Goal: Information Seeking & Learning: Find specific fact

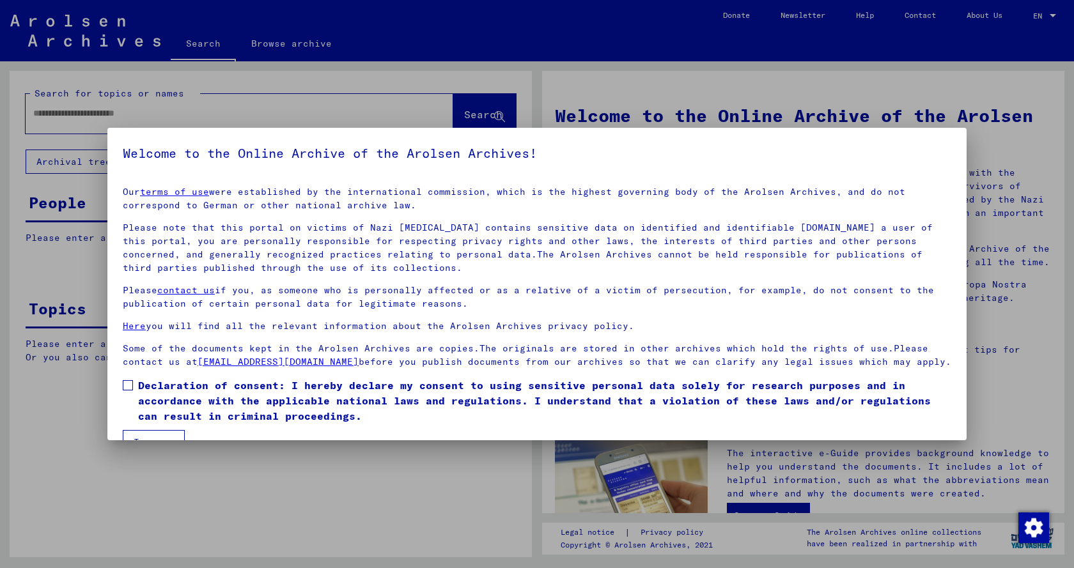
click at [128, 391] on span at bounding box center [128, 385] width 10 height 10
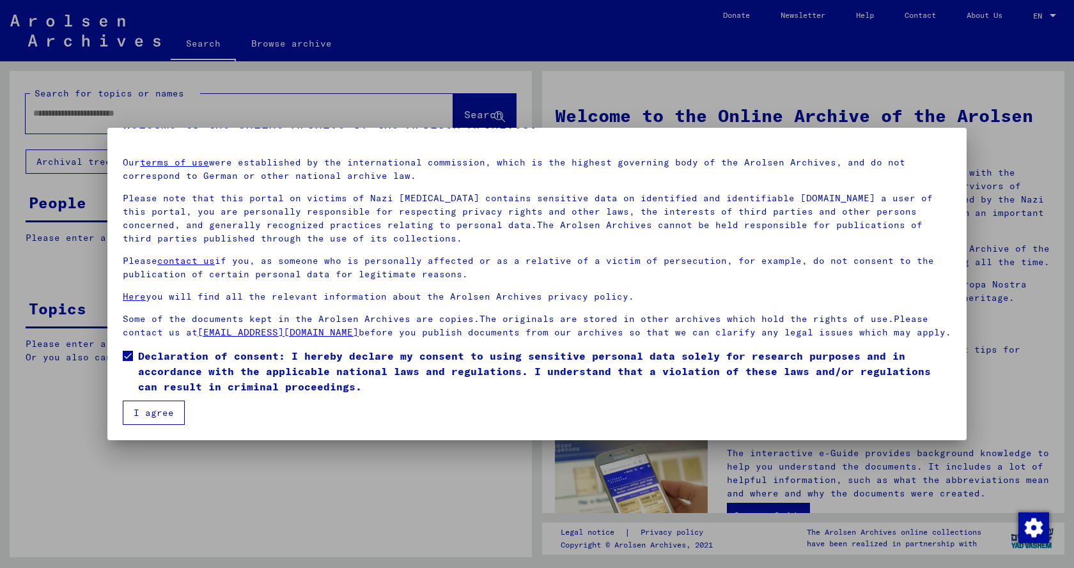
click at [151, 411] on button "I agree" at bounding box center [154, 413] width 62 height 24
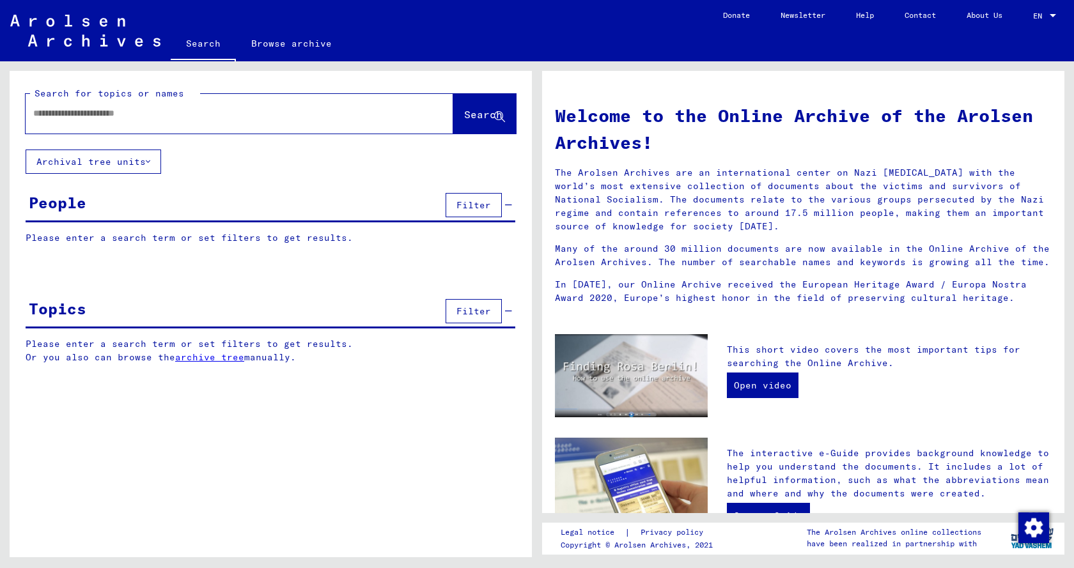
click at [46, 111] on input "text" at bounding box center [224, 113] width 382 height 13
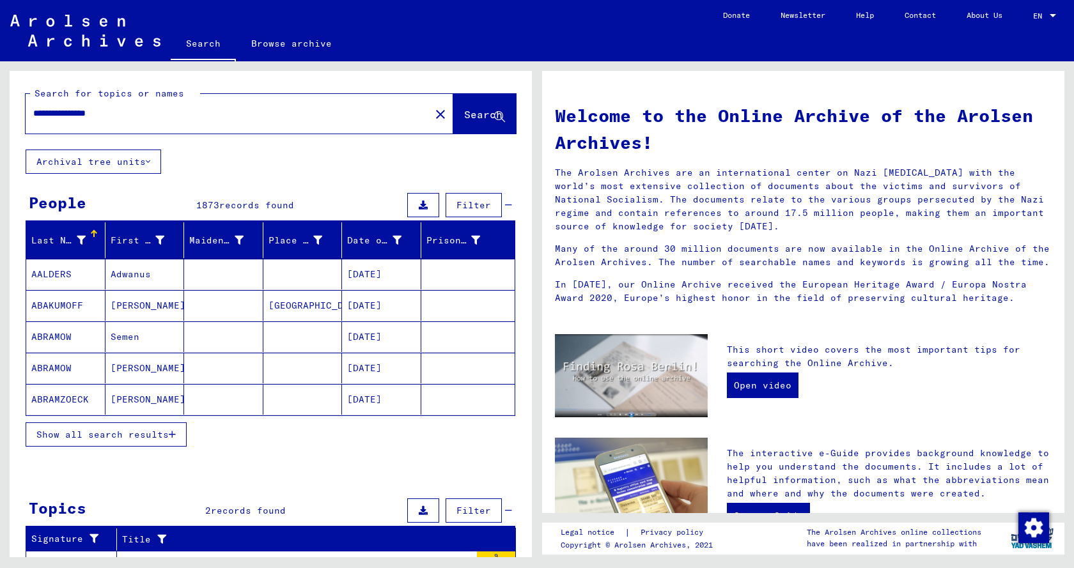
type input "**********"
click at [464, 120] on span "Search" at bounding box center [483, 114] width 38 height 13
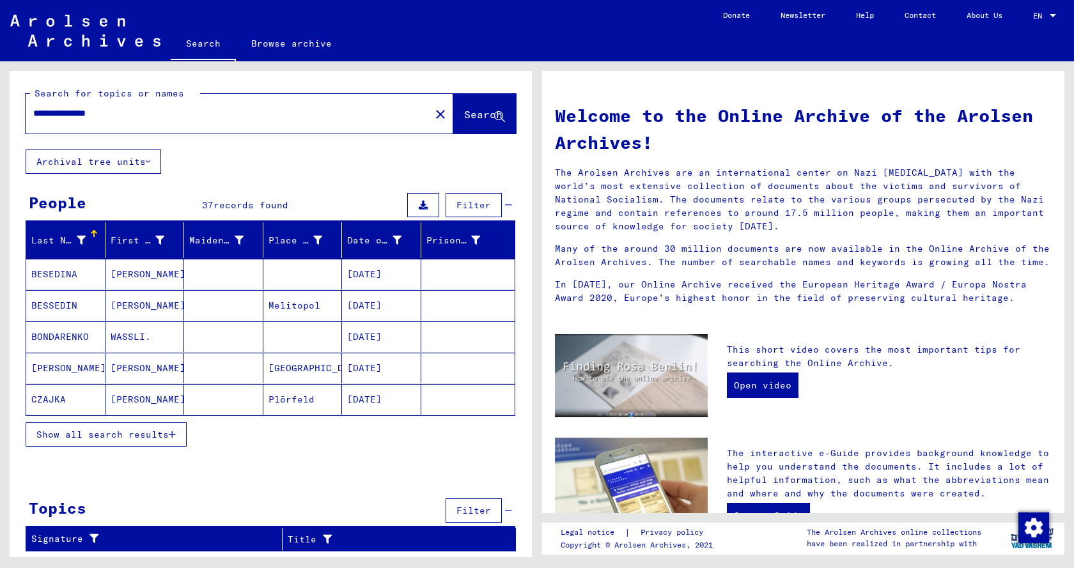
click at [118, 433] on span "Show all search results" at bounding box center [102, 435] width 132 height 12
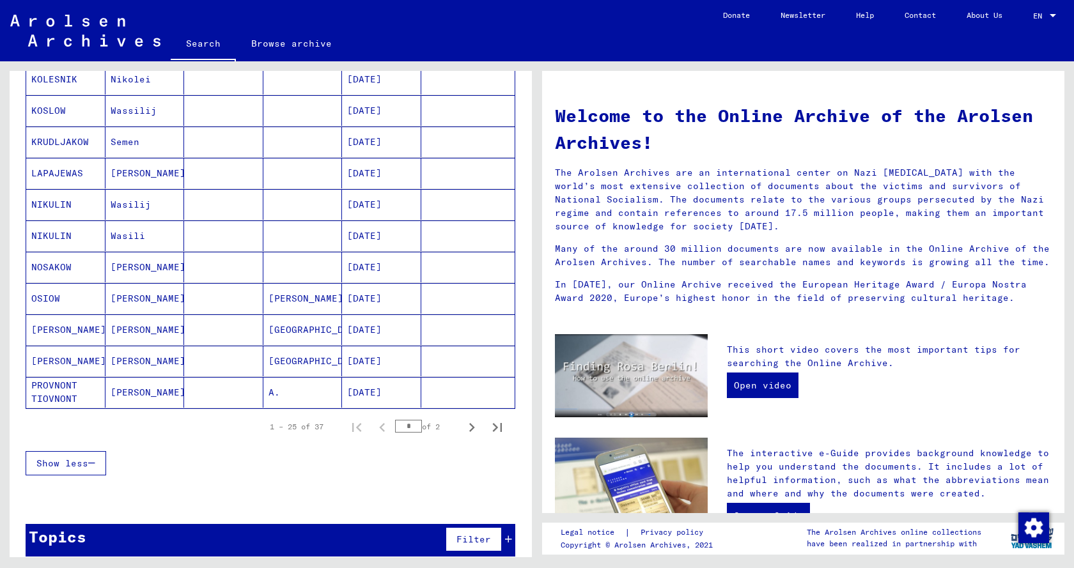
scroll to position [639, 0]
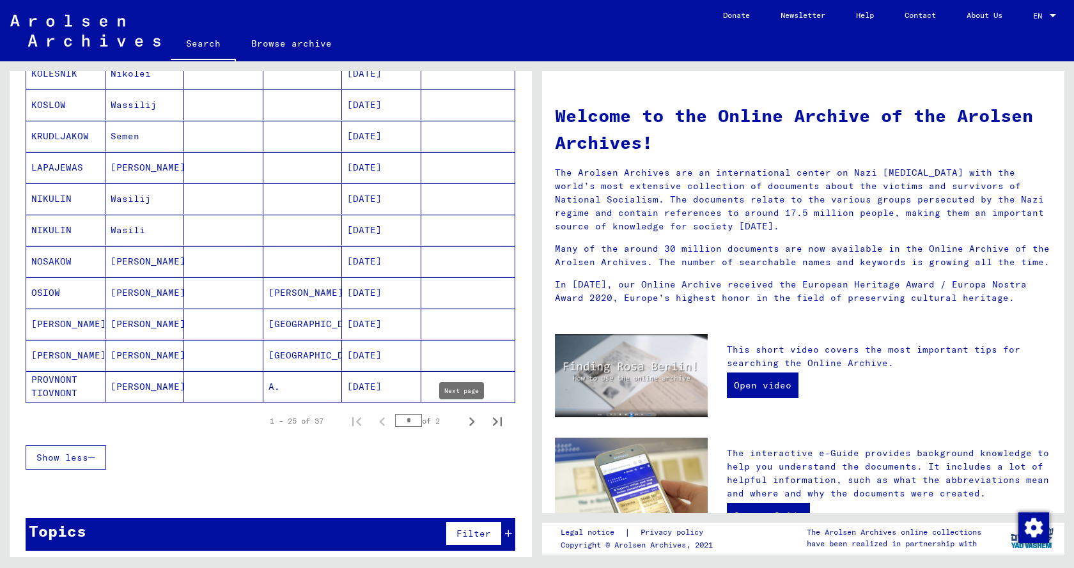
click at [463, 421] on icon "Next page" at bounding box center [472, 422] width 18 height 18
type input "*"
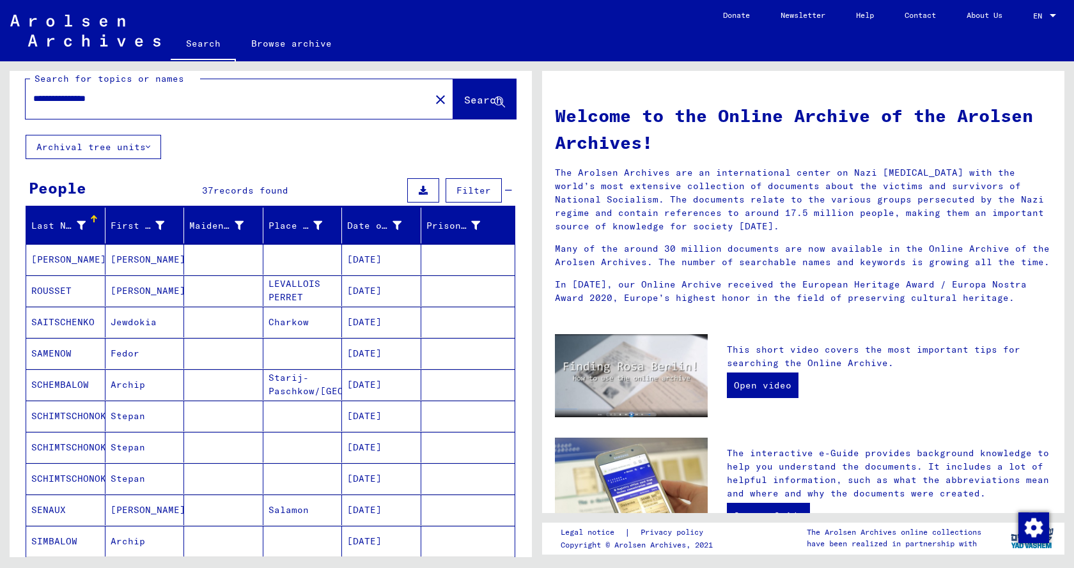
scroll to position [0, 0]
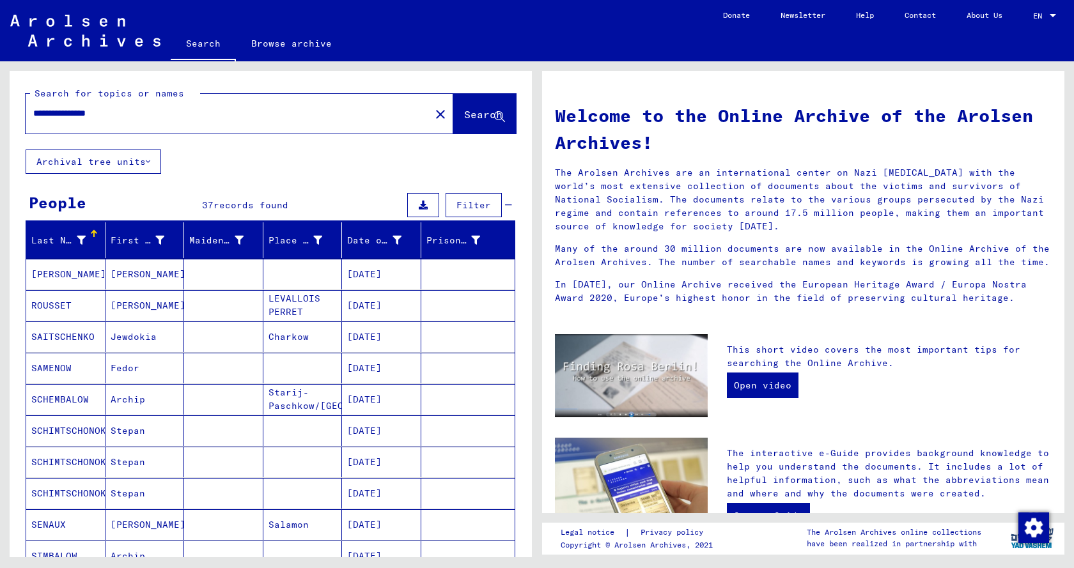
drag, startPoint x: 66, startPoint y: 112, endPoint x: 144, endPoint y: 116, distance: 78.7
click at [144, 116] on input "**********" at bounding box center [224, 113] width 382 height 13
click at [143, 111] on input "**********" at bounding box center [224, 113] width 382 height 13
drag, startPoint x: 130, startPoint y: 114, endPoint x: 97, endPoint y: 114, distance: 33.9
click at [97, 114] on input "**********" at bounding box center [224, 113] width 382 height 13
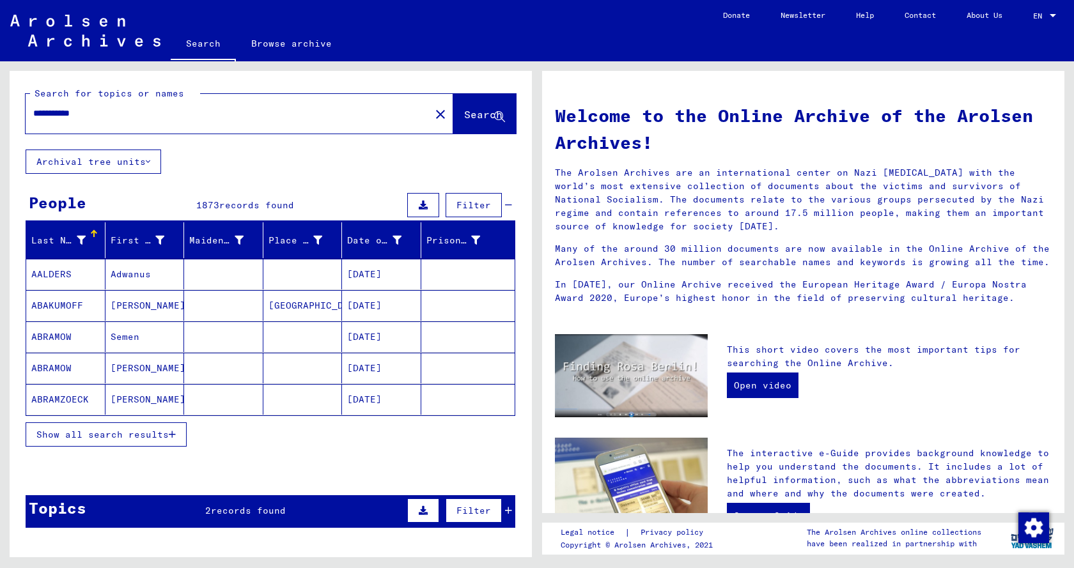
click at [229, 518] on div "Topics 2 records found Filter" at bounding box center [271, 511] width 490 height 33
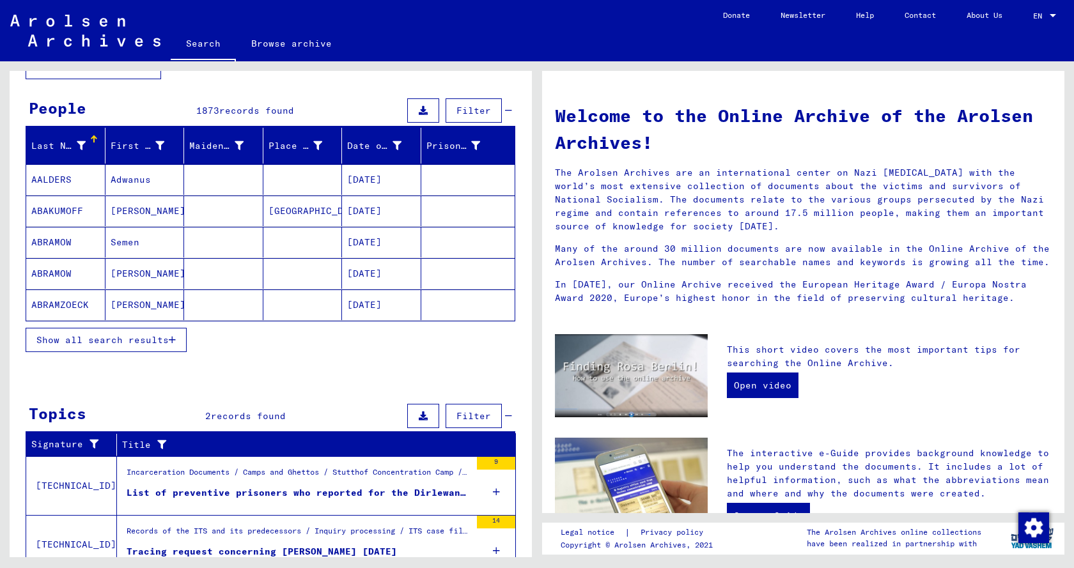
scroll to position [150, 0]
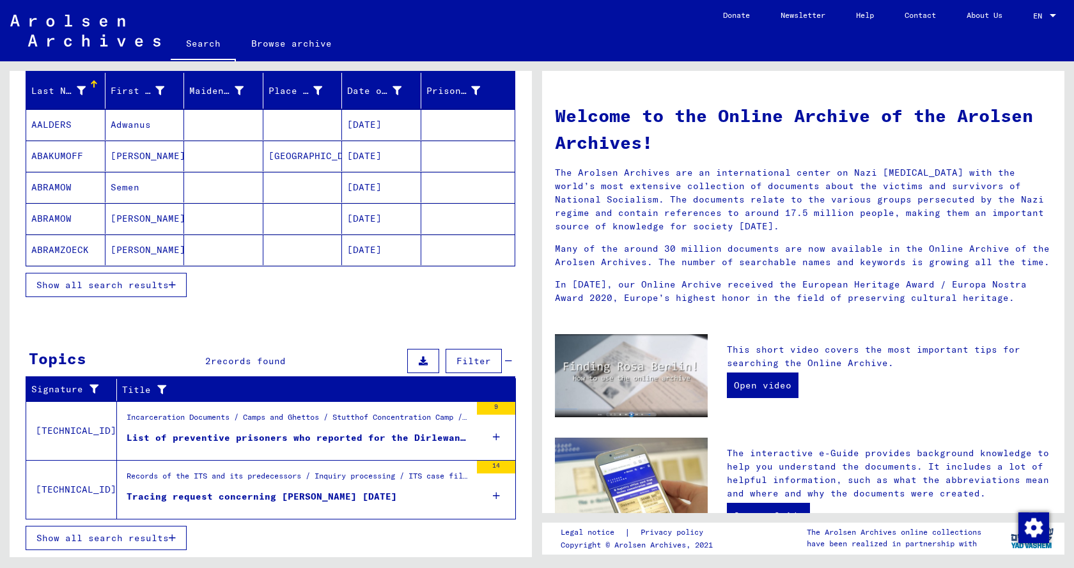
click at [227, 441] on div "List of preventive prisoners who reported for the Dirlewanger Kommando dated [D…" at bounding box center [299, 437] width 344 height 13
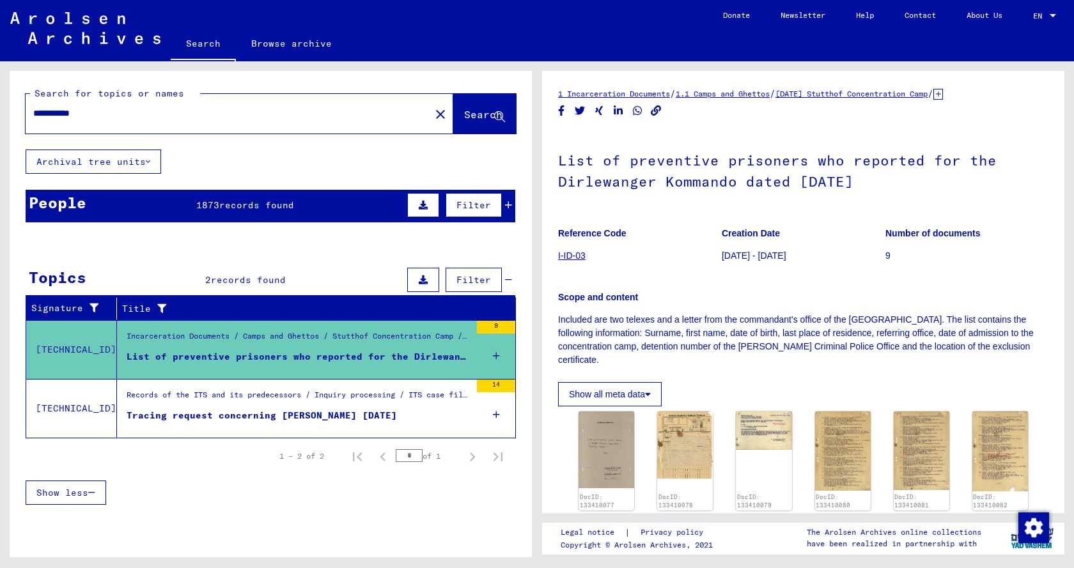
click at [187, 417] on div "Tracing request concerning [PERSON_NAME] [DATE]" at bounding box center [262, 415] width 270 height 13
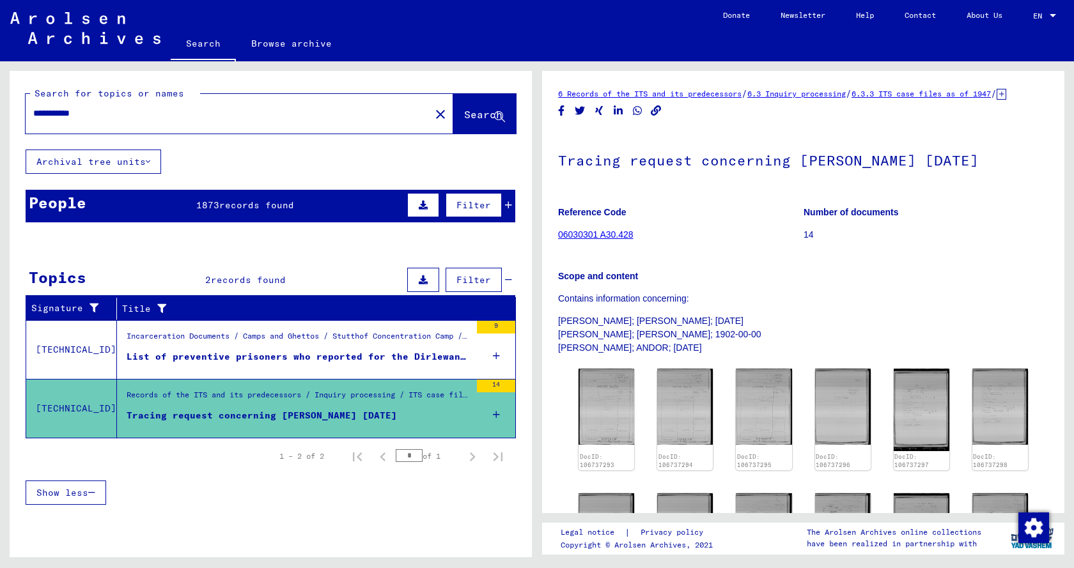
drag, startPoint x: 66, startPoint y: 115, endPoint x: 0, endPoint y: 117, distance: 65.9
click at [0, 117] on div "**********" at bounding box center [268, 309] width 537 height 496
click at [74, 113] on input "*****" at bounding box center [227, 113] width 389 height 13
type input "**********"
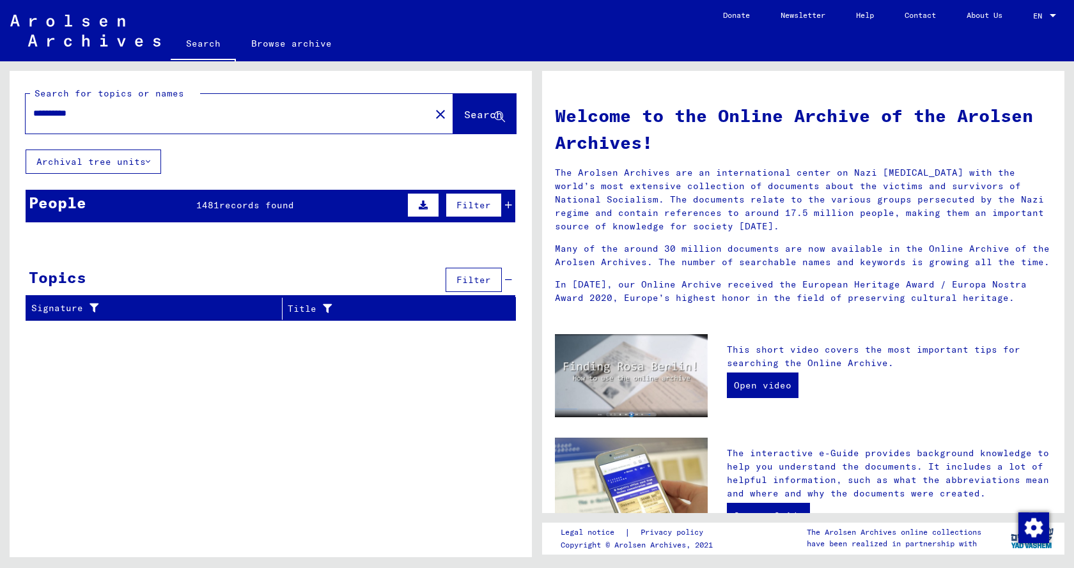
click at [250, 201] on span "records found" at bounding box center [256, 205] width 75 height 12
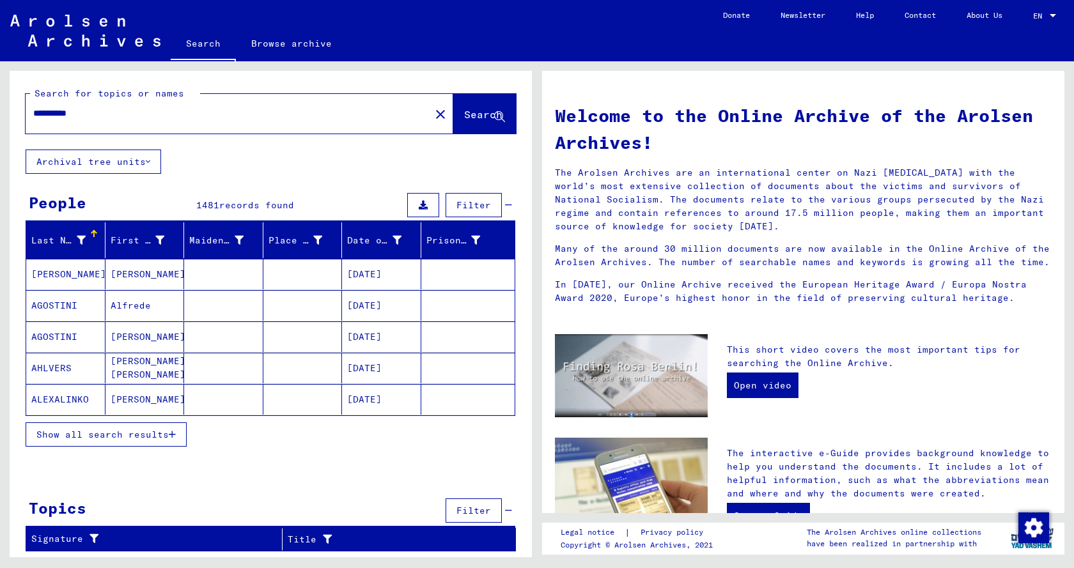
click at [134, 437] on span "Show all search results" at bounding box center [102, 435] width 132 height 12
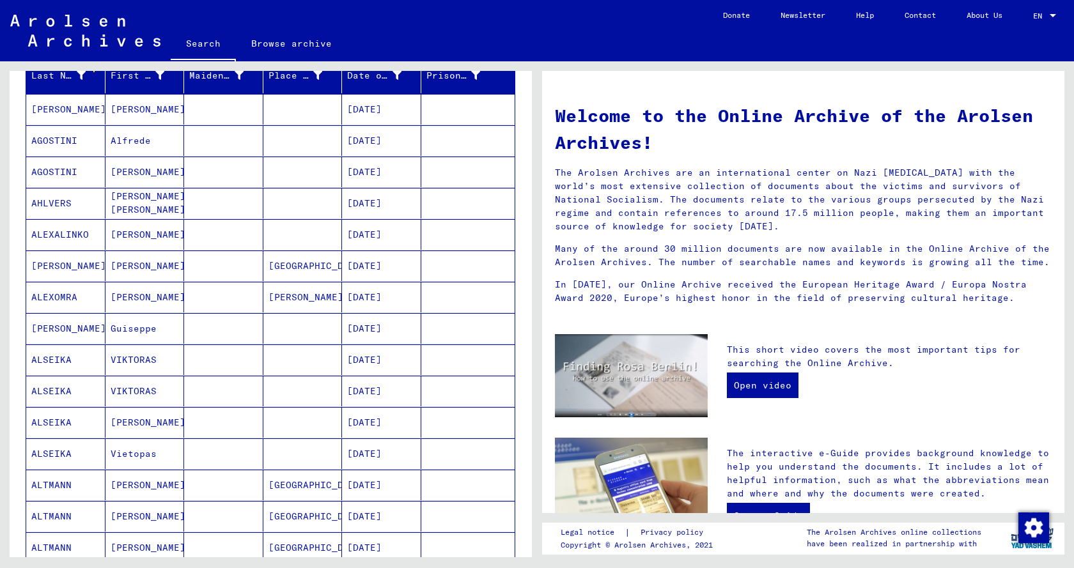
scroll to position [64, 0]
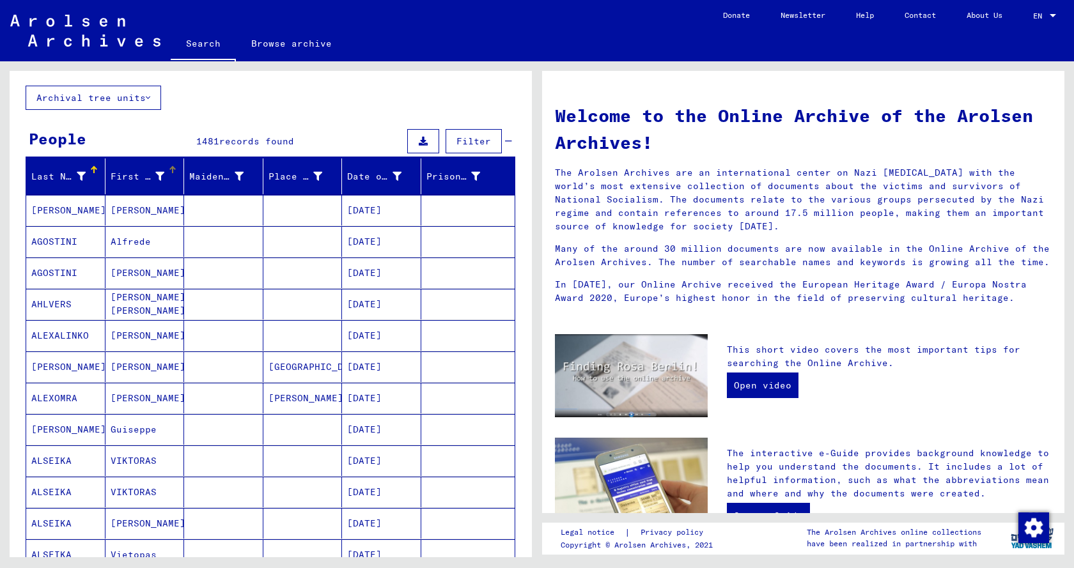
click at [133, 177] on div "First Name" at bounding box center [138, 176] width 54 height 13
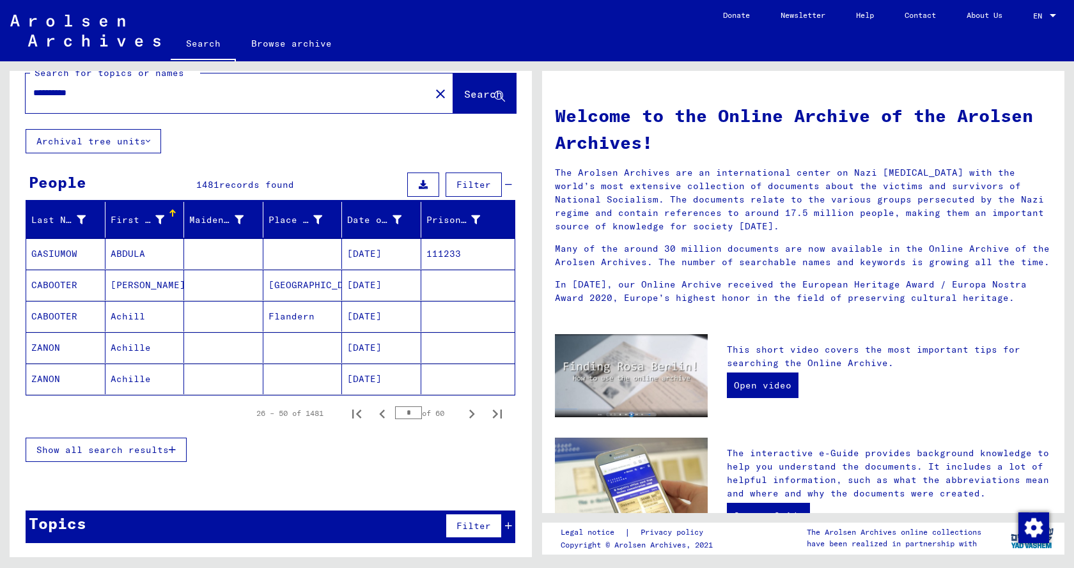
scroll to position [20, 0]
drag, startPoint x: 408, startPoint y: 416, endPoint x: 355, endPoint y: 415, distance: 53.1
click at [355, 415] on div "26 – 50 of 1481 * of 60" at bounding box center [375, 414] width 269 height 26
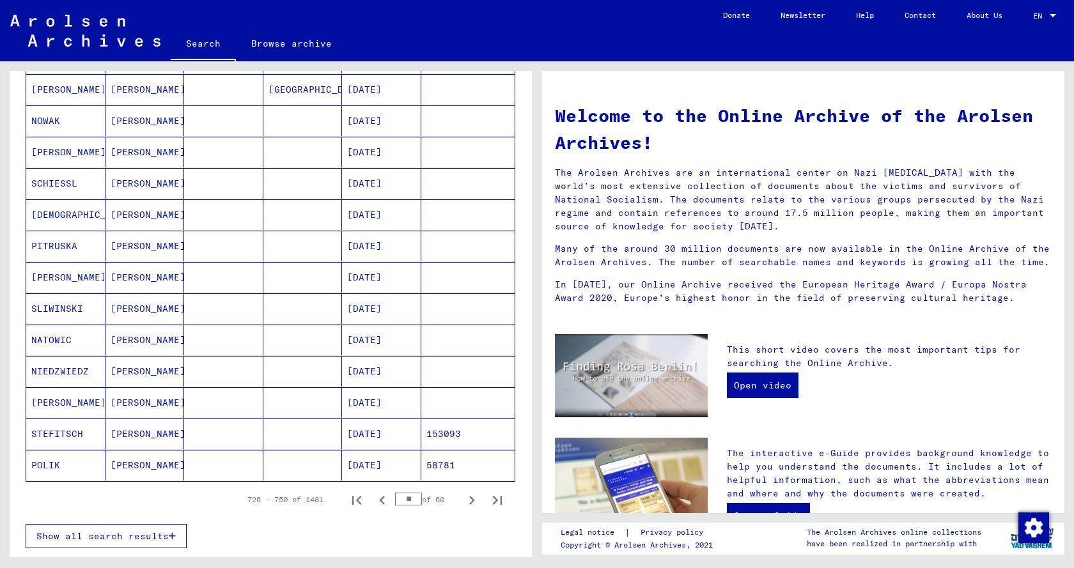
scroll to position [647, 0]
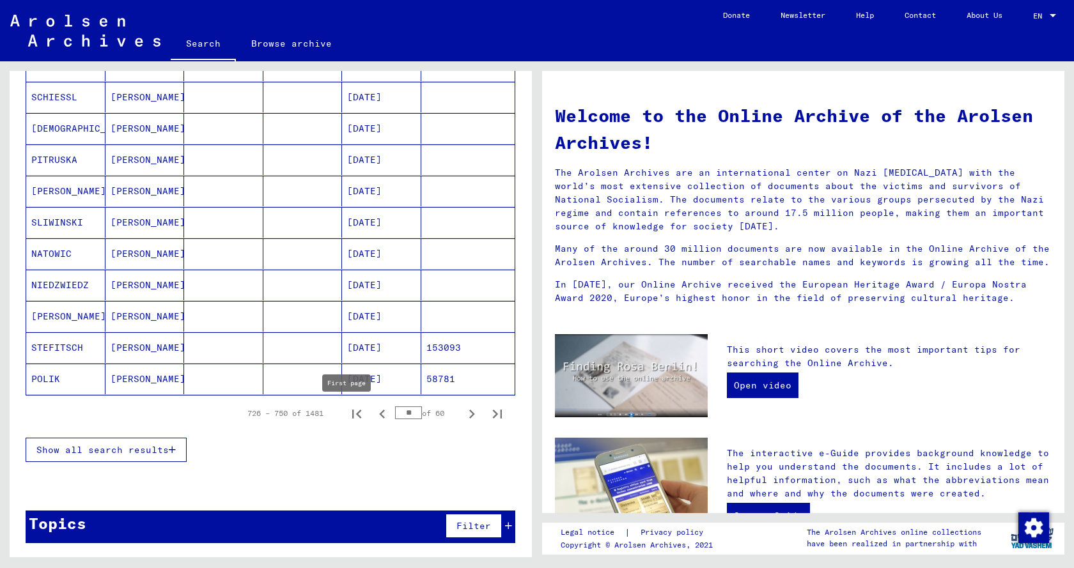
drag, startPoint x: 407, startPoint y: 414, endPoint x: 350, endPoint y: 417, distance: 57.0
click at [350, 417] on div "726 – 750 of 1481 ** of 60" at bounding box center [371, 414] width 278 height 26
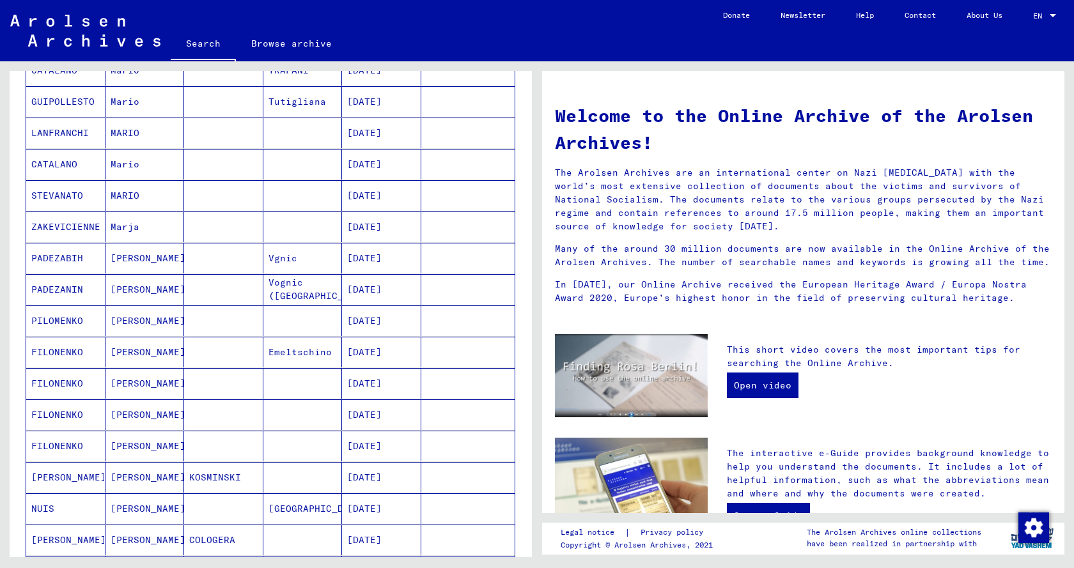
scroll to position [583, 0]
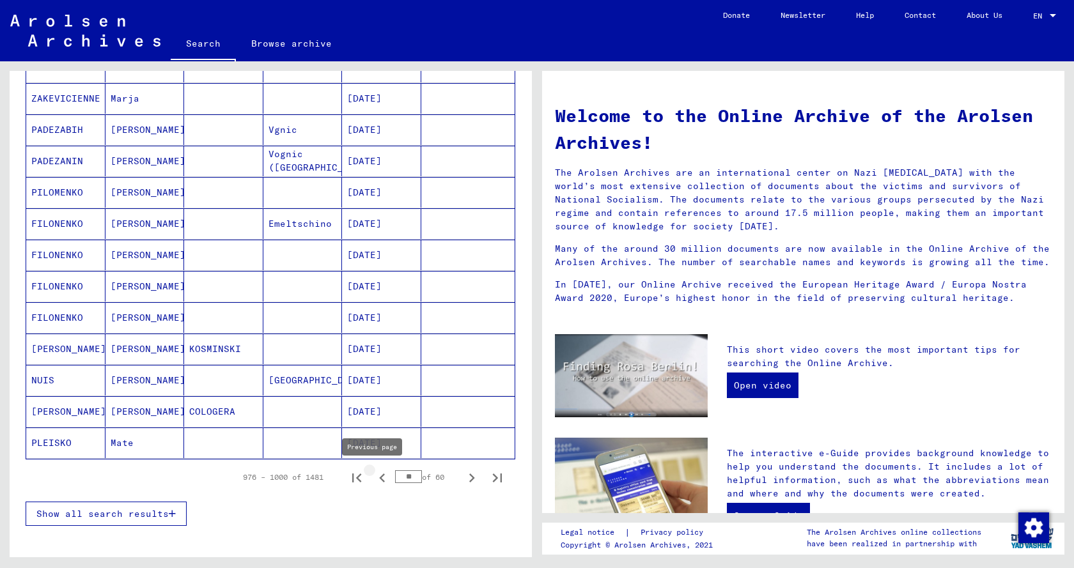
click at [379, 479] on icon "Previous page" at bounding box center [382, 478] width 6 height 9
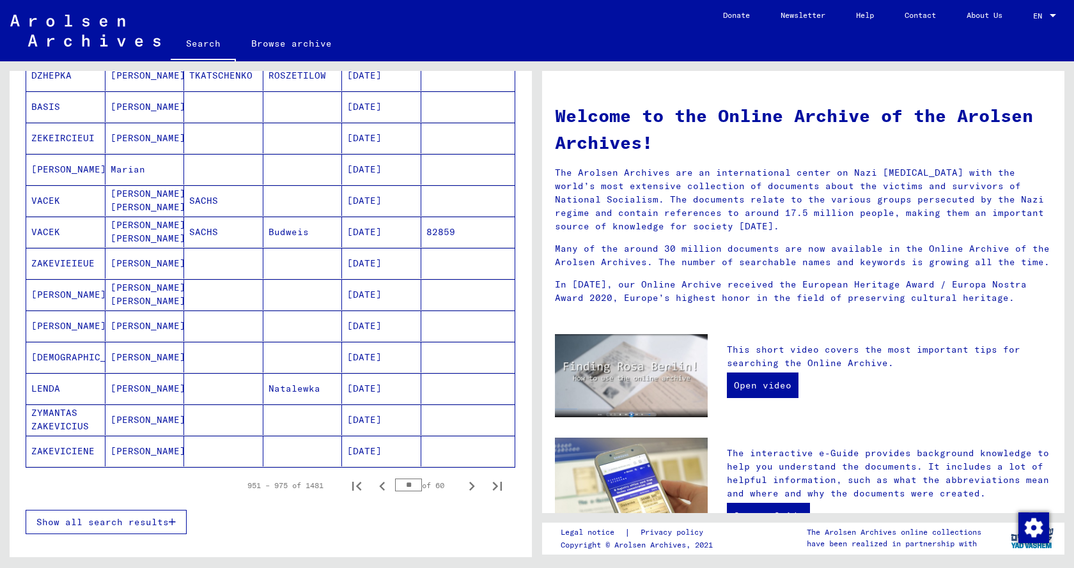
scroll to position [647, 0]
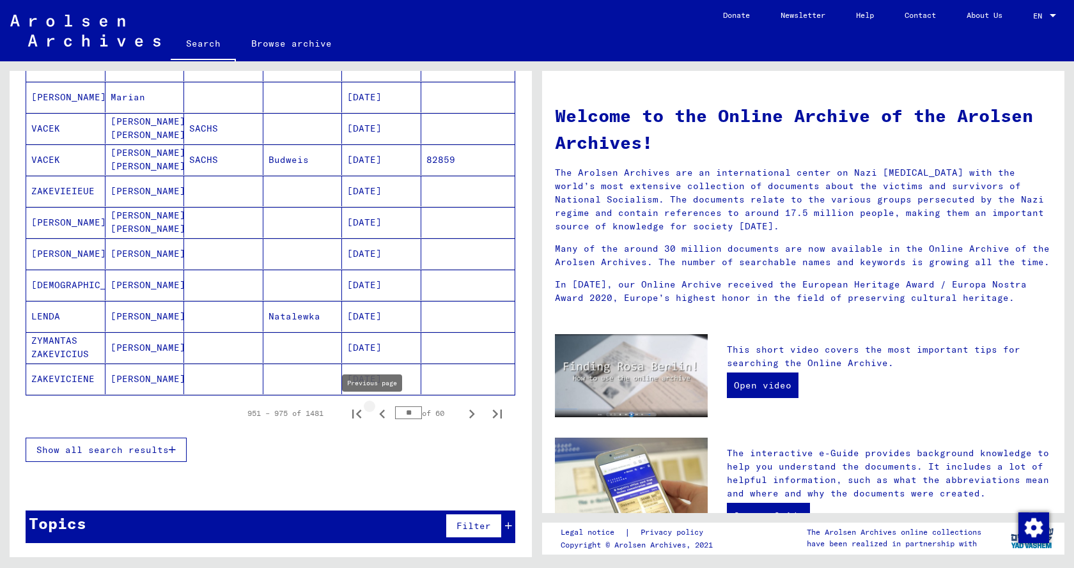
click at [374, 414] on icon "Previous page" at bounding box center [382, 414] width 18 height 18
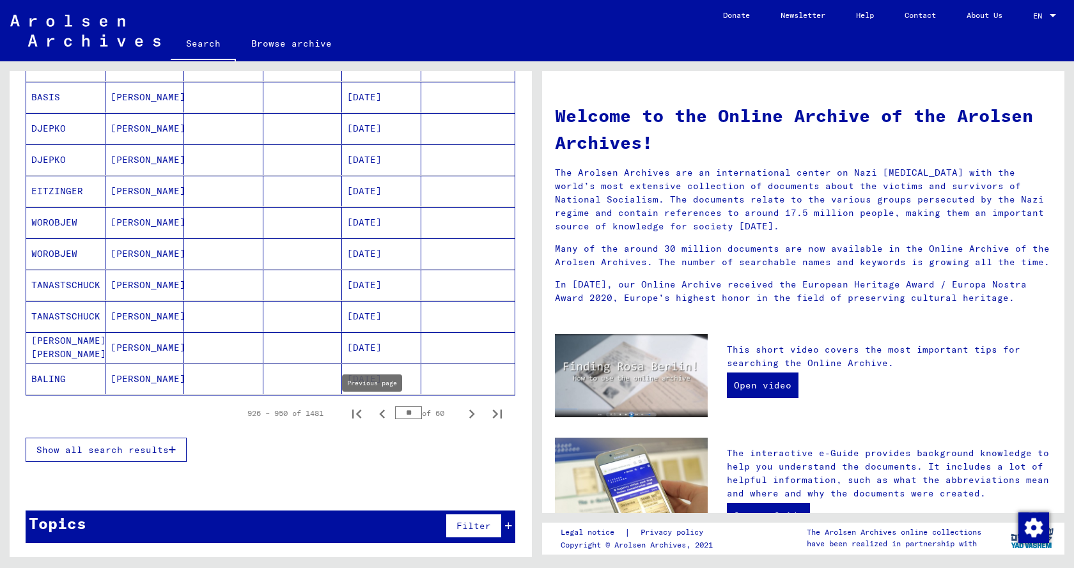
click at [373, 415] on icon "Previous page" at bounding box center [382, 414] width 18 height 18
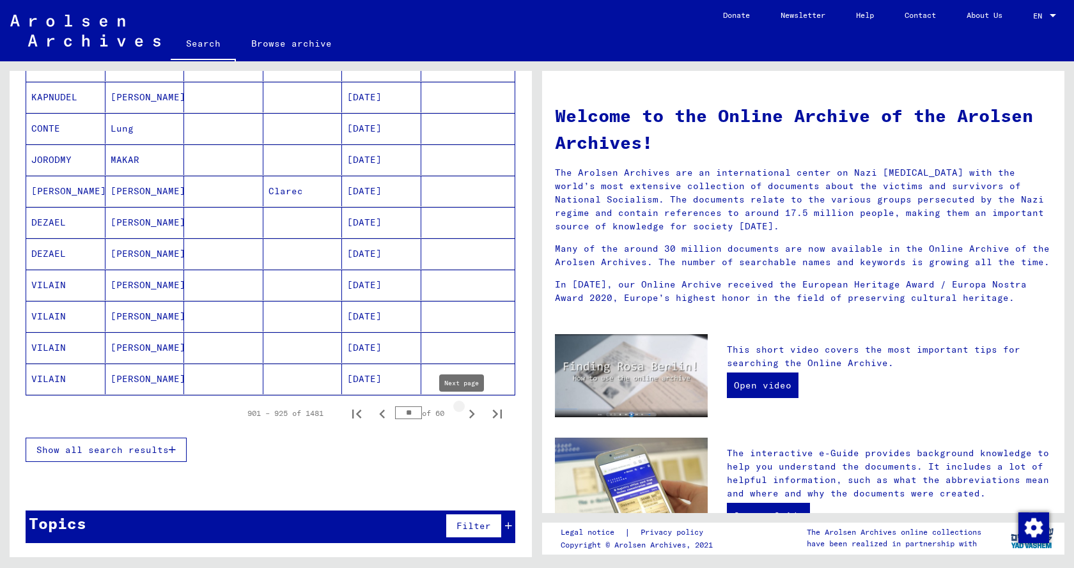
click at [469, 415] on icon "Next page" at bounding box center [472, 414] width 6 height 9
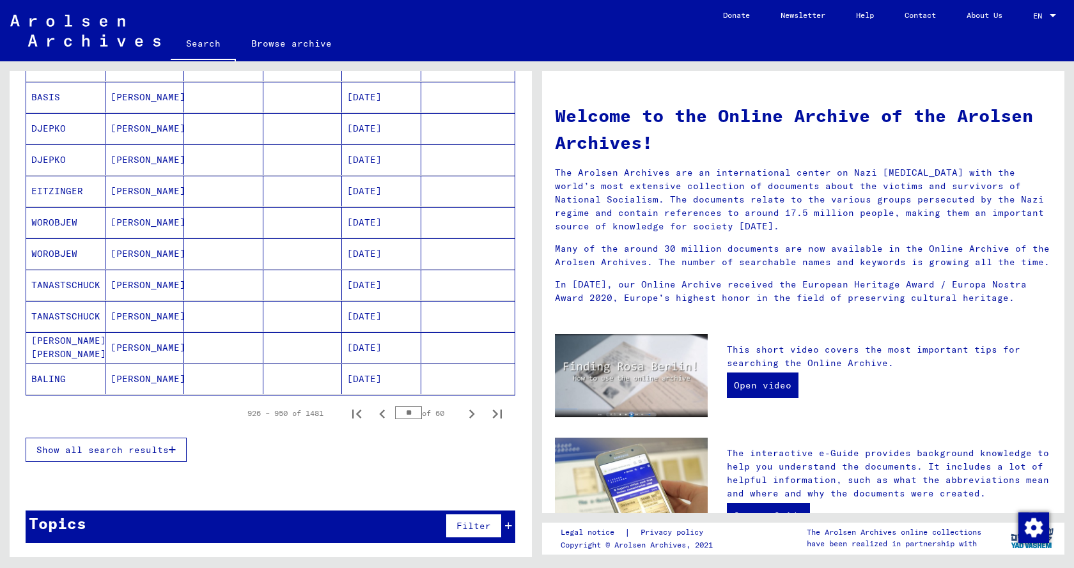
click at [469, 415] on icon "Next page" at bounding box center [472, 414] width 6 height 9
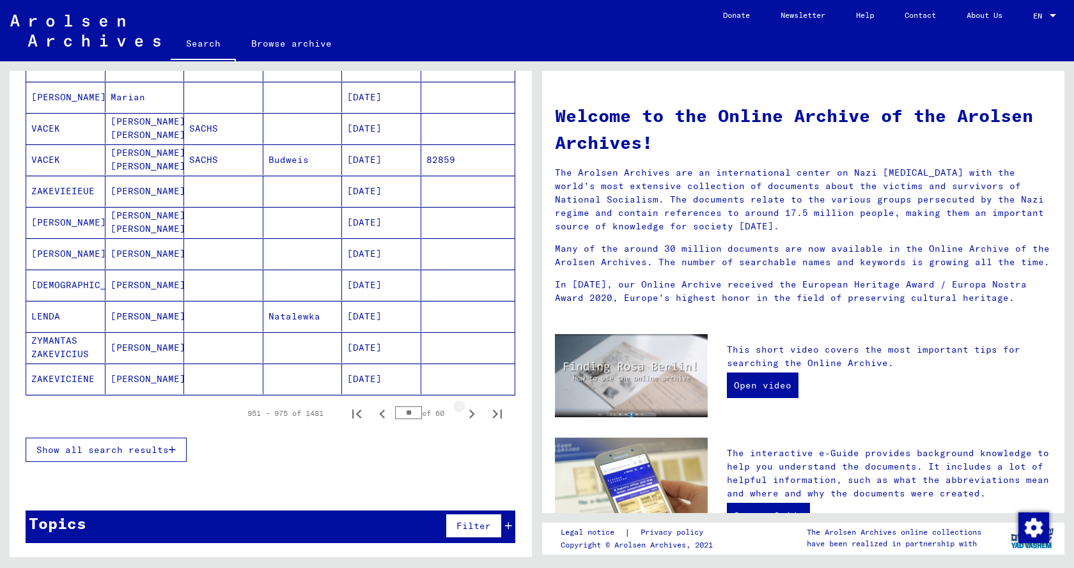
click at [469, 415] on icon "Next page" at bounding box center [472, 414] width 6 height 9
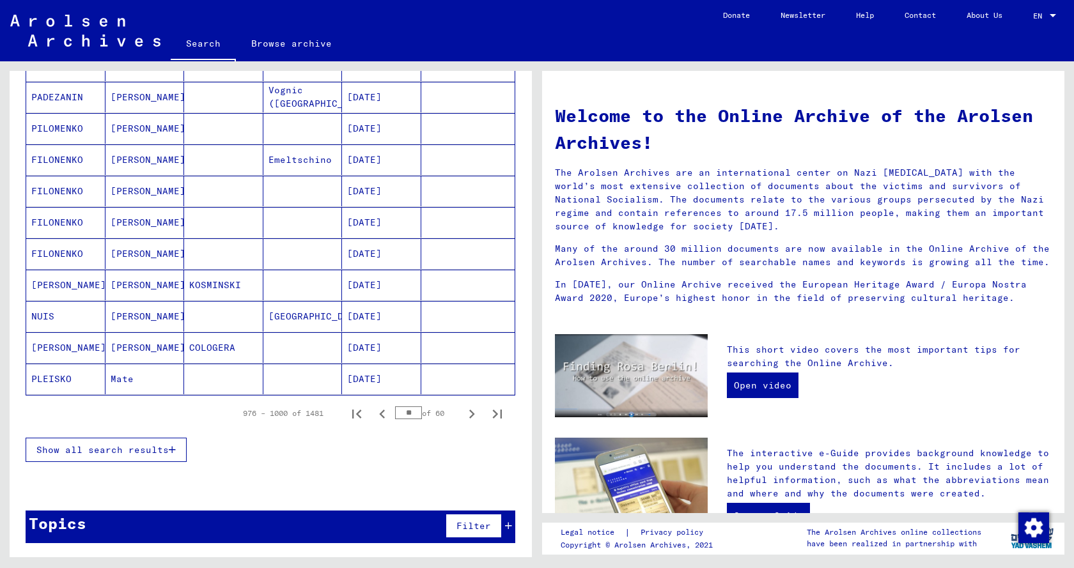
scroll to position [455, 0]
click at [463, 416] on icon "Next page" at bounding box center [472, 414] width 18 height 18
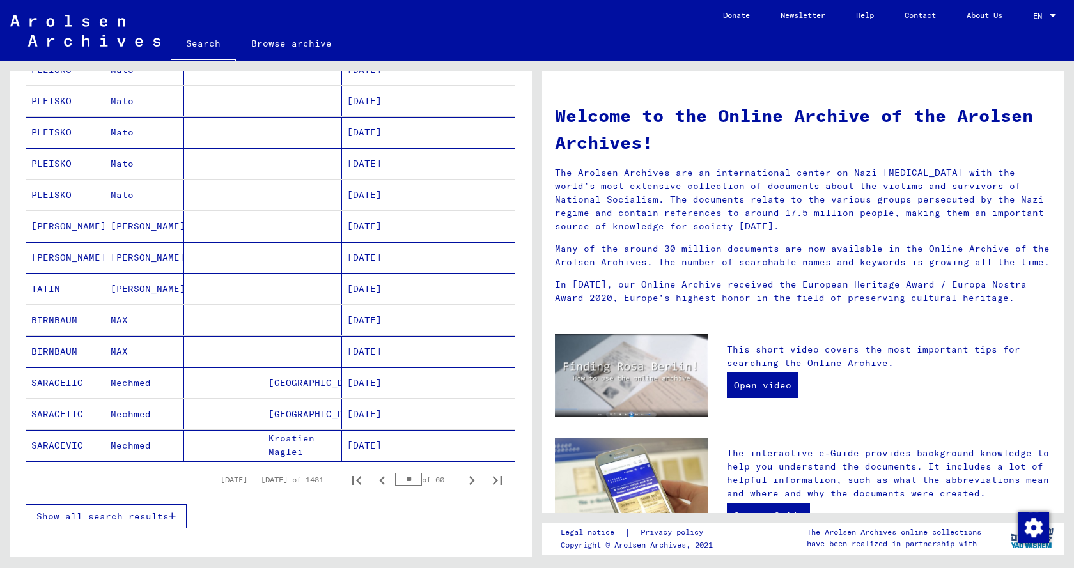
scroll to position [647, 0]
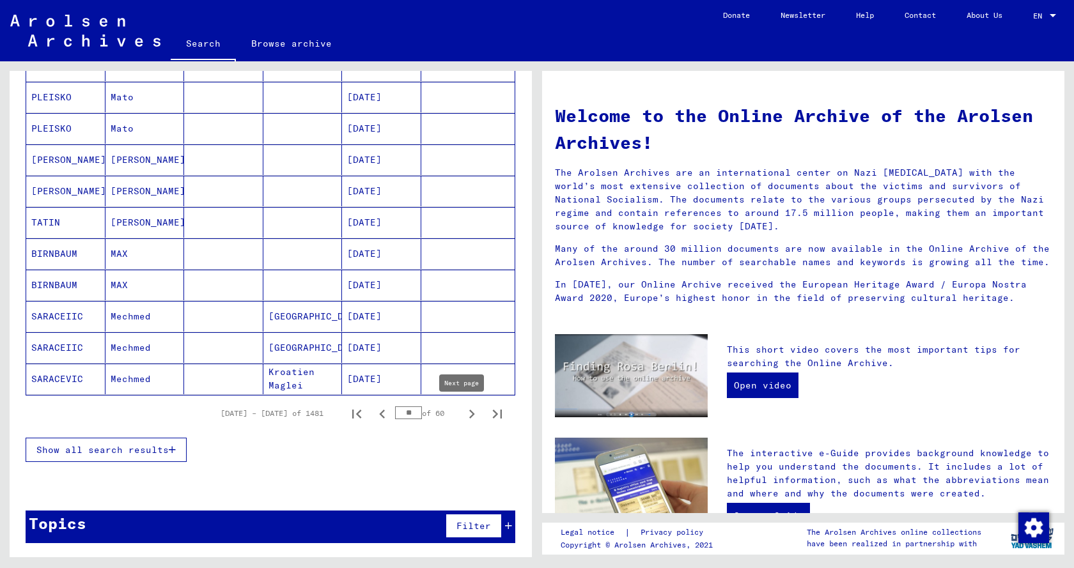
click at [469, 417] on icon "Next page" at bounding box center [472, 414] width 6 height 9
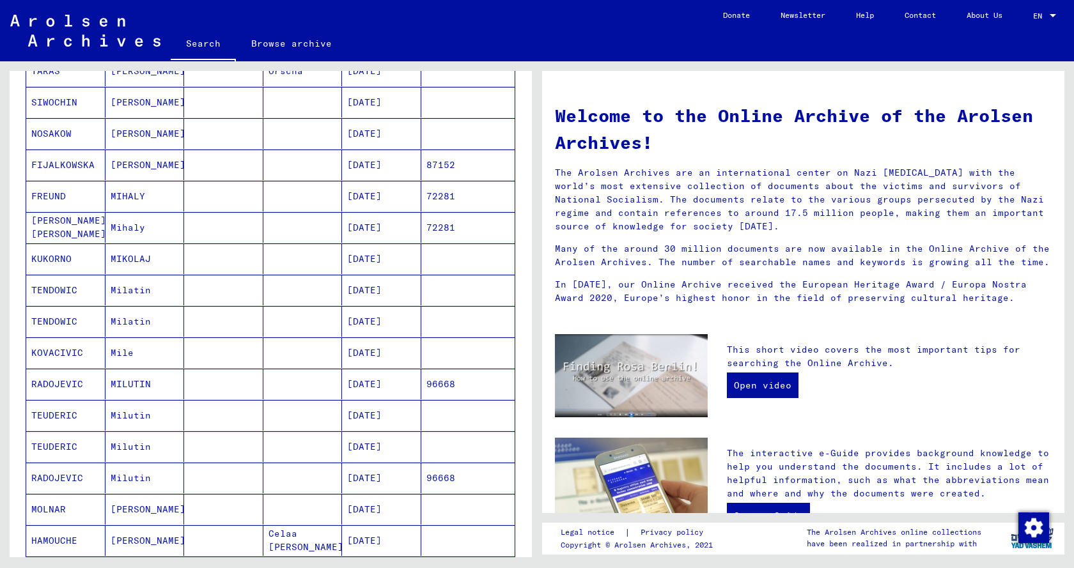
scroll to position [583, 0]
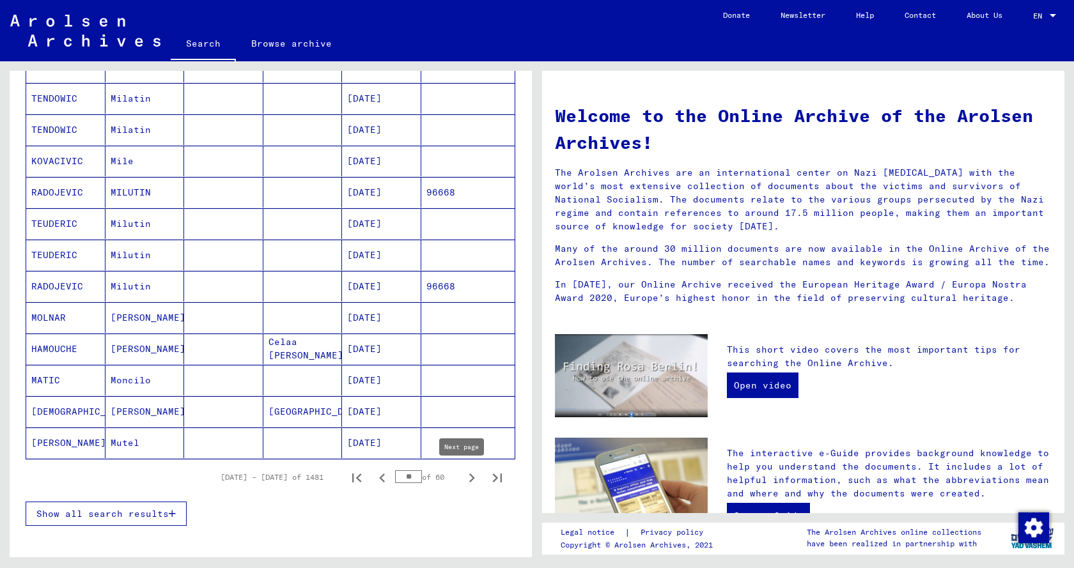
click at [463, 477] on icon "Next page" at bounding box center [472, 478] width 18 height 18
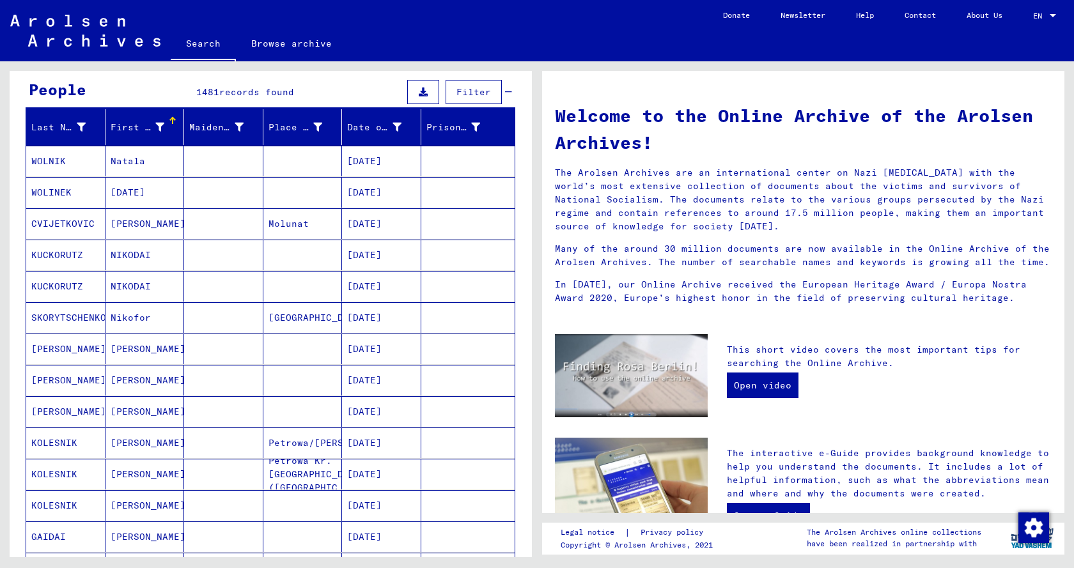
scroll to position [8, 0]
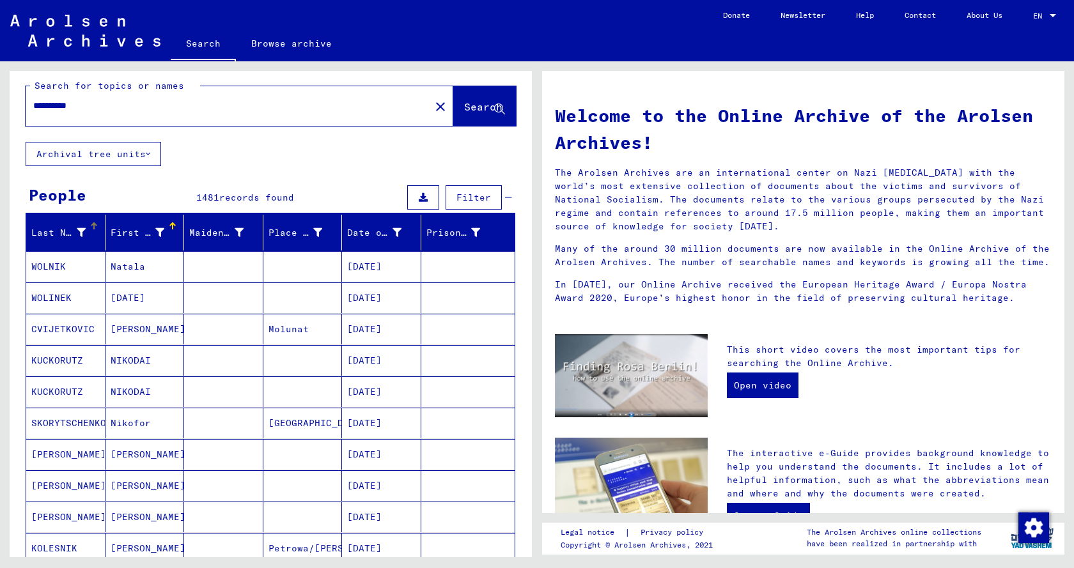
click at [95, 228] on div at bounding box center [94, 226] width 8 height 8
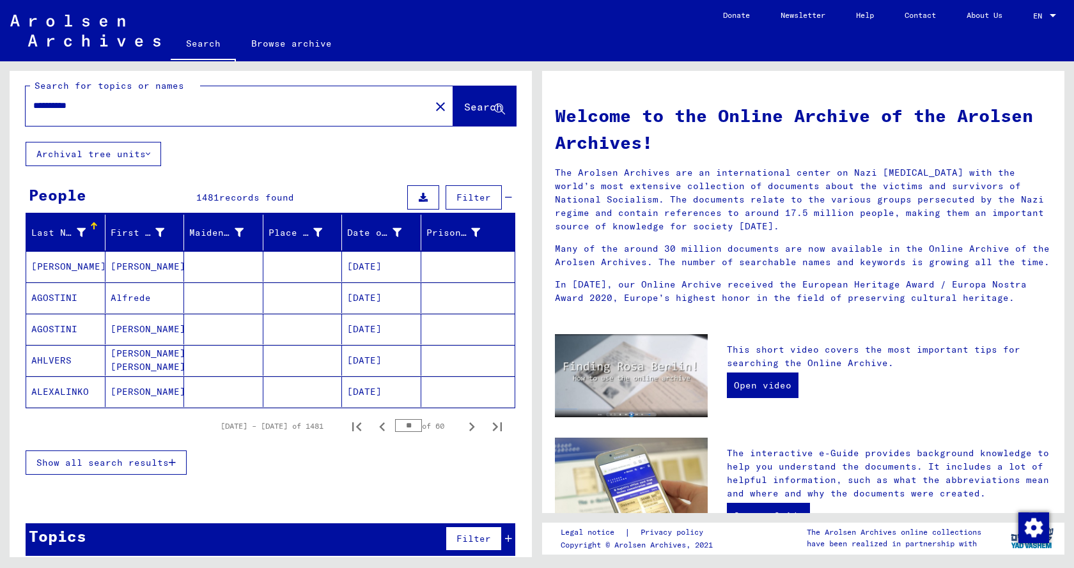
drag, startPoint x: 410, startPoint y: 423, endPoint x: 362, endPoint y: 423, distance: 47.3
click at [362, 423] on div "[DATE] – [DATE] of 1481 ** of 60" at bounding box center [357, 427] width 305 height 26
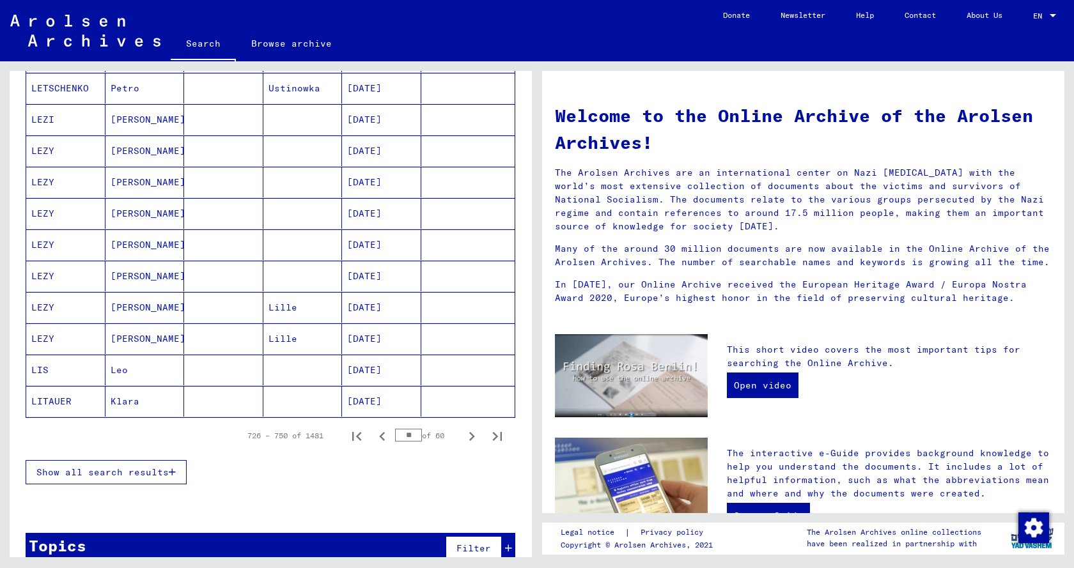
scroll to position [647, 0]
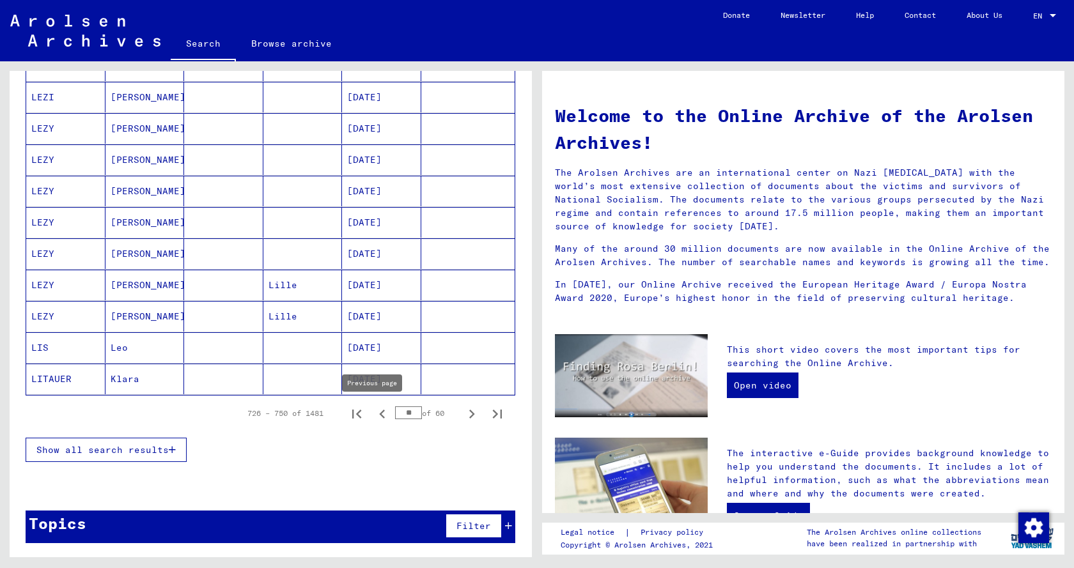
drag, startPoint x: 408, startPoint y: 415, endPoint x: 374, endPoint y: 415, distance: 34.5
click at [374, 415] on div "726 – 750 of 1481 ** of 60" at bounding box center [371, 414] width 278 height 26
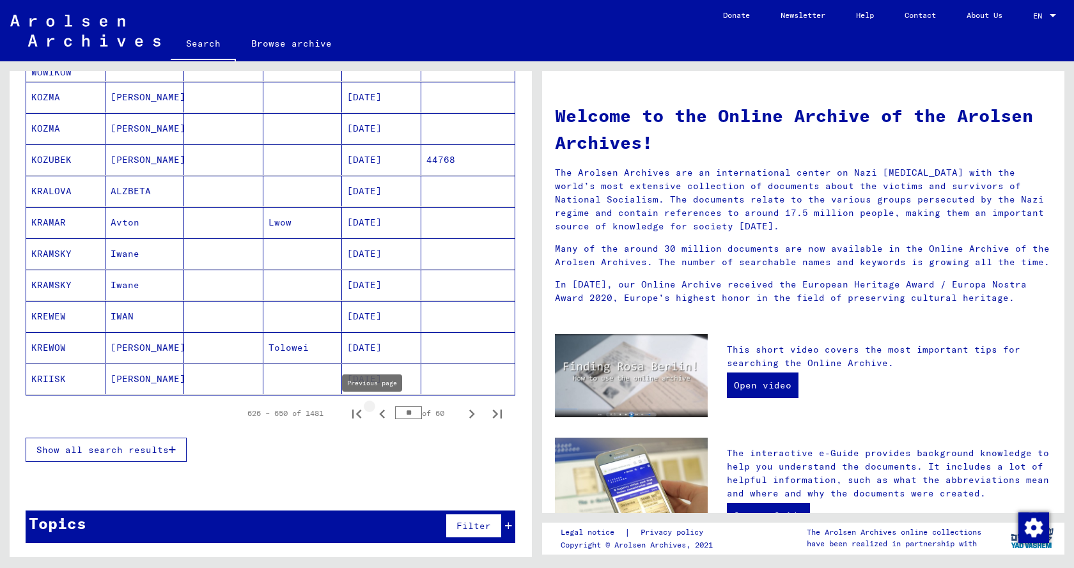
click at [375, 413] on icon "Previous page" at bounding box center [382, 414] width 18 height 18
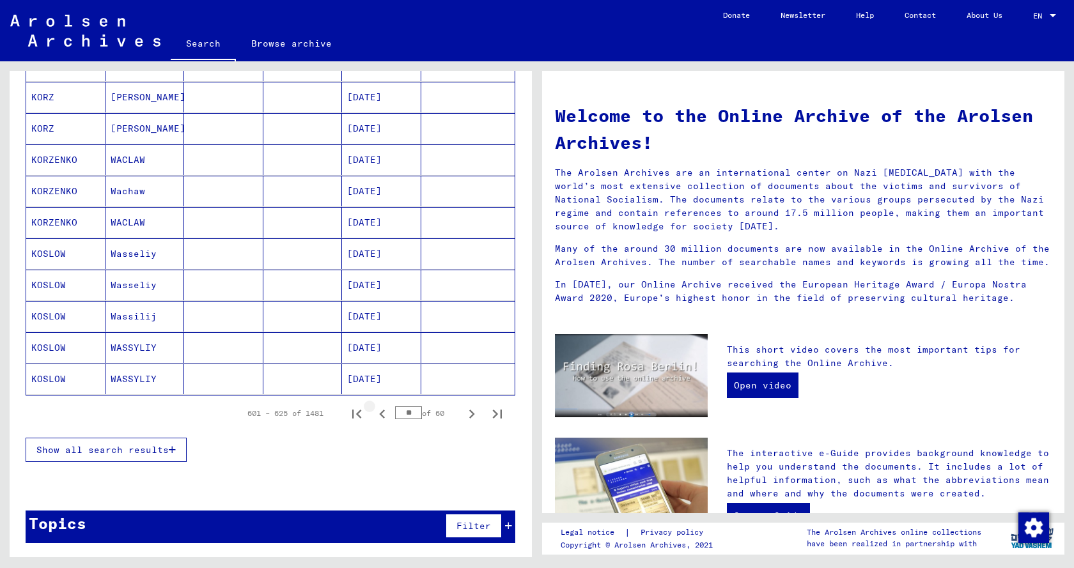
click at [375, 413] on icon "Previous page" at bounding box center [382, 414] width 18 height 18
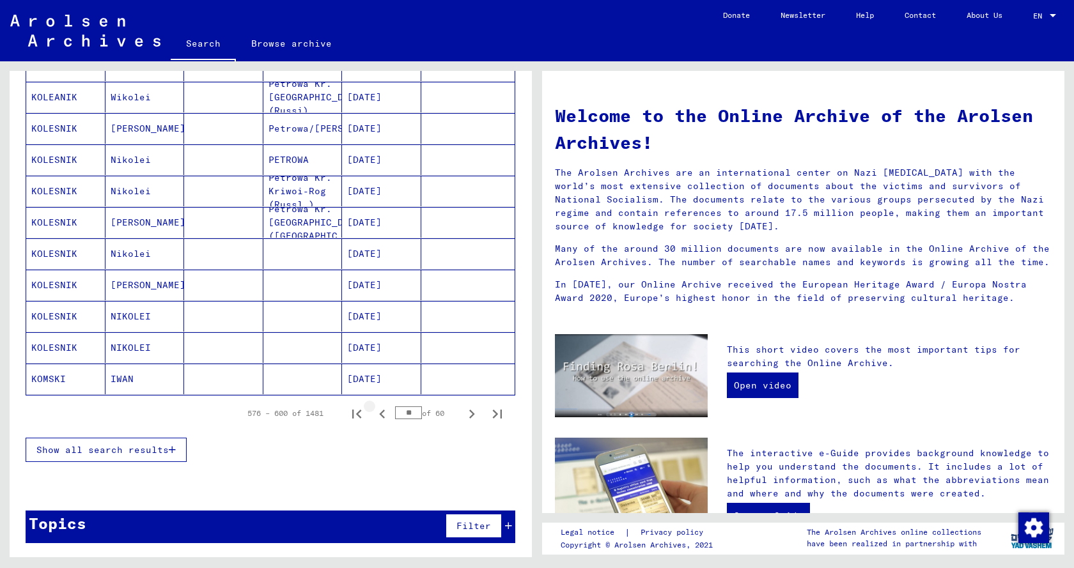
click at [375, 413] on icon "Previous page" at bounding box center [382, 414] width 18 height 18
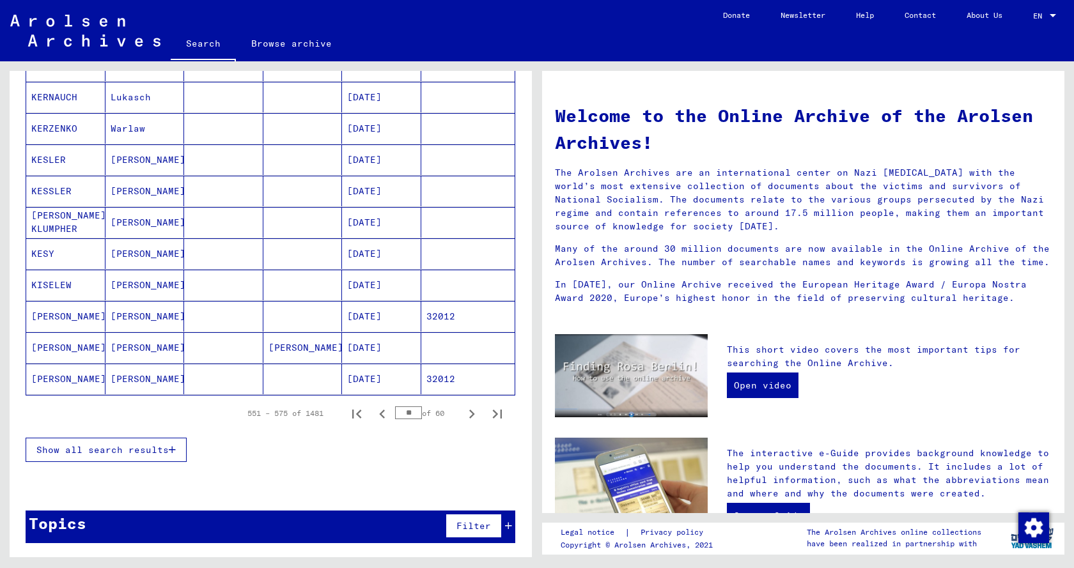
click at [375, 413] on icon "Previous page" at bounding box center [382, 414] width 18 height 18
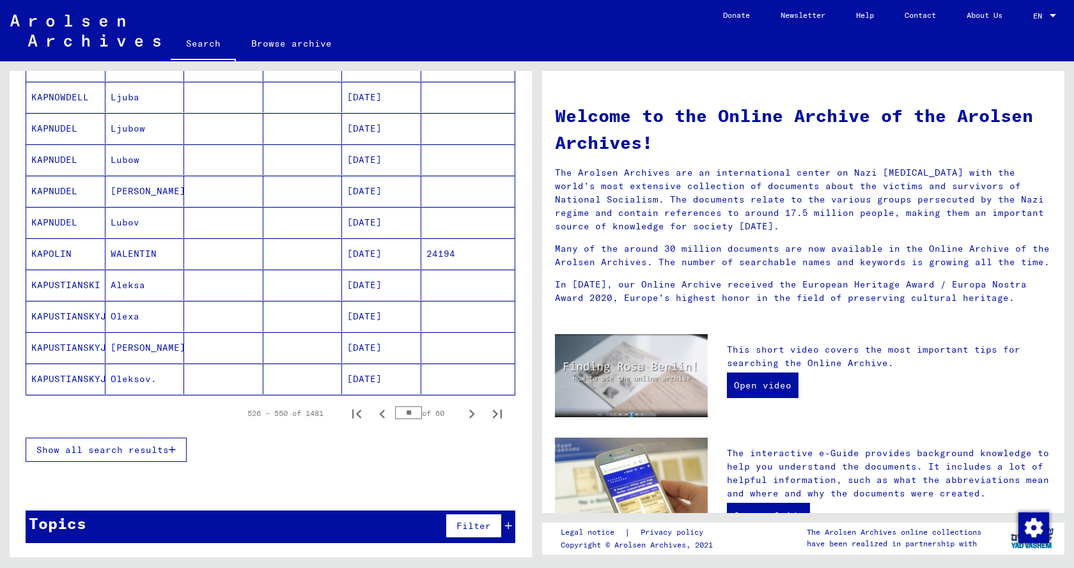
click at [375, 413] on icon "Previous page" at bounding box center [382, 414] width 18 height 18
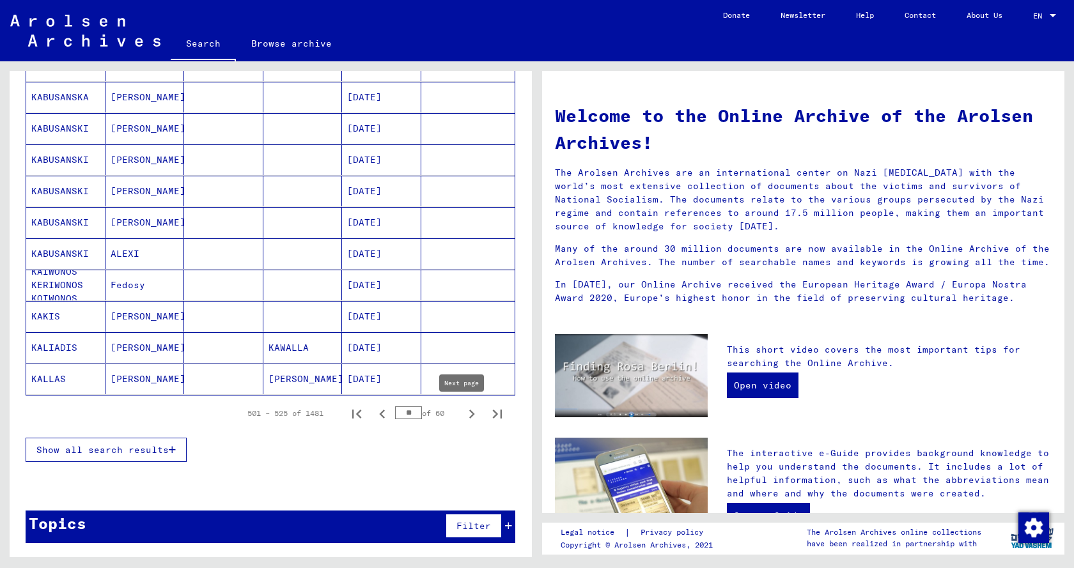
click at [463, 412] on icon "Next page" at bounding box center [472, 414] width 18 height 18
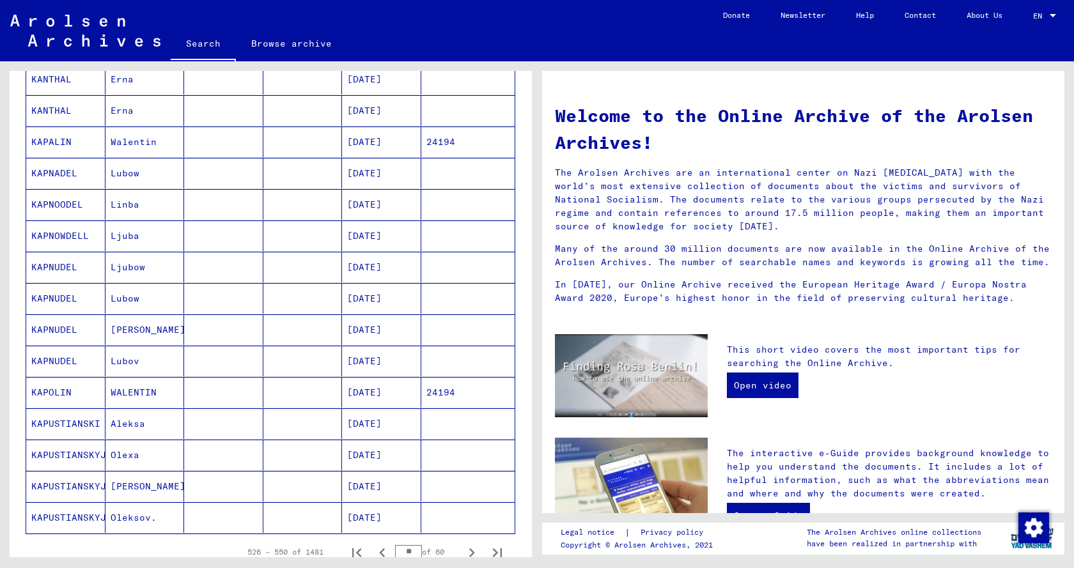
scroll to position [583, 0]
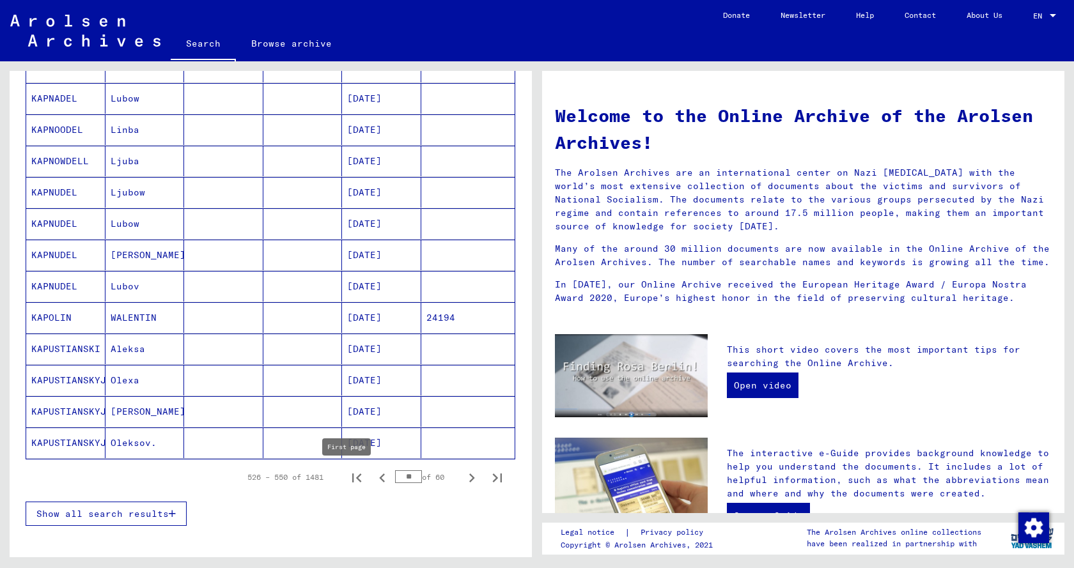
drag, startPoint x: 407, startPoint y: 475, endPoint x: 342, endPoint y: 475, distance: 64.6
click at [342, 475] on div "526 – 550 of 1481 ** of 60" at bounding box center [371, 478] width 278 height 26
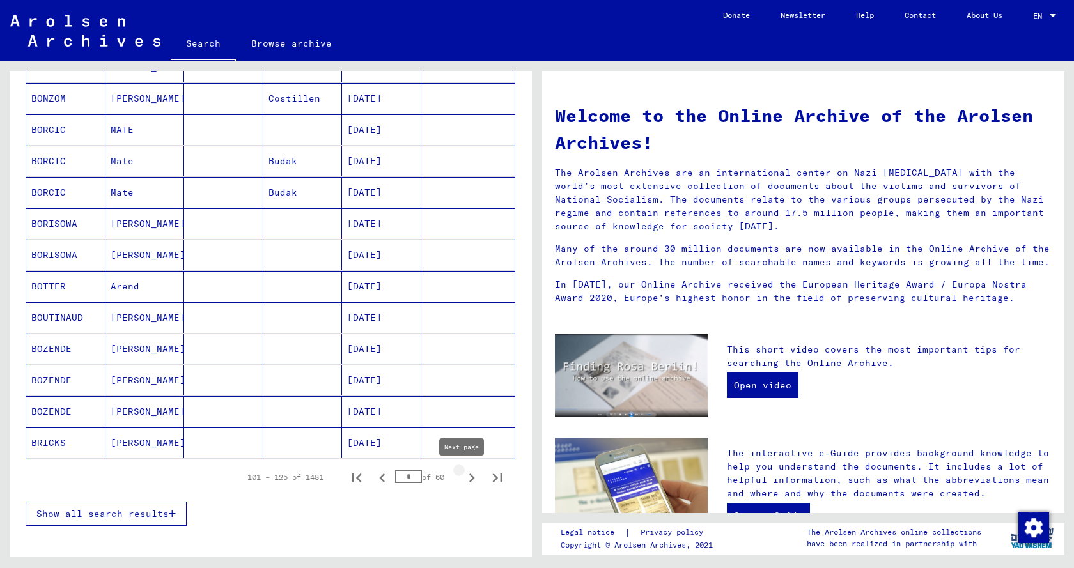
click at [469, 479] on icon "Next page" at bounding box center [472, 478] width 6 height 9
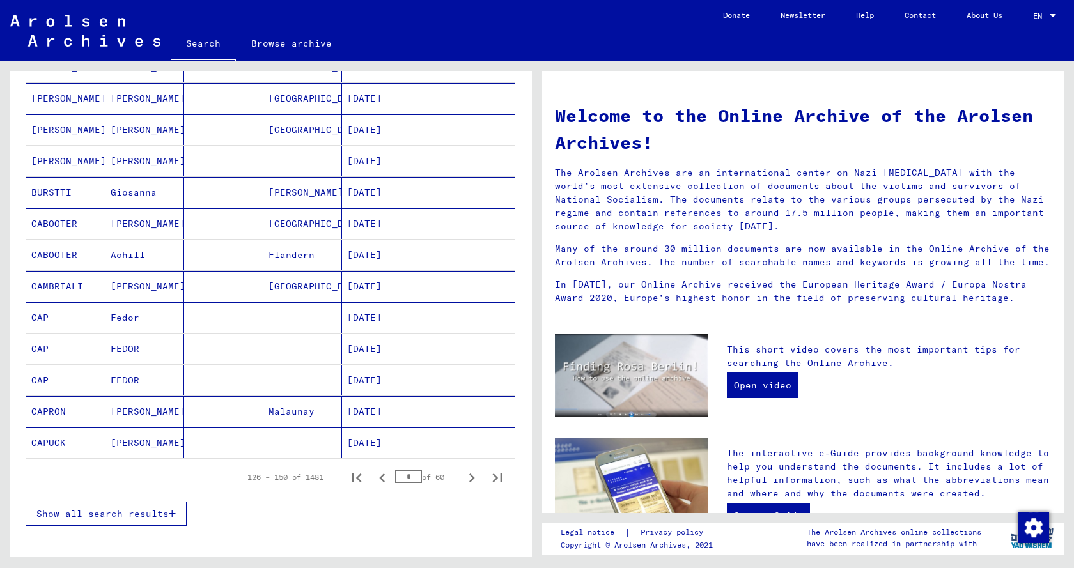
click at [469, 479] on icon "Next page" at bounding box center [472, 478] width 6 height 9
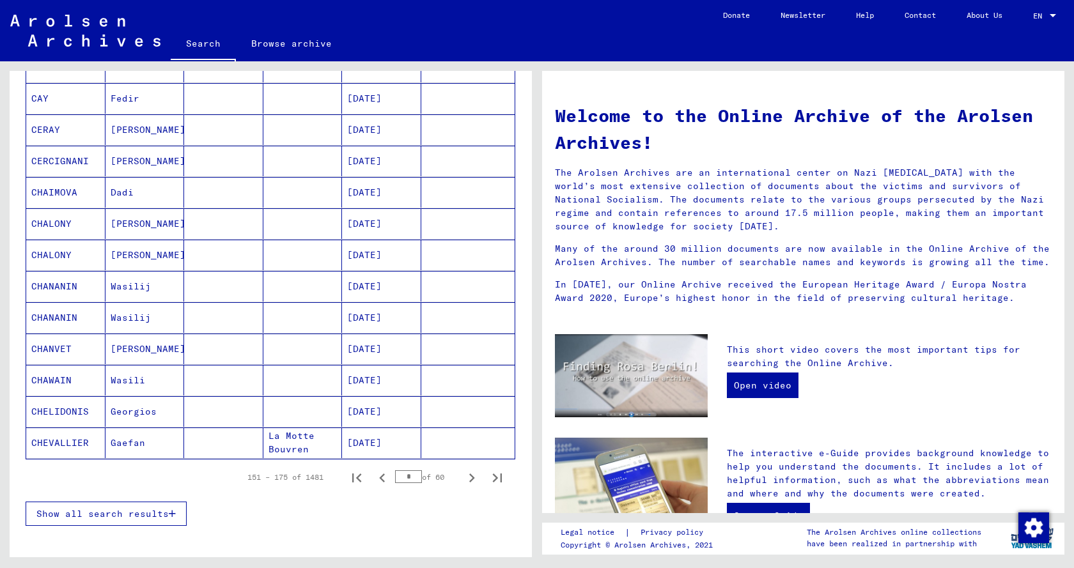
drag, startPoint x: 407, startPoint y: 477, endPoint x: 364, endPoint y: 481, distance: 43.7
click at [359, 477] on div "151 – 175 of 1481 * of 60" at bounding box center [371, 478] width 278 height 26
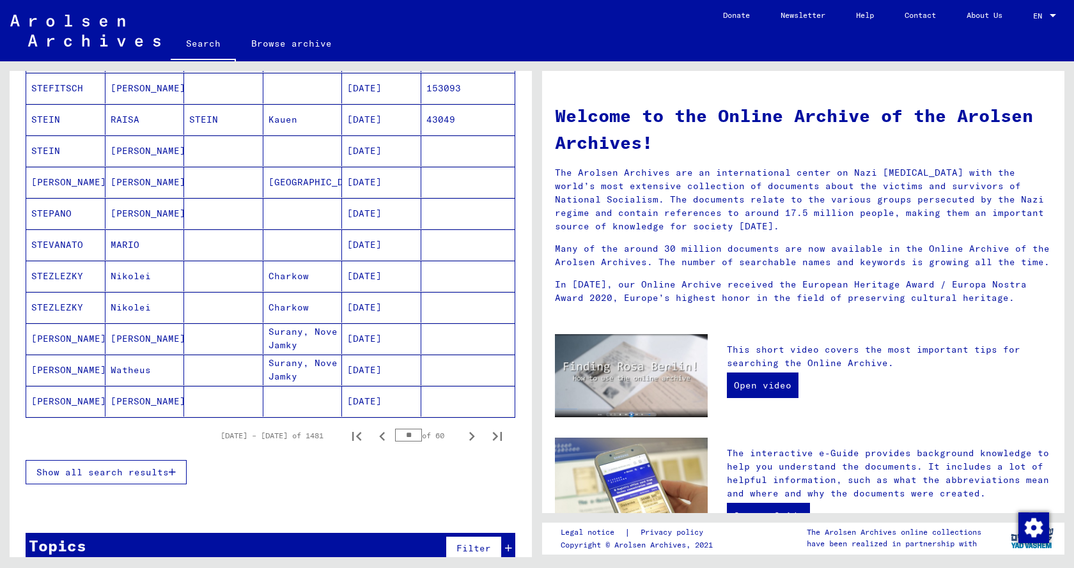
scroll to position [647, 0]
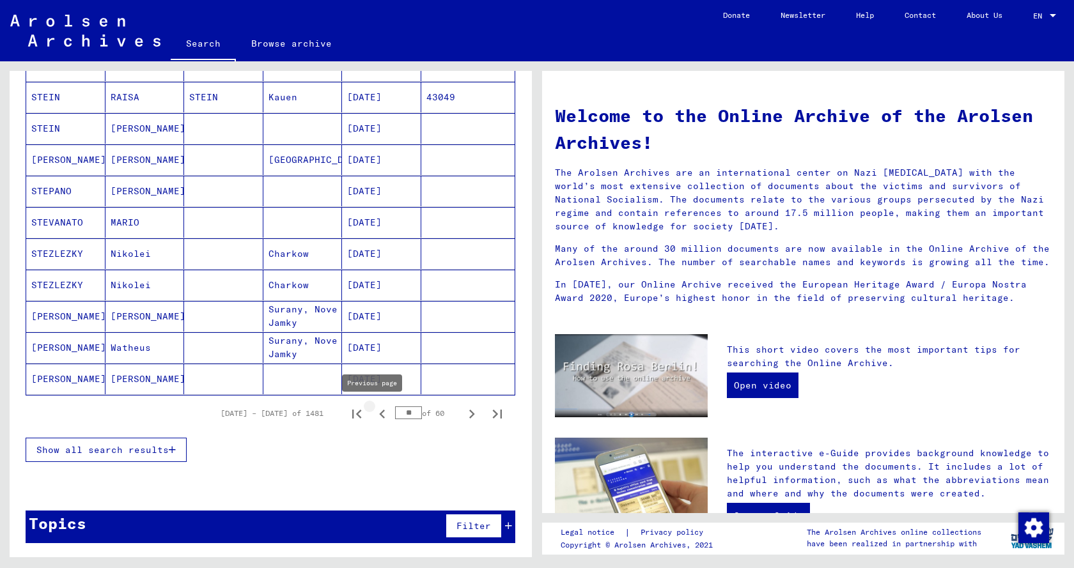
click at [373, 415] on icon "Previous page" at bounding box center [382, 414] width 18 height 18
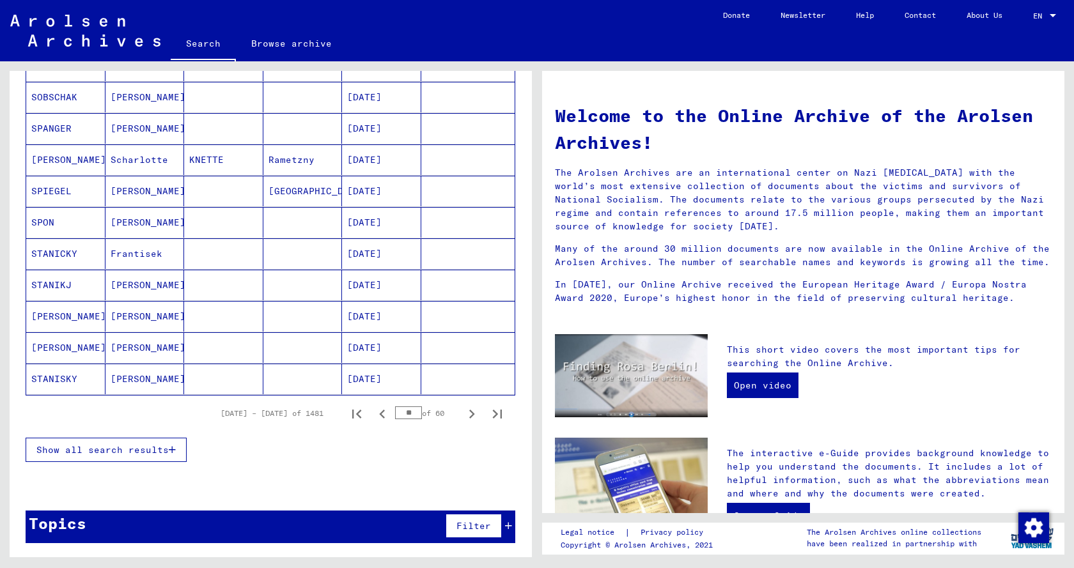
click at [373, 415] on icon "Previous page" at bounding box center [382, 414] width 18 height 18
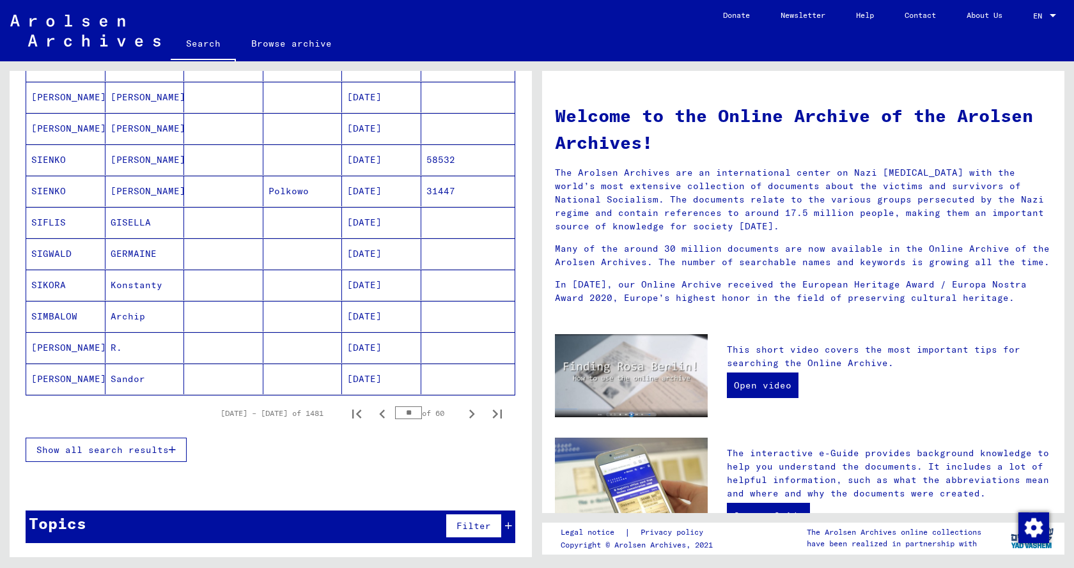
click at [373, 415] on icon "Previous page" at bounding box center [382, 414] width 18 height 18
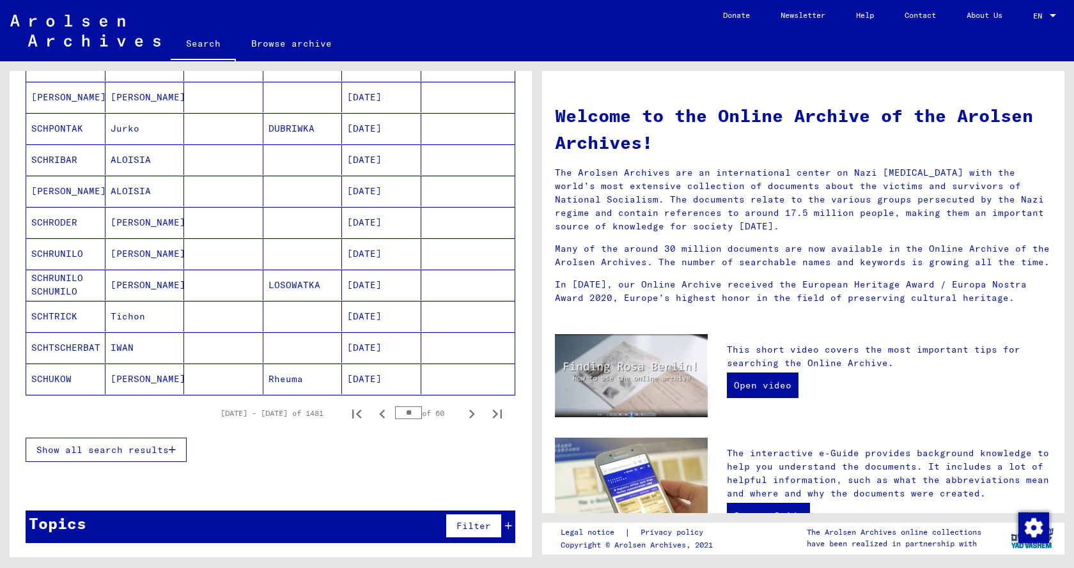
click at [373, 415] on icon "Previous page" at bounding box center [382, 414] width 18 height 18
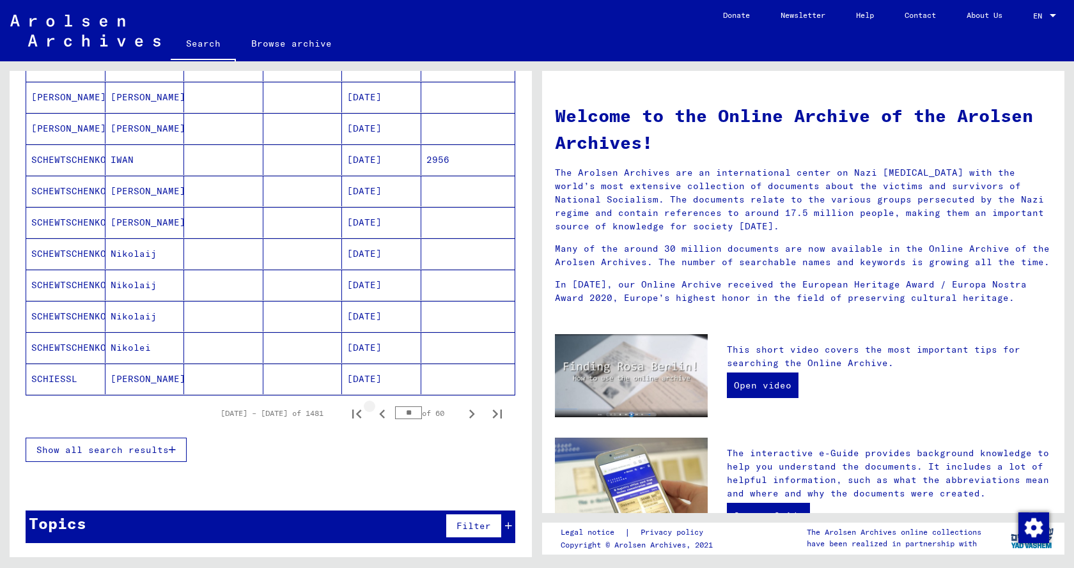
click at [373, 415] on icon "Previous page" at bounding box center [382, 414] width 18 height 18
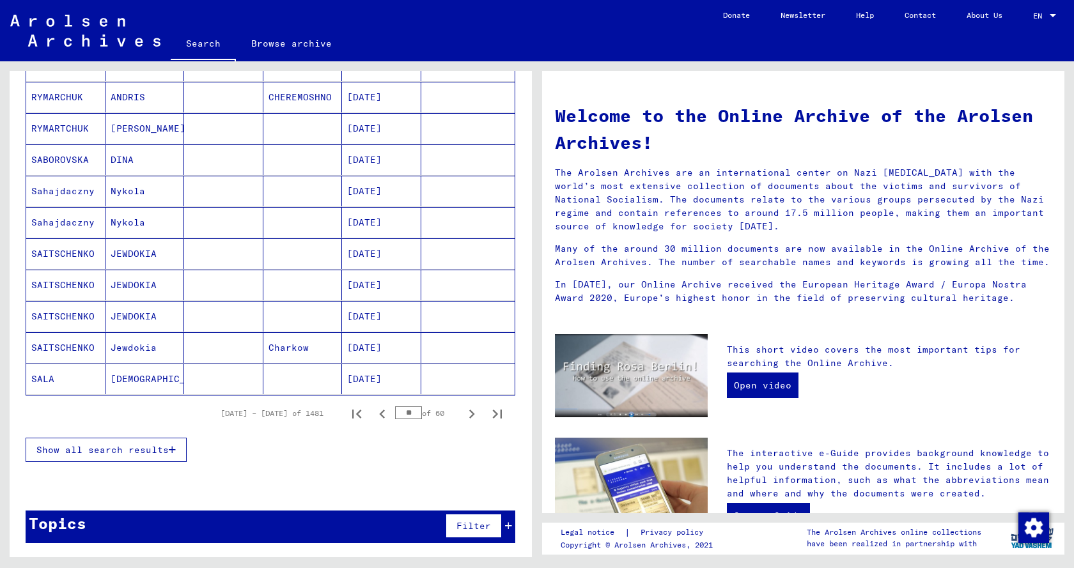
click at [373, 415] on icon "Previous page" at bounding box center [382, 414] width 18 height 18
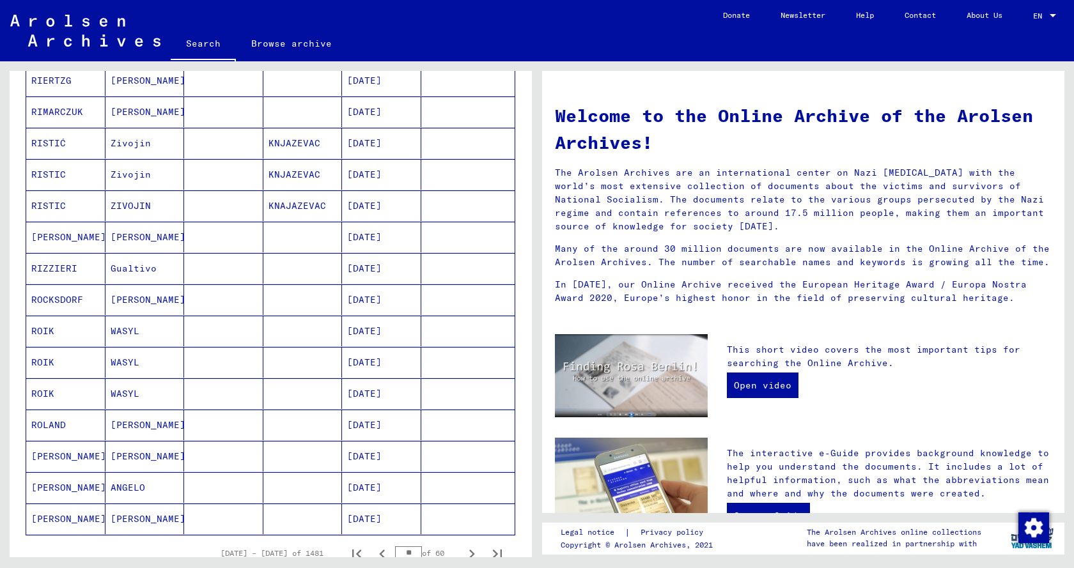
scroll to position [583, 0]
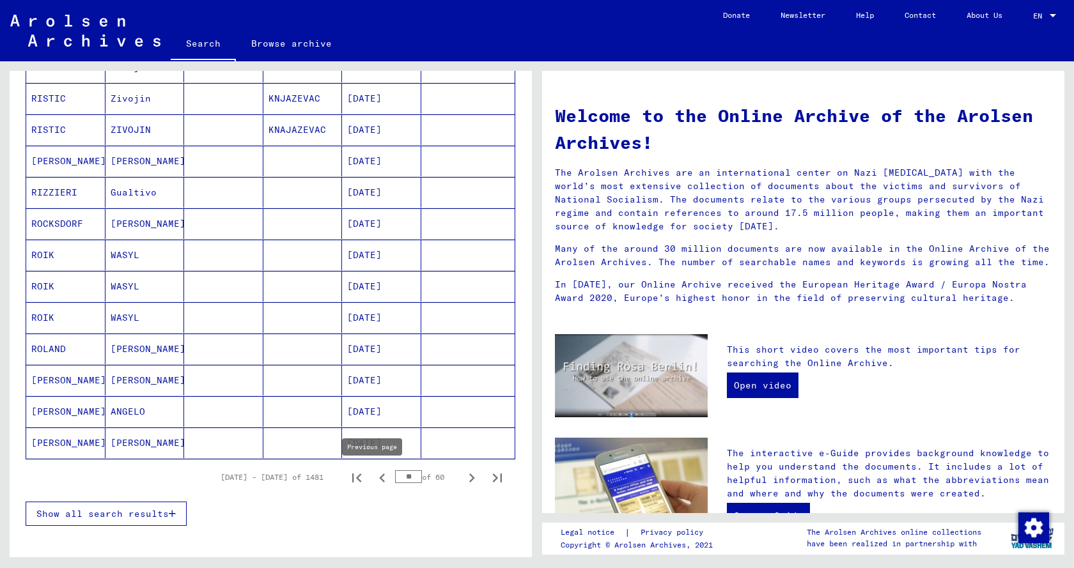
click at [375, 480] on icon "Previous page" at bounding box center [382, 478] width 18 height 18
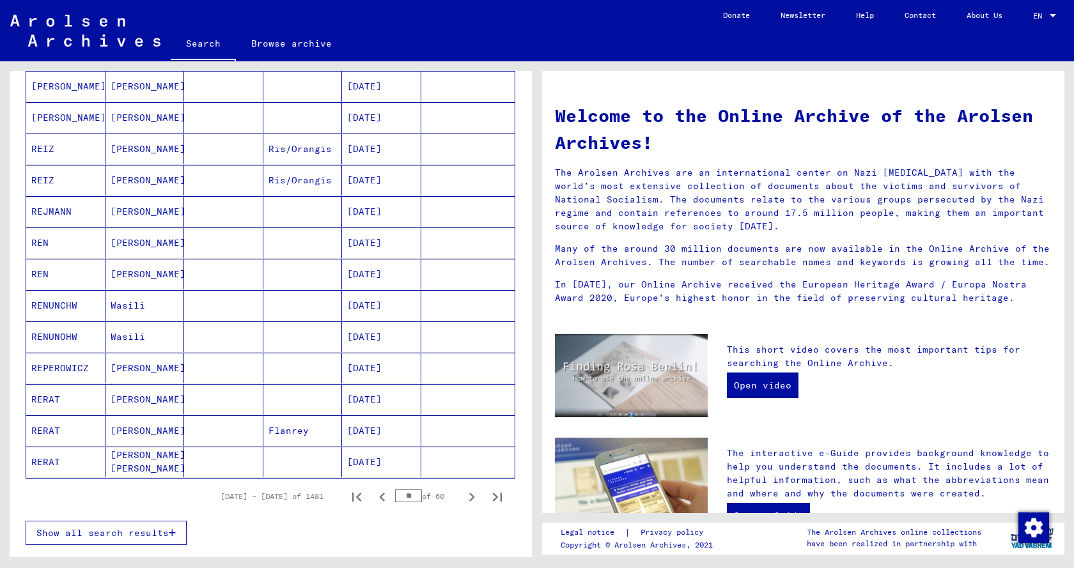
scroll to position [647, 0]
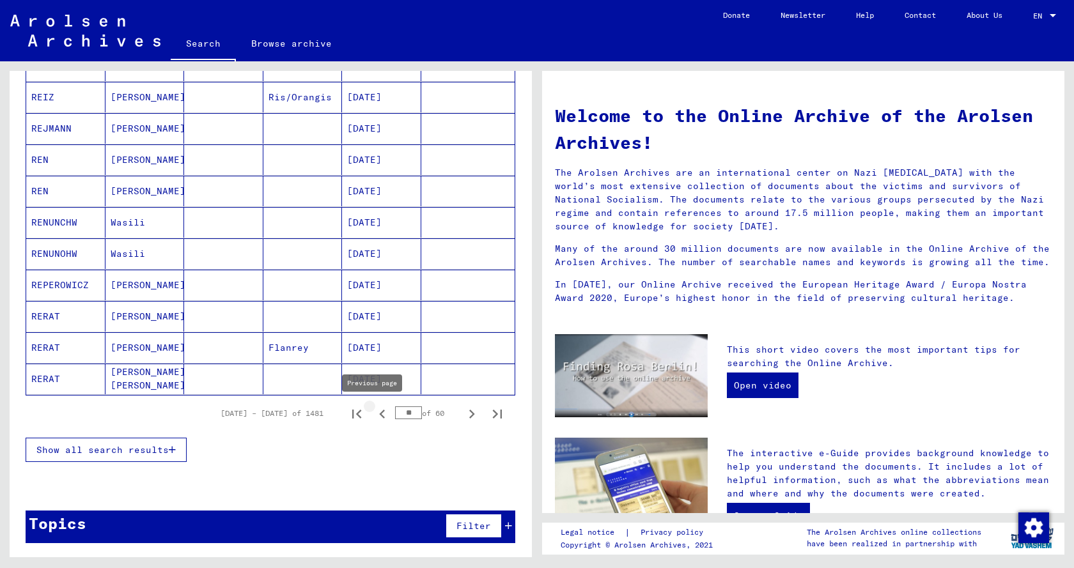
click at [373, 416] on icon "Previous page" at bounding box center [382, 414] width 18 height 18
type input "**"
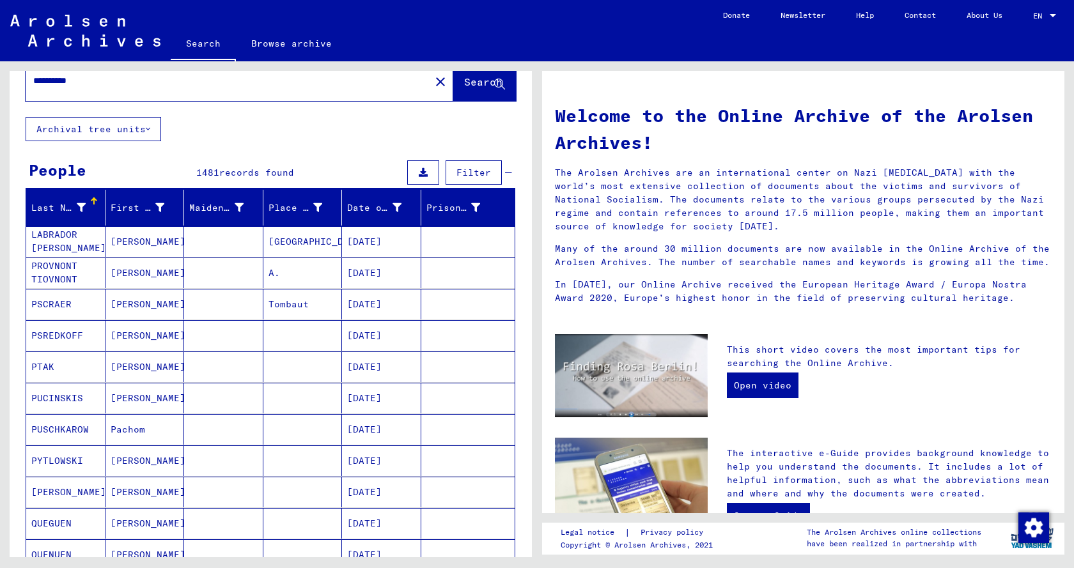
scroll to position [0, 0]
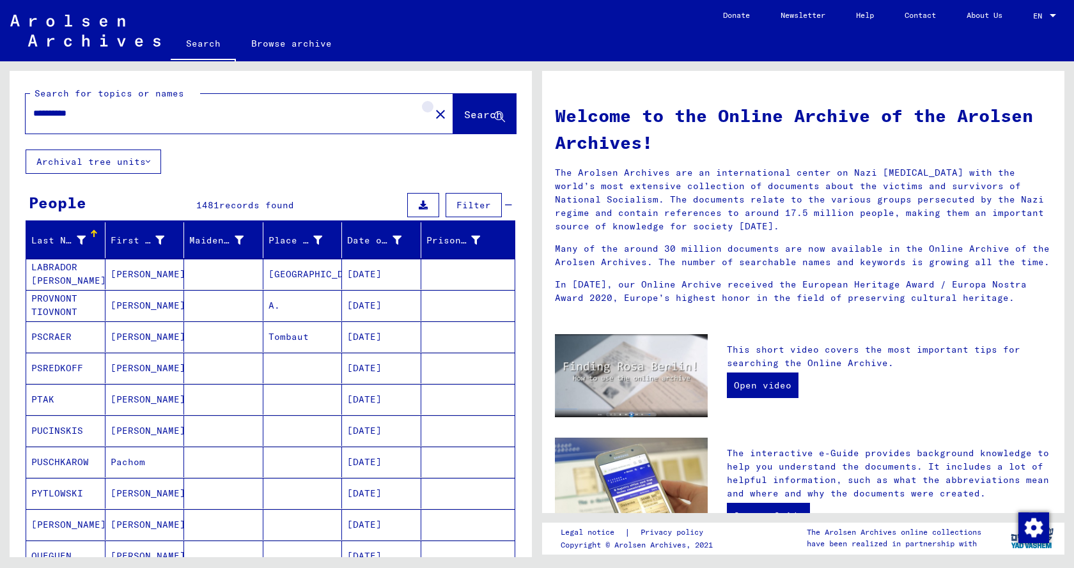
click at [433, 114] on mat-icon "close" at bounding box center [440, 114] width 15 height 15
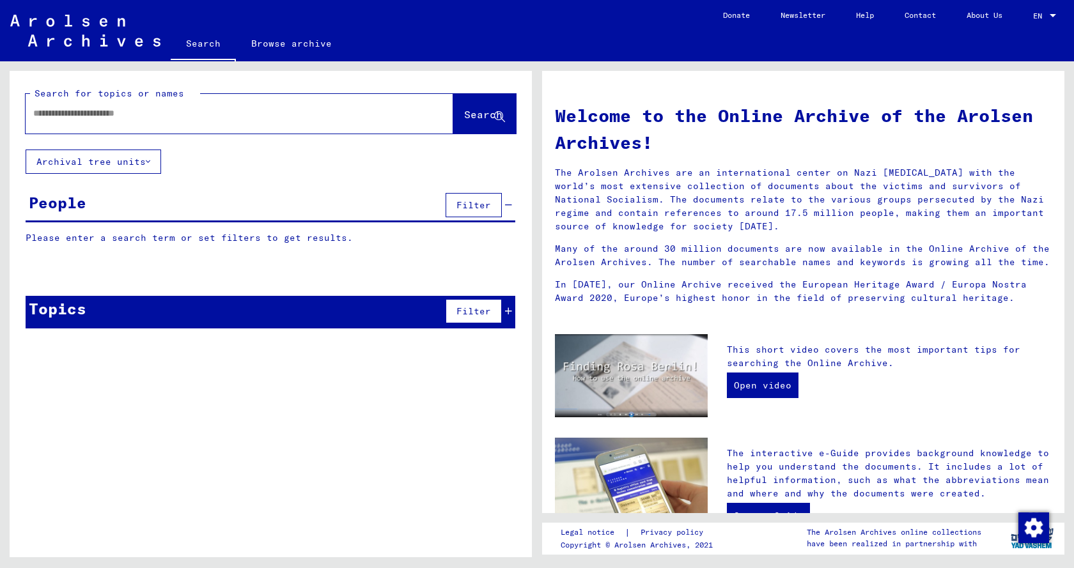
click at [47, 111] on input "text" at bounding box center [224, 113] width 382 height 13
type input "**********"
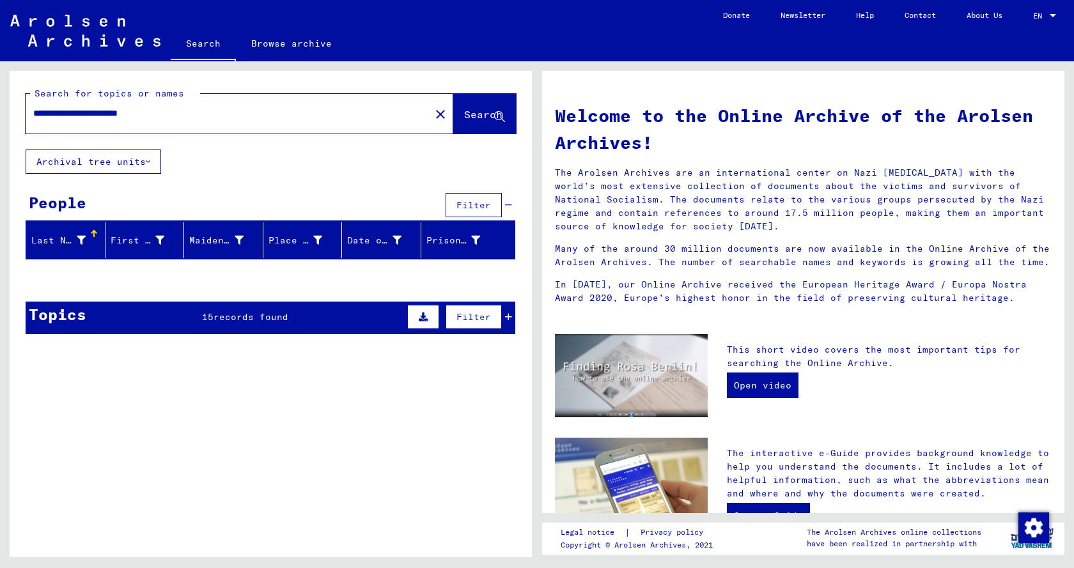
click at [221, 318] on span "records found" at bounding box center [250, 317] width 75 height 12
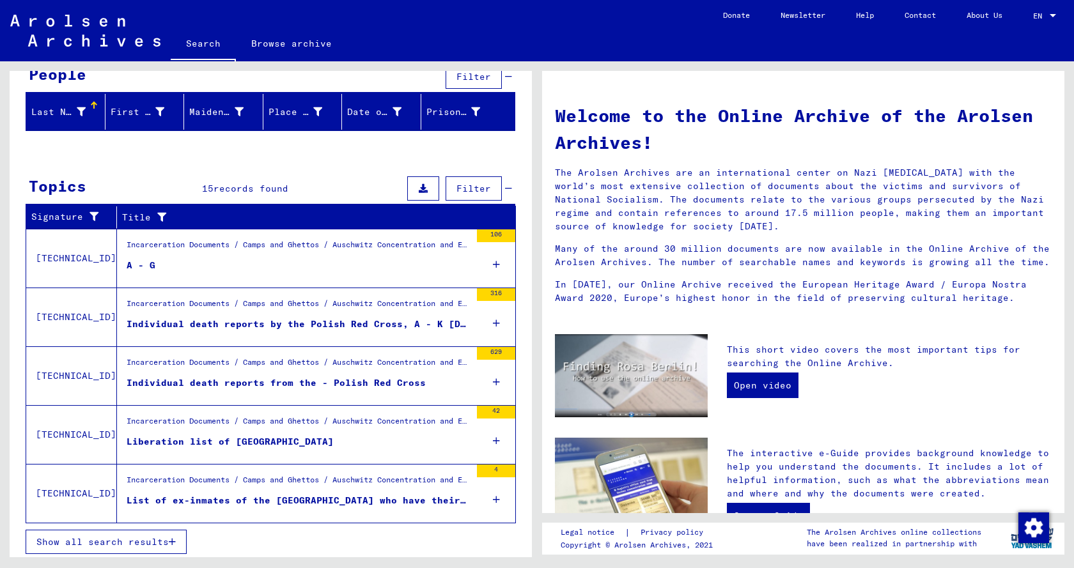
scroll to position [132, 0]
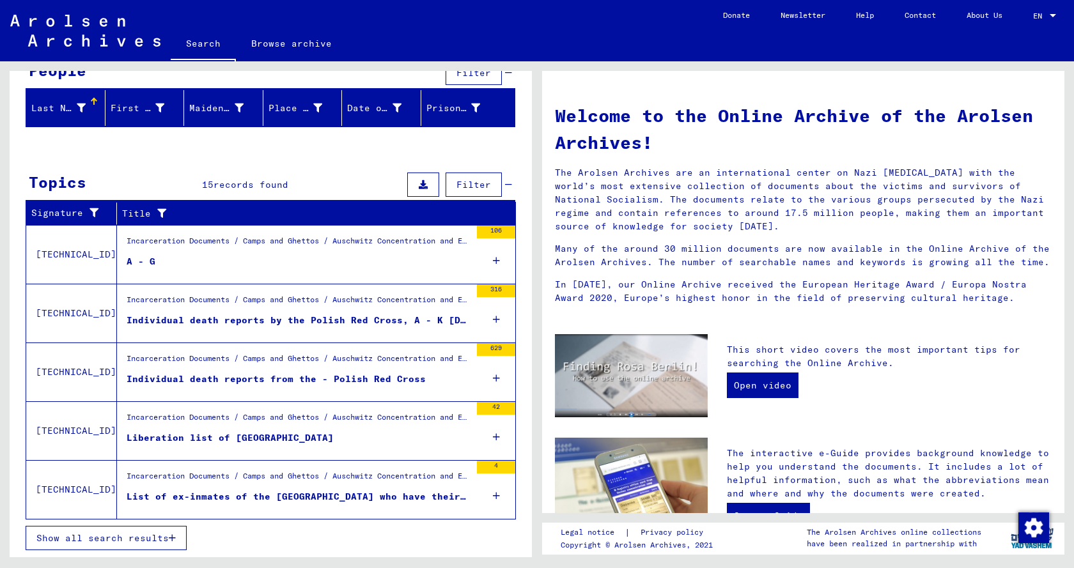
click at [316, 499] on div "List of ex-inmates of the [GEOGRAPHIC_DATA] who have theirs pris. Nos. tatooved…" at bounding box center [299, 496] width 344 height 13
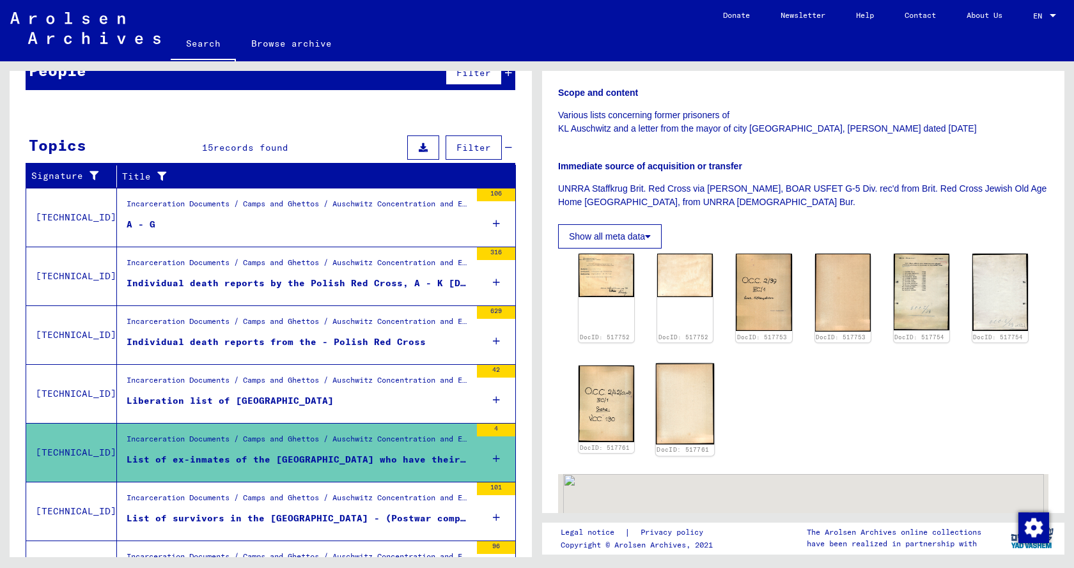
scroll to position [256, 0]
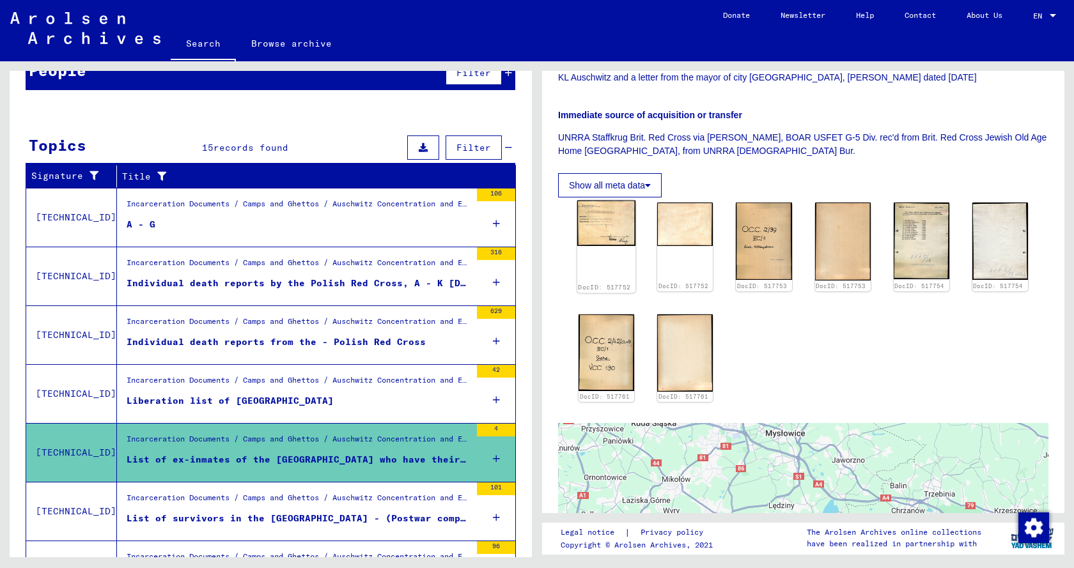
click at [608, 233] on img at bounding box center [606, 223] width 59 height 45
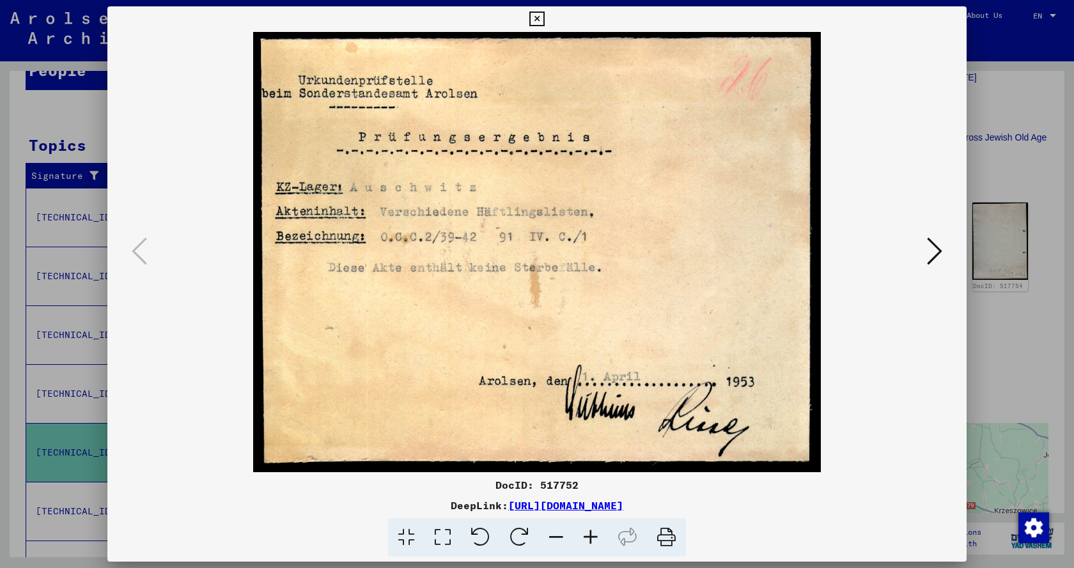
click at [942, 252] on icon at bounding box center [934, 251] width 15 height 31
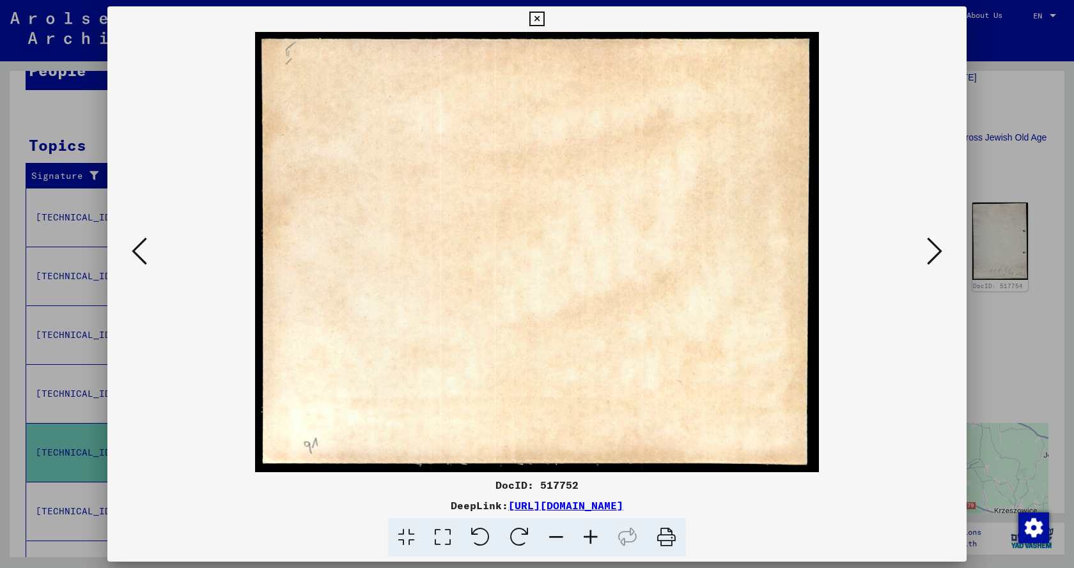
click at [942, 252] on icon at bounding box center [934, 251] width 15 height 31
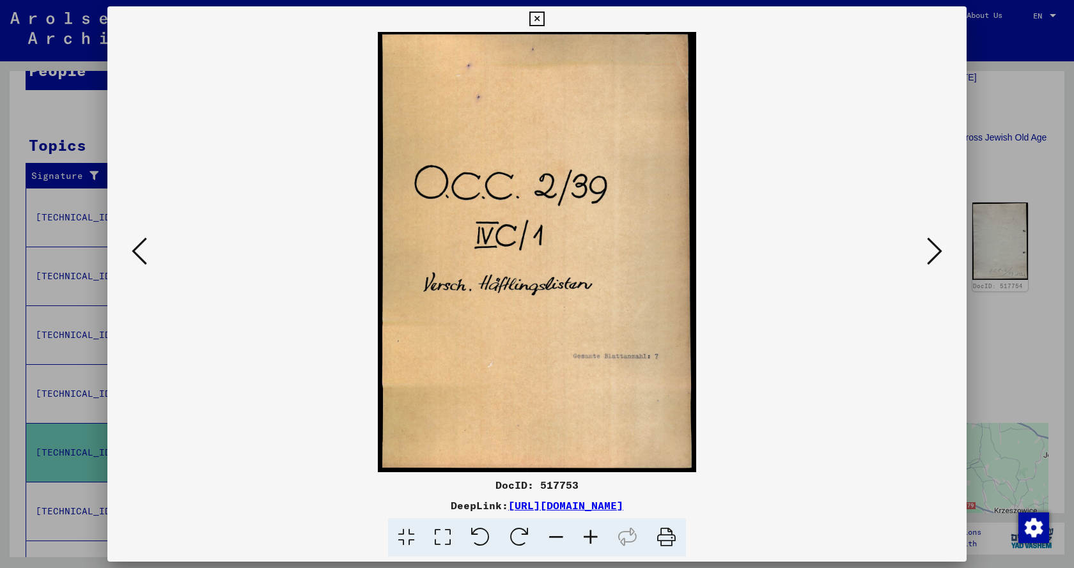
click at [942, 252] on icon at bounding box center [934, 251] width 15 height 31
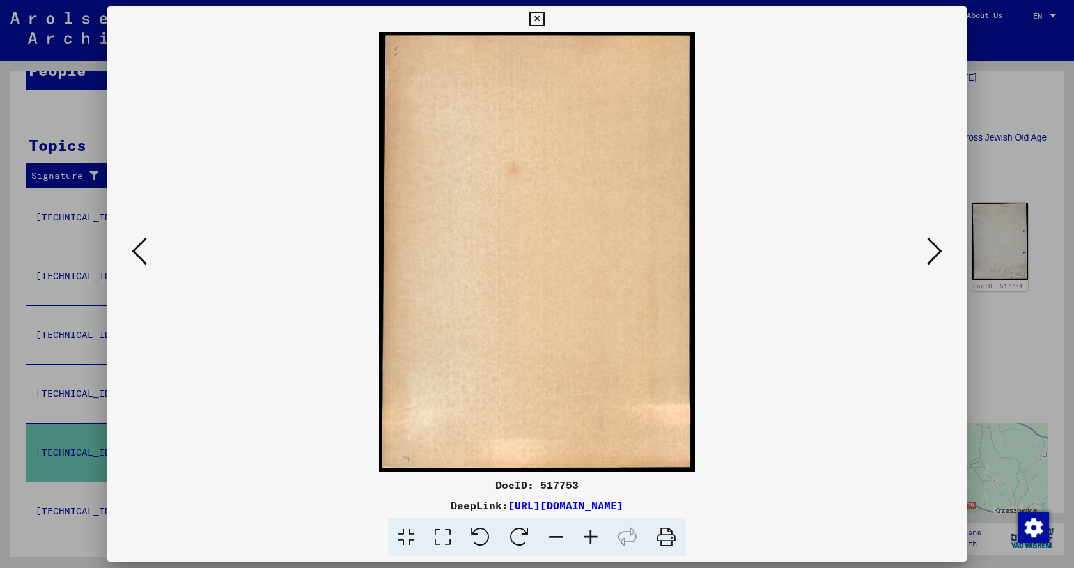
click at [942, 252] on icon at bounding box center [934, 251] width 15 height 31
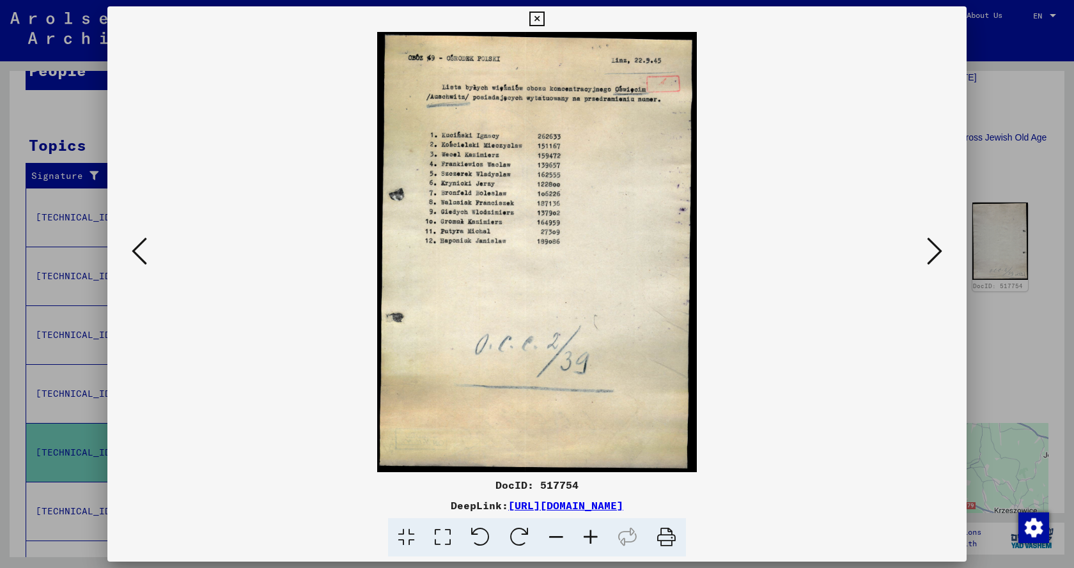
click at [935, 248] on icon at bounding box center [934, 251] width 15 height 31
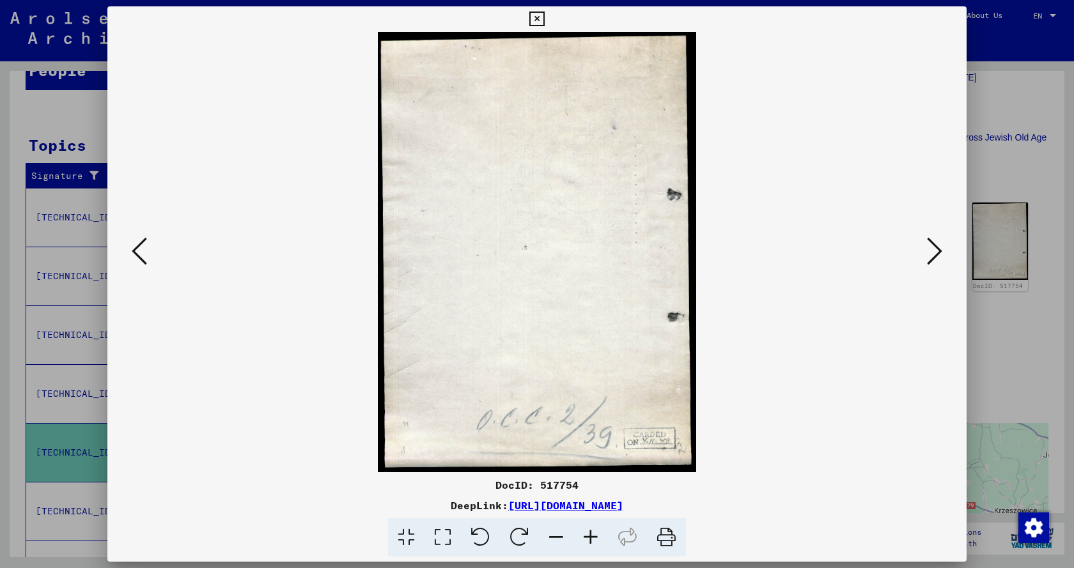
click at [935, 248] on icon at bounding box center [934, 251] width 15 height 31
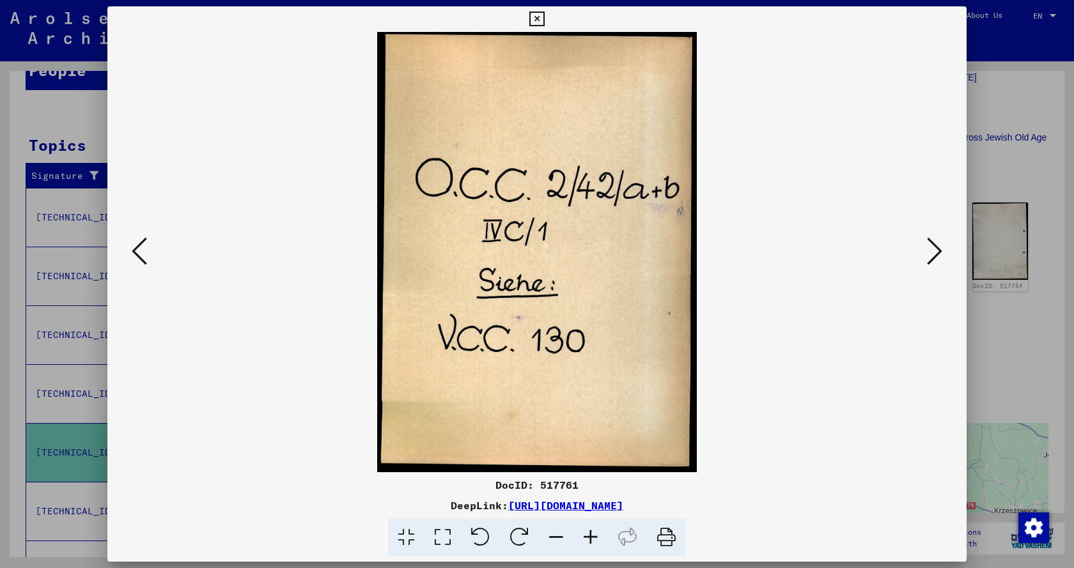
click at [935, 248] on icon at bounding box center [934, 251] width 15 height 31
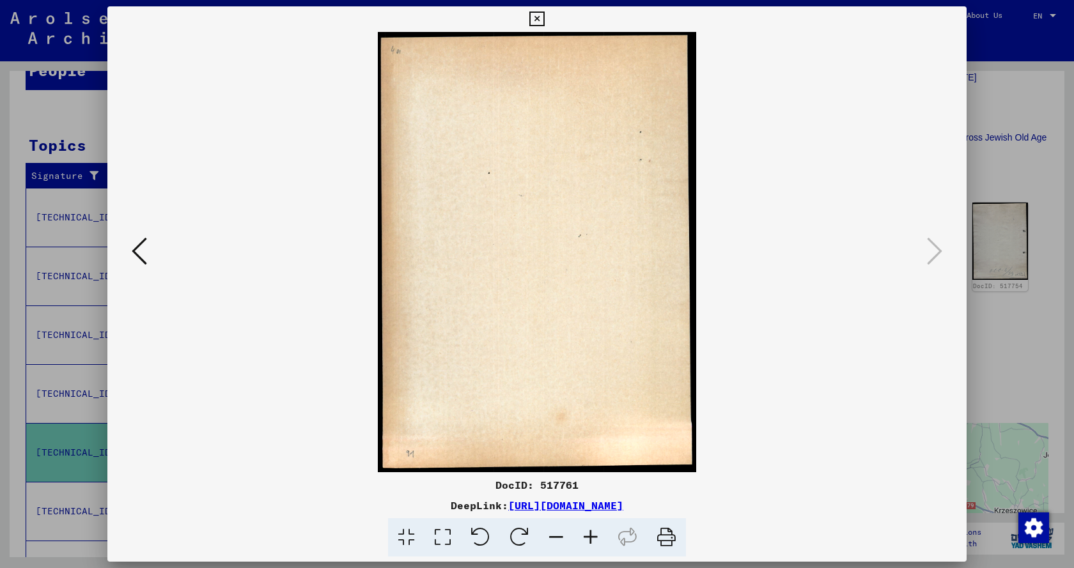
click at [536, 18] on icon at bounding box center [536, 19] width 15 height 15
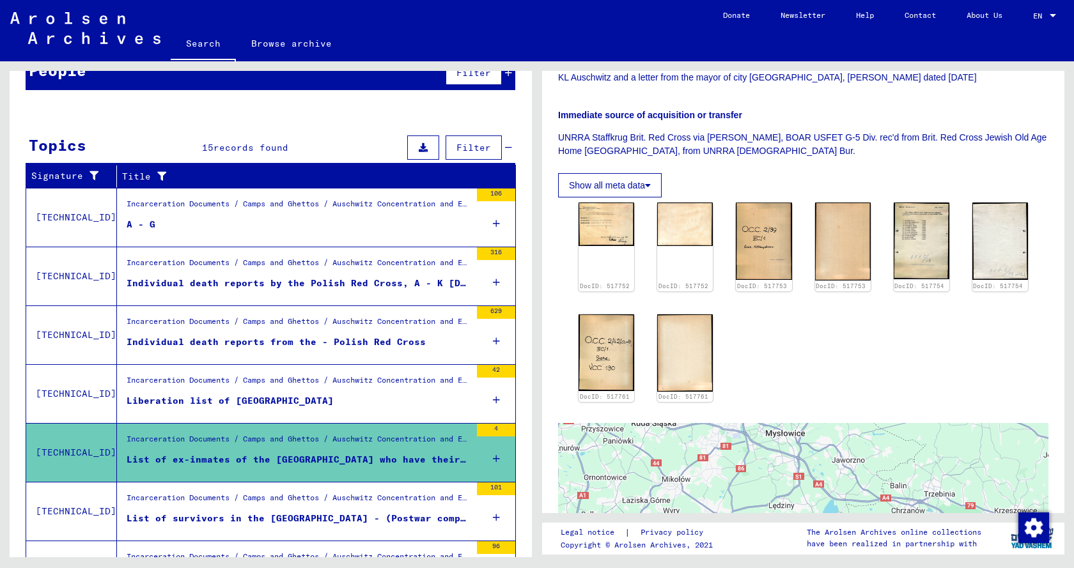
click at [297, 524] on div "List of survivors in the [GEOGRAPHIC_DATA] - (Postwar compilation)" at bounding box center [299, 518] width 344 height 13
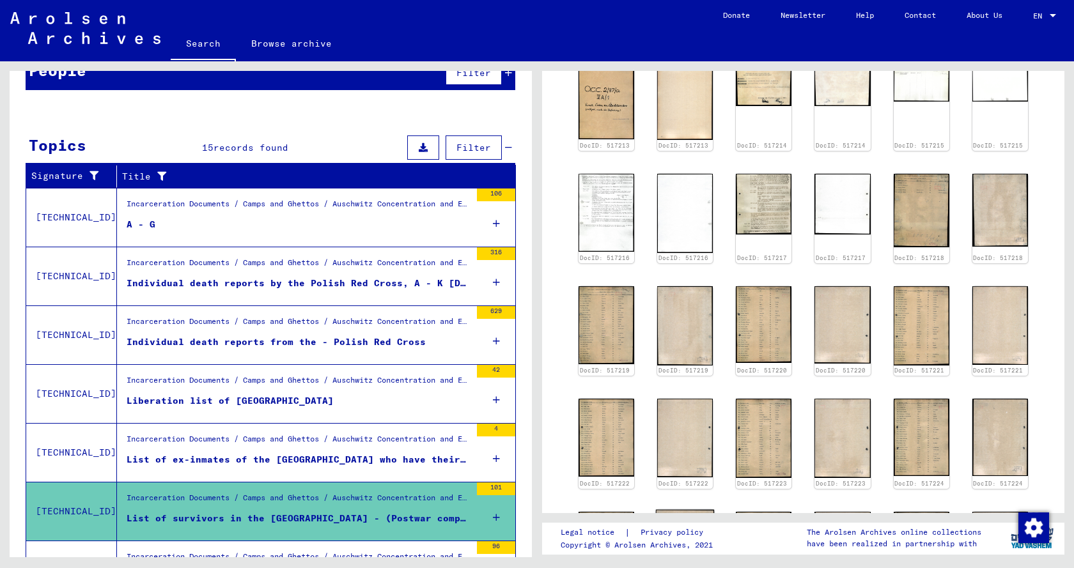
scroll to position [320, 0]
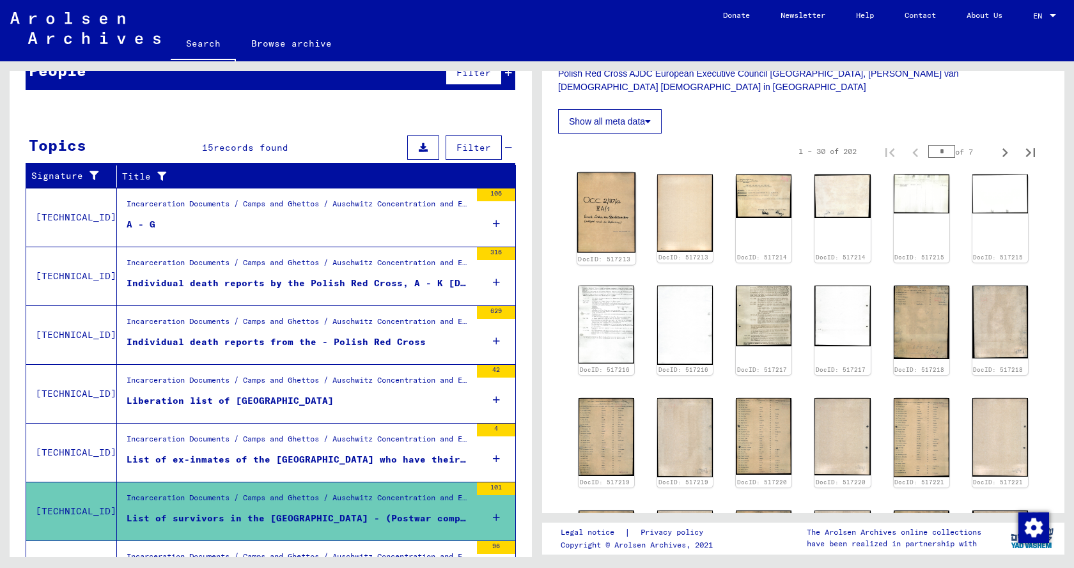
click at [598, 217] on img at bounding box center [606, 213] width 59 height 81
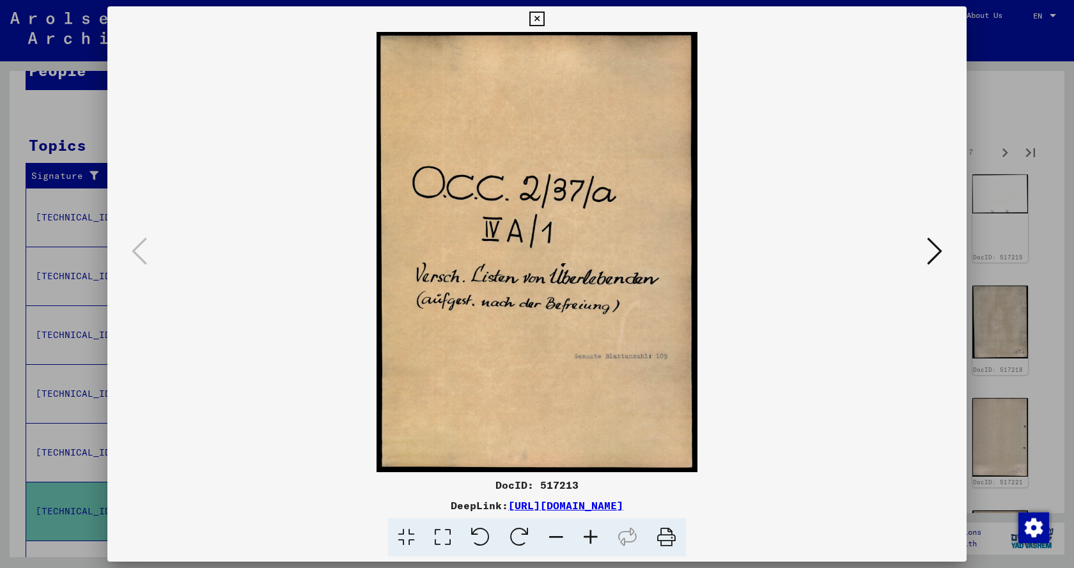
click at [934, 254] on icon at bounding box center [934, 251] width 15 height 31
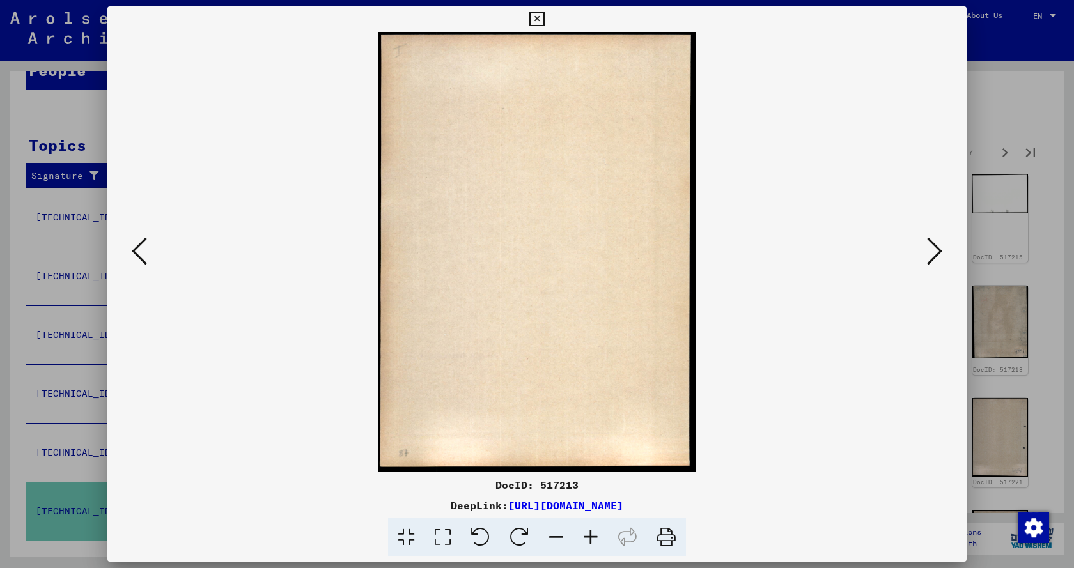
click at [934, 254] on icon at bounding box center [934, 251] width 15 height 31
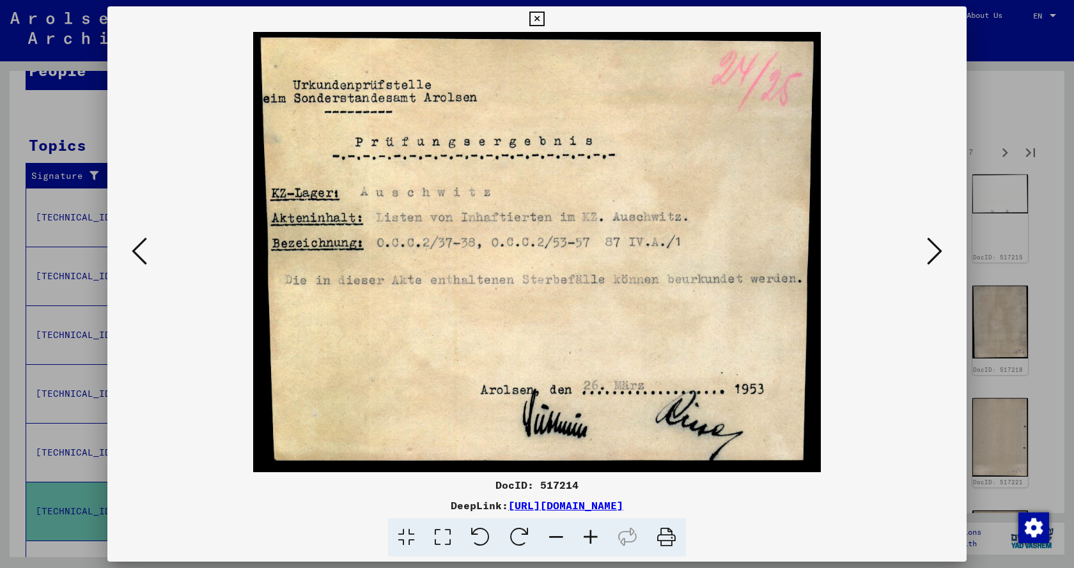
click at [934, 254] on icon at bounding box center [934, 251] width 15 height 31
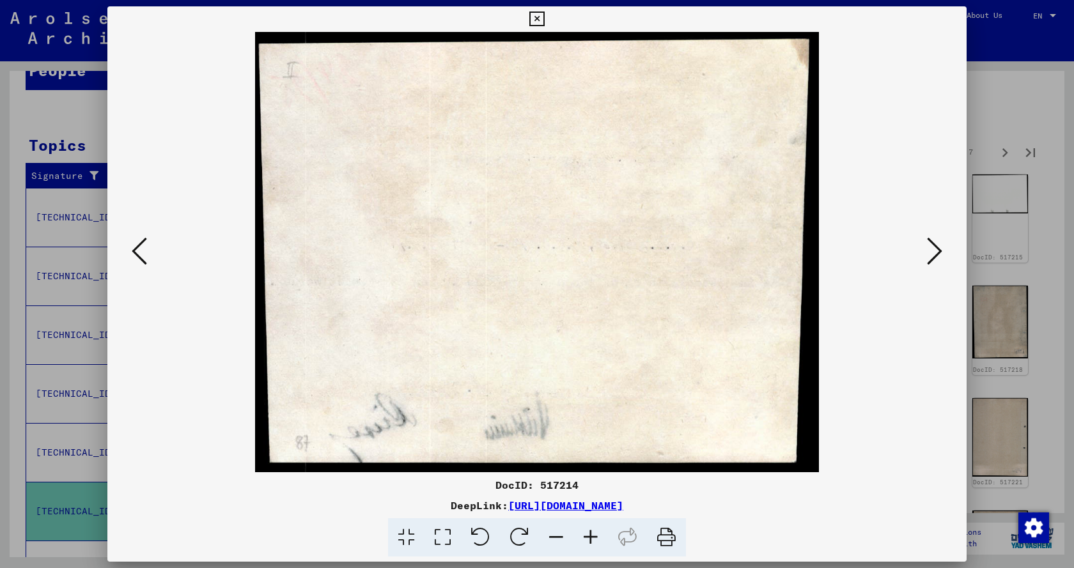
click at [934, 254] on icon at bounding box center [934, 251] width 15 height 31
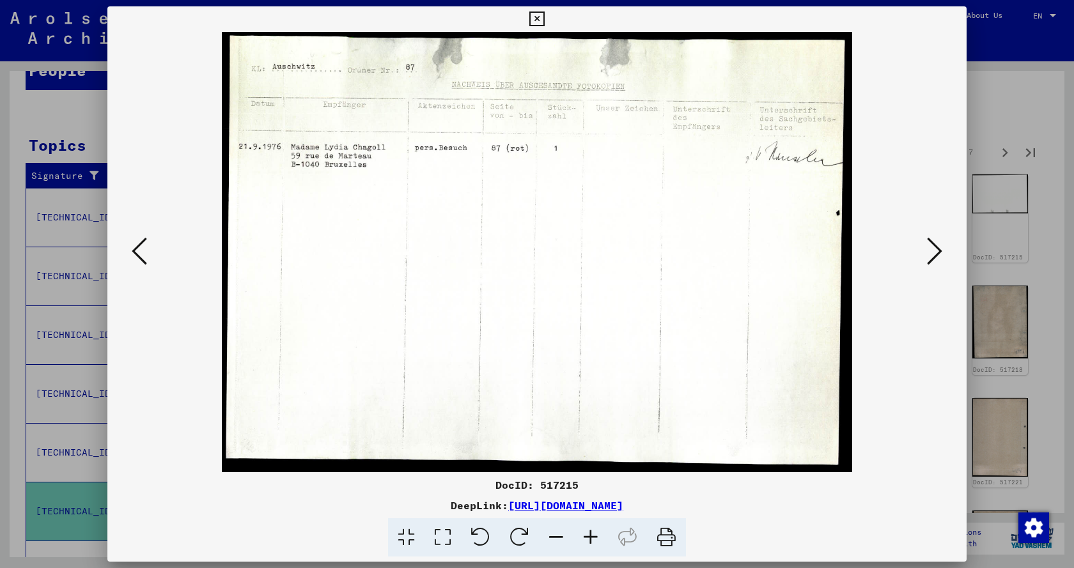
click at [934, 254] on icon at bounding box center [934, 251] width 15 height 31
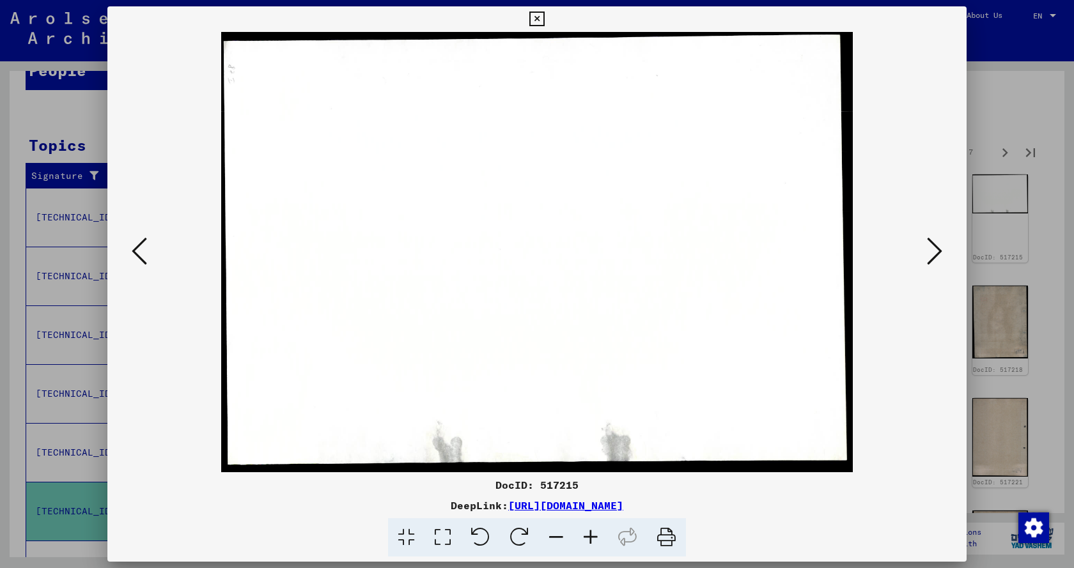
click at [934, 254] on icon at bounding box center [934, 251] width 15 height 31
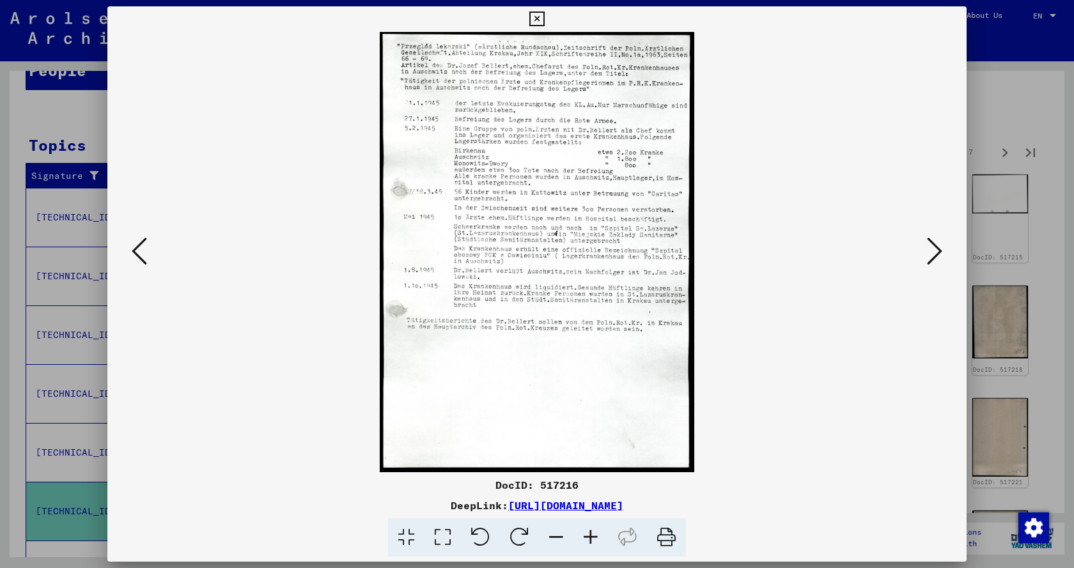
click at [934, 254] on icon at bounding box center [934, 251] width 15 height 31
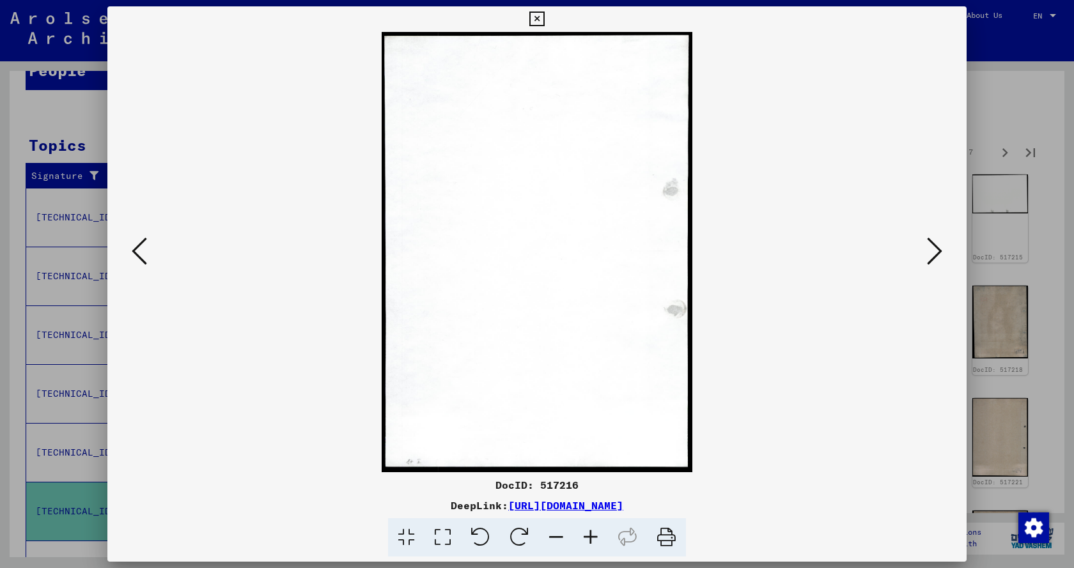
click at [934, 254] on icon at bounding box center [934, 251] width 15 height 31
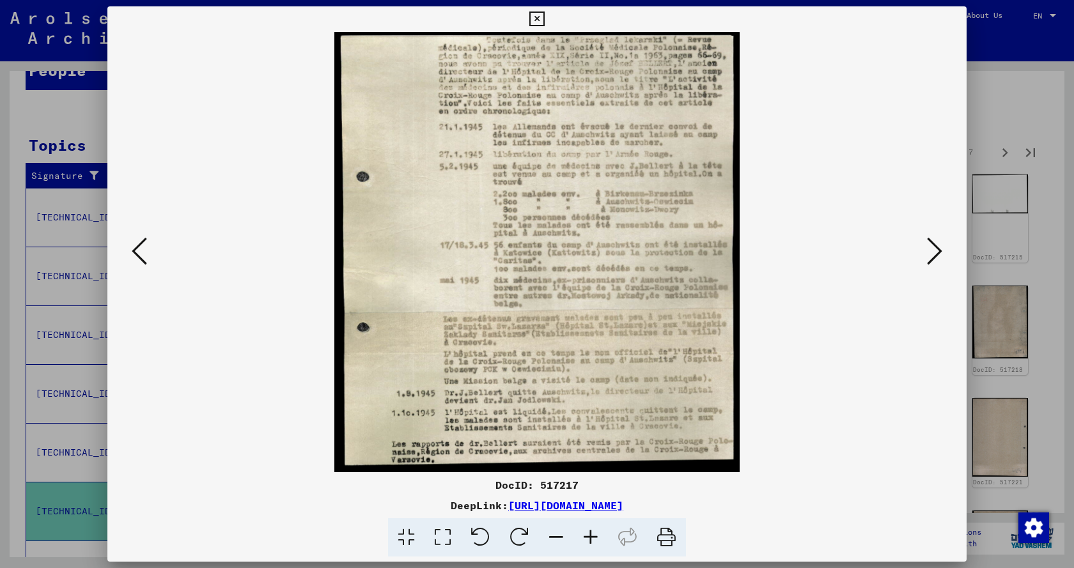
click at [934, 254] on icon at bounding box center [934, 251] width 15 height 31
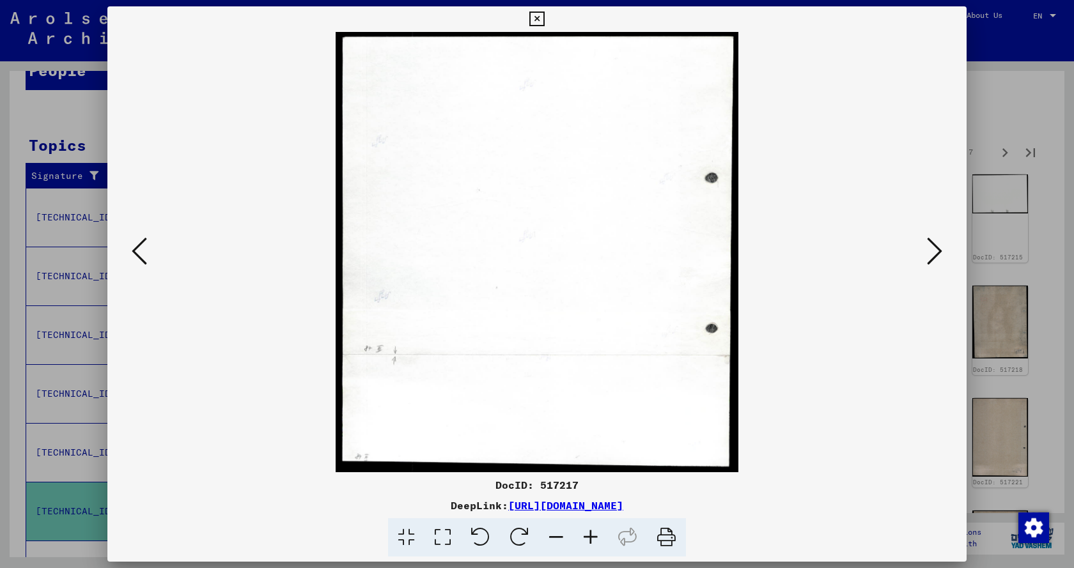
click at [934, 254] on icon at bounding box center [934, 251] width 15 height 31
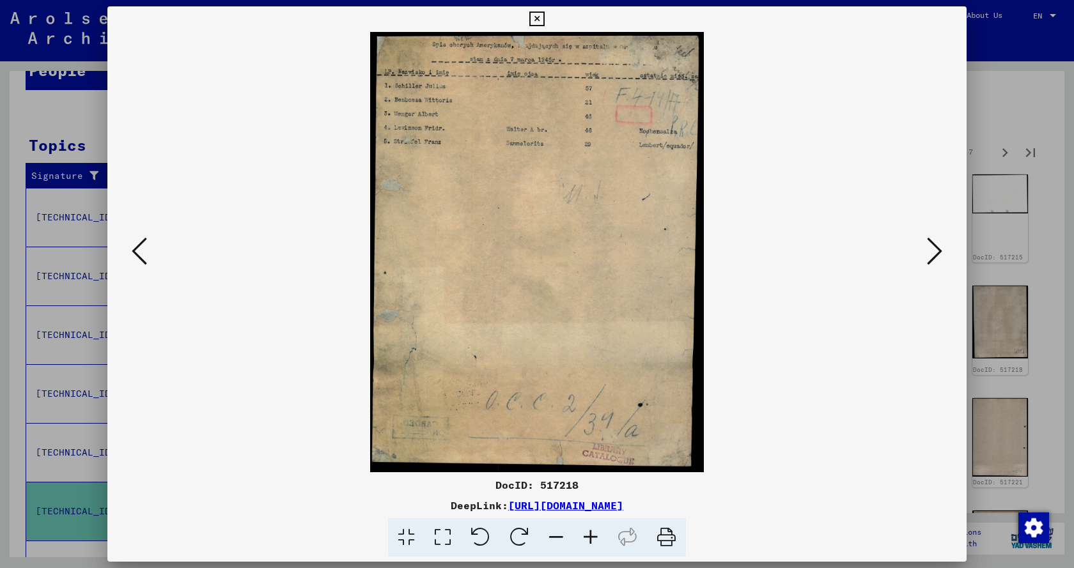
click at [934, 254] on icon at bounding box center [934, 251] width 15 height 31
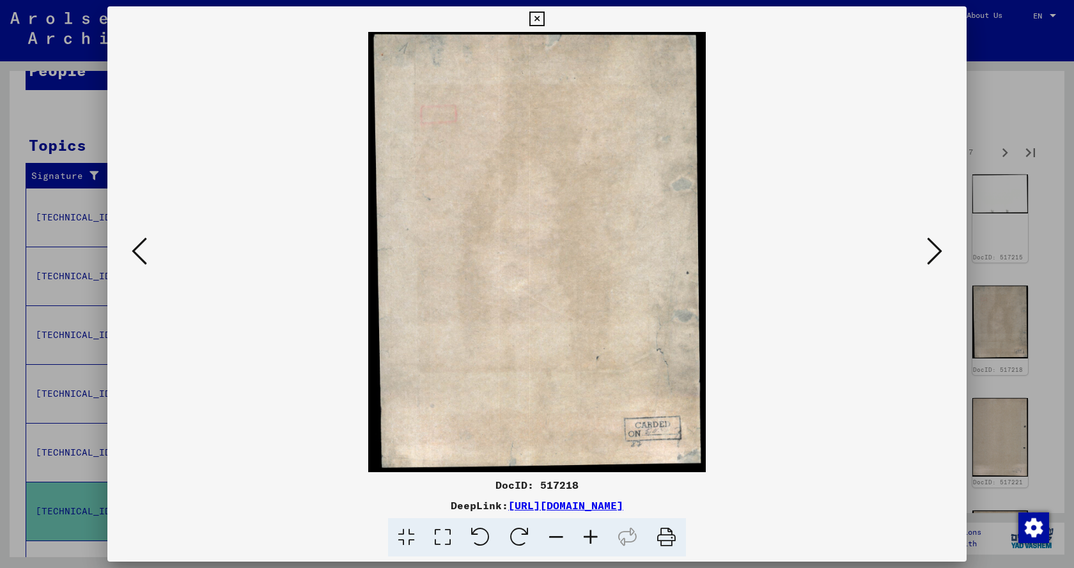
click at [934, 254] on icon at bounding box center [934, 251] width 15 height 31
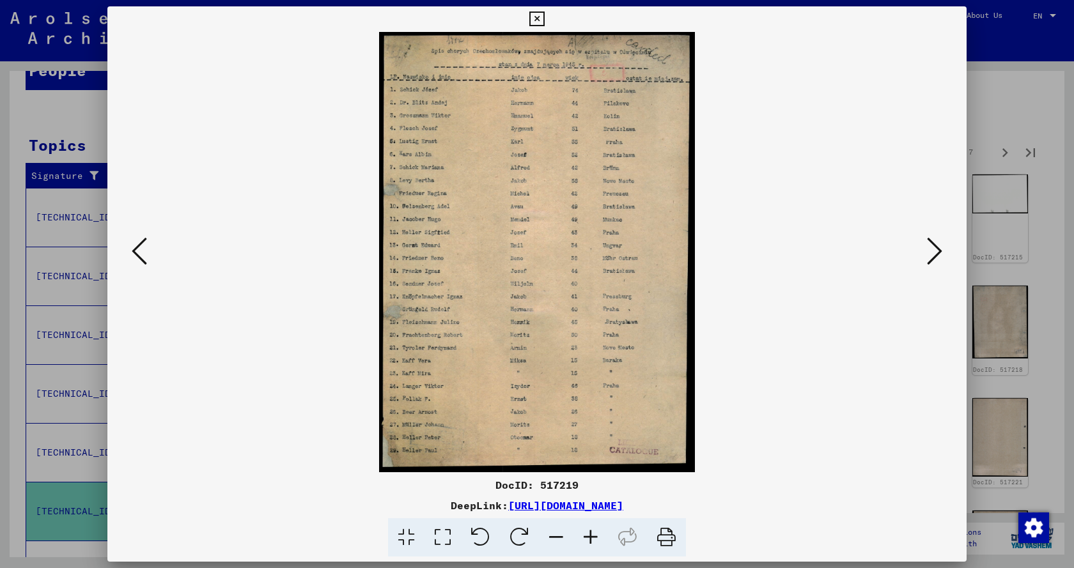
click at [587, 539] on icon at bounding box center [590, 537] width 35 height 39
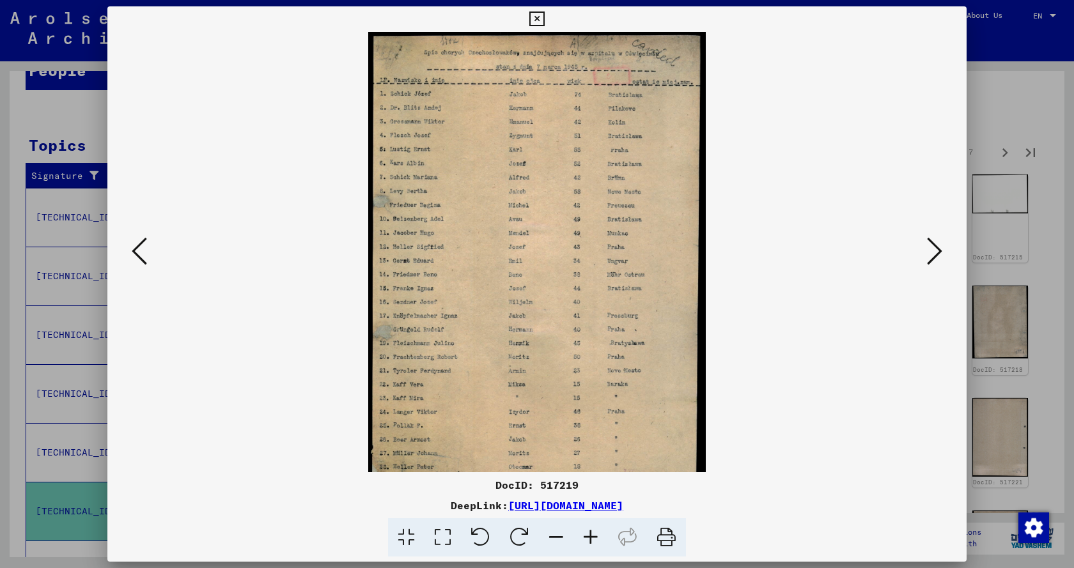
click at [587, 539] on icon at bounding box center [590, 537] width 35 height 39
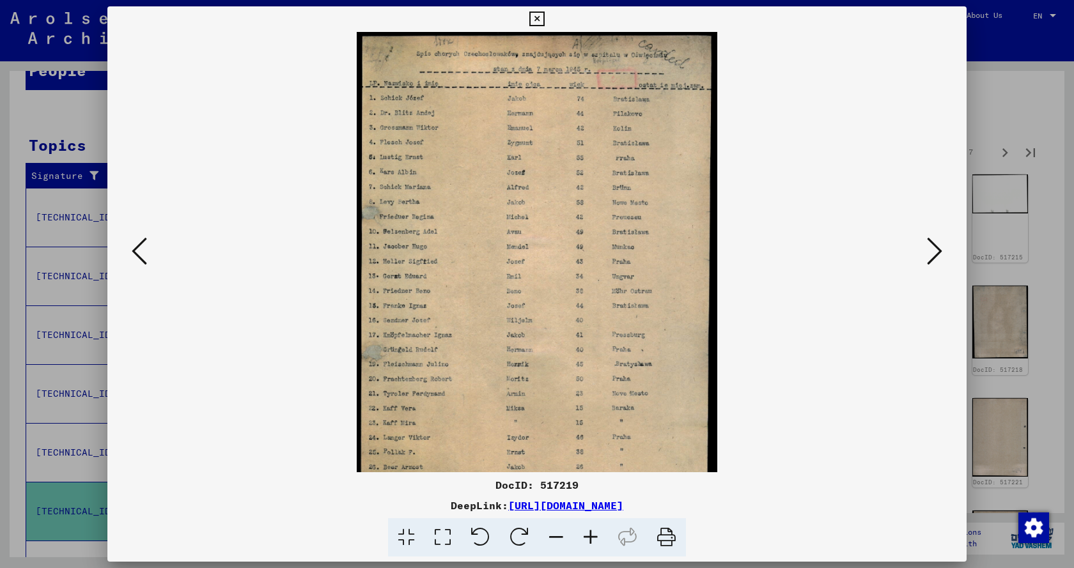
click at [587, 539] on icon at bounding box center [590, 537] width 35 height 39
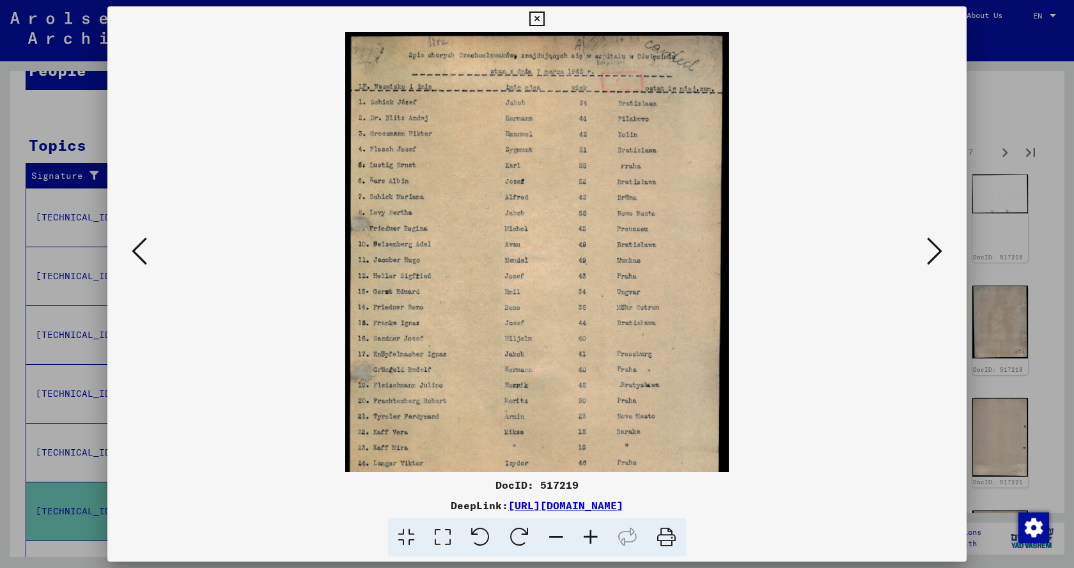
click at [587, 539] on icon at bounding box center [590, 537] width 35 height 39
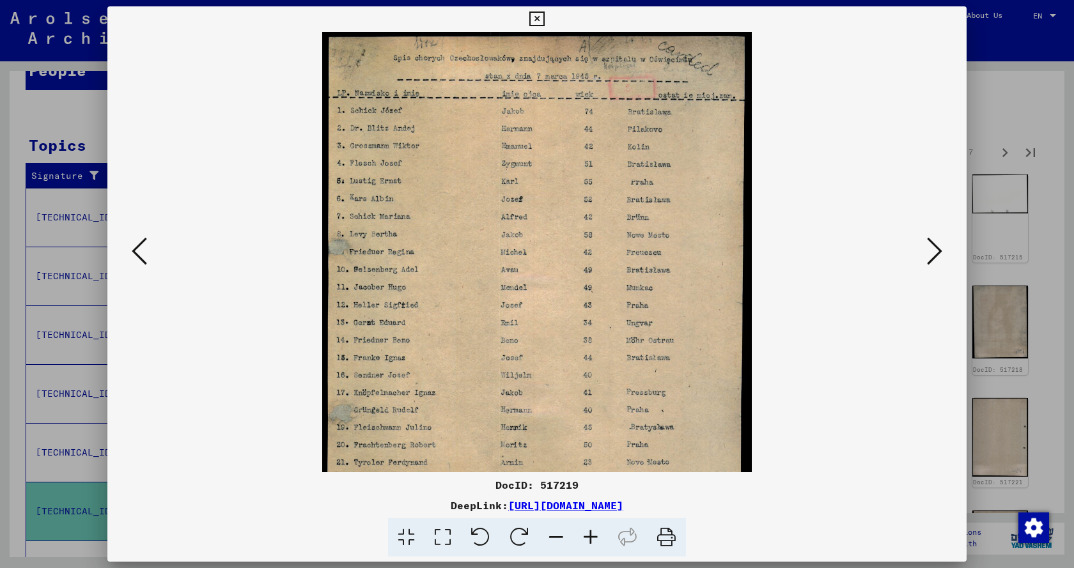
click at [587, 539] on icon at bounding box center [590, 537] width 35 height 39
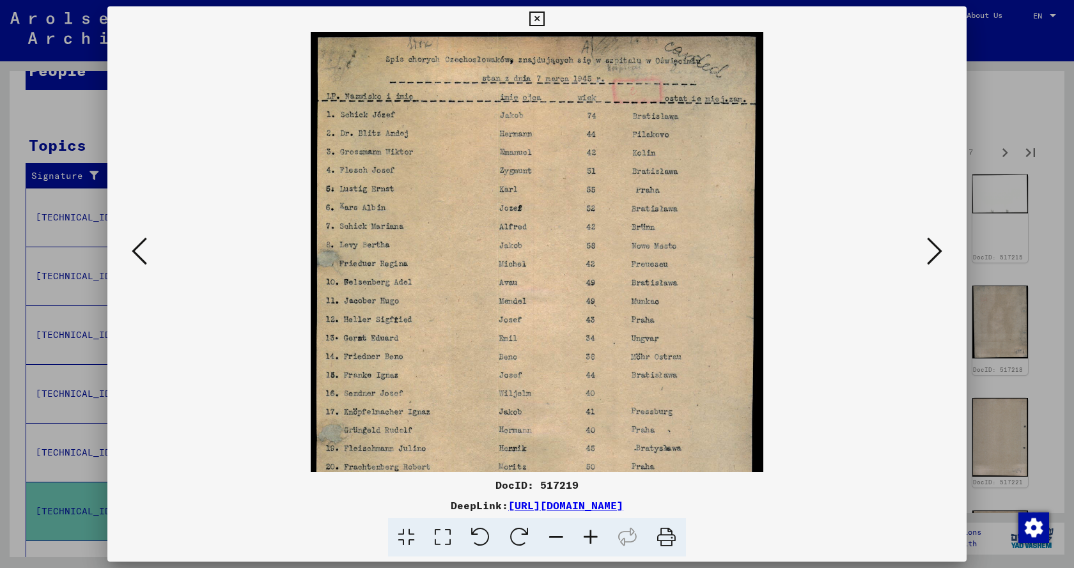
click at [587, 539] on icon at bounding box center [590, 537] width 35 height 39
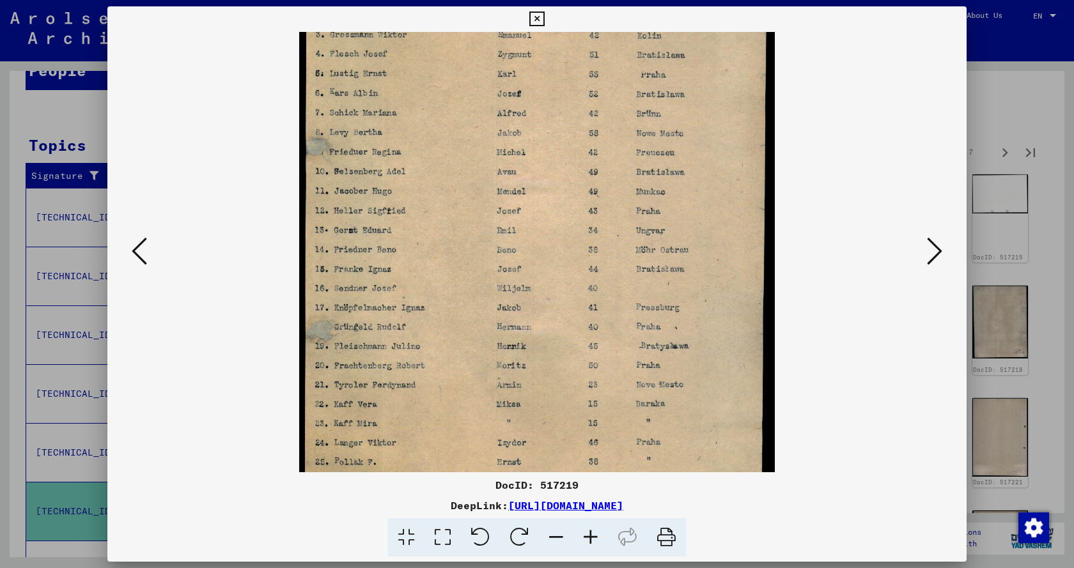
scroll to position [118, 0]
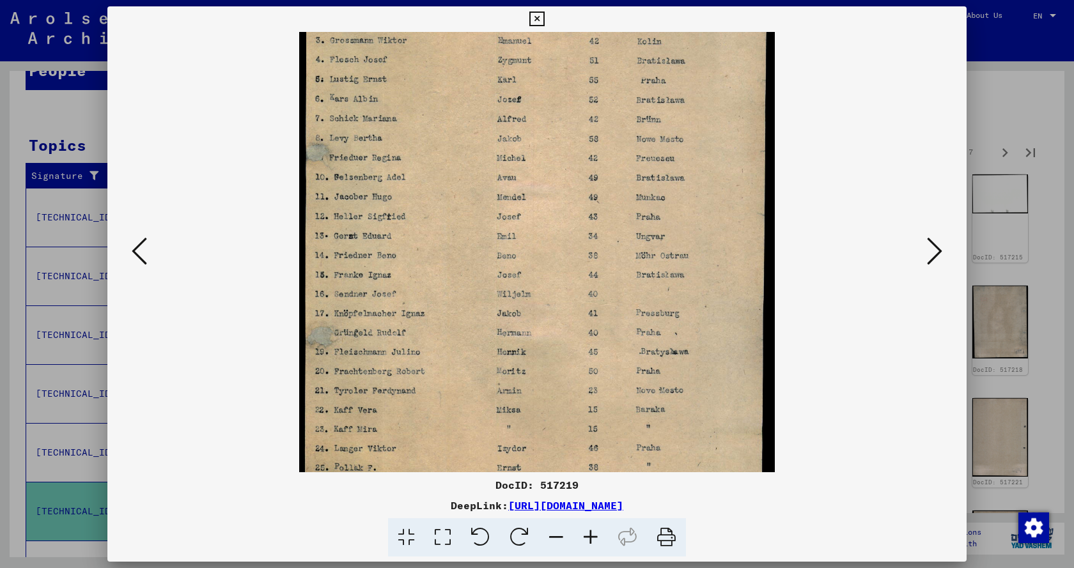
drag, startPoint x: 486, startPoint y: 369, endPoint x: 515, endPoint y: 270, distance: 102.7
click at [515, 270] on img at bounding box center [537, 246] width 476 height 664
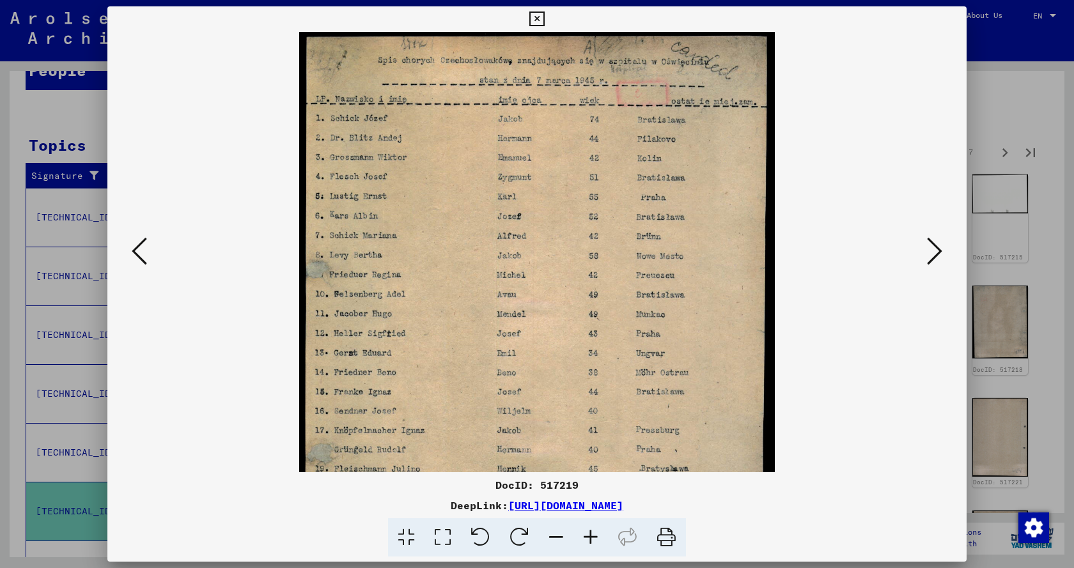
scroll to position [0, 0]
drag, startPoint x: 483, startPoint y: 151, endPoint x: 509, endPoint y: 269, distance: 120.6
click at [509, 269] on img at bounding box center [537, 364] width 476 height 664
click at [933, 257] on icon at bounding box center [934, 251] width 15 height 31
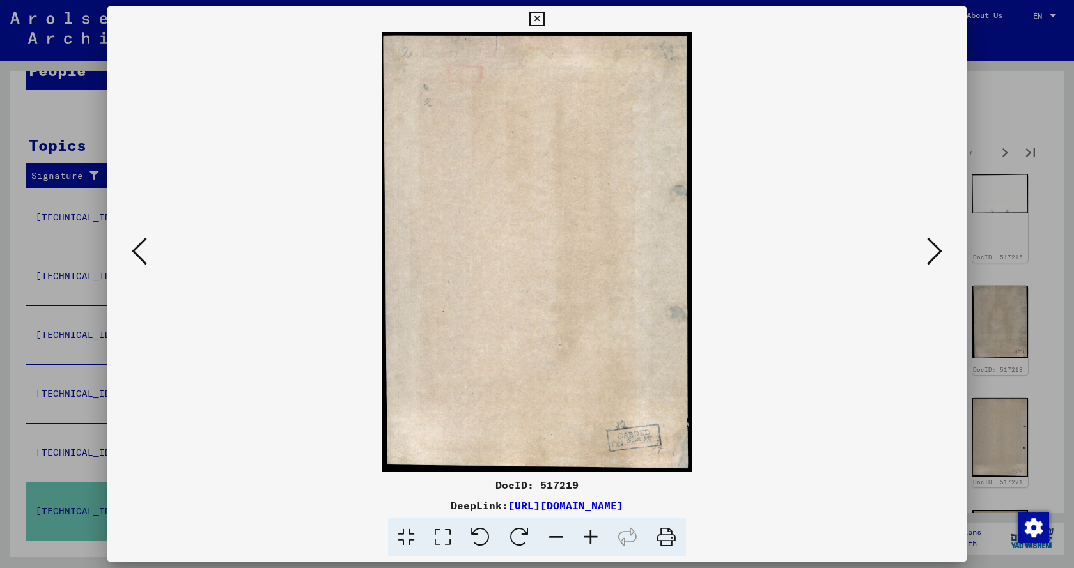
click at [934, 257] on icon at bounding box center [934, 251] width 15 height 31
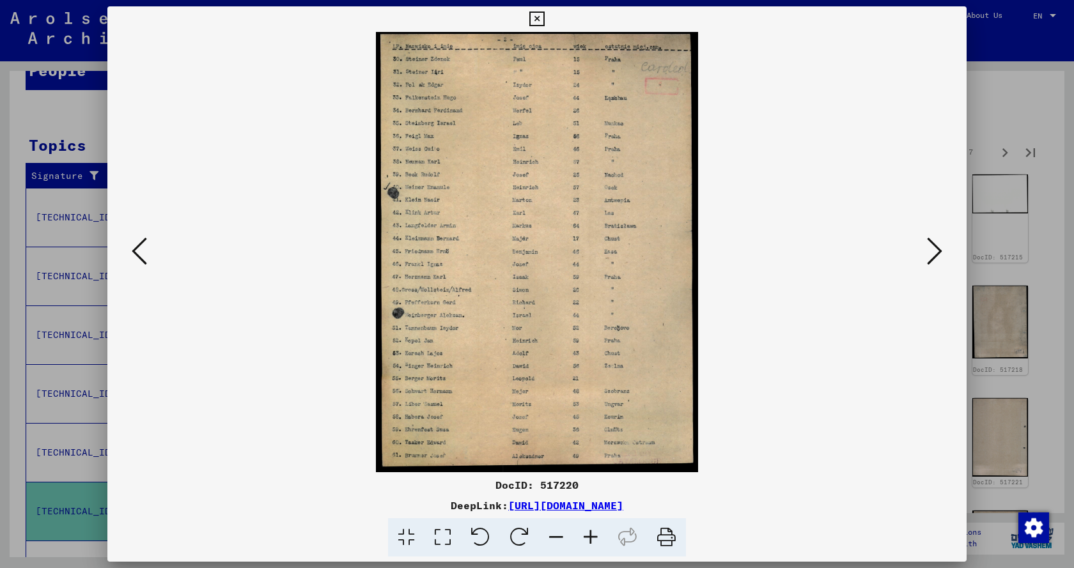
click at [596, 532] on icon at bounding box center [590, 537] width 35 height 39
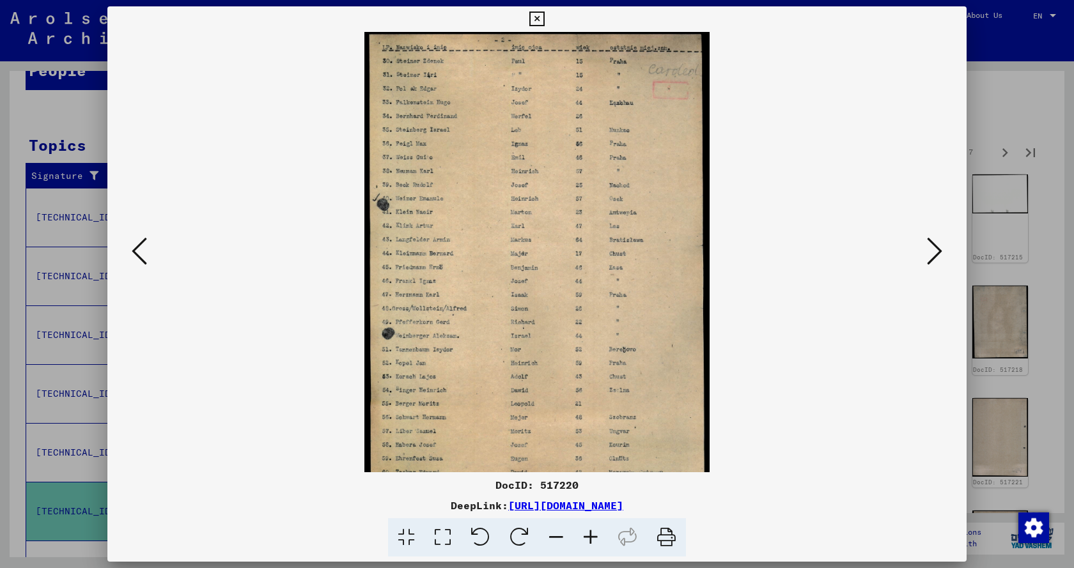
click at [596, 532] on icon at bounding box center [590, 537] width 35 height 39
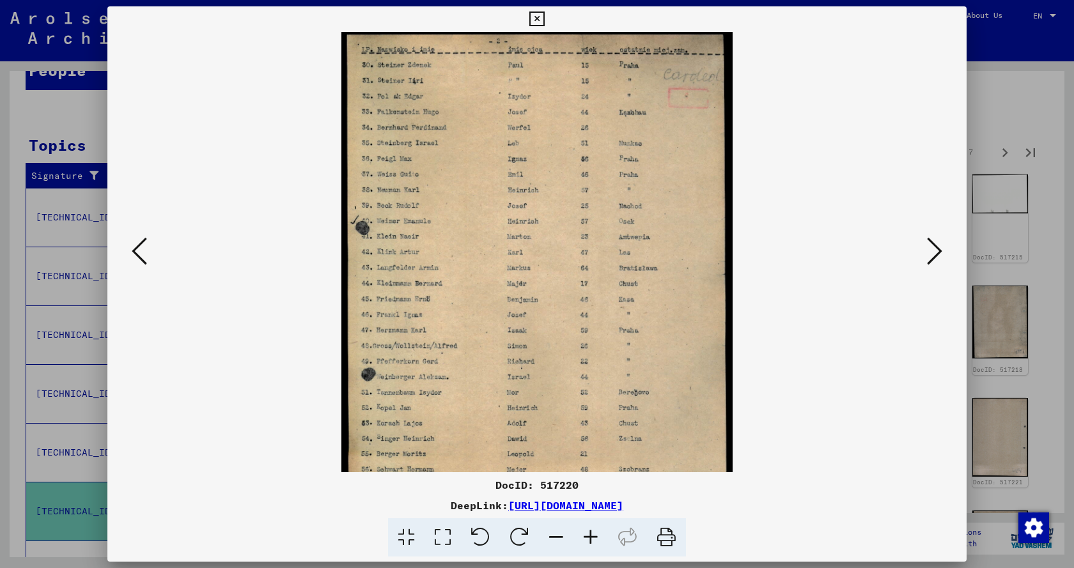
click at [596, 532] on icon at bounding box center [590, 537] width 35 height 39
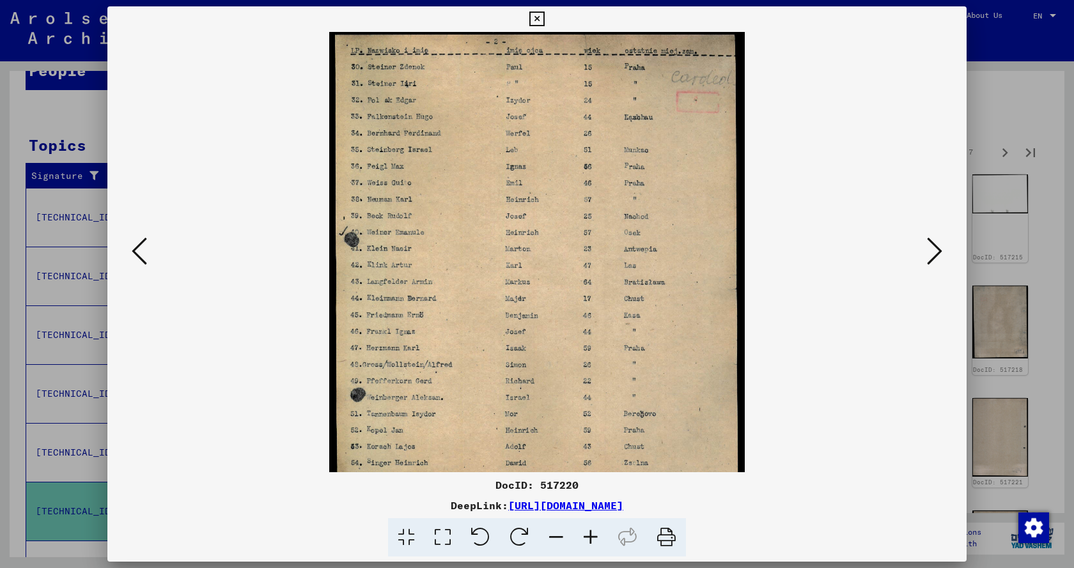
click at [596, 532] on icon at bounding box center [590, 537] width 35 height 39
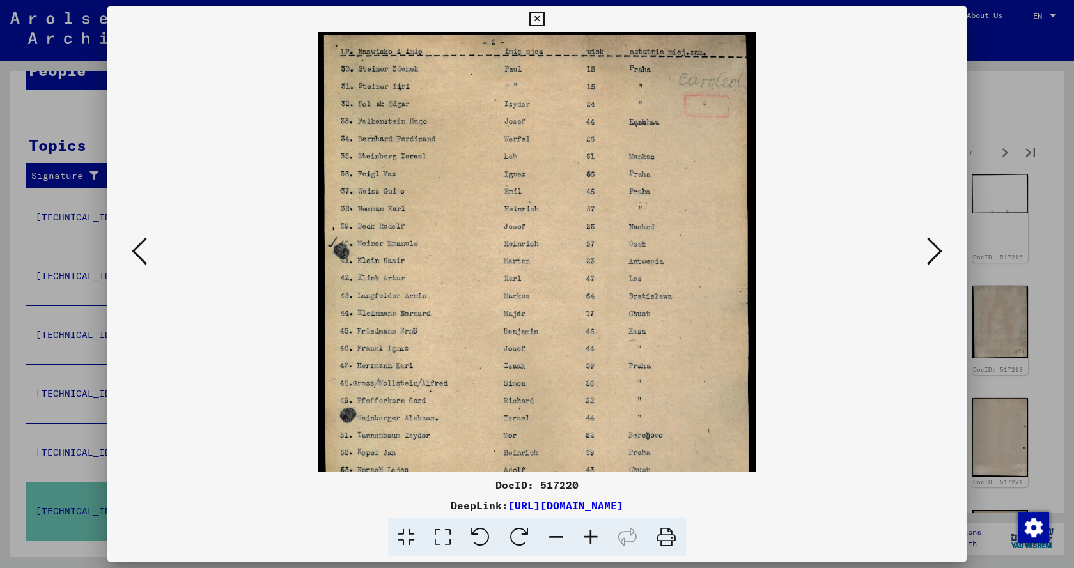
click at [596, 532] on icon at bounding box center [590, 537] width 35 height 39
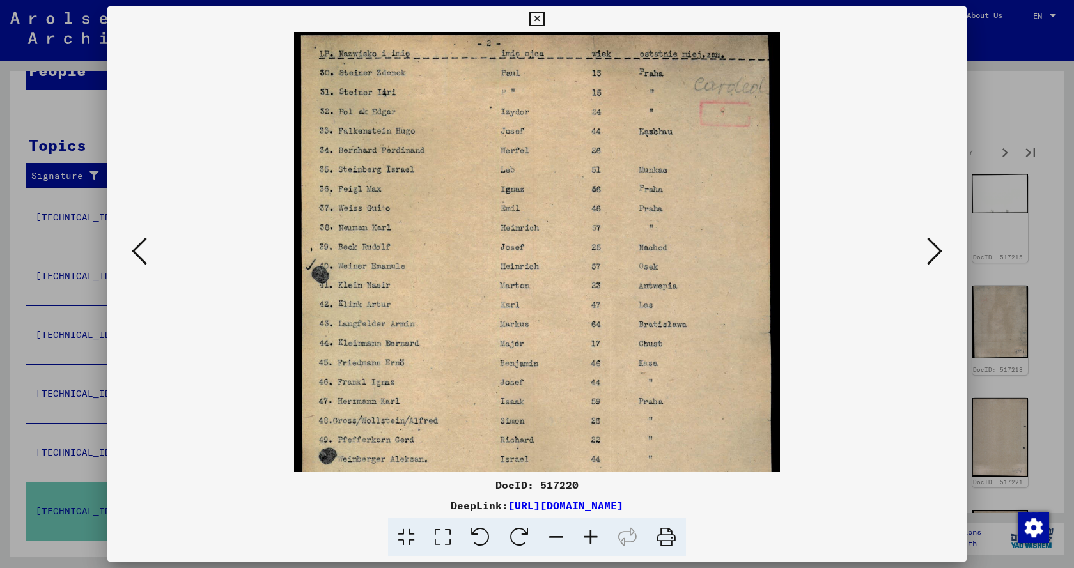
click at [596, 532] on icon at bounding box center [590, 537] width 35 height 39
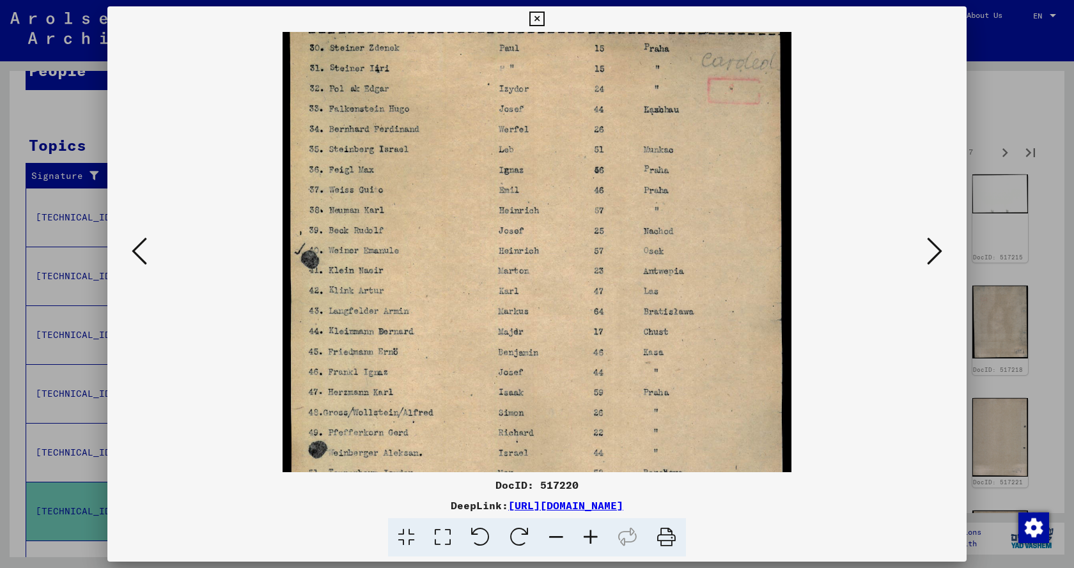
drag, startPoint x: 452, startPoint y: 295, endPoint x: 450, endPoint y: 185, distance: 109.3
click at [452, 201] on img at bounding box center [537, 353] width 509 height 696
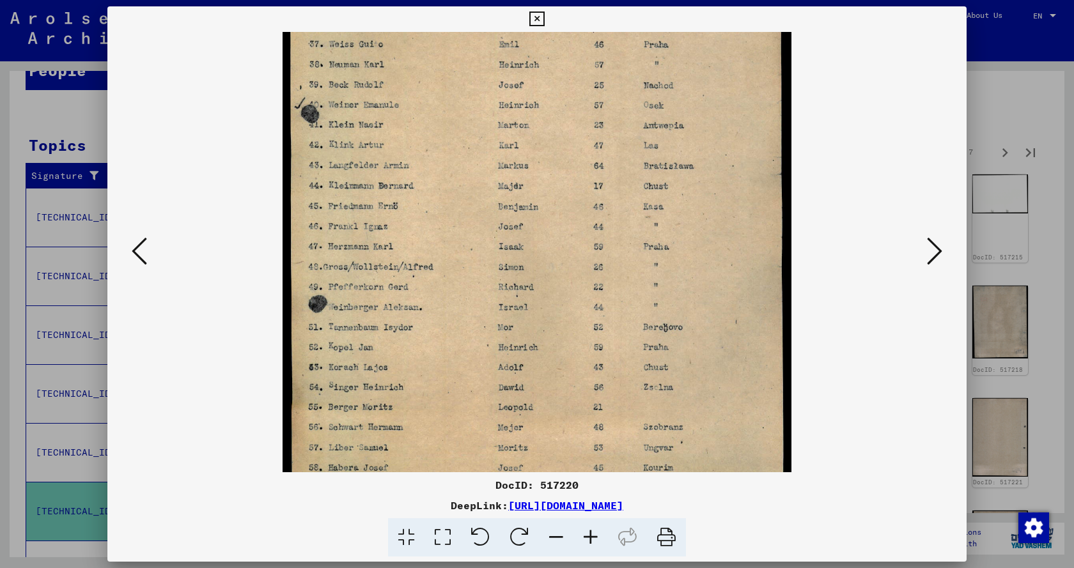
drag, startPoint x: 459, startPoint y: 286, endPoint x: 447, endPoint y: 155, distance: 132.2
click at [445, 173] on img at bounding box center [537, 207] width 509 height 696
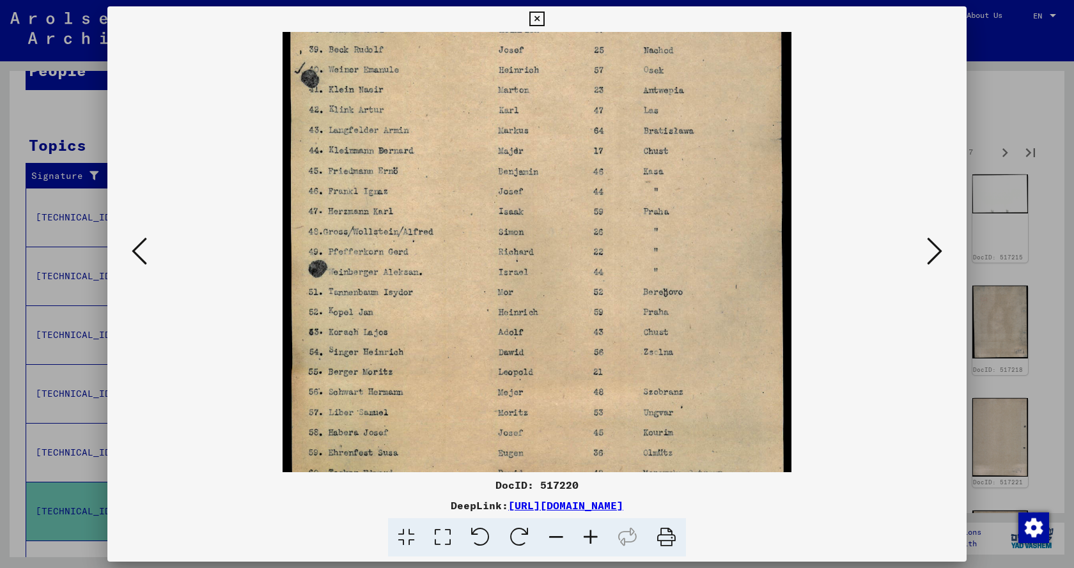
drag, startPoint x: 468, startPoint y: 266, endPoint x: 453, endPoint y: 167, distance: 99.5
click at [453, 189] on img at bounding box center [537, 172] width 509 height 696
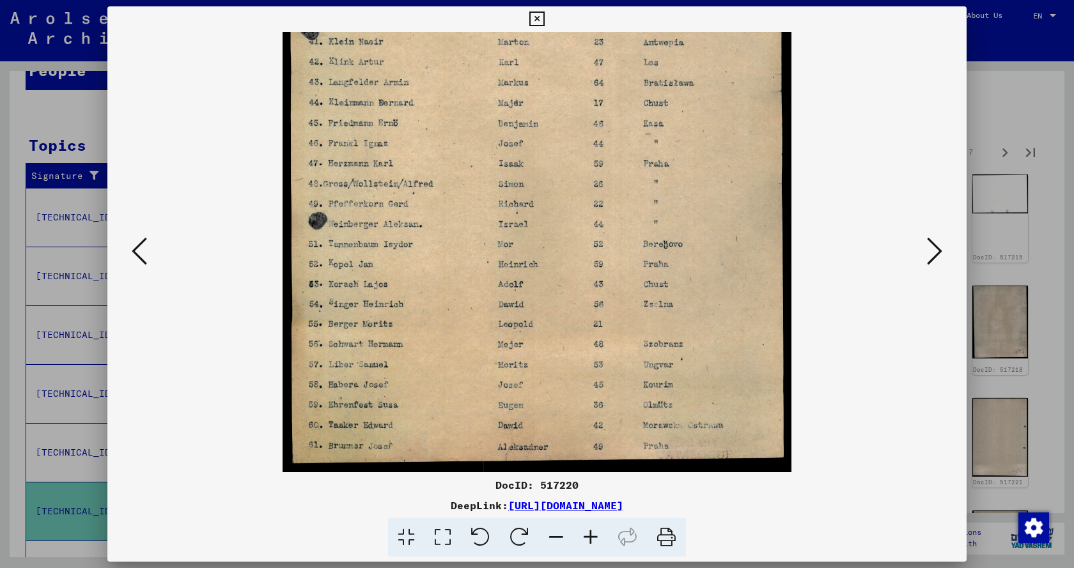
click at [933, 254] on icon at bounding box center [934, 251] width 15 height 31
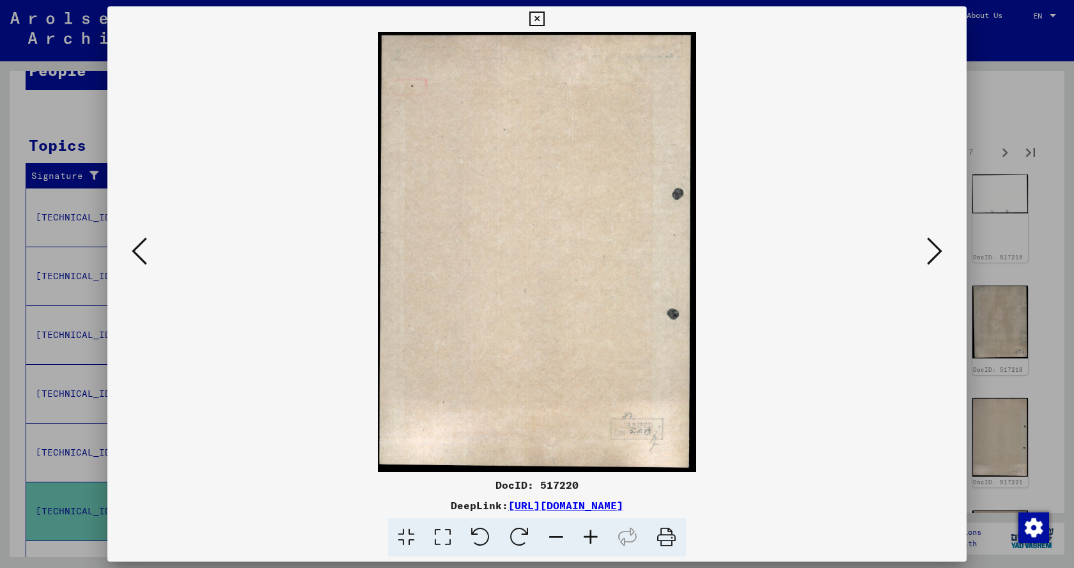
click at [933, 254] on icon at bounding box center [934, 251] width 15 height 31
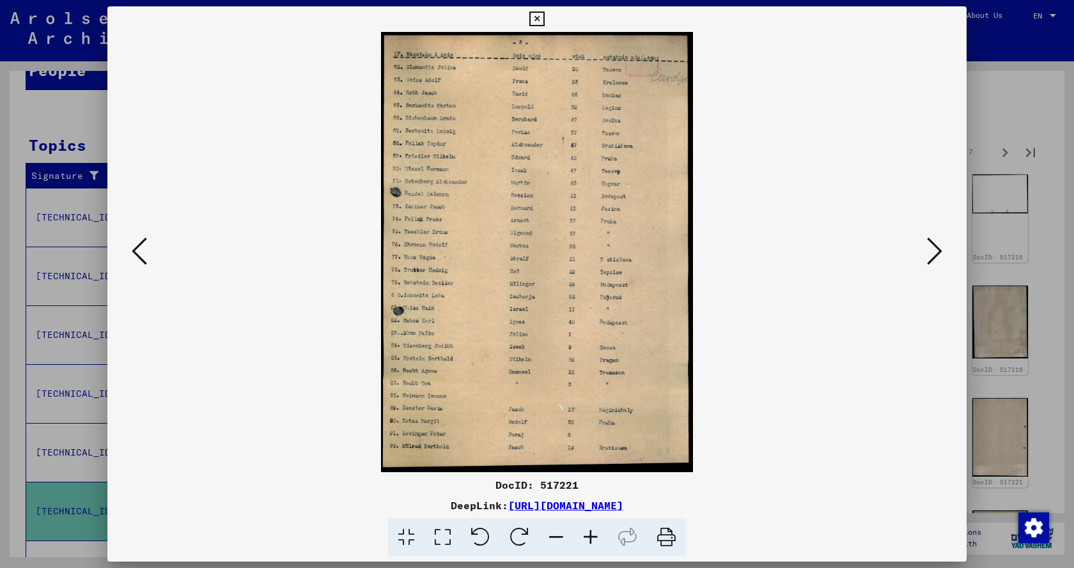
click at [591, 535] on icon at bounding box center [590, 537] width 35 height 39
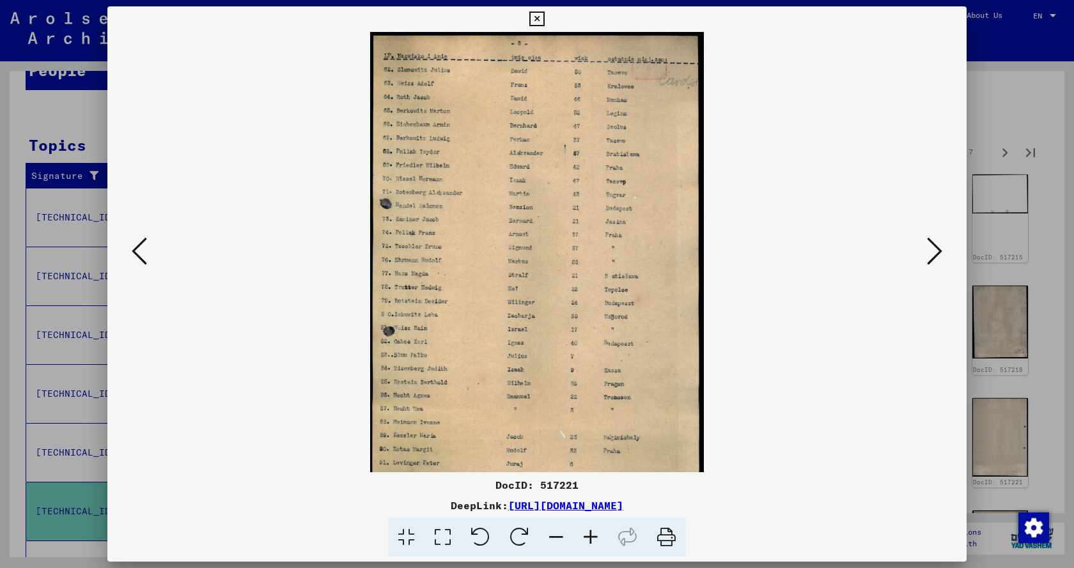
click at [591, 535] on icon at bounding box center [590, 537] width 35 height 39
click at [591, 534] on icon at bounding box center [590, 537] width 35 height 39
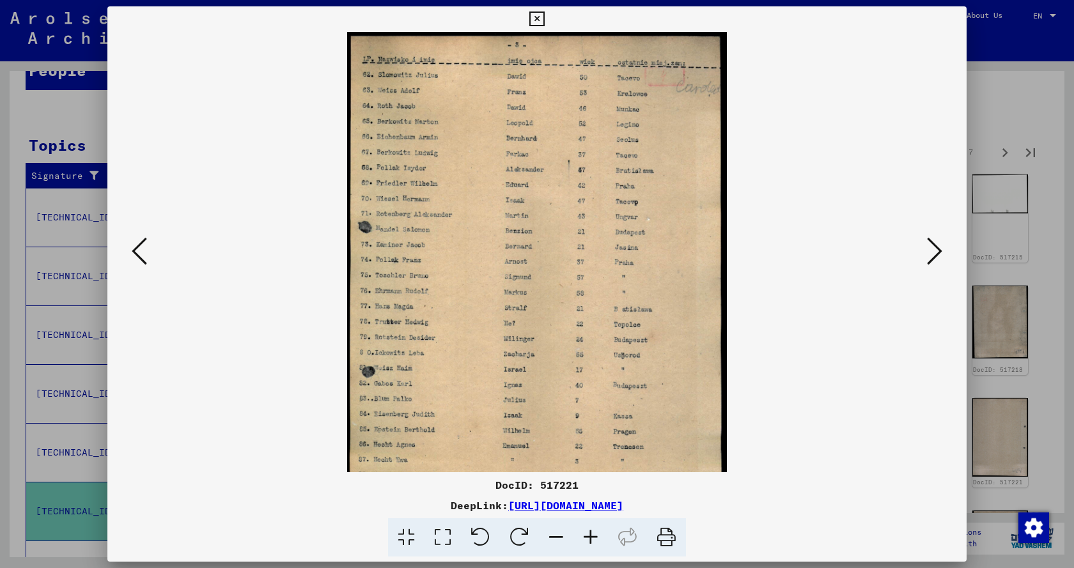
click at [591, 534] on icon at bounding box center [590, 537] width 35 height 39
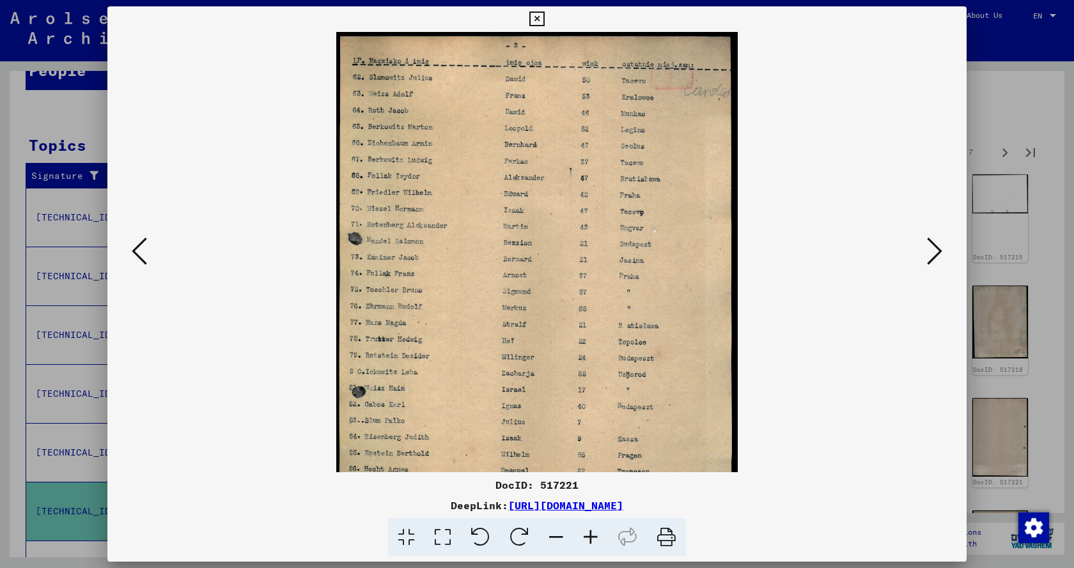
click at [591, 534] on icon at bounding box center [590, 537] width 35 height 39
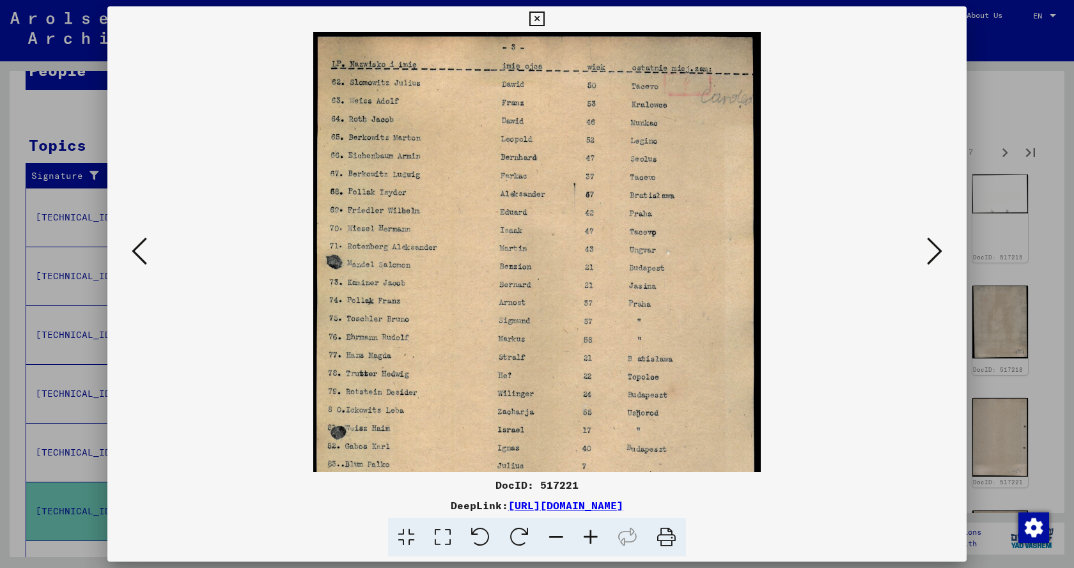
click at [591, 534] on icon at bounding box center [590, 537] width 35 height 39
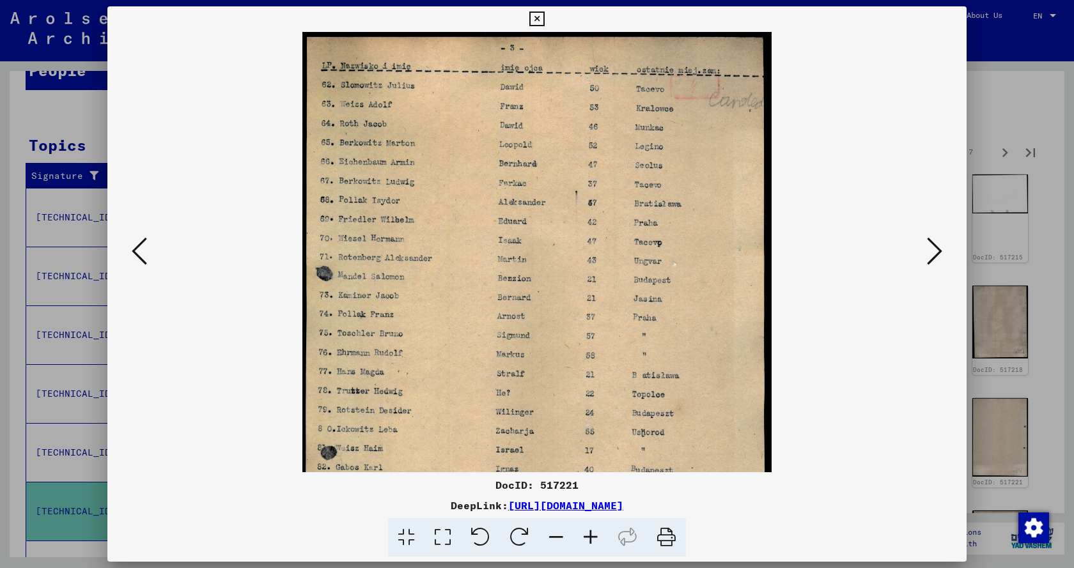
click at [591, 534] on icon at bounding box center [590, 537] width 35 height 39
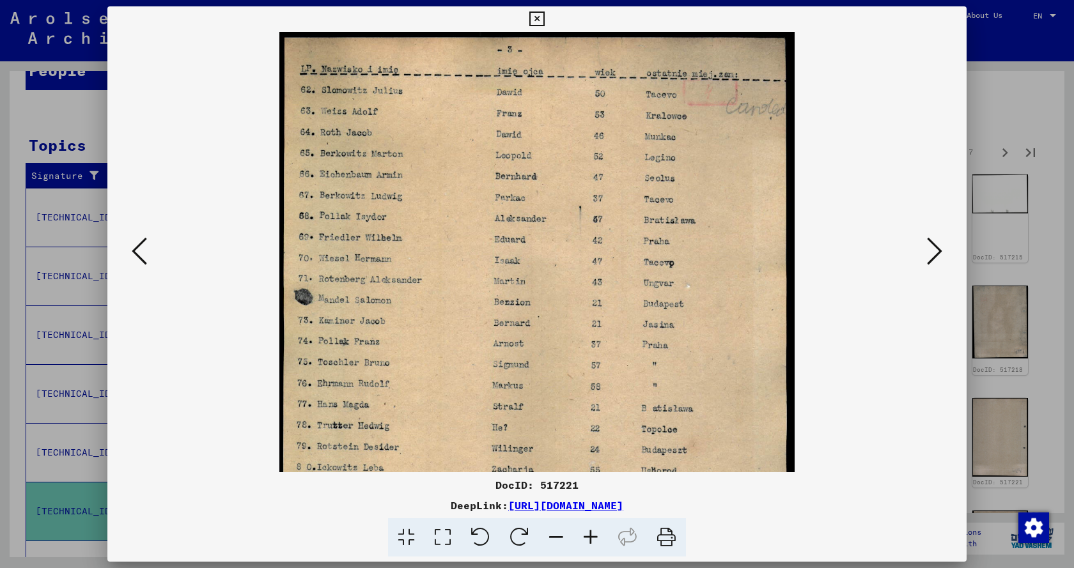
click at [591, 534] on icon at bounding box center [590, 537] width 35 height 39
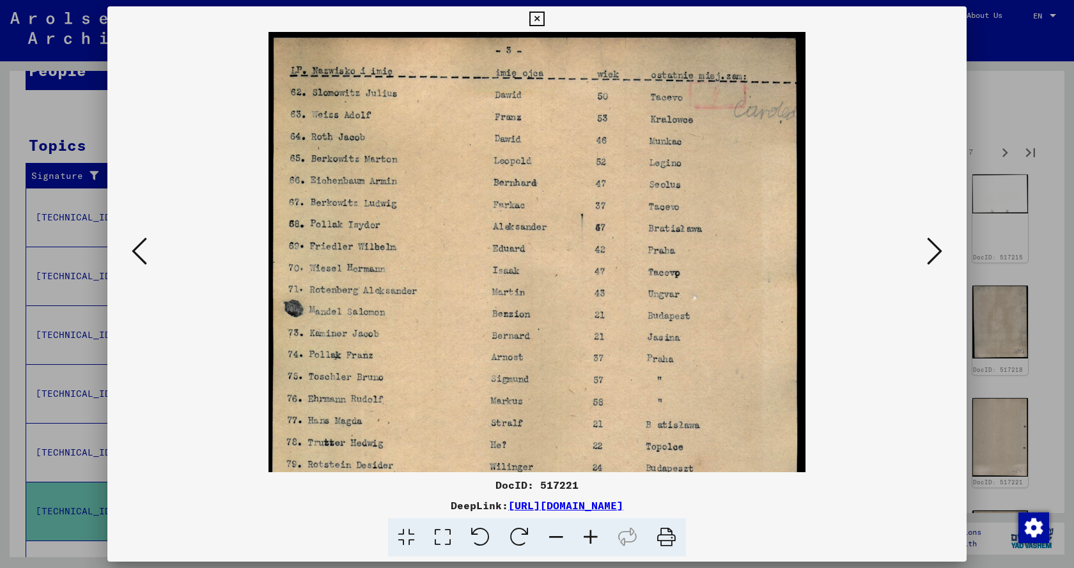
click at [591, 534] on icon at bounding box center [590, 537] width 35 height 39
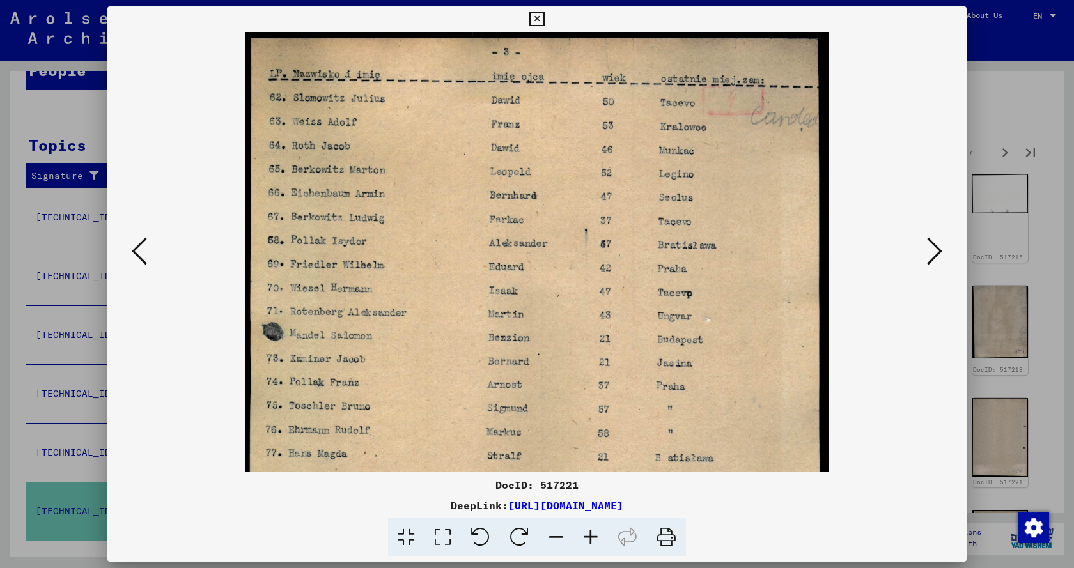
click at [591, 534] on icon at bounding box center [590, 537] width 35 height 39
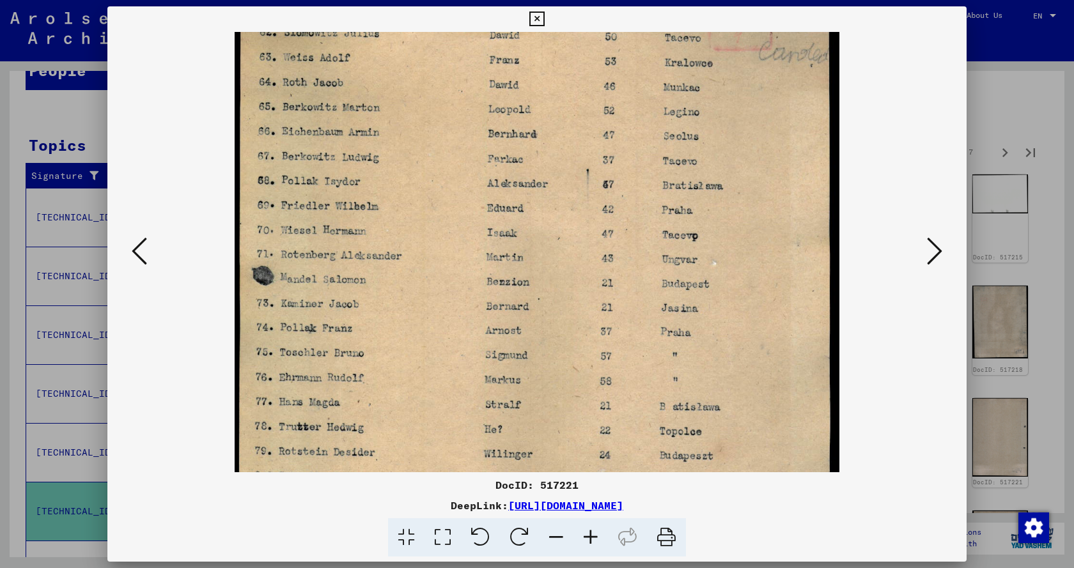
drag, startPoint x: 470, startPoint y: 291, endPoint x: 473, endPoint y: 179, distance: 111.9
click at [473, 185] on img at bounding box center [537, 392] width 605 height 856
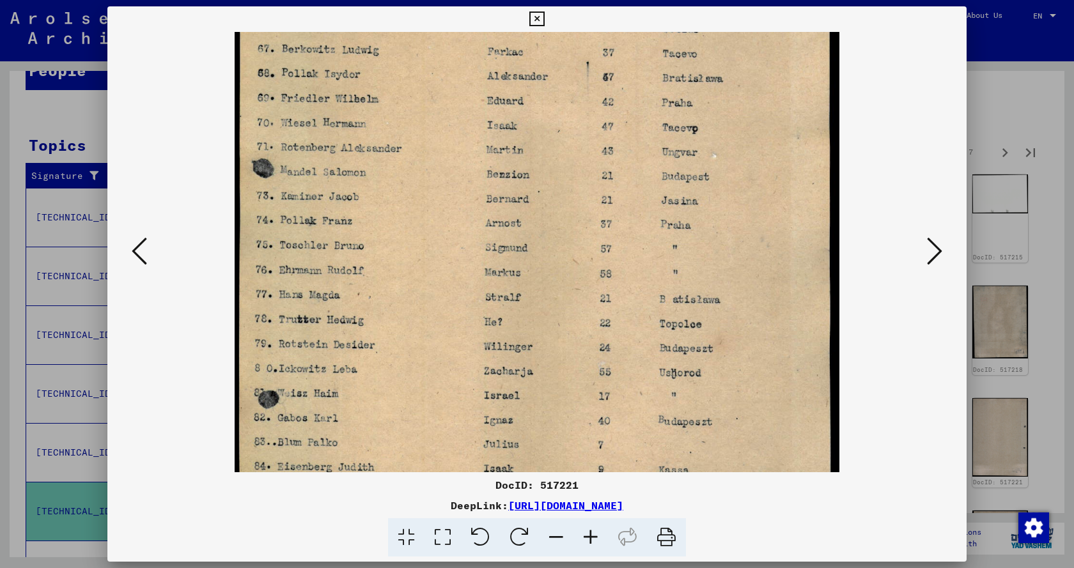
drag, startPoint x: 475, startPoint y: 300, endPoint x: 479, endPoint y: 217, distance: 83.2
click at [479, 217] on img at bounding box center [537, 285] width 605 height 856
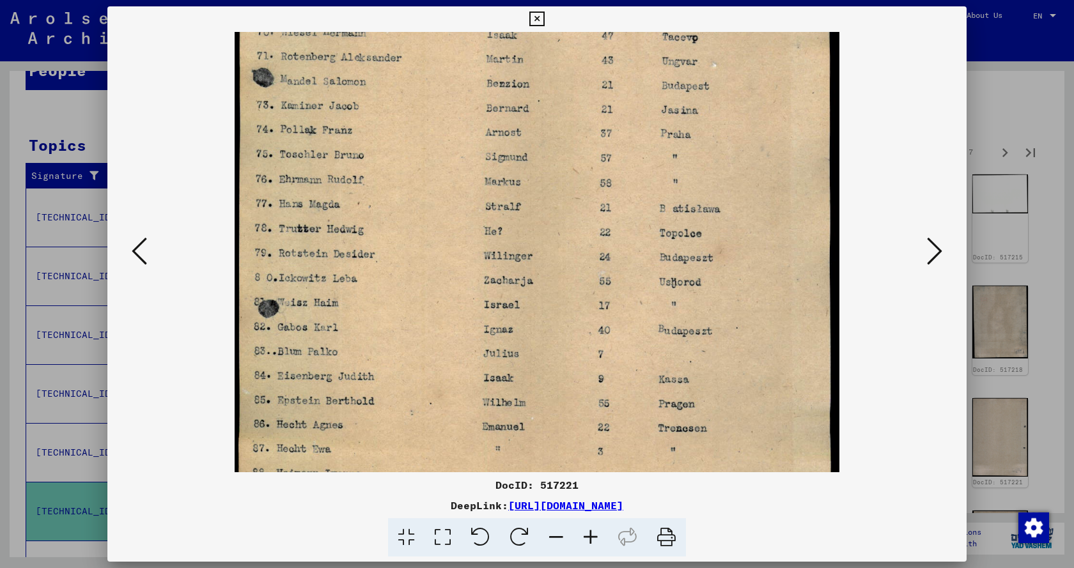
scroll to position [274, 0]
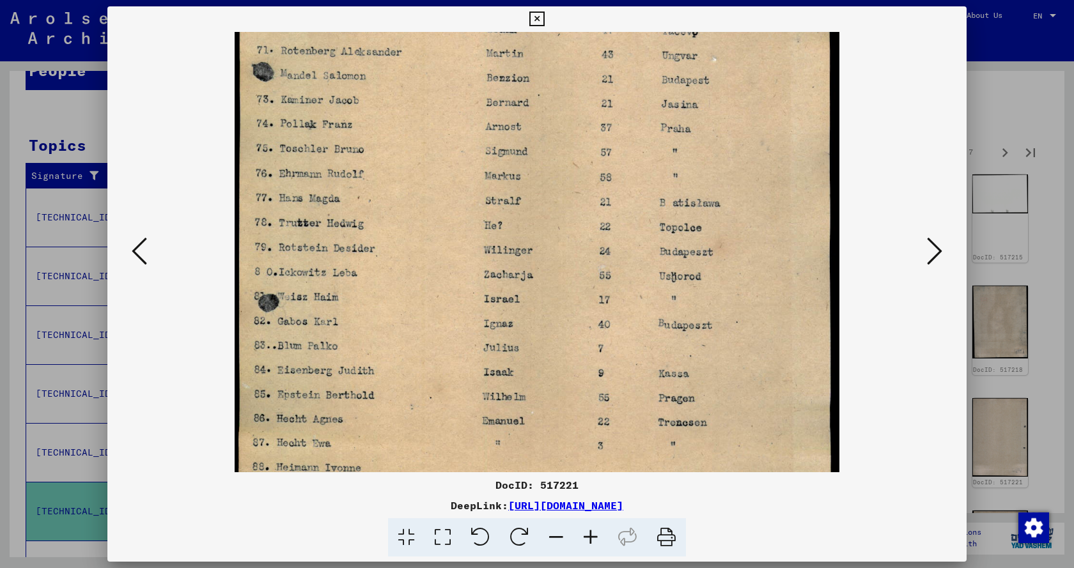
drag, startPoint x: 493, startPoint y: 262, endPoint x: 490, endPoint y: 167, distance: 94.6
click at [490, 176] on img at bounding box center [537, 188] width 605 height 856
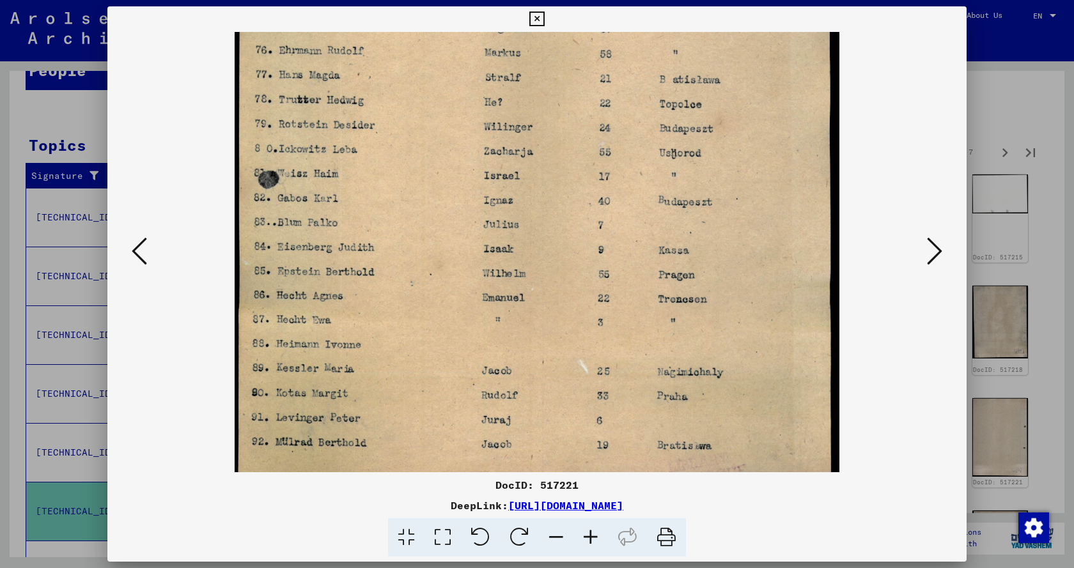
scroll to position [415, 0]
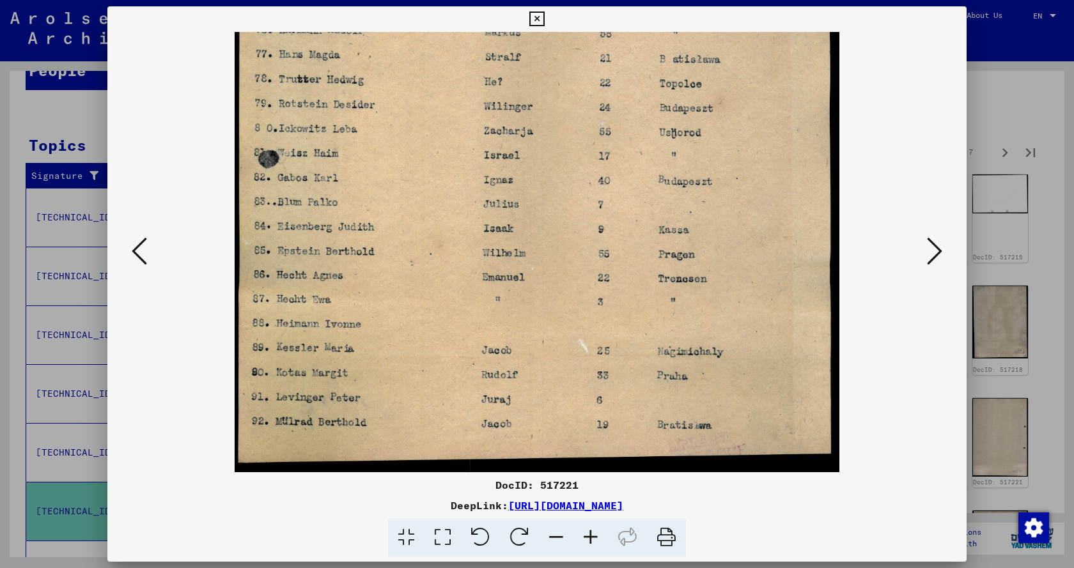
drag, startPoint x: 440, startPoint y: 357, endPoint x: 465, endPoint y: 146, distance: 212.4
click at [465, 146] on img at bounding box center [537, 44] width 605 height 856
click at [931, 250] on icon at bounding box center [934, 251] width 15 height 31
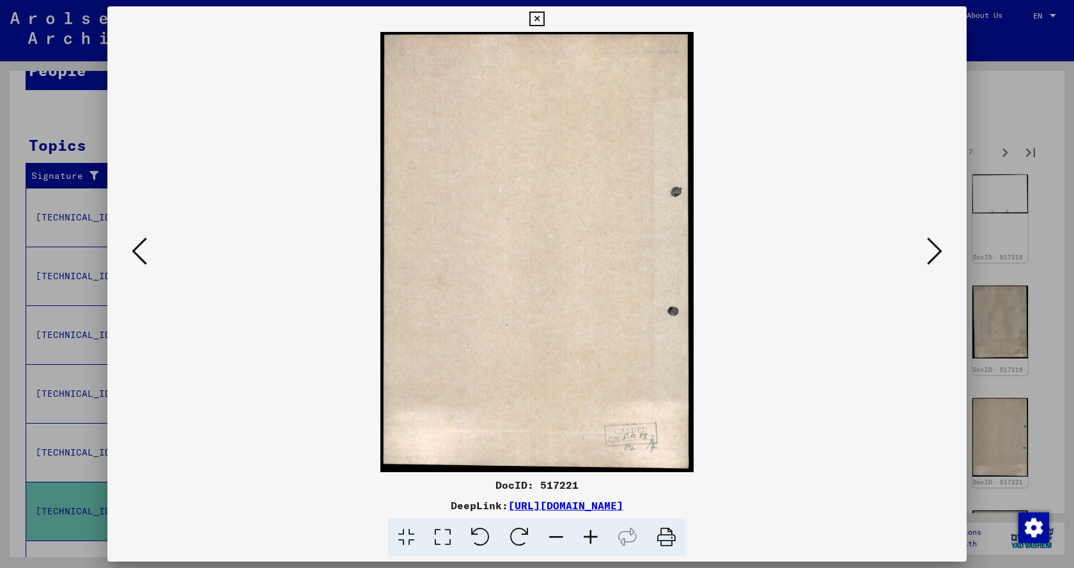
click at [931, 250] on icon at bounding box center [934, 251] width 15 height 31
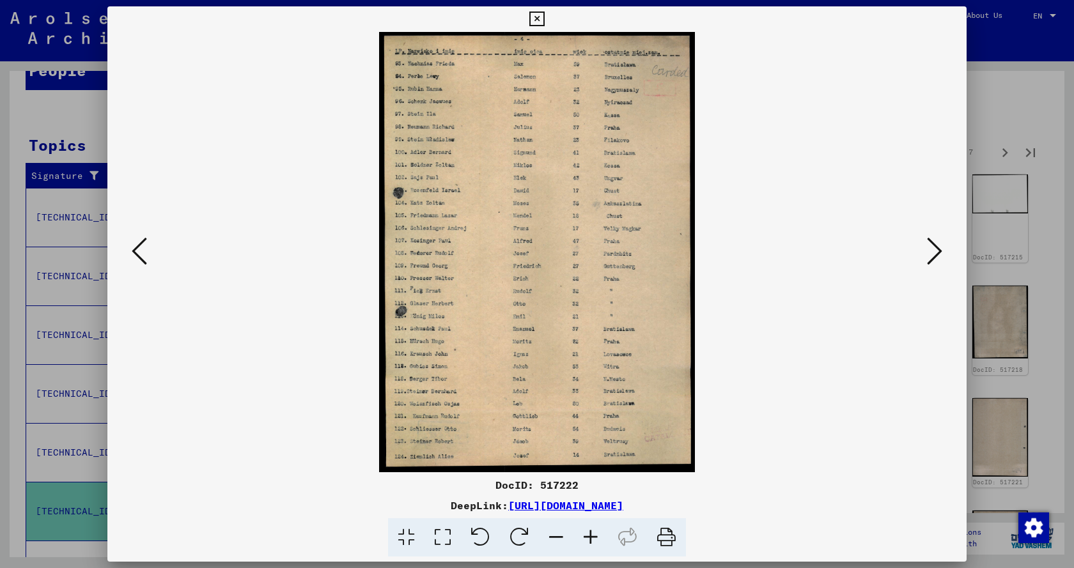
click at [596, 535] on icon at bounding box center [590, 537] width 35 height 39
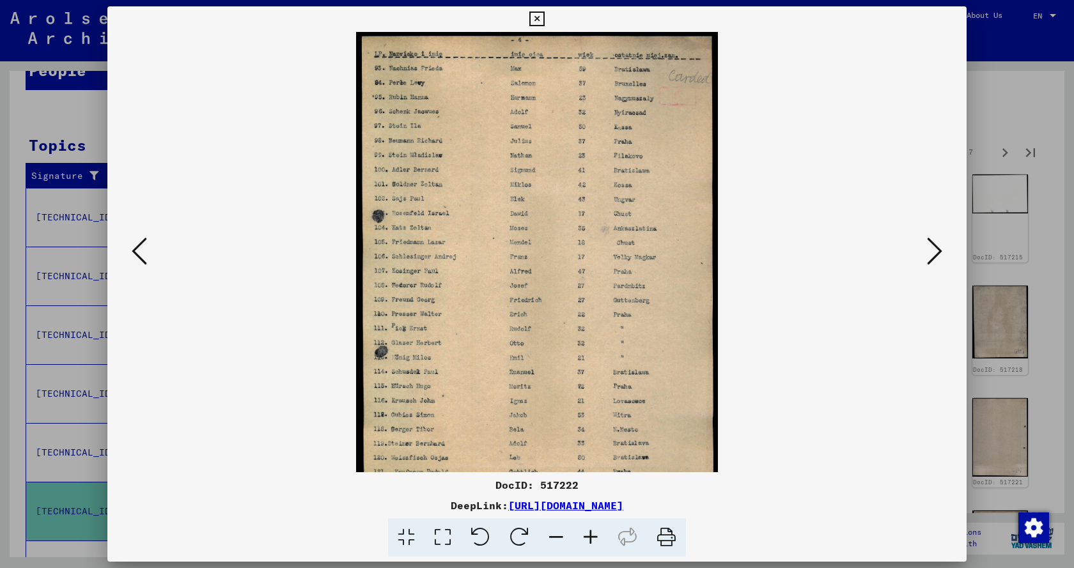
click at [596, 535] on icon at bounding box center [590, 537] width 35 height 39
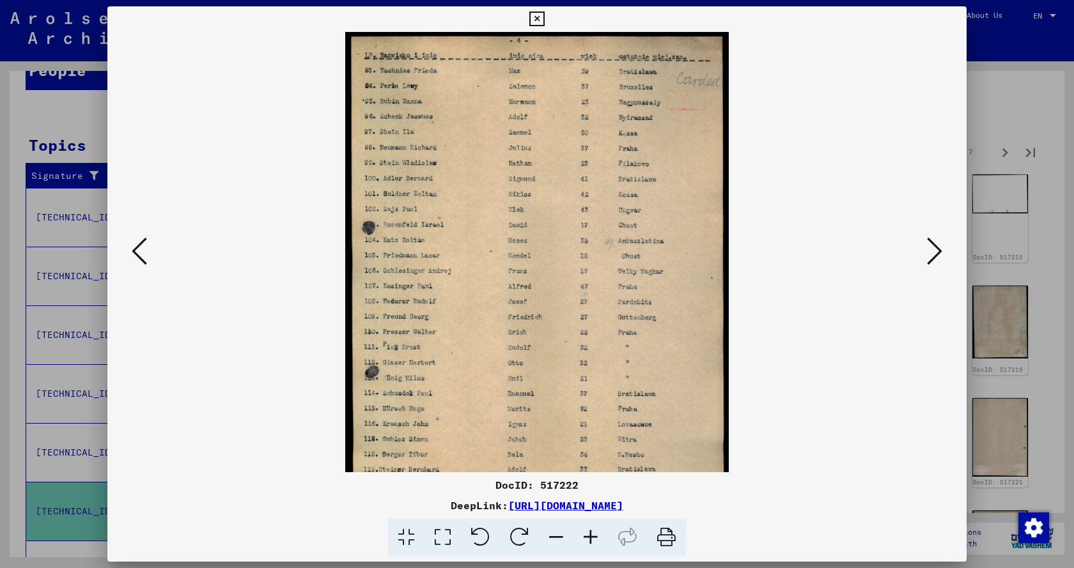
click at [596, 535] on icon at bounding box center [590, 537] width 35 height 39
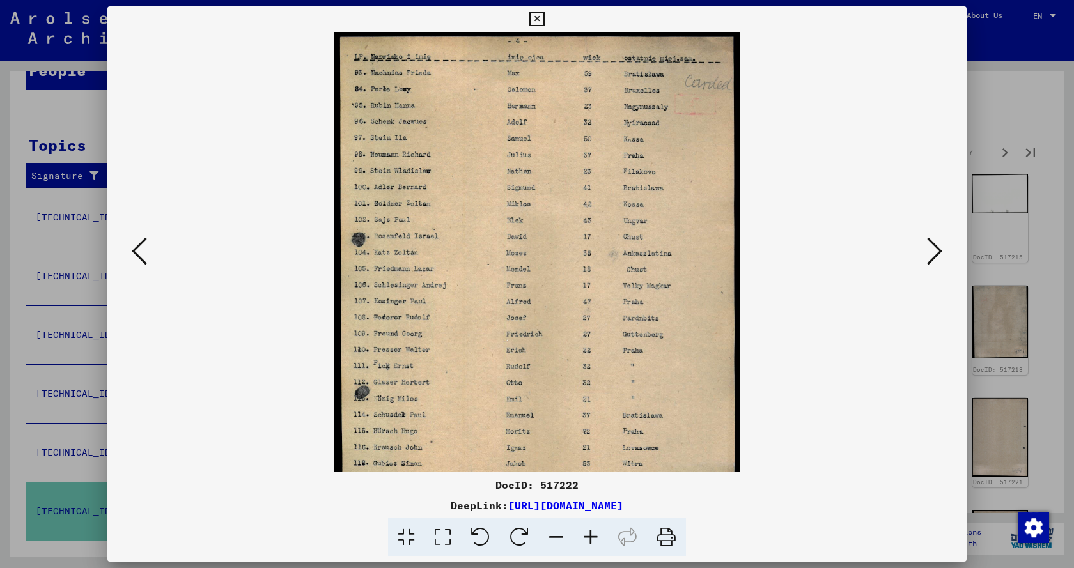
click at [596, 535] on icon at bounding box center [590, 537] width 35 height 39
click at [596, 534] on icon at bounding box center [590, 537] width 35 height 39
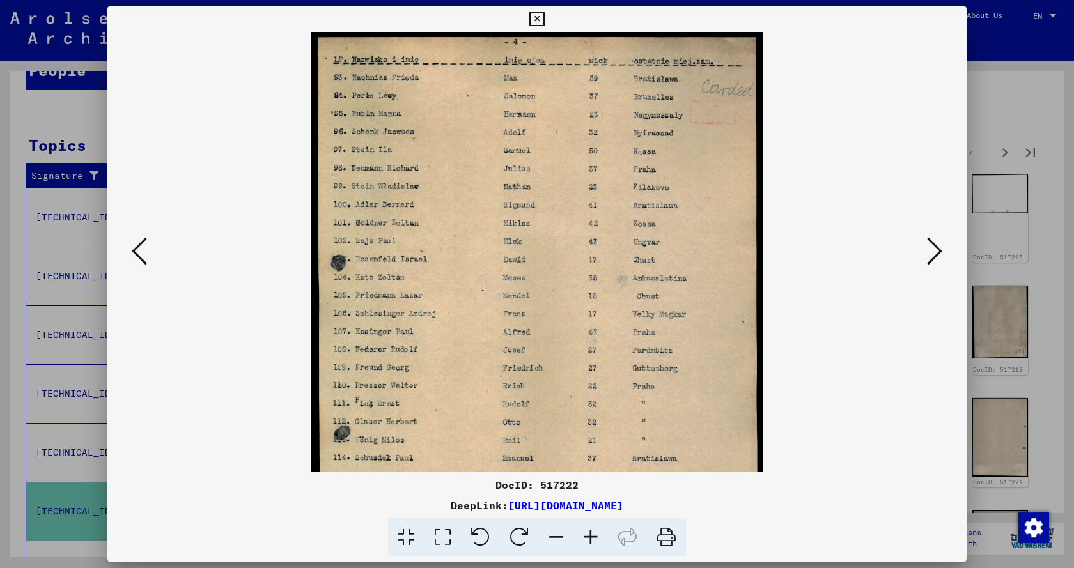
click at [596, 534] on icon at bounding box center [590, 537] width 35 height 39
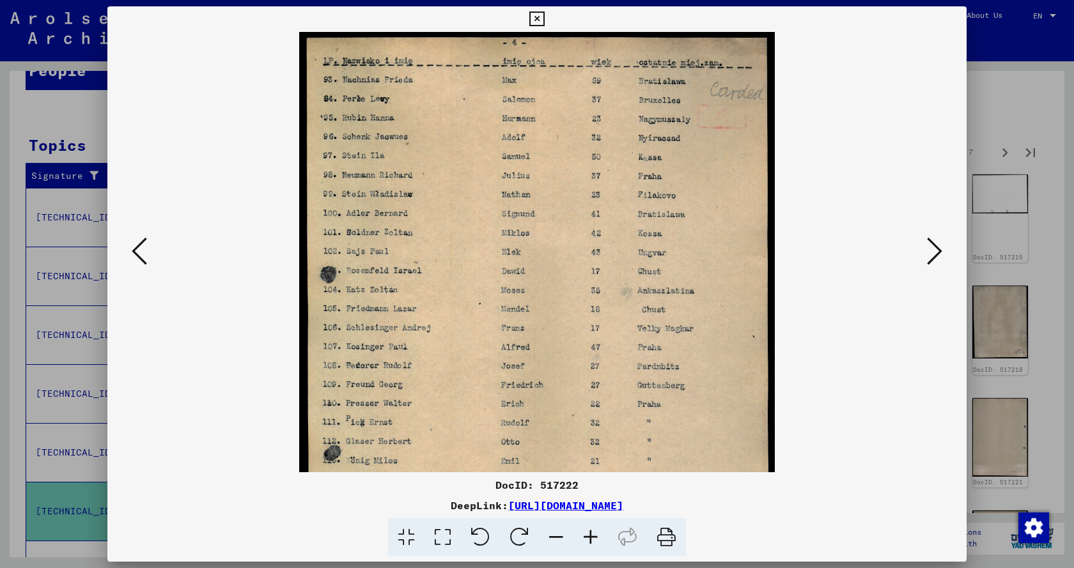
click at [596, 534] on icon at bounding box center [590, 537] width 35 height 39
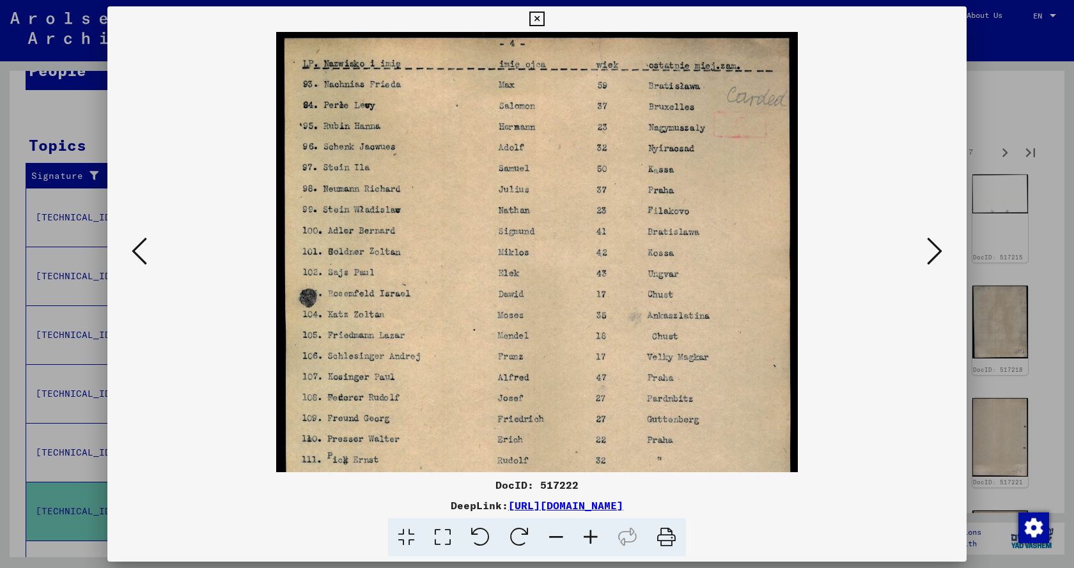
click at [596, 534] on icon at bounding box center [590, 537] width 35 height 39
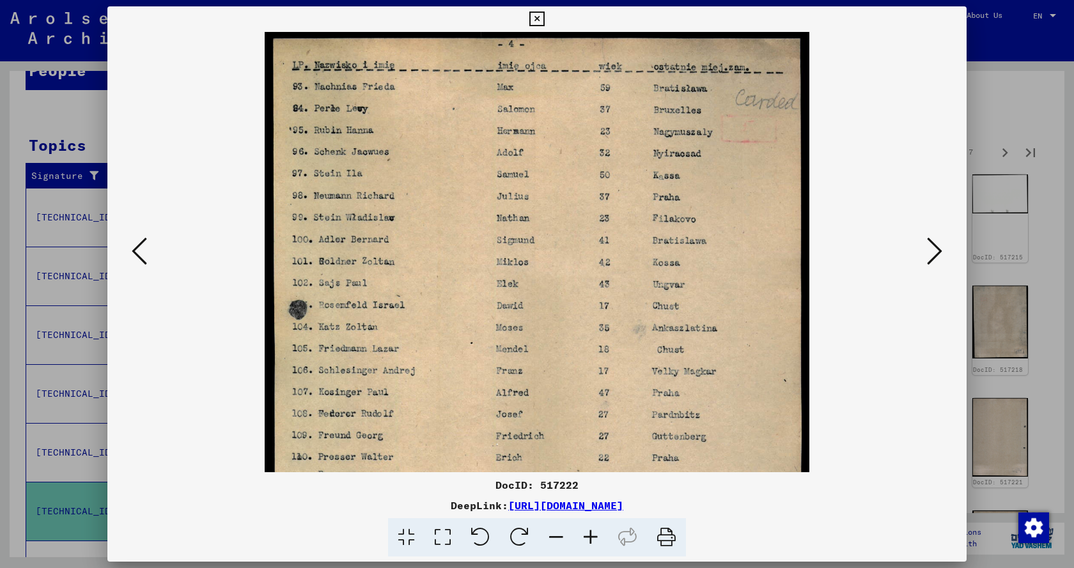
click at [596, 534] on icon at bounding box center [590, 537] width 35 height 39
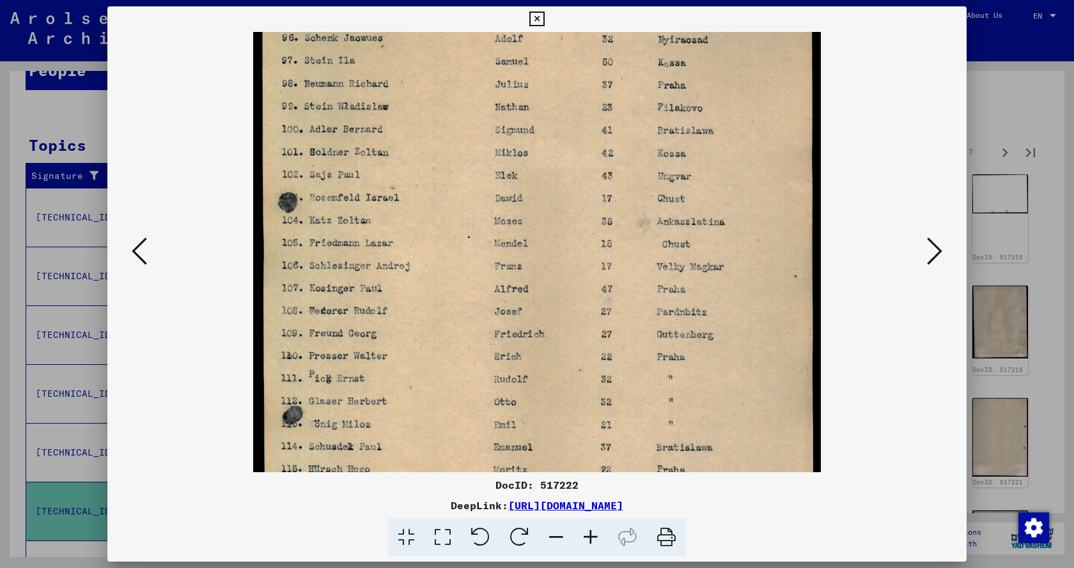
drag, startPoint x: 508, startPoint y: 358, endPoint x: 514, endPoint y: 258, distance: 99.9
click at [514, 258] on img at bounding box center [536, 309] width 567 height 792
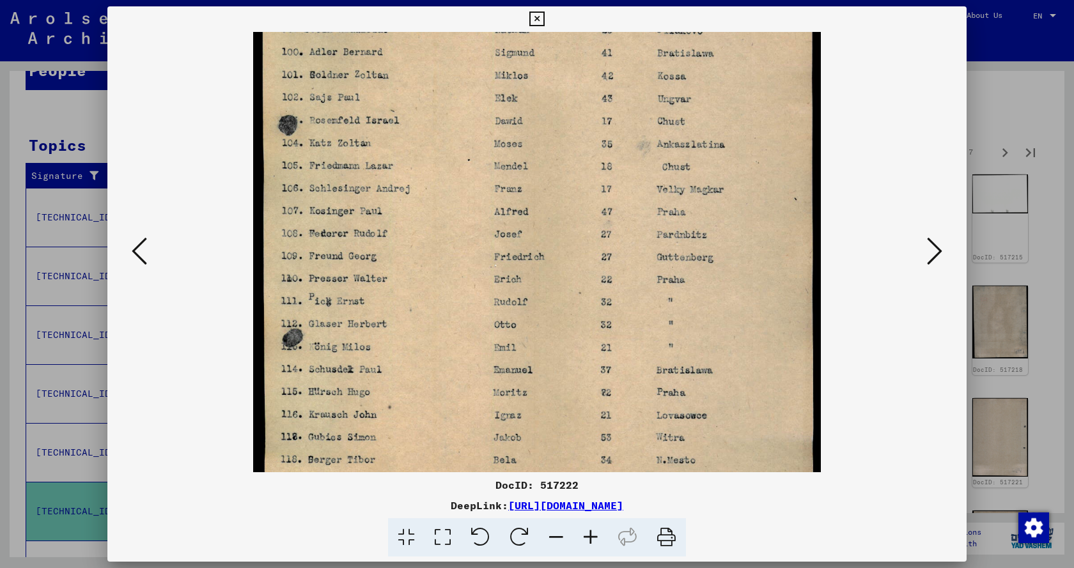
drag, startPoint x: 545, startPoint y: 371, endPoint x: 562, endPoint y: 240, distance: 131.5
click at [558, 258] on img at bounding box center [536, 232] width 567 height 792
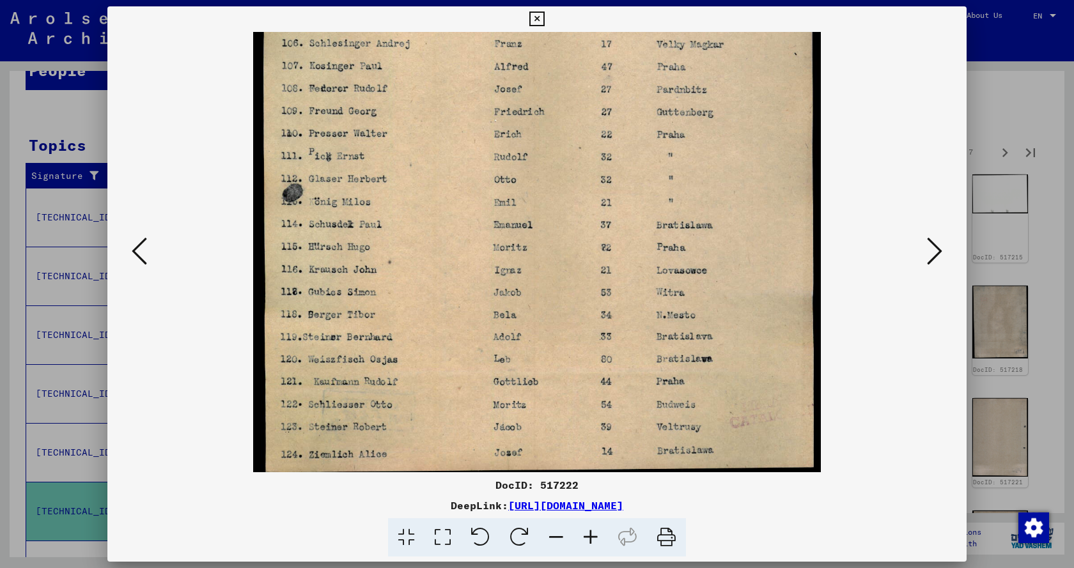
drag, startPoint x: 589, startPoint y: 387, endPoint x: 613, endPoint y: 245, distance: 144.0
click at [605, 264] on img at bounding box center [536, 87] width 567 height 792
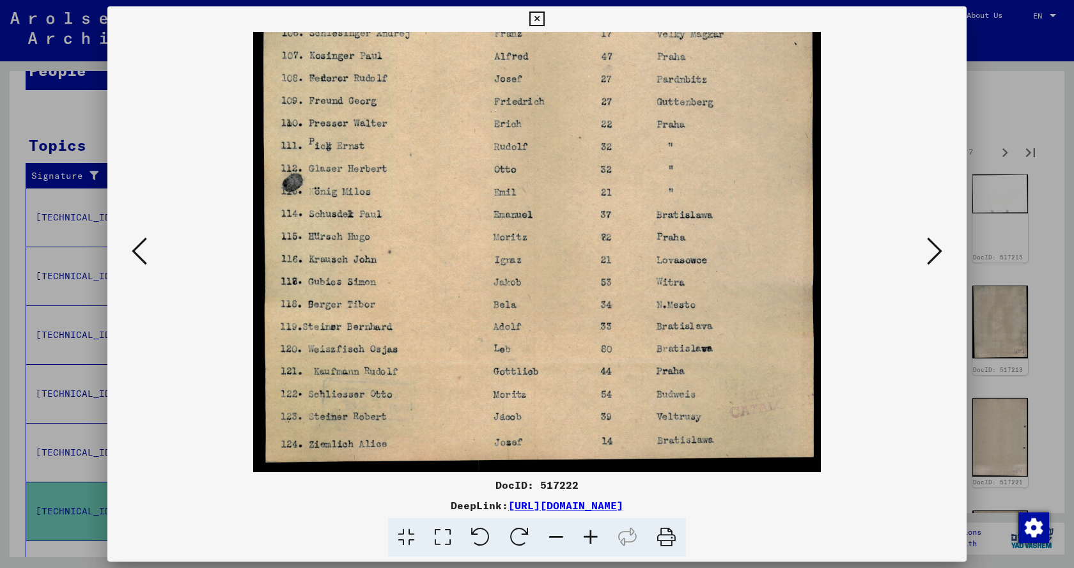
click at [928, 249] on icon at bounding box center [934, 251] width 15 height 31
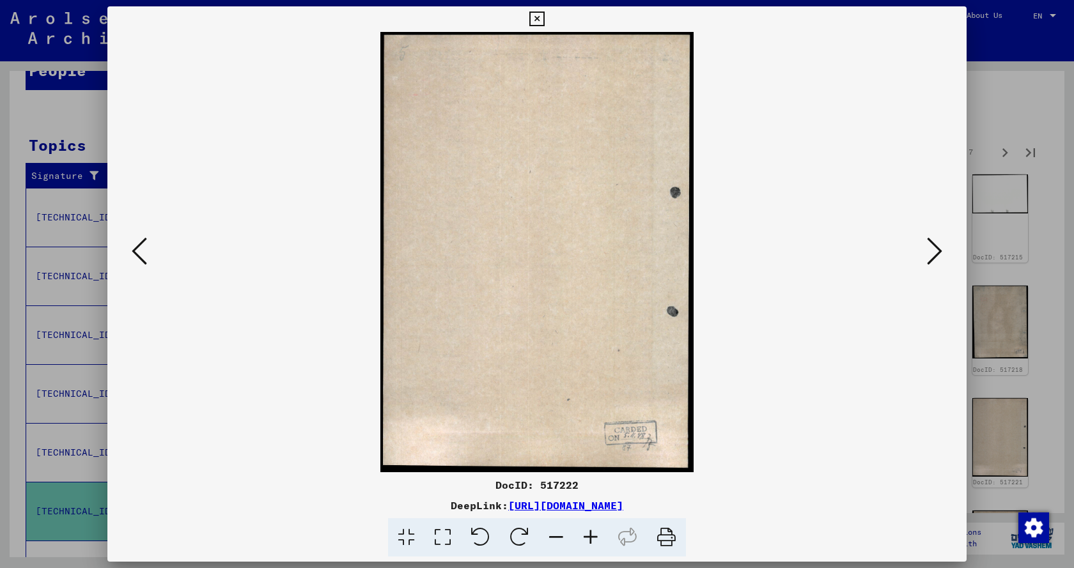
scroll to position [0, 0]
click at [928, 249] on icon at bounding box center [934, 251] width 15 height 31
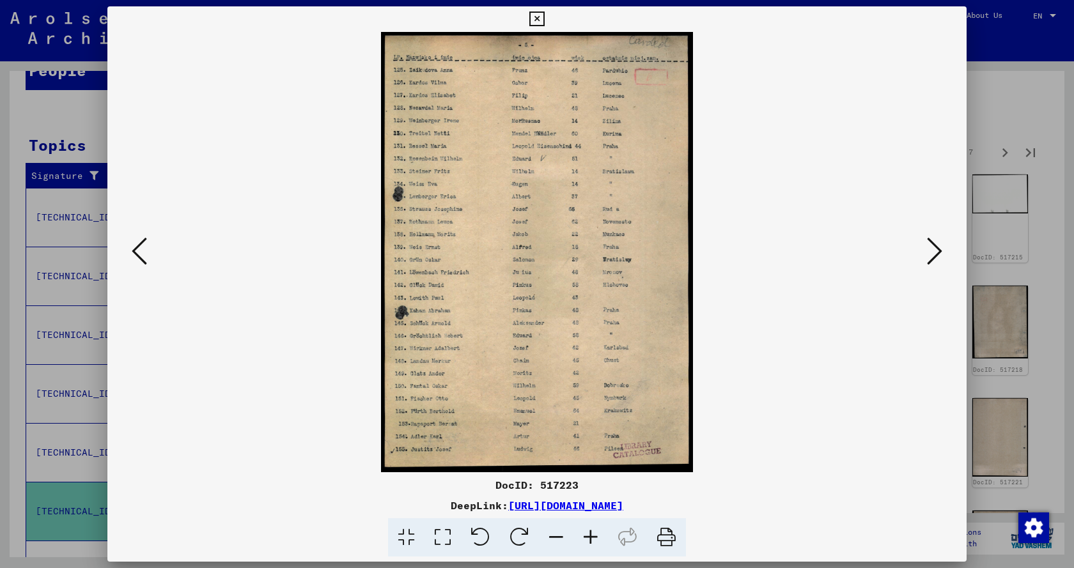
click at [594, 536] on icon at bounding box center [590, 537] width 35 height 39
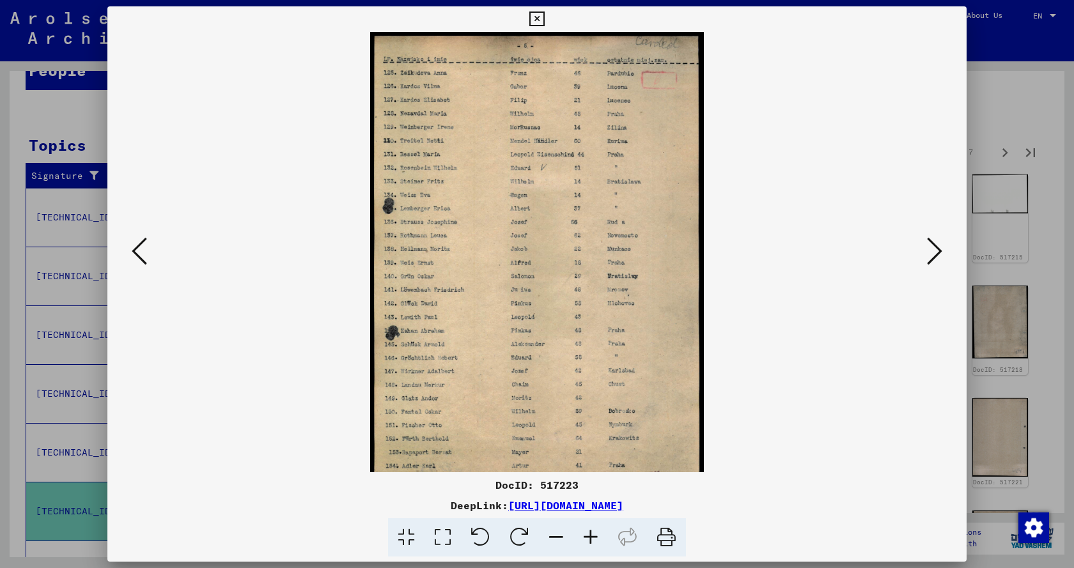
click at [594, 536] on icon at bounding box center [590, 537] width 35 height 39
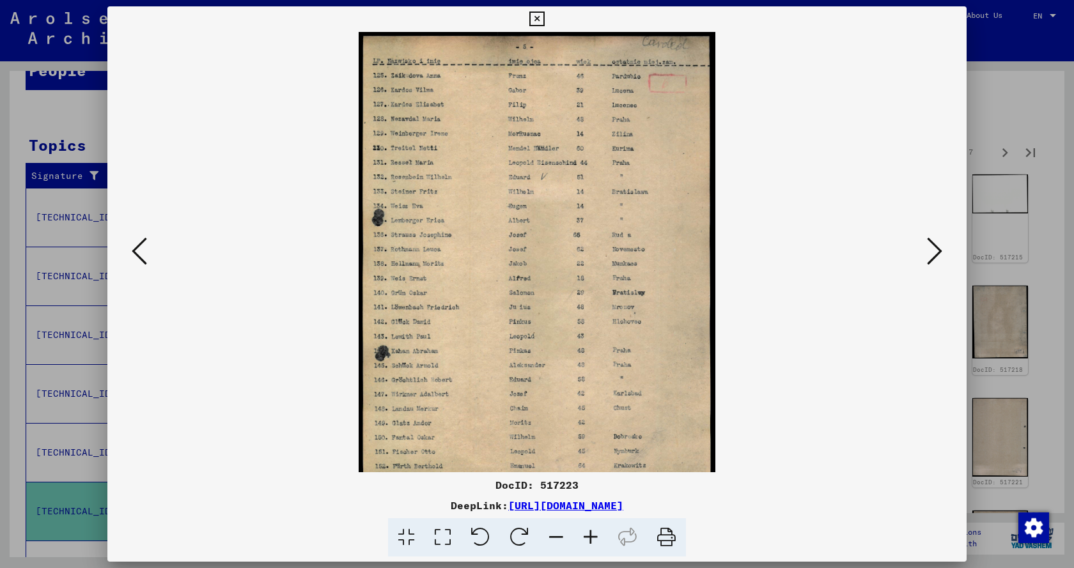
click at [594, 536] on icon at bounding box center [590, 537] width 35 height 39
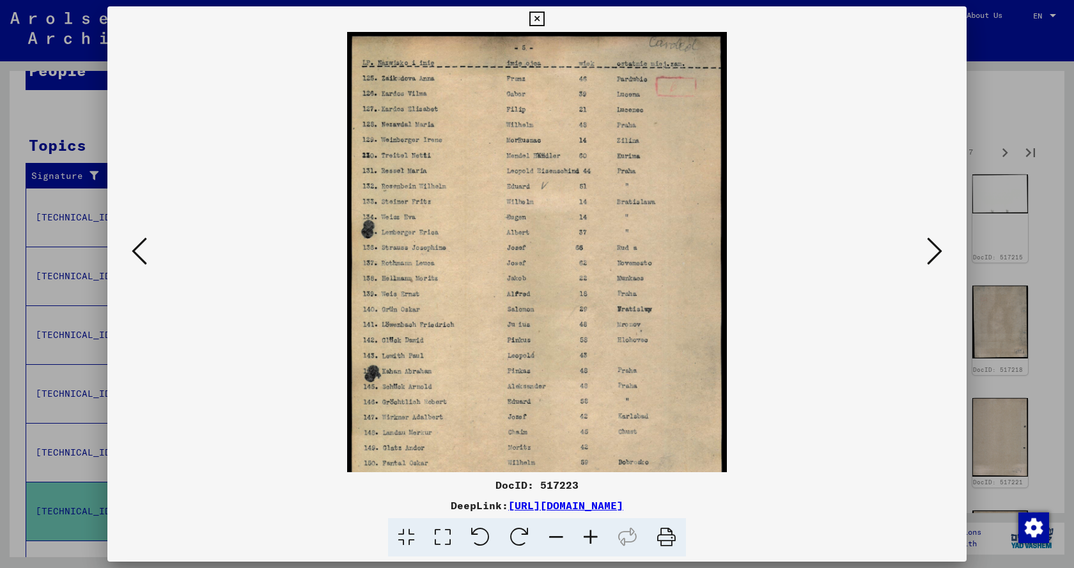
click at [594, 536] on icon at bounding box center [590, 537] width 35 height 39
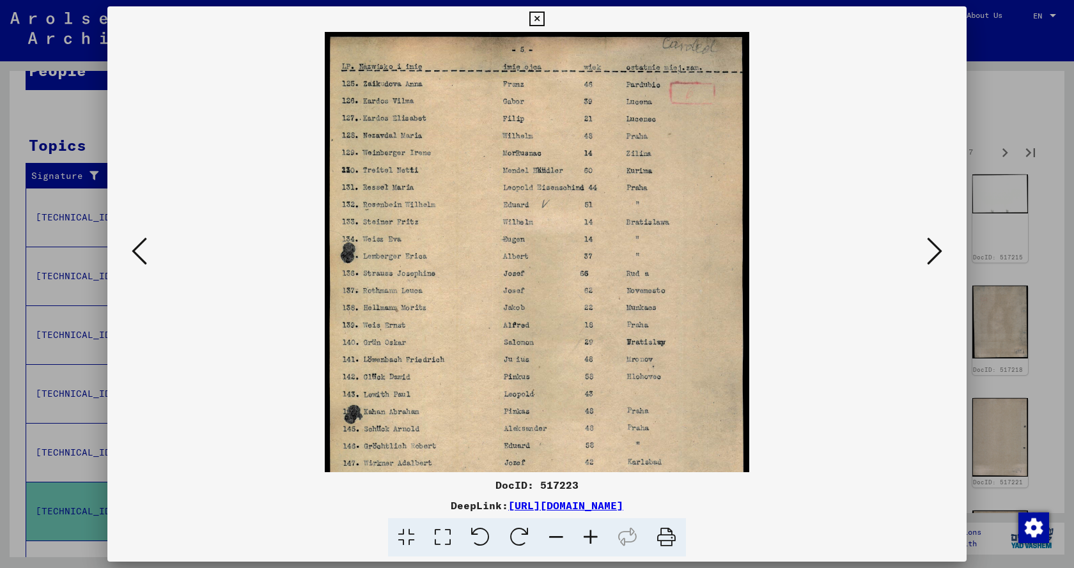
click at [594, 536] on icon at bounding box center [590, 537] width 35 height 39
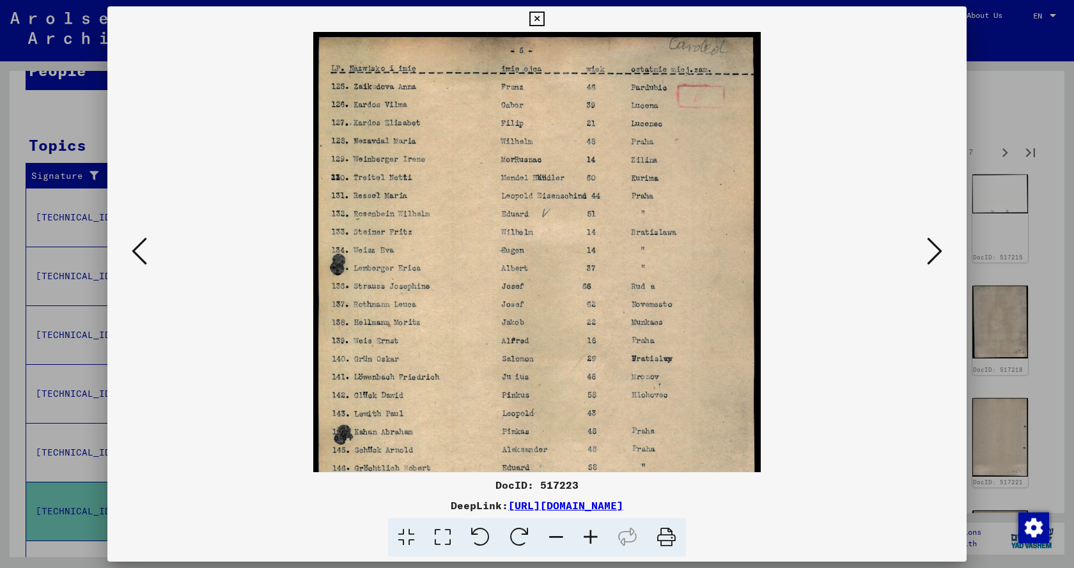
click at [594, 536] on icon at bounding box center [590, 537] width 35 height 39
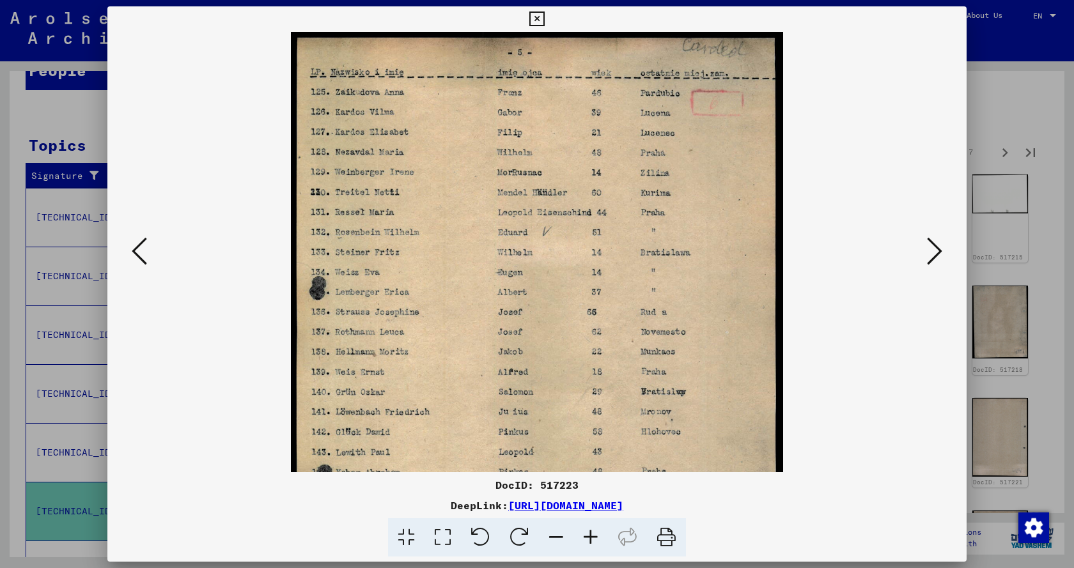
click at [594, 536] on icon at bounding box center [590, 537] width 35 height 39
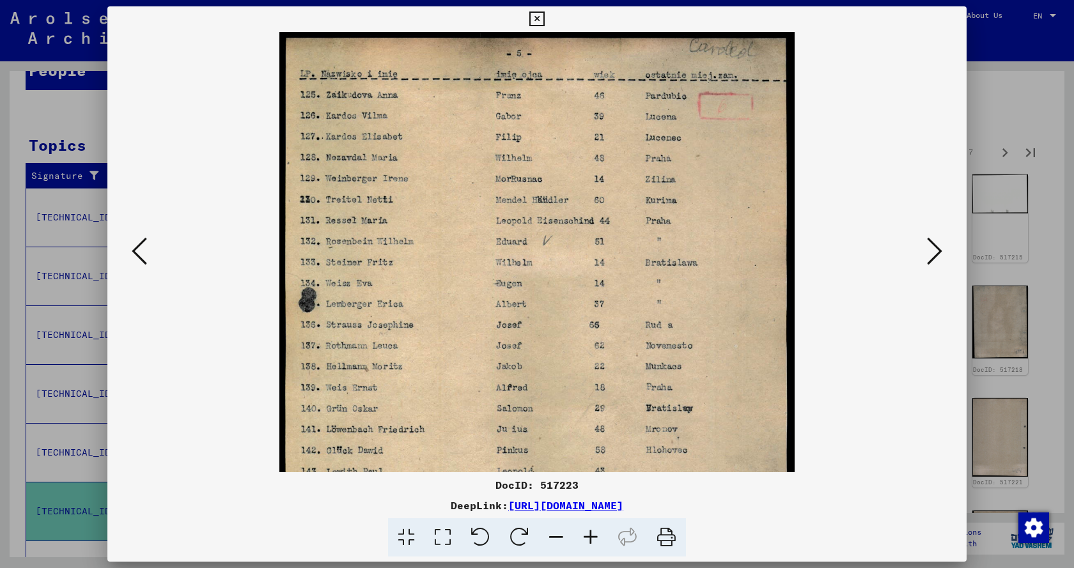
click at [594, 536] on icon at bounding box center [590, 537] width 35 height 39
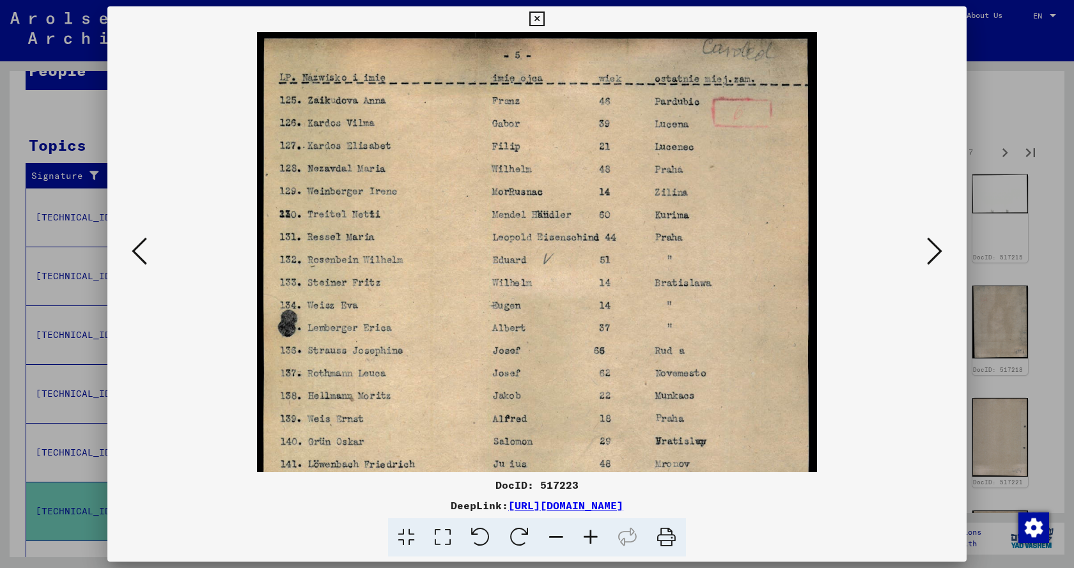
click at [594, 536] on icon at bounding box center [590, 537] width 35 height 39
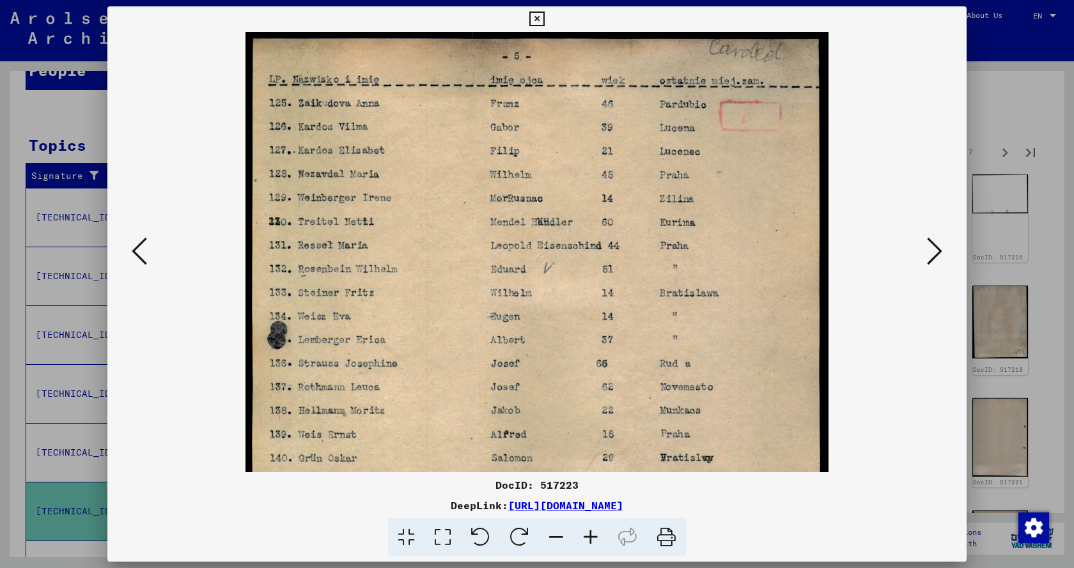
click at [594, 536] on icon at bounding box center [590, 537] width 35 height 39
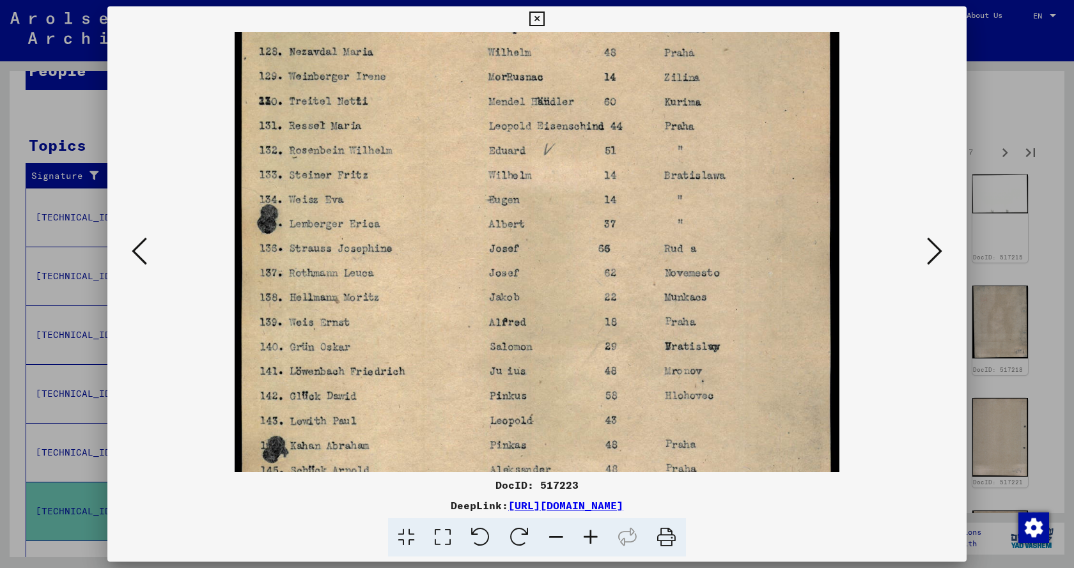
drag, startPoint x: 621, startPoint y: 359, endPoint x: 605, endPoint y: 228, distance: 132.0
click at [605, 228] on img at bounding box center [537, 332] width 605 height 856
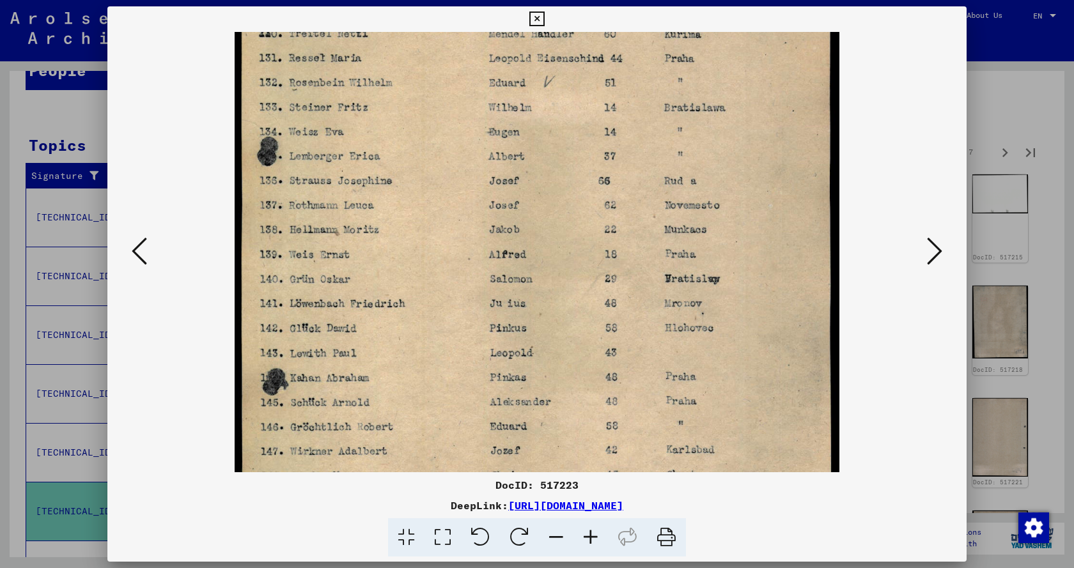
drag, startPoint x: 625, startPoint y: 371, endPoint x: 632, endPoint y: 268, distance: 102.5
click at [632, 269] on img at bounding box center [537, 264] width 605 height 856
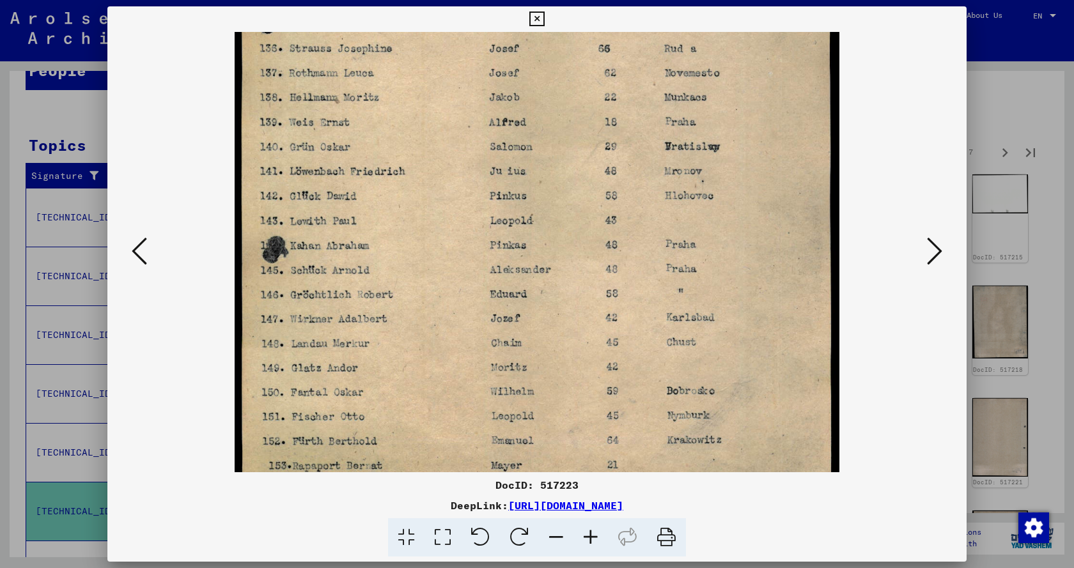
drag, startPoint x: 645, startPoint y: 348, endPoint x: 645, endPoint y: 237, distance: 111.9
click at [645, 238] on img at bounding box center [537, 132] width 605 height 856
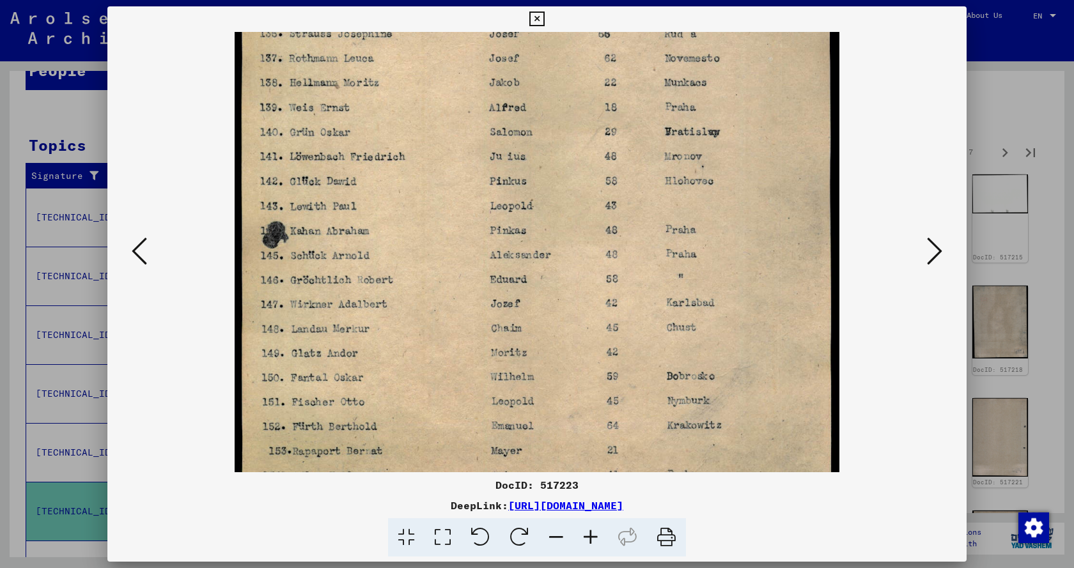
scroll to position [415, 0]
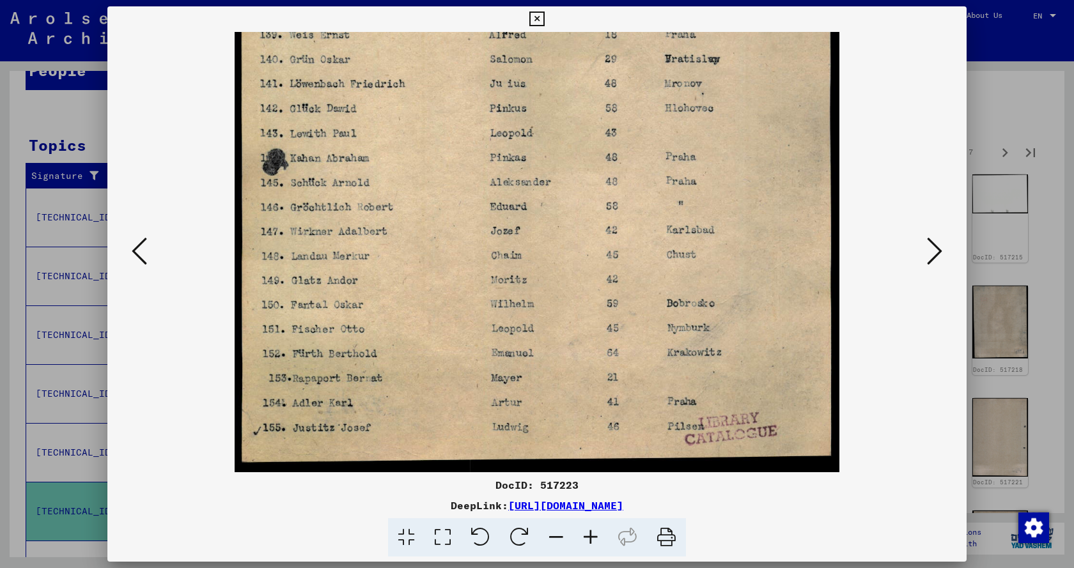
drag, startPoint x: 664, startPoint y: 334, endPoint x: 667, endPoint y: 243, distance: 91.5
click at [667, 243] on img at bounding box center [537, 44] width 605 height 856
click at [933, 250] on icon at bounding box center [934, 251] width 15 height 31
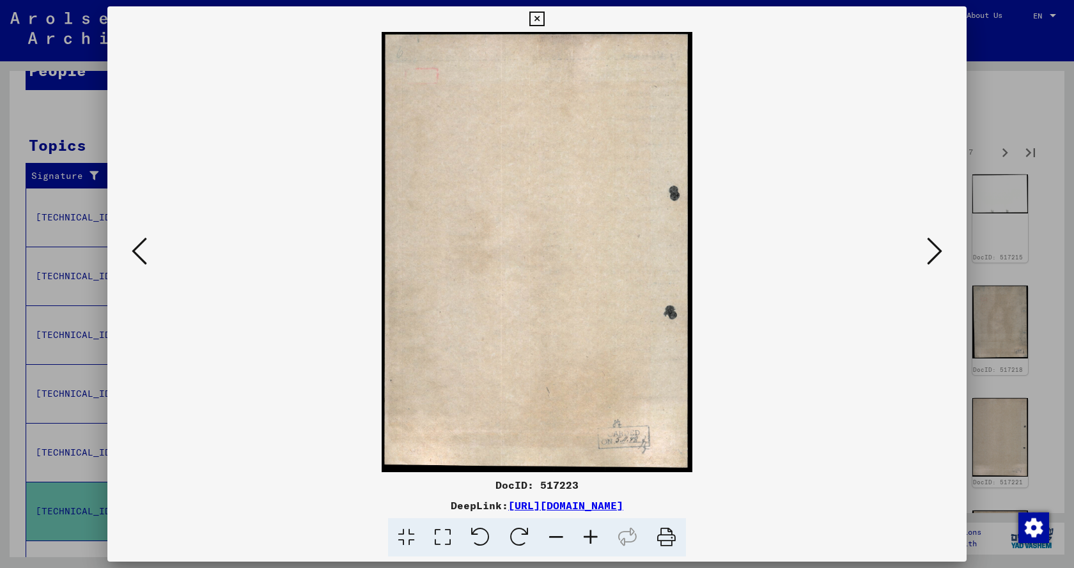
scroll to position [0, 0]
click at [933, 250] on icon at bounding box center [934, 251] width 15 height 31
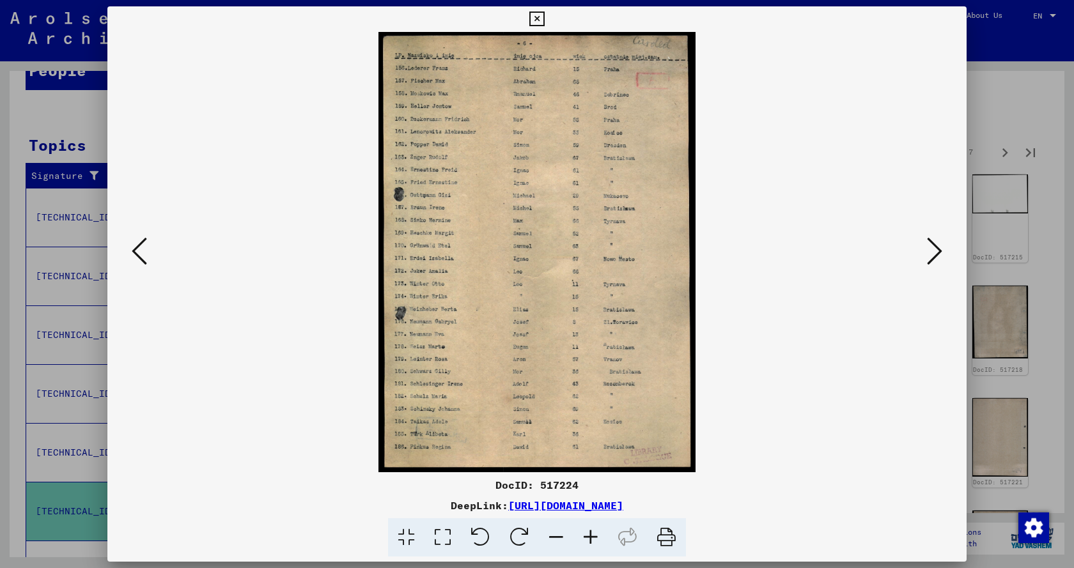
click at [591, 536] on icon at bounding box center [590, 537] width 35 height 39
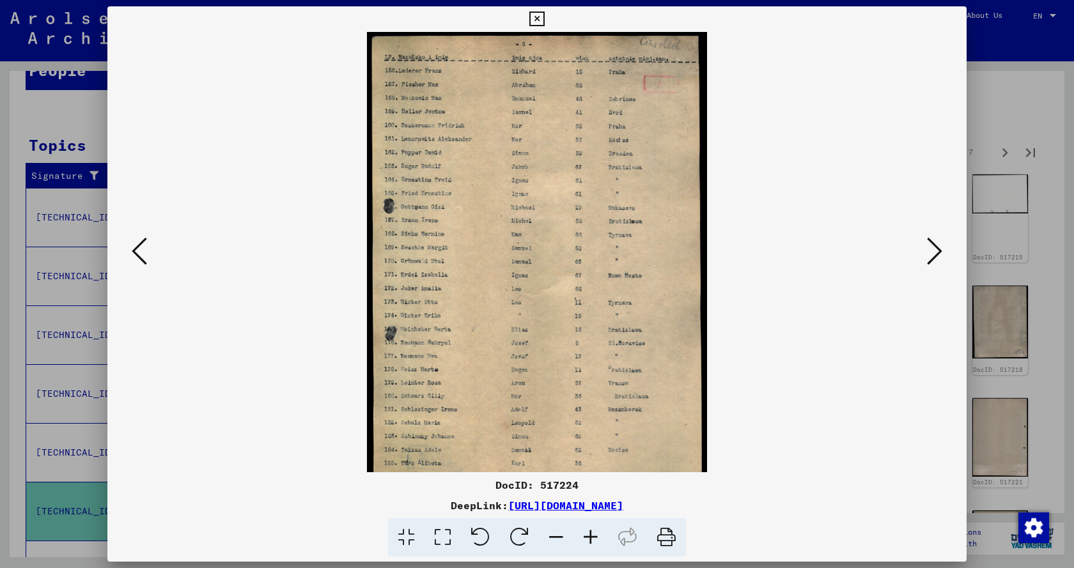
click at [591, 536] on icon at bounding box center [590, 537] width 35 height 39
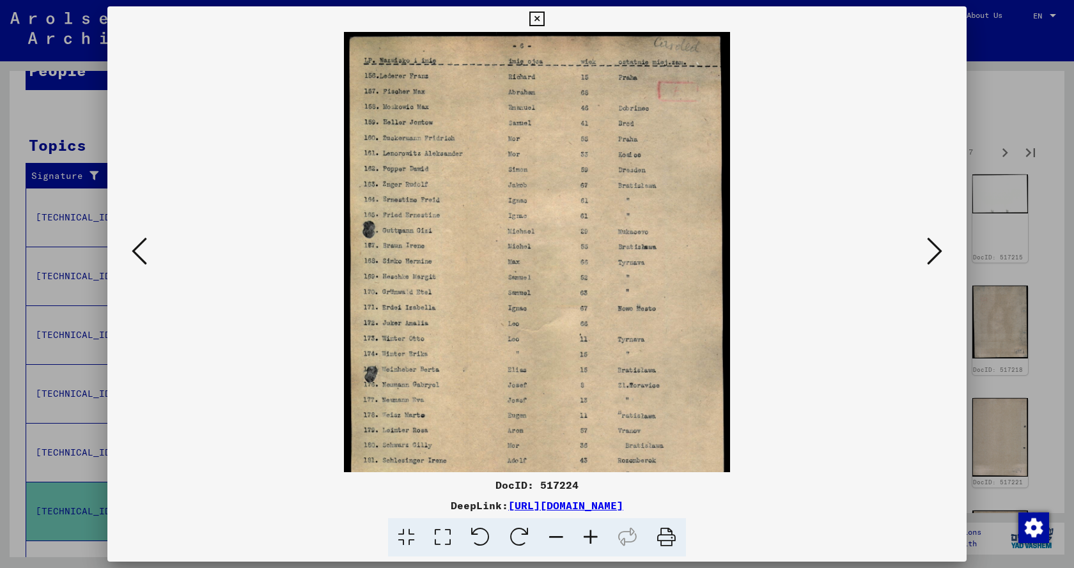
click at [591, 536] on icon at bounding box center [590, 537] width 35 height 39
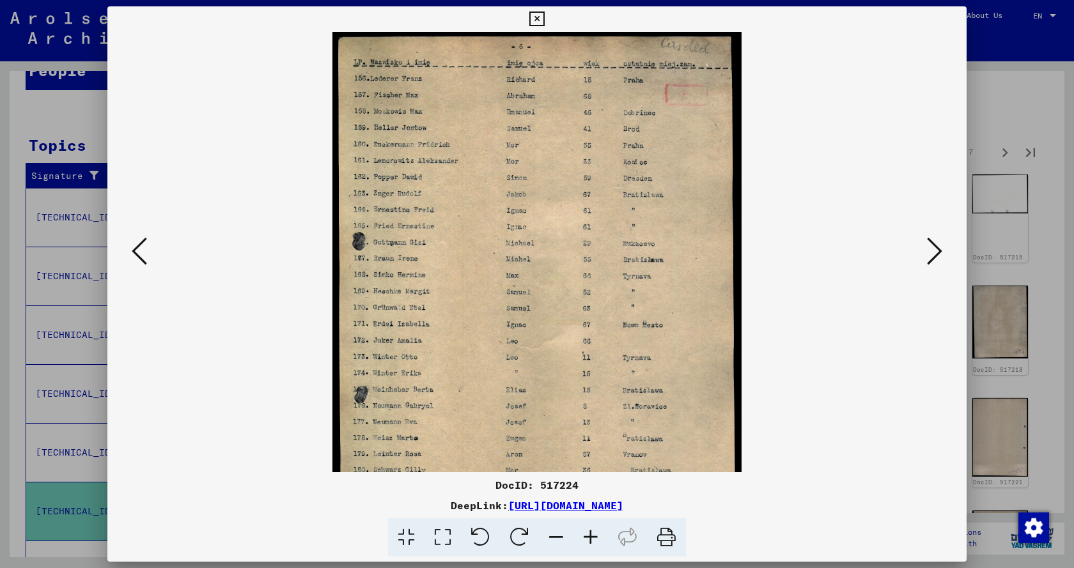
click at [591, 536] on icon at bounding box center [590, 537] width 35 height 39
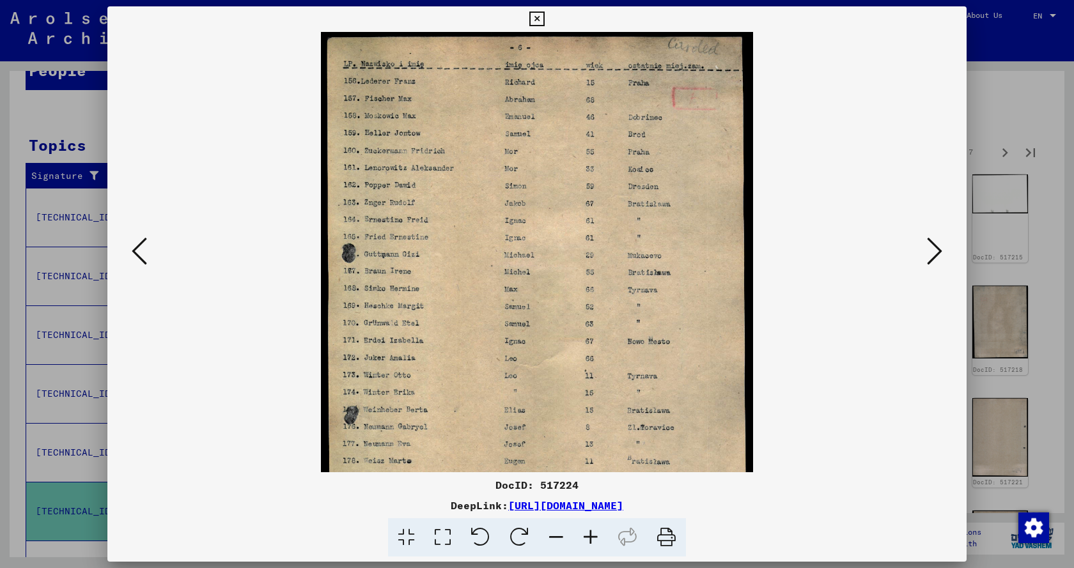
click at [591, 536] on icon at bounding box center [590, 537] width 35 height 39
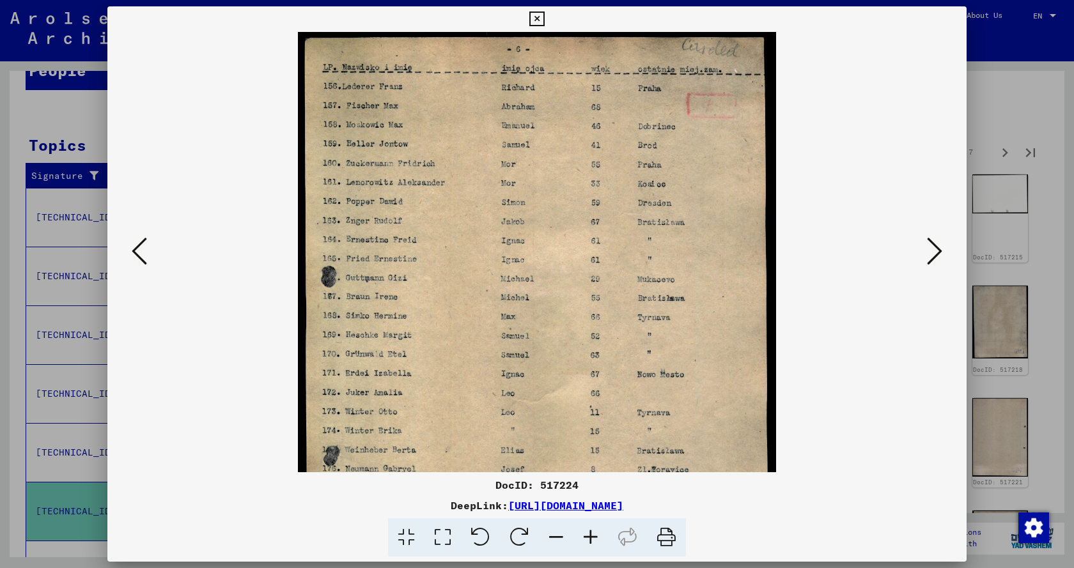
click at [591, 536] on icon at bounding box center [590, 537] width 35 height 39
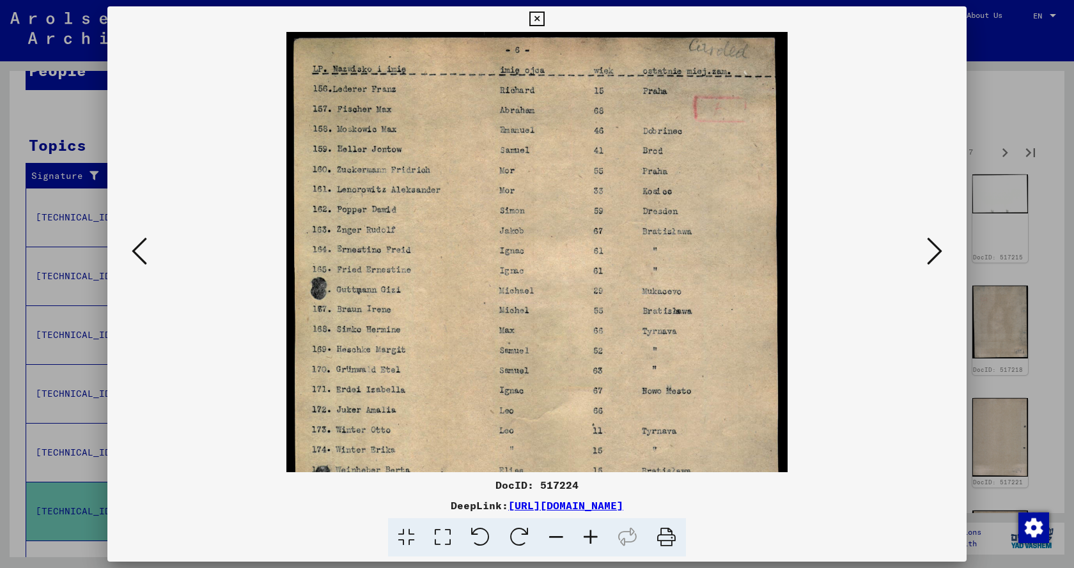
click at [591, 536] on icon at bounding box center [590, 537] width 35 height 39
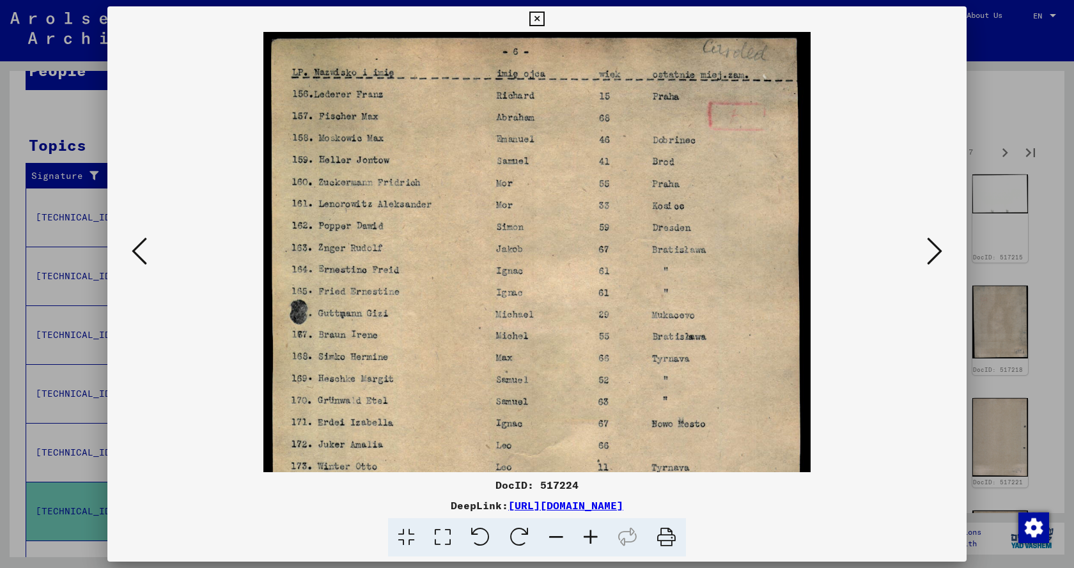
click at [591, 536] on icon at bounding box center [590, 537] width 35 height 39
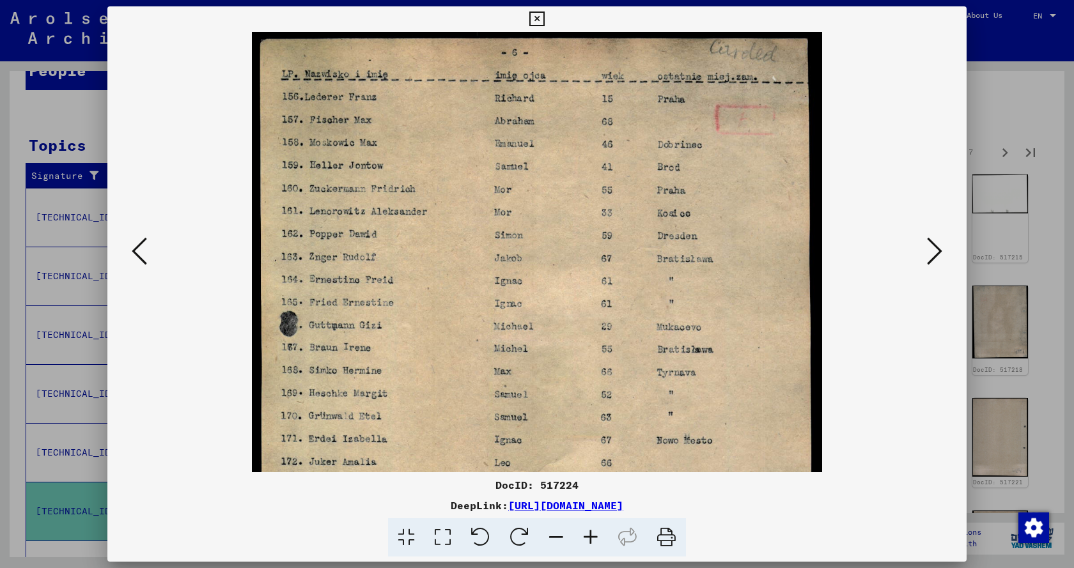
click at [591, 536] on icon at bounding box center [590, 537] width 35 height 39
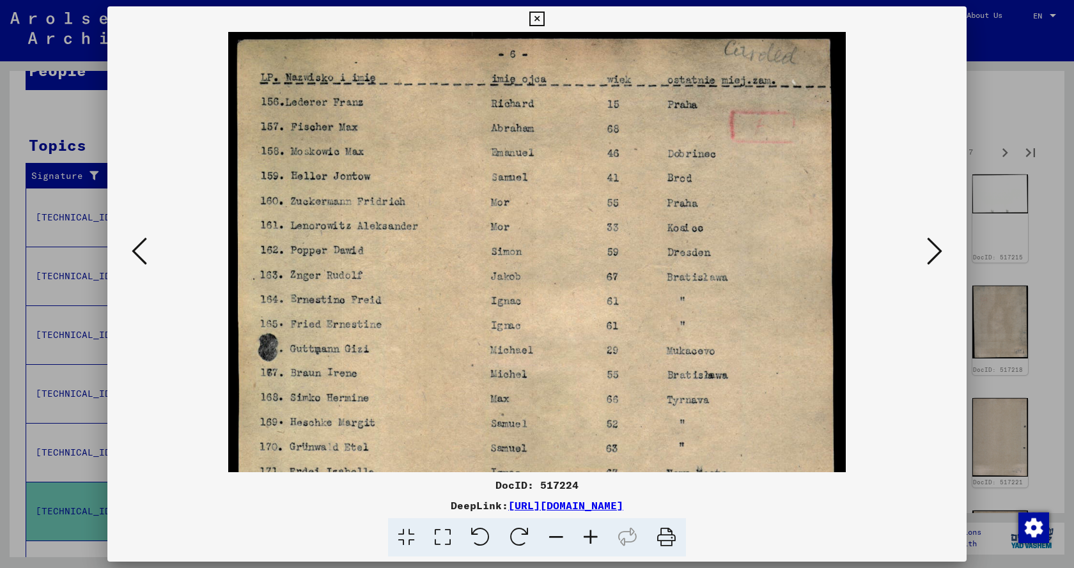
click at [591, 536] on icon at bounding box center [590, 537] width 35 height 39
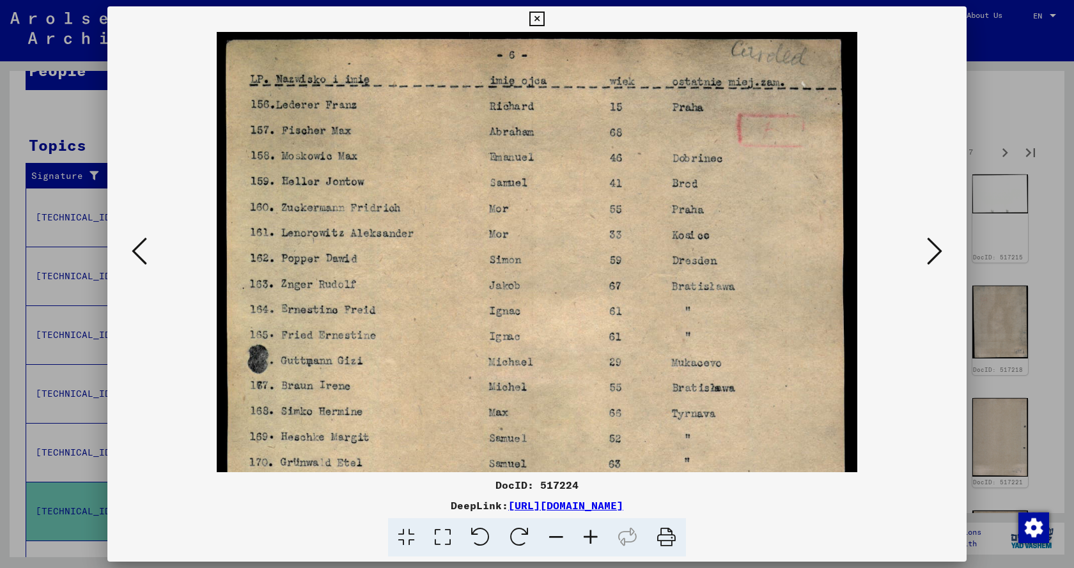
click at [591, 536] on icon at bounding box center [590, 537] width 35 height 39
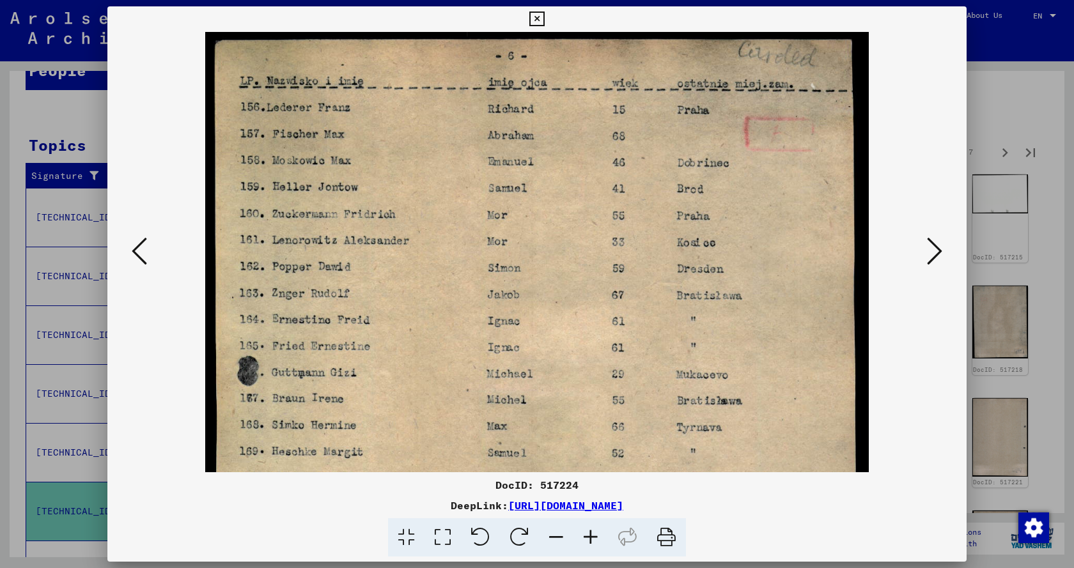
drag, startPoint x: 539, startPoint y: 350, endPoint x: 542, endPoint y: 222, distance: 127.9
click at [540, 233] on img at bounding box center [536, 492] width 663 height 920
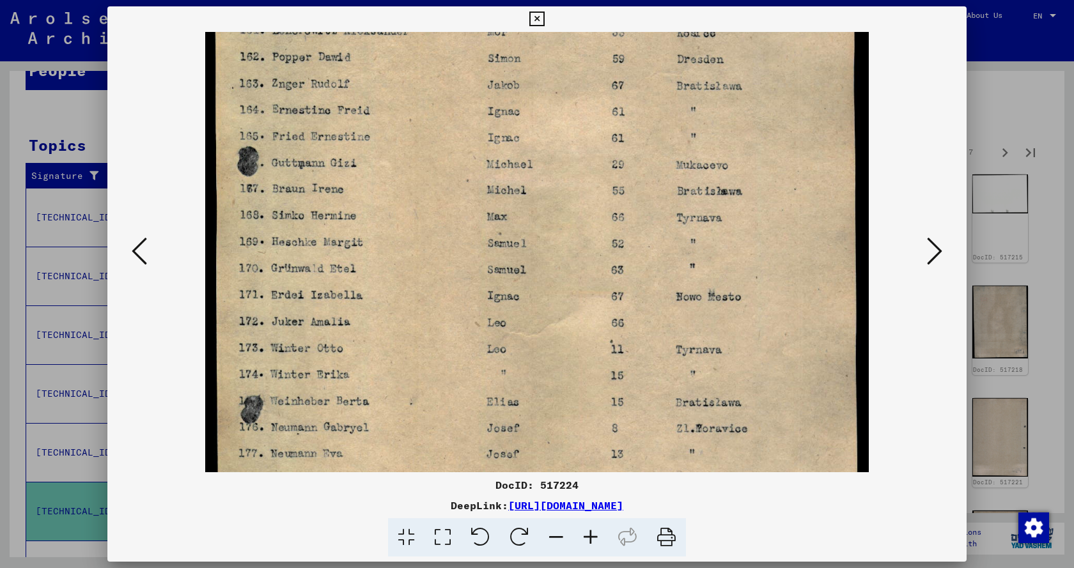
drag, startPoint x: 562, startPoint y: 347, endPoint x: 552, endPoint y: 254, distance: 93.2
click at [552, 254] on img at bounding box center [536, 282] width 663 height 920
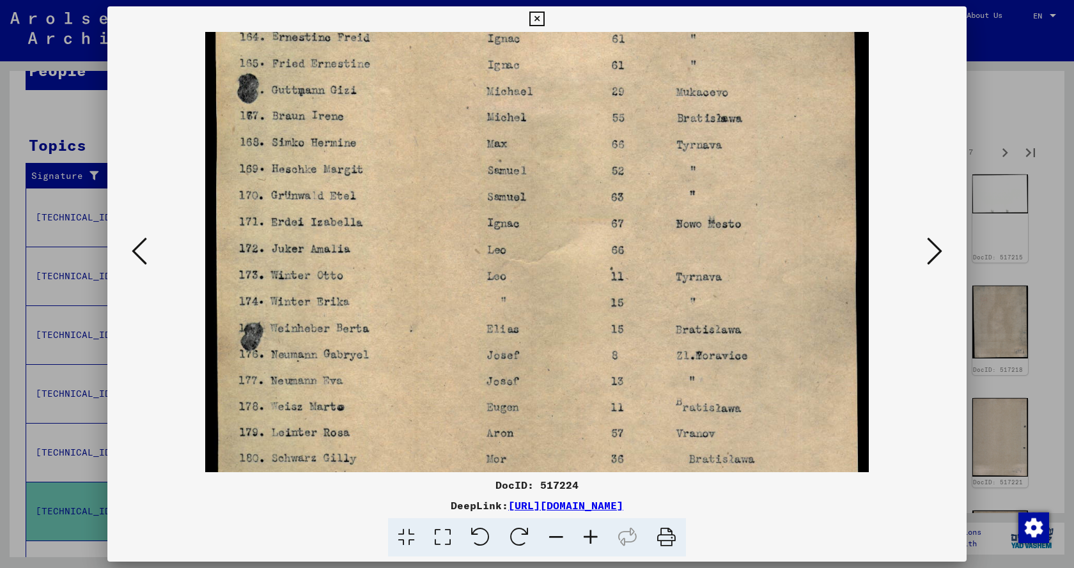
drag, startPoint x: 573, startPoint y: 359, endPoint x: 574, endPoint y: 234, distance: 125.3
click at [574, 235] on img at bounding box center [536, 209] width 663 height 920
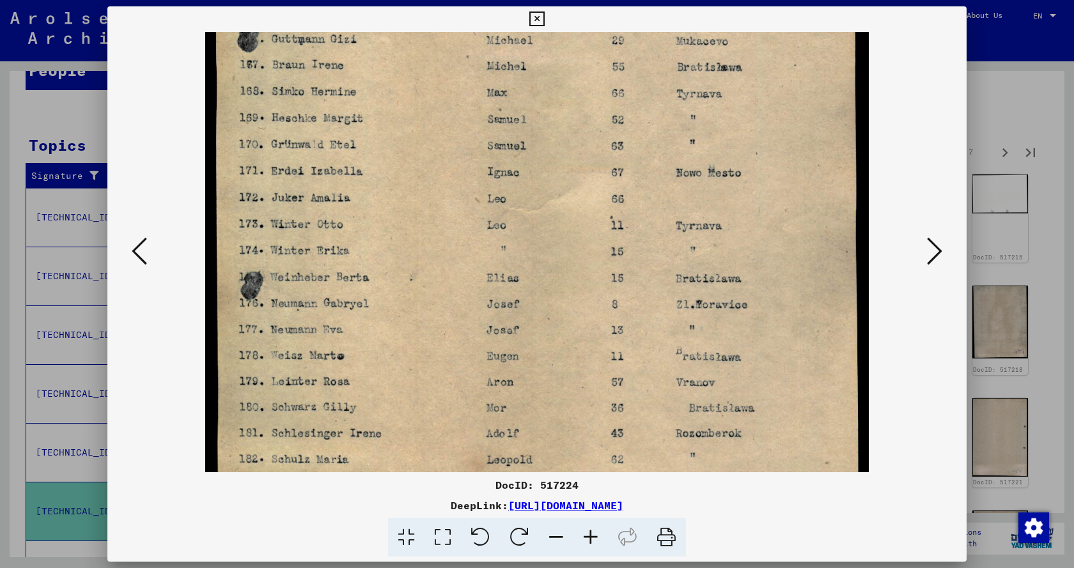
scroll to position [414, 0]
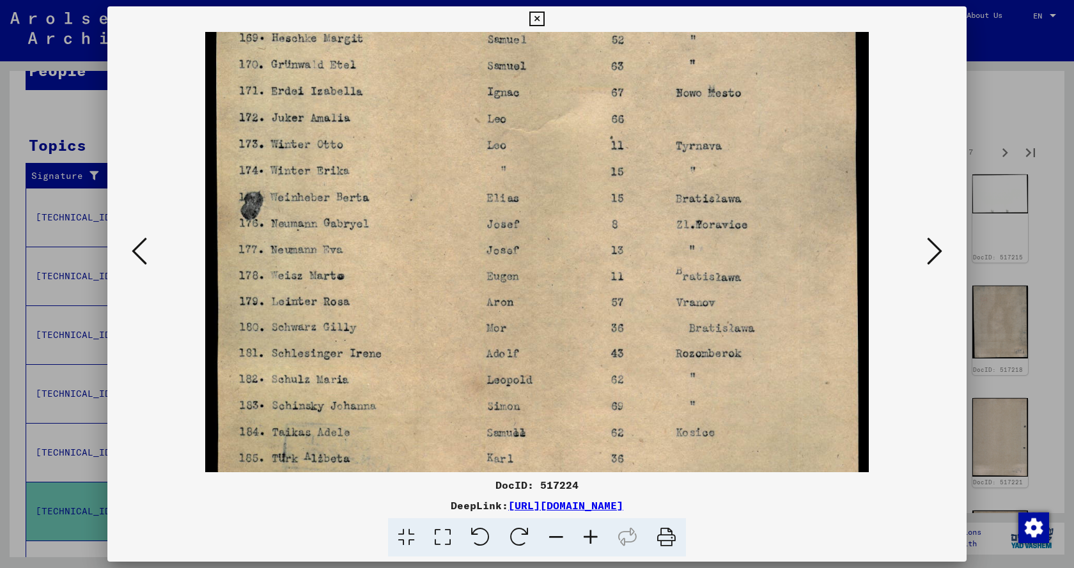
drag, startPoint x: 593, startPoint y: 355, endPoint x: 599, endPoint y: 275, distance: 80.2
click at [599, 275] on img at bounding box center [536, 78] width 663 height 920
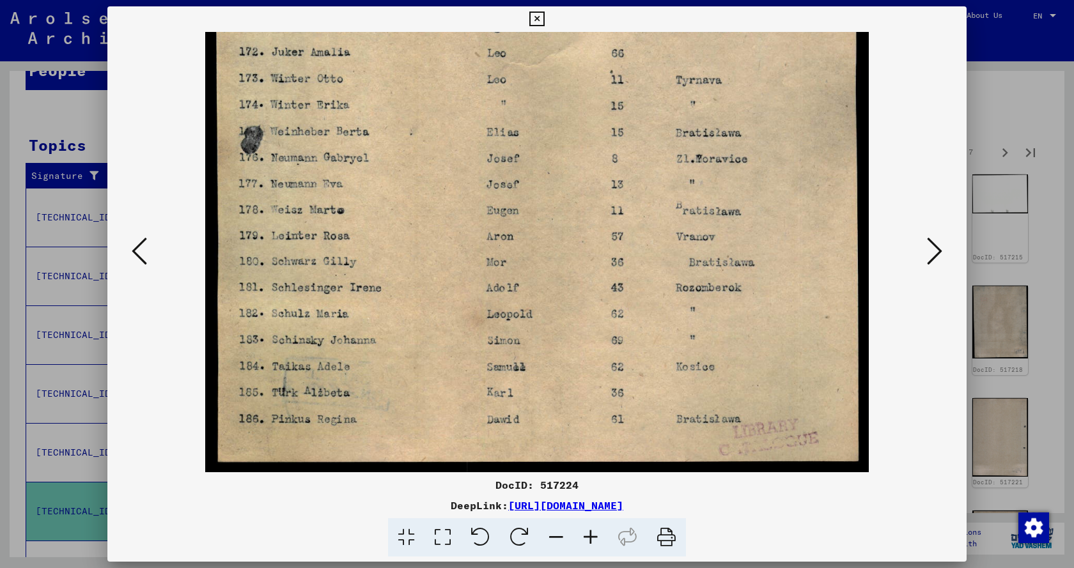
drag, startPoint x: 600, startPoint y: 351, endPoint x: 600, endPoint y: 229, distance: 121.4
click at [600, 240] on img at bounding box center [536, 13] width 663 height 920
click at [938, 256] on icon at bounding box center [934, 251] width 15 height 31
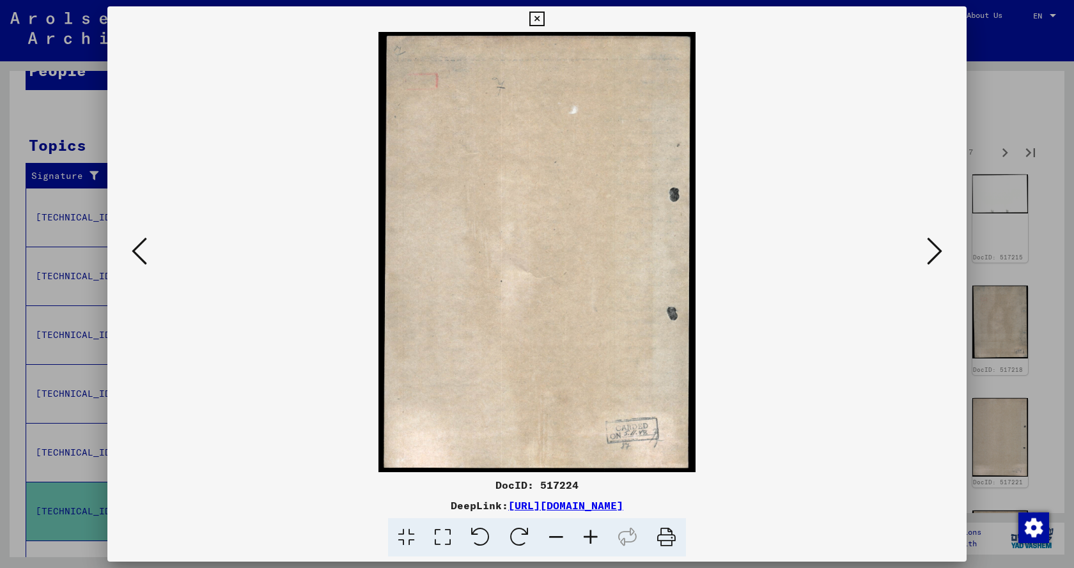
click at [938, 256] on icon at bounding box center [934, 251] width 15 height 31
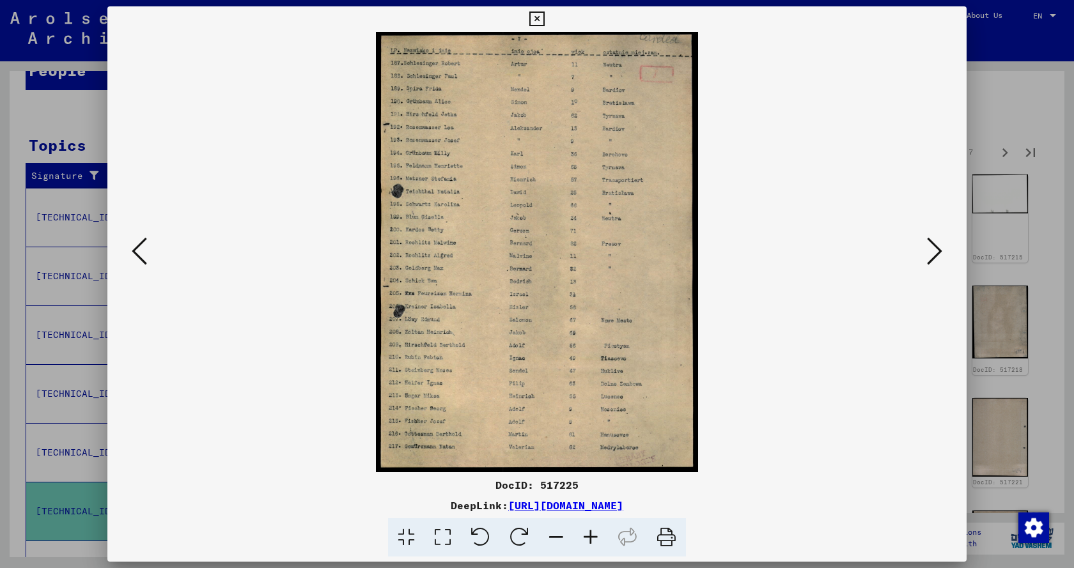
click at [592, 534] on icon at bounding box center [590, 537] width 35 height 39
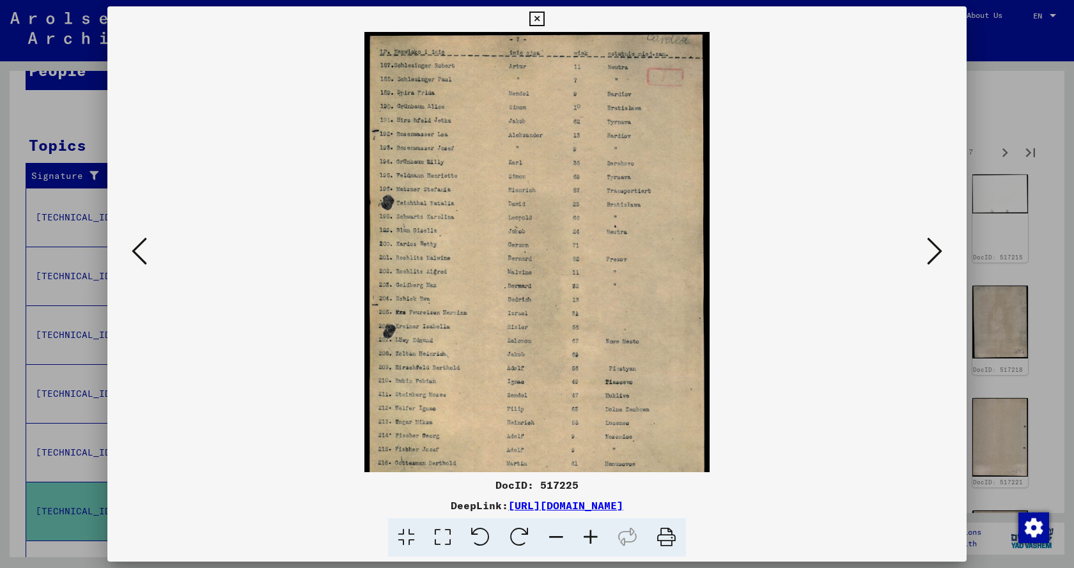
click at [592, 534] on icon at bounding box center [590, 537] width 35 height 39
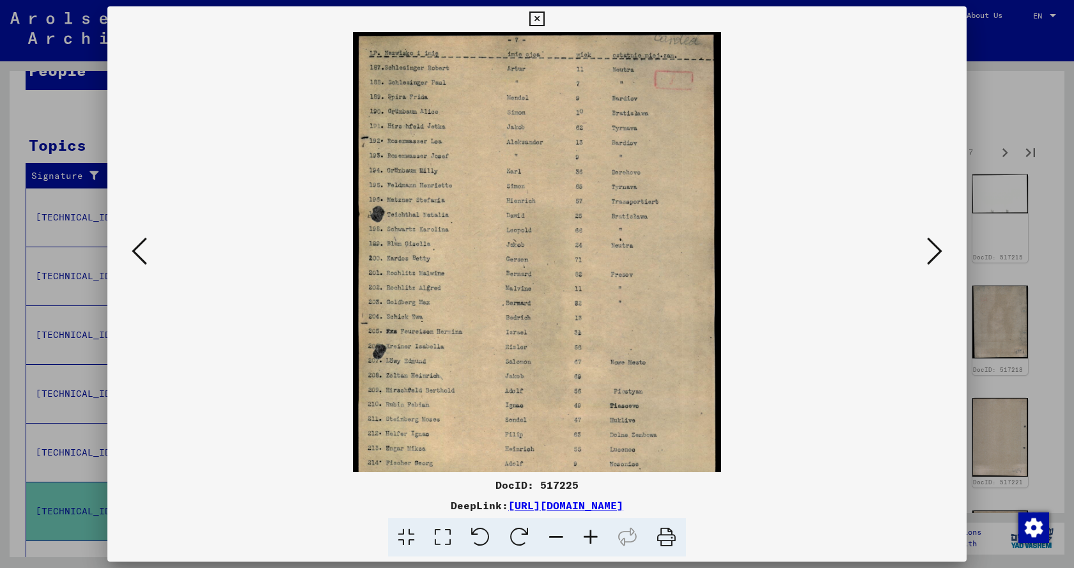
click at [592, 534] on icon at bounding box center [590, 537] width 35 height 39
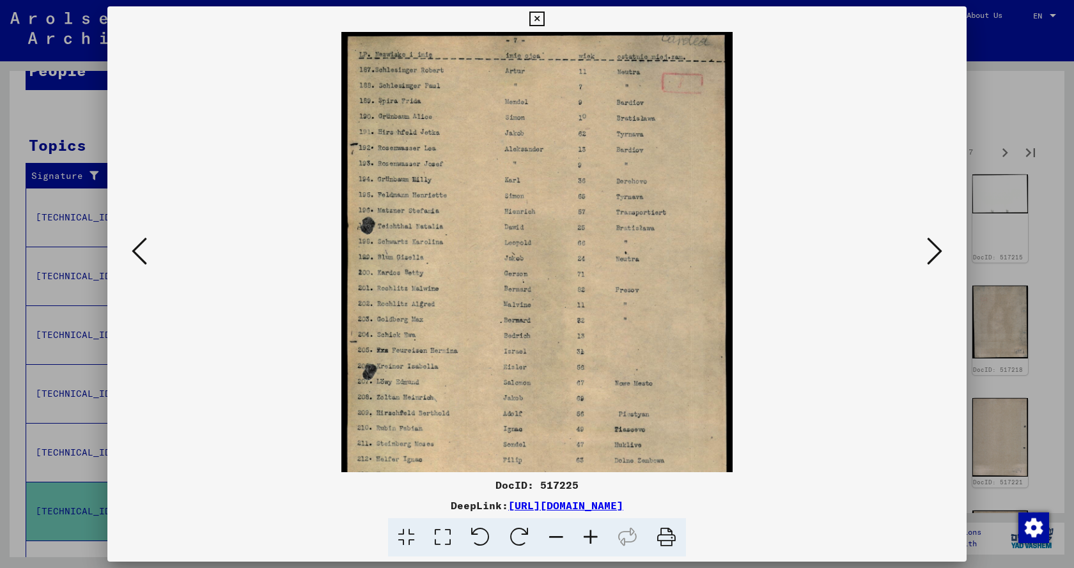
click at [593, 534] on icon at bounding box center [590, 537] width 35 height 39
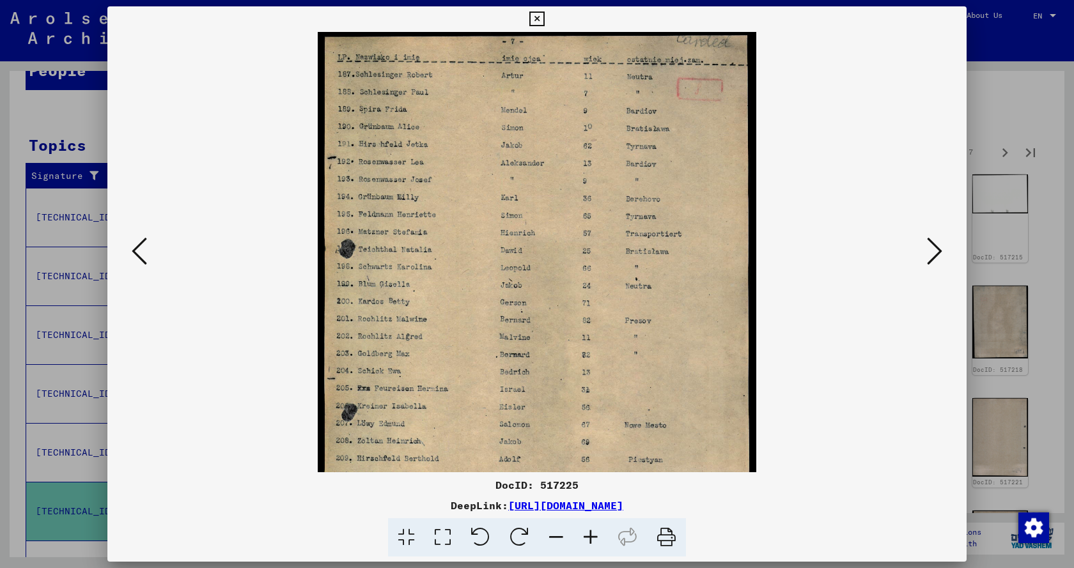
click at [593, 534] on icon at bounding box center [590, 537] width 35 height 39
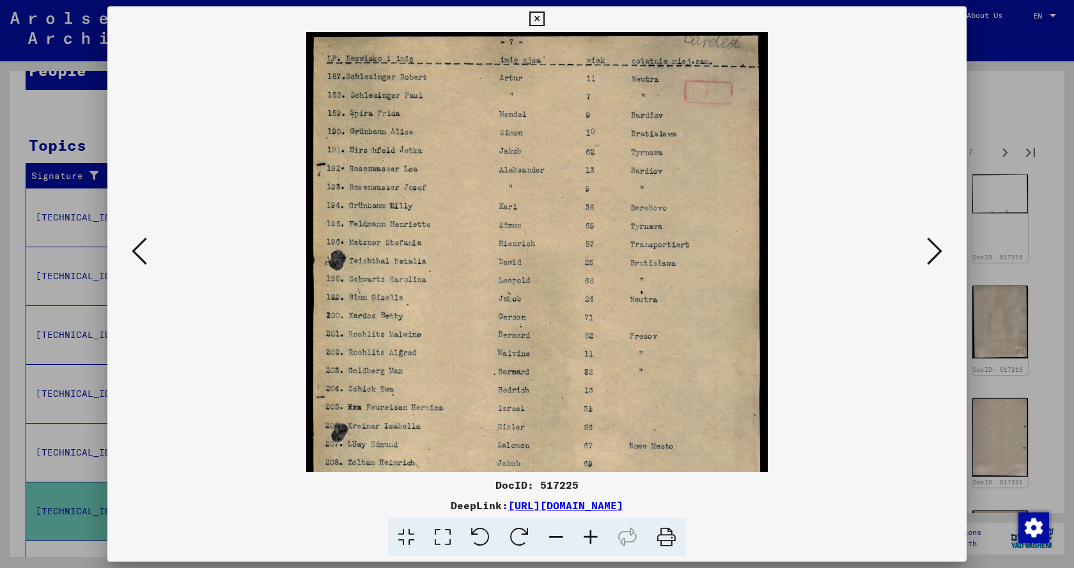
click at [593, 534] on icon at bounding box center [590, 537] width 35 height 39
click at [593, 533] on icon at bounding box center [590, 537] width 35 height 39
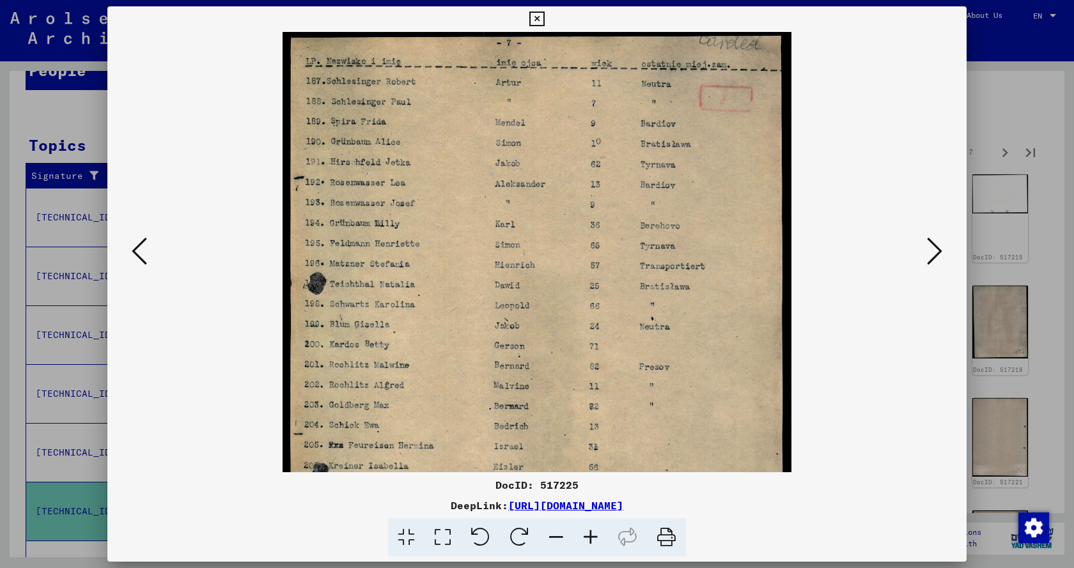
click at [593, 533] on icon at bounding box center [590, 537] width 35 height 39
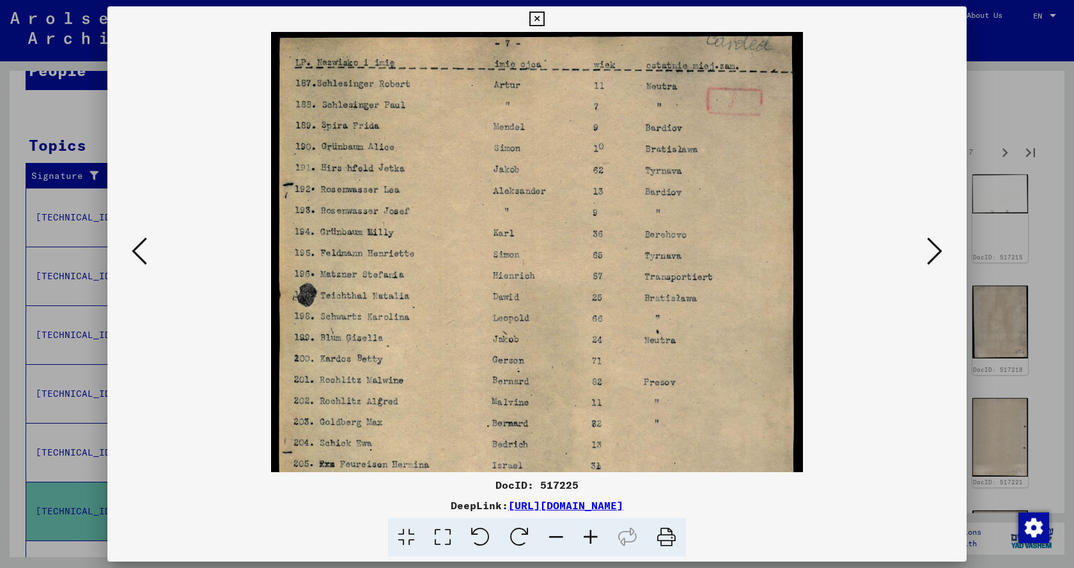
click at [593, 533] on icon at bounding box center [590, 537] width 35 height 39
click at [594, 533] on icon at bounding box center [590, 537] width 35 height 39
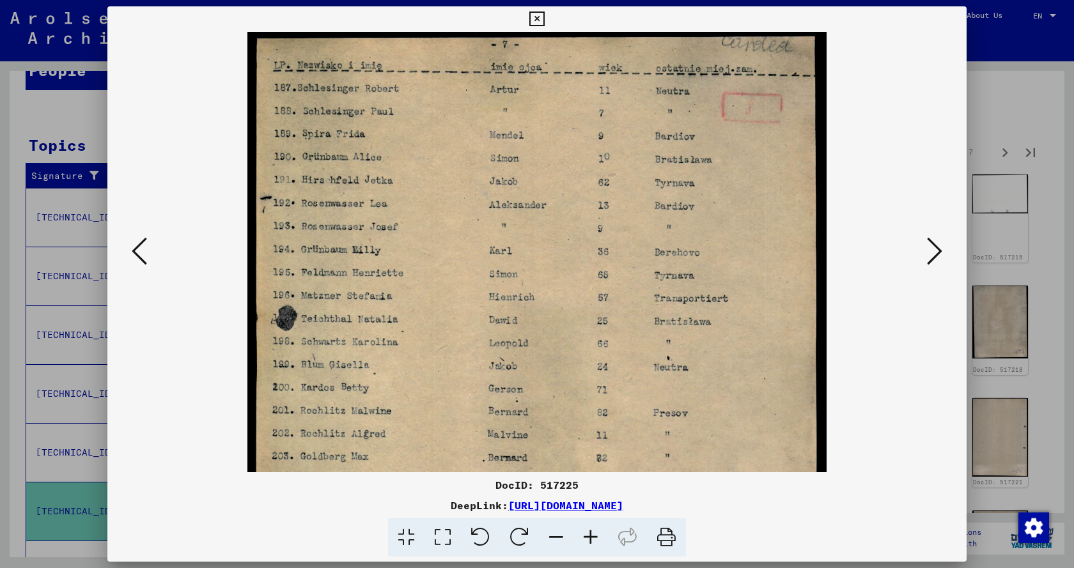
click at [594, 533] on icon at bounding box center [590, 537] width 35 height 39
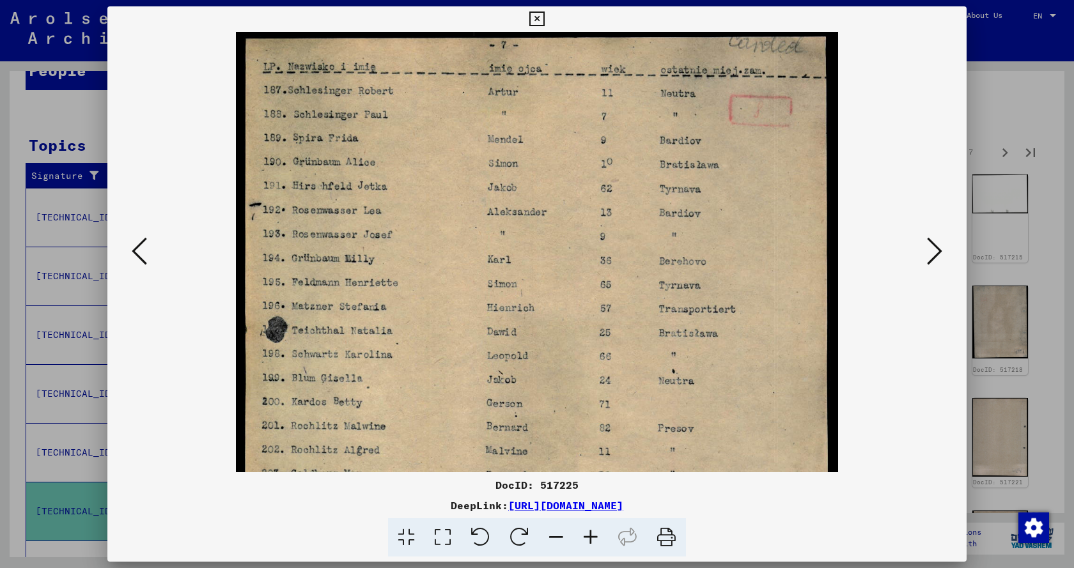
click at [594, 533] on icon at bounding box center [590, 537] width 35 height 39
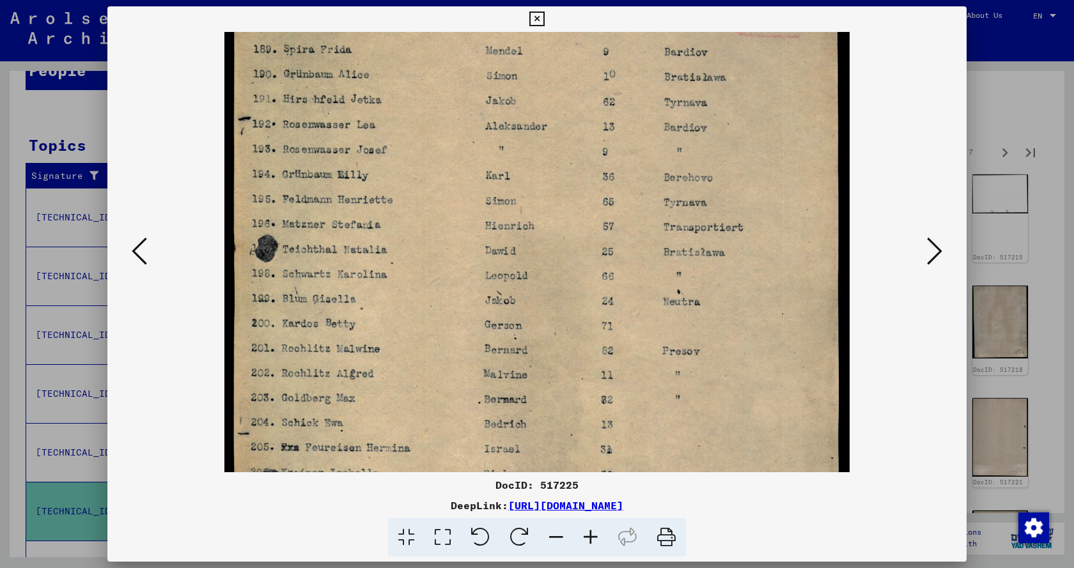
drag, startPoint x: 554, startPoint y: 395, endPoint x: 559, endPoint y: 297, distance: 97.9
click at [557, 302] on img at bounding box center [536, 367] width 625 height 856
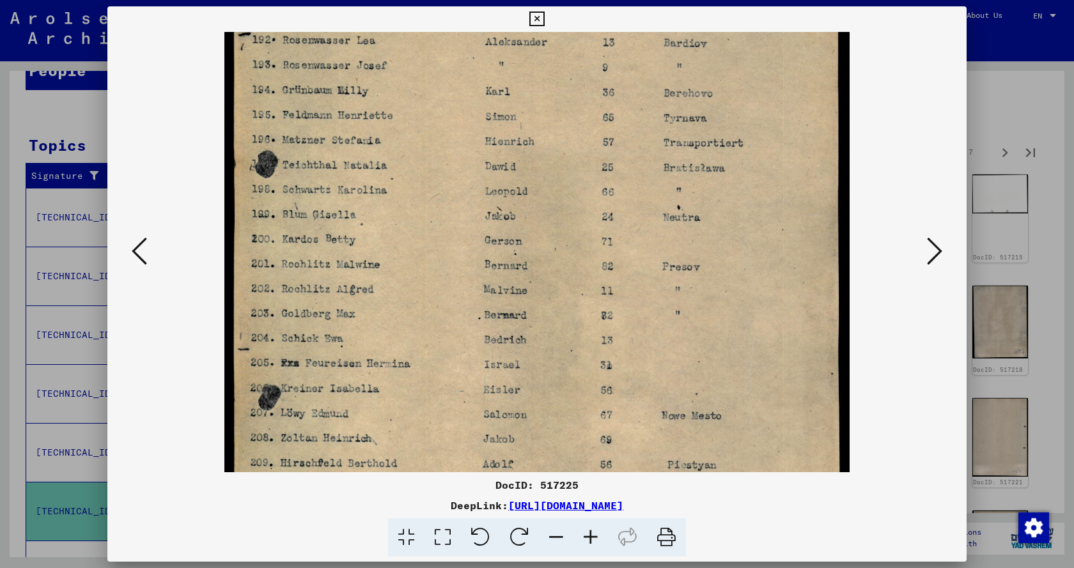
drag, startPoint x: 580, startPoint y: 378, endPoint x: 577, endPoint y: 281, distance: 97.2
click at [577, 281] on img at bounding box center [536, 283] width 625 height 856
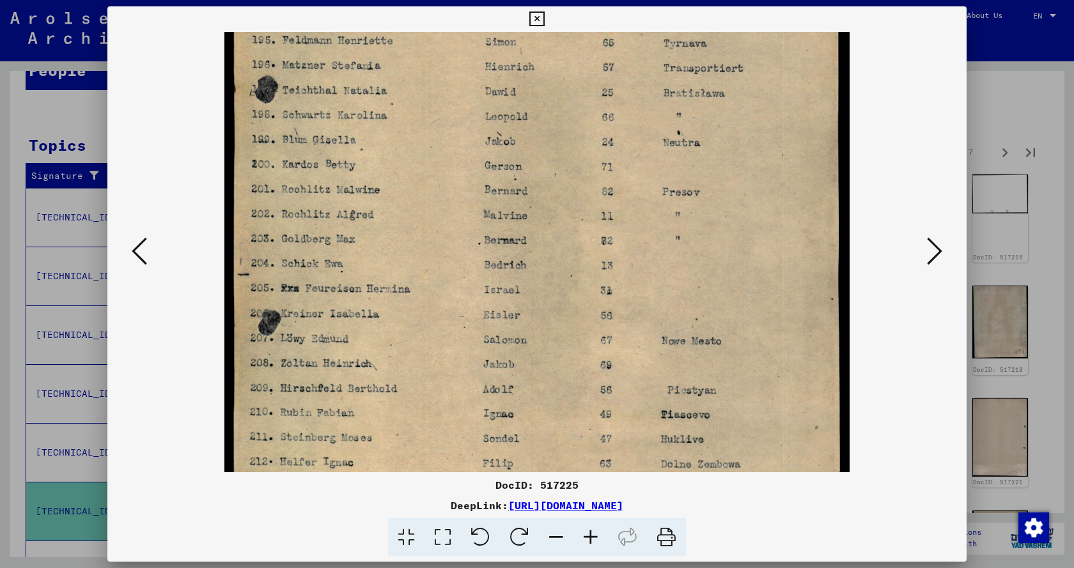
drag, startPoint x: 597, startPoint y: 348, endPoint x: 596, endPoint y: 272, distance: 75.4
click at [596, 272] on img at bounding box center [536, 208] width 625 height 856
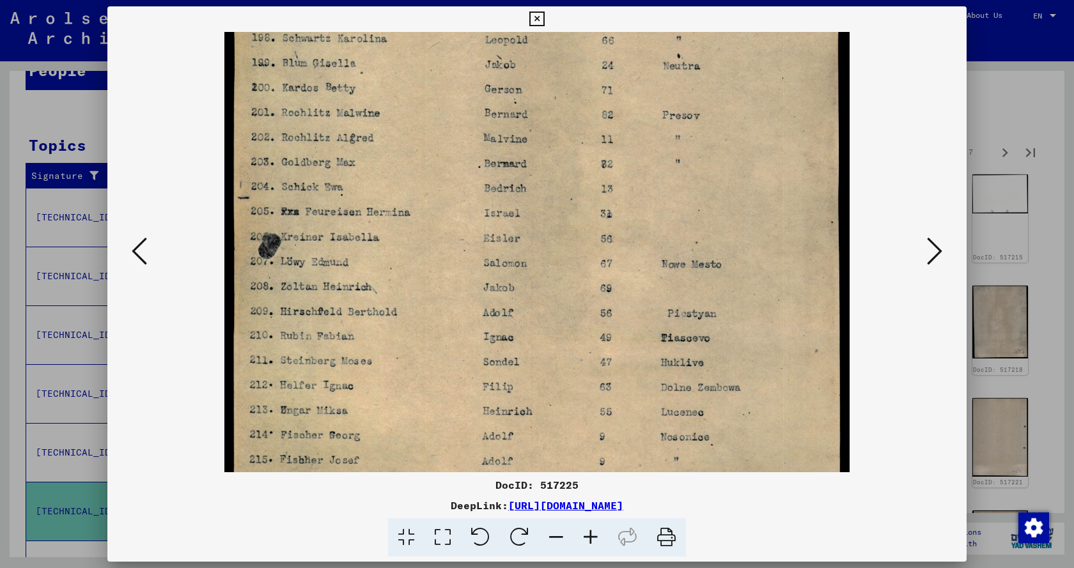
drag, startPoint x: 619, startPoint y: 318, endPoint x: 623, endPoint y: 250, distance: 67.9
click at [623, 250] on img at bounding box center [536, 131] width 625 height 856
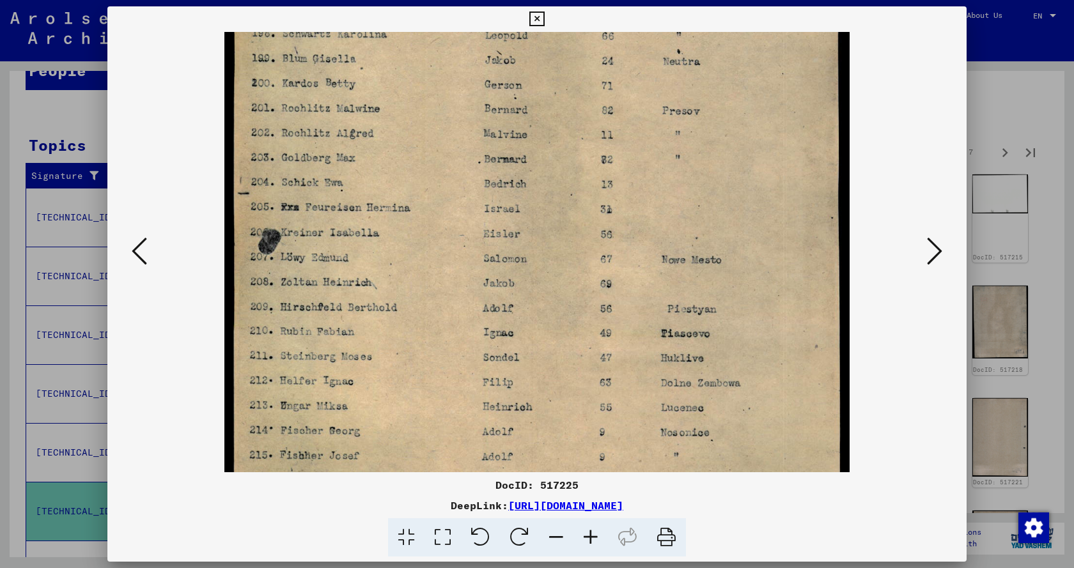
scroll to position [415, 0]
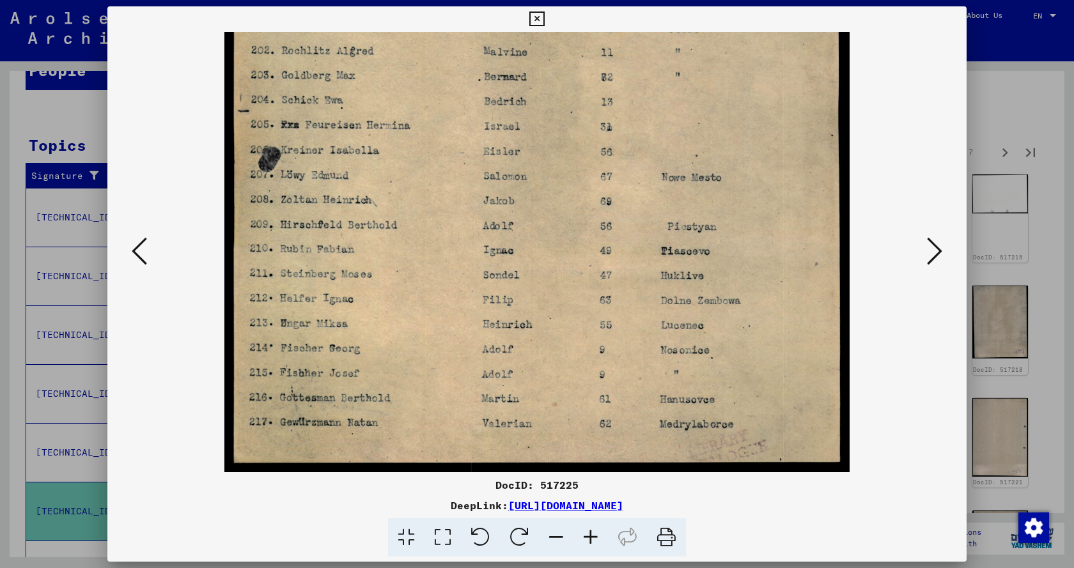
drag, startPoint x: 642, startPoint y: 334, endPoint x: 657, endPoint y: 208, distance: 126.8
click at [648, 214] on img at bounding box center [536, 44] width 625 height 856
click at [926, 253] on button at bounding box center [934, 252] width 23 height 36
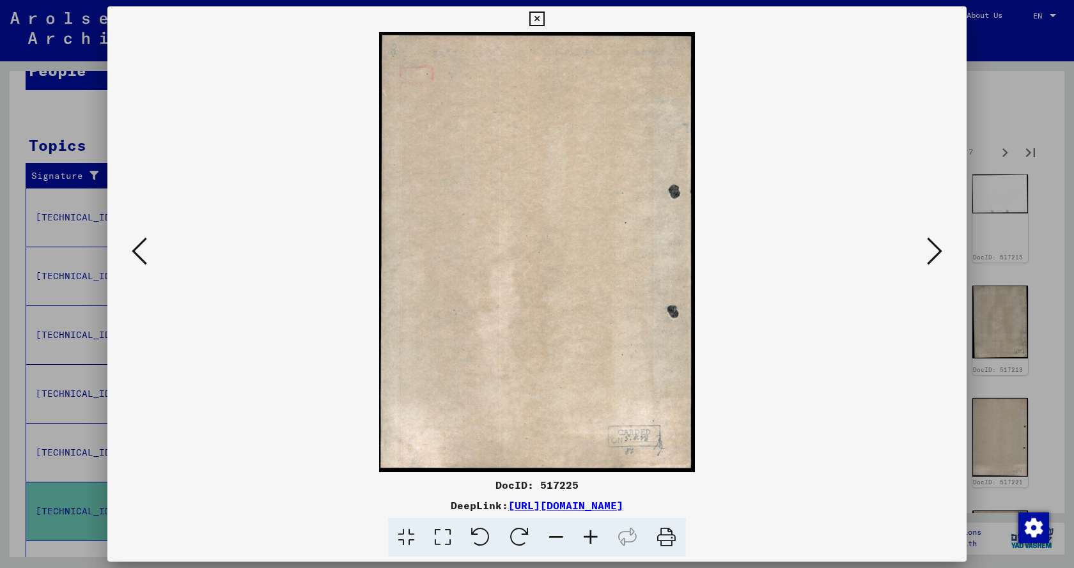
click at [937, 250] on icon at bounding box center [934, 251] width 15 height 31
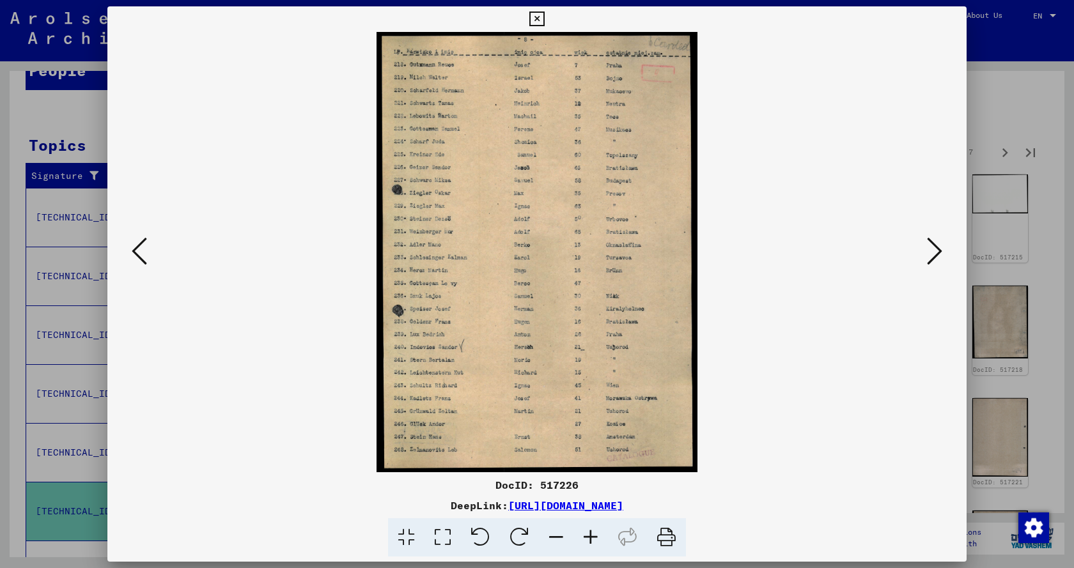
click at [589, 532] on icon at bounding box center [590, 537] width 35 height 39
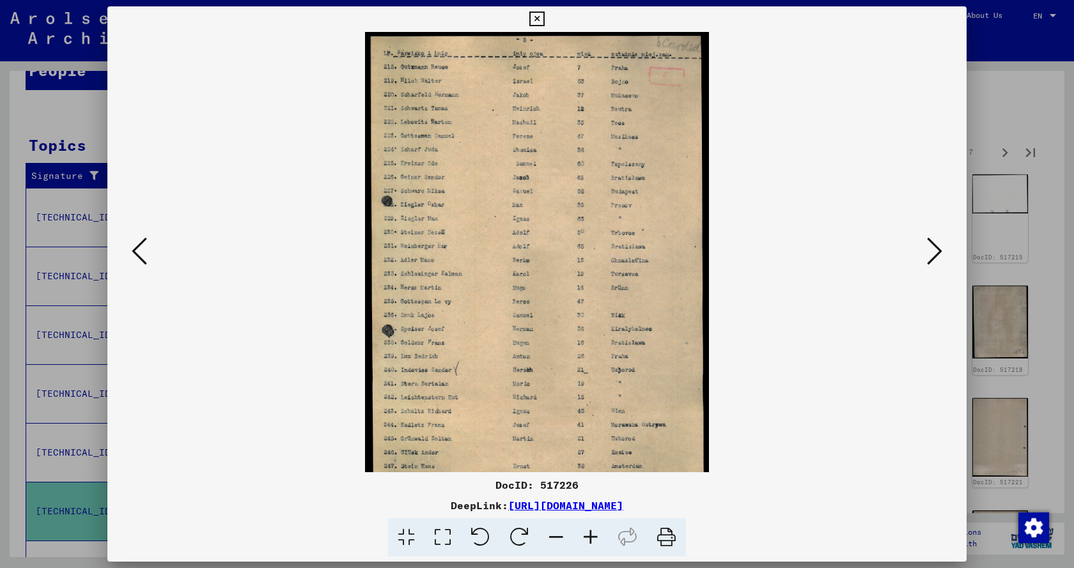
click at [589, 532] on icon at bounding box center [590, 537] width 35 height 39
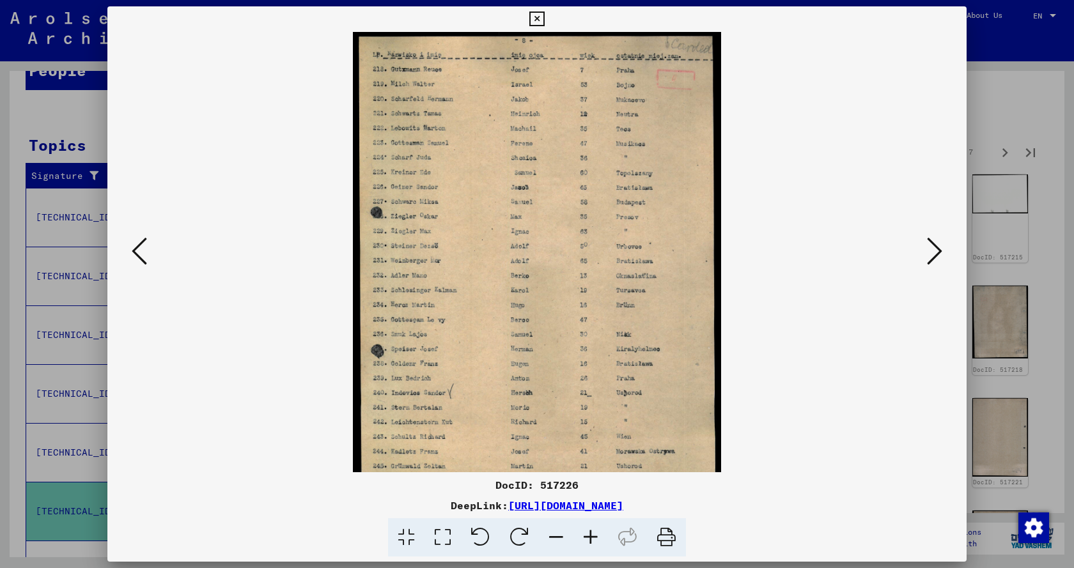
click at [589, 532] on icon at bounding box center [590, 537] width 35 height 39
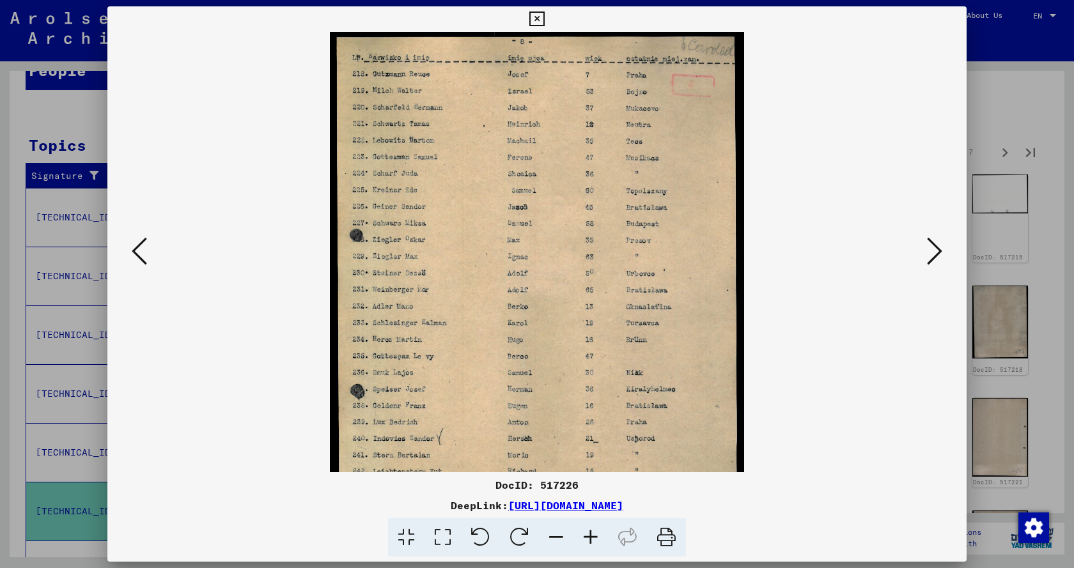
click at [589, 532] on icon at bounding box center [590, 537] width 35 height 39
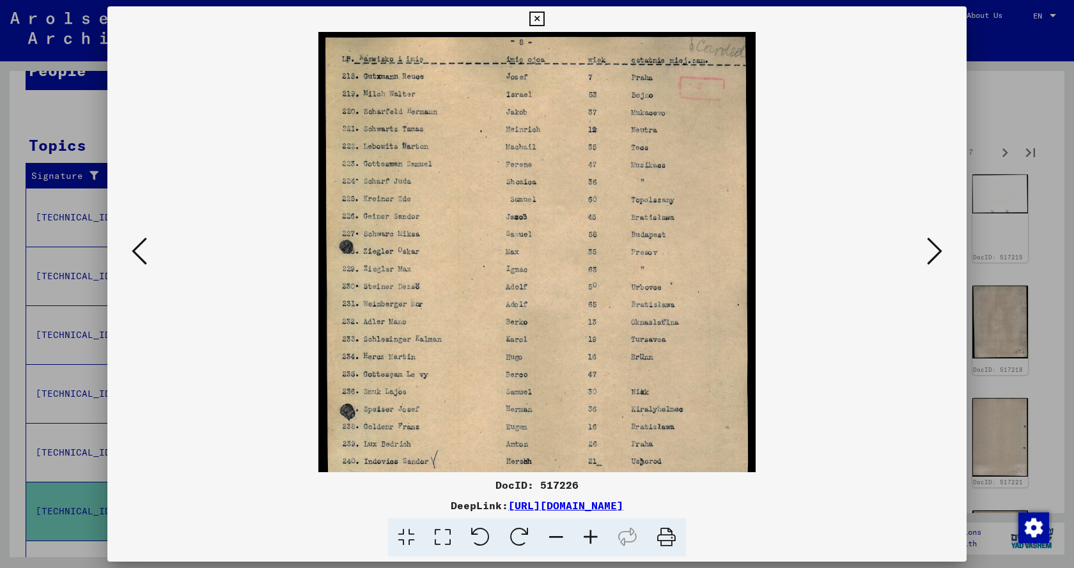
click at [589, 532] on icon at bounding box center [590, 537] width 35 height 39
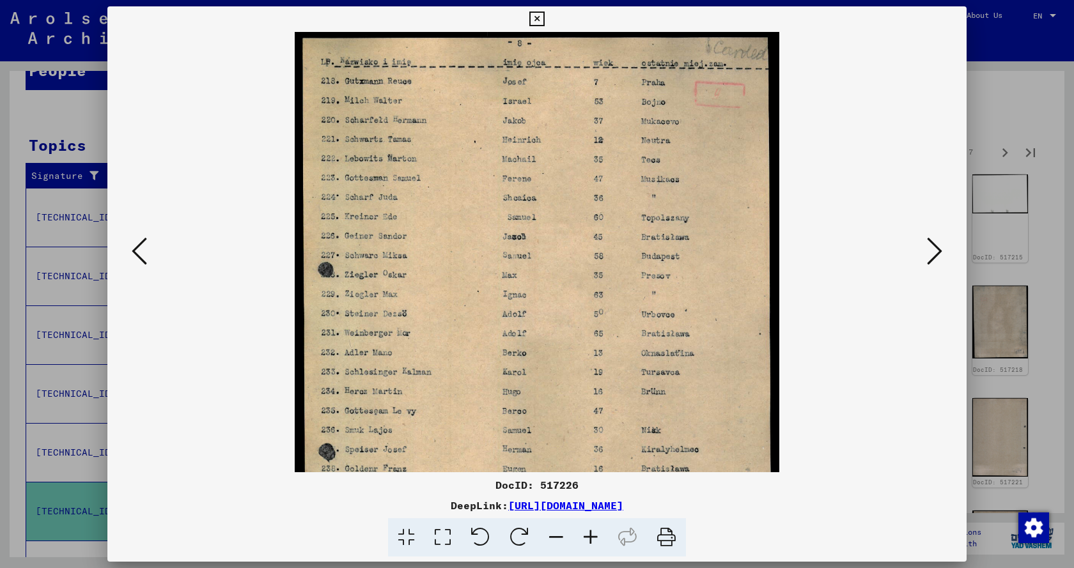
click at [589, 532] on icon at bounding box center [590, 537] width 35 height 39
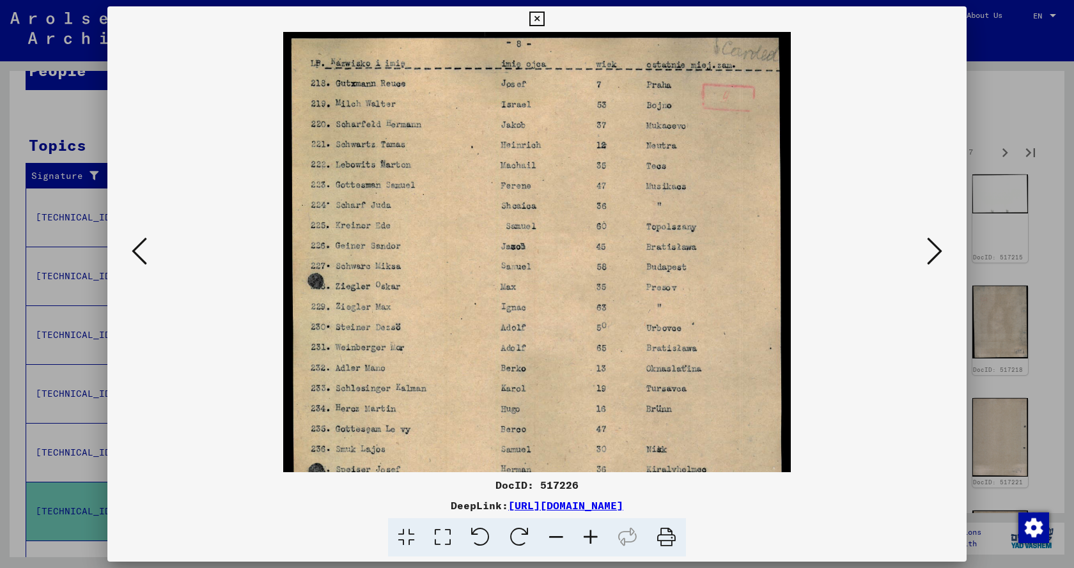
click at [589, 532] on icon at bounding box center [590, 537] width 35 height 39
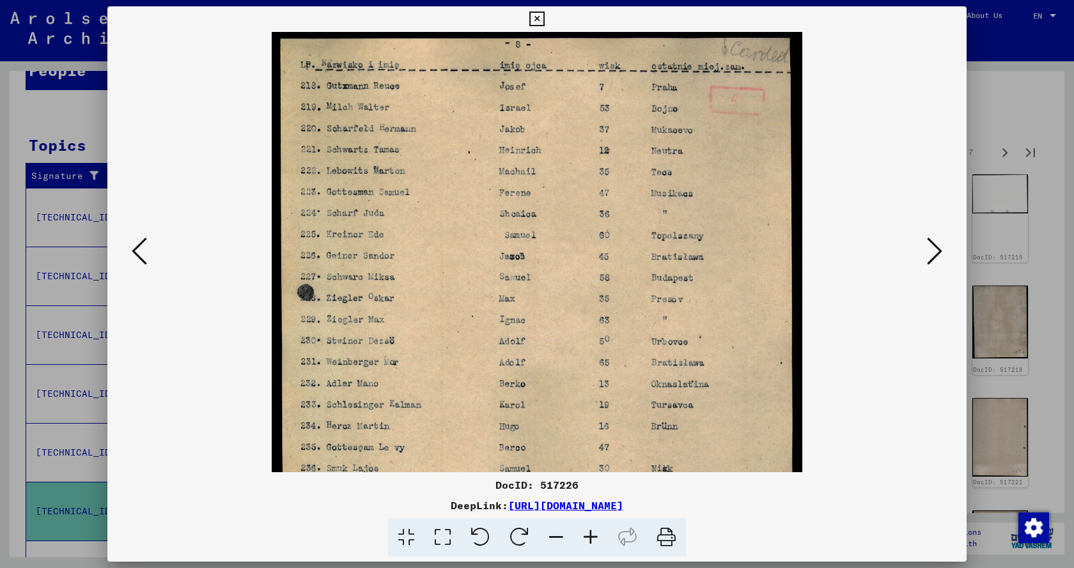
click at [589, 532] on icon at bounding box center [590, 537] width 35 height 39
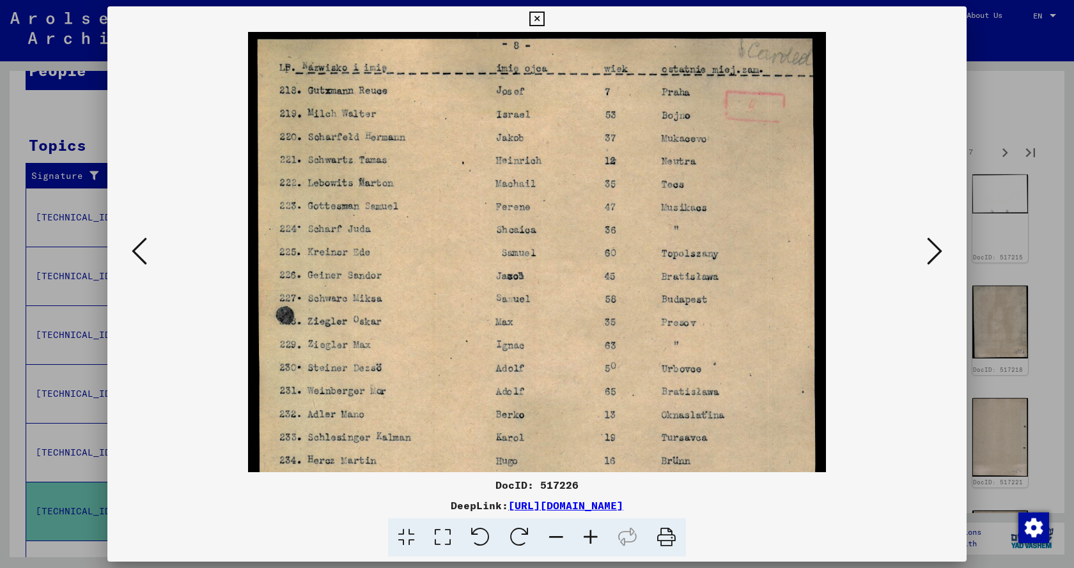
click at [589, 532] on icon at bounding box center [590, 537] width 35 height 39
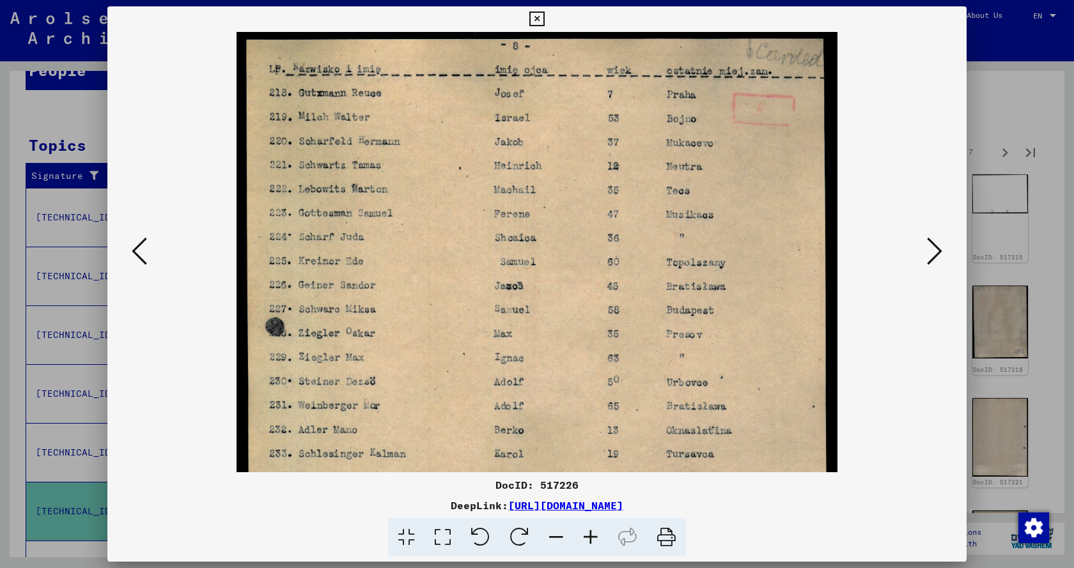
click at [589, 532] on icon at bounding box center [590, 537] width 35 height 39
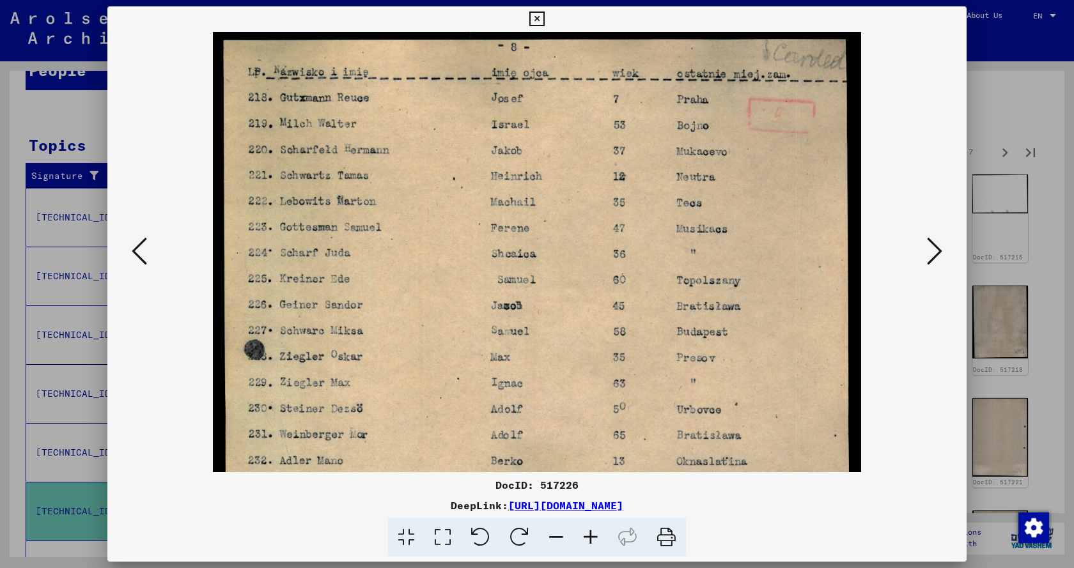
click at [589, 532] on icon at bounding box center [590, 537] width 35 height 39
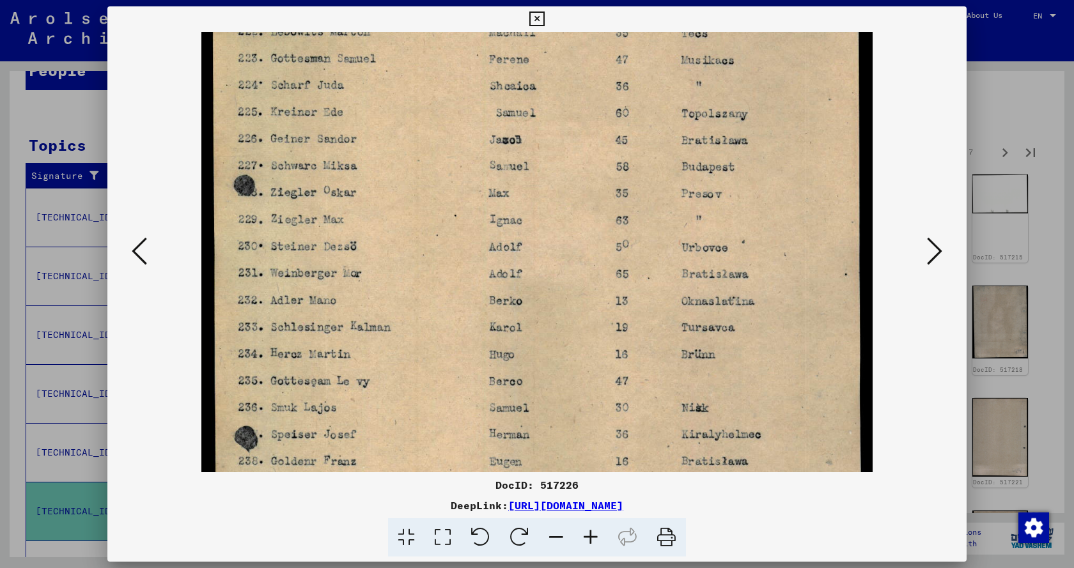
drag, startPoint x: 502, startPoint y: 389, endPoint x: 478, endPoint y: 195, distance: 195.2
click at [478, 198] on img at bounding box center [536, 316] width 671 height 920
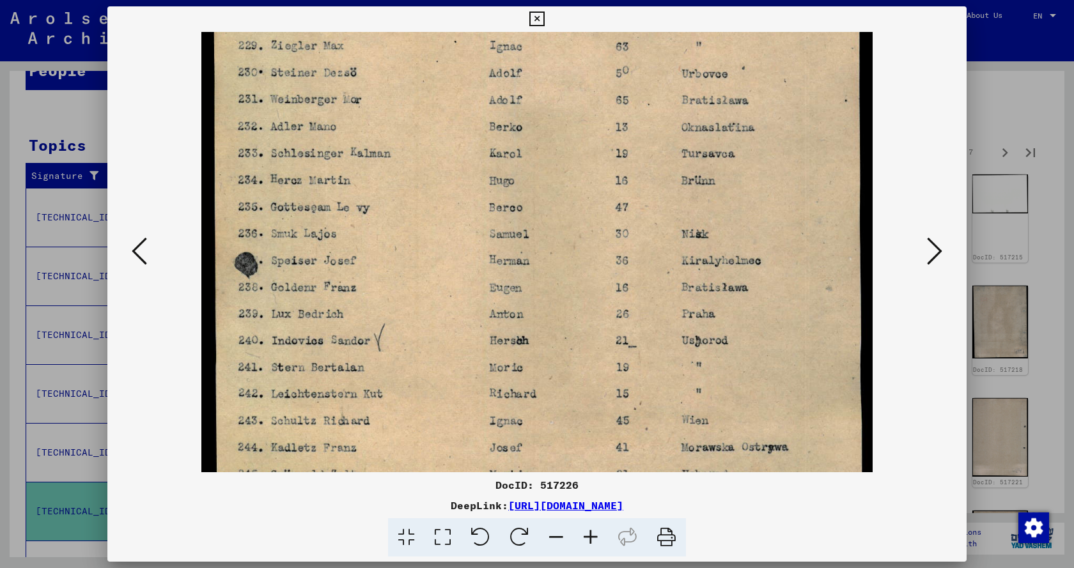
drag, startPoint x: 570, startPoint y: 387, endPoint x: 583, endPoint y: 225, distance: 162.3
click at [575, 212] on img at bounding box center [536, 142] width 671 height 920
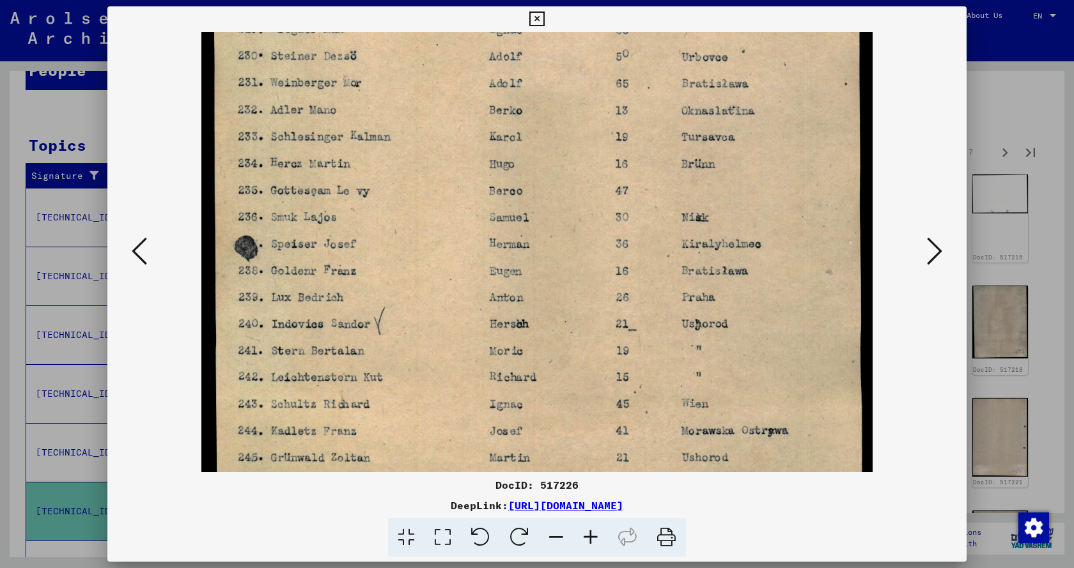
scroll to position [479, 0]
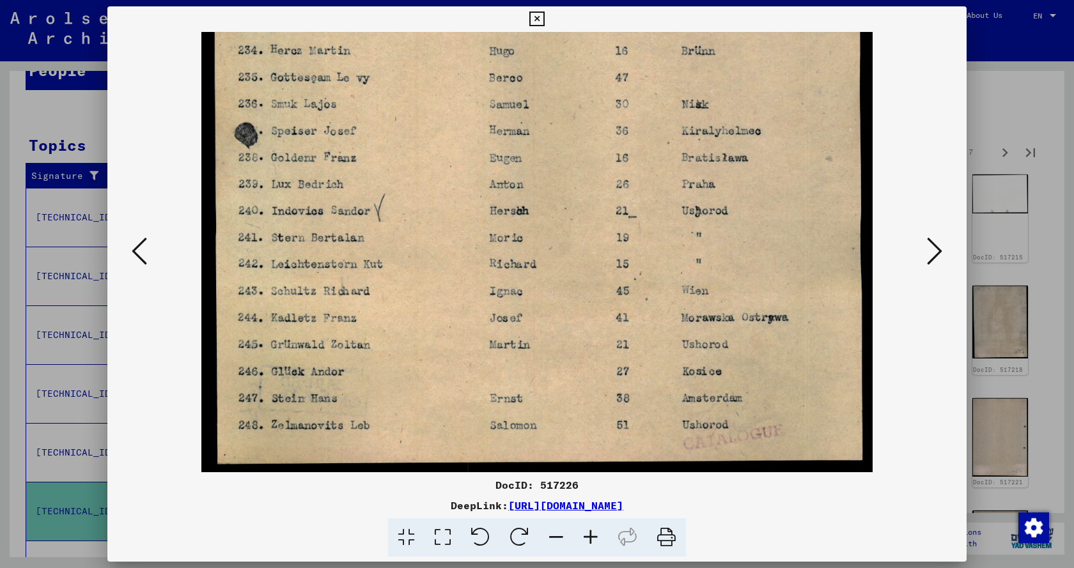
drag, startPoint x: 591, startPoint y: 378, endPoint x: 602, endPoint y: 204, distance: 174.2
click at [601, 215] on img at bounding box center [536, 13] width 671 height 920
click at [935, 253] on icon at bounding box center [934, 251] width 15 height 31
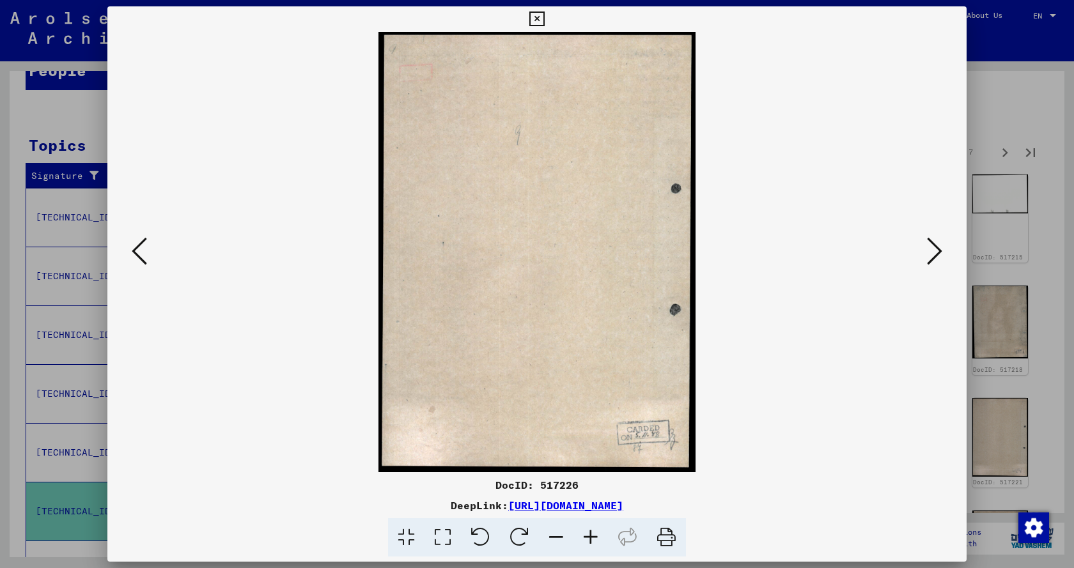
scroll to position [0, 0]
click at [935, 253] on icon at bounding box center [934, 251] width 15 height 31
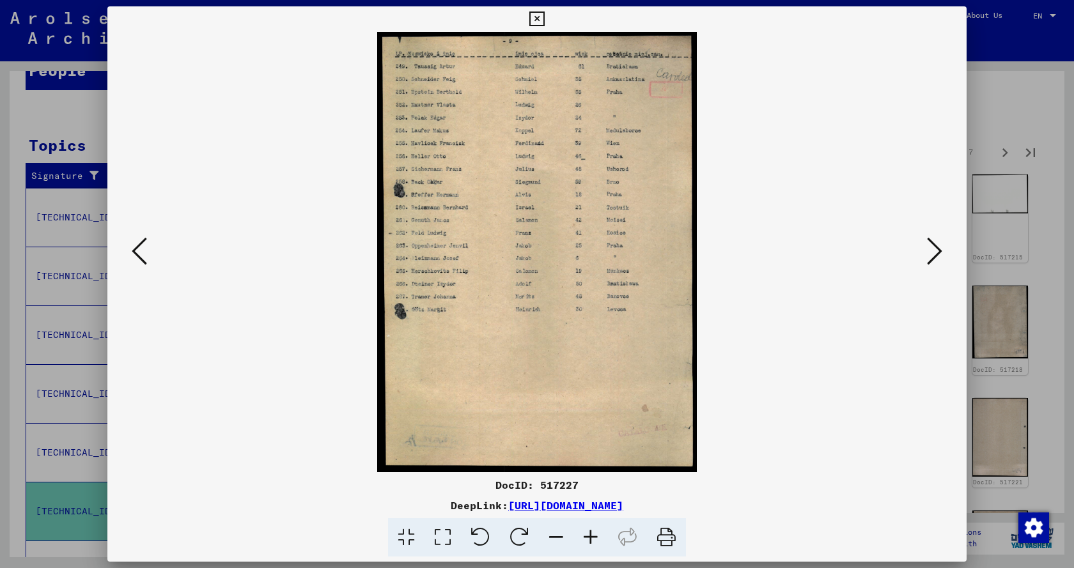
click at [592, 536] on icon at bounding box center [590, 537] width 35 height 39
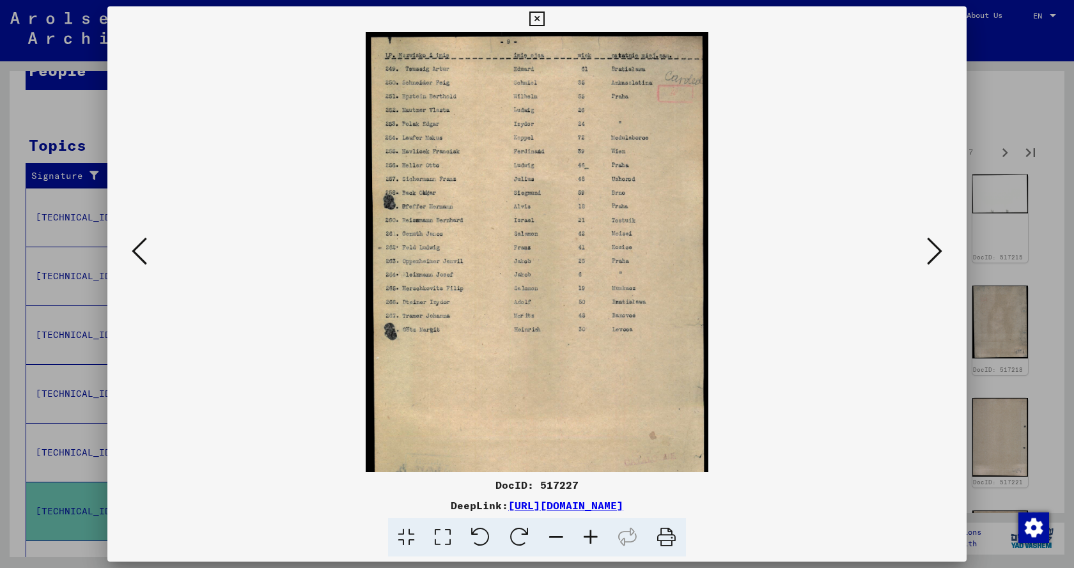
click at [592, 536] on icon at bounding box center [590, 537] width 35 height 39
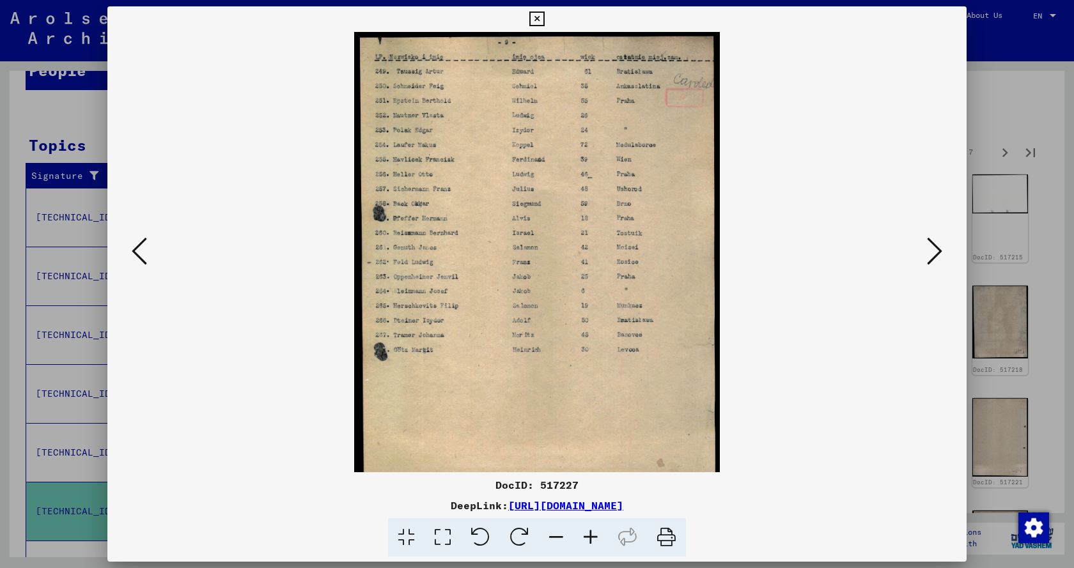
click at [591, 536] on icon at bounding box center [590, 537] width 35 height 39
click at [591, 537] on icon at bounding box center [590, 537] width 35 height 39
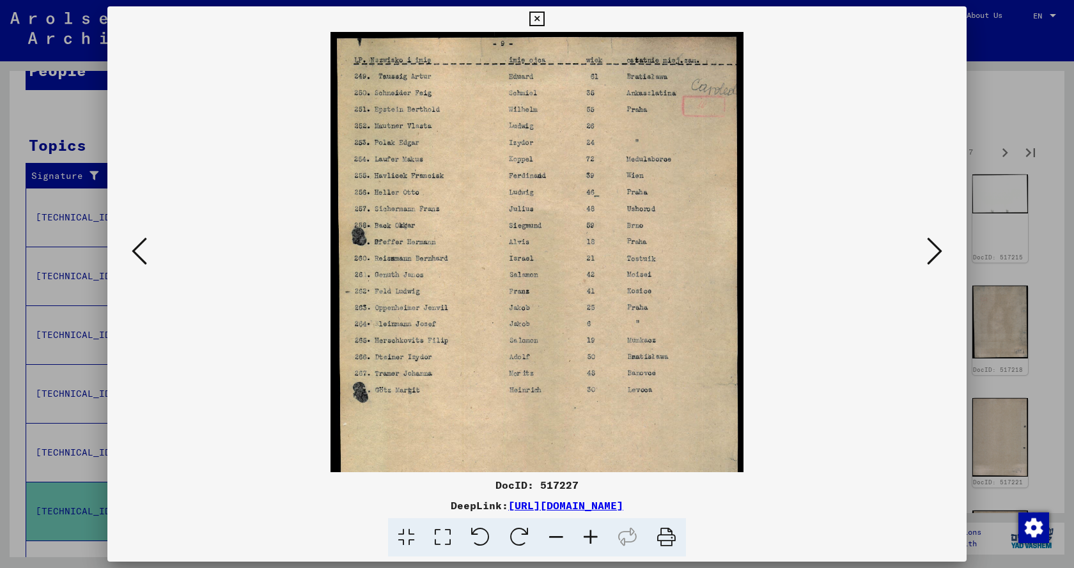
click at [591, 537] on icon at bounding box center [590, 537] width 35 height 39
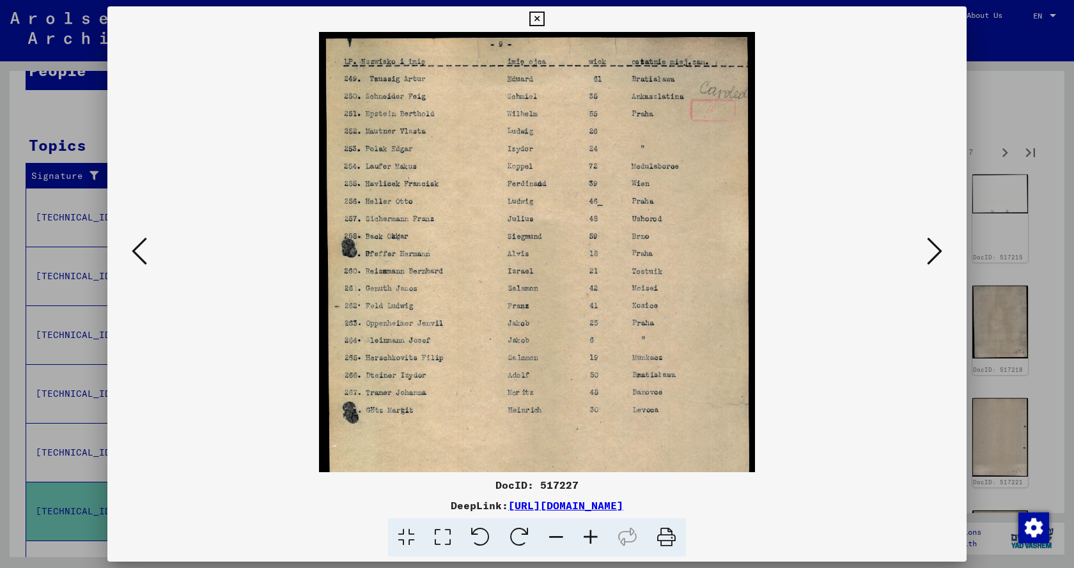
click at [591, 537] on icon at bounding box center [590, 537] width 35 height 39
click at [593, 537] on icon at bounding box center [590, 537] width 35 height 39
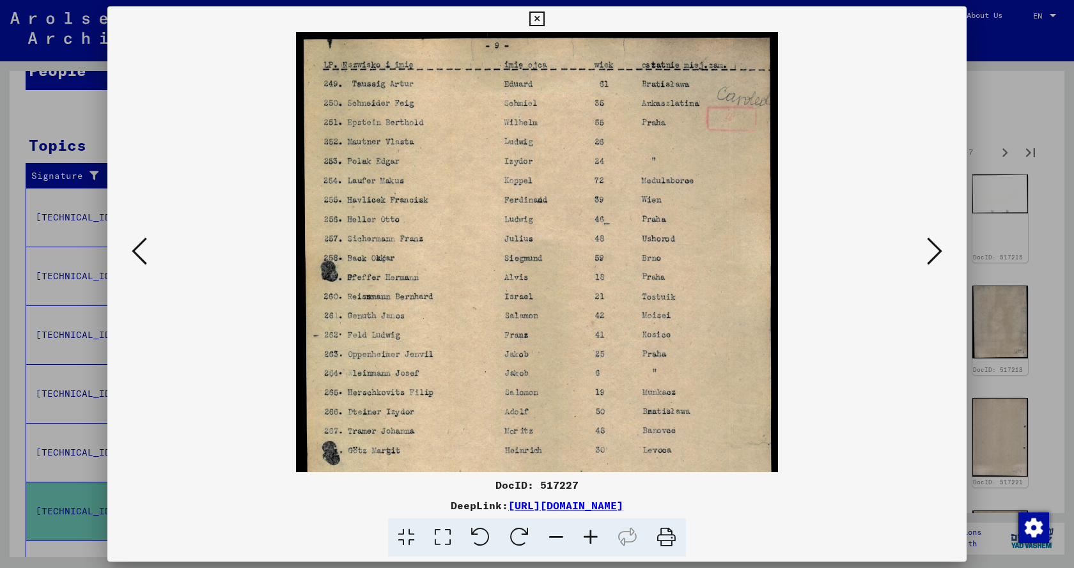
click at [593, 536] on icon at bounding box center [590, 537] width 35 height 39
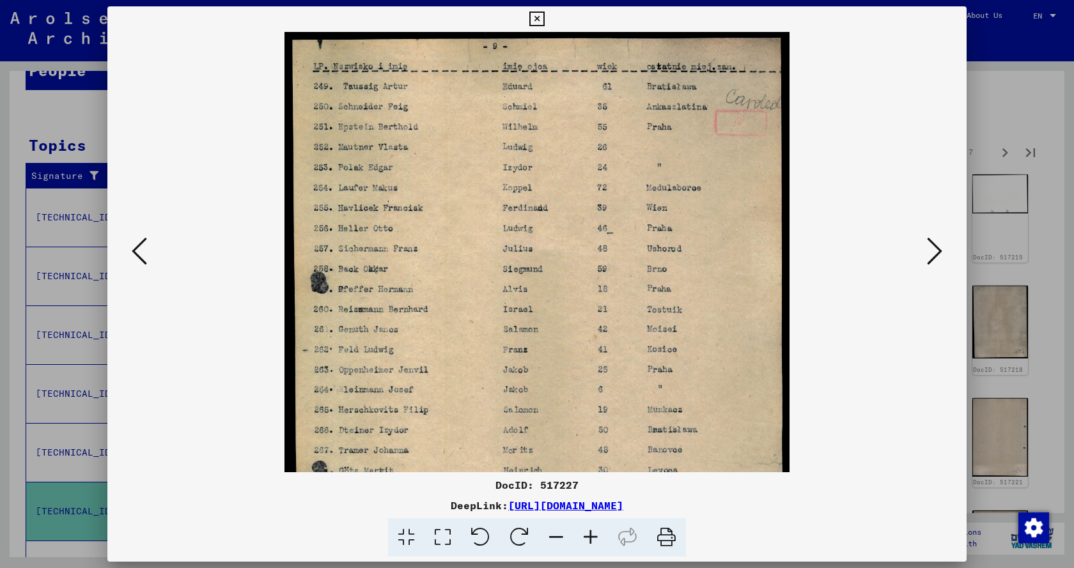
click at [593, 535] on icon at bounding box center [590, 537] width 35 height 39
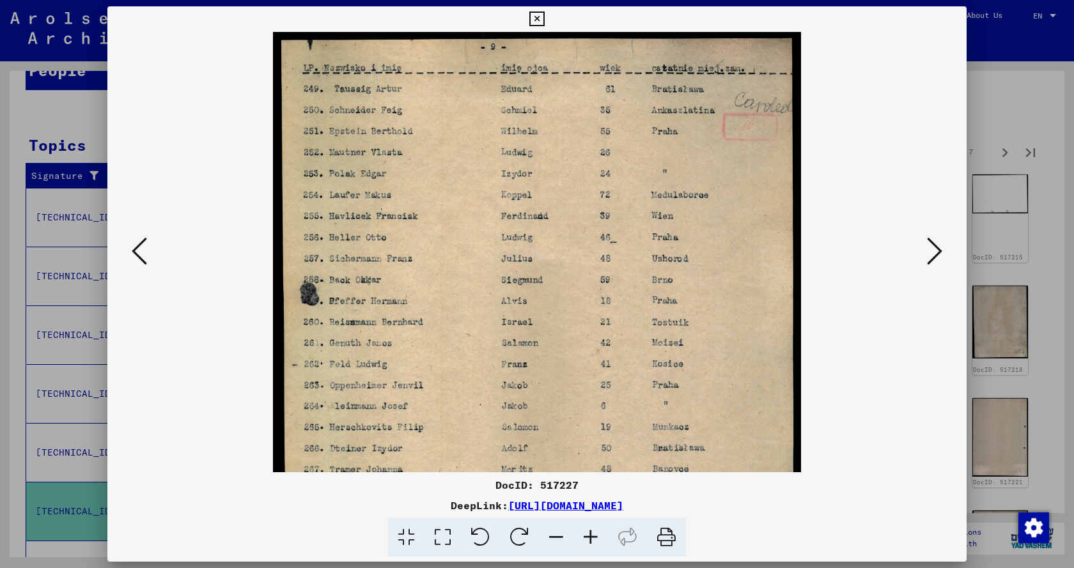
click at [593, 535] on icon at bounding box center [590, 537] width 35 height 39
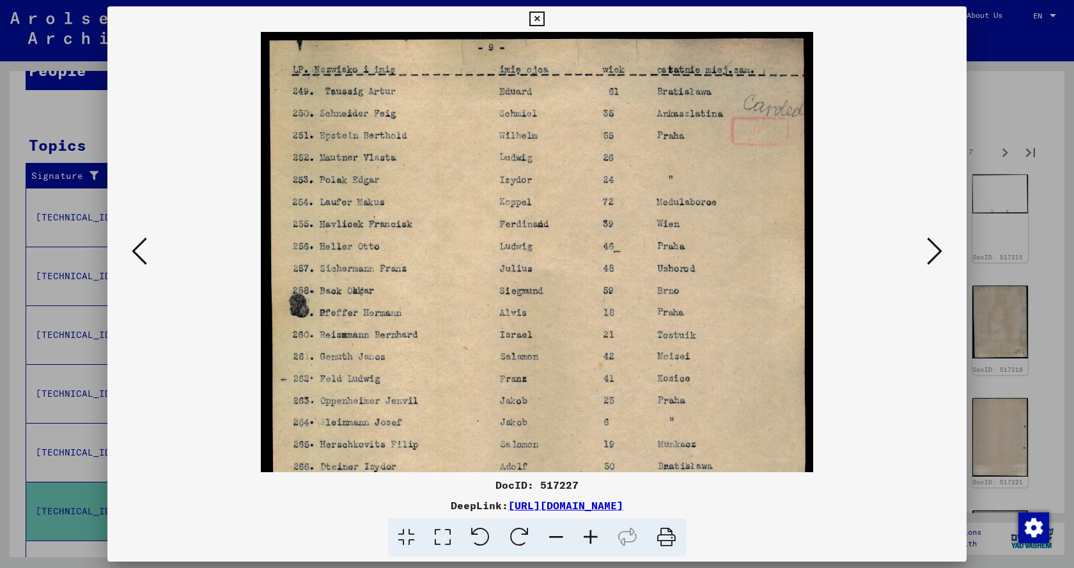
click at [593, 535] on icon at bounding box center [590, 537] width 35 height 39
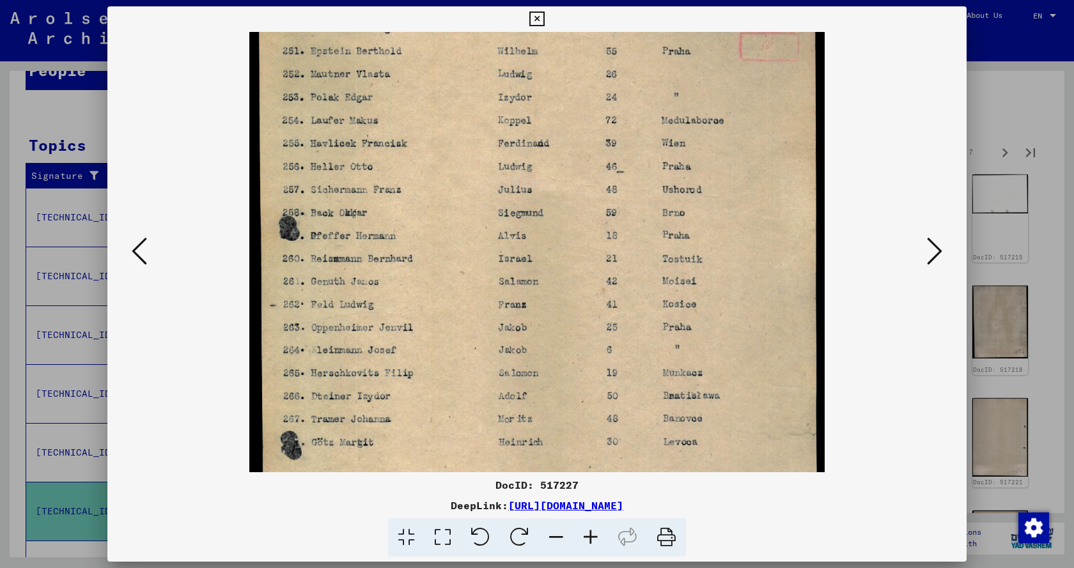
drag, startPoint x: 508, startPoint y: 318, endPoint x: 507, endPoint y: 198, distance: 119.5
click at [506, 203] on img at bounding box center [536, 339] width 575 height 792
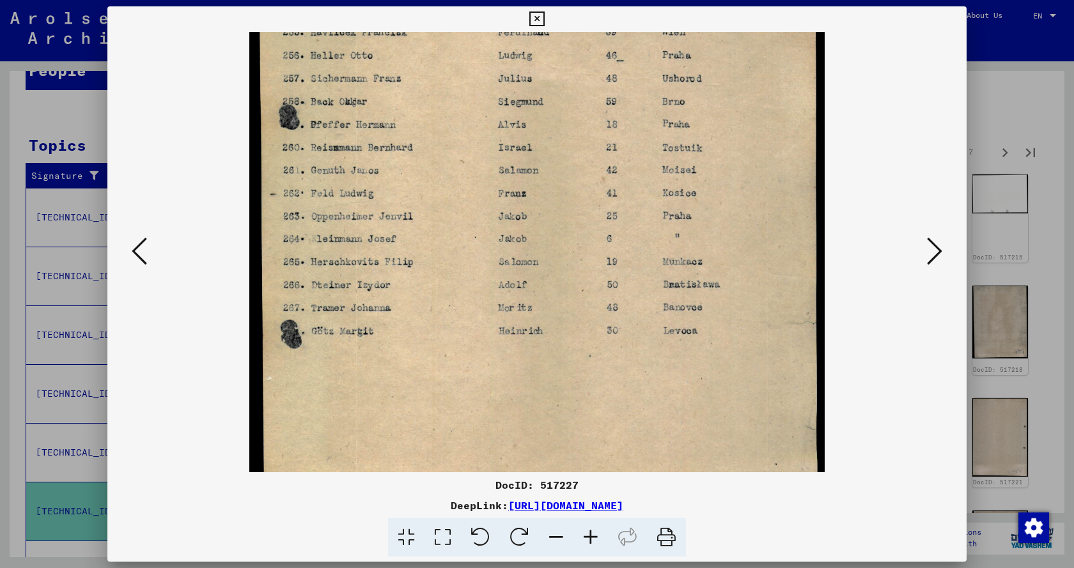
drag, startPoint x: 536, startPoint y: 295, endPoint x: 570, endPoint y: 192, distance: 107.7
click at [533, 209] on img at bounding box center [536, 228] width 575 height 792
click at [935, 247] on icon at bounding box center [934, 251] width 15 height 31
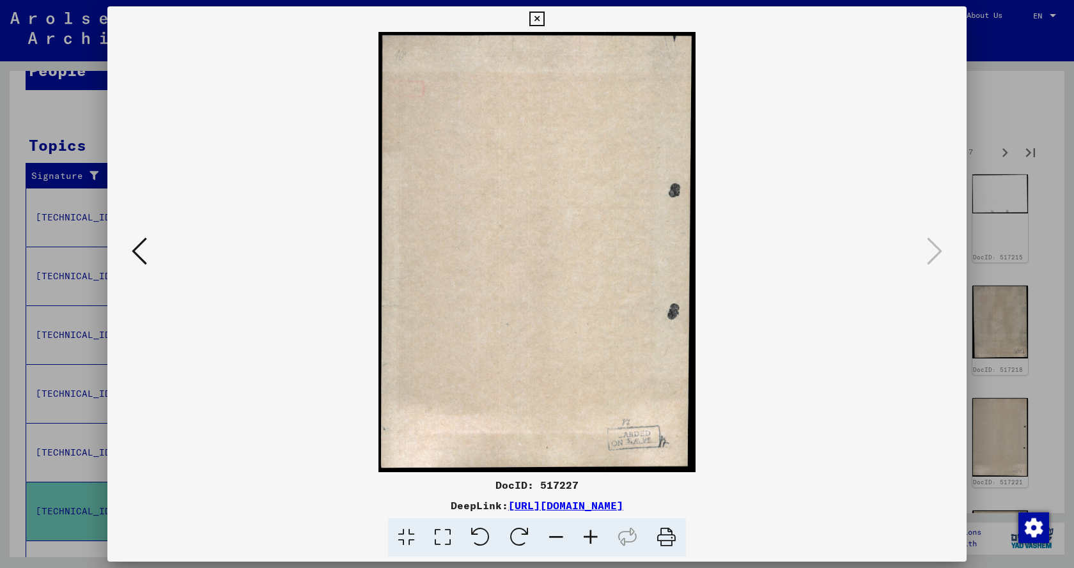
scroll to position [0, 0]
click at [536, 22] on icon at bounding box center [536, 19] width 15 height 15
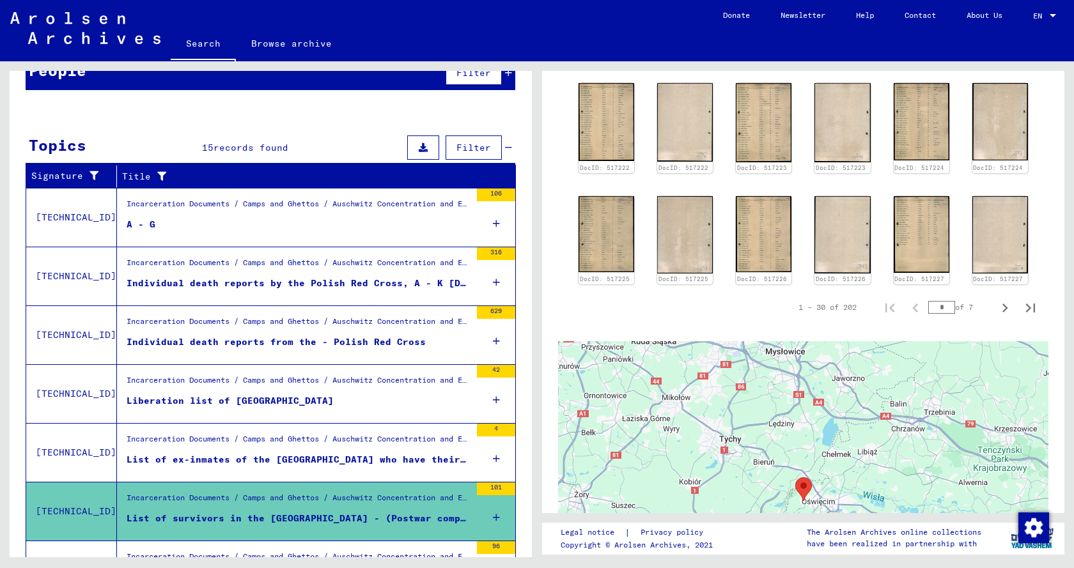
scroll to position [895, 0]
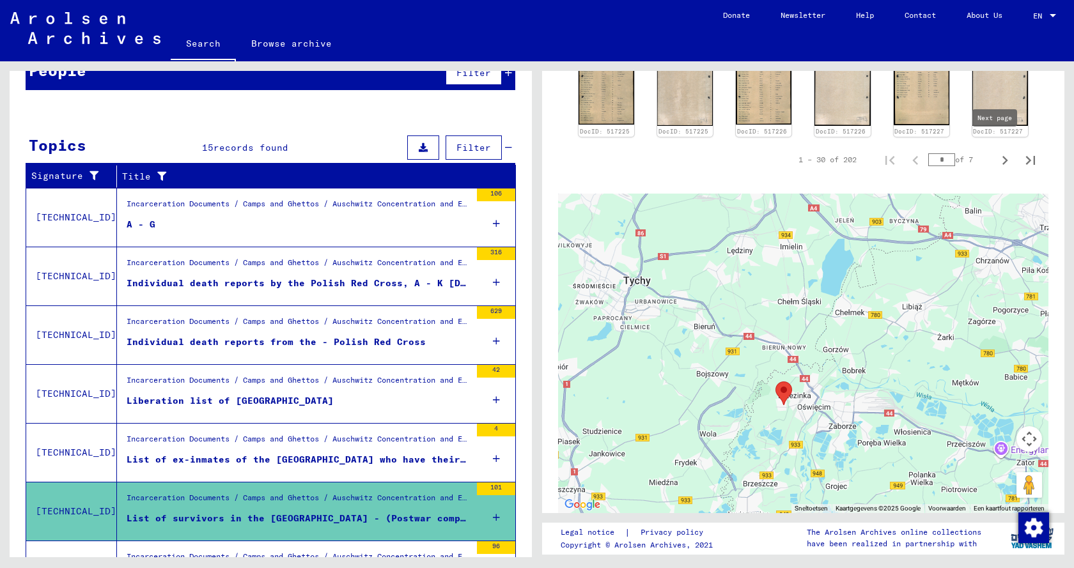
click at [996, 151] on icon "Next page" at bounding box center [1005, 160] width 18 height 18
type input "*"
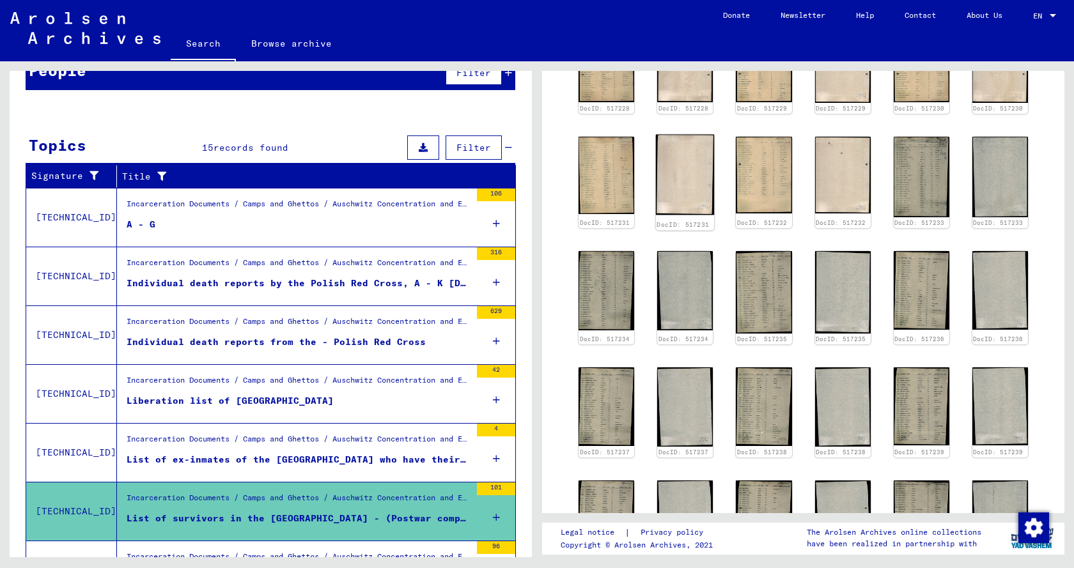
scroll to position [396, 0]
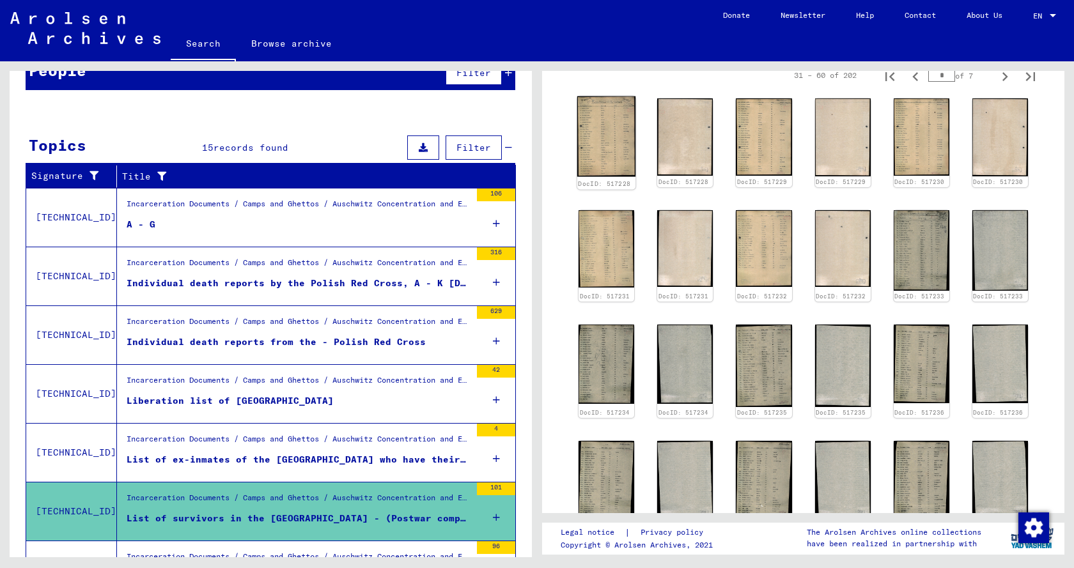
click at [602, 133] on img at bounding box center [606, 137] width 59 height 81
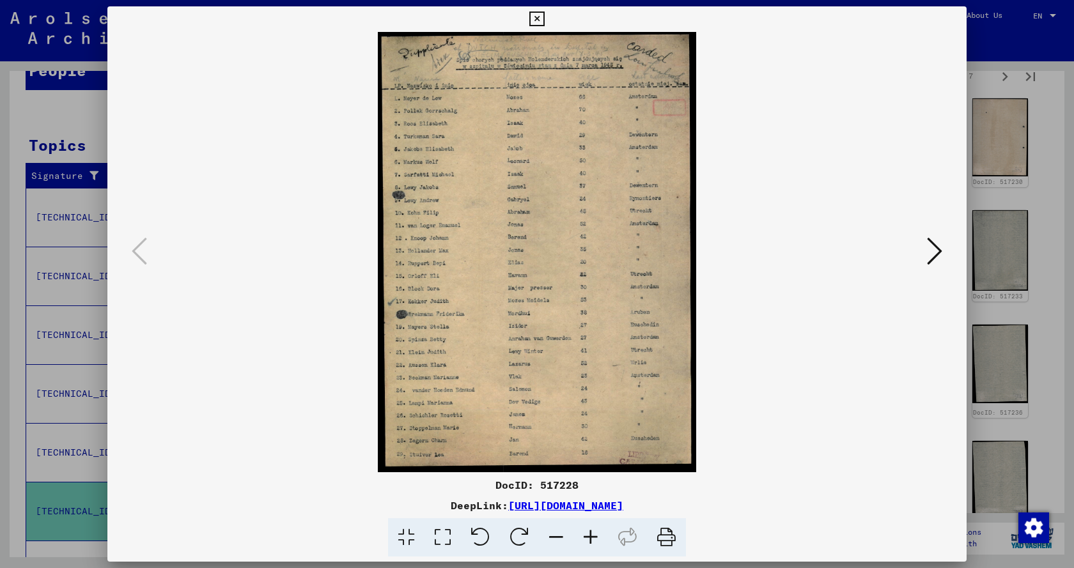
click at [591, 534] on icon at bounding box center [590, 537] width 35 height 39
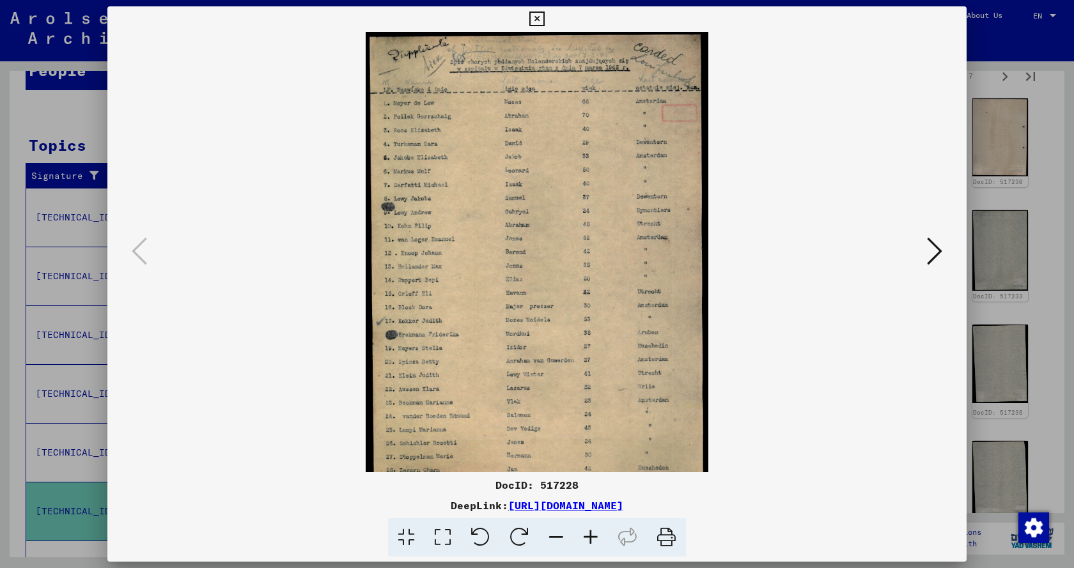
click at [593, 534] on icon at bounding box center [590, 537] width 35 height 39
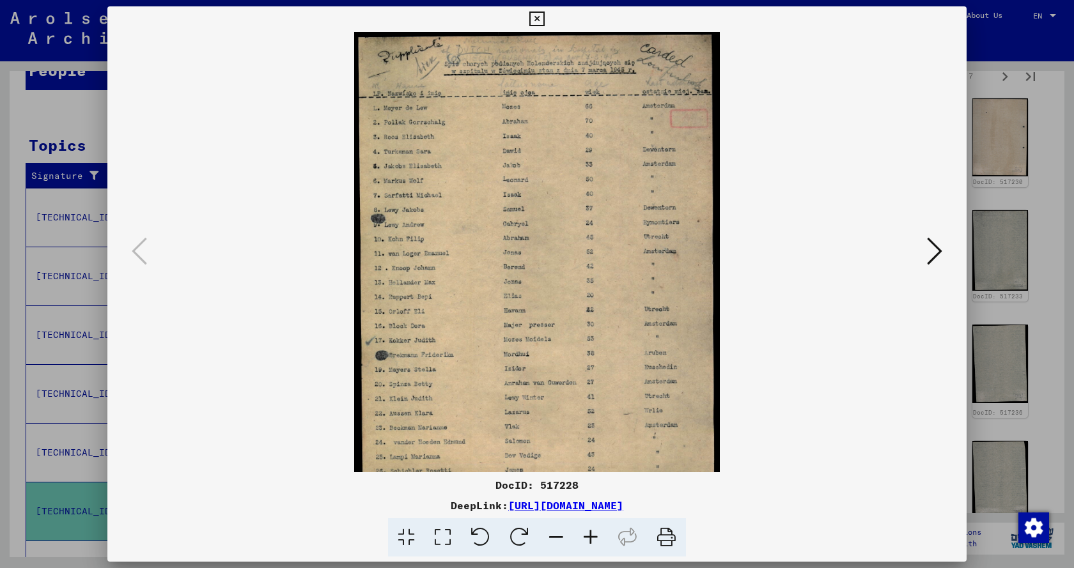
click at [593, 534] on icon at bounding box center [590, 537] width 35 height 39
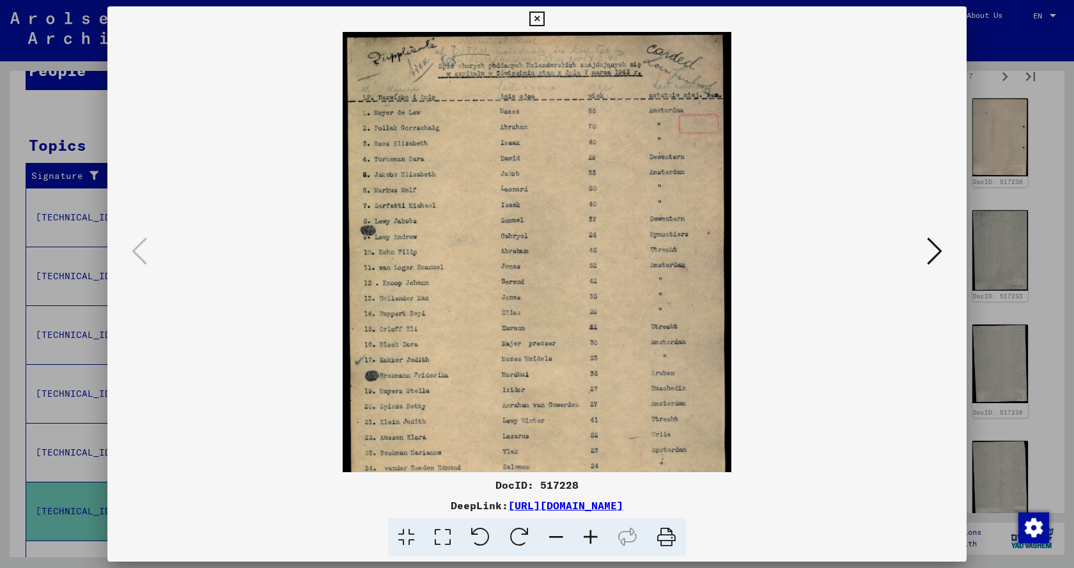
click at [593, 534] on icon at bounding box center [590, 537] width 35 height 39
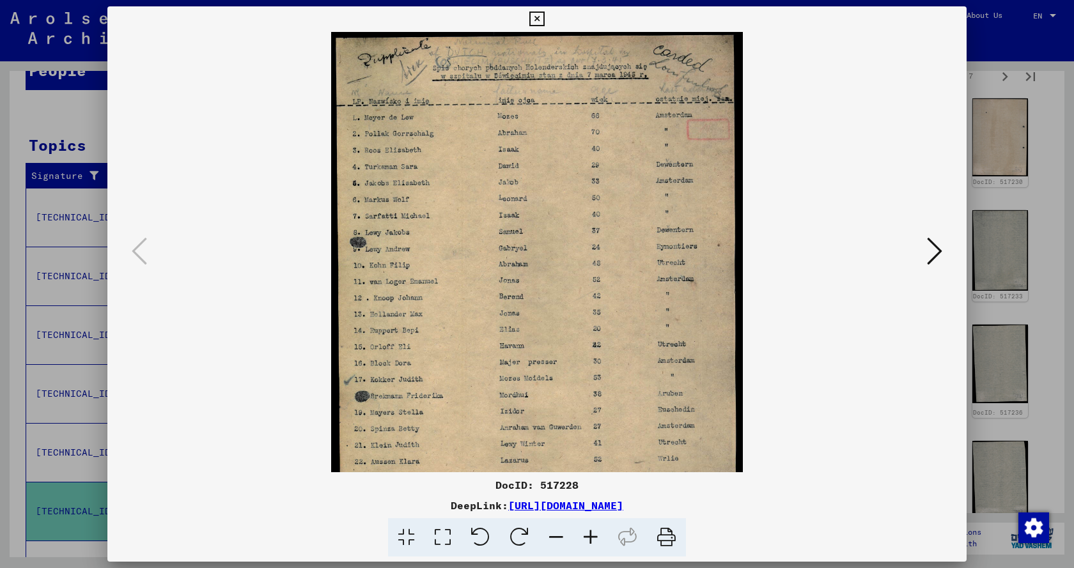
click at [593, 534] on icon at bounding box center [590, 537] width 35 height 39
click at [593, 533] on icon at bounding box center [590, 537] width 35 height 39
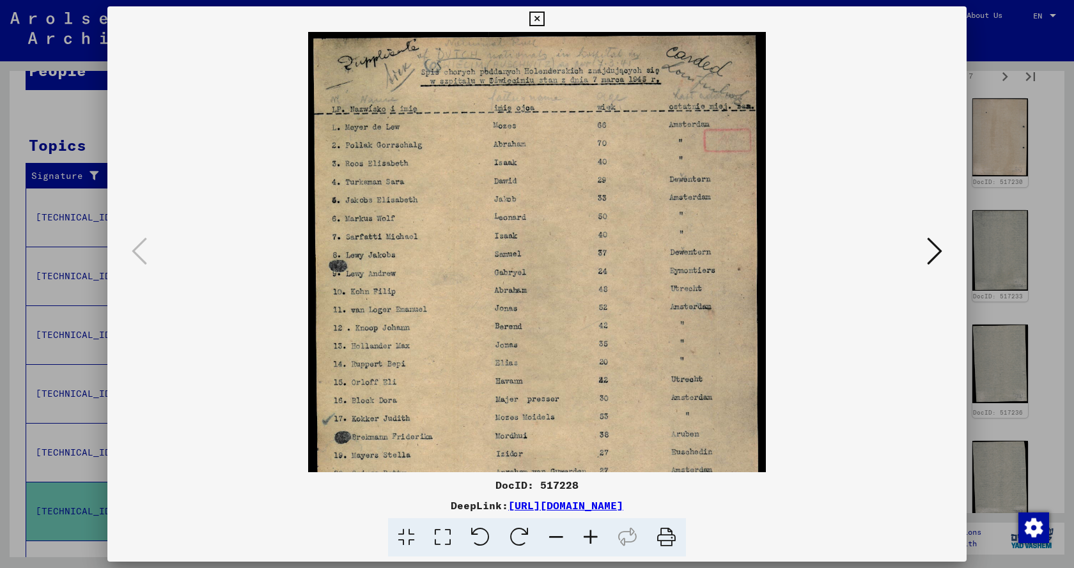
click at [593, 533] on icon at bounding box center [590, 537] width 35 height 39
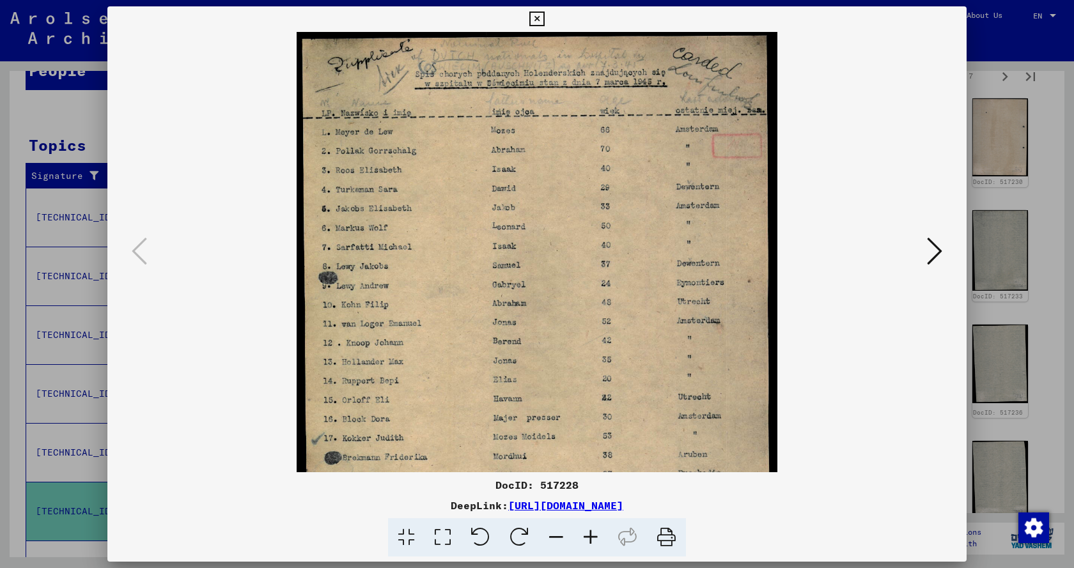
click at [593, 533] on icon at bounding box center [590, 537] width 35 height 39
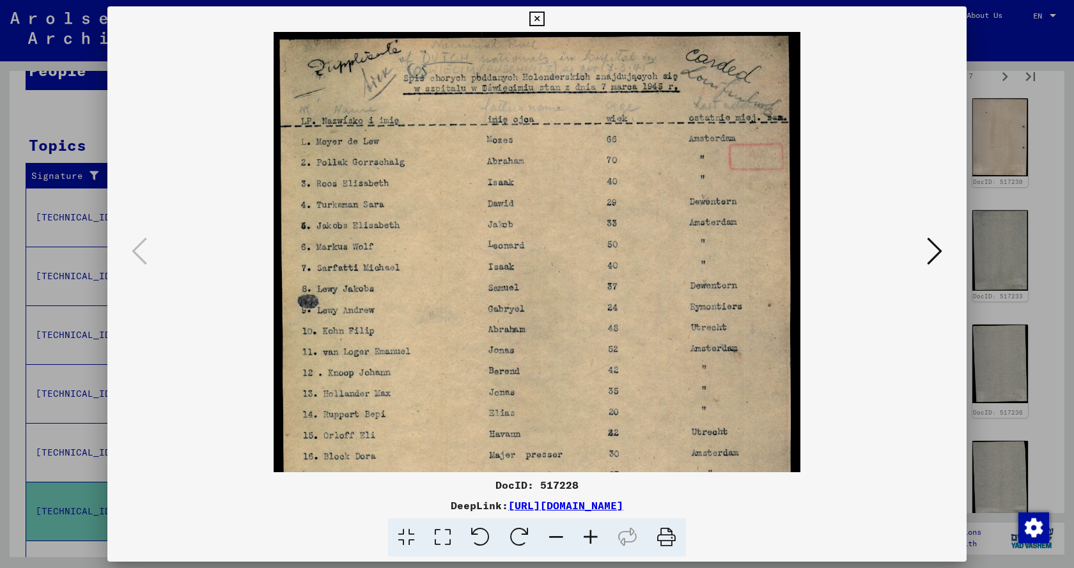
click at [593, 533] on icon at bounding box center [590, 537] width 35 height 39
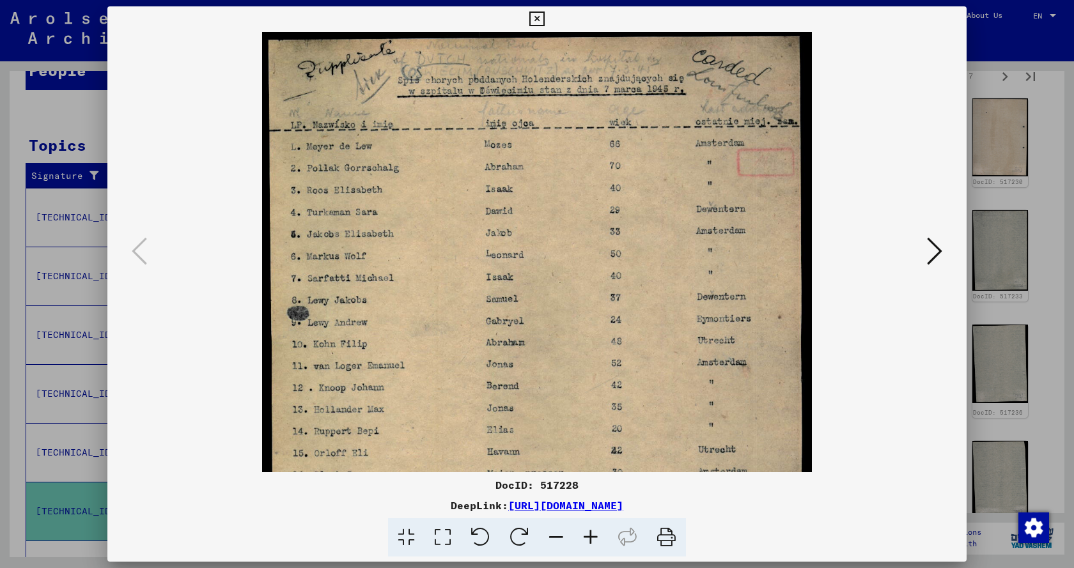
click at [593, 533] on icon at bounding box center [590, 537] width 35 height 39
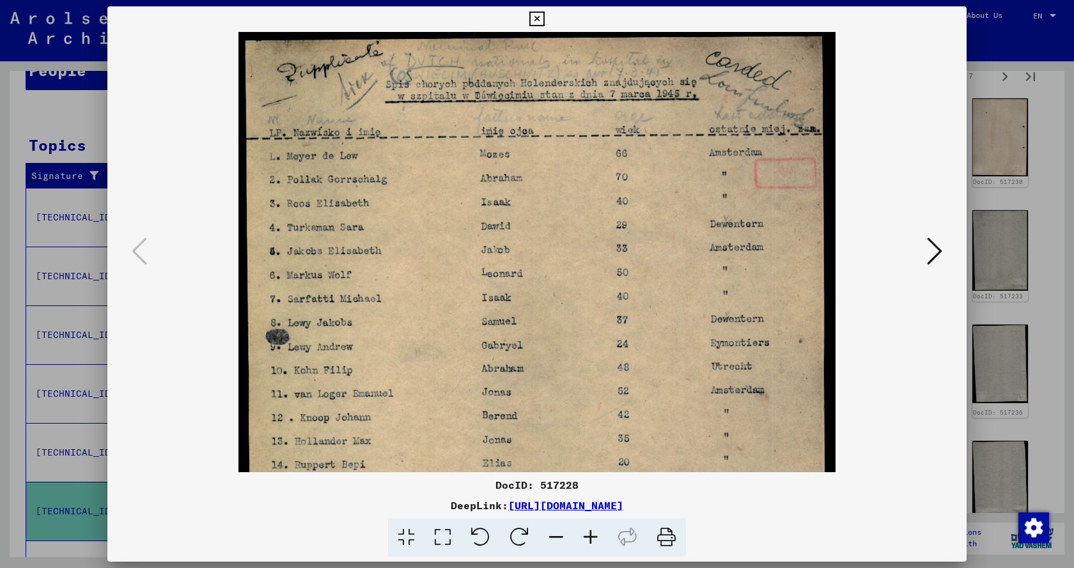
click at [593, 532] on icon at bounding box center [590, 537] width 35 height 39
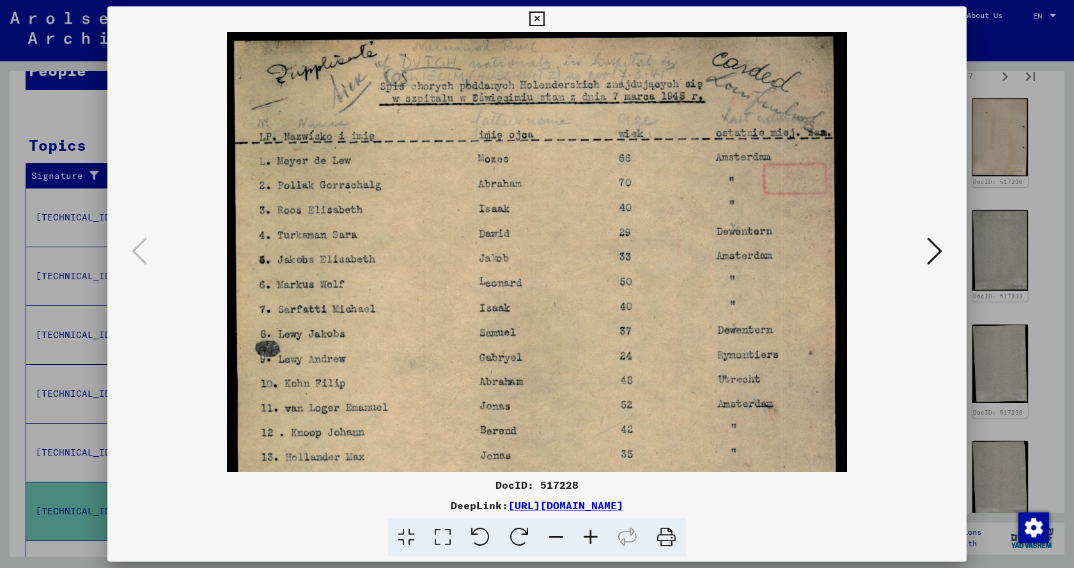
click at [593, 532] on icon at bounding box center [590, 537] width 35 height 39
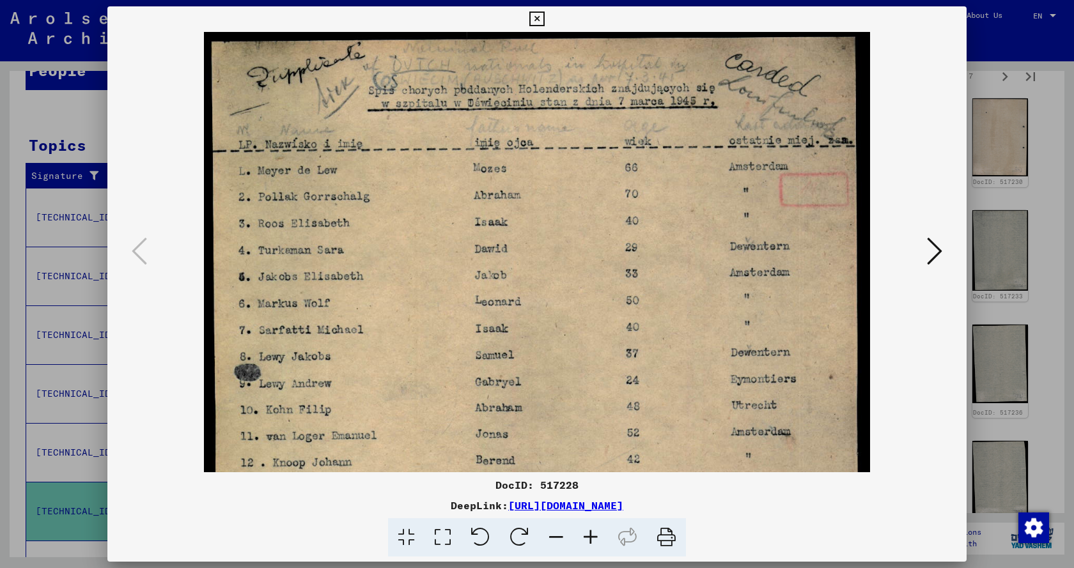
click at [593, 532] on icon at bounding box center [590, 537] width 35 height 39
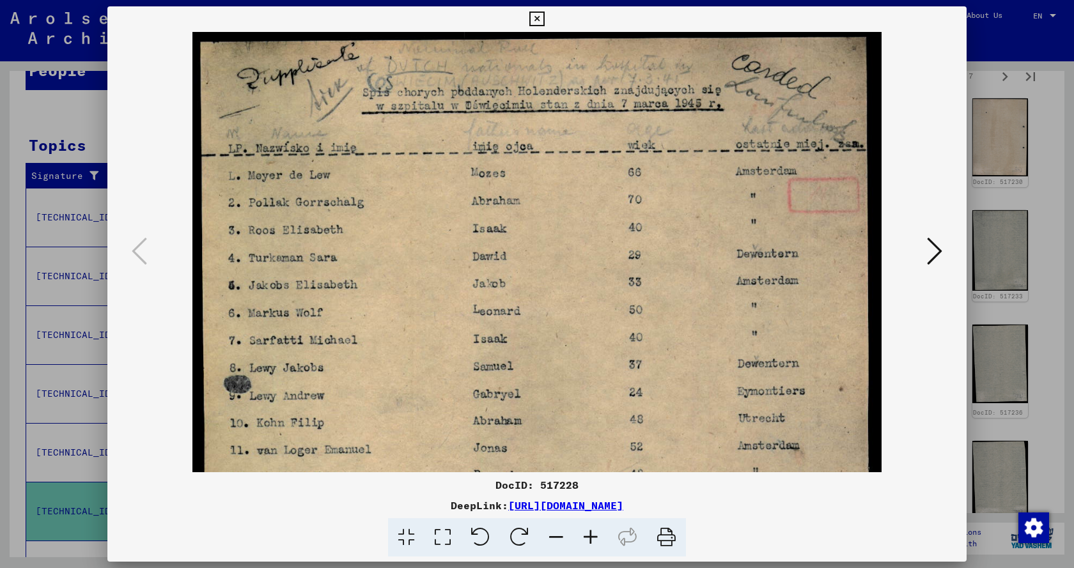
click at [593, 532] on icon at bounding box center [590, 537] width 35 height 39
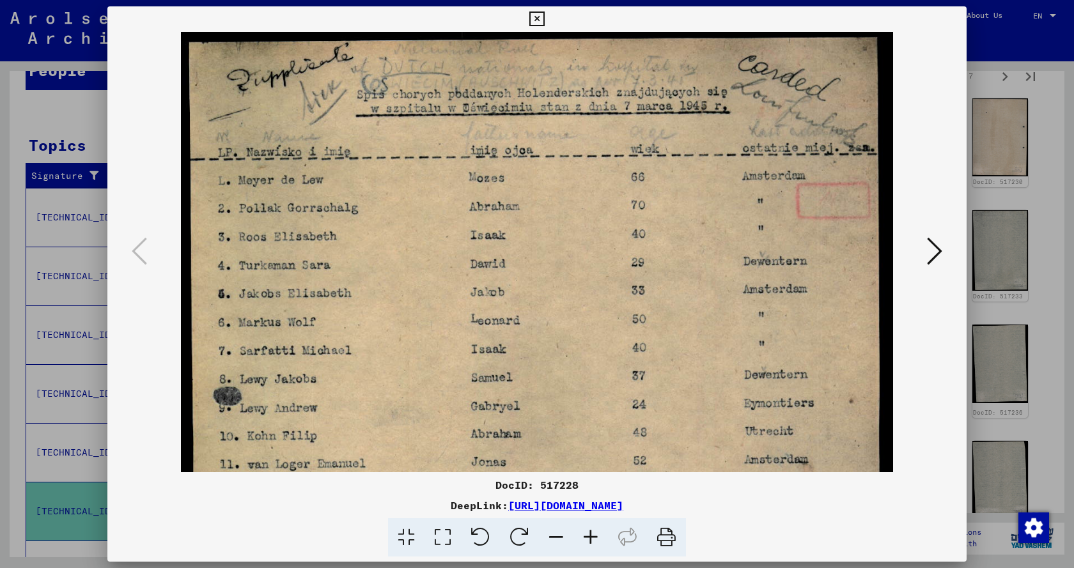
click at [593, 532] on icon at bounding box center [590, 537] width 35 height 39
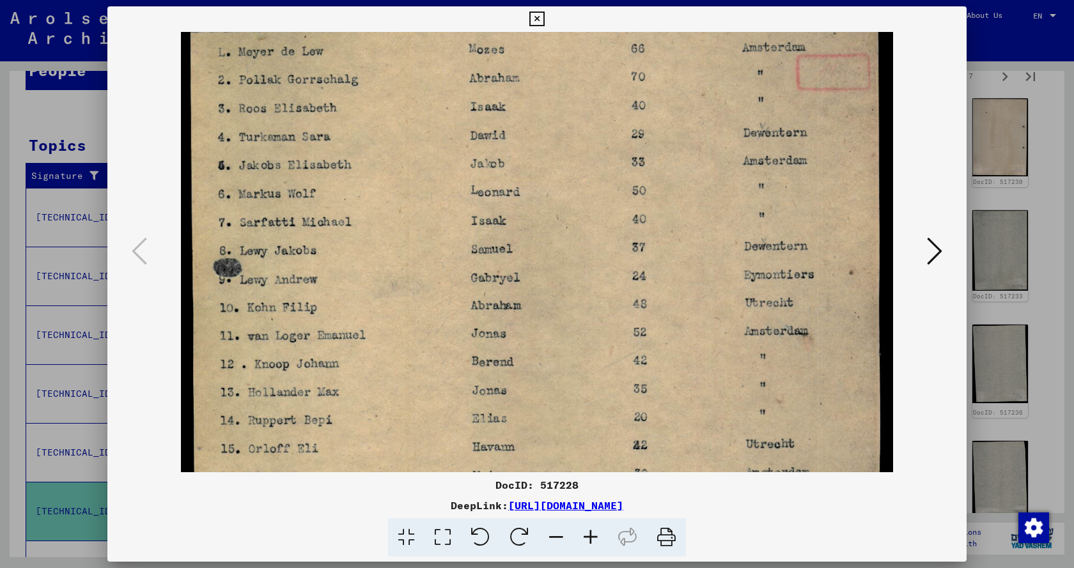
drag, startPoint x: 376, startPoint y: 400, endPoint x: 355, endPoint y: 271, distance: 130.1
click at [355, 271] on img at bounding box center [537, 395] width 712 height 984
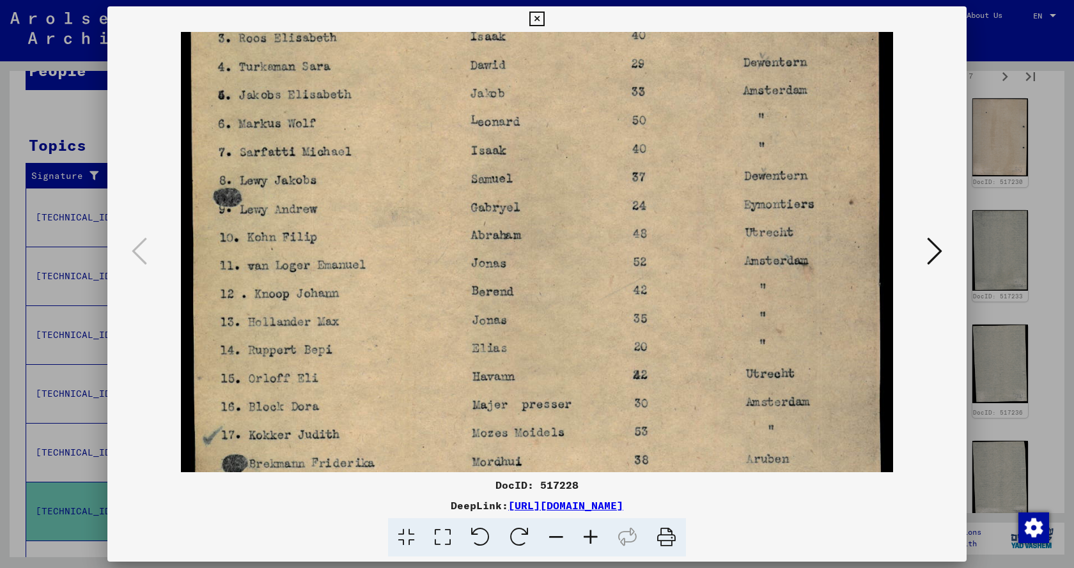
drag, startPoint x: 368, startPoint y: 351, endPoint x: 371, endPoint y: 281, distance: 70.4
click at [371, 281] on img at bounding box center [537, 325] width 712 height 984
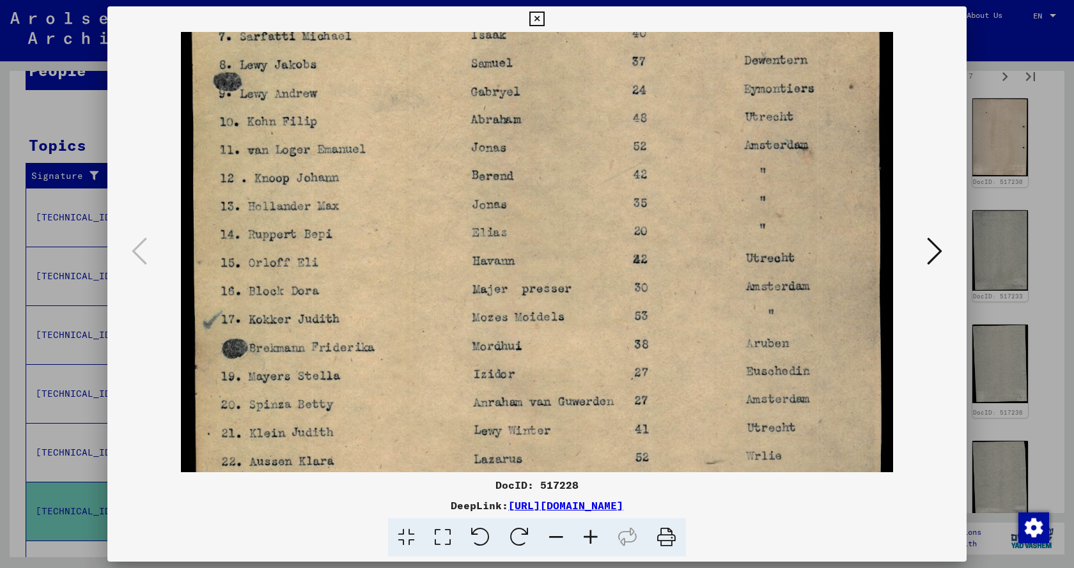
scroll to position [317, 0]
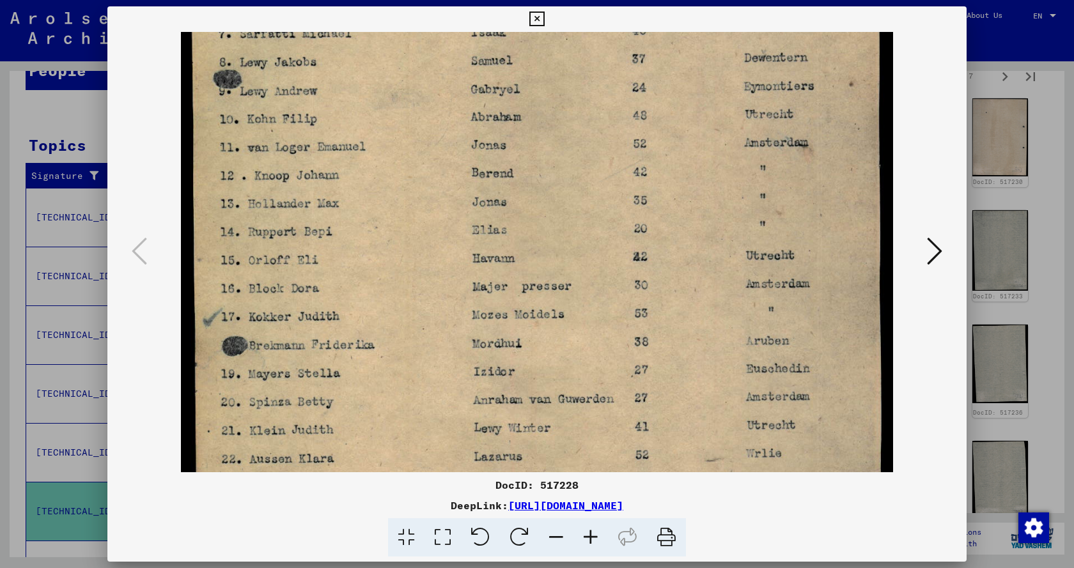
drag, startPoint x: 396, startPoint y: 355, endPoint x: 378, endPoint y: 237, distance: 119.6
click at [378, 237] on img at bounding box center [537, 207] width 712 height 984
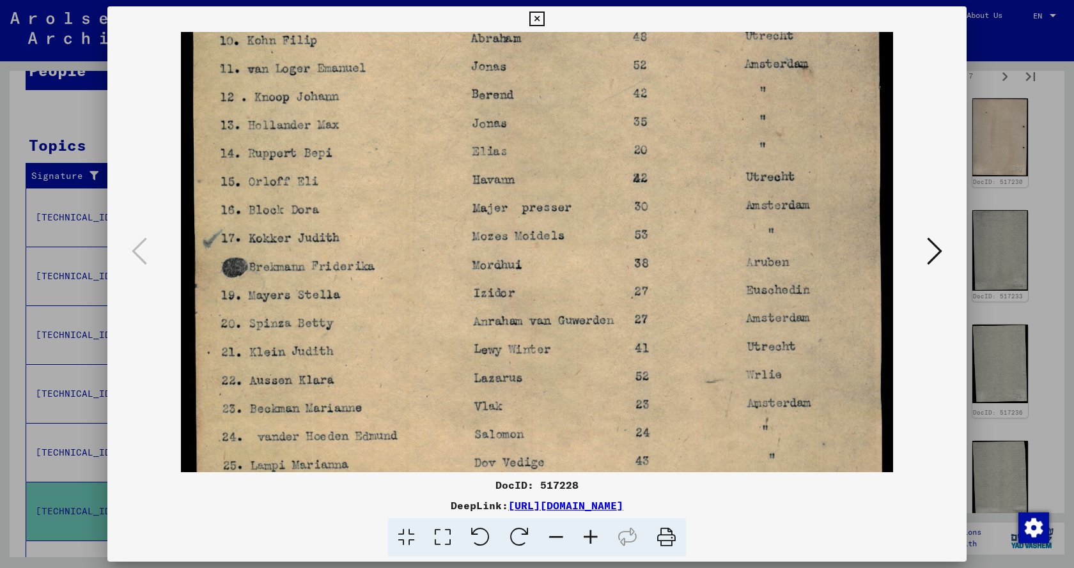
scroll to position [413, 0]
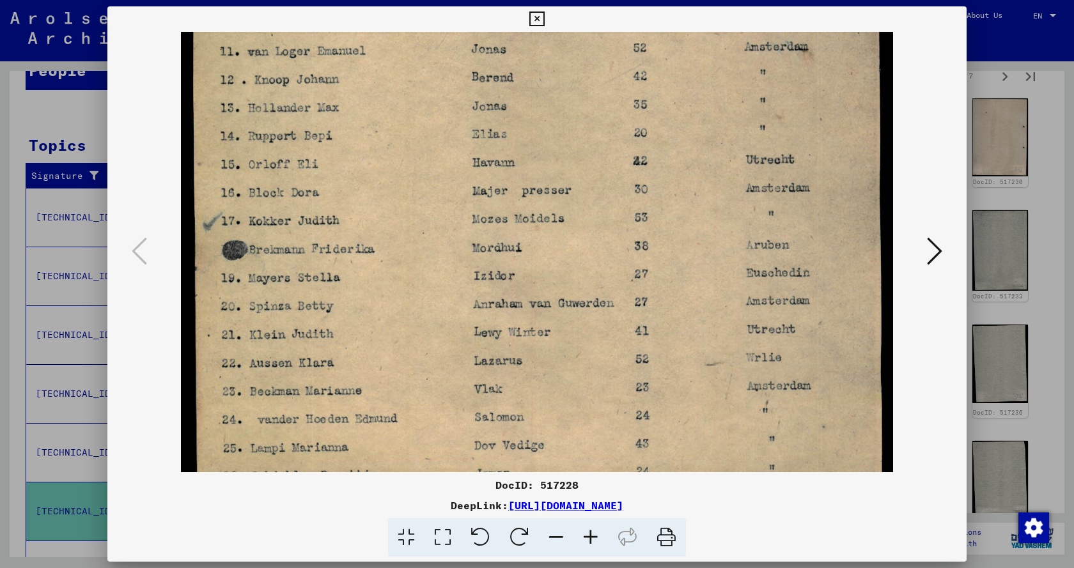
drag, startPoint x: 386, startPoint y: 348, endPoint x: 387, endPoint y: 252, distance: 95.9
click at [387, 252] on img at bounding box center [537, 111] width 712 height 984
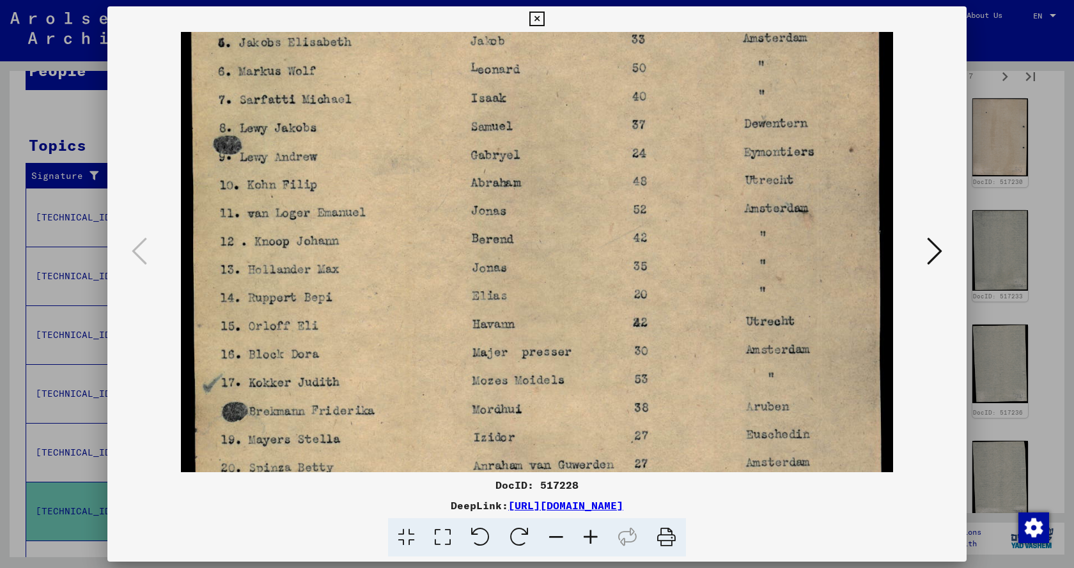
drag, startPoint x: 407, startPoint y: 345, endPoint x: 423, endPoint y: 491, distance: 146.6
click at [422, 494] on div "DocID: 517228 DeepLink: [URL][DOMAIN_NAME]" at bounding box center [536, 281] width 859 height 551
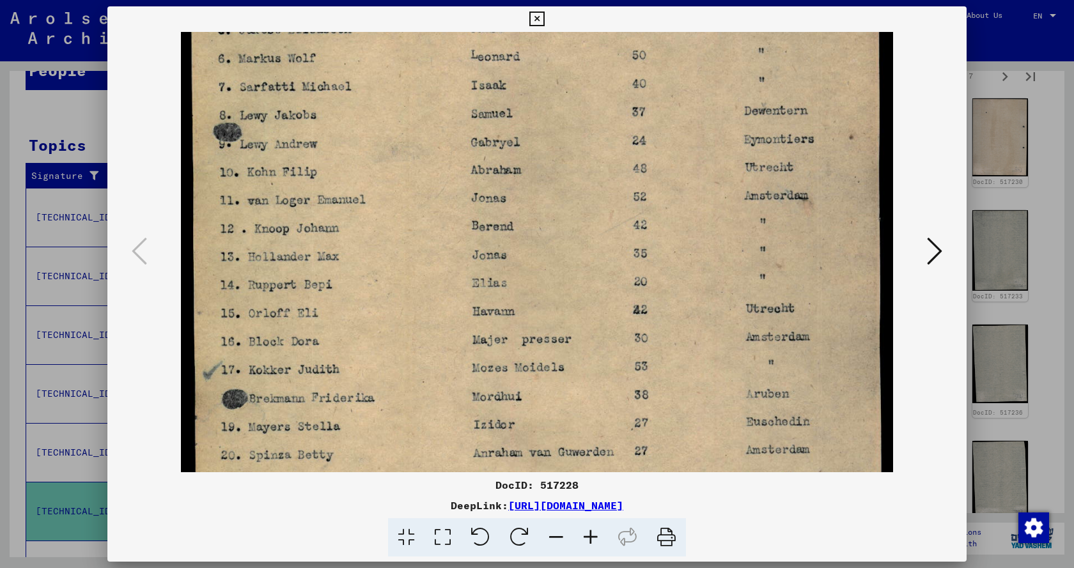
scroll to position [0, 0]
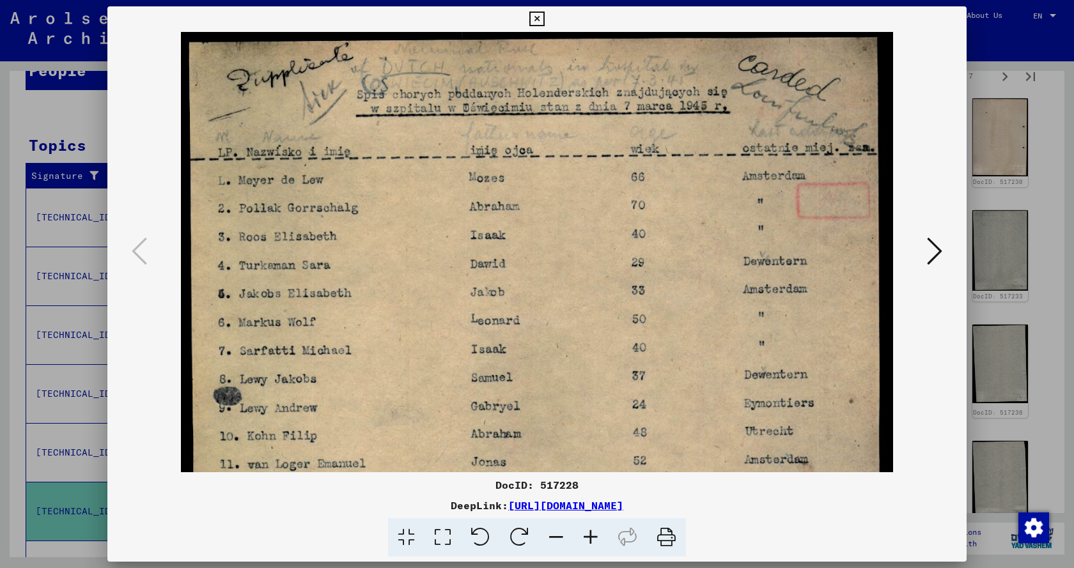
drag, startPoint x: 422, startPoint y: 420, endPoint x: 427, endPoint y: 437, distance: 17.4
click at [425, 438] on img at bounding box center [537, 524] width 712 height 984
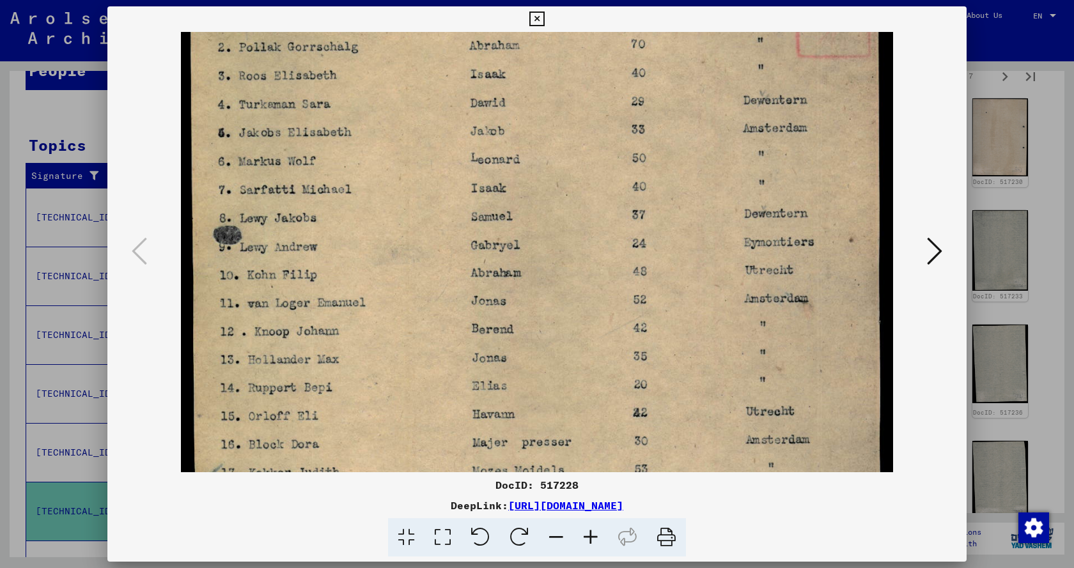
drag, startPoint x: 421, startPoint y: 420, endPoint x: 421, endPoint y: 191, distance: 228.8
click at [415, 184] on img at bounding box center [537, 363] width 712 height 984
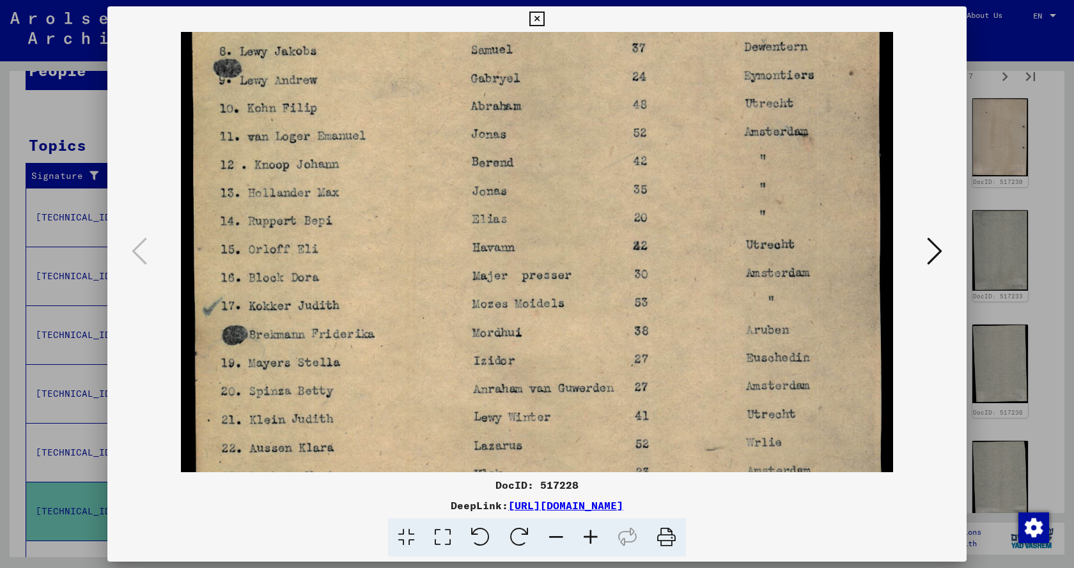
drag, startPoint x: 426, startPoint y: 357, endPoint x: 419, endPoint y: 206, distance: 150.4
click at [419, 206] on img at bounding box center [537, 196] width 712 height 984
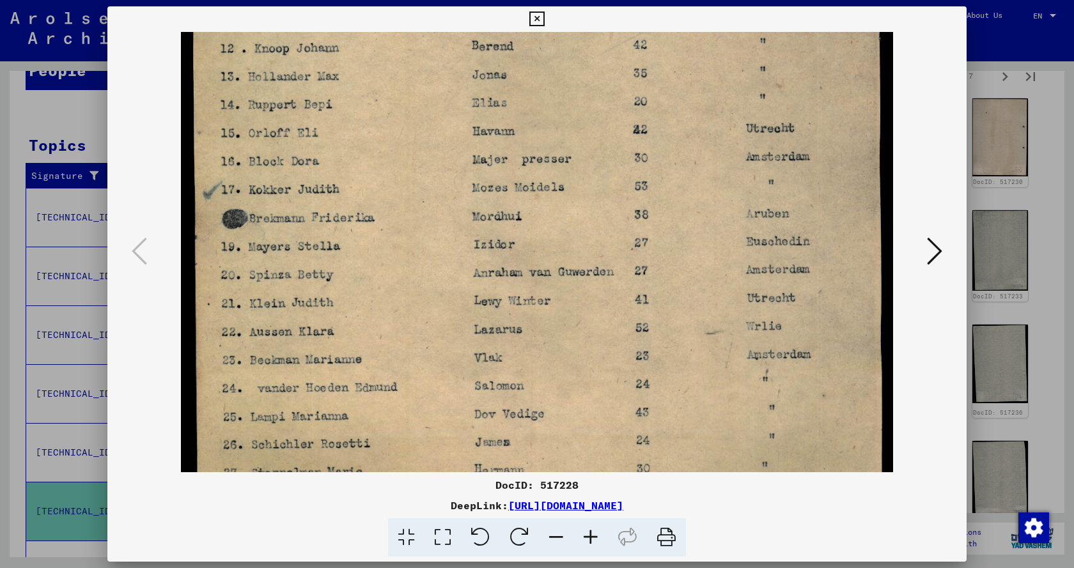
drag, startPoint x: 417, startPoint y: 338, endPoint x: 420, endPoint y: 239, distance: 99.1
click at [420, 249] on img at bounding box center [537, 80] width 712 height 984
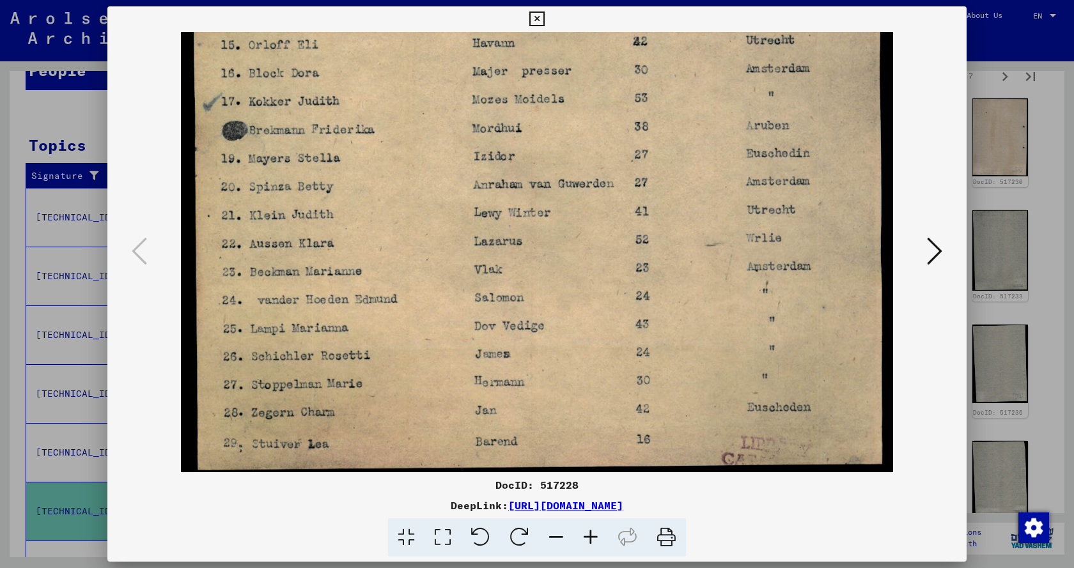
drag, startPoint x: 415, startPoint y: 337, endPoint x: 423, endPoint y: 224, distance: 112.8
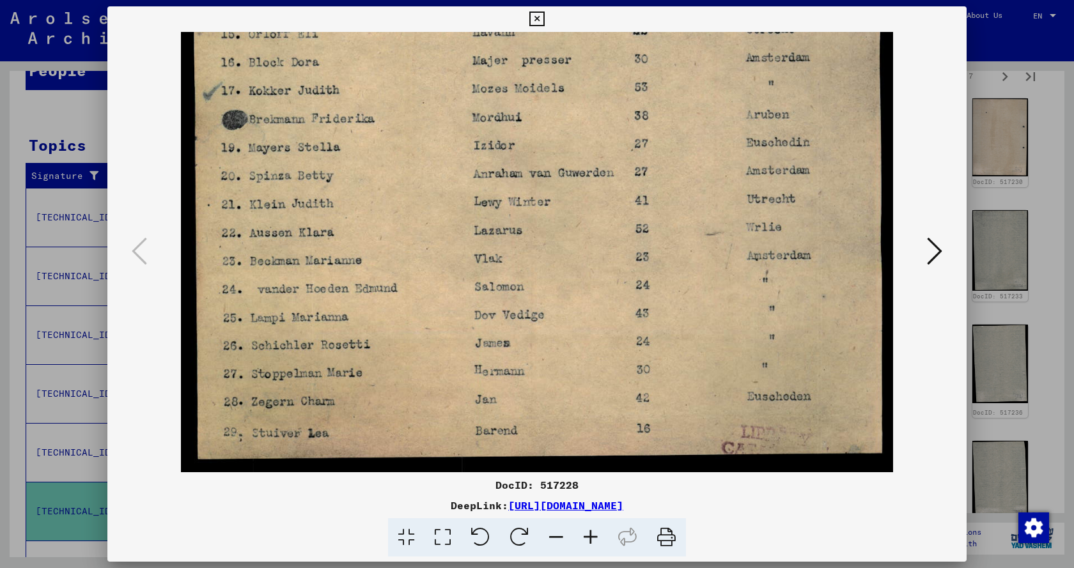
scroll to position [543, 0]
drag, startPoint x: 428, startPoint y: 336, endPoint x: 432, endPoint y: 249, distance: 86.4
click at [936, 245] on icon at bounding box center [934, 251] width 15 height 31
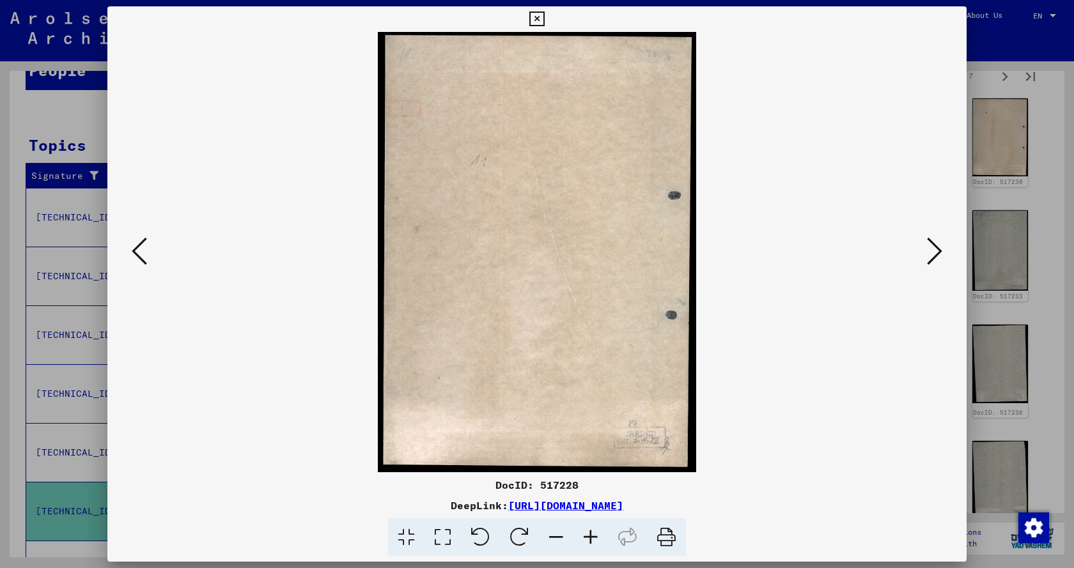
scroll to position [0, 0]
click at [936, 252] on icon at bounding box center [934, 251] width 15 height 31
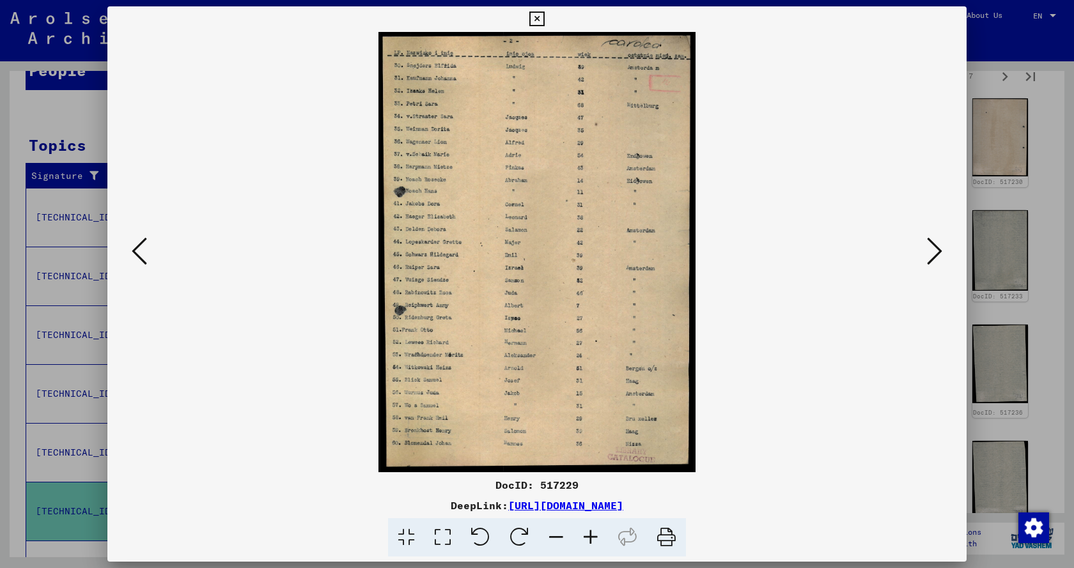
click at [591, 539] on icon at bounding box center [590, 537] width 35 height 39
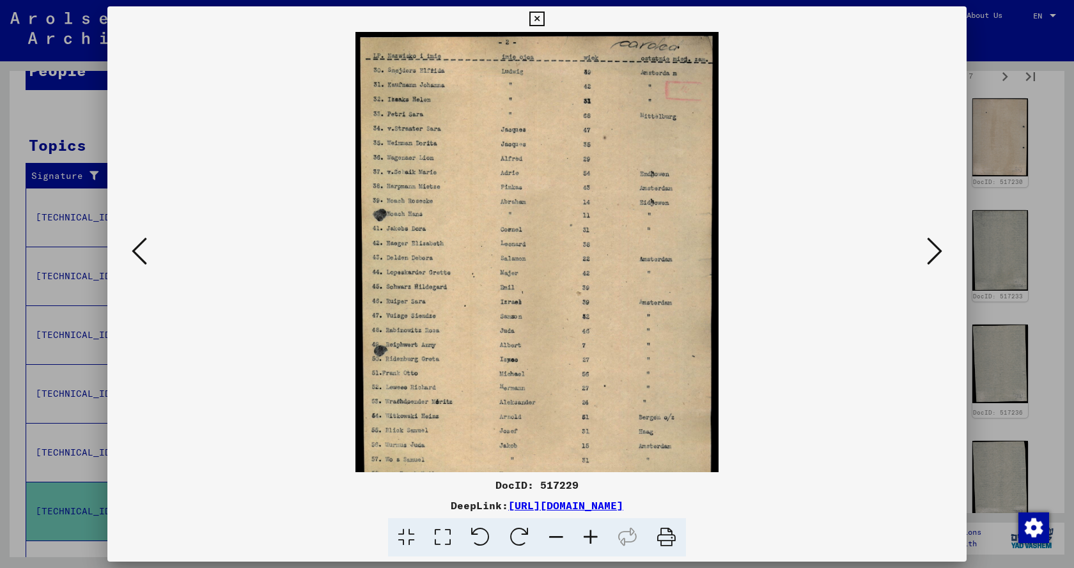
click at [591, 539] on icon at bounding box center [590, 537] width 35 height 39
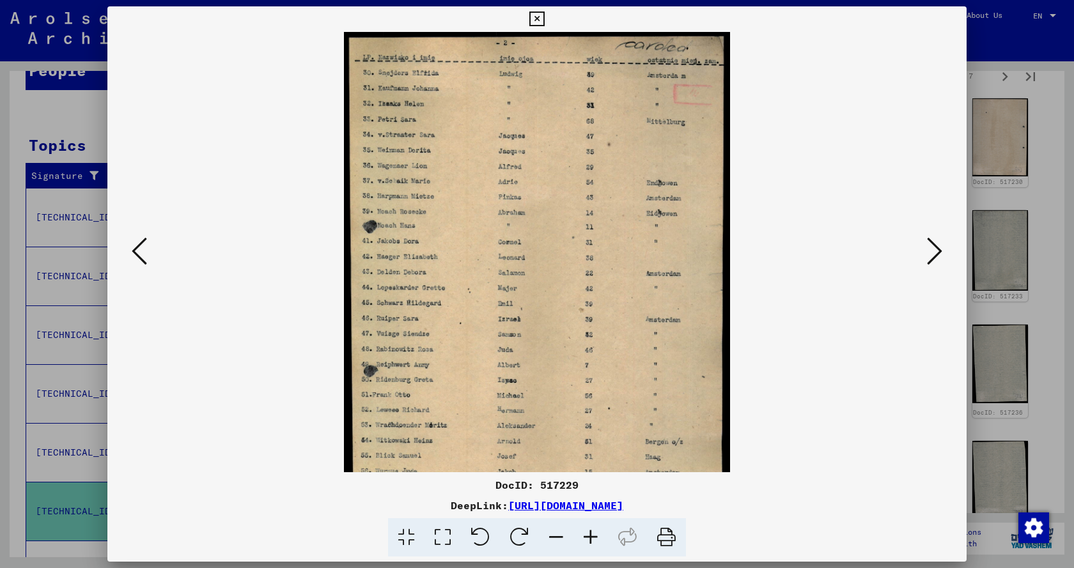
click at [591, 539] on icon at bounding box center [590, 537] width 35 height 39
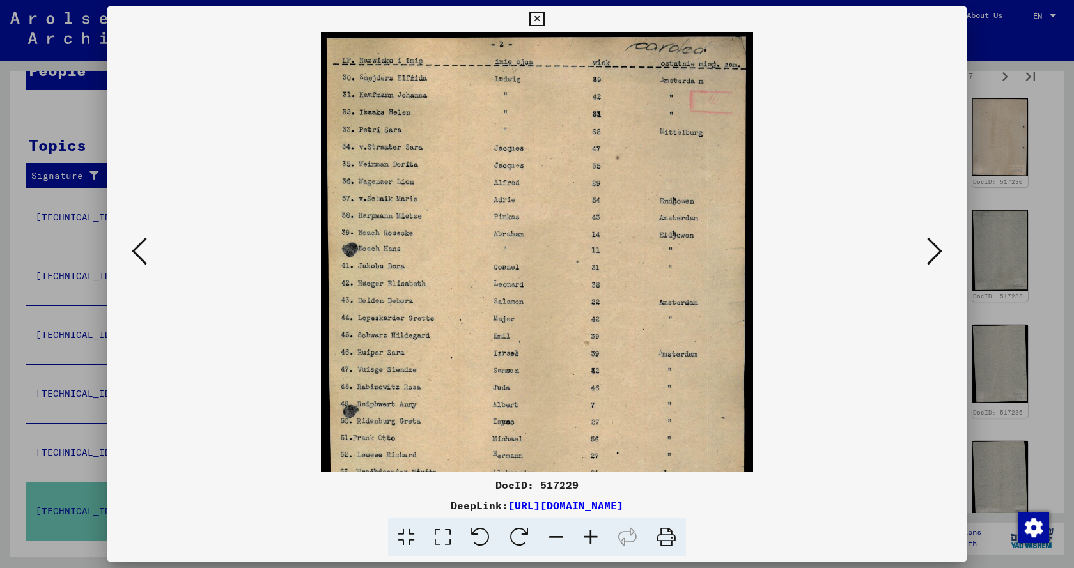
click at [591, 539] on icon at bounding box center [590, 537] width 35 height 39
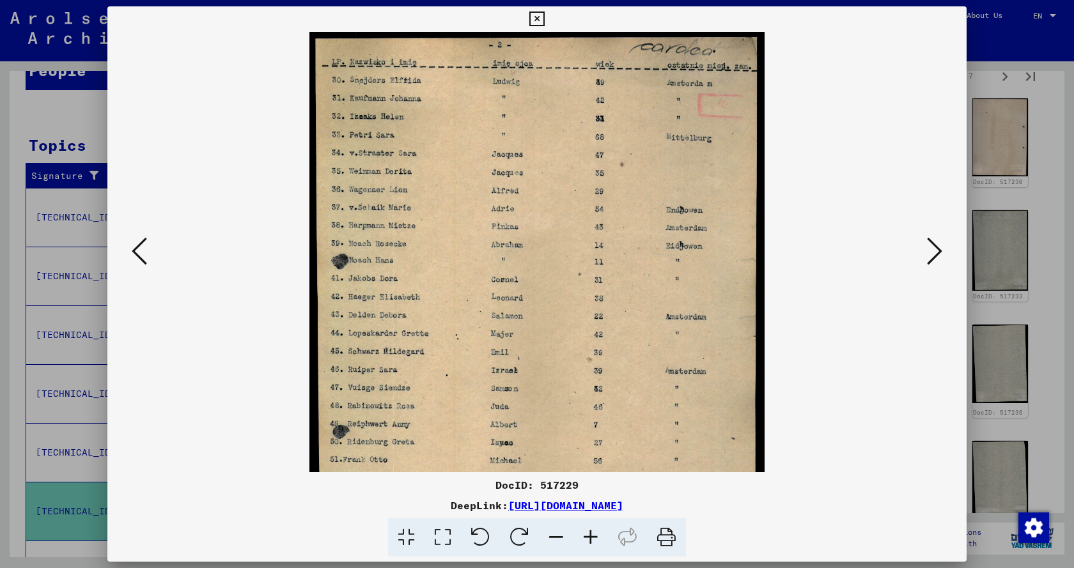
click at [591, 539] on icon at bounding box center [590, 537] width 35 height 39
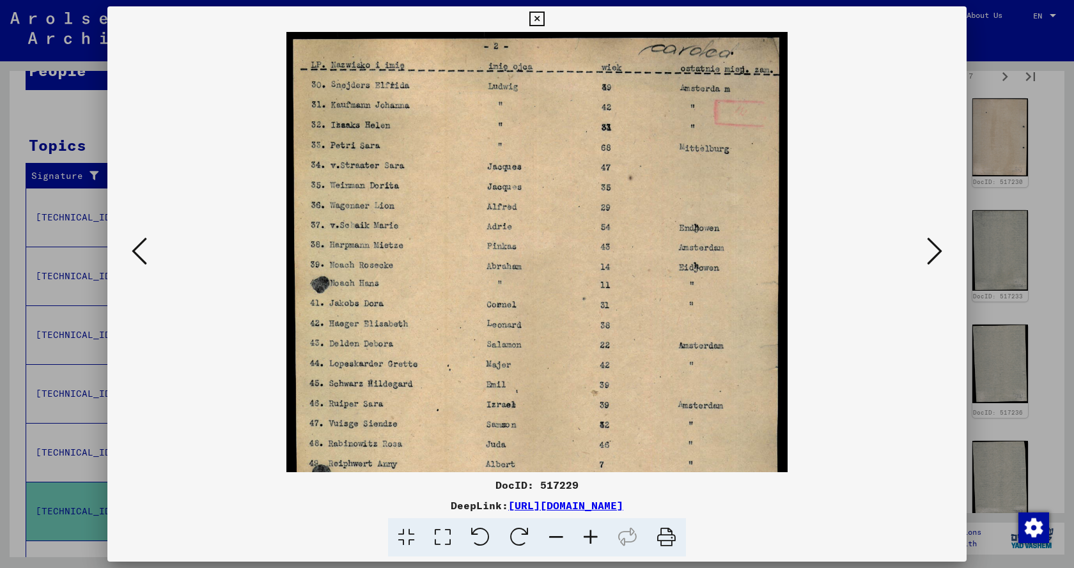
click at [591, 539] on icon at bounding box center [590, 537] width 35 height 39
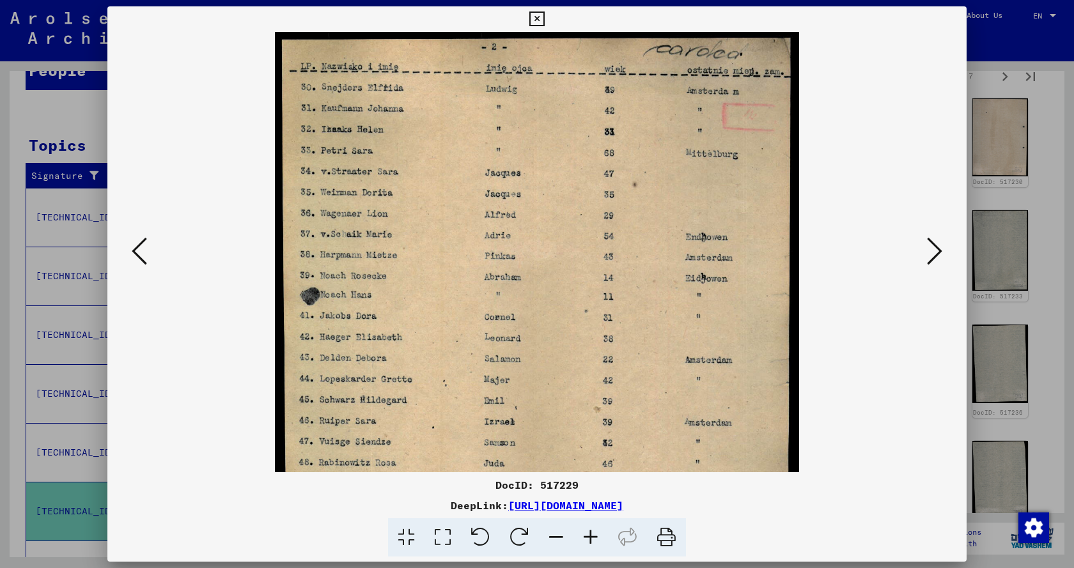
click at [591, 539] on icon at bounding box center [590, 537] width 35 height 39
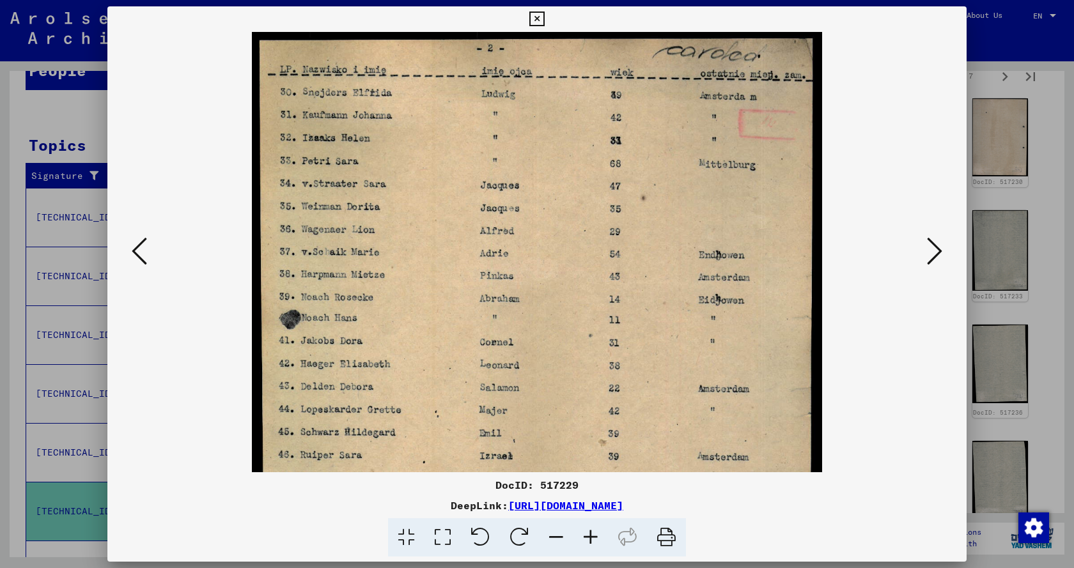
click at [591, 539] on icon at bounding box center [590, 537] width 35 height 39
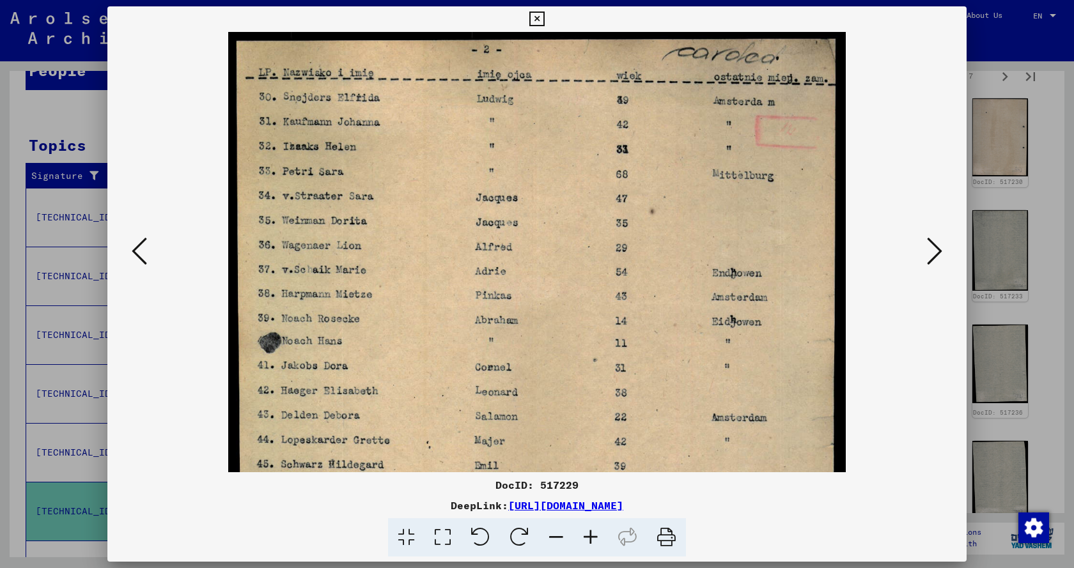
click at [591, 539] on icon at bounding box center [590, 537] width 35 height 39
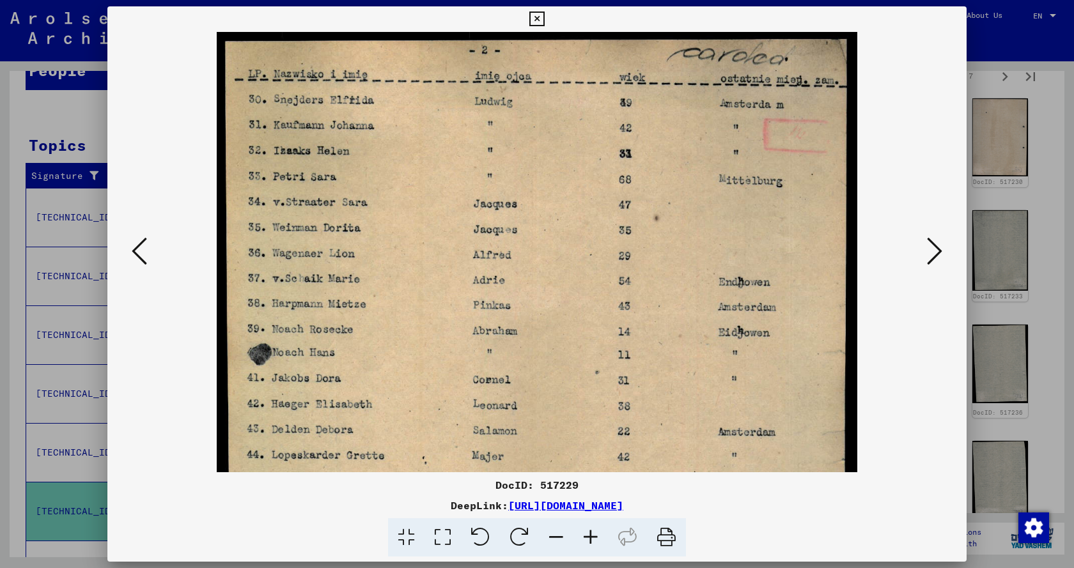
click at [591, 539] on icon at bounding box center [590, 537] width 35 height 39
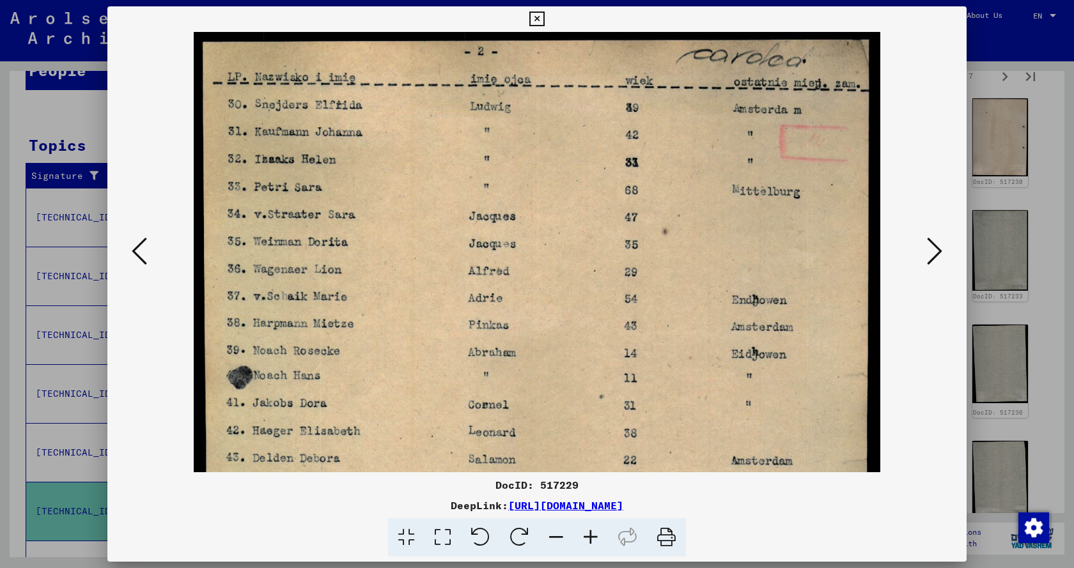
click at [591, 539] on icon at bounding box center [590, 537] width 35 height 39
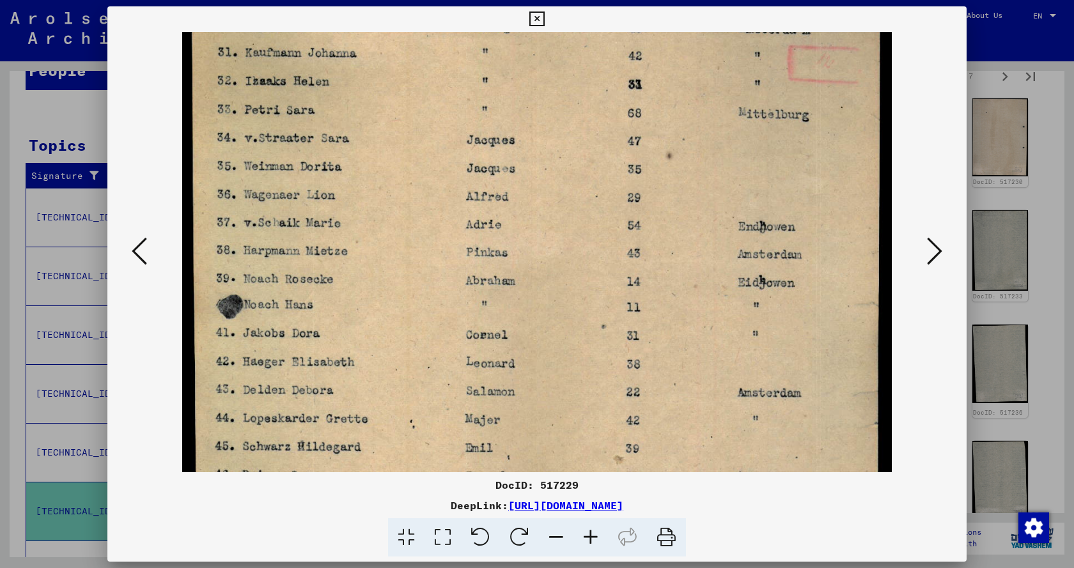
drag, startPoint x: 408, startPoint y: 307, endPoint x: 443, endPoint y: 208, distance: 105.1
click at [443, 209] on img at bounding box center [536, 442] width 709 height 984
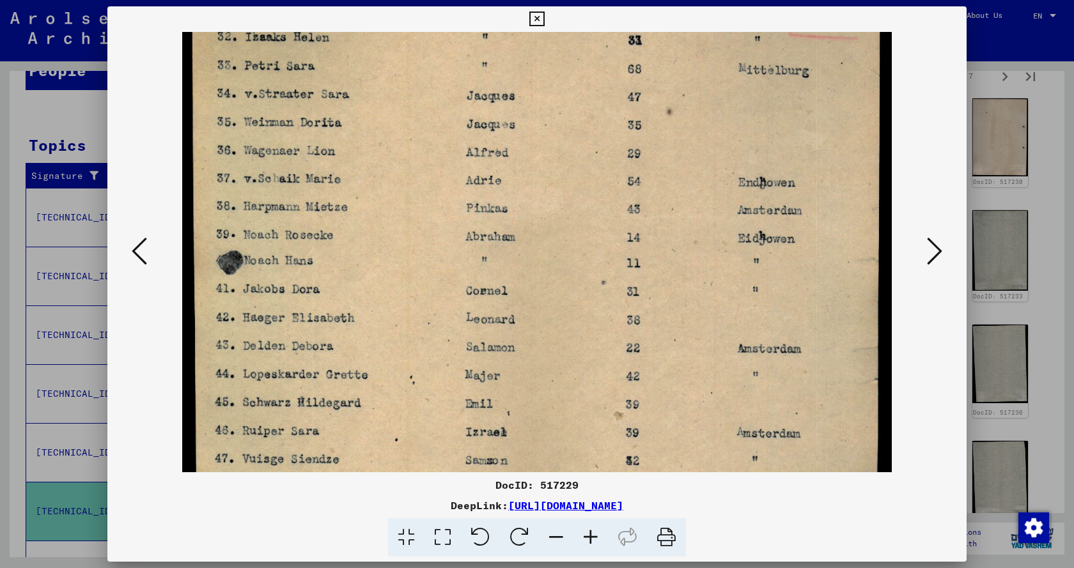
drag, startPoint x: 463, startPoint y: 324, endPoint x: 485, endPoint y: 252, distance: 74.8
click at [485, 252] on img at bounding box center [536, 397] width 709 height 984
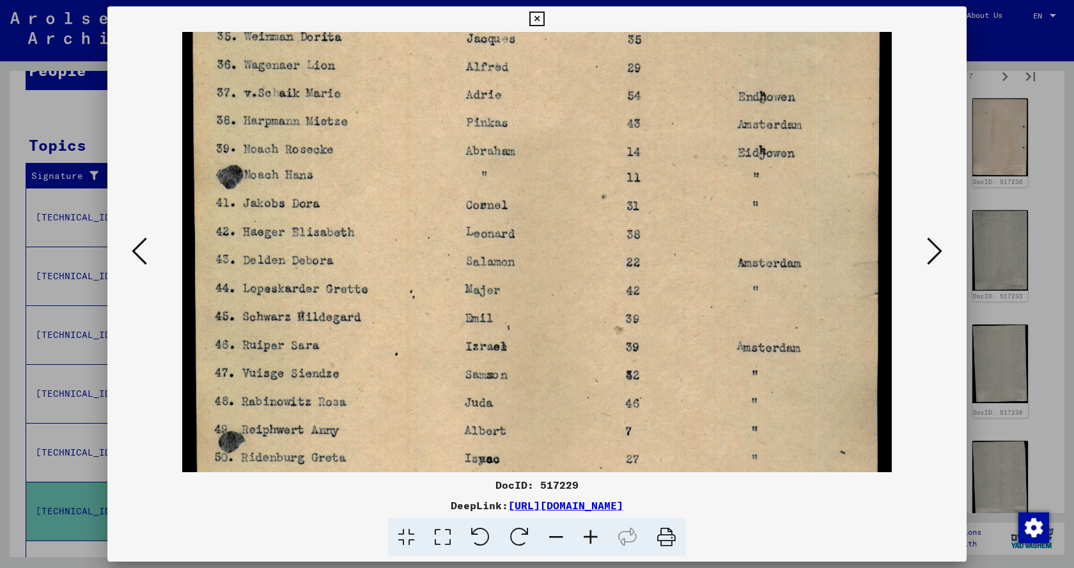
scroll to position [228, 0]
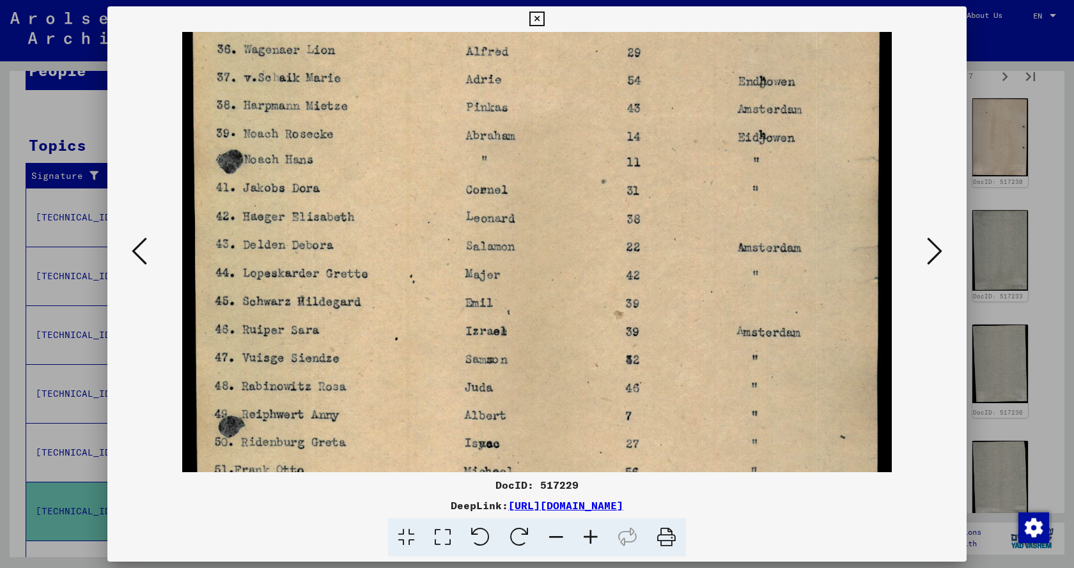
drag, startPoint x: 493, startPoint y: 307, endPoint x: 497, endPoint y: 250, distance: 57.1
click at [497, 250] on img at bounding box center [536, 296] width 709 height 984
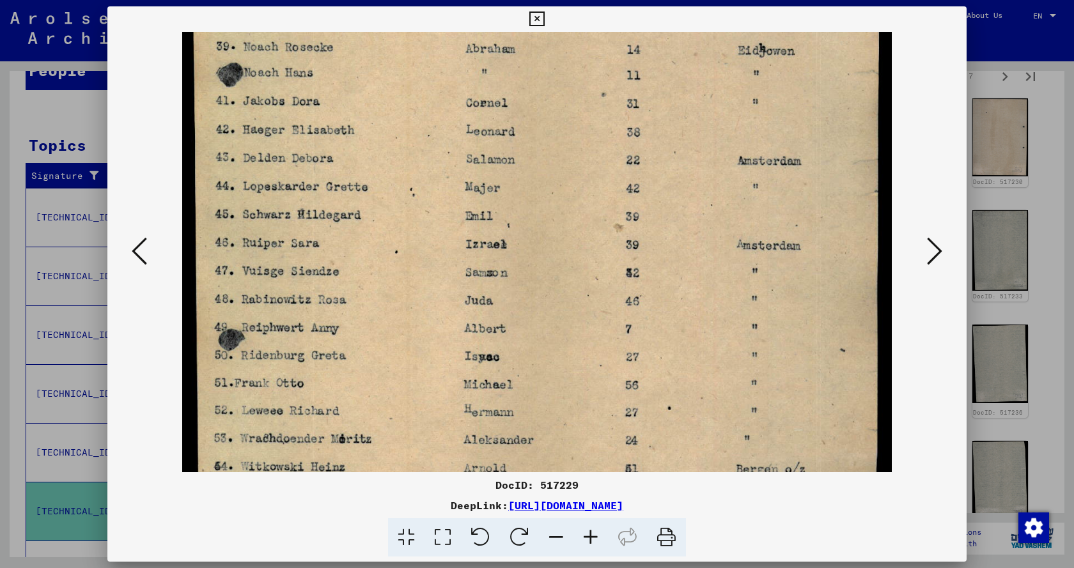
drag, startPoint x: 506, startPoint y: 305, endPoint x: 522, endPoint y: 215, distance: 91.0
click at [522, 215] on img at bounding box center [536, 209] width 709 height 984
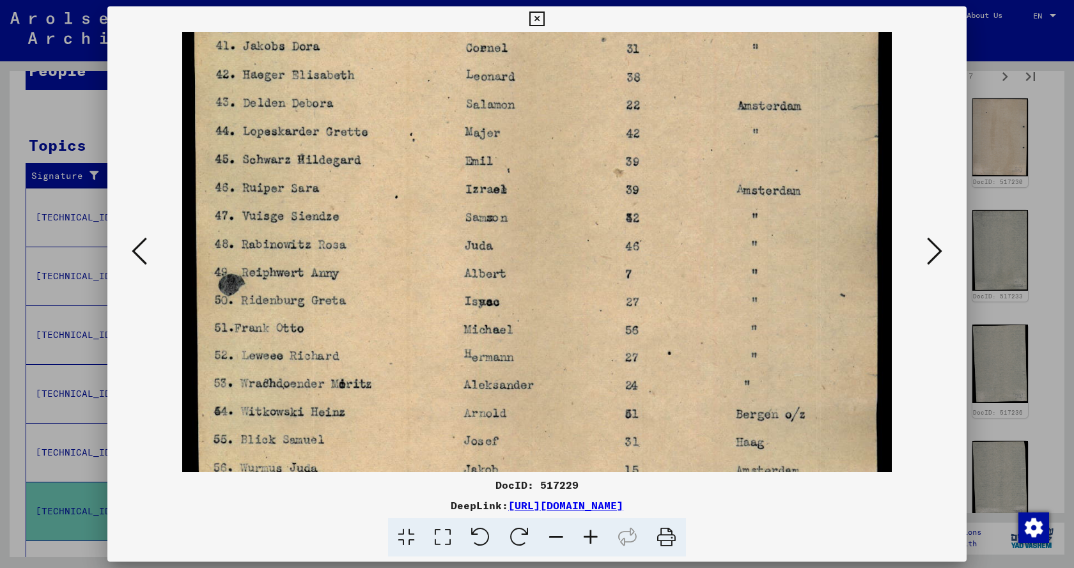
drag, startPoint x: 524, startPoint y: 296, endPoint x: 531, endPoint y: 234, distance: 62.3
click at [531, 234] on img at bounding box center [536, 155] width 709 height 984
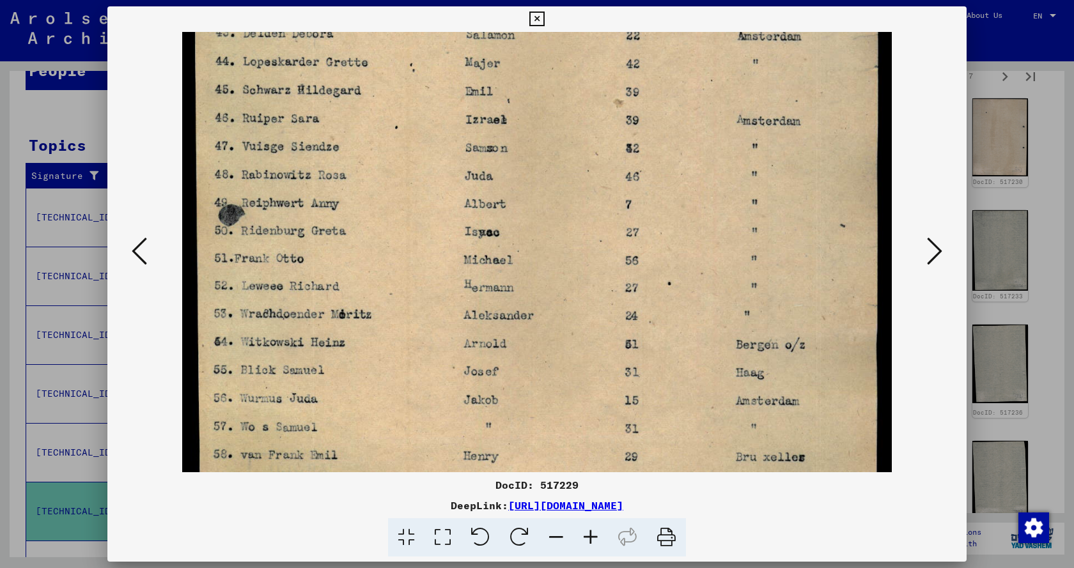
drag, startPoint x: 532, startPoint y: 299, endPoint x: 537, endPoint y: 238, distance: 60.3
click at [537, 238] on img at bounding box center [536, 85] width 709 height 984
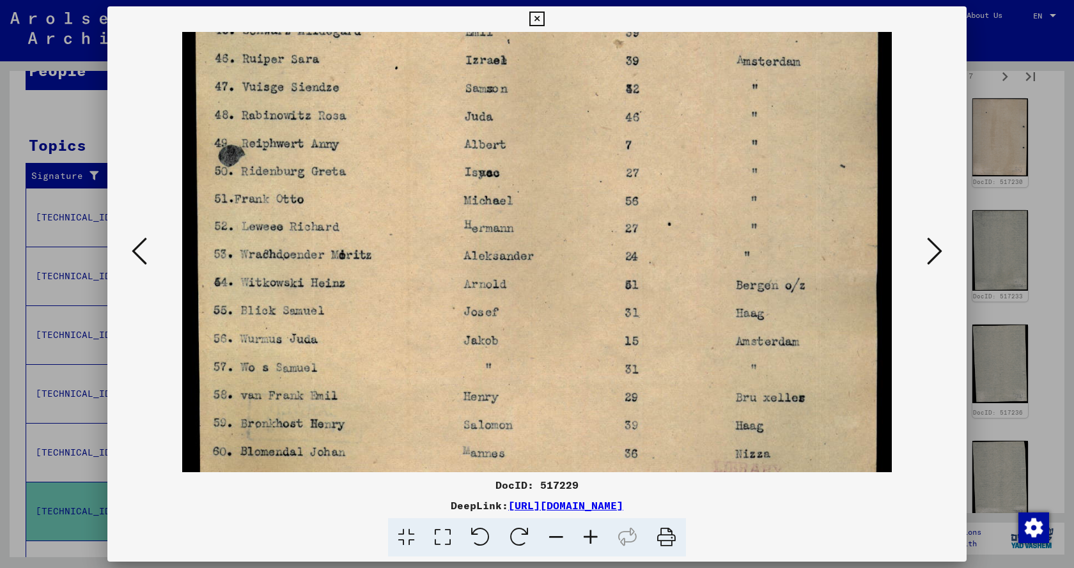
drag, startPoint x: 545, startPoint y: 292, endPoint x: 540, endPoint y: 219, distance: 73.0
click at [540, 219] on img at bounding box center [536, 25] width 709 height 984
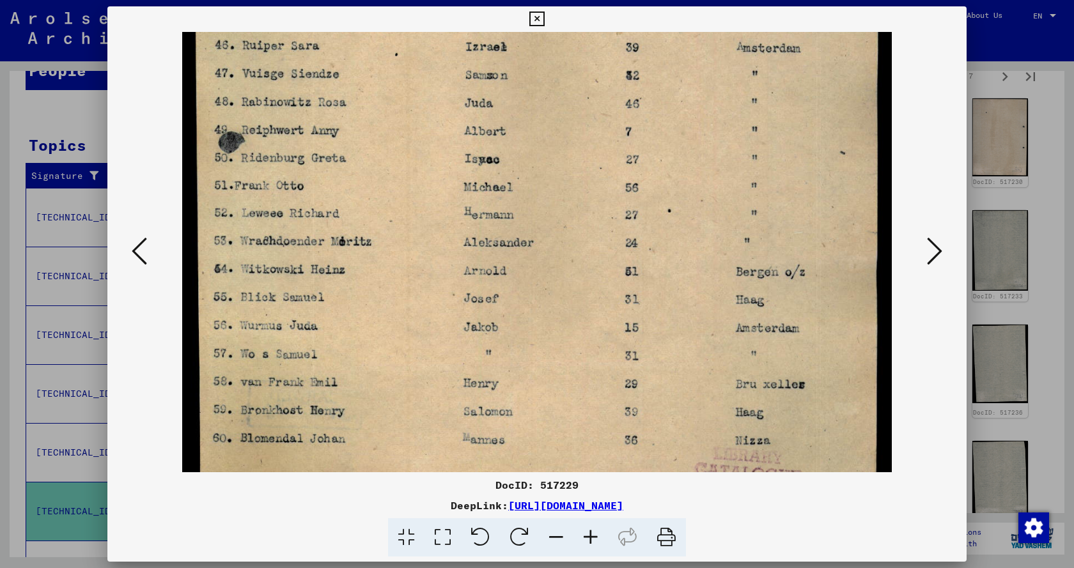
scroll to position [543, 0]
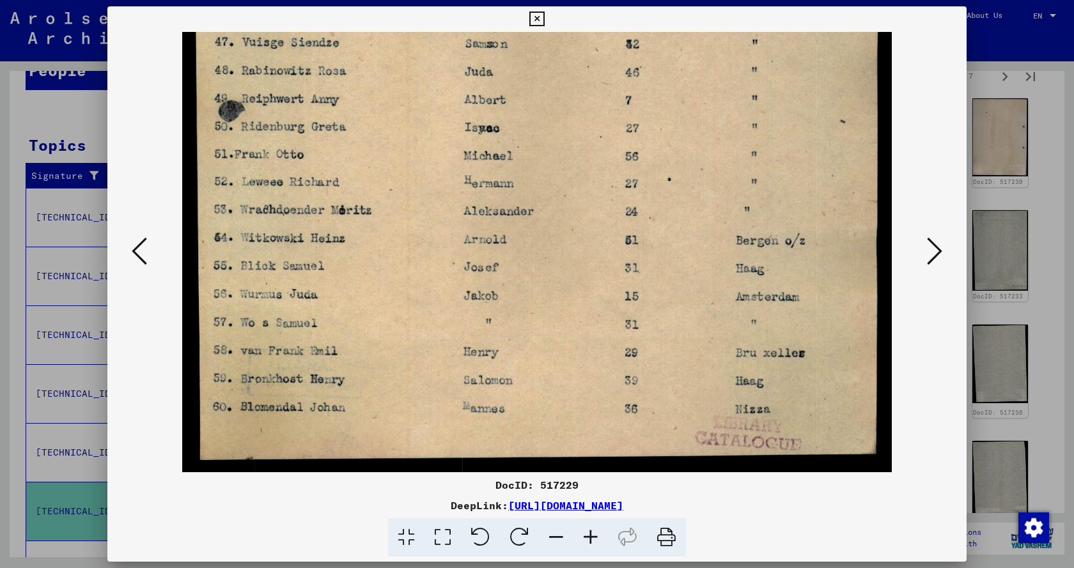
drag, startPoint x: 551, startPoint y: 289, endPoint x: 557, endPoint y: 221, distance: 68.7
click at [932, 254] on icon at bounding box center [934, 251] width 15 height 31
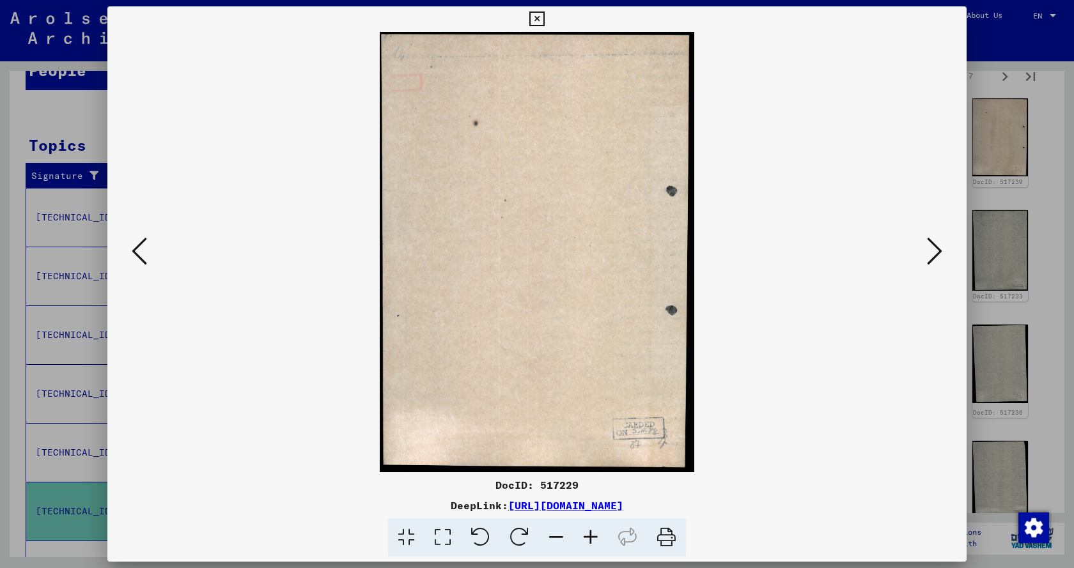
click at [932, 254] on icon at bounding box center [934, 251] width 15 height 31
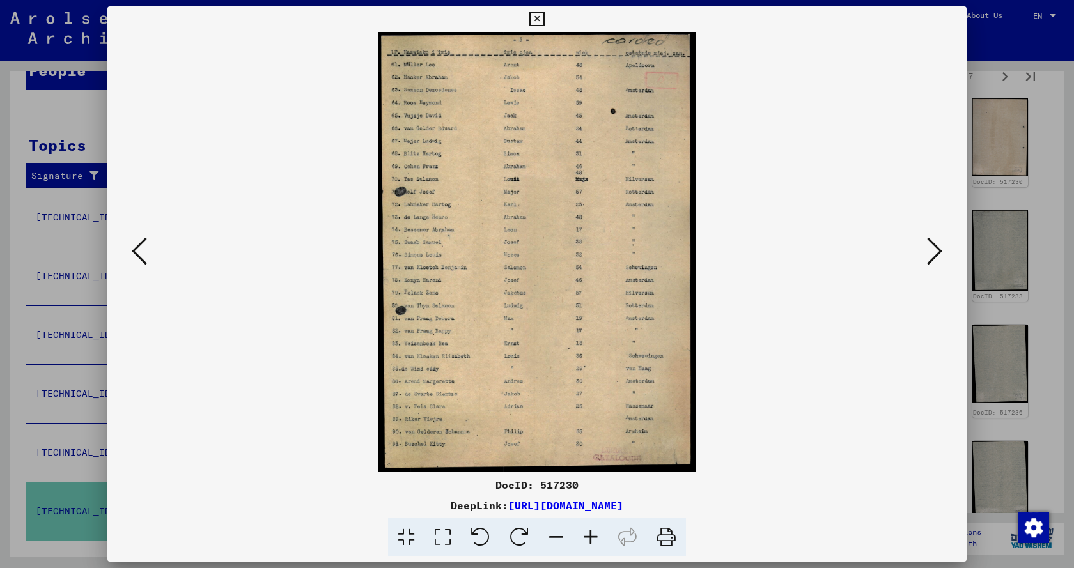
click at [932, 254] on icon at bounding box center [934, 251] width 15 height 31
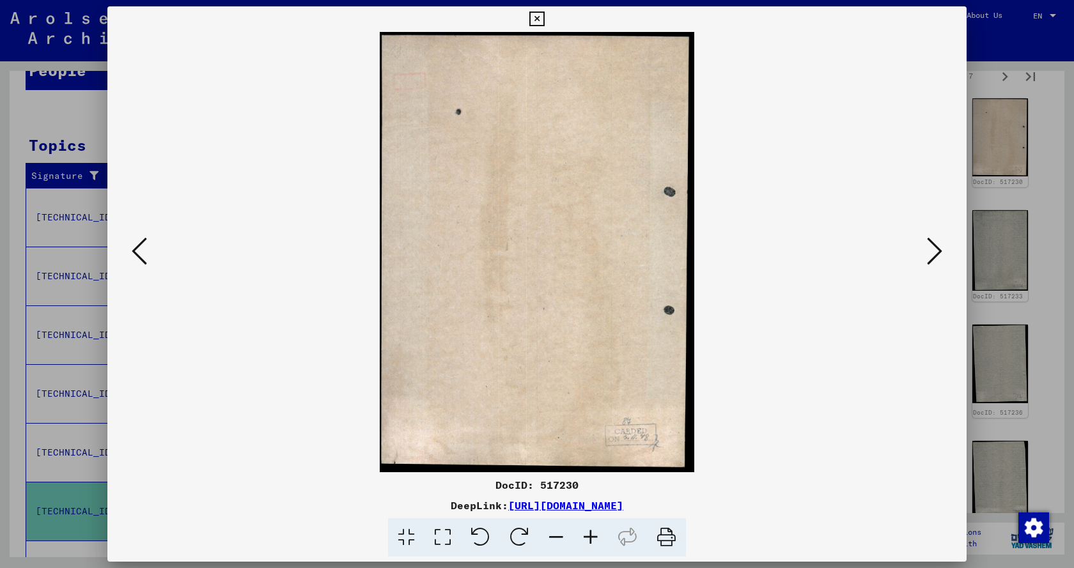
click at [932, 254] on icon at bounding box center [934, 251] width 15 height 31
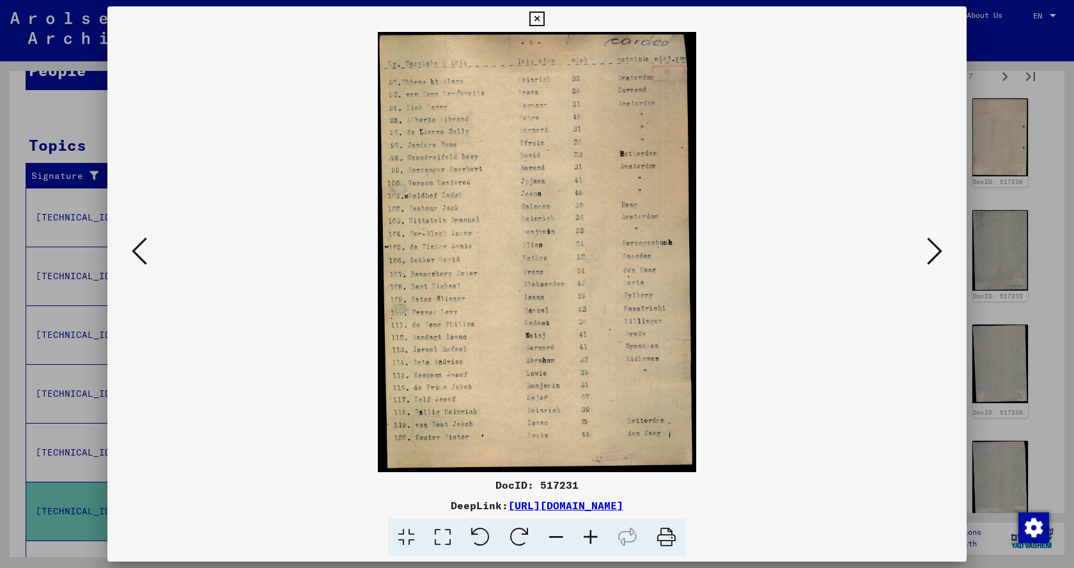
click at [932, 254] on icon at bounding box center [934, 251] width 15 height 31
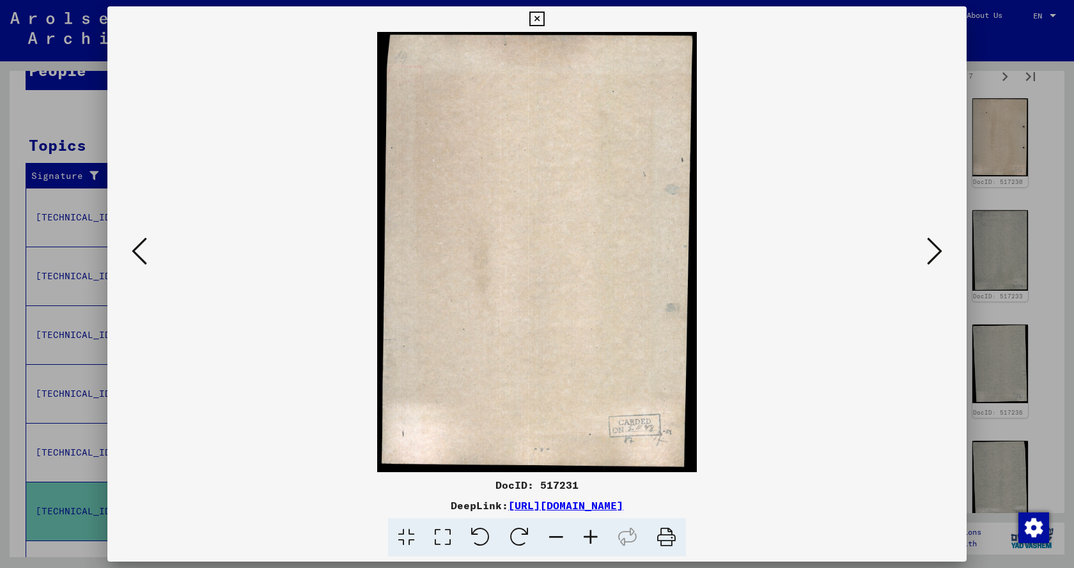
click at [932, 254] on icon at bounding box center [934, 251] width 15 height 31
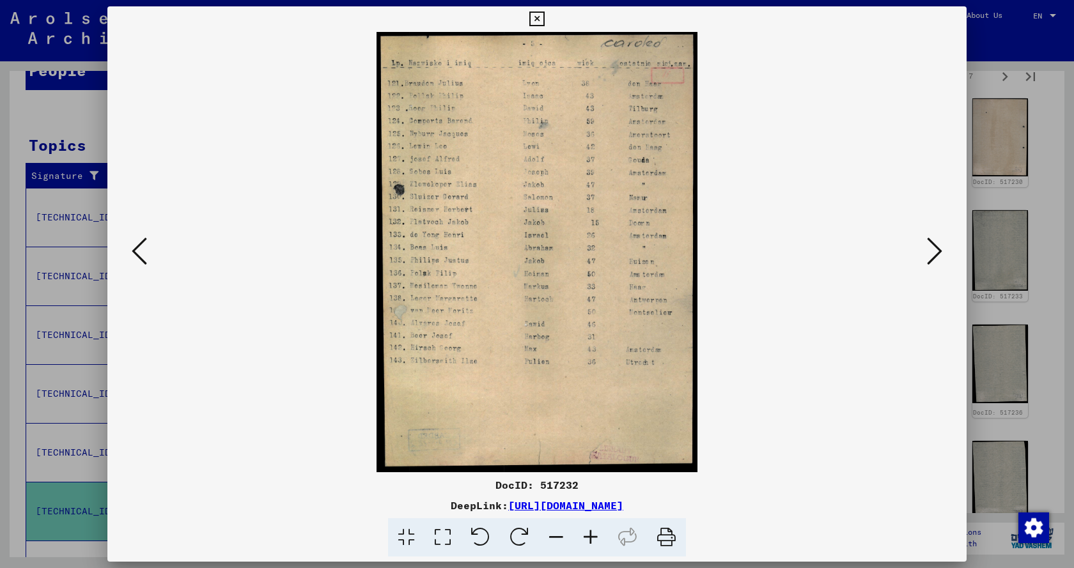
click at [932, 254] on icon at bounding box center [934, 251] width 15 height 31
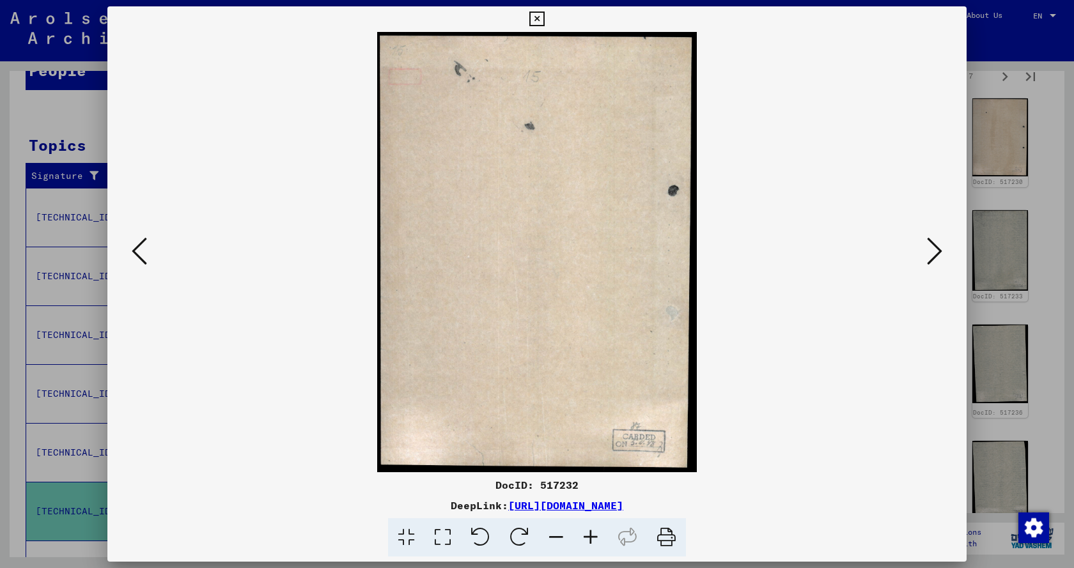
click at [932, 254] on icon at bounding box center [934, 251] width 15 height 31
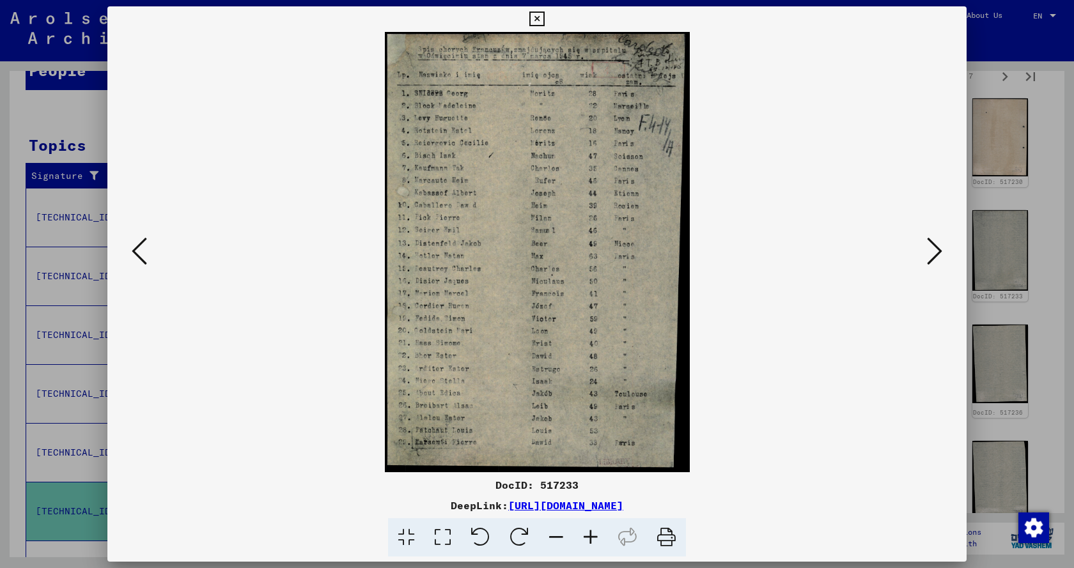
click at [932, 254] on icon at bounding box center [934, 251] width 15 height 31
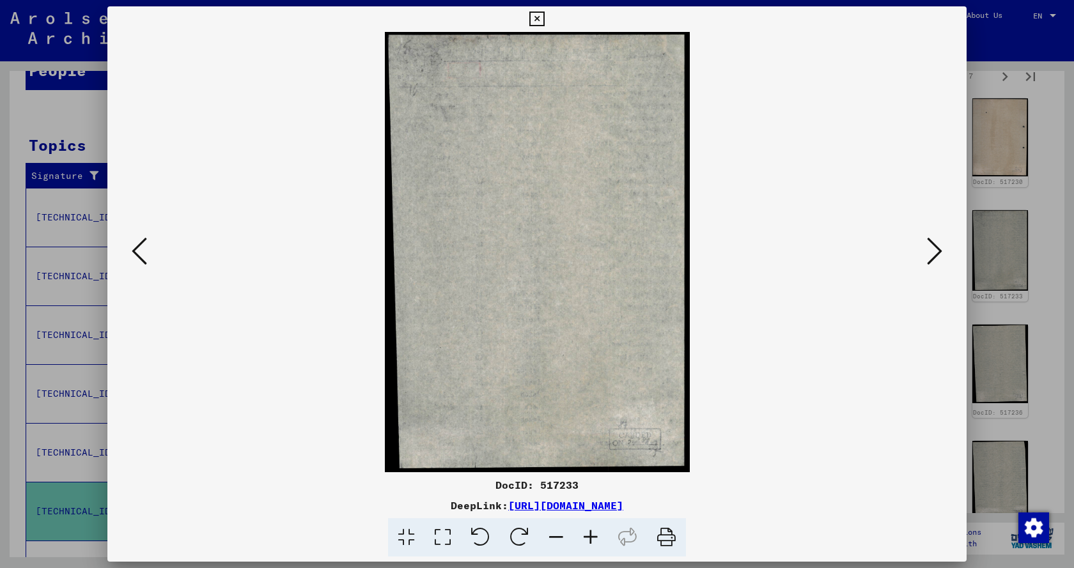
click at [932, 254] on icon at bounding box center [934, 251] width 15 height 31
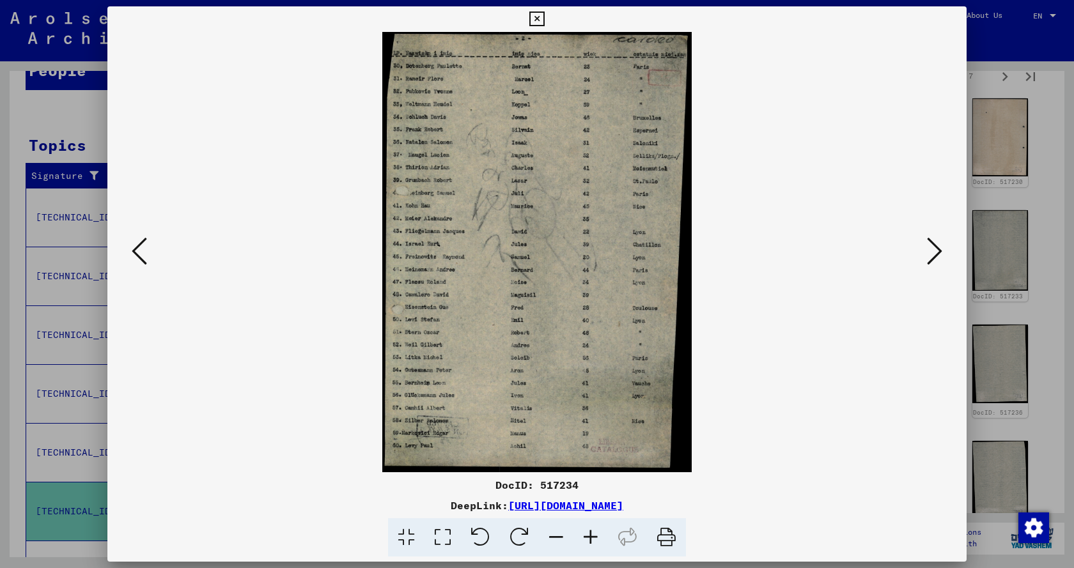
click at [587, 540] on icon at bounding box center [590, 537] width 35 height 39
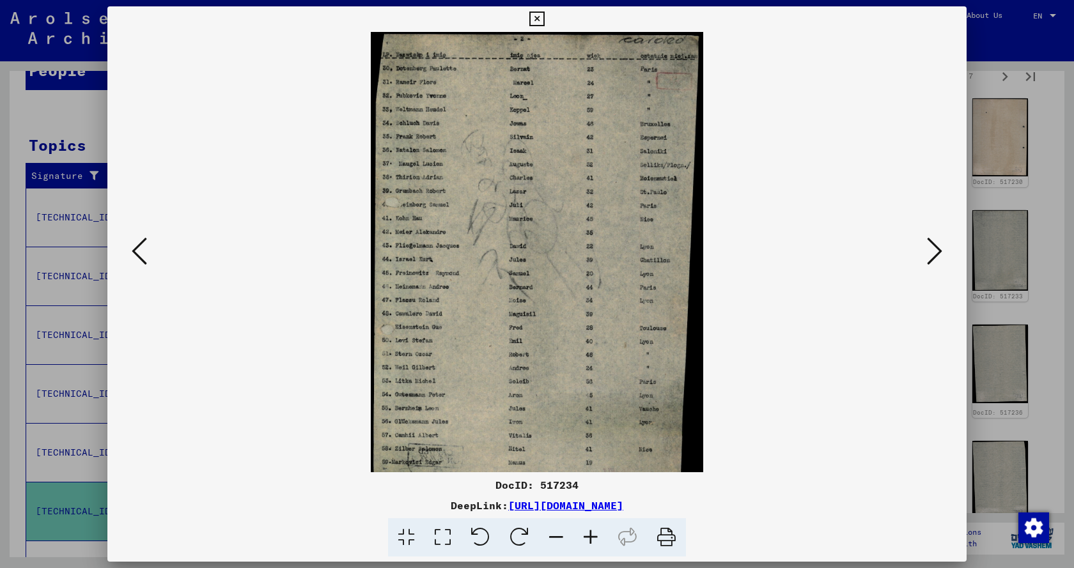
click at [587, 540] on icon at bounding box center [590, 537] width 35 height 39
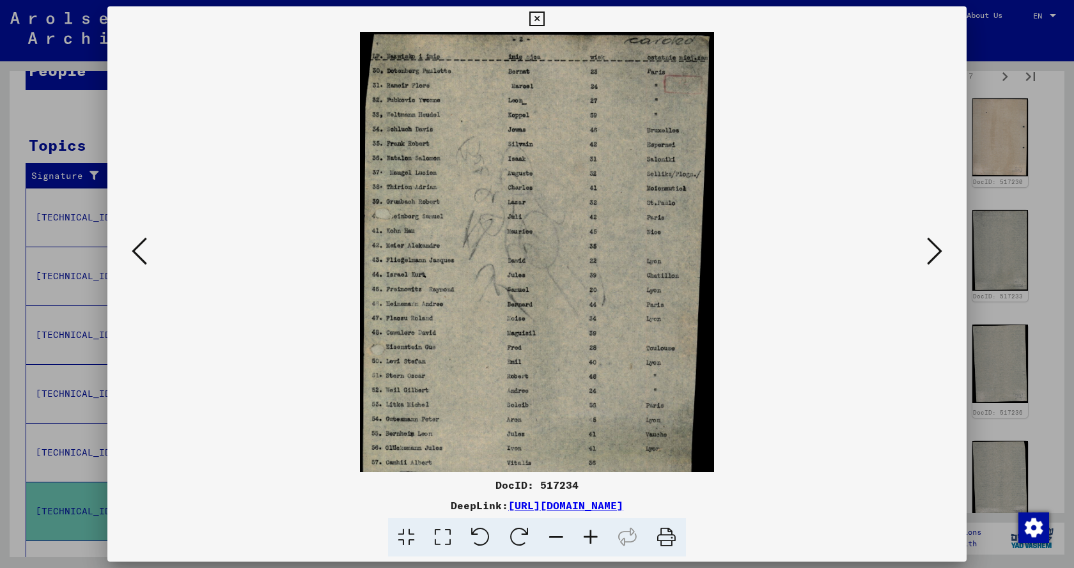
click at [587, 540] on icon at bounding box center [590, 537] width 35 height 39
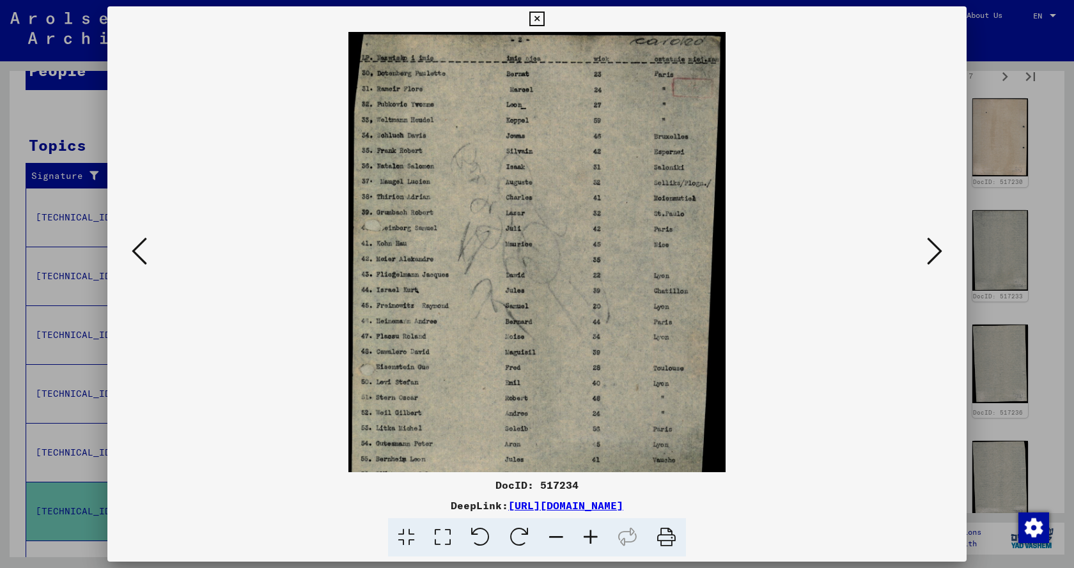
click at [587, 540] on icon at bounding box center [590, 537] width 35 height 39
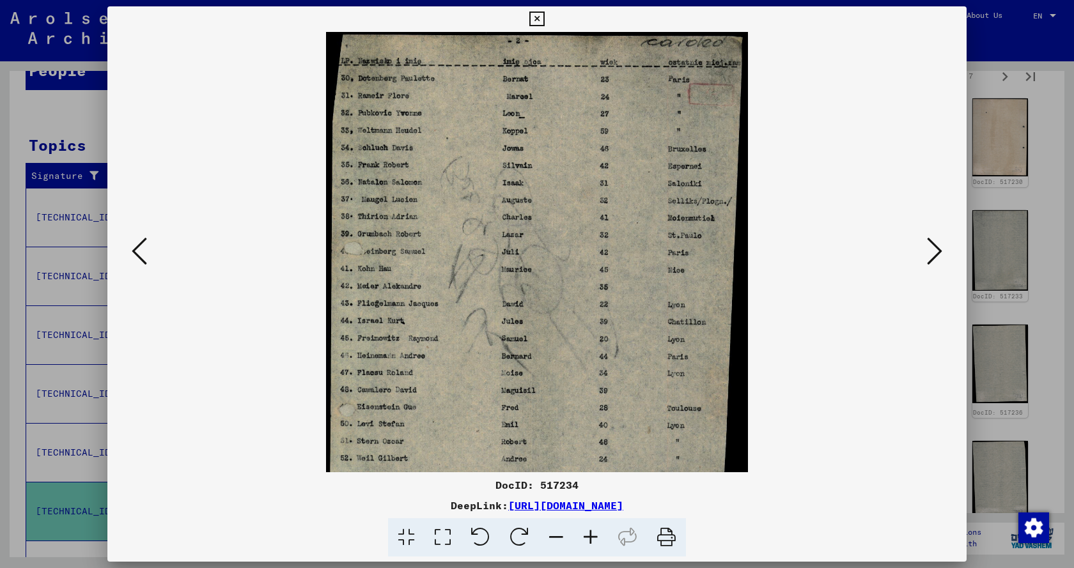
click at [587, 540] on icon at bounding box center [590, 537] width 35 height 39
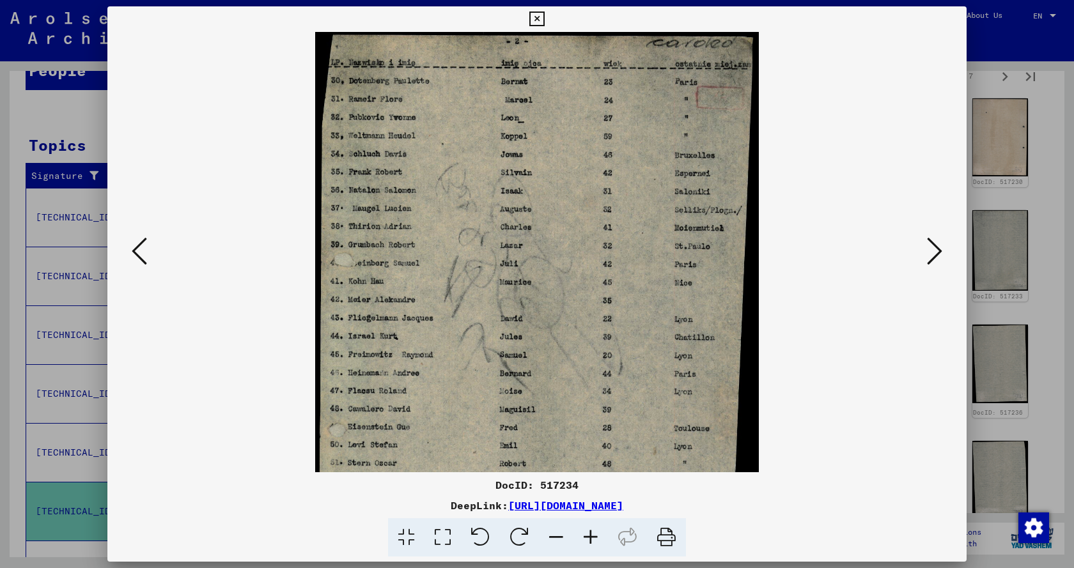
click at [587, 540] on icon at bounding box center [590, 537] width 35 height 39
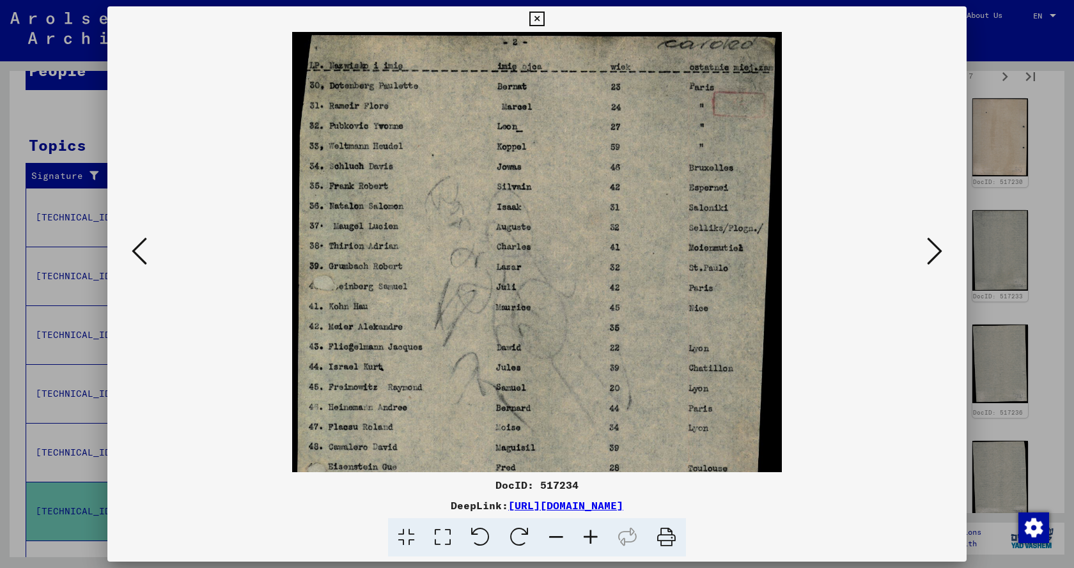
click at [587, 540] on icon at bounding box center [590, 537] width 35 height 39
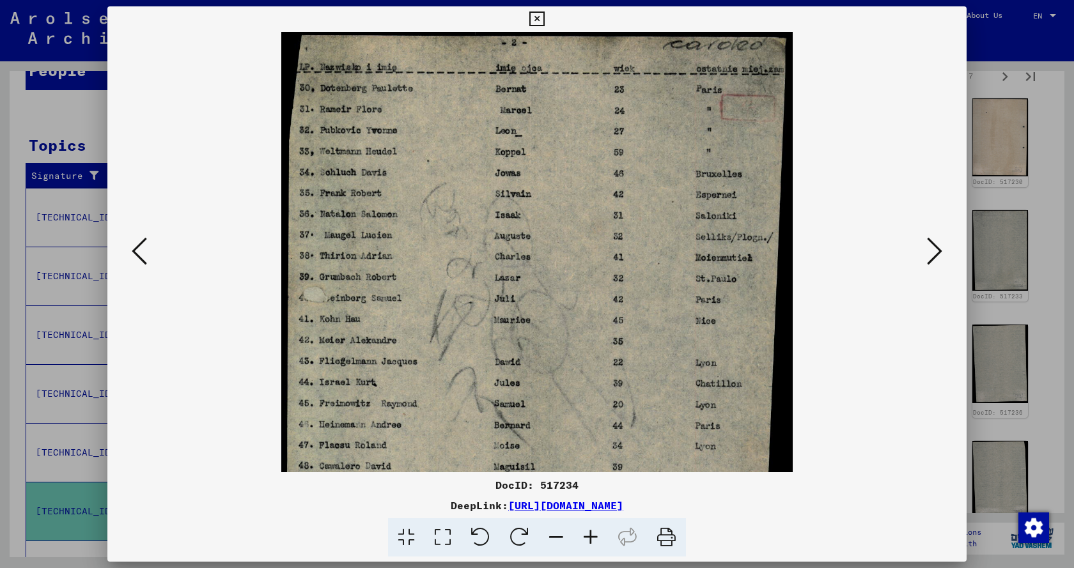
click at [587, 540] on icon at bounding box center [590, 537] width 35 height 39
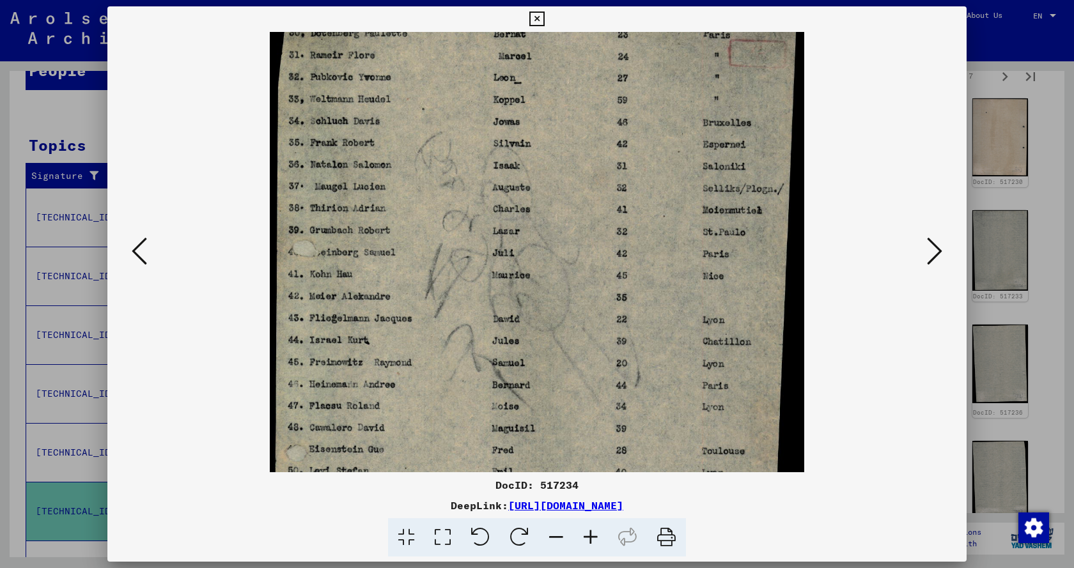
drag, startPoint x: 543, startPoint y: 292, endPoint x: 548, endPoint y: 224, distance: 67.9
click at [548, 224] on img at bounding box center [537, 354] width 534 height 760
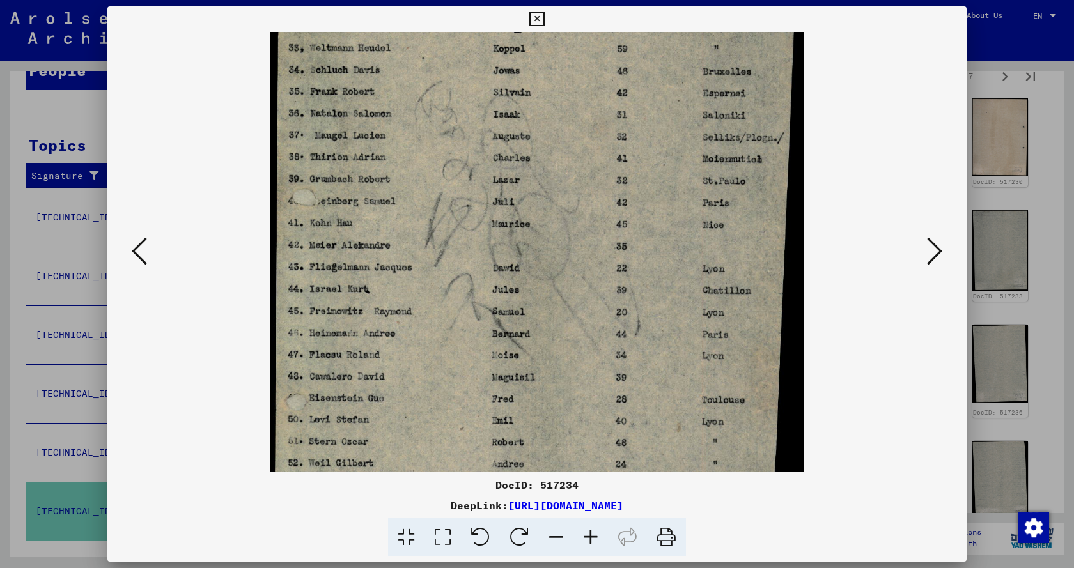
drag, startPoint x: 554, startPoint y: 299, endPoint x: 559, endPoint y: 249, distance: 50.2
click at [559, 249] on img at bounding box center [537, 303] width 534 height 760
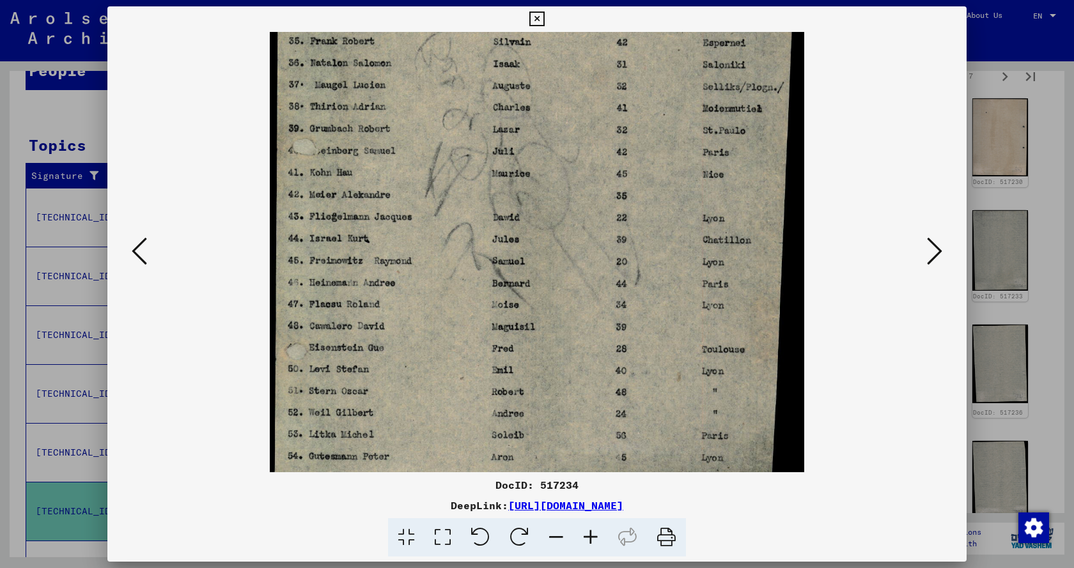
drag, startPoint x: 570, startPoint y: 323, endPoint x: 578, endPoint y: 254, distance: 68.8
click at [577, 256] on img at bounding box center [537, 253] width 534 height 760
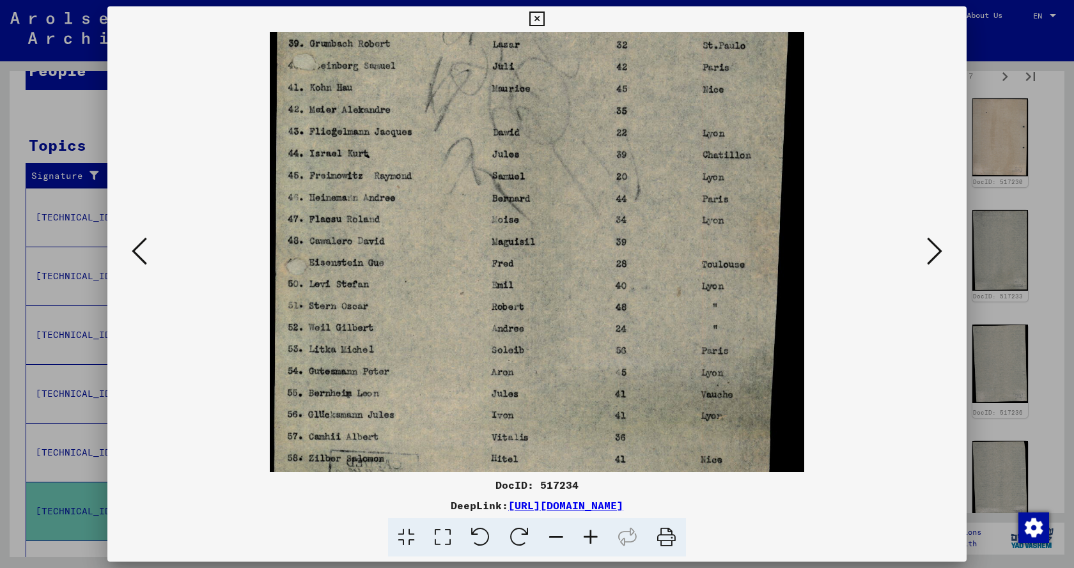
drag, startPoint x: 586, startPoint y: 332, endPoint x: 586, endPoint y: 260, distance: 72.9
click at [586, 260] on img at bounding box center [537, 168] width 534 height 760
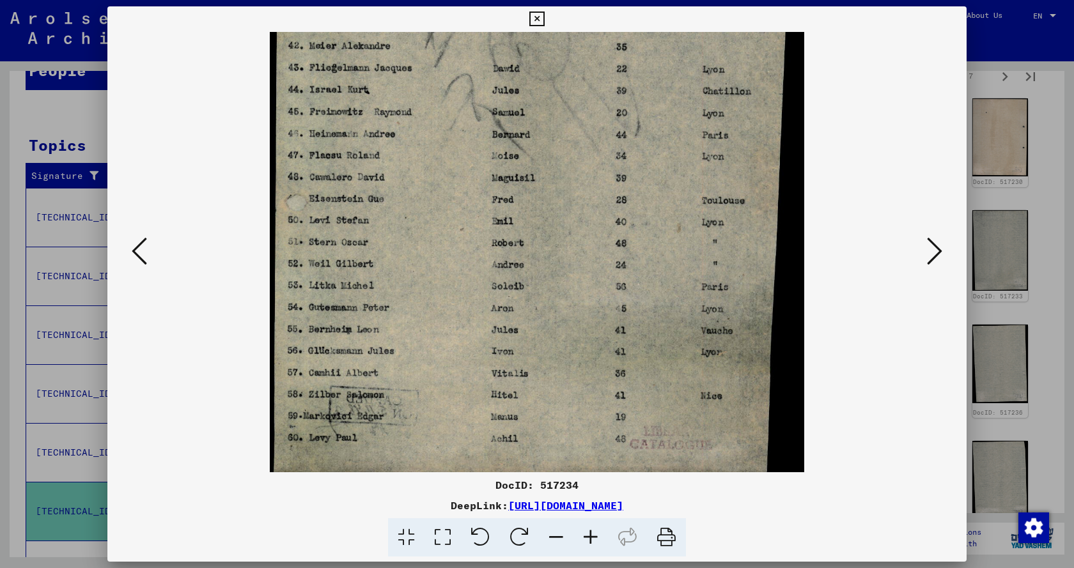
drag, startPoint x: 586, startPoint y: 313, endPoint x: 586, endPoint y: 274, distance: 39.0
click at [586, 275] on img at bounding box center [537, 104] width 534 height 760
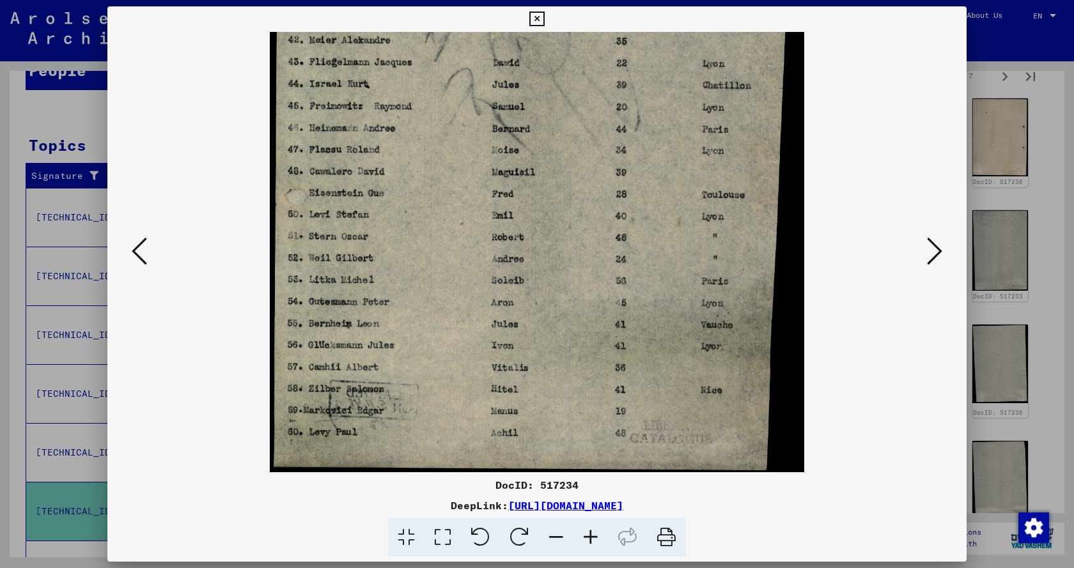
scroll to position [320, 0]
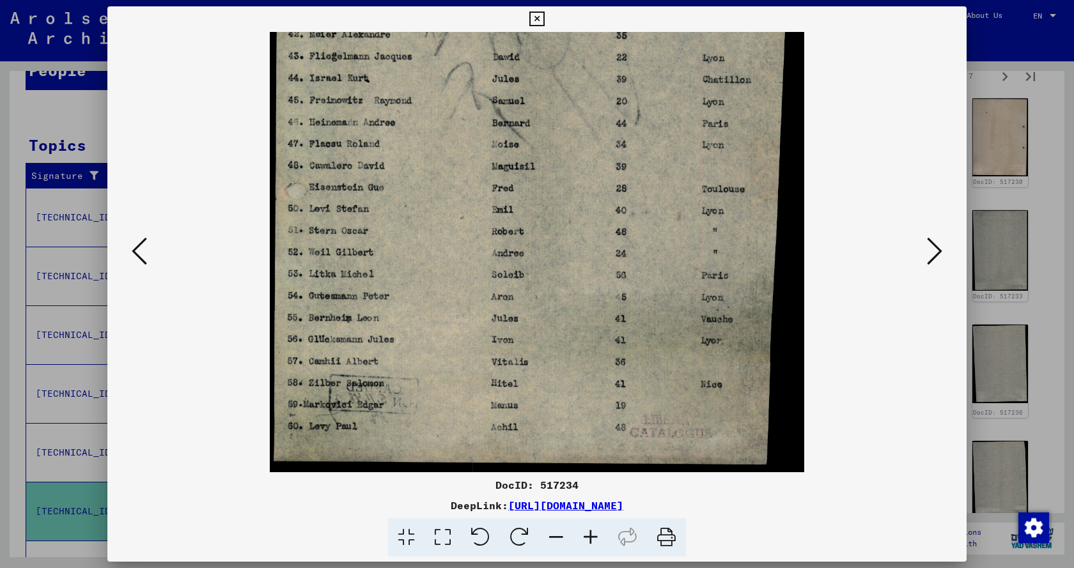
drag, startPoint x: 592, startPoint y: 336, endPoint x: 592, endPoint y: 265, distance: 70.3
click at [592, 265] on img at bounding box center [537, 92] width 534 height 760
click at [927, 251] on icon at bounding box center [934, 251] width 15 height 31
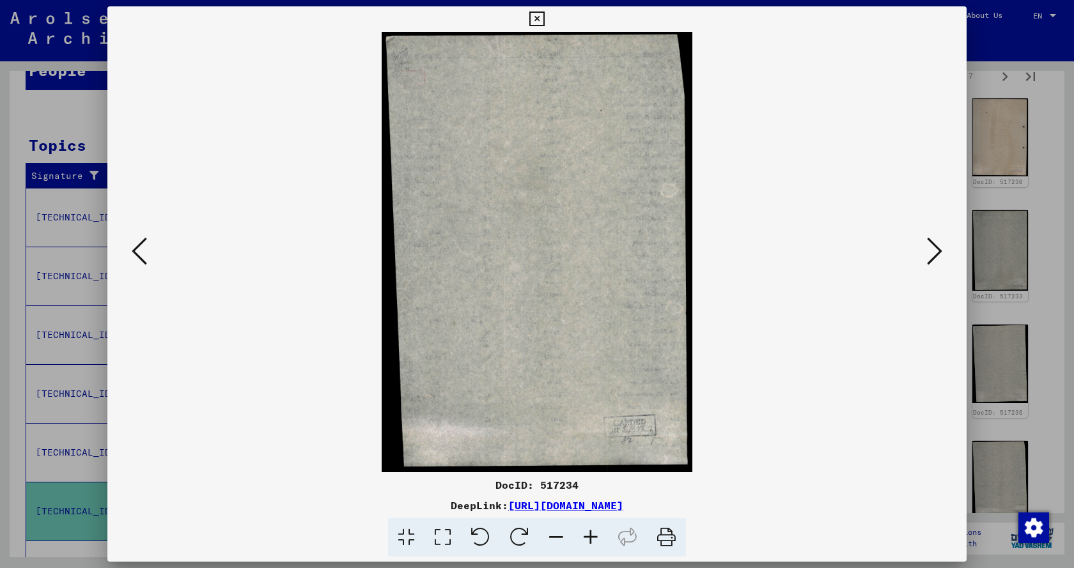
scroll to position [0, 0]
click at [927, 250] on icon at bounding box center [934, 251] width 15 height 31
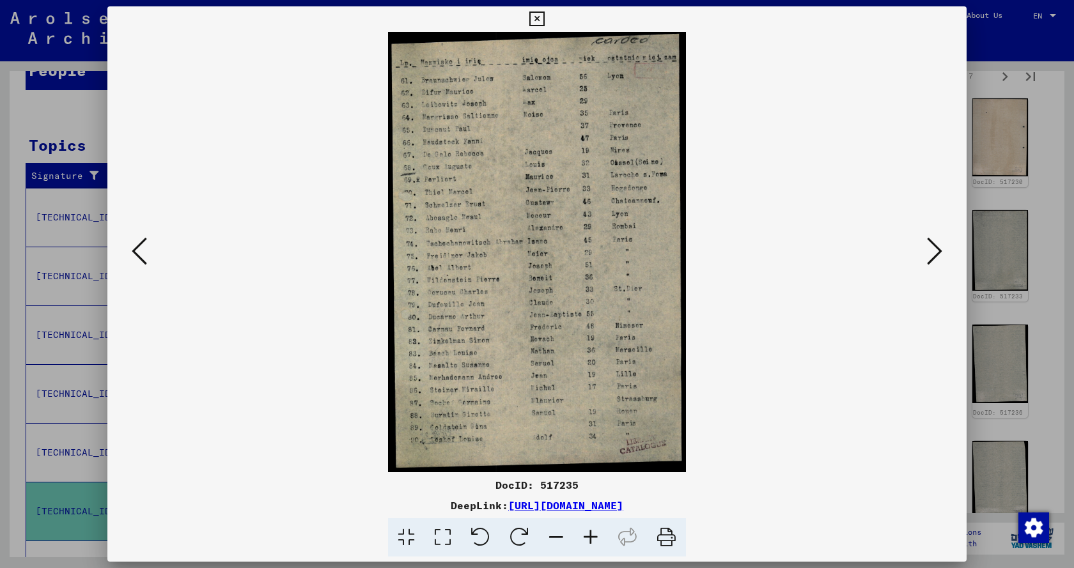
click at [928, 249] on icon at bounding box center [934, 251] width 15 height 31
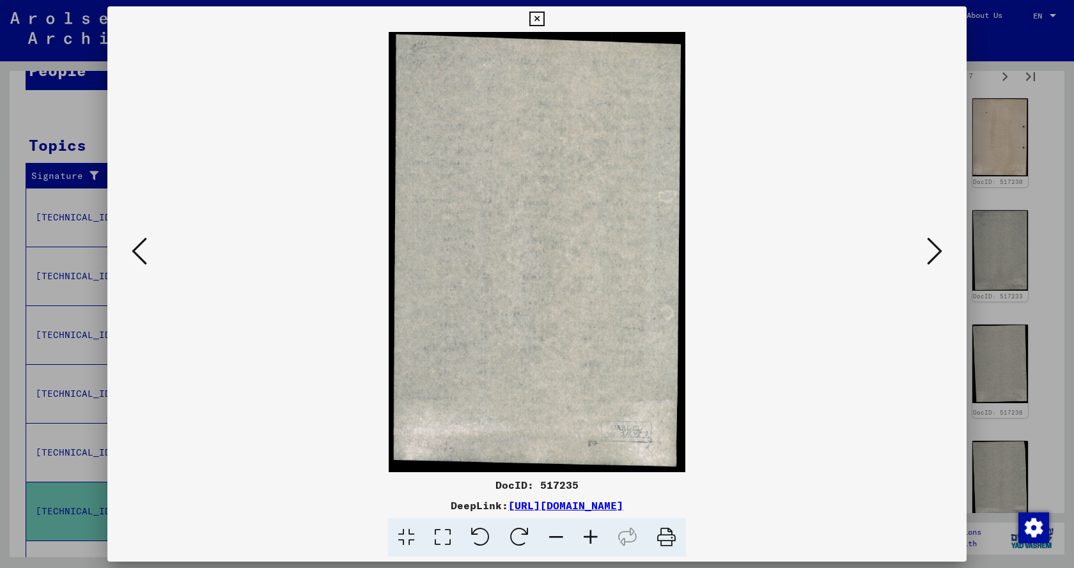
click at [928, 249] on icon at bounding box center [934, 251] width 15 height 31
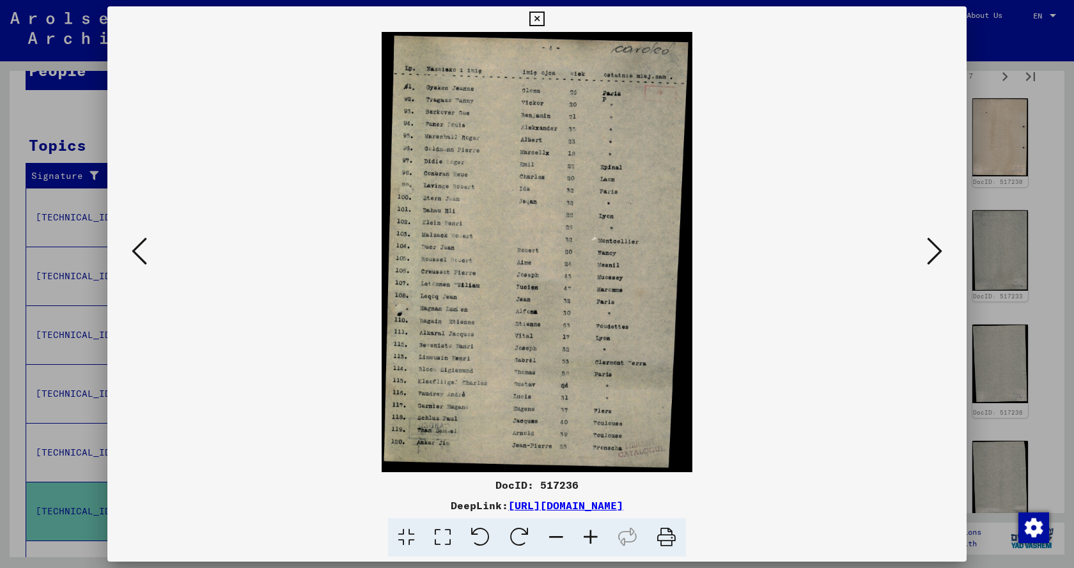
click at [928, 249] on icon at bounding box center [934, 251] width 15 height 31
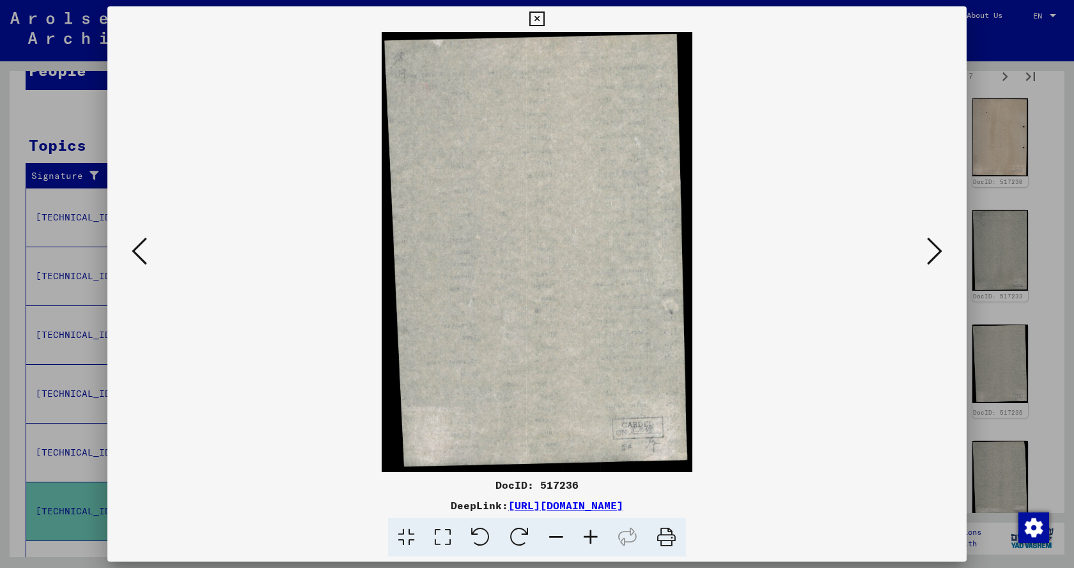
click at [928, 249] on icon at bounding box center [934, 251] width 15 height 31
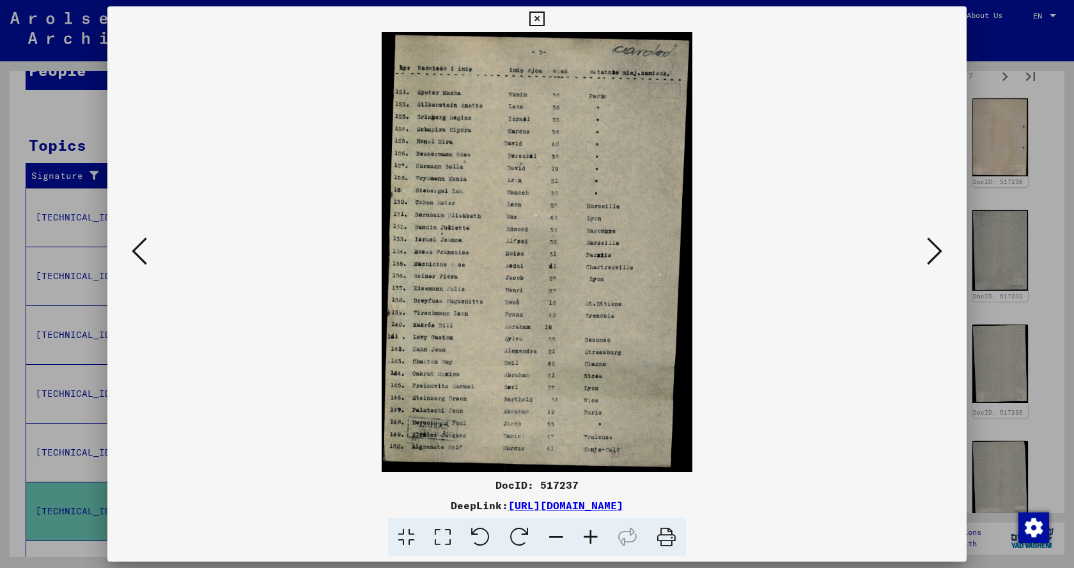
click at [928, 249] on icon at bounding box center [934, 251] width 15 height 31
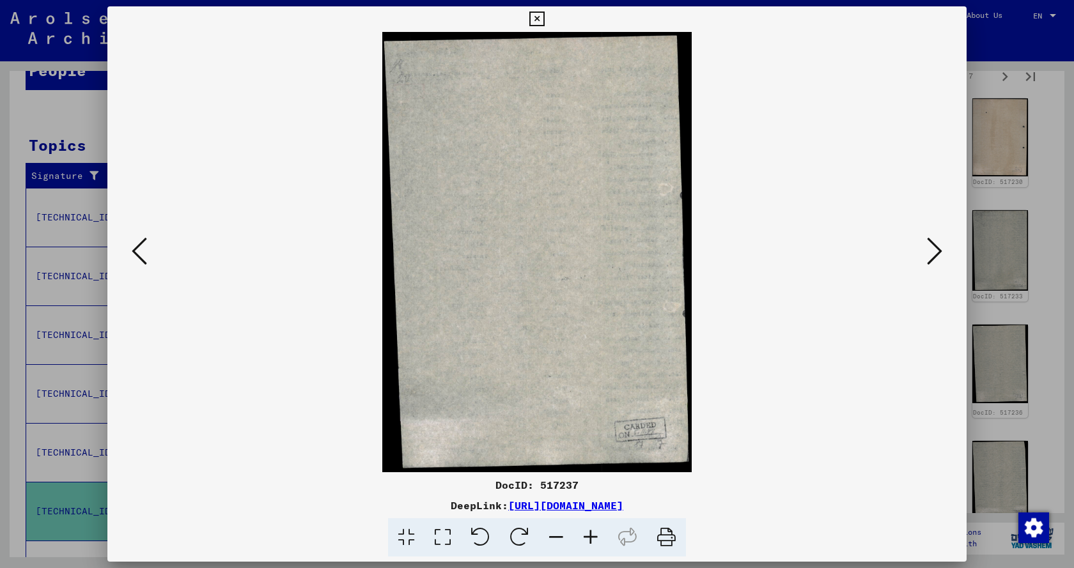
click at [929, 249] on icon at bounding box center [934, 251] width 15 height 31
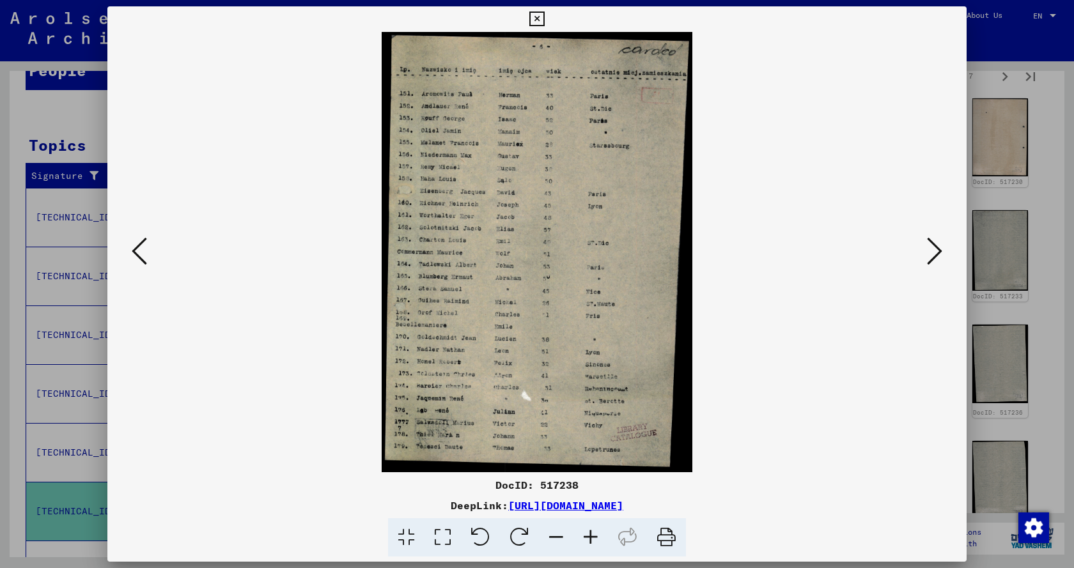
click at [929, 249] on icon at bounding box center [934, 251] width 15 height 31
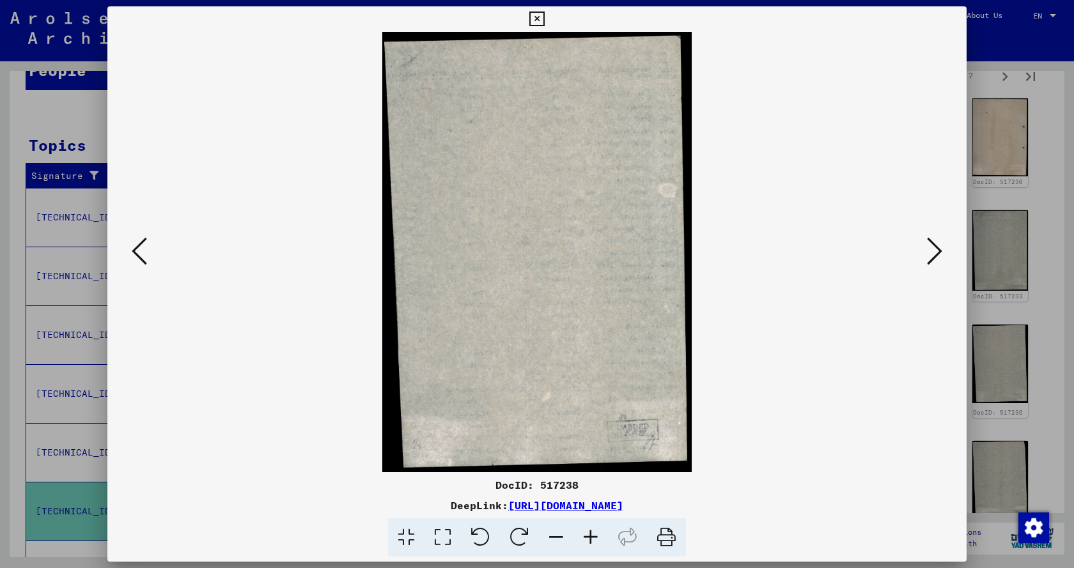
click at [929, 249] on icon at bounding box center [934, 251] width 15 height 31
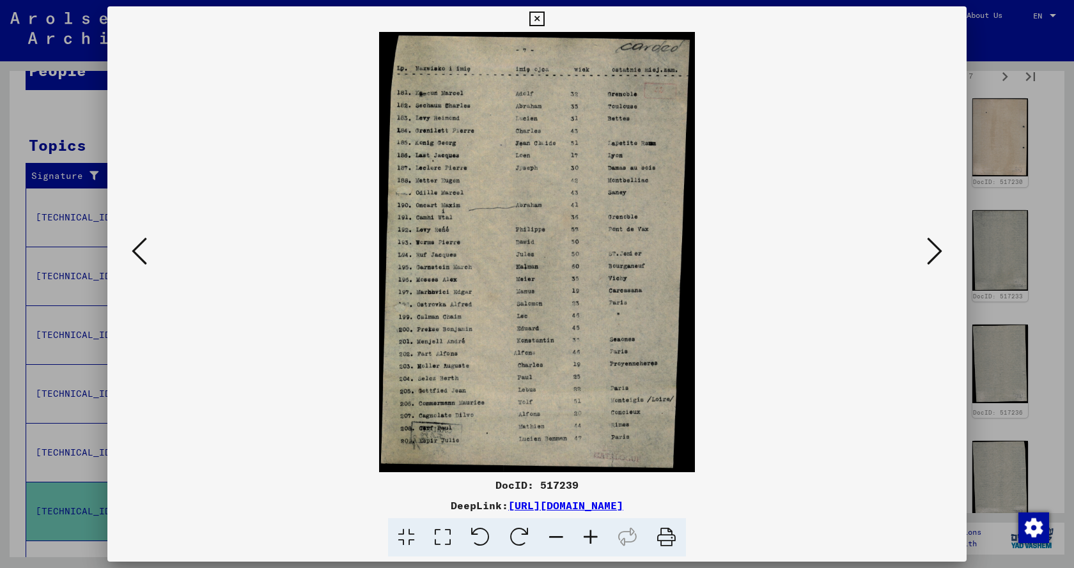
click at [929, 249] on icon at bounding box center [934, 251] width 15 height 31
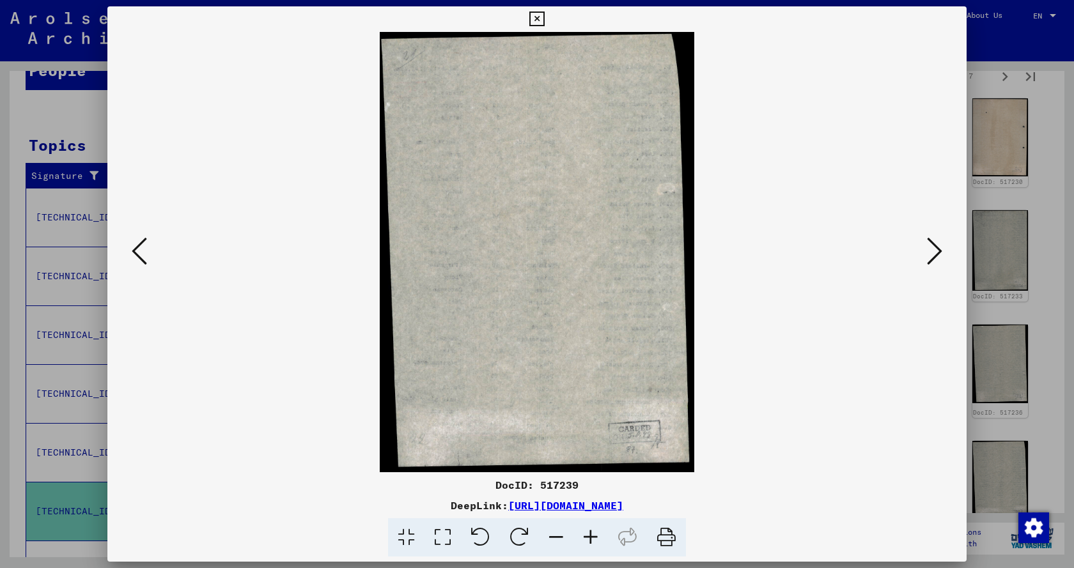
click at [929, 249] on icon at bounding box center [934, 251] width 15 height 31
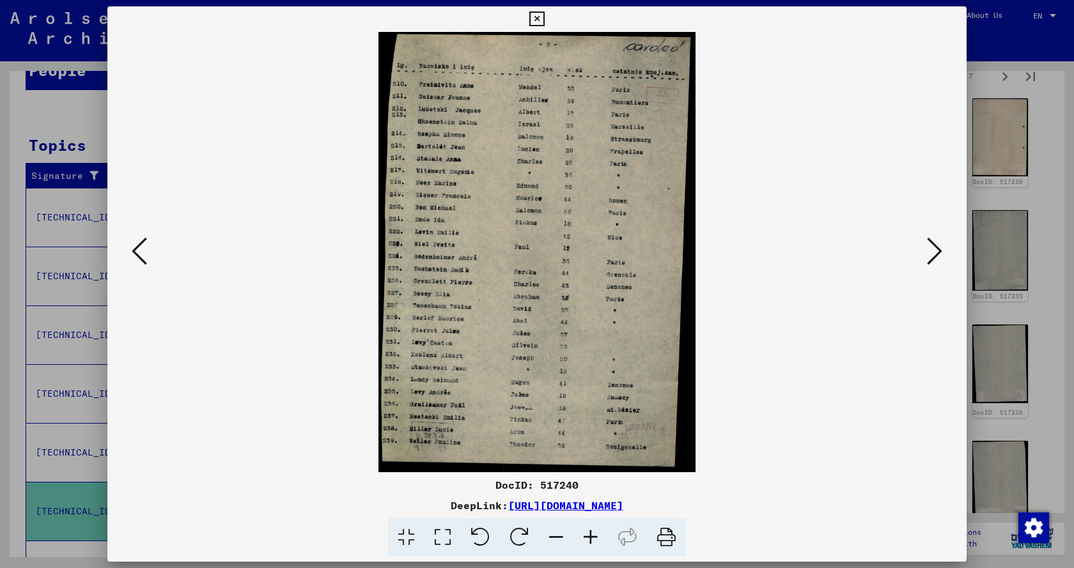
click at [929, 249] on icon at bounding box center [934, 251] width 15 height 31
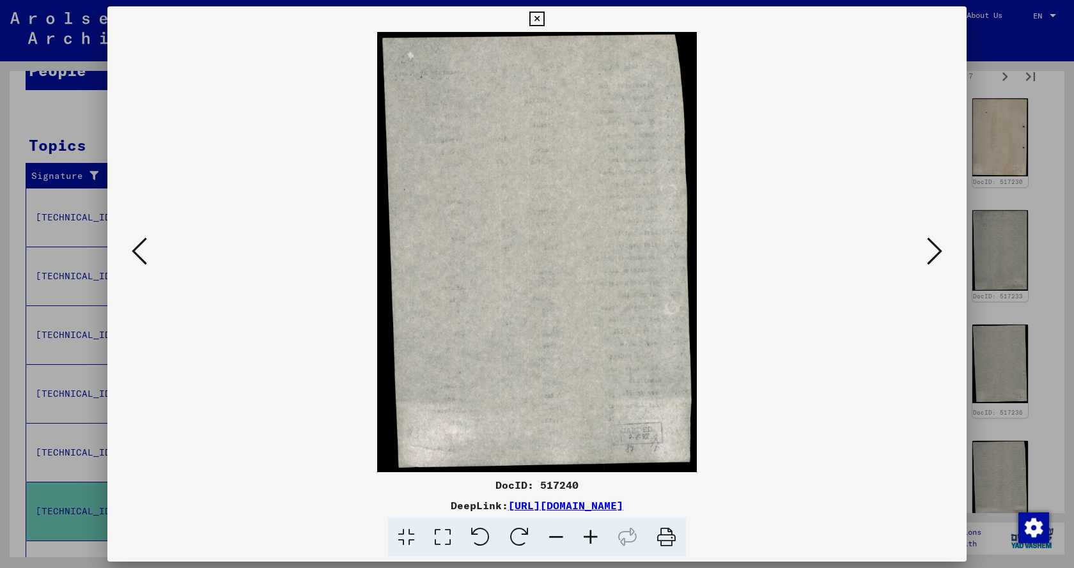
click at [929, 249] on icon at bounding box center [934, 251] width 15 height 31
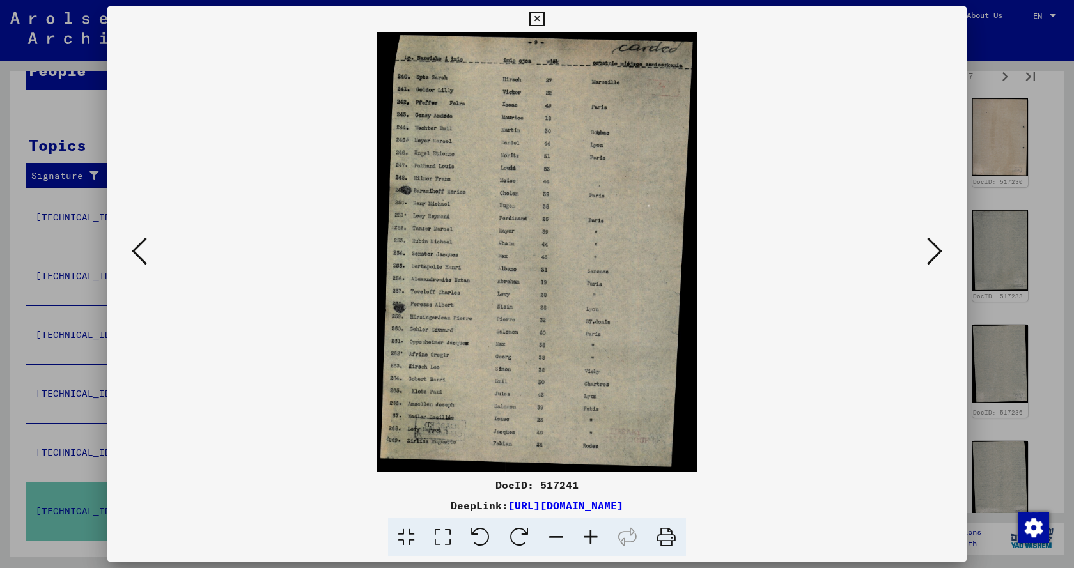
click at [929, 249] on icon at bounding box center [934, 251] width 15 height 31
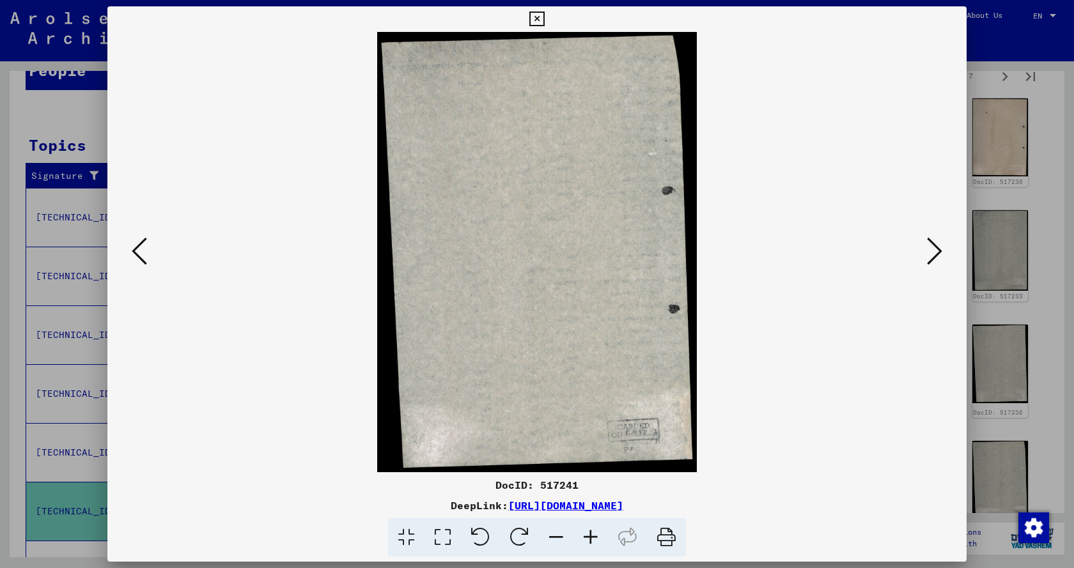
click at [929, 249] on icon at bounding box center [934, 251] width 15 height 31
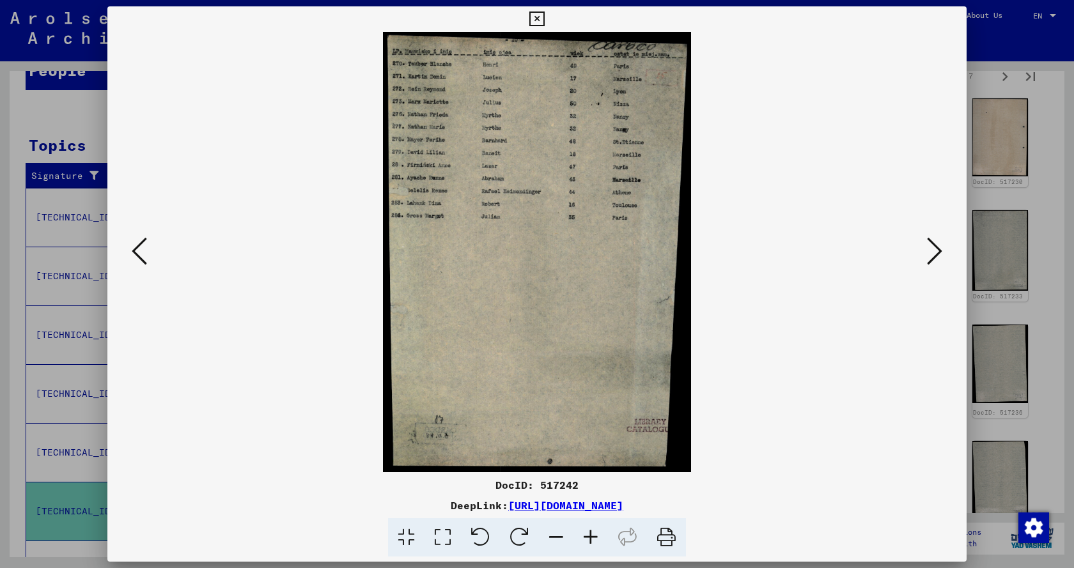
click at [929, 249] on icon at bounding box center [934, 251] width 15 height 31
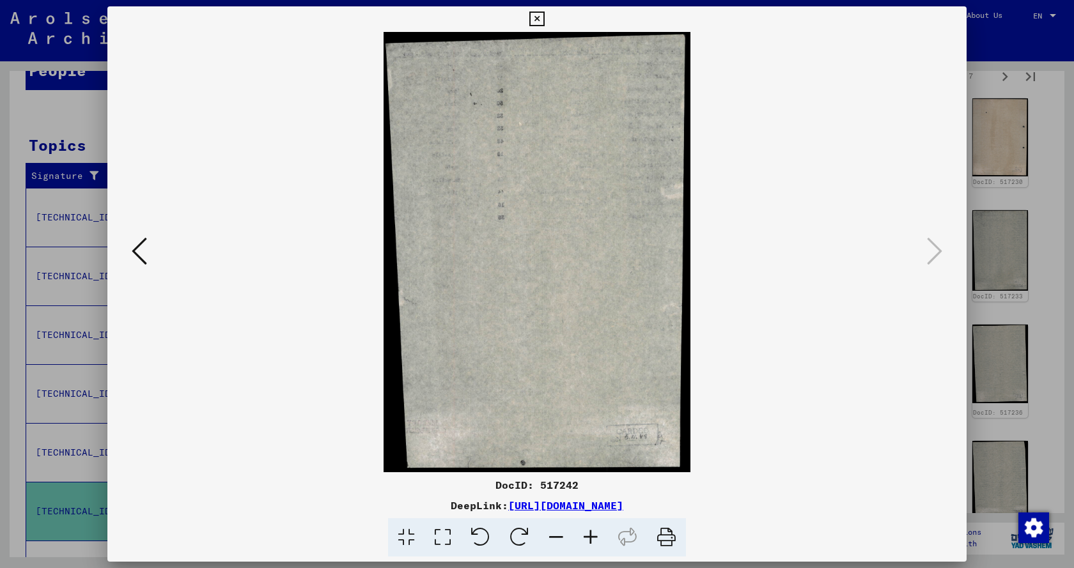
click at [542, 22] on icon at bounding box center [536, 19] width 15 height 15
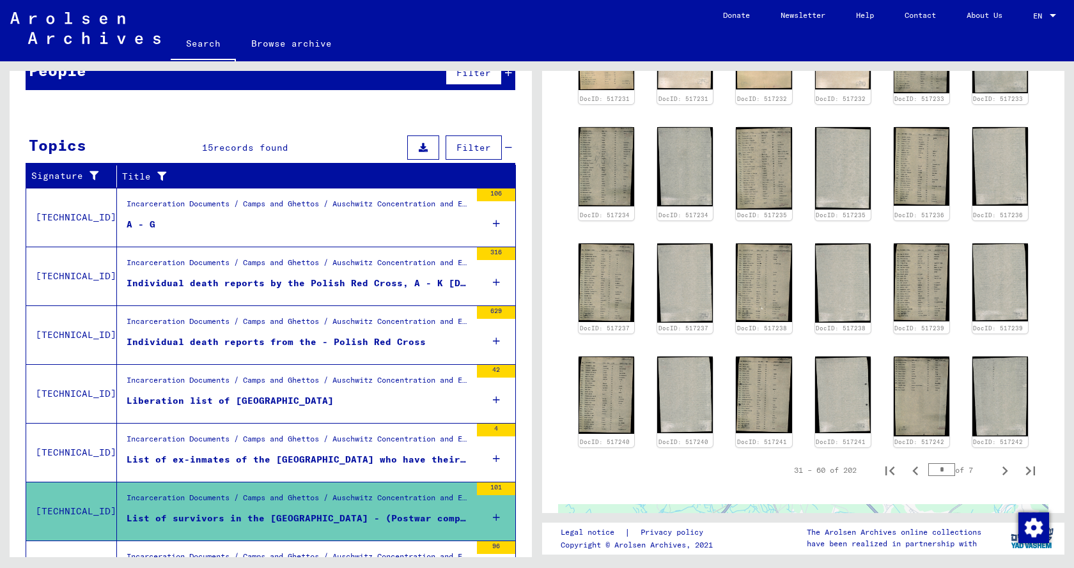
scroll to position [651, 0]
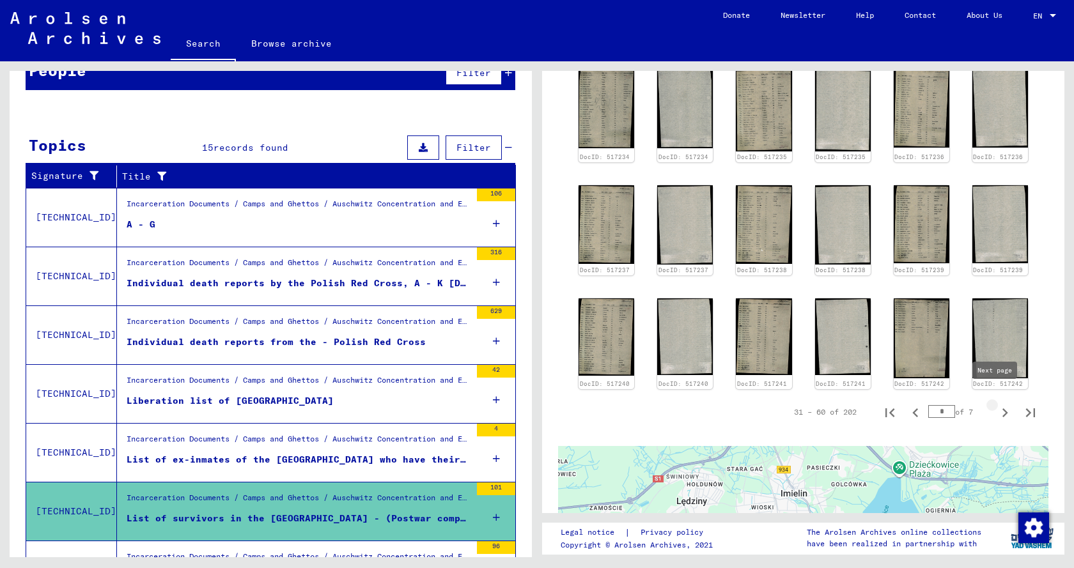
click at [1002, 408] on icon "Next page" at bounding box center [1005, 412] width 6 height 9
type input "*"
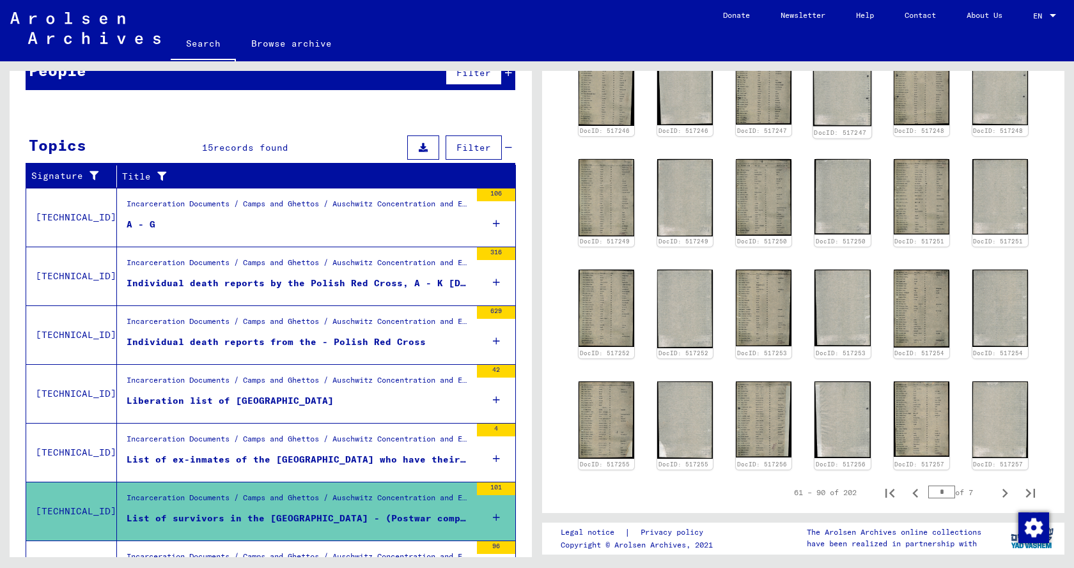
scroll to position [396, 0]
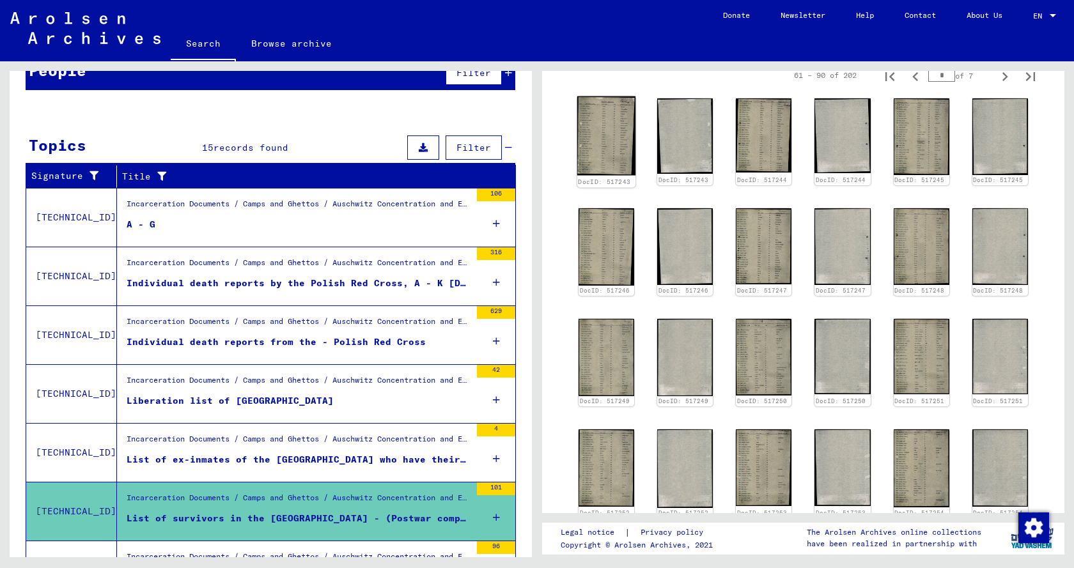
click at [601, 147] on img at bounding box center [606, 136] width 59 height 79
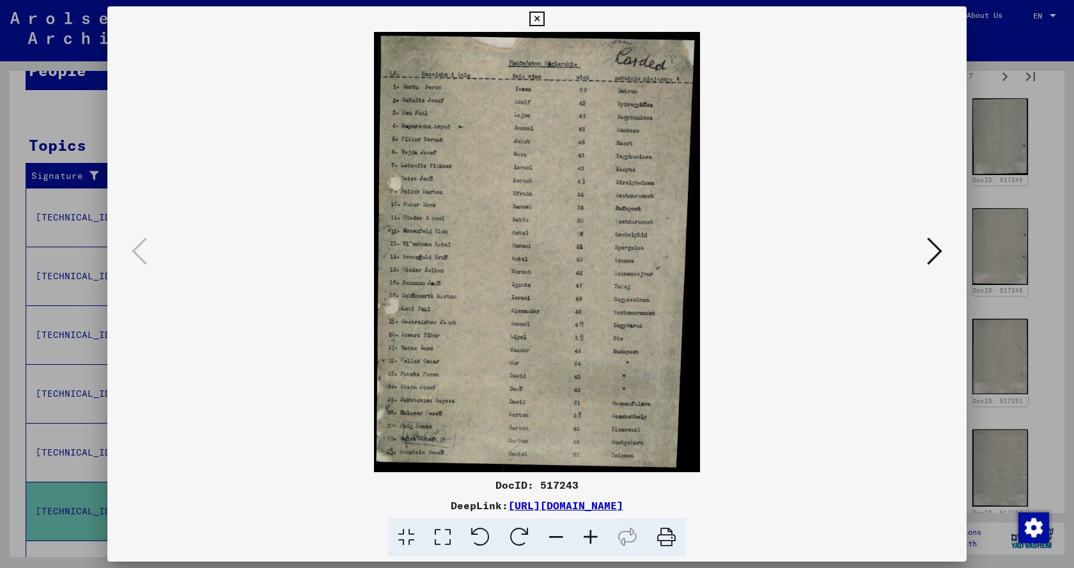
click at [929, 253] on icon at bounding box center [934, 251] width 15 height 31
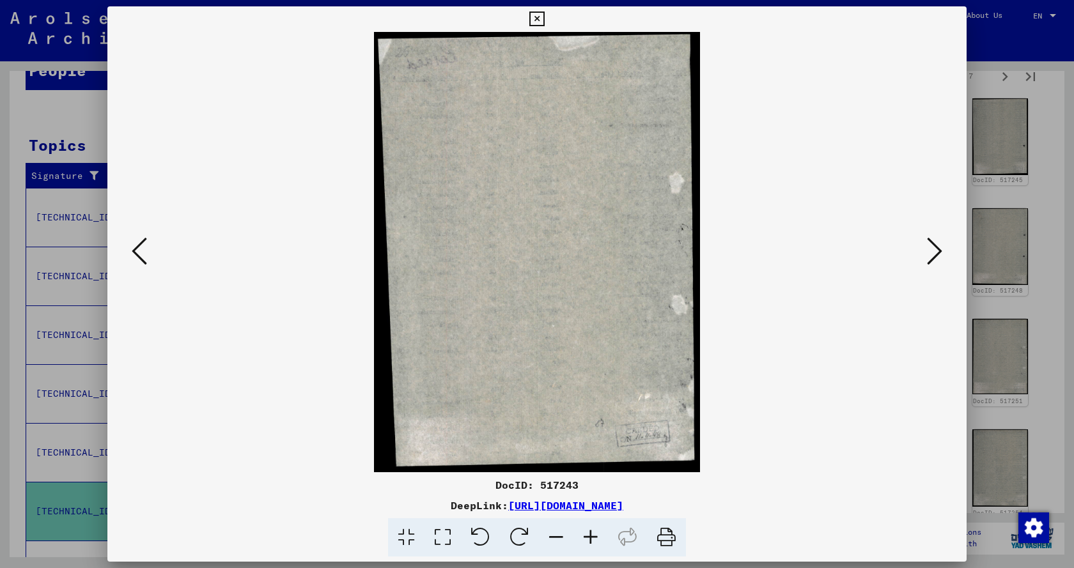
click at [929, 253] on icon at bounding box center [934, 251] width 15 height 31
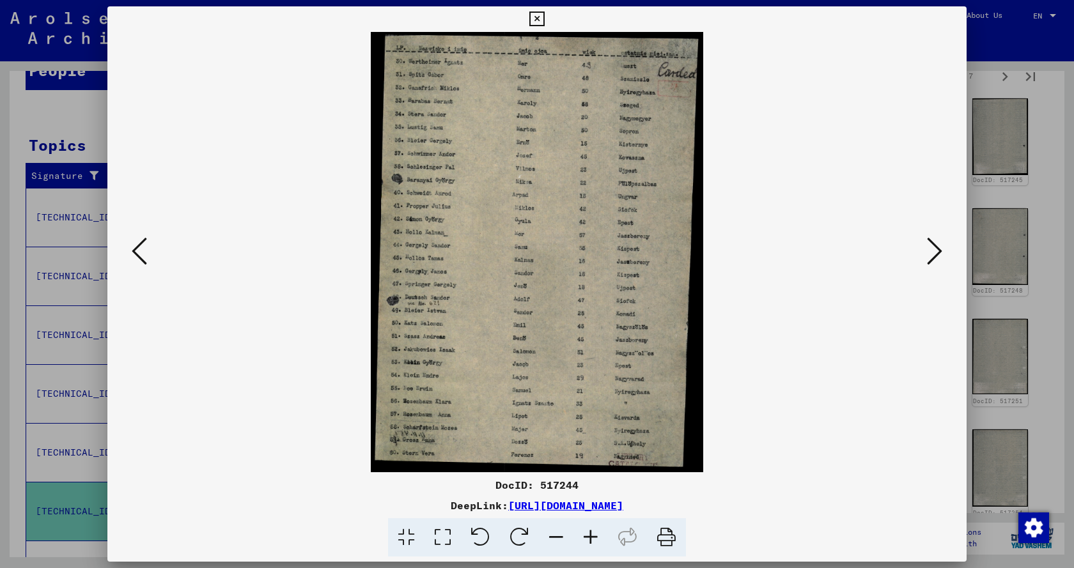
click at [929, 253] on icon at bounding box center [934, 251] width 15 height 31
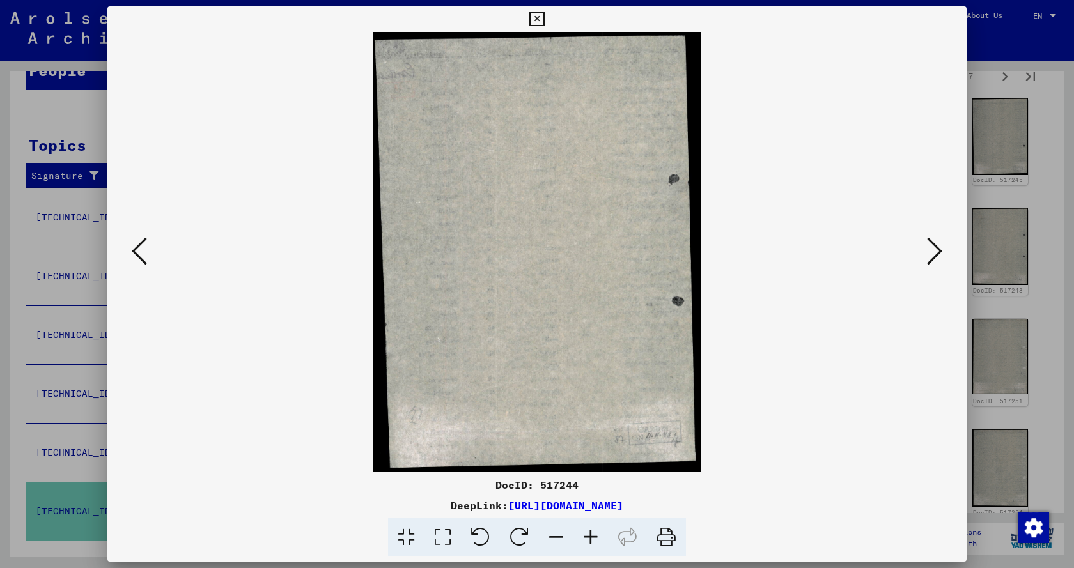
click at [929, 253] on icon at bounding box center [934, 251] width 15 height 31
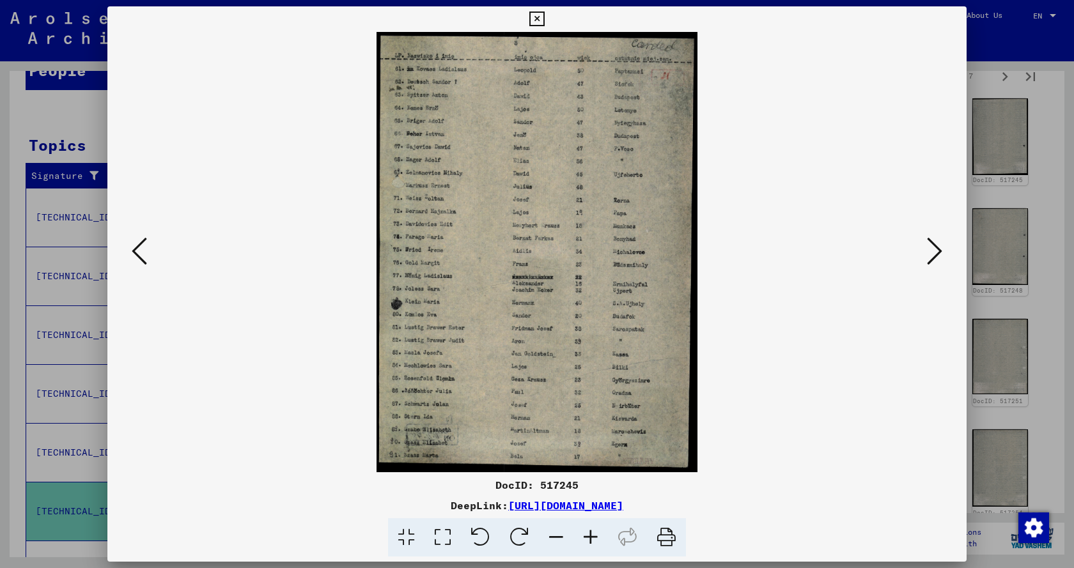
click at [929, 253] on icon at bounding box center [934, 251] width 15 height 31
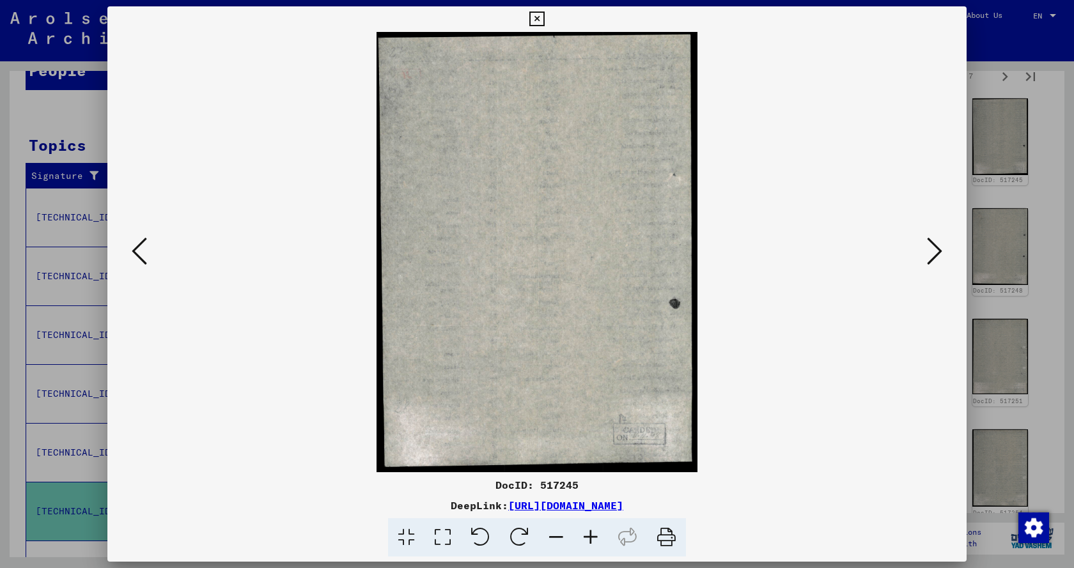
click at [929, 253] on icon at bounding box center [934, 251] width 15 height 31
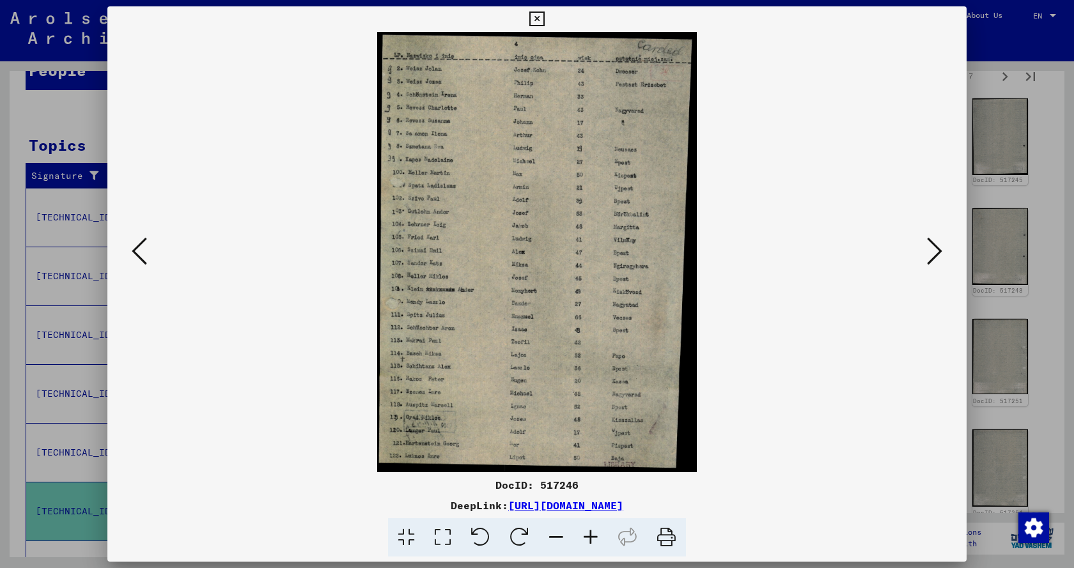
click at [929, 253] on icon at bounding box center [934, 251] width 15 height 31
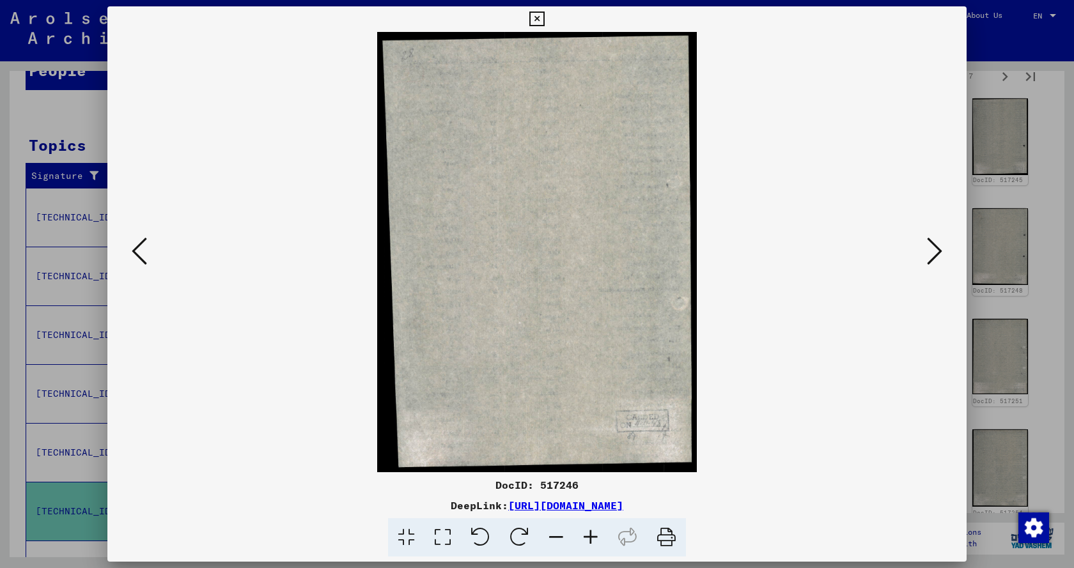
click at [929, 253] on icon at bounding box center [934, 251] width 15 height 31
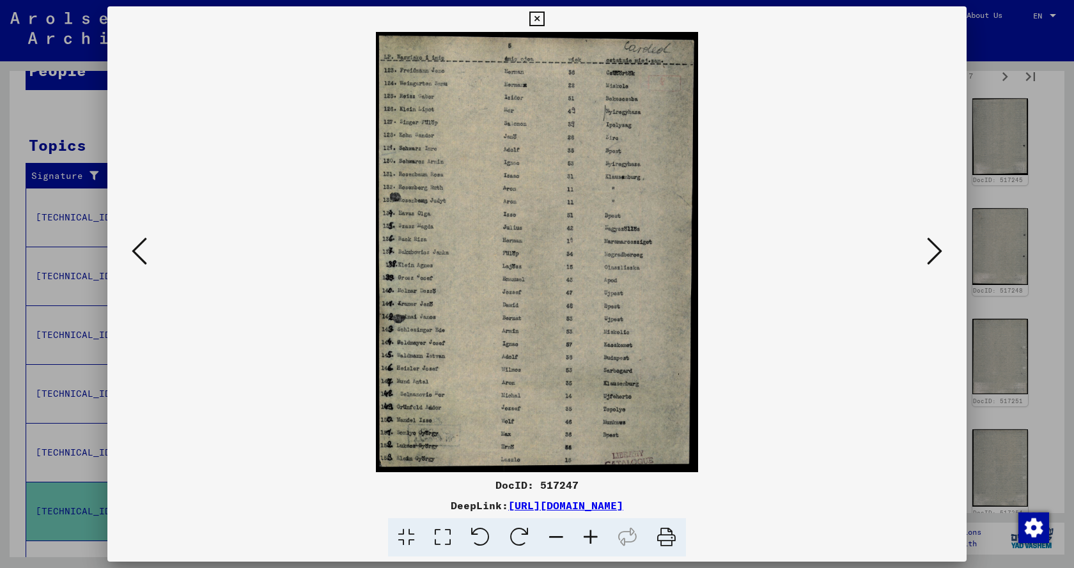
click at [929, 253] on icon at bounding box center [934, 251] width 15 height 31
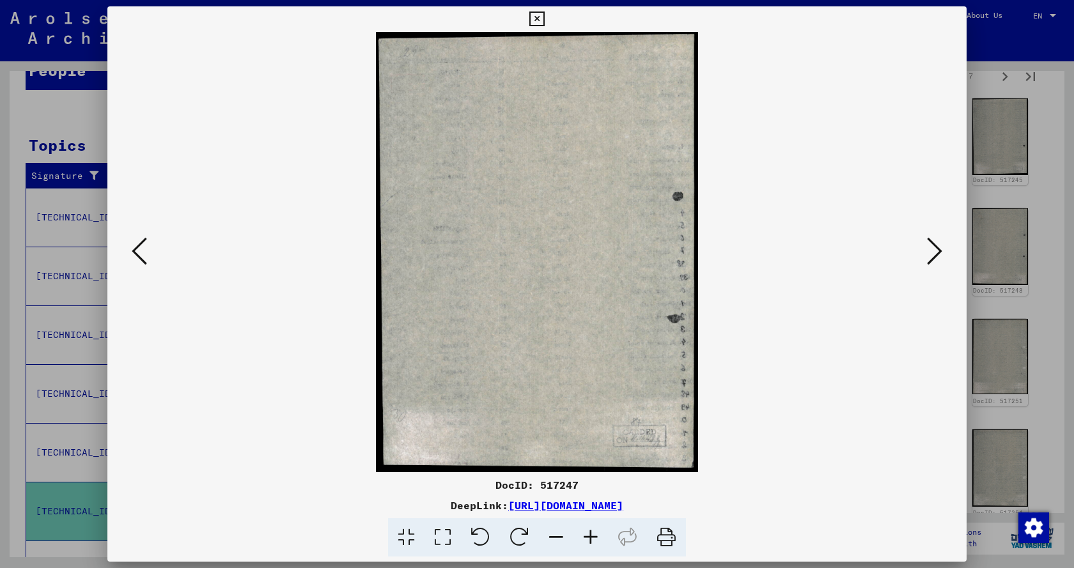
click at [929, 253] on icon at bounding box center [934, 251] width 15 height 31
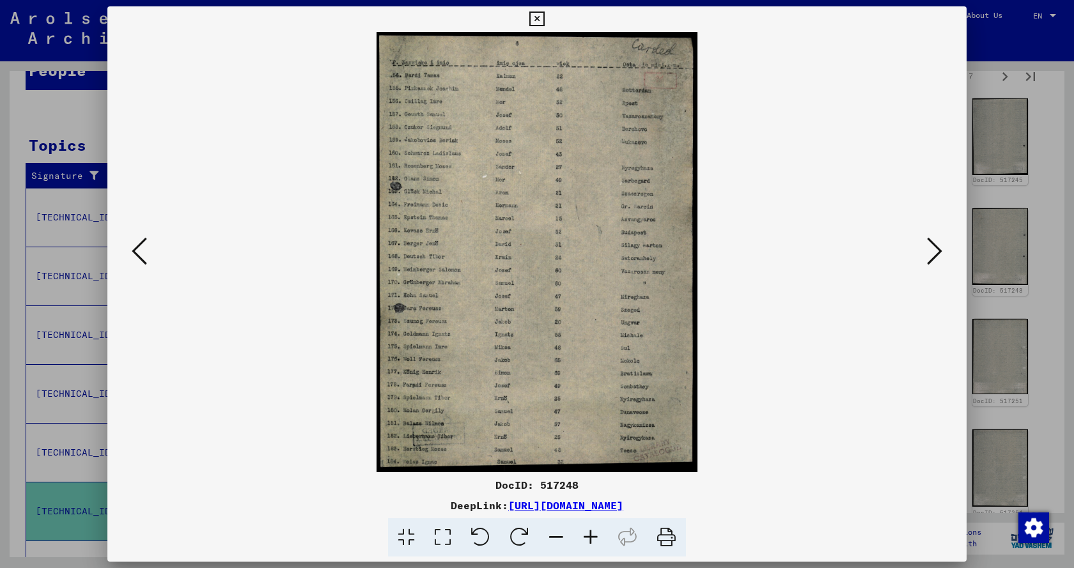
click at [929, 253] on icon at bounding box center [934, 251] width 15 height 31
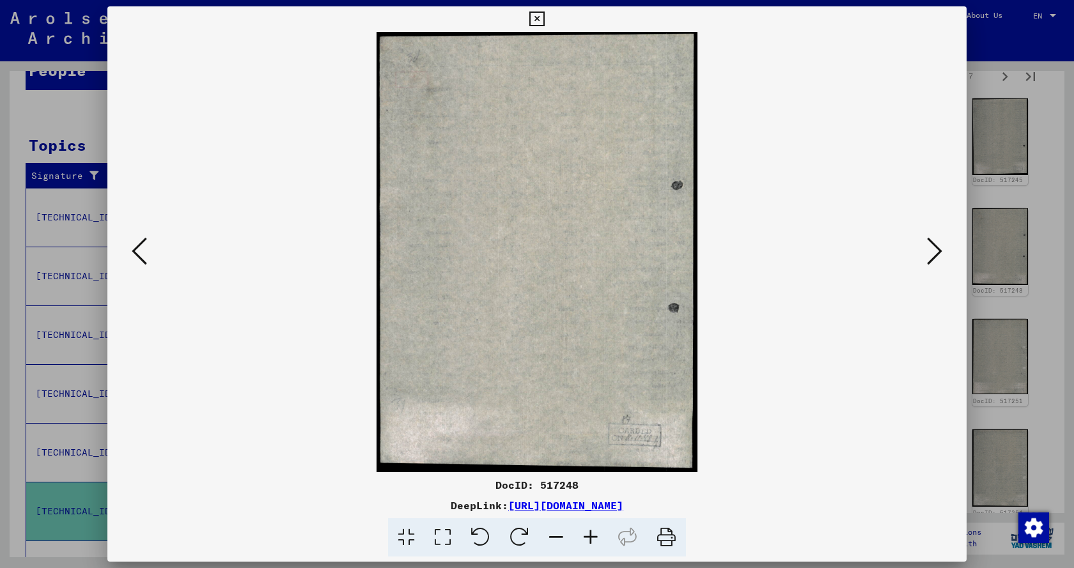
click at [929, 253] on icon at bounding box center [934, 251] width 15 height 31
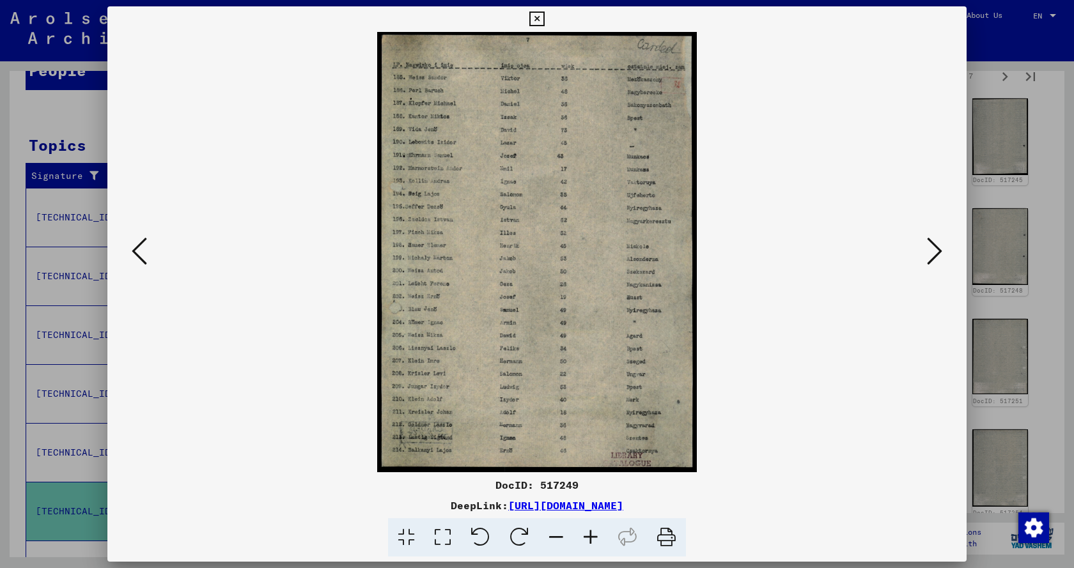
click at [929, 253] on icon at bounding box center [934, 251] width 15 height 31
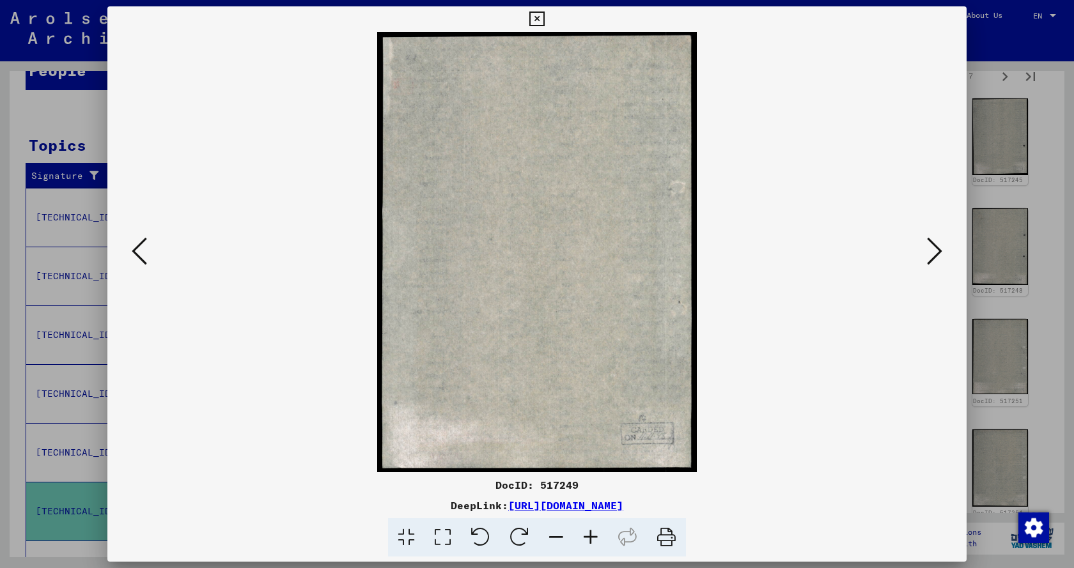
click at [929, 253] on icon at bounding box center [934, 251] width 15 height 31
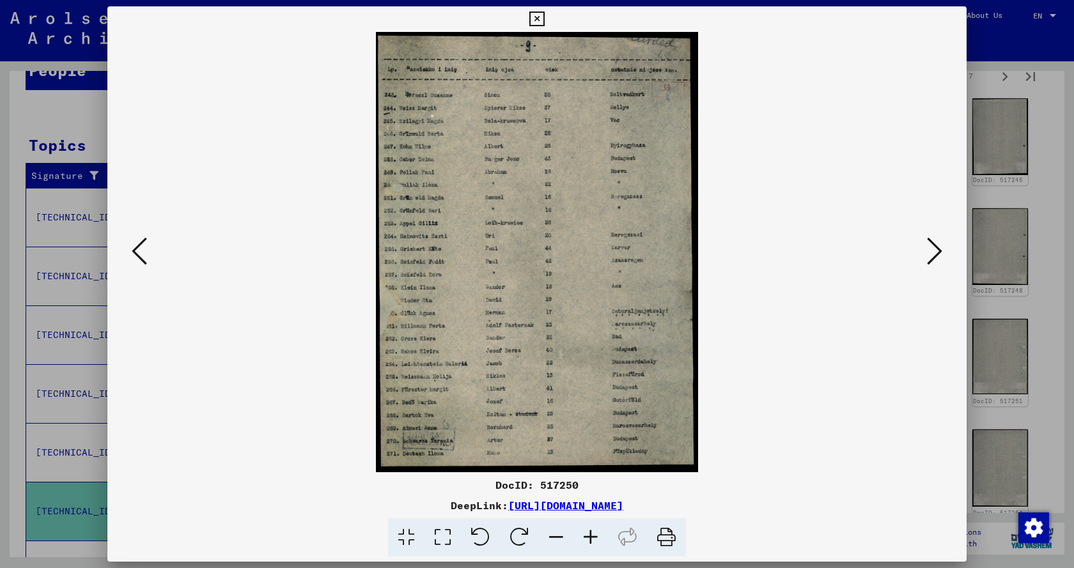
click at [929, 253] on icon at bounding box center [934, 251] width 15 height 31
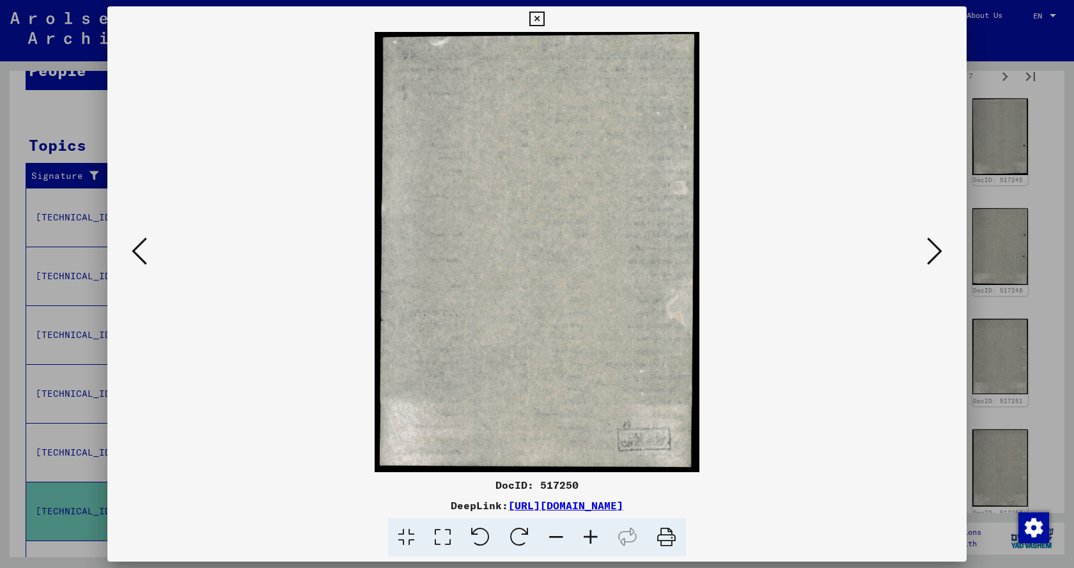
click at [929, 253] on icon at bounding box center [934, 251] width 15 height 31
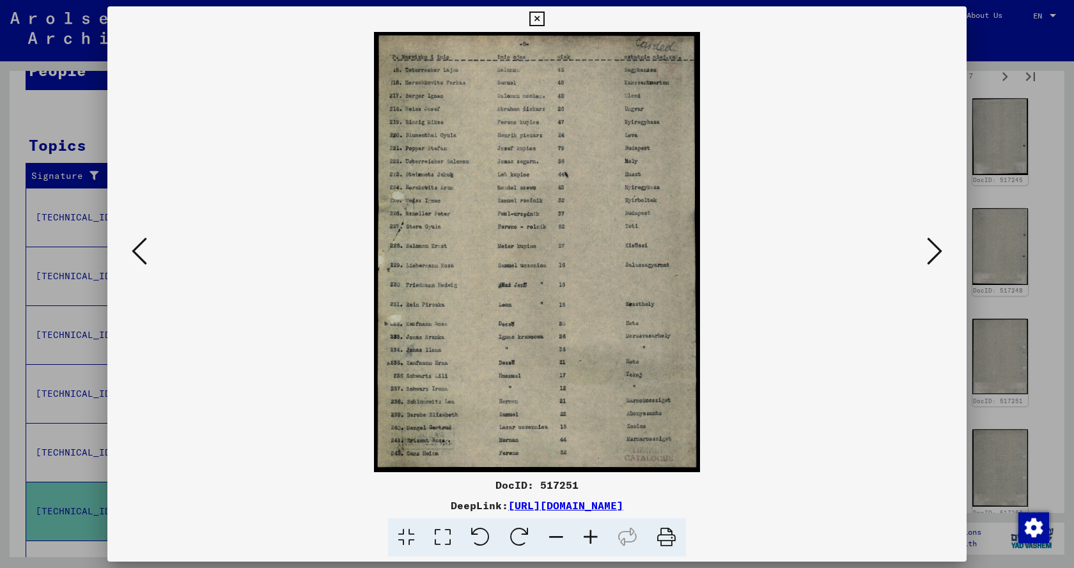
click at [929, 253] on icon at bounding box center [934, 251] width 15 height 31
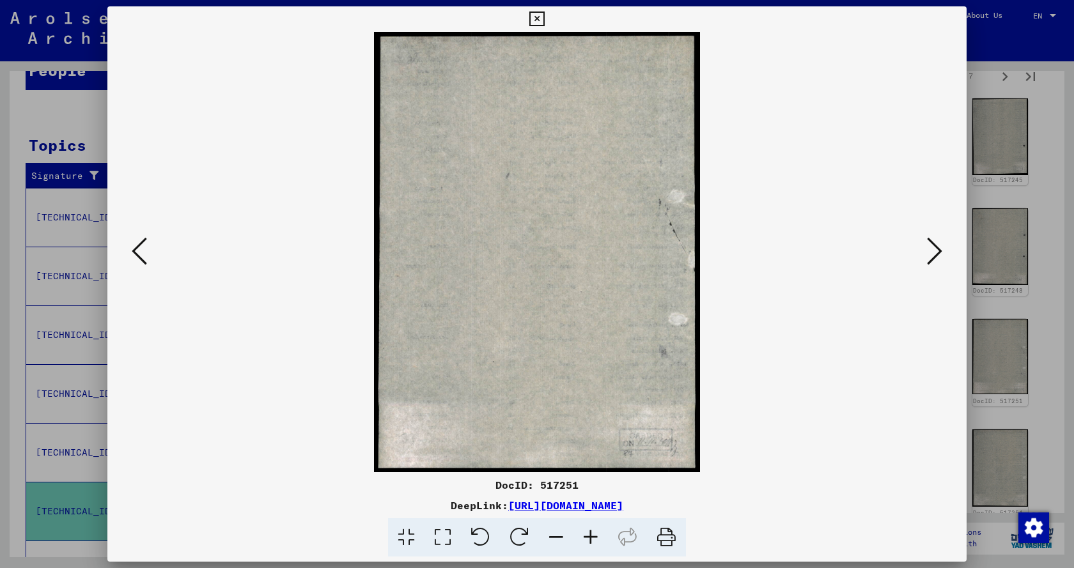
click at [929, 253] on icon at bounding box center [934, 251] width 15 height 31
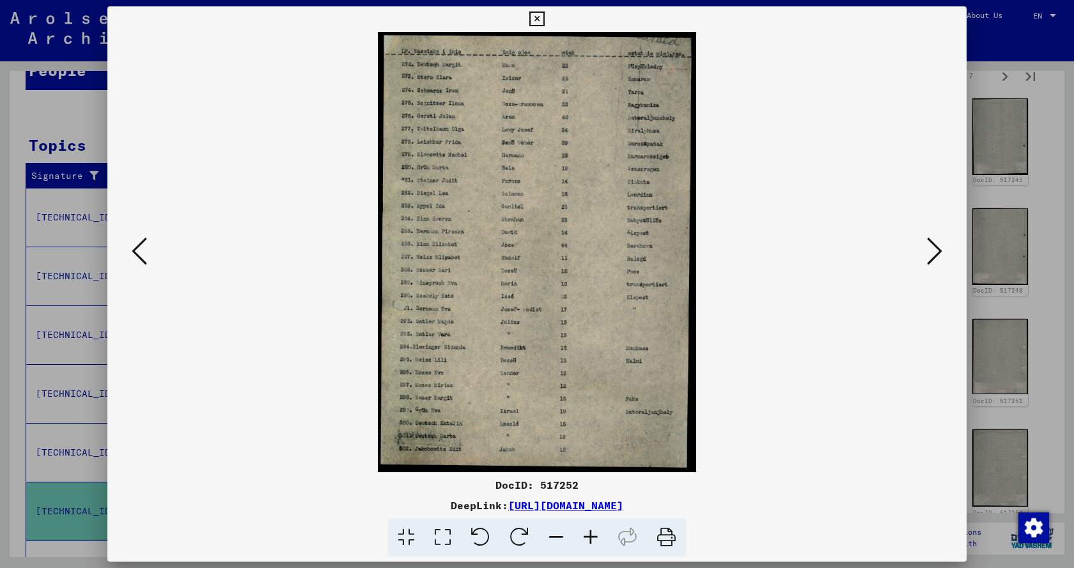
click at [929, 253] on icon at bounding box center [934, 251] width 15 height 31
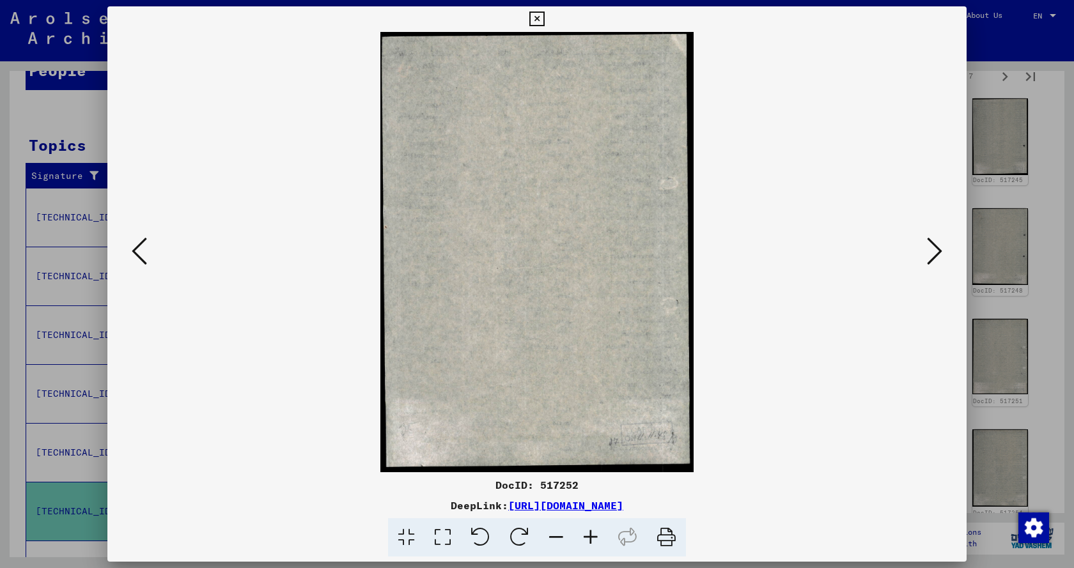
click at [929, 253] on icon at bounding box center [934, 251] width 15 height 31
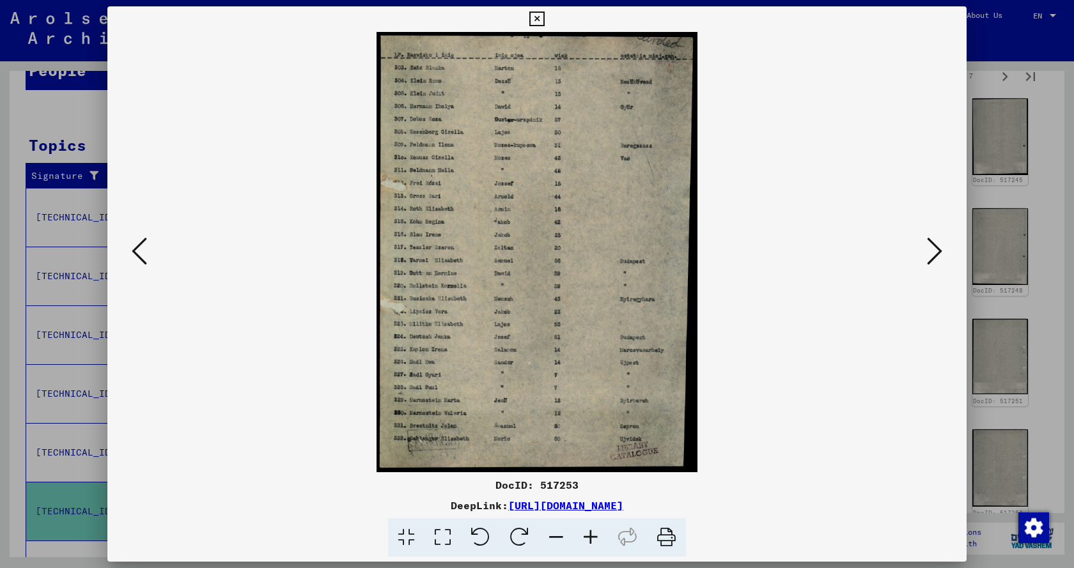
click at [929, 253] on icon at bounding box center [934, 251] width 15 height 31
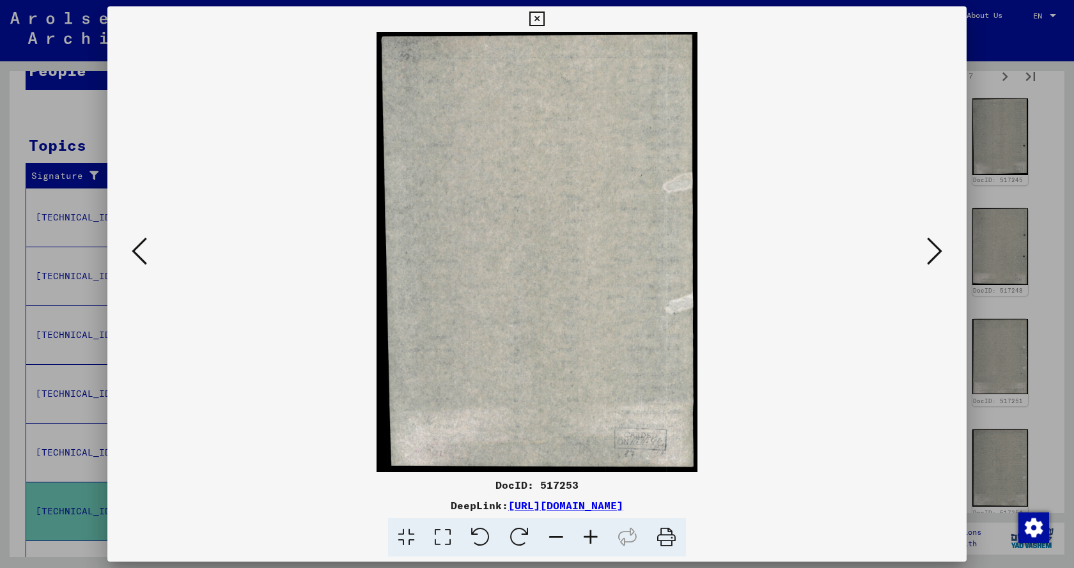
click at [929, 253] on icon at bounding box center [934, 251] width 15 height 31
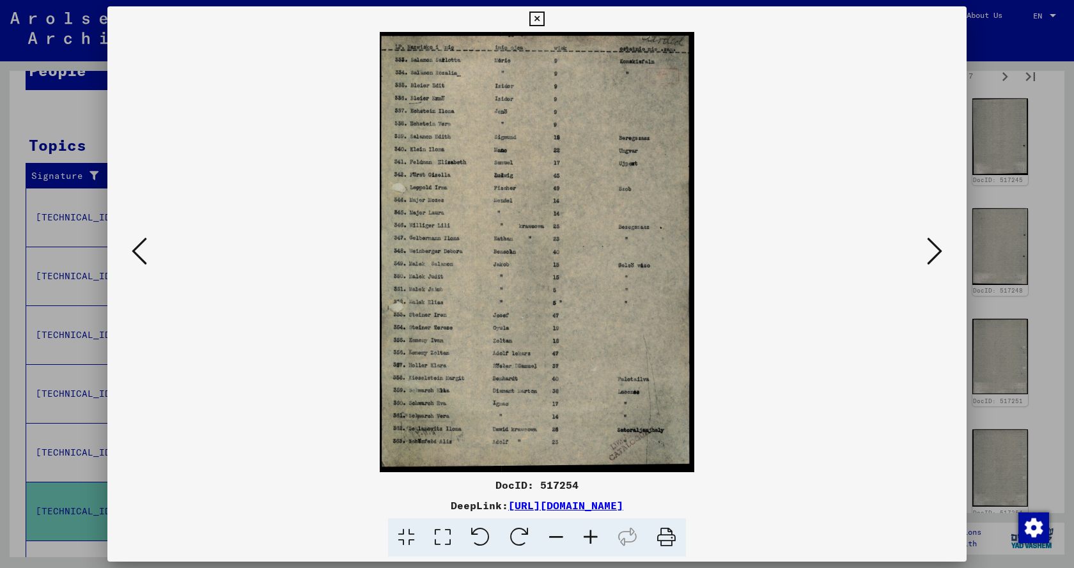
click at [929, 253] on icon at bounding box center [934, 251] width 15 height 31
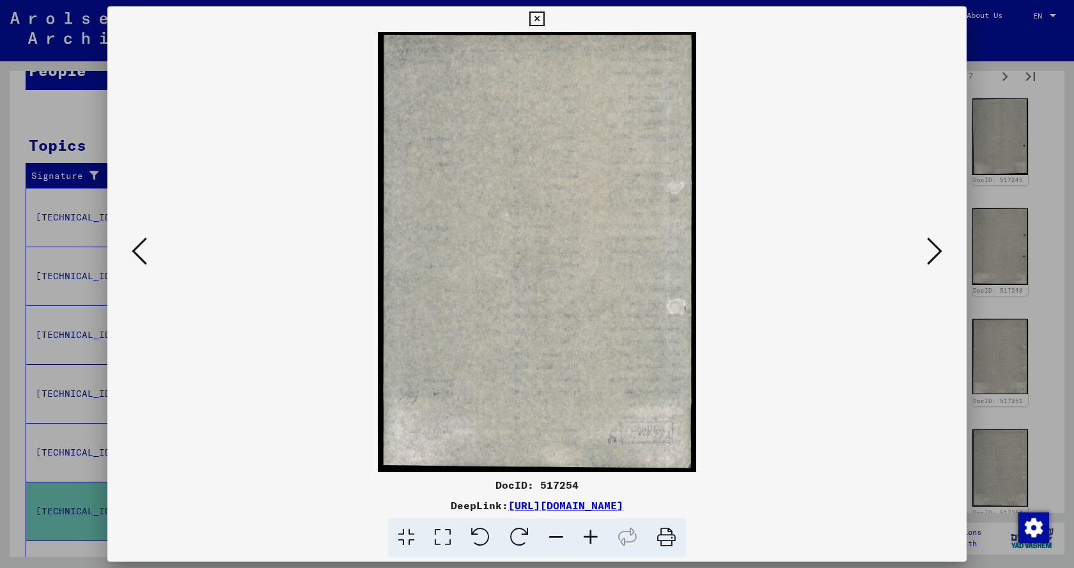
click at [929, 253] on icon at bounding box center [934, 251] width 15 height 31
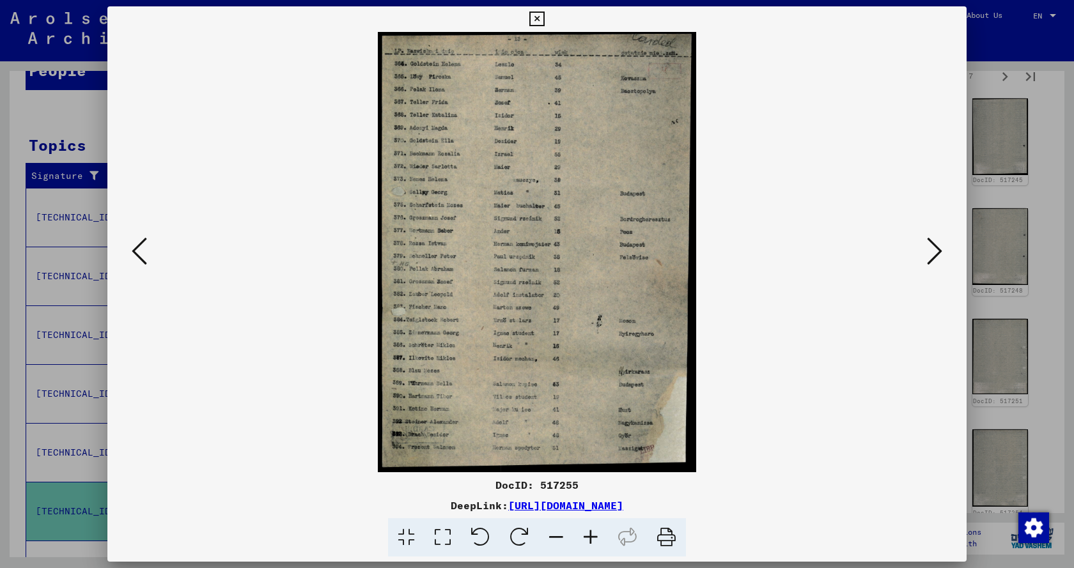
click at [929, 253] on icon at bounding box center [934, 251] width 15 height 31
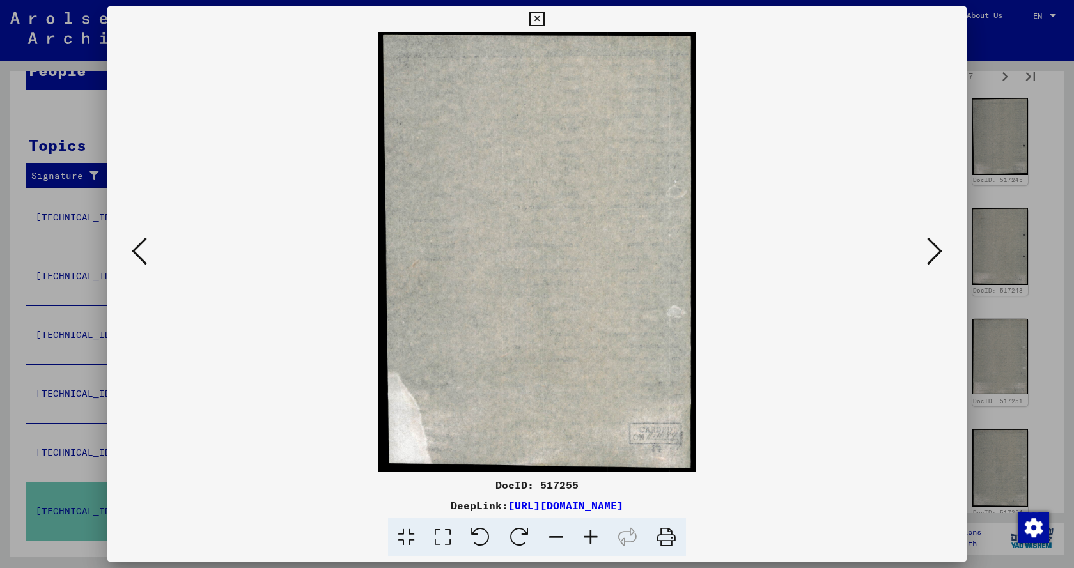
click at [929, 253] on icon at bounding box center [934, 251] width 15 height 31
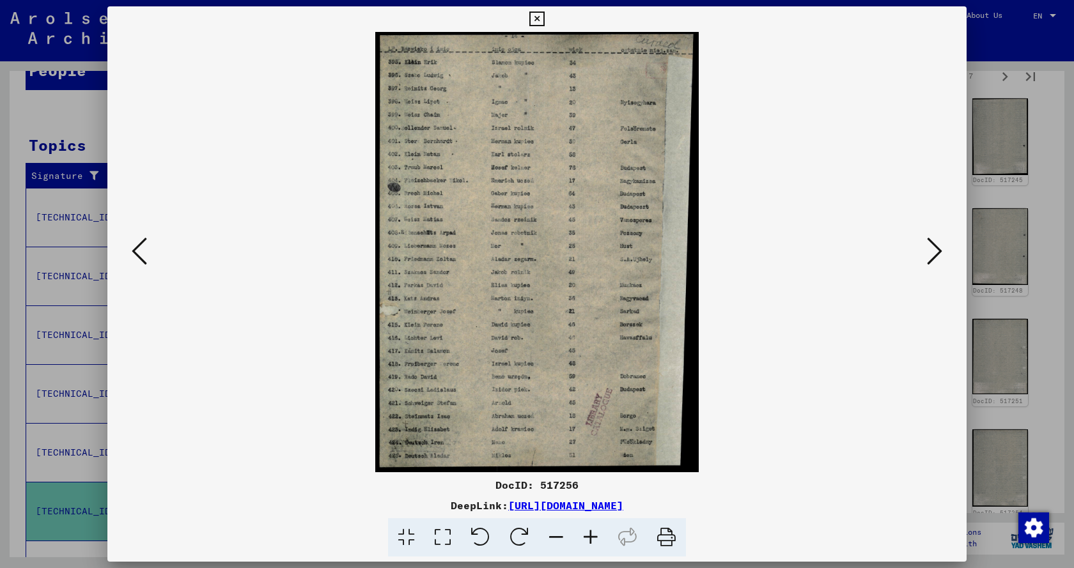
click at [929, 253] on icon at bounding box center [934, 251] width 15 height 31
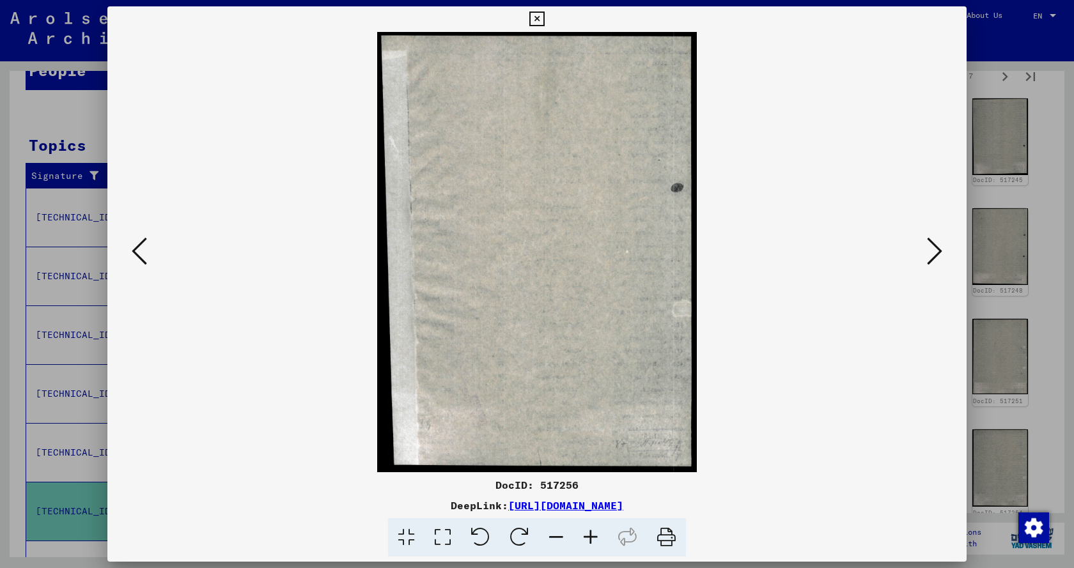
click at [929, 253] on icon at bounding box center [934, 251] width 15 height 31
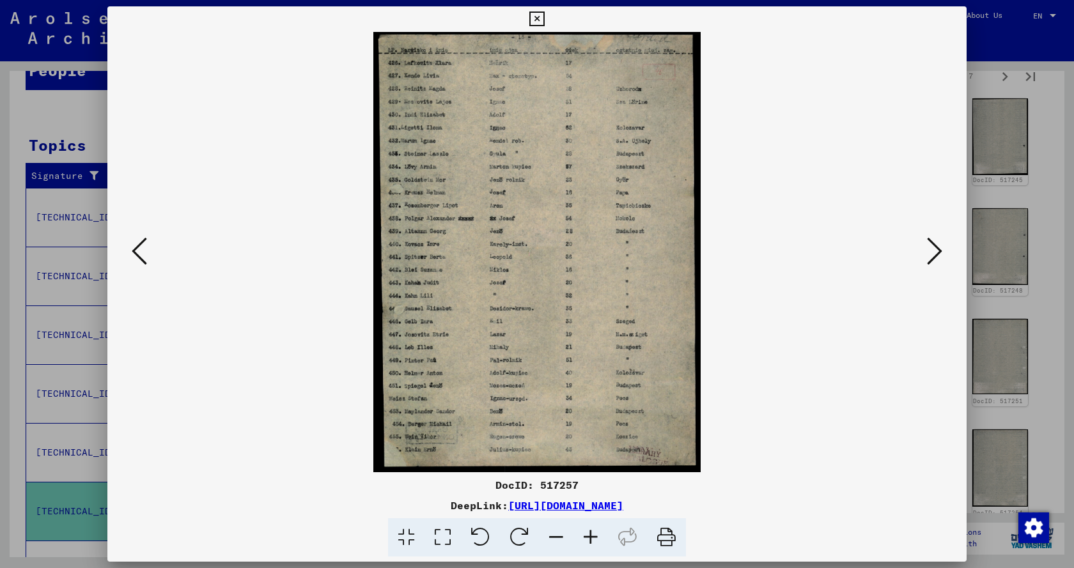
click at [929, 253] on icon at bounding box center [934, 251] width 15 height 31
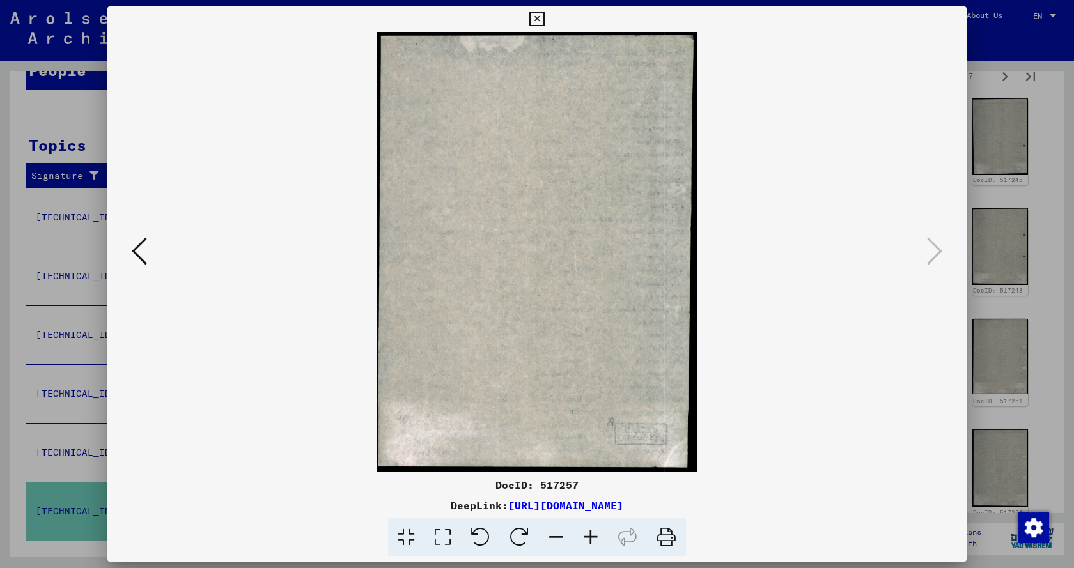
click at [536, 17] on icon at bounding box center [536, 19] width 15 height 15
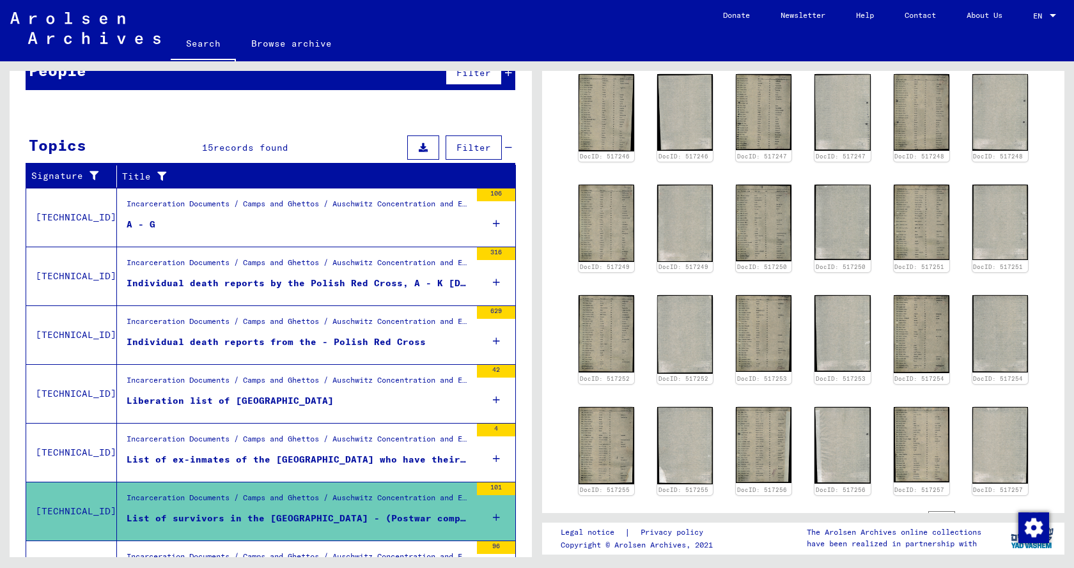
scroll to position [715, 0]
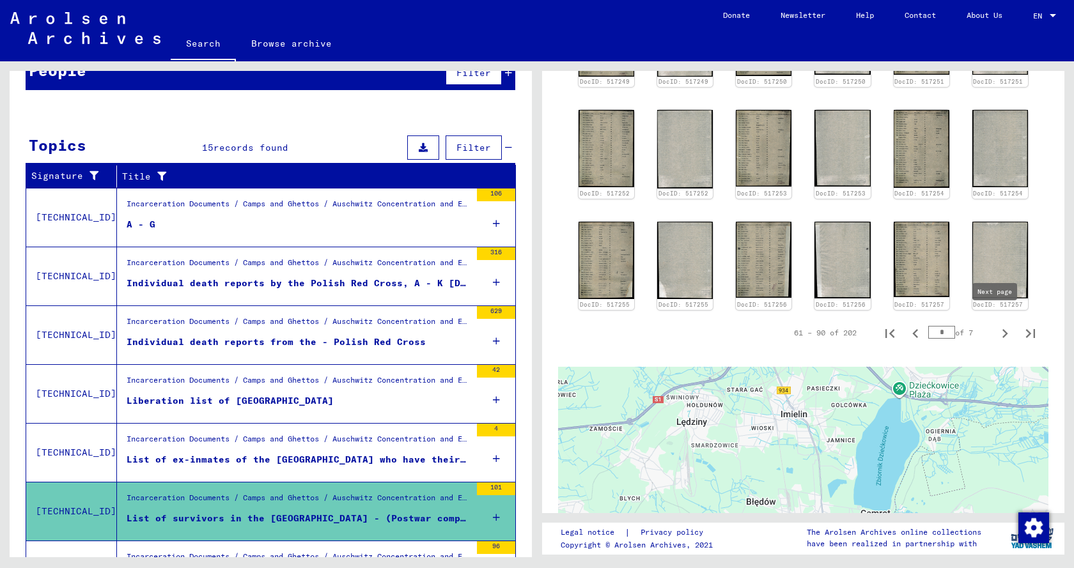
click at [996, 325] on icon "Next page" at bounding box center [1005, 334] width 18 height 18
type input "*"
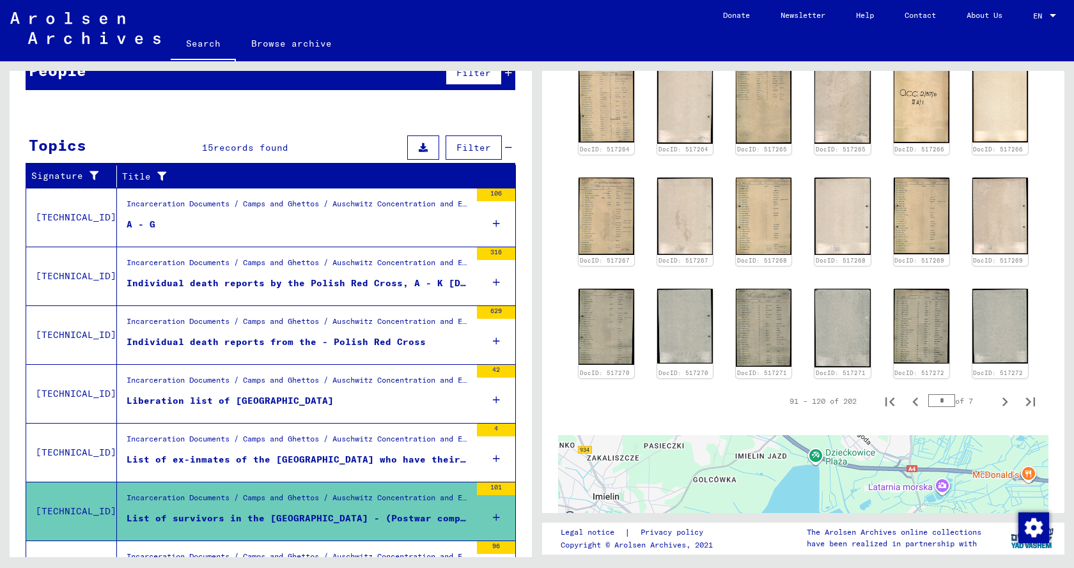
scroll to position [524, 0]
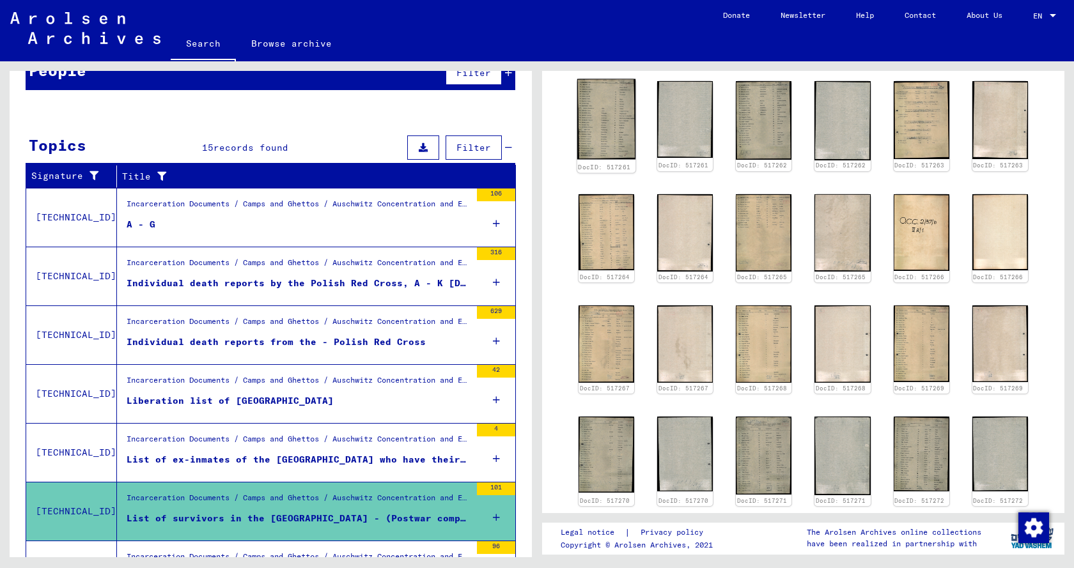
click at [609, 132] on img at bounding box center [606, 119] width 59 height 81
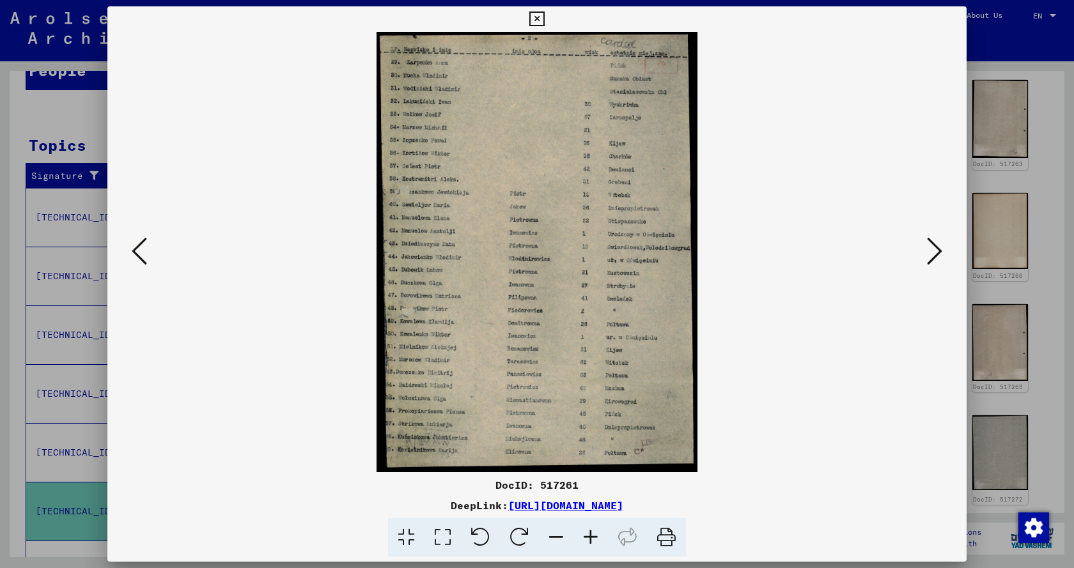
click at [929, 254] on icon at bounding box center [934, 251] width 15 height 31
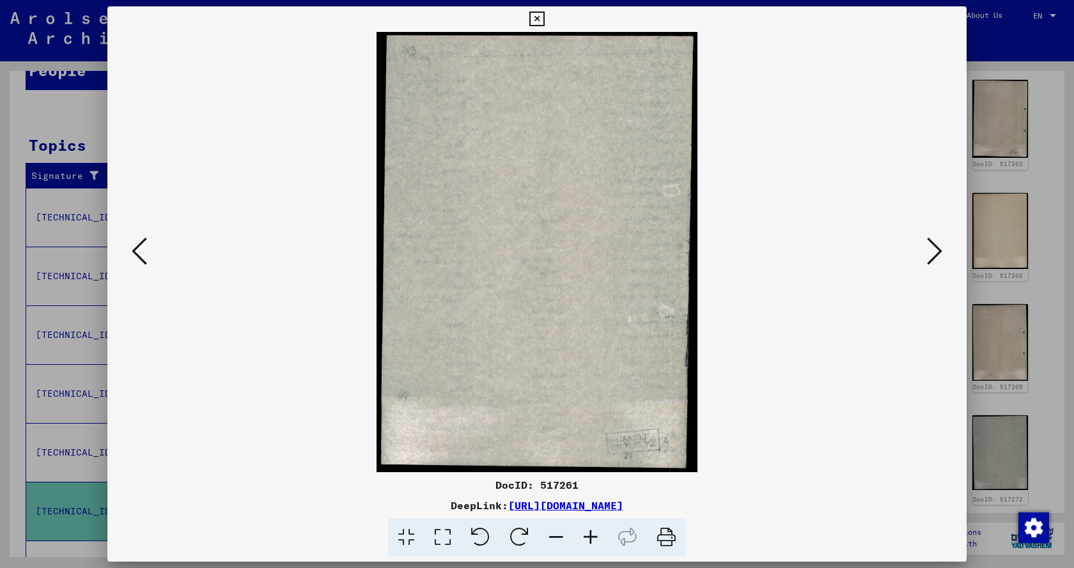
click at [929, 254] on icon at bounding box center [934, 251] width 15 height 31
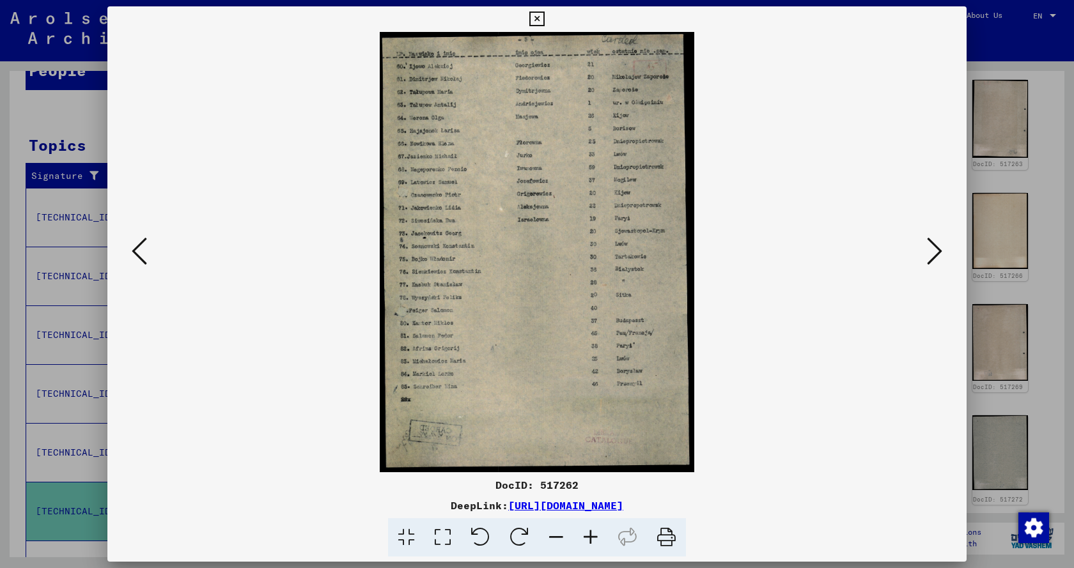
click at [929, 254] on icon at bounding box center [934, 251] width 15 height 31
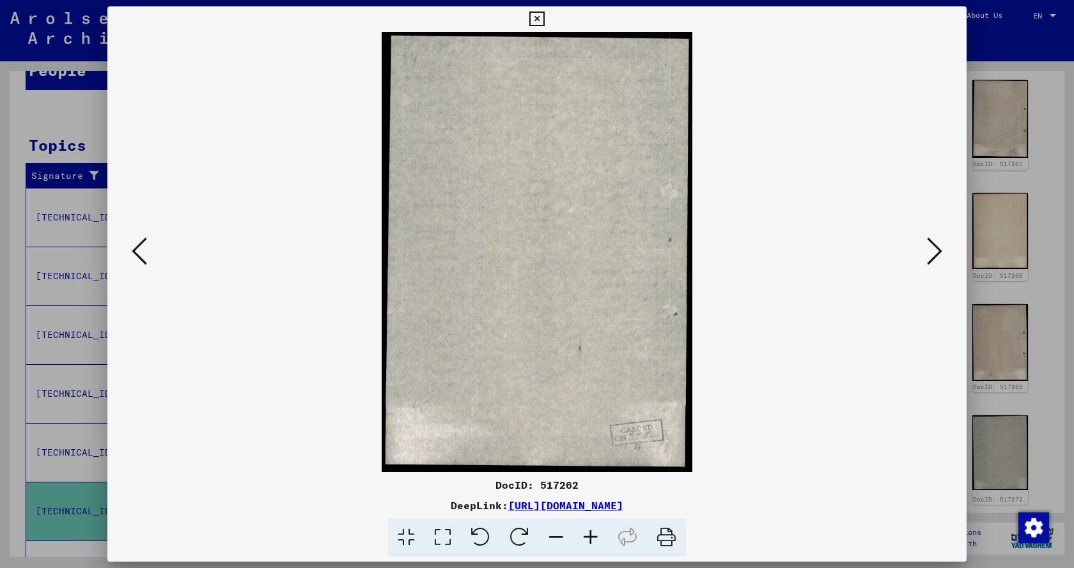
click at [929, 254] on icon at bounding box center [934, 251] width 15 height 31
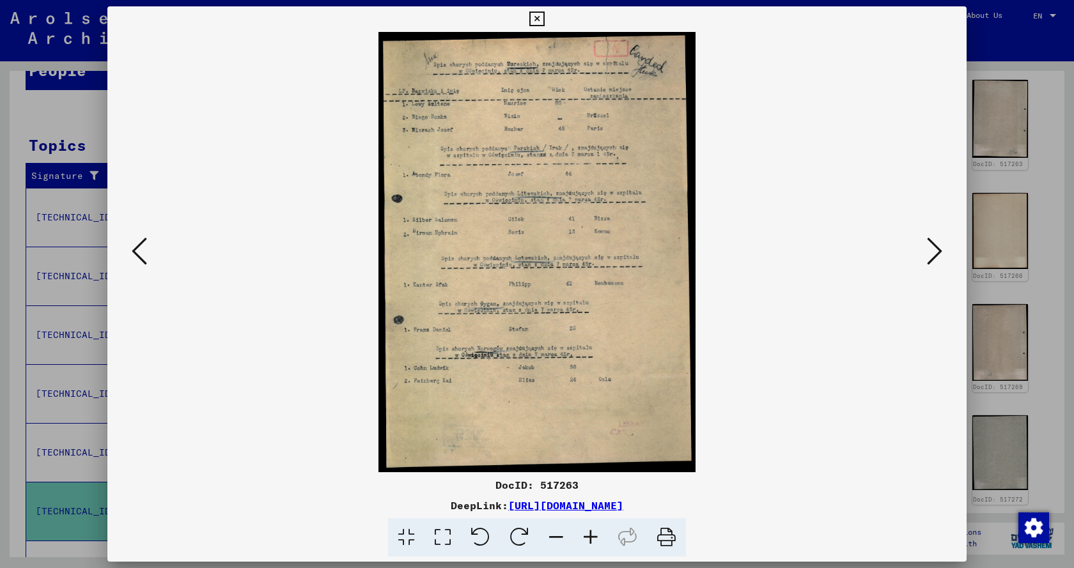
click at [587, 529] on icon at bounding box center [590, 537] width 35 height 39
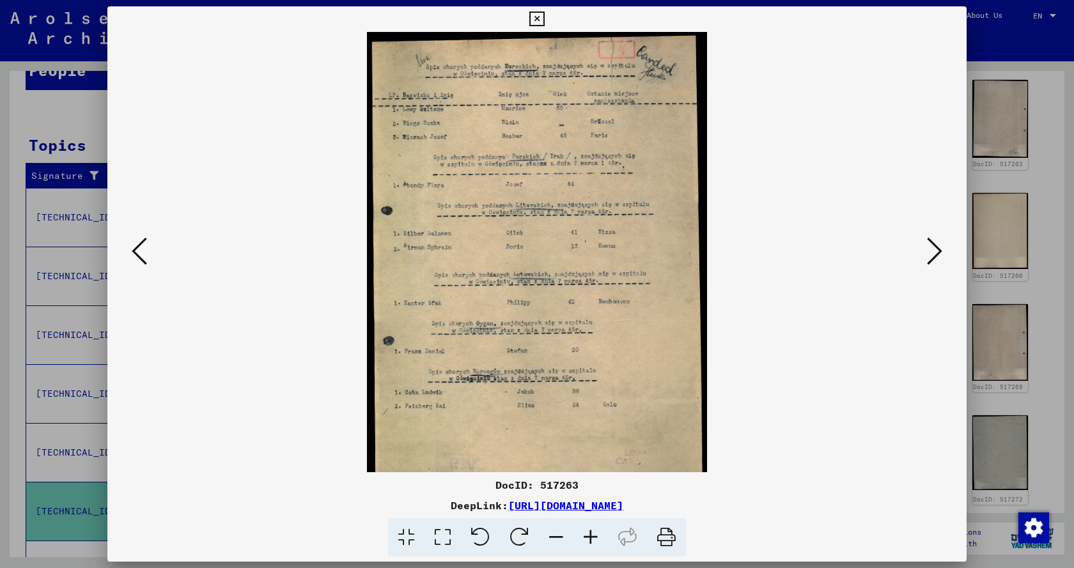
click at [587, 529] on icon at bounding box center [590, 537] width 35 height 39
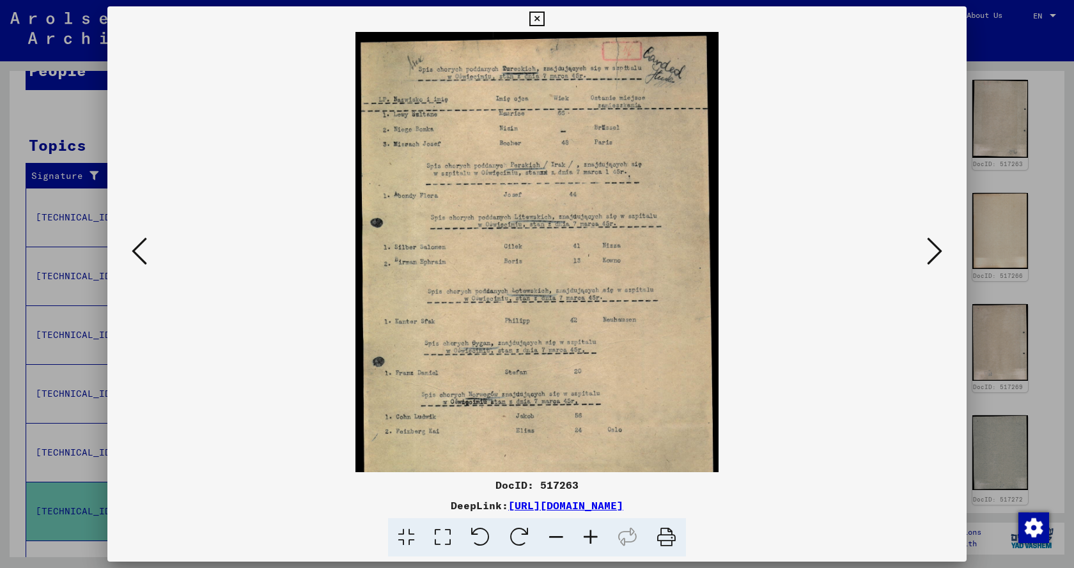
click at [587, 529] on icon at bounding box center [590, 537] width 35 height 39
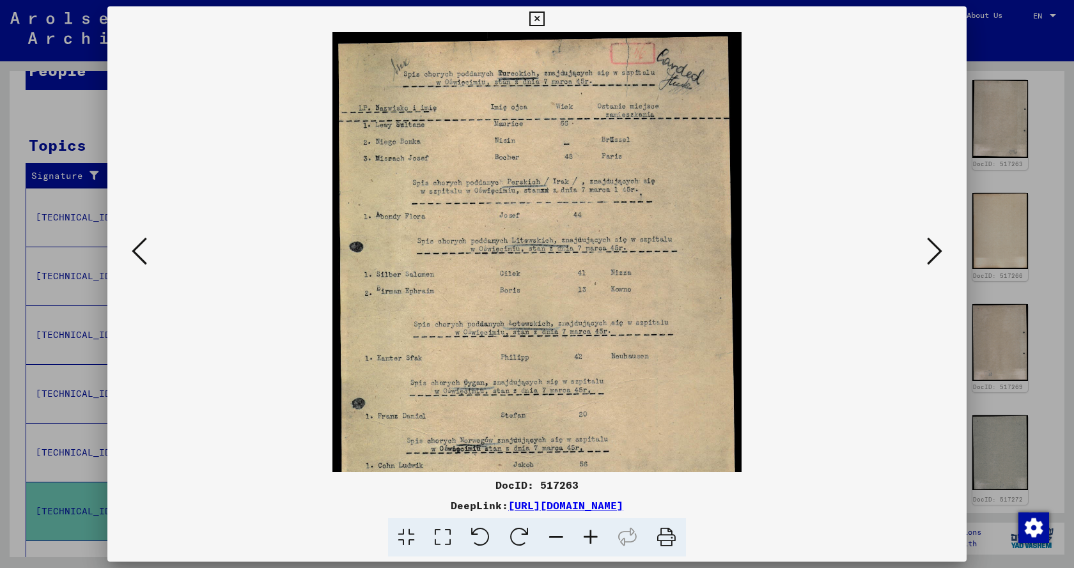
click at [587, 529] on icon at bounding box center [590, 537] width 35 height 39
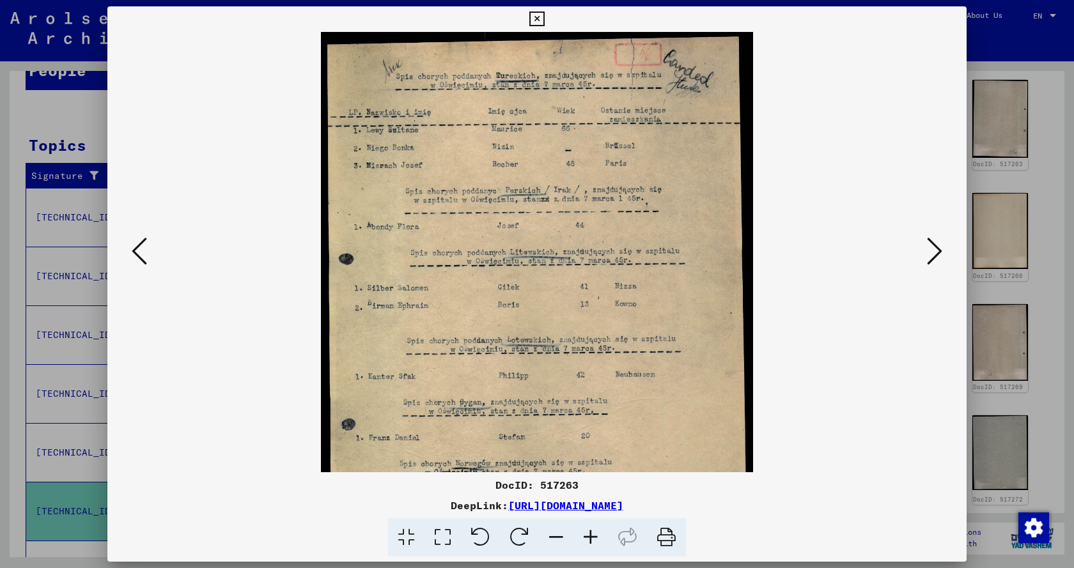
click at [587, 529] on icon at bounding box center [590, 537] width 35 height 39
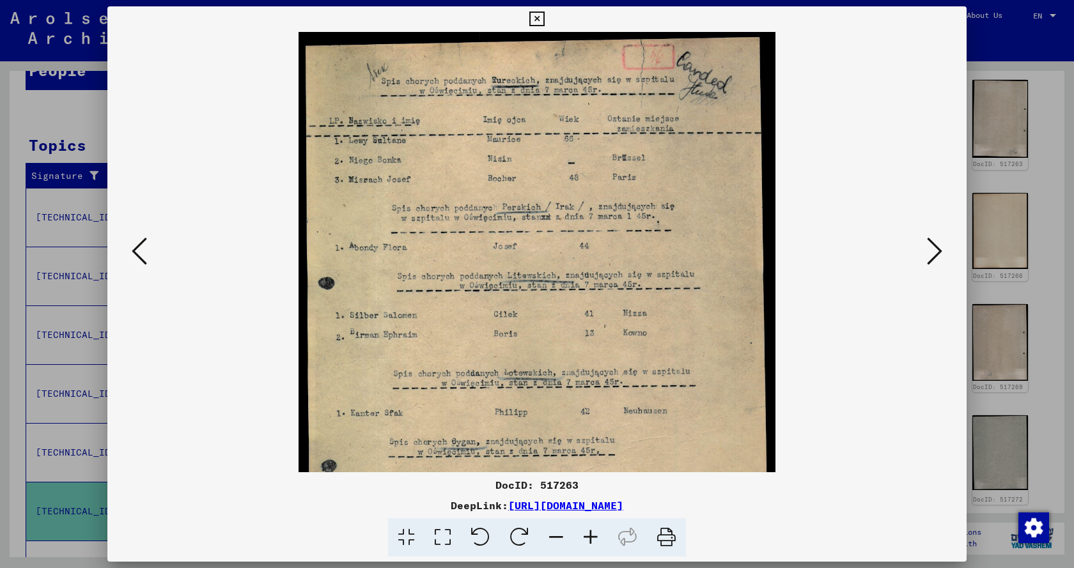
click at [587, 529] on icon at bounding box center [590, 537] width 35 height 39
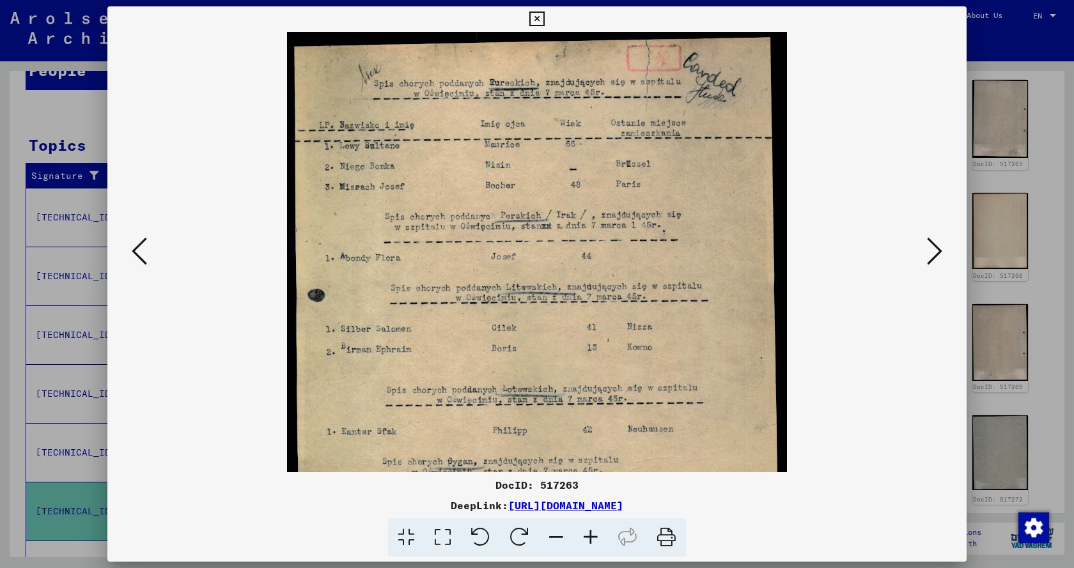
click at [587, 529] on icon at bounding box center [590, 537] width 35 height 39
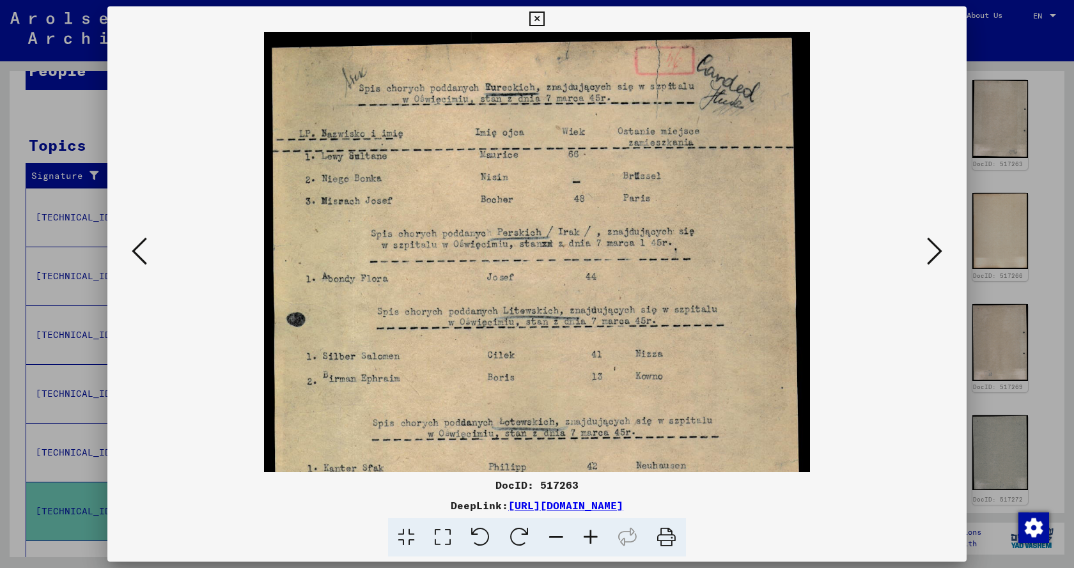
click at [591, 525] on icon at bounding box center [590, 537] width 35 height 39
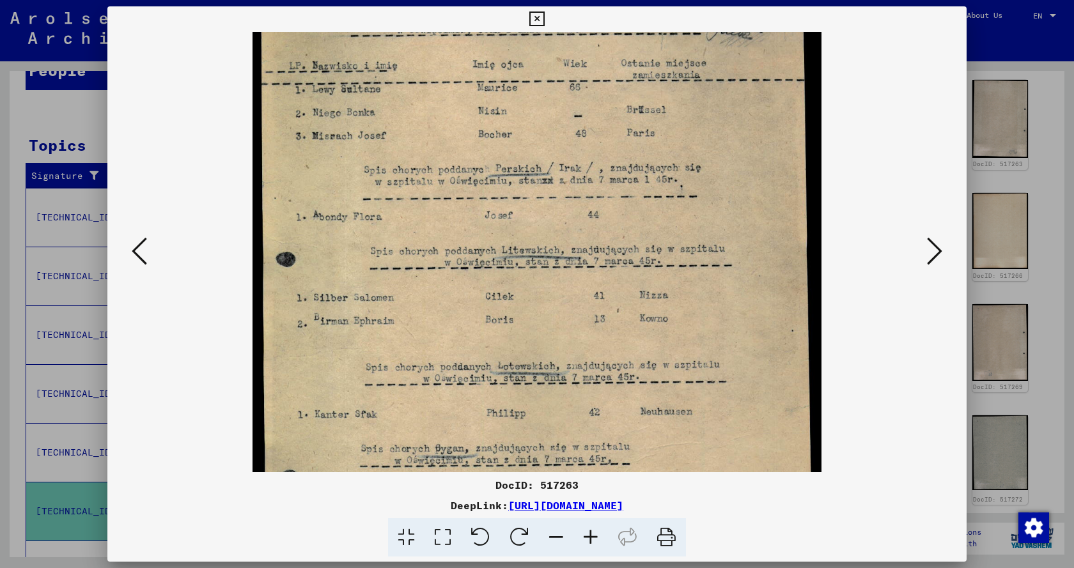
drag, startPoint x: 408, startPoint y: 314, endPoint x: 409, endPoint y: 240, distance: 74.2
click at [409, 240] on img at bounding box center [537, 356] width 570 height 792
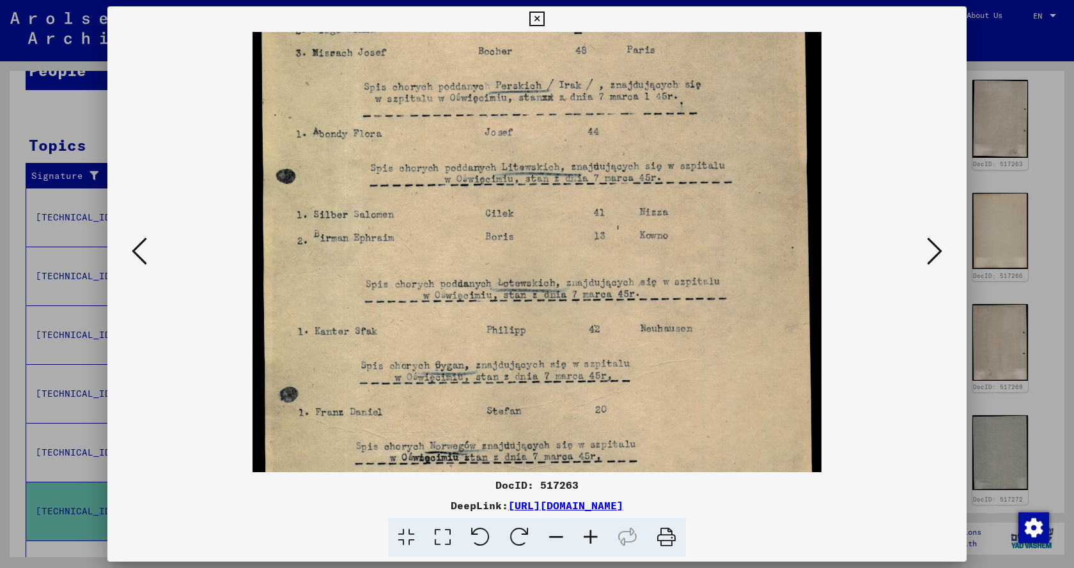
drag, startPoint x: 410, startPoint y: 312, endPoint x: 412, endPoint y: 211, distance: 101.0
click at [412, 211] on img at bounding box center [537, 273] width 570 height 792
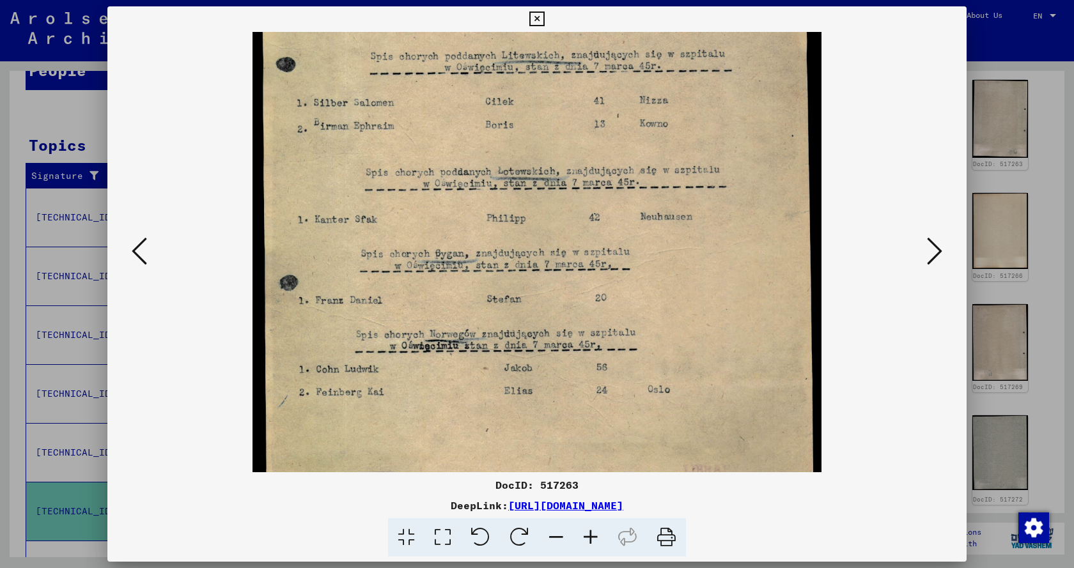
drag, startPoint x: 419, startPoint y: 320, endPoint x: 419, endPoint y: 216, distance: 104.2
click at [419, 218] on img at bounding box center [537, 160] width 570 height 792
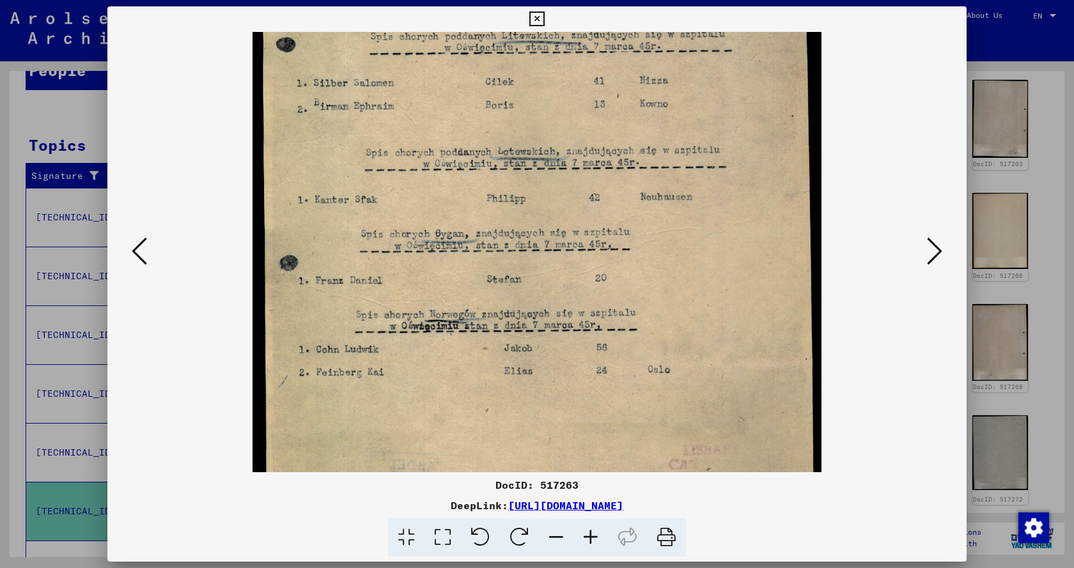
scroll to position [352, 0]
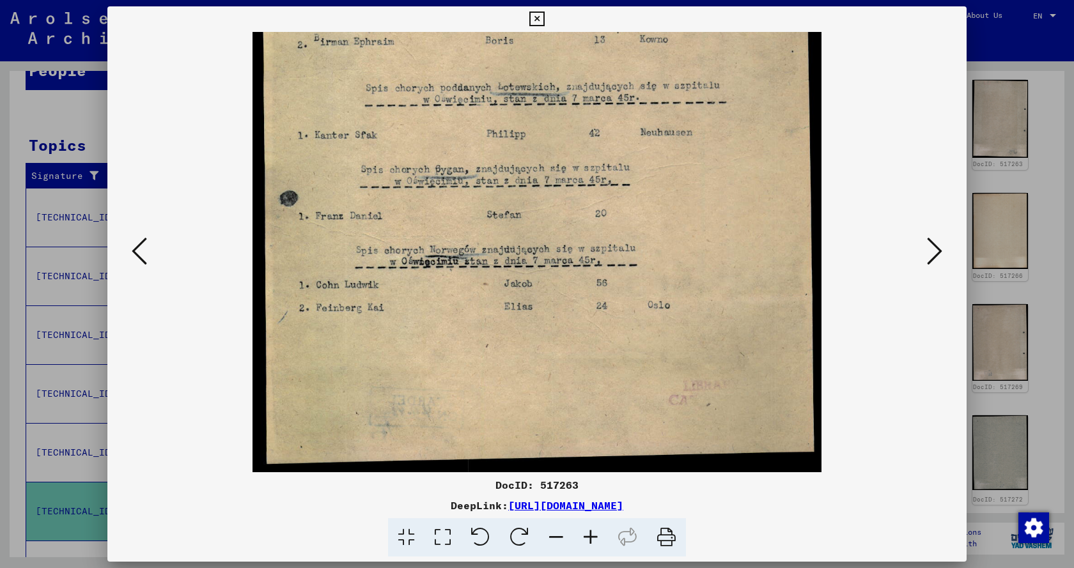
drag, startPoint x: 424, startPoint y: 301, endPoint x: 434, endPoint y: 200, distance: 101.4
click at [434, 203] on img at bounding box center [537, 76] width 570 height 792
click at [933, 254] on icon at bounding box center [934, 251] width 15 height 31
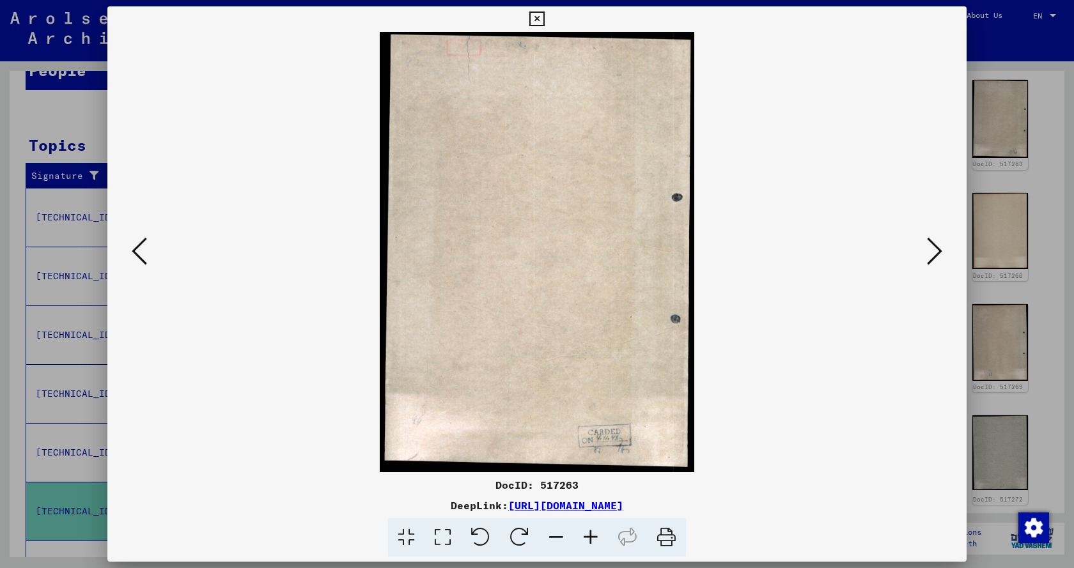
scroll to position [0, 0]
click at [935, 252] on icon at bounding box center [934, 251] width 15 height 31
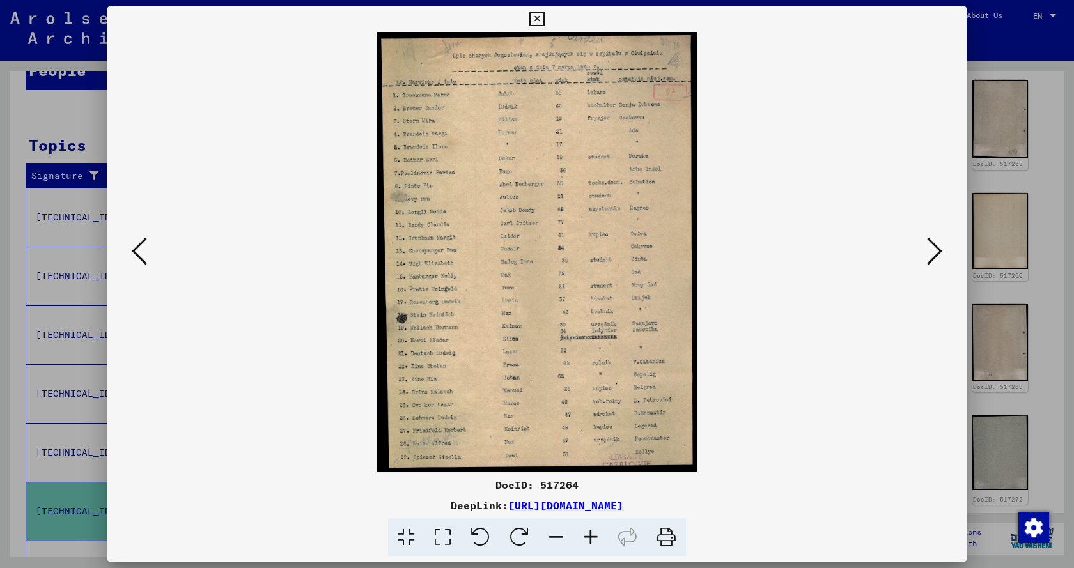
click at [595, 540] on icon at bounding box center [590, 537] width 35 height 39
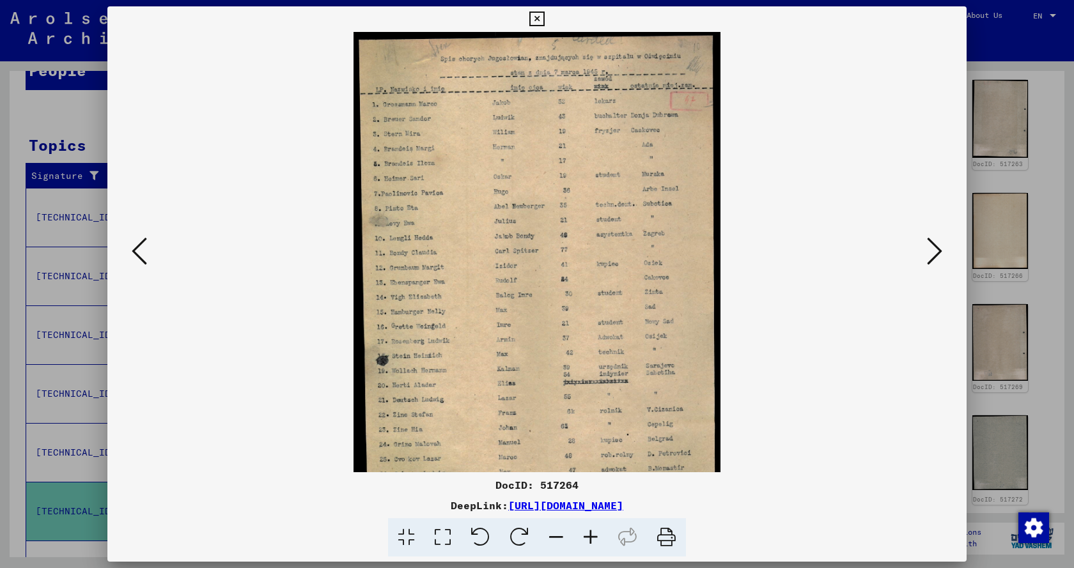
click at [595, 540] on icon at bounding box center [590, 537] width 35 height 39
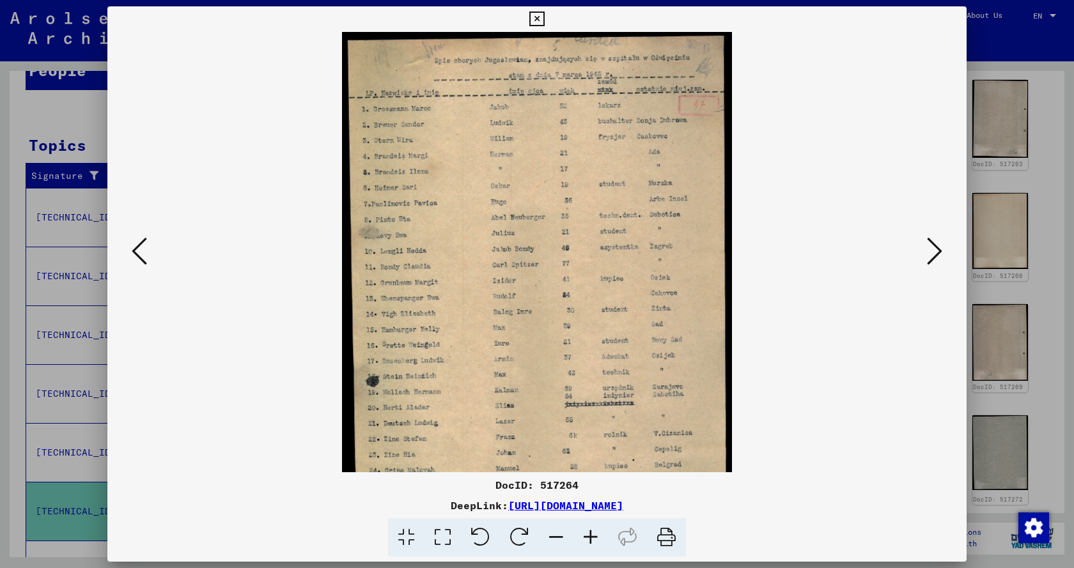
scroll to position [96, 0]
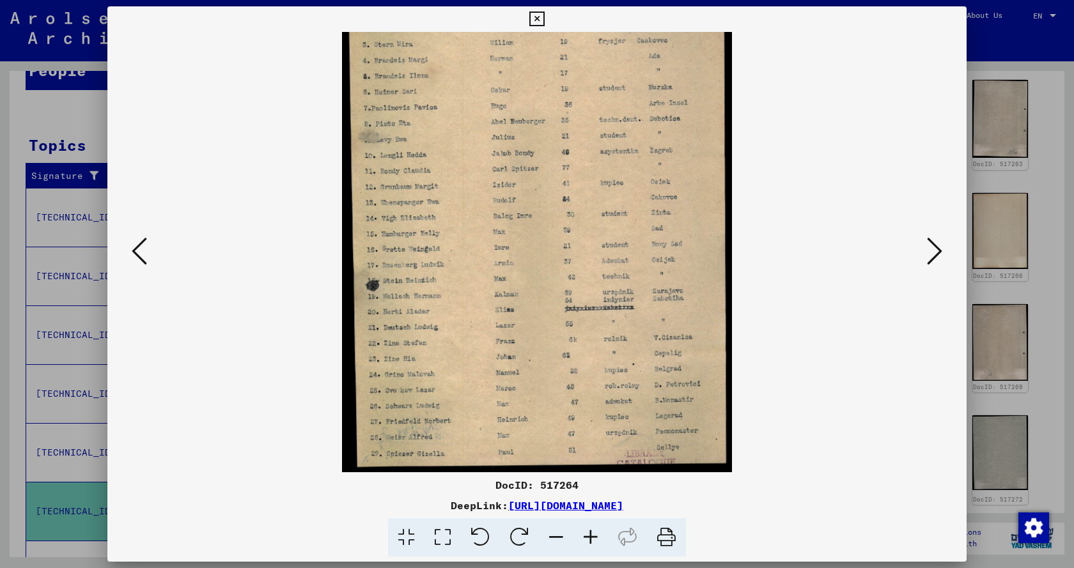
drag, startPoint x: 599, startPoint y: 378, endPoint x: 593, endPoint y: 199, distance: 179.1
click at [593, 200] on img at bounding box center [537, 204] width 391 height 536
click at [929, 255] on icon at bounding box center [934, 251] width 15 height 31
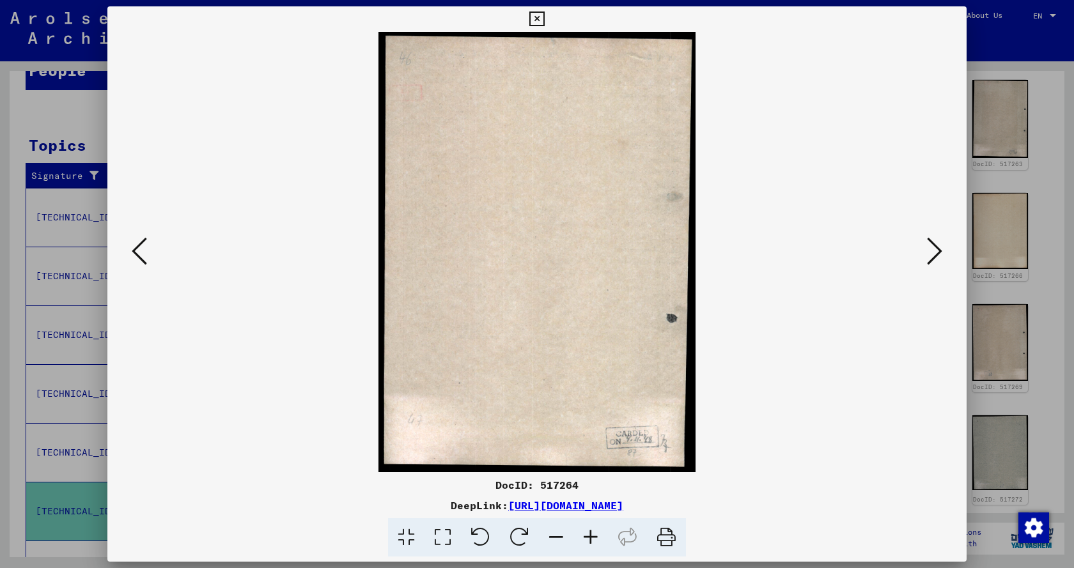
click at [929, 255] on icon at bounding box center [934, 251] width 15 height 31
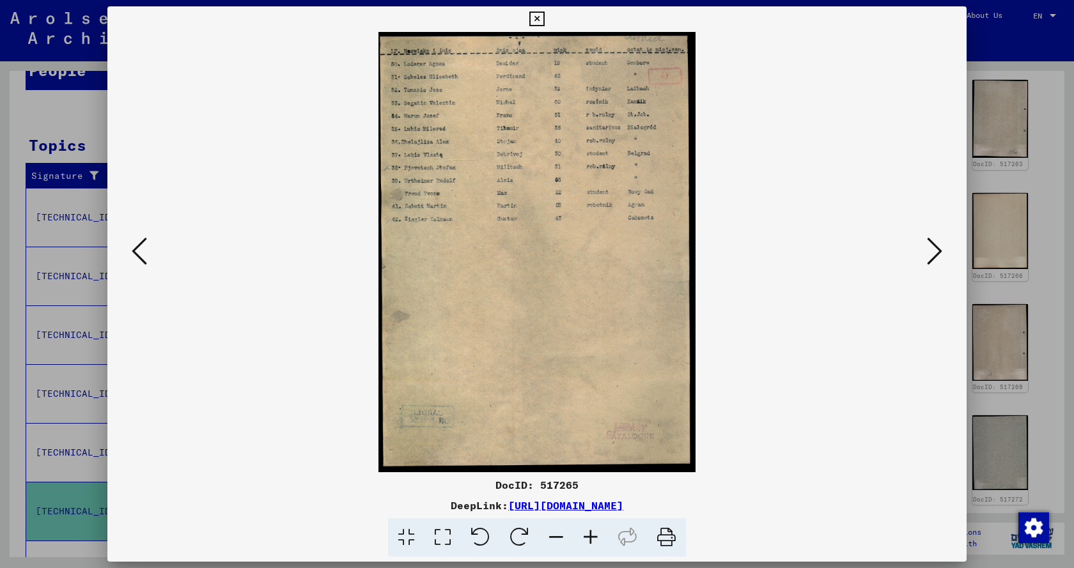
click at [929, 255] on icon at bounding box center [934, 251] width 15 height 31
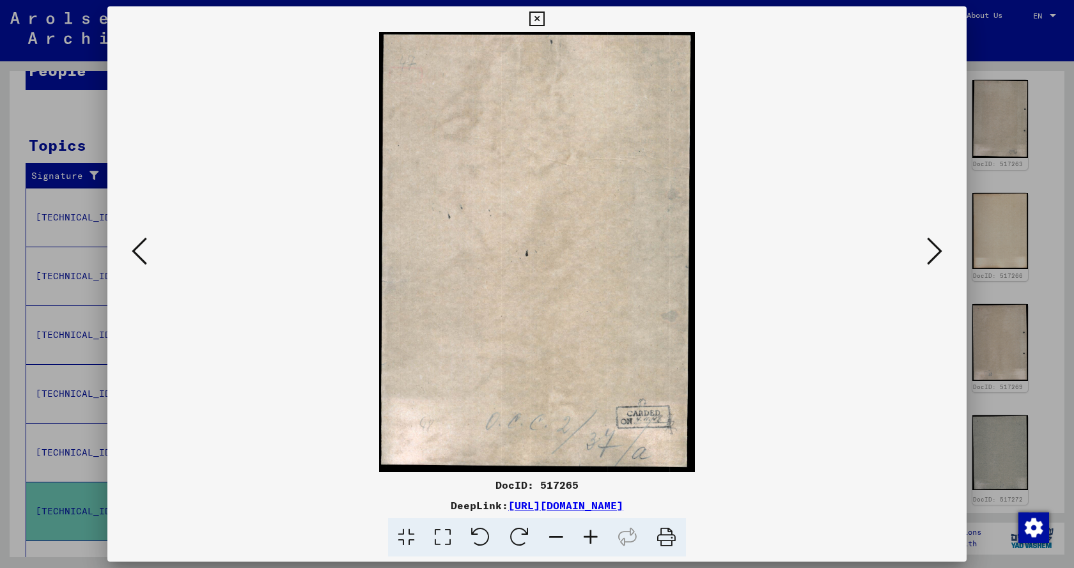
click at [929, 255] on icon at bounding box center [934, 251] width 15 height 31
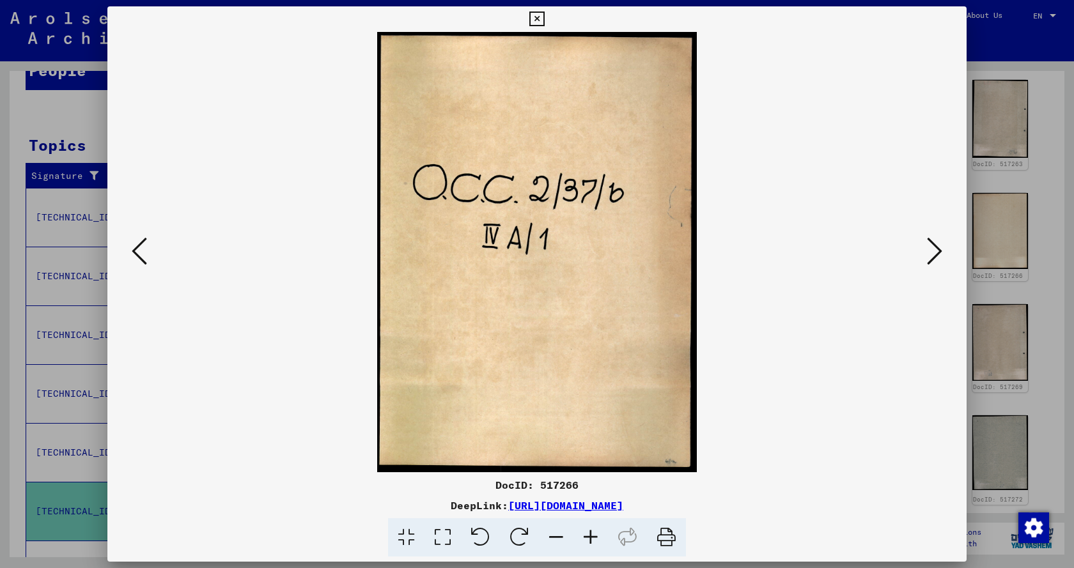
click at [929, 255] on icon at bounding box center [934, 251] width 15 height 31
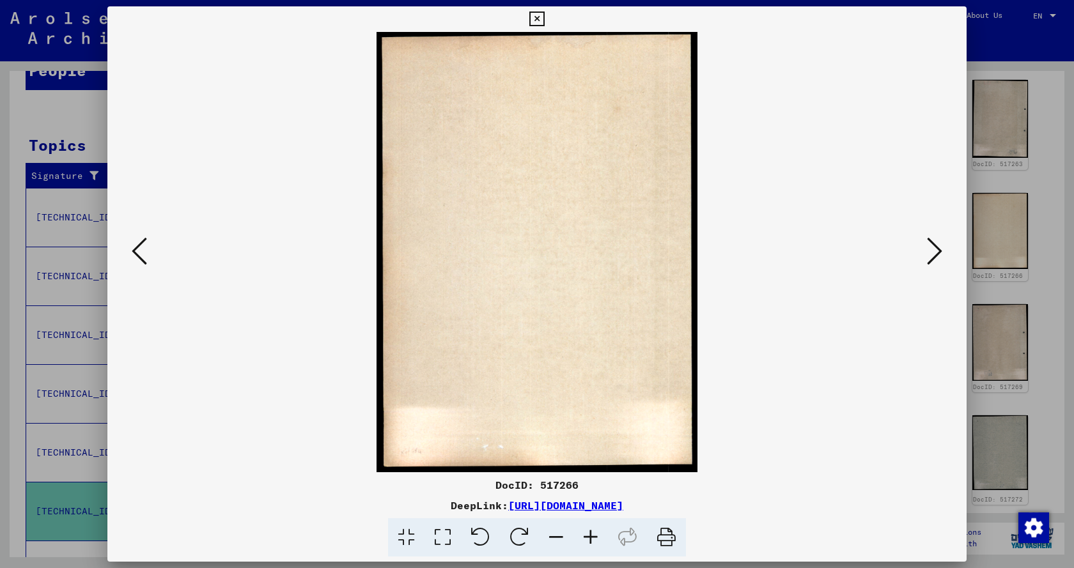
click at [929, 255] on icon at bounding box center [934, 251] width 15 height 31
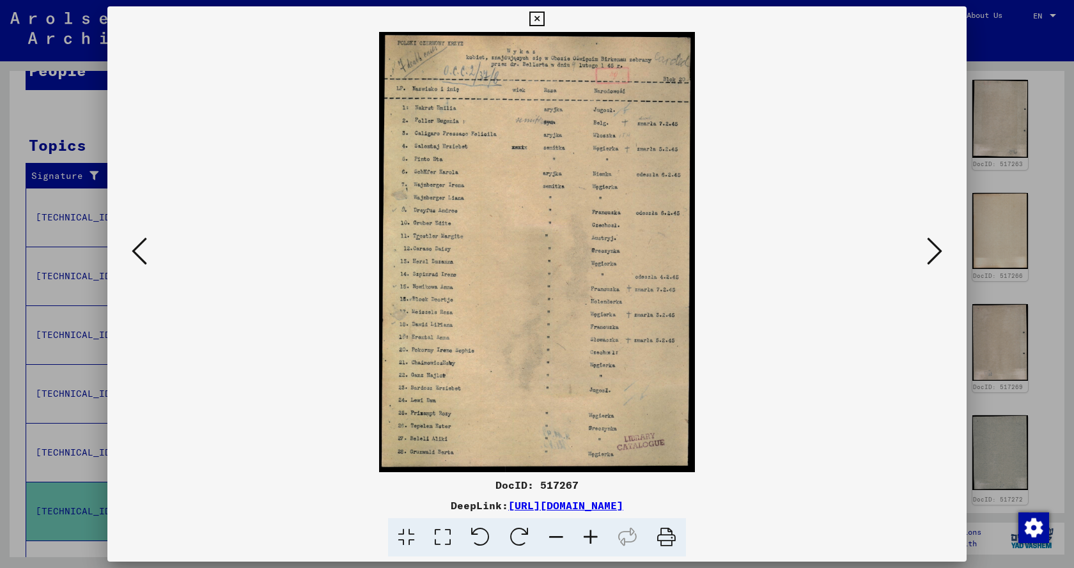
click at [929, 255] on icon at bounding box center [934, 251] width 15 height 31
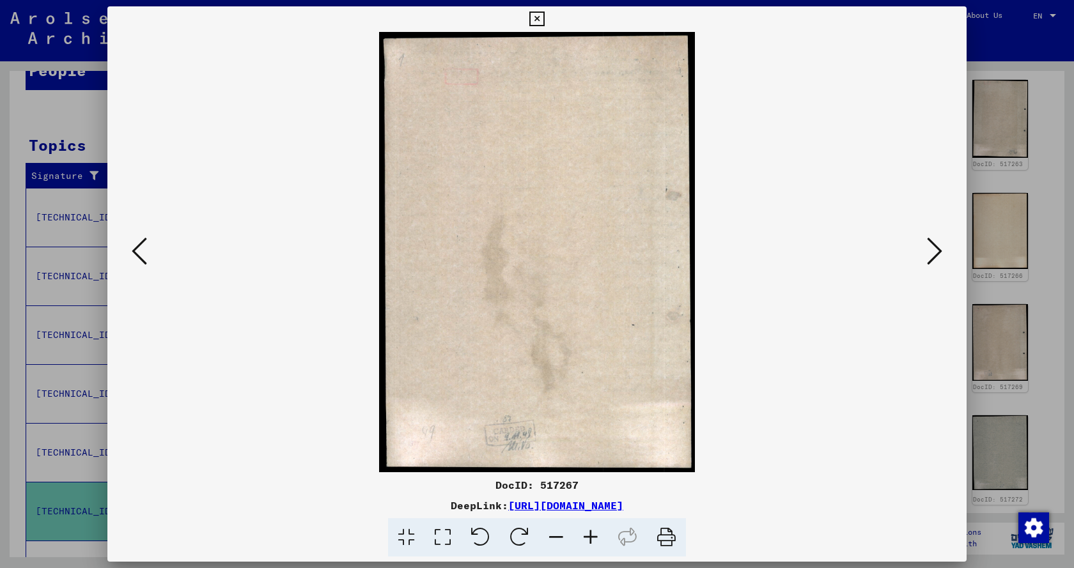
click at [929, 255] on icon at bounding box center [934, 251] width 15 height 31
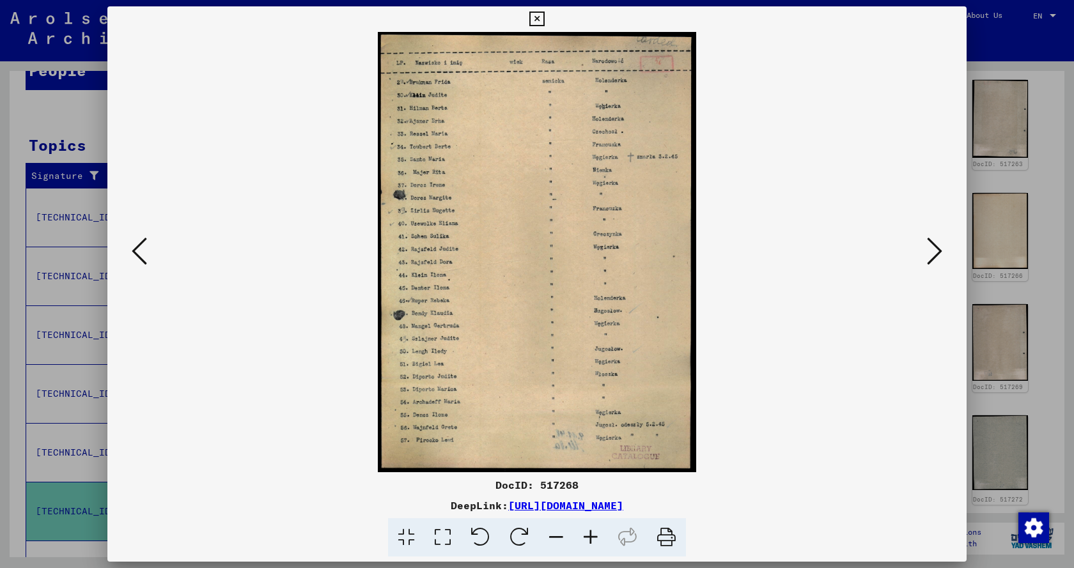
click at [929, 255] on icon at bounding box center [934, 251] width 15 height 31
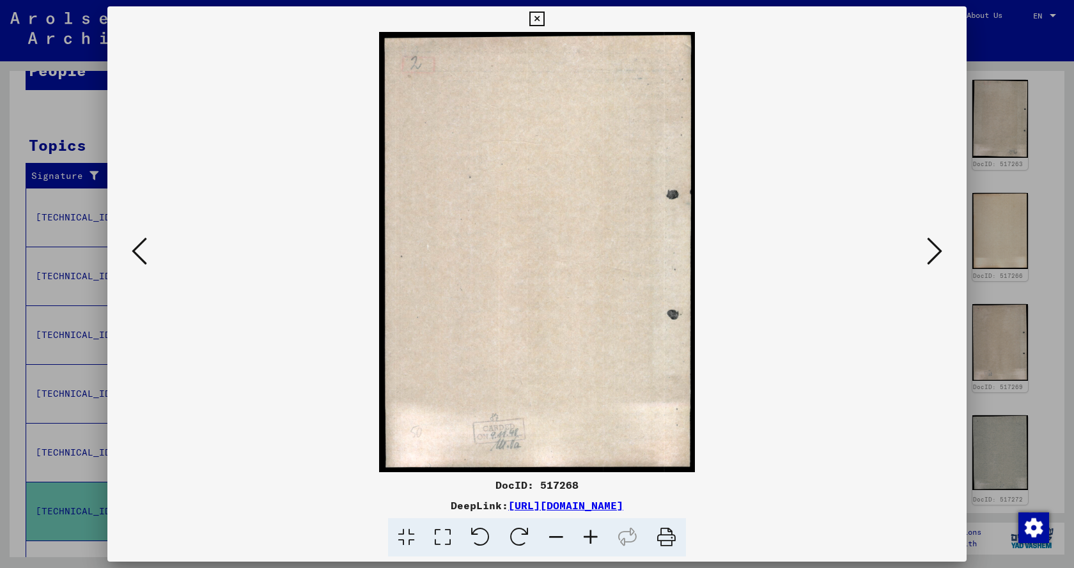
click at [929, 255] on icon at bounding box center [934, 251] width 15 height 31
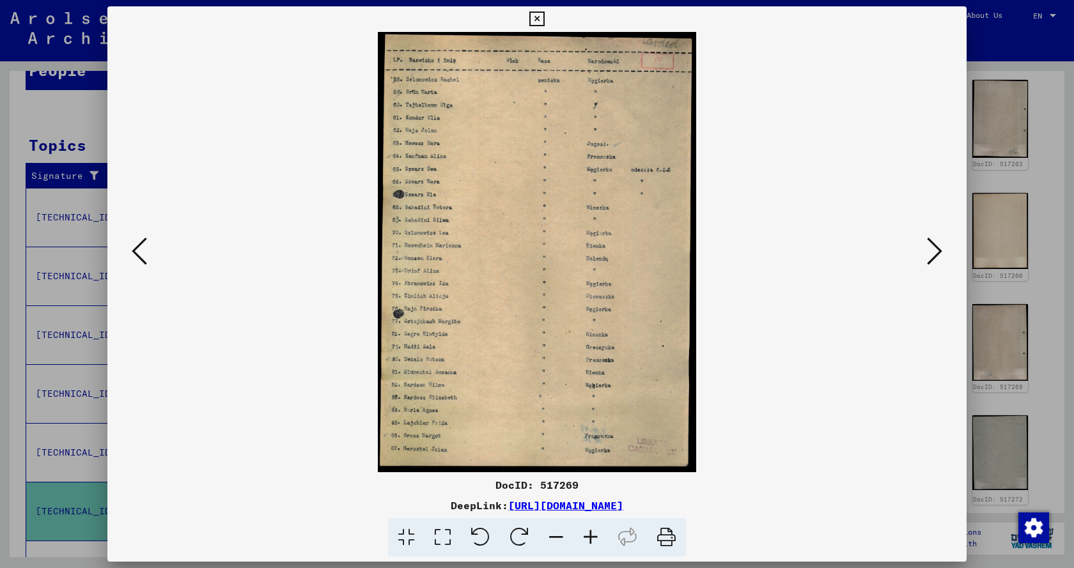
click at [929, 254] on icon at bounding box center [934, 251] width 15 height 31
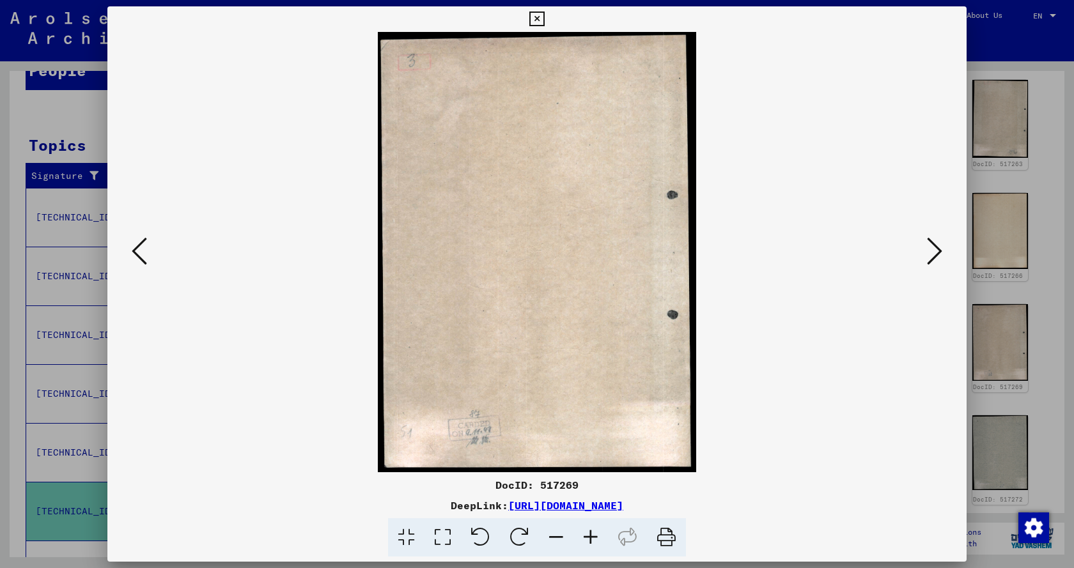
click at [929, 254] on icon at bounding box center [934, 251] width 15 height 31
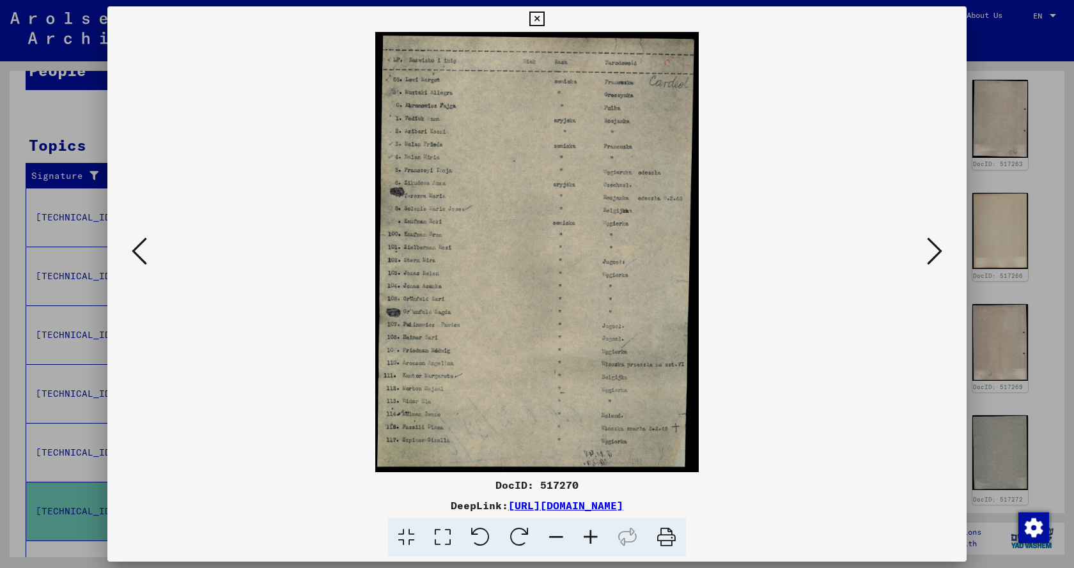
click at [594, 535] on icon at bounding box center [590, 537] width 35 height 39
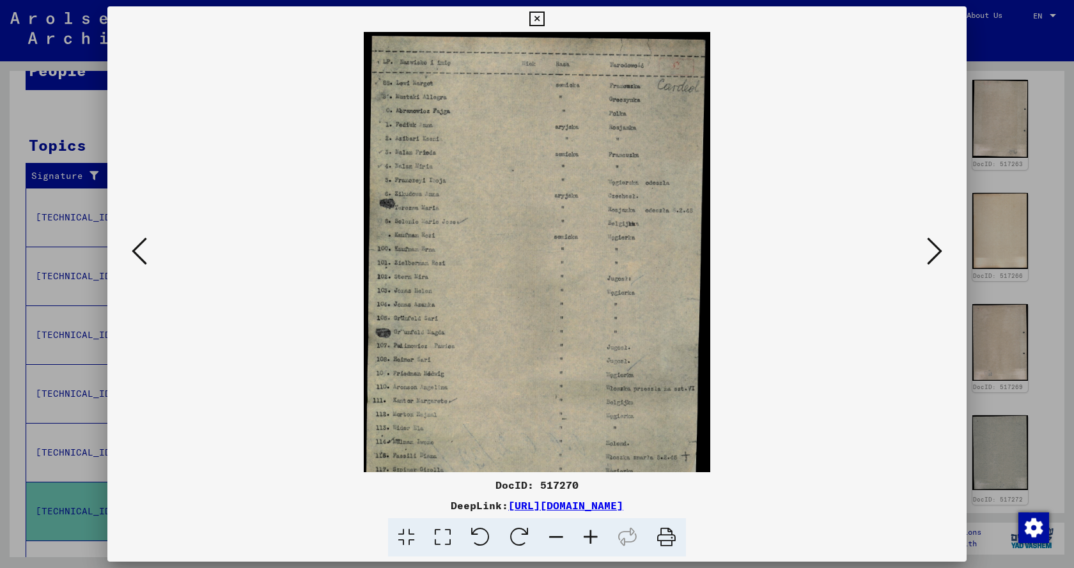
click at [594, 535] on icon at bounding box center [590, 537] width 35 height 39
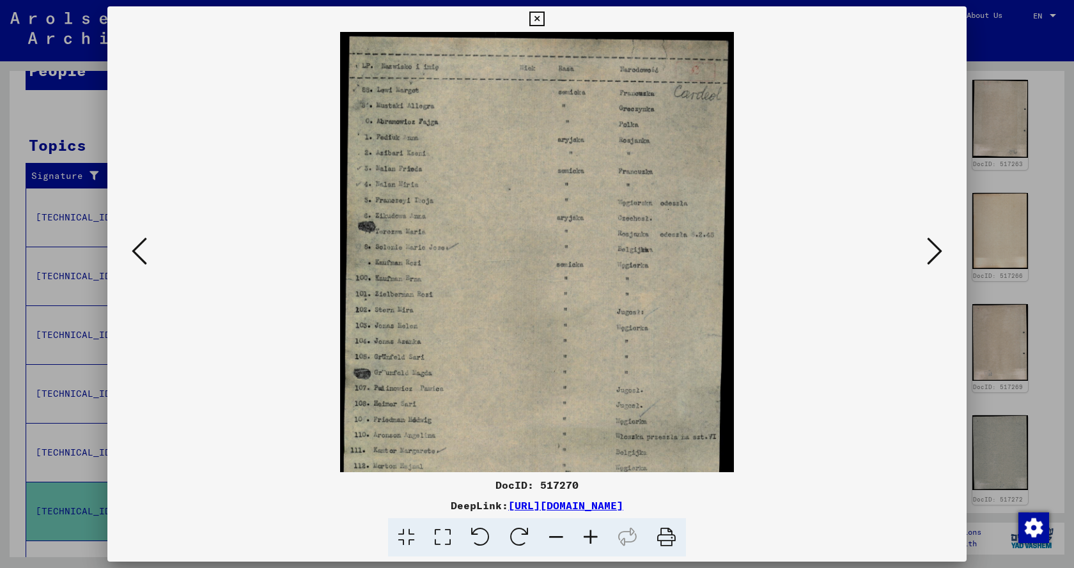
click at [594, 535] on icon at bounding box center [590, 537] width 35 height 39
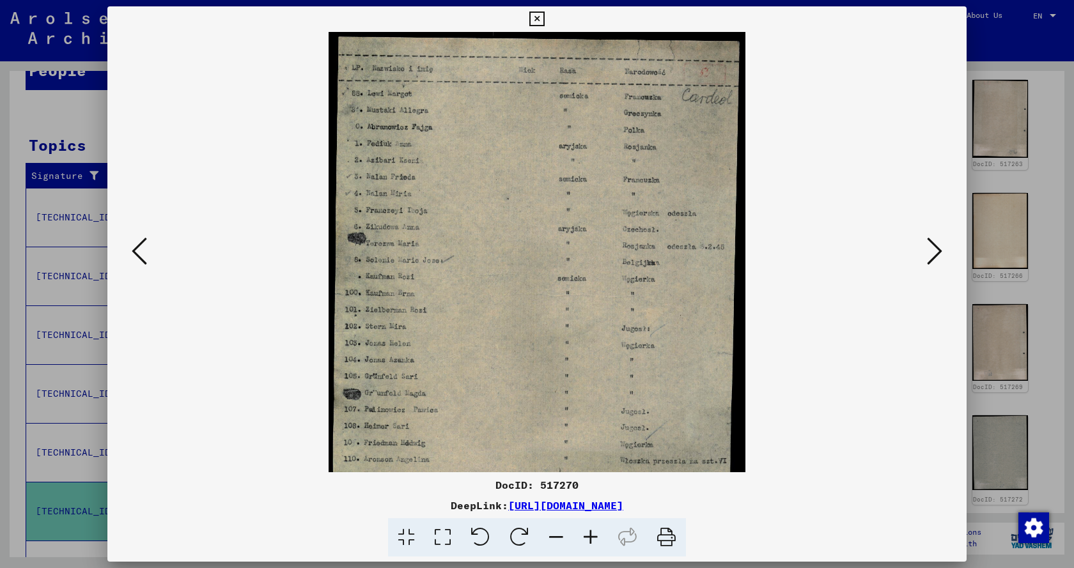
click at [594, 535] on icon at bounding box center [590, 537] width 35 height 39
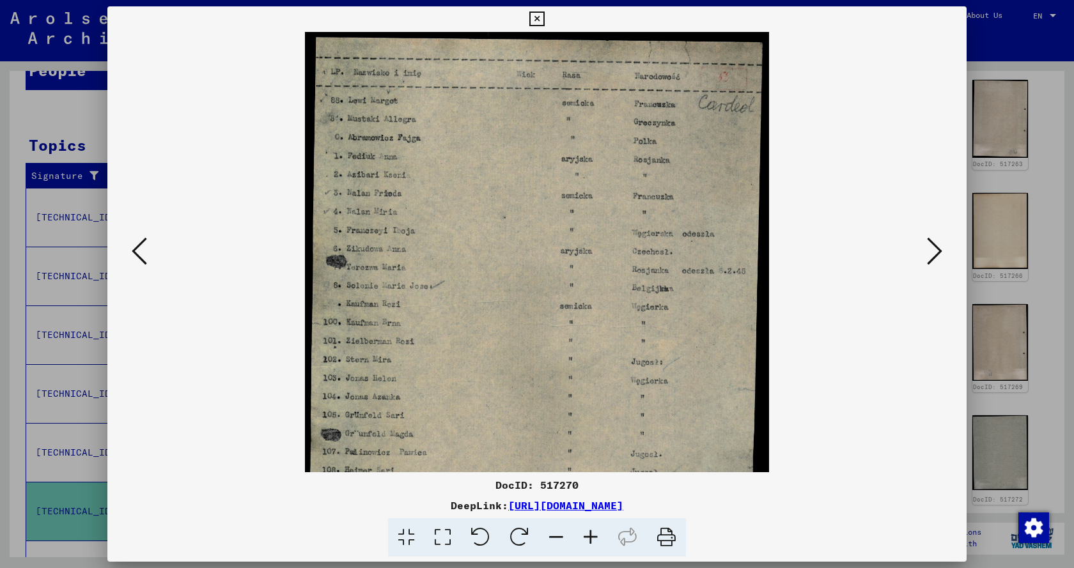
click at [594, 535] on icon at bounding box center [590, 537] width 35 height 39
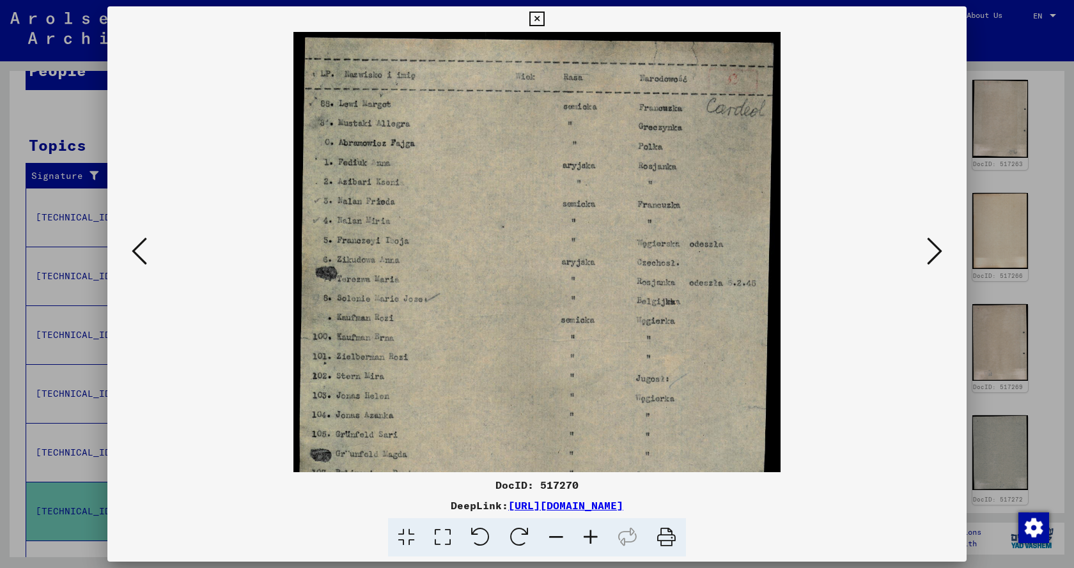
click at [594, 535] on icon at bounding box center [590, 537] width 35 height 39
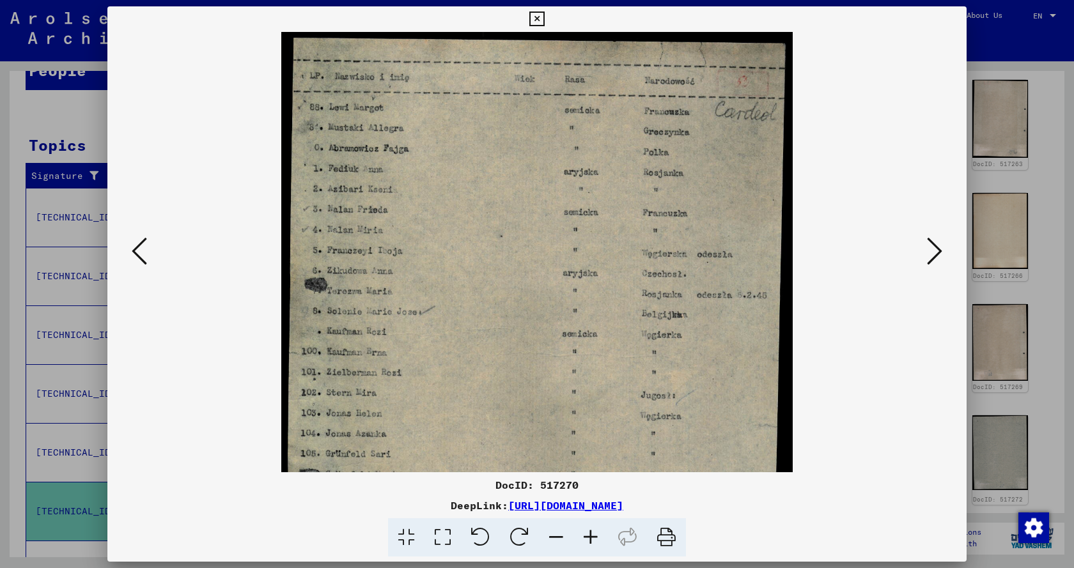
click at [594, 535] on icon at bounding box center [590, 537] width 35 height 39
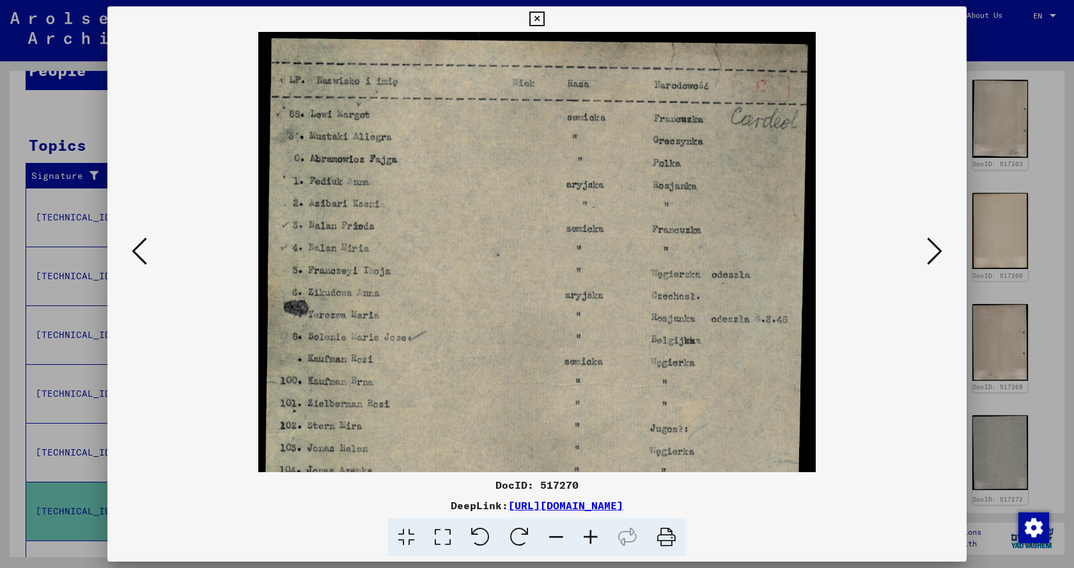
click at [594, 535] on icon at bounding box center [590, 537] width 35 height 39
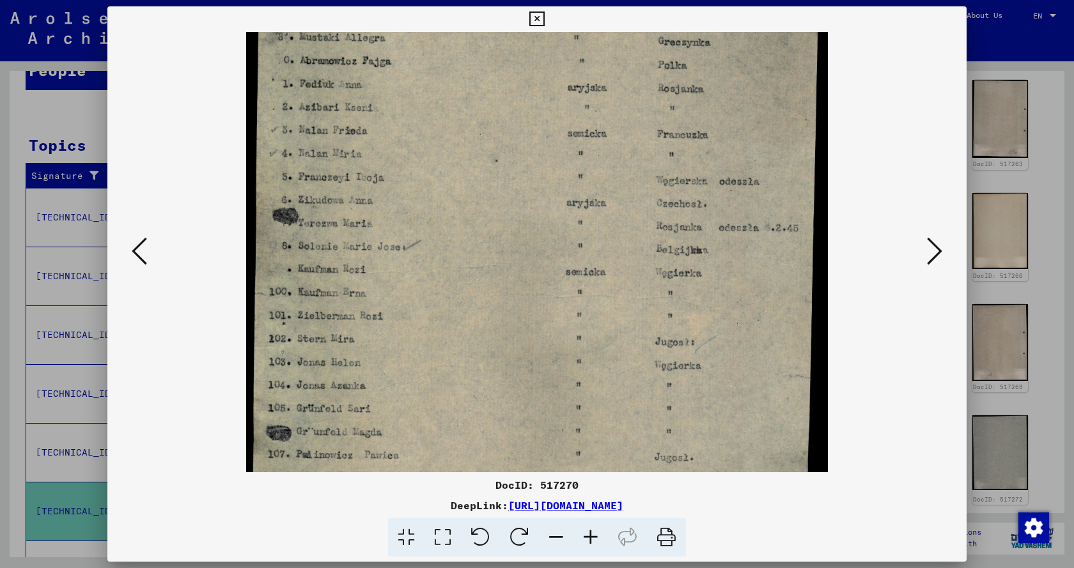
drag, startPoint x: 510, startPoint y: 410, endPoint x: 506, endPoint y: 203, distance: 206.5
click at [507, 222] on img at bounding box center [536, 324] width 581 height 792
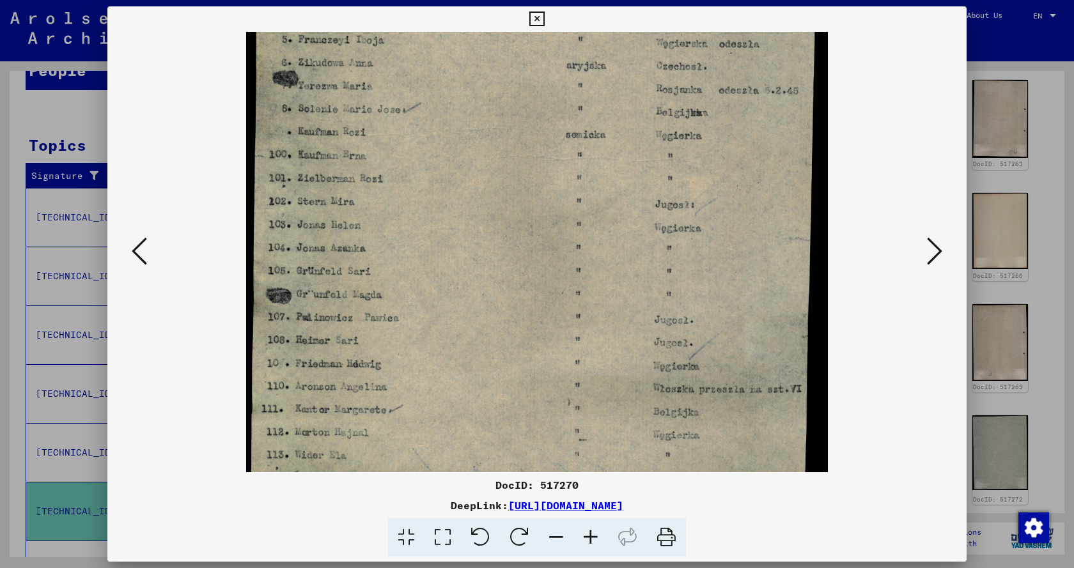
drag, startPoint x: 469, startPoint y: 329, endPoint x: 474, endPoint y: 224, distance: 105.0
click at [474, 237] on img at bounding box center [536, 187] width 581 height 792
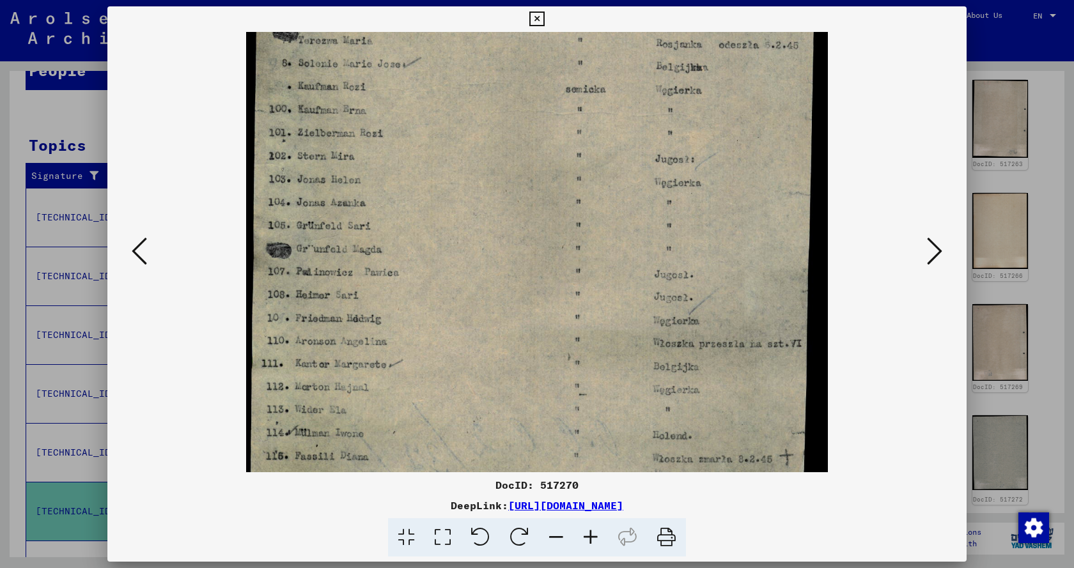
scroll to position [352, 0]
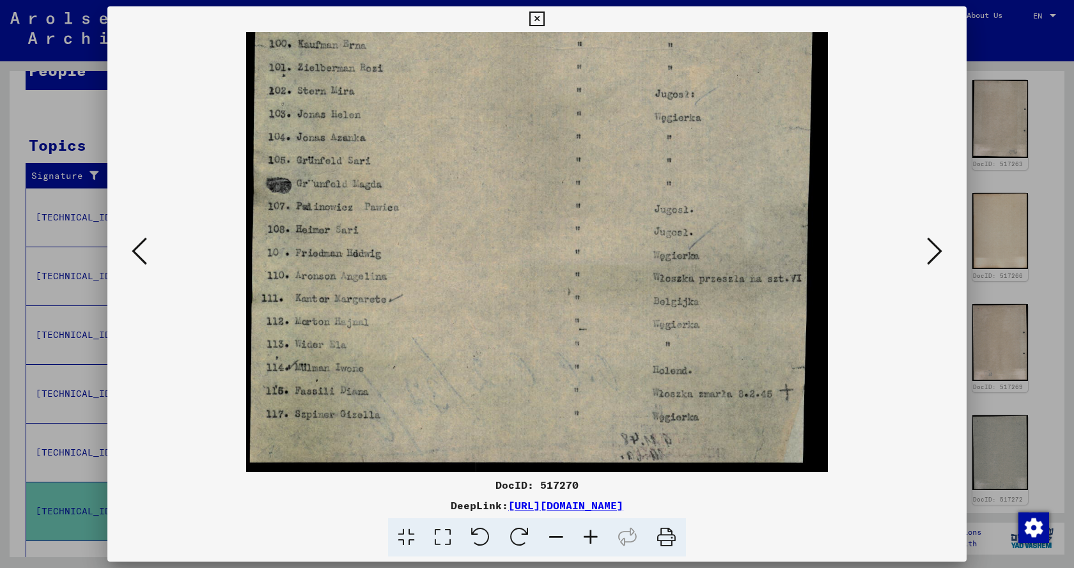
drag, startPoint x: 481, startPoint y: 330, endPoint x: 481, endPoint y: 233, distance: 97.2
click at [481, 244] on img at bounding box center [536, 76] width 581 height 792
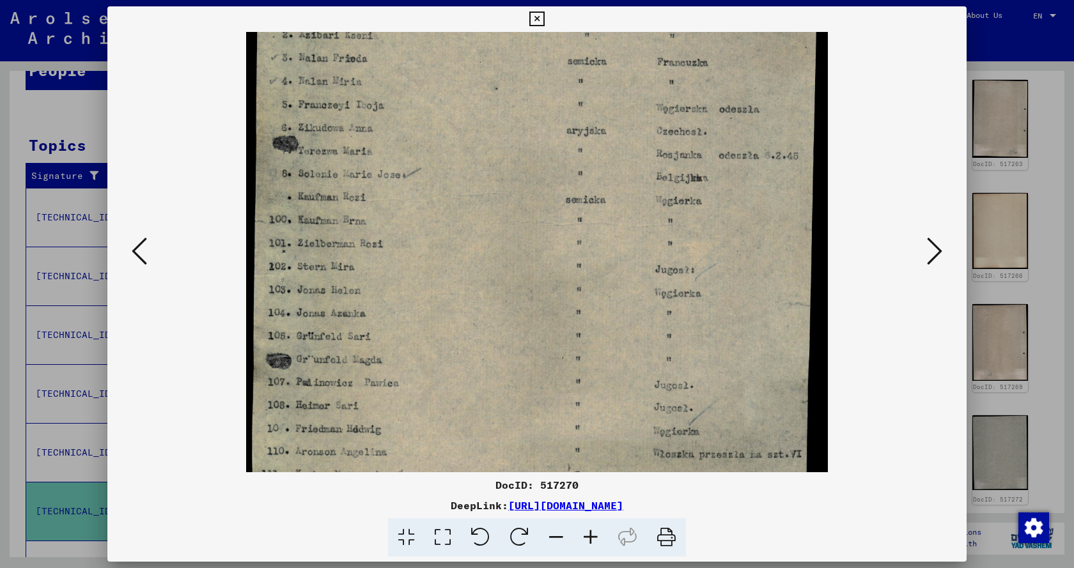
drag, startPoint x: 524, startPoint y: 112, endPoint x: 503, endPoint y: 375, distance: 262.9
click at [509, 385] on img at bounding box center [536, 252] width 581 height 792
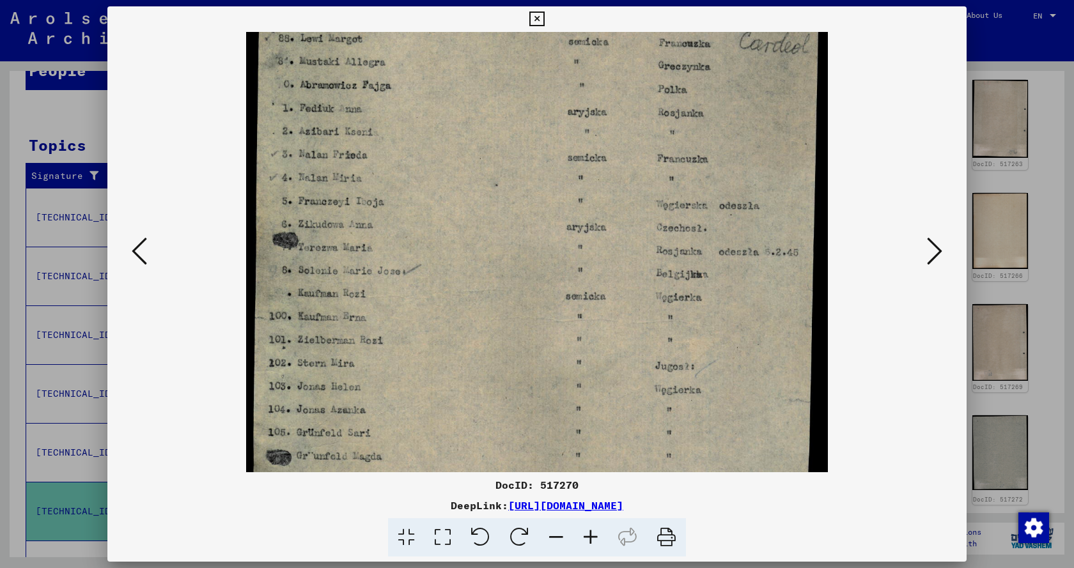
scroll to position [0, 0]
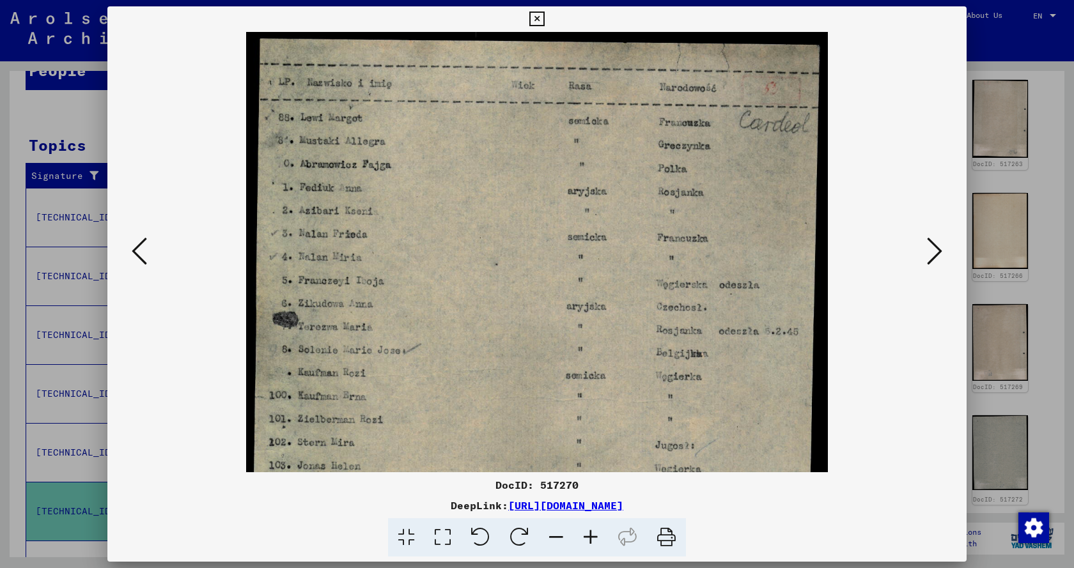
drag, startPoint x: 474, startPoint y: 163, endPoint x: 461, endPoint y: 380, distance: 217.1
click at [461, 378] on img at bounding box center [536, 428] width 581 height 792
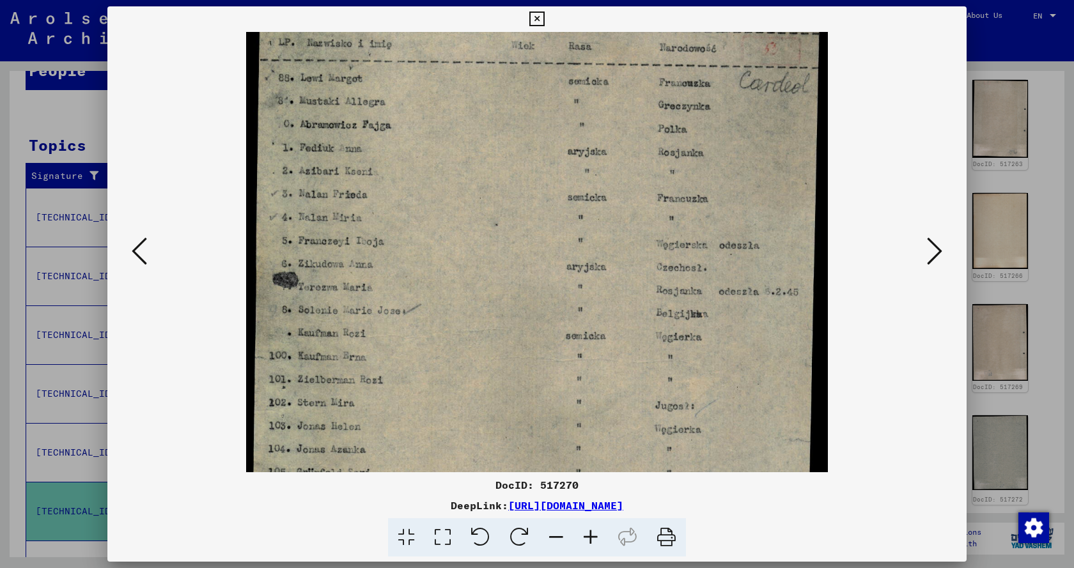
drag, startPoint x: 487, startPoint y: 334, endPoint x: 508, endPoint y: 102, distance: 233.6
click at [505, 117] on img at bounding box center [536, 388] width 581 height 792
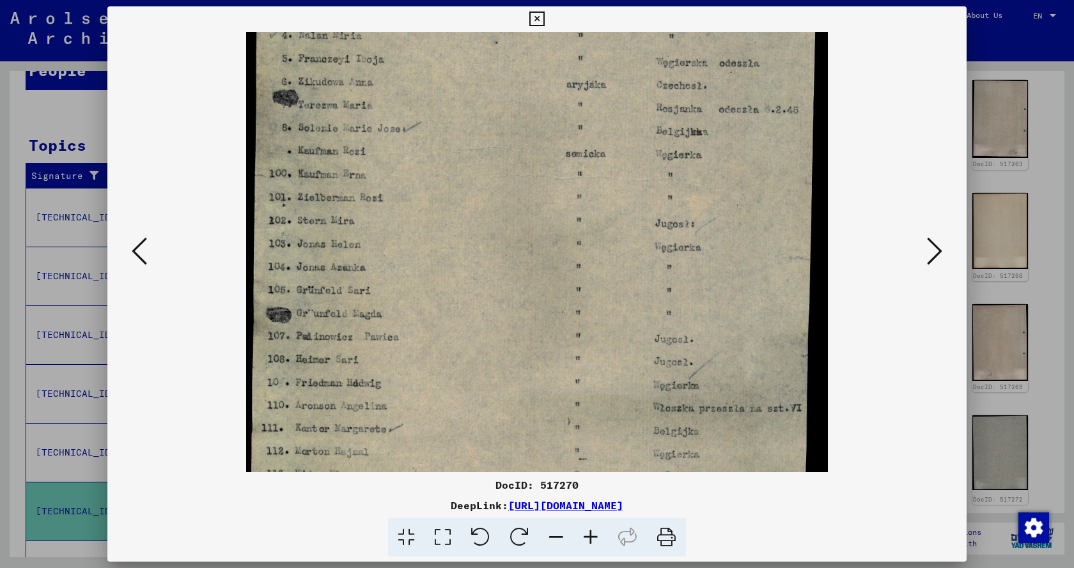
scroll to position [352, 0]
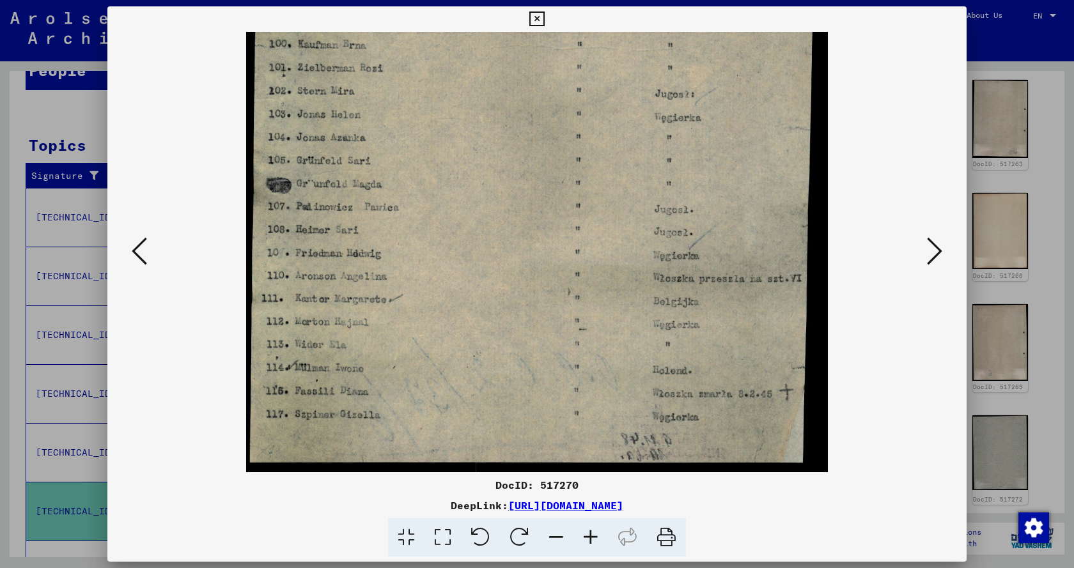
drag, startPoint x: 536, startPoint y: 302, endPoint x: 532, endPoint y: 141, distance: 160.5
click at [531, 150] on img at bounding box center [536, 76] width 581 height 792
click at [667, 539] on icon at bounding box center [666, 537] width 39 height 39
click at [931, 250] on icon at bounding box center [934, 251] width 15 height 31
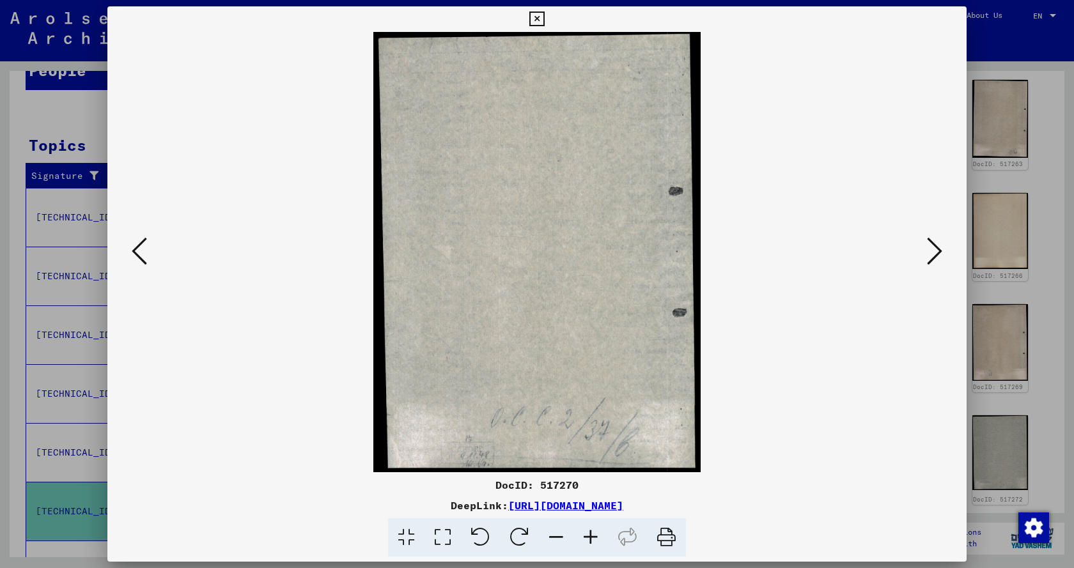
click at [938, 252] on icon at bounding box center [934, 251] width 15 height 31
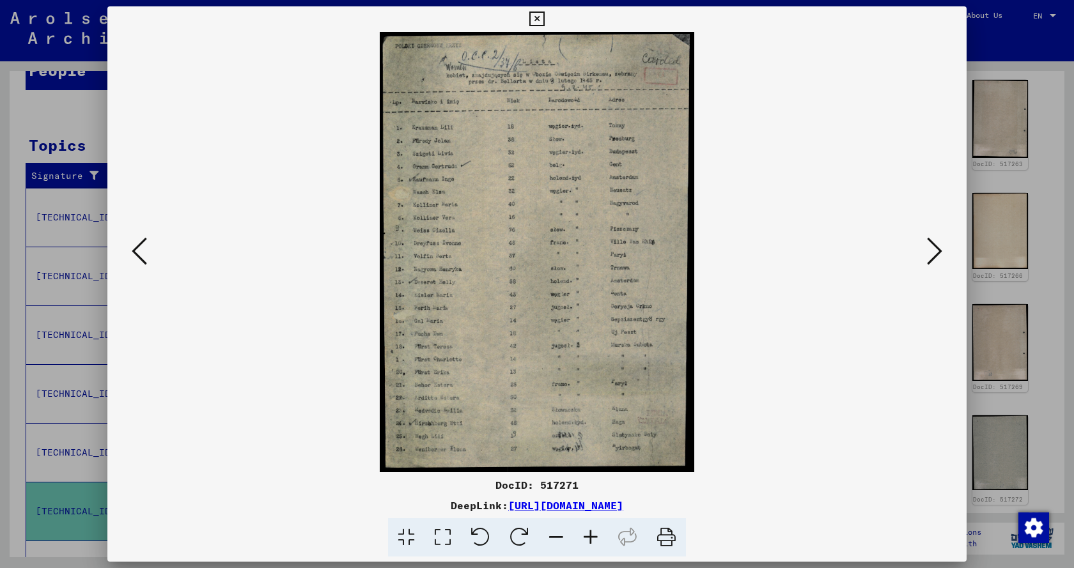
click at [938, 252] on icon at bounding box center [934, 251] width 15 height 31
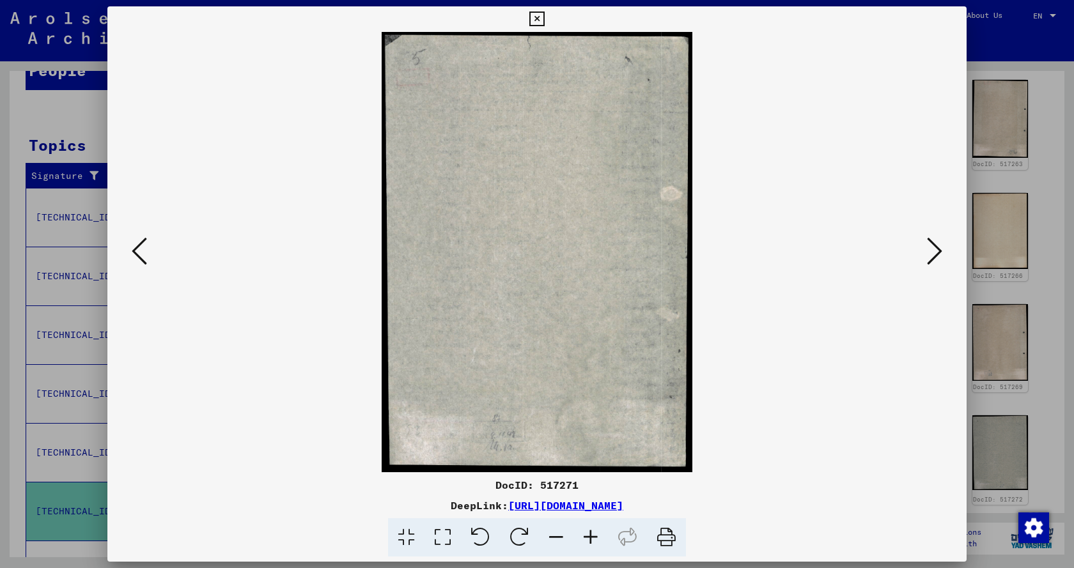
click at [938, 252] on icon at bounding box center [934, 251] width 15 height 31
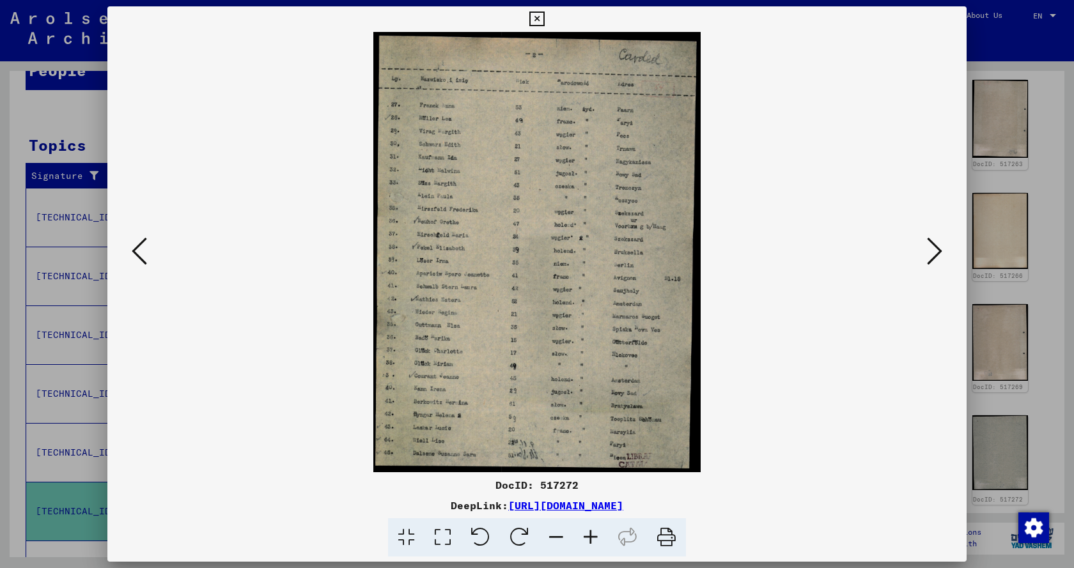
click at [938, 252] on icon at bounding box center [934, 251] width 15 height 31
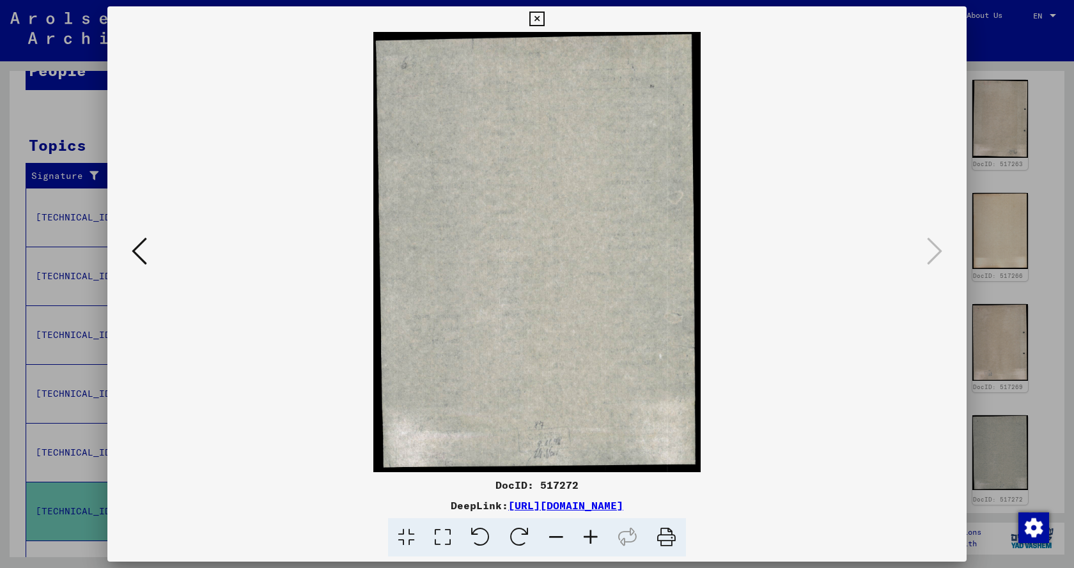
click at [595, 541] on icon at bounding box center [590, 537] width 35 height 39
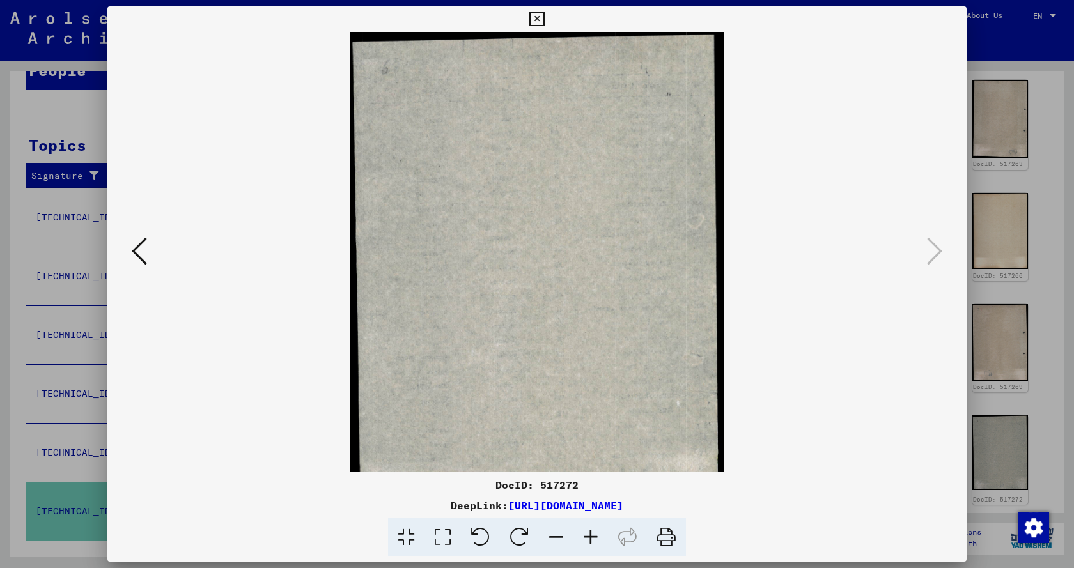
click at [595, 541] on icon at bounding box center [590, 537] width 35 height 39
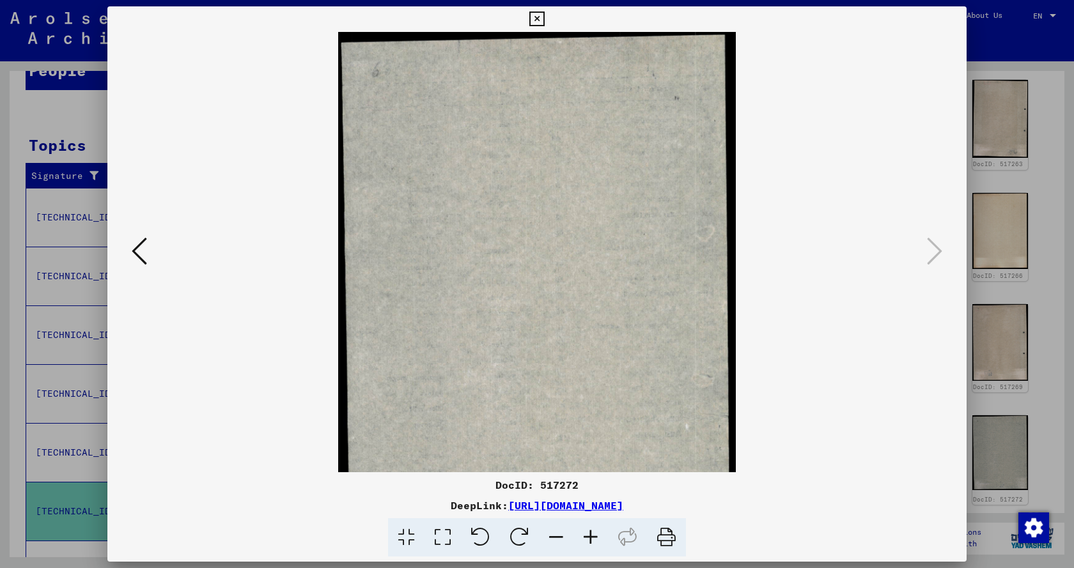
click at [594, 541] on icon at bounding box center [590, 537] width 35 height 39
click at [593, 541] on icon at bounding box center [590, 537] width 35 height 39
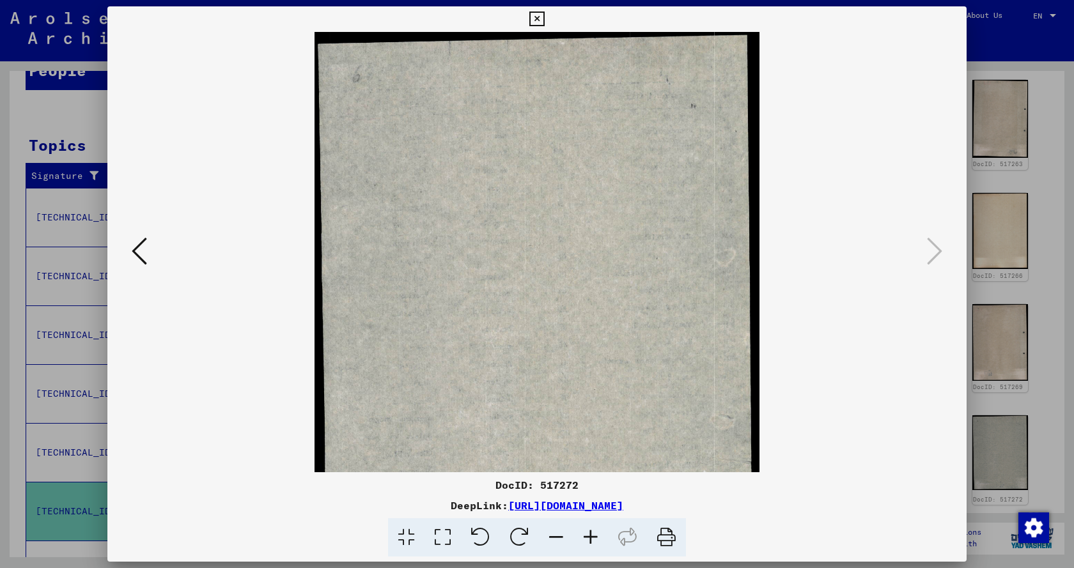
scroll to position [160, 0]
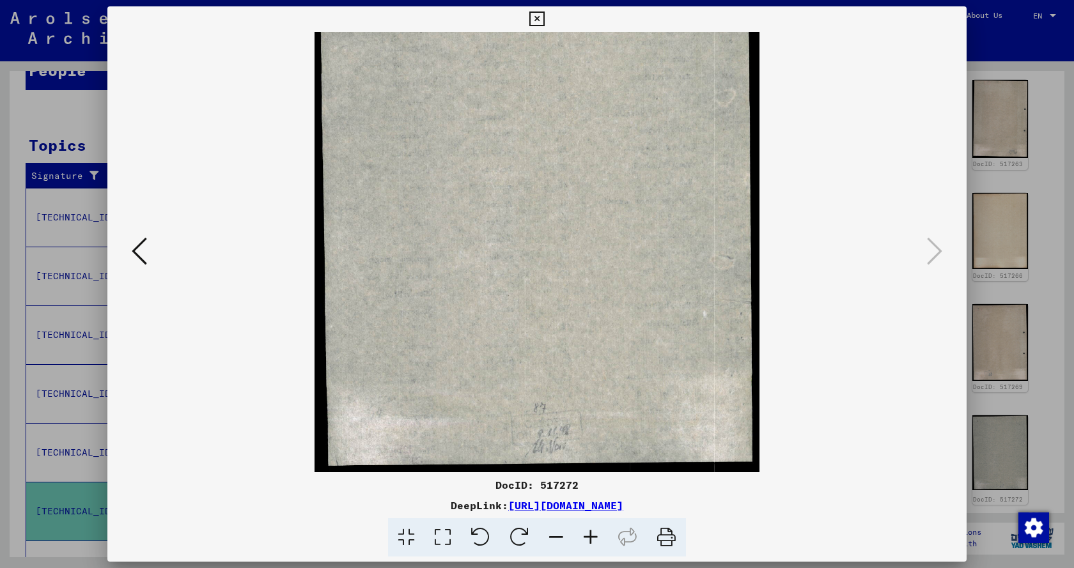
drag, startPoint x: 557, startPoint y: 318, endPoint x: 568, endPoint y: -49, distance: 367.1
click at [568, 0] on html "**********" at bounding box center [537, 284] width 1074 height 568
click at [535, 19] on icon at bounding box center [536, 19] width 15 height 15
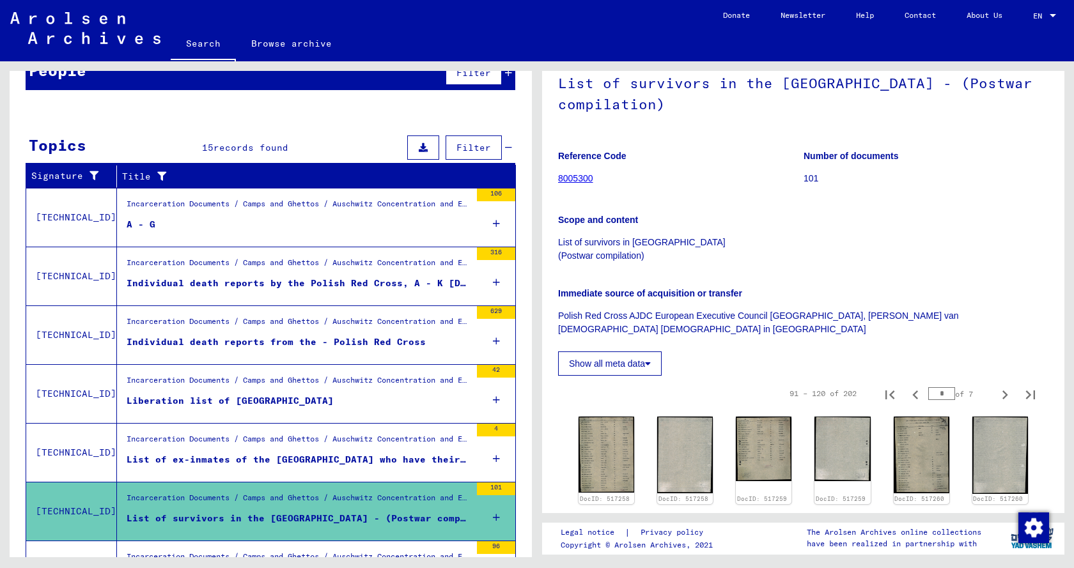
scroll to position [388, 0]
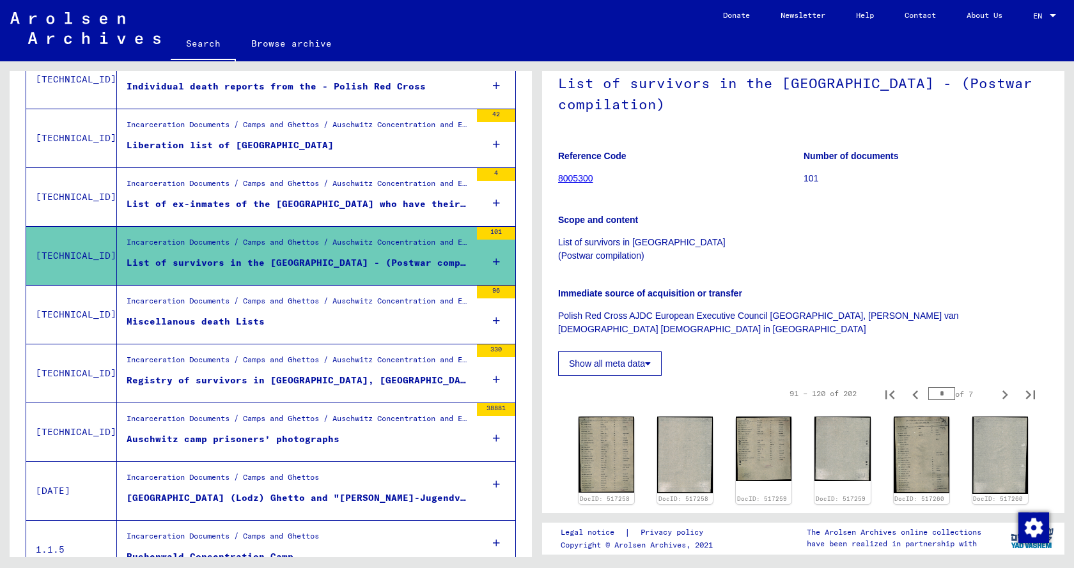
click at [238, 440] on div "Auschwitz camp prisoners’ photographs" at bounding box center [233, 439] width 213 height 13
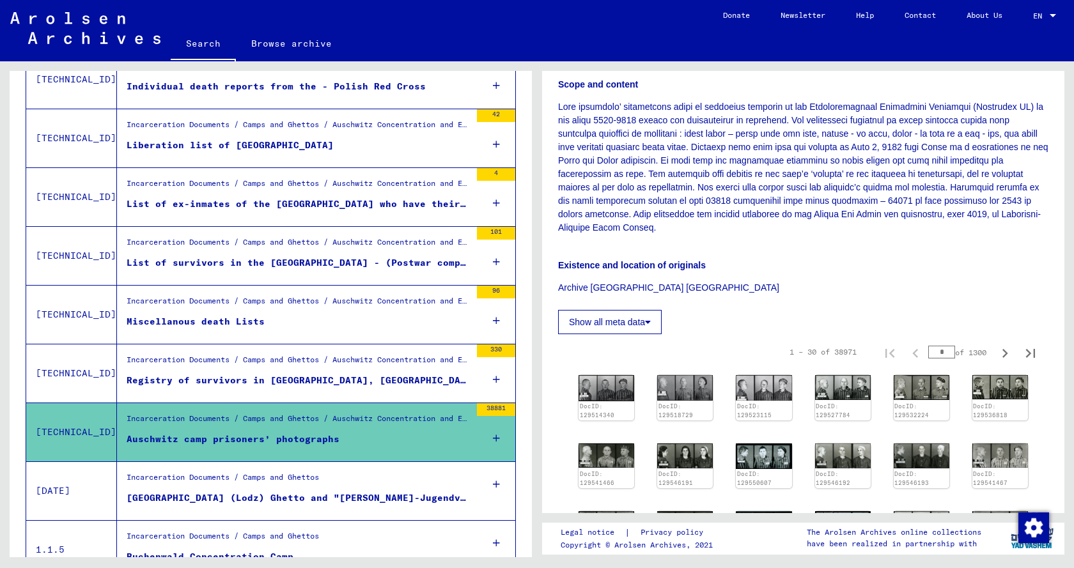
scroll to position [511, 0]
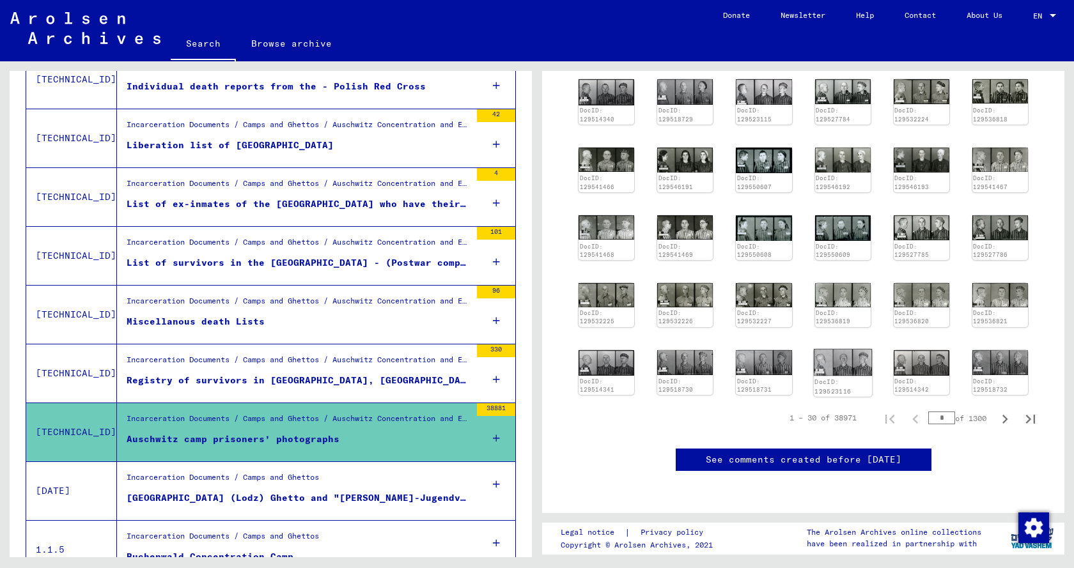
click at [842, 349] on img at bounding box center [842, 362] width 59 height 27
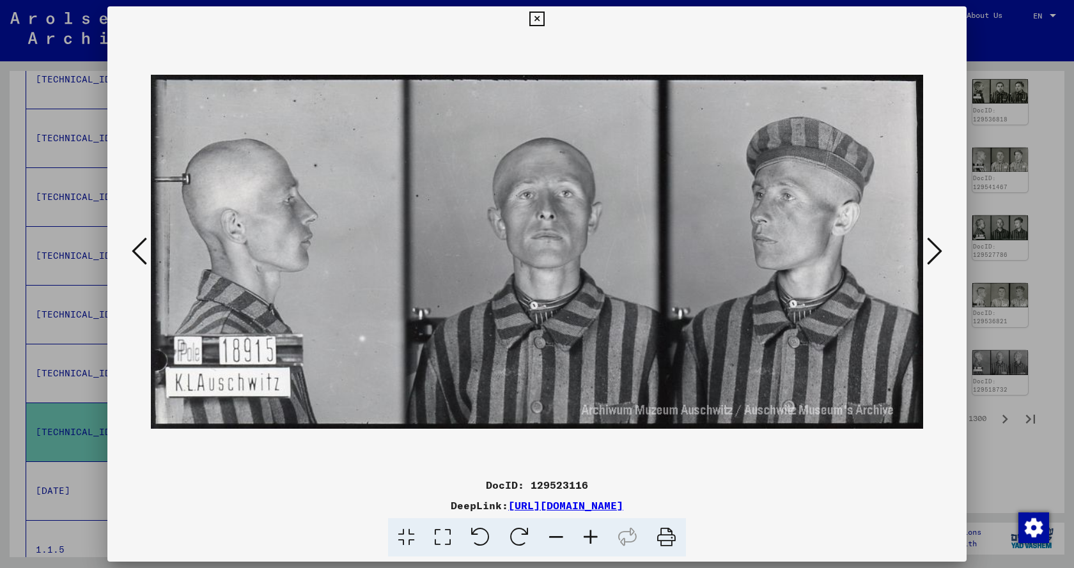
click at [936, 252] on icon at bounding box center [934, 251] width 15 height 31
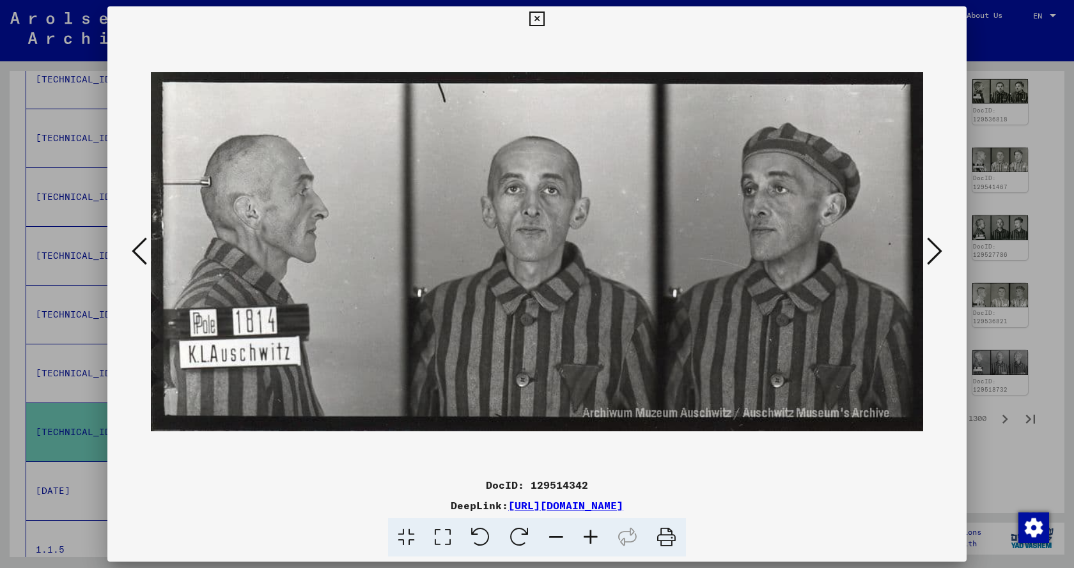
click at [936, 252] on icon at bounding box center [934, 251] width 15 height 31
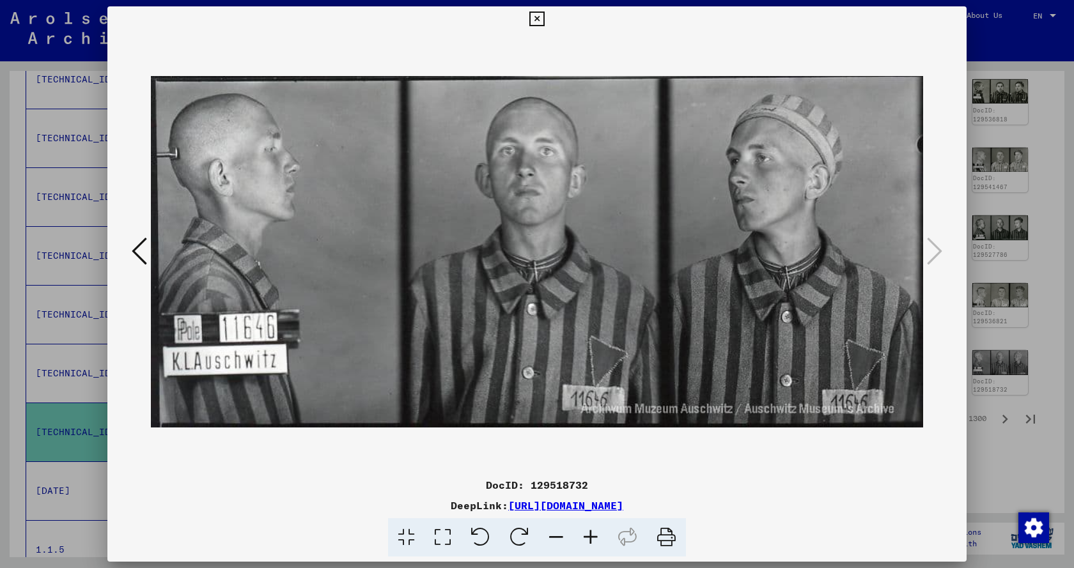
click at [534, 17] on icon at bounding box center [536, 19] width 15 height 15
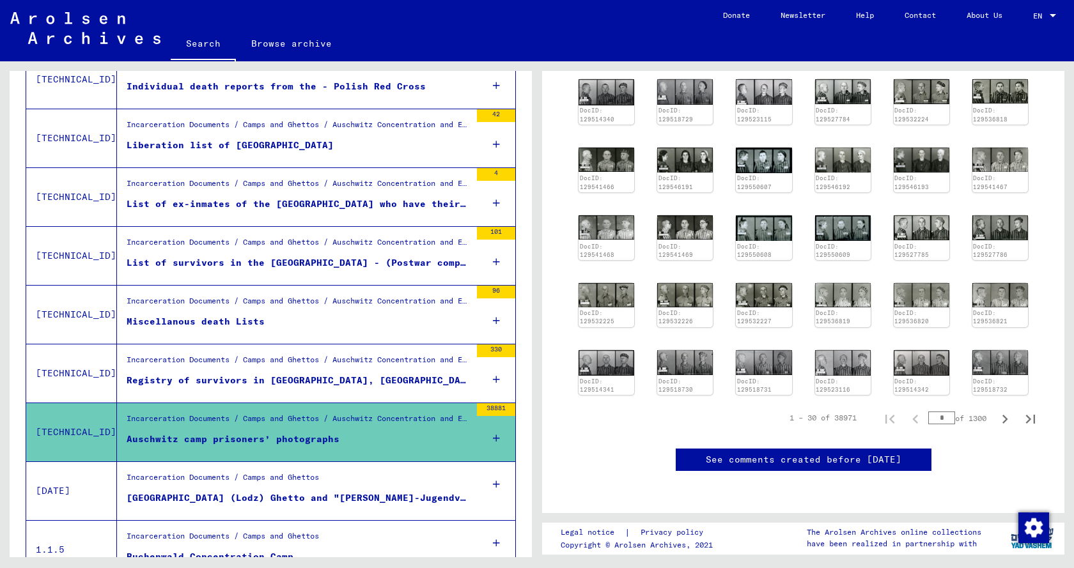
drag, startPoint x: 934, startPoint y: 401, endPoint x: 851, endPoint y: 401, distance: 82.5
click at [851, 405] on div "1 – 30 of 38971 * of 1300" at bounding box center [908, 418] width 269 height 26
type input "***"
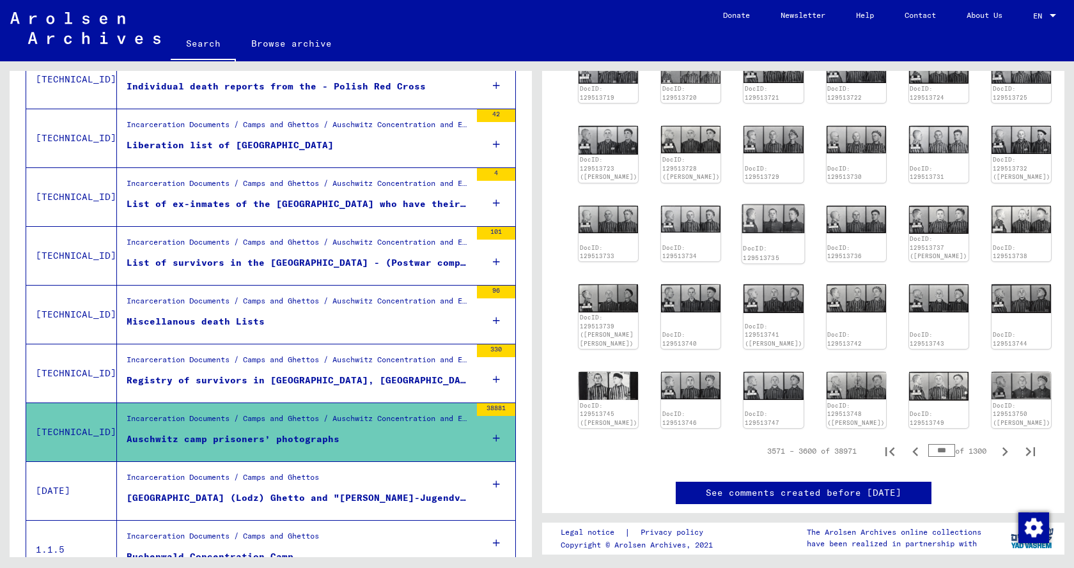
click at [768, 233] on img at bounding box center [773, 218] width 63 height 29
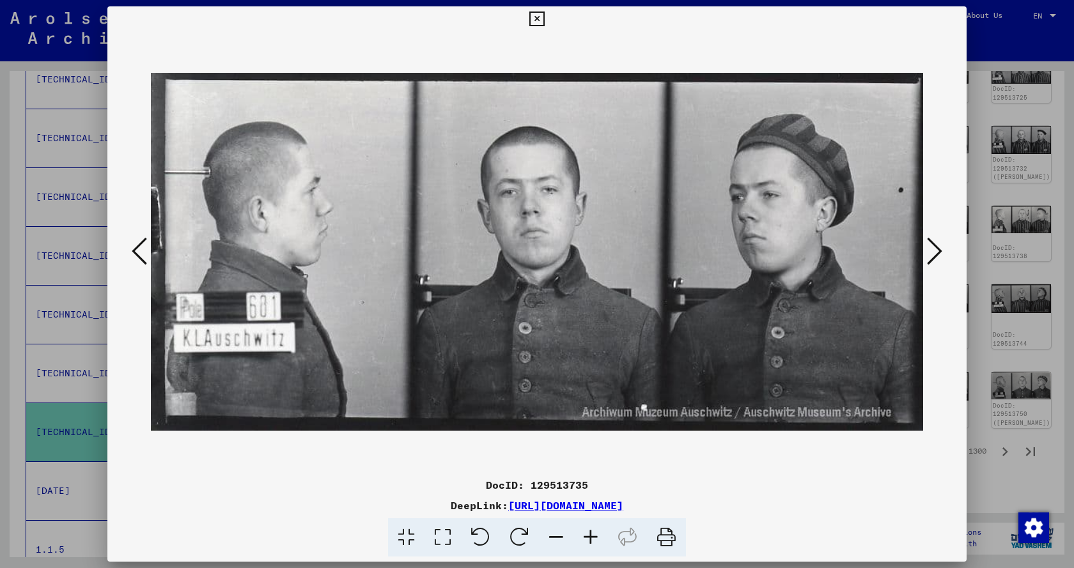
click at [929, 254] on icon at bounding box center [934, 251] width 15 height 31
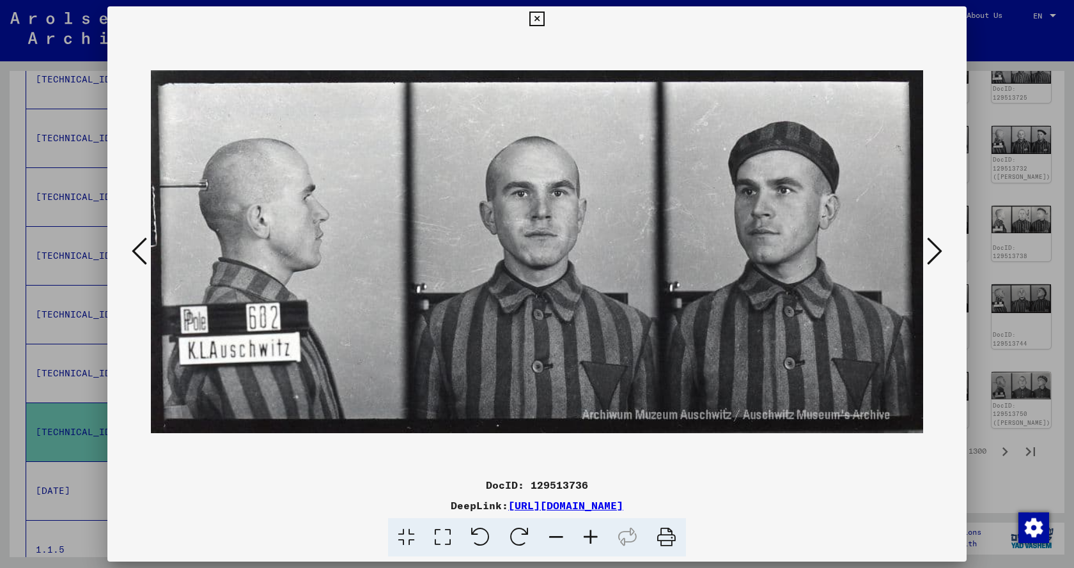
click at [929, 254] on icon at bounding box center [934, 251] width 15 height 31
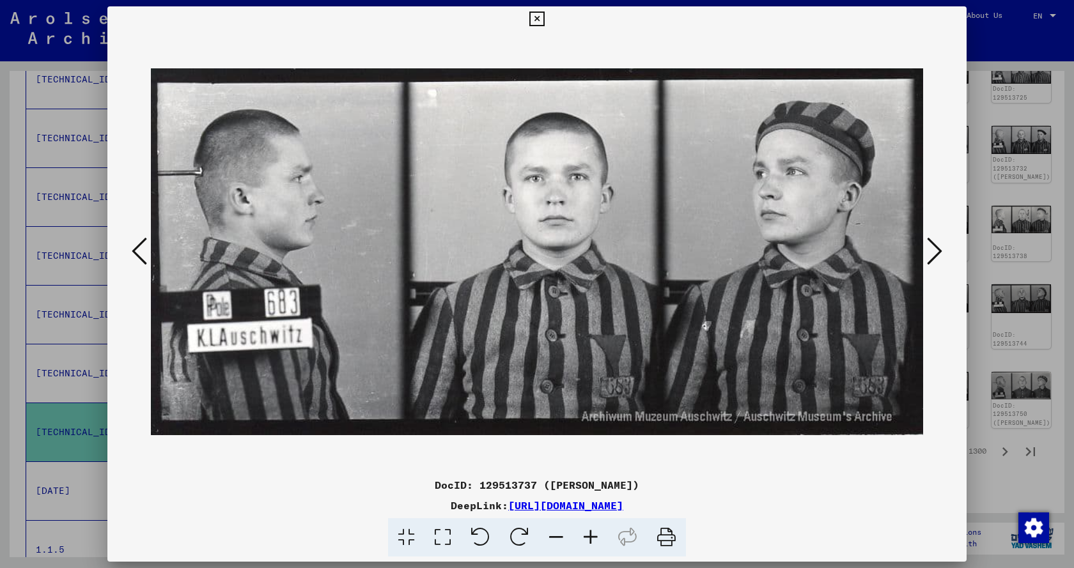
click at [929, 254] on icon at bounding box center [934, 251] width 15 height 31
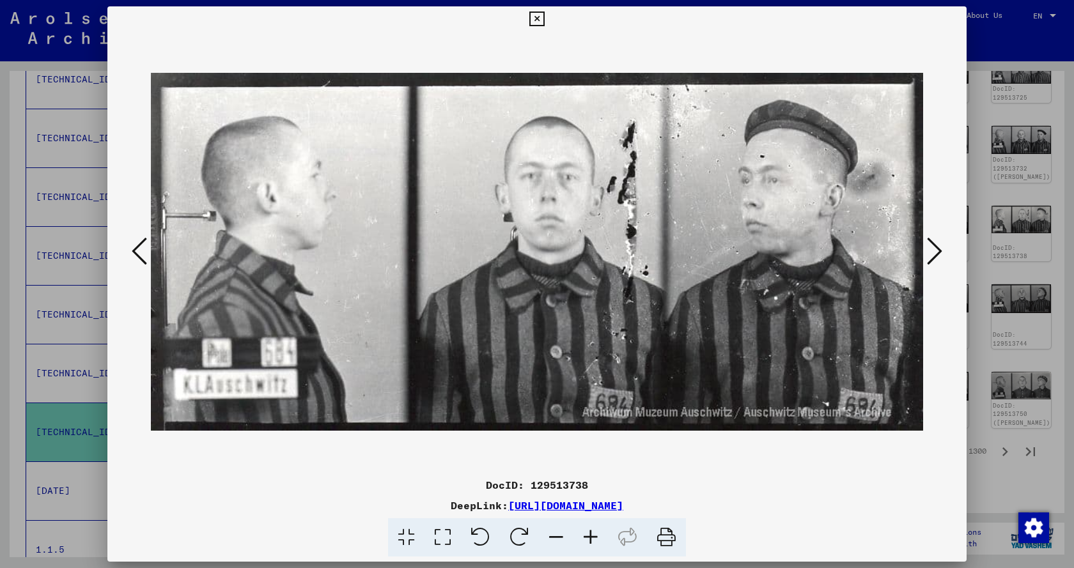
click at [929, 254] on icon at bounding box center [934, 251] width 15 height 31
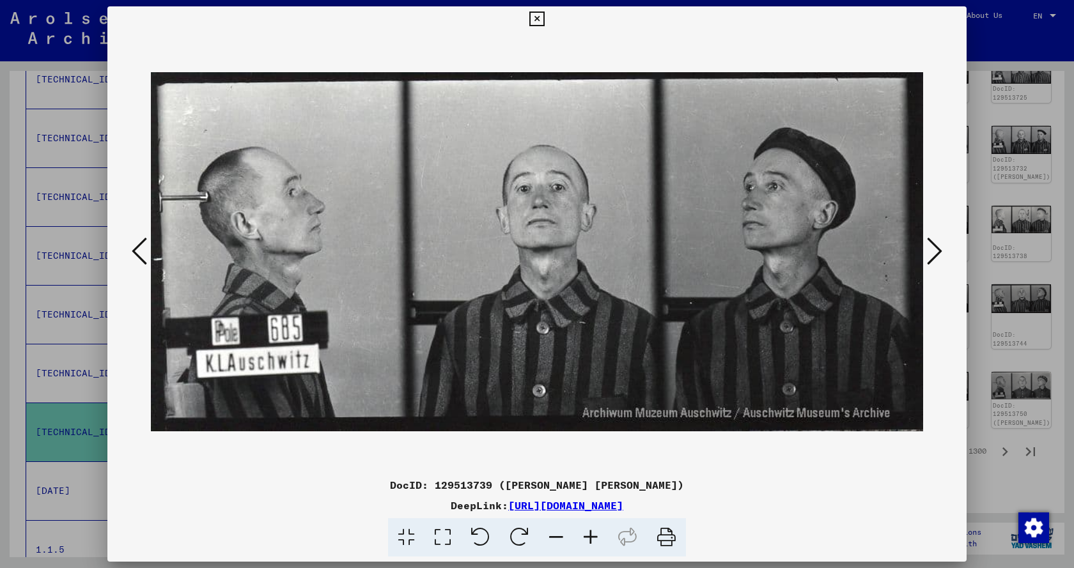
click at [929, 254] on icon at bounding box center [934, 251] width 15 height 31
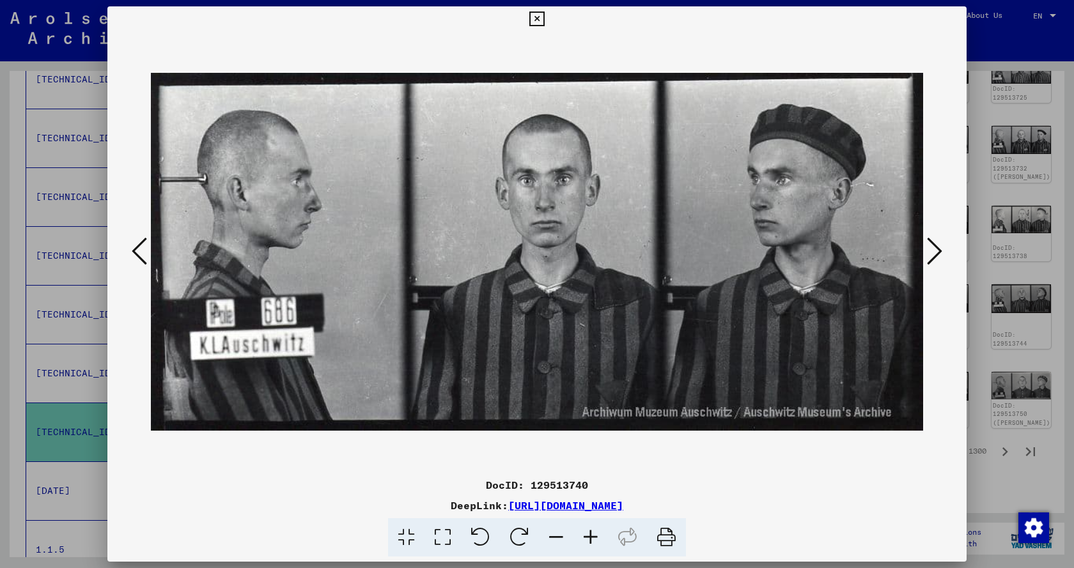
click at [929, 254] on icon at bounding box center [934, 251] width 15 height 31
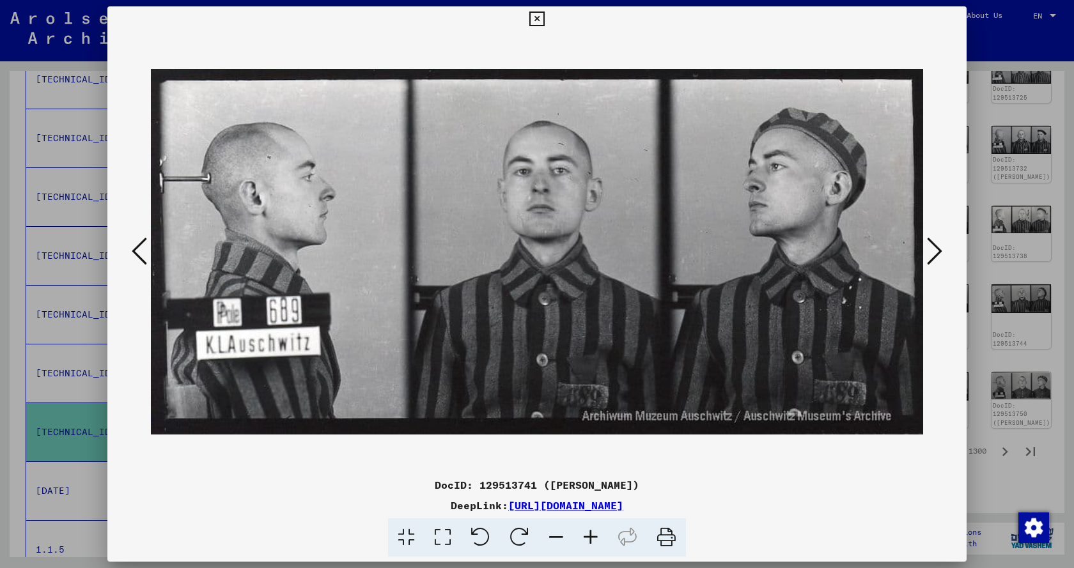
click at [929, 254] on icon at bounding box center [934, 251] width 15 height 31
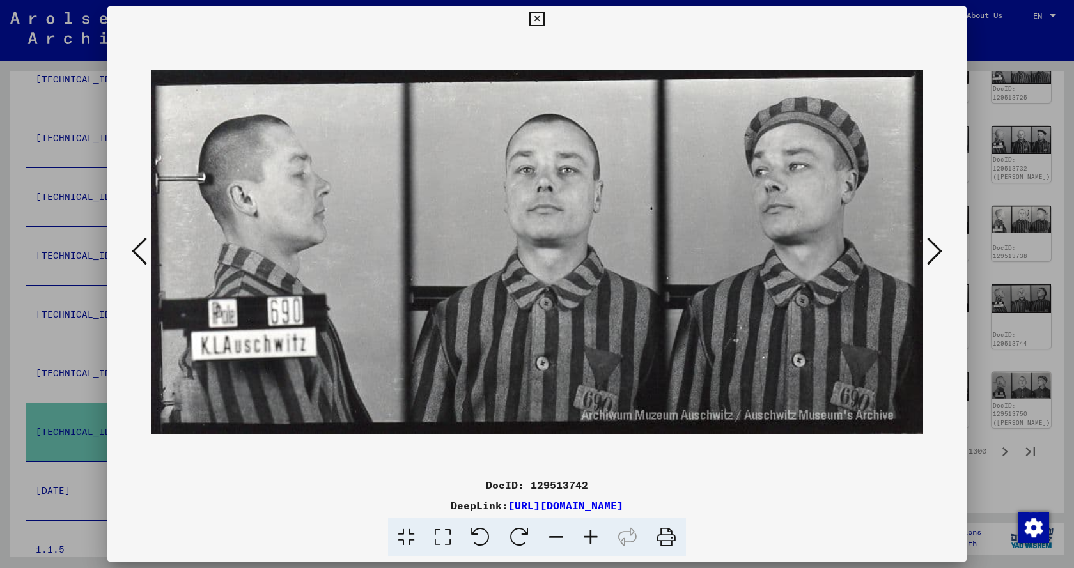
click at [929, 254] on icon at bounding box center [934, 251] width 15 height 31
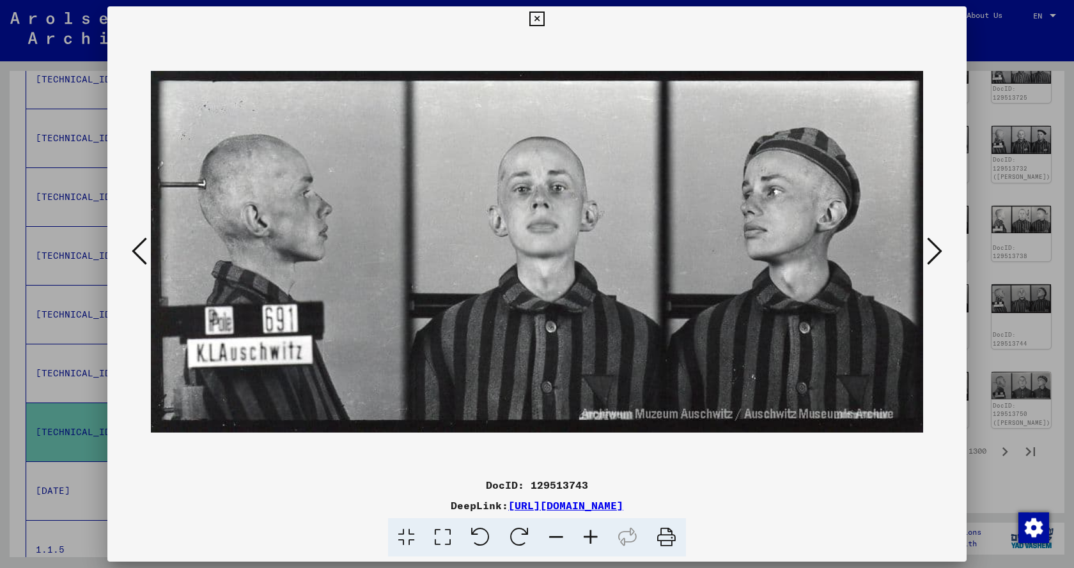
click at [929, 254] on icon at bounding box center [934, 251] width 15 height 31
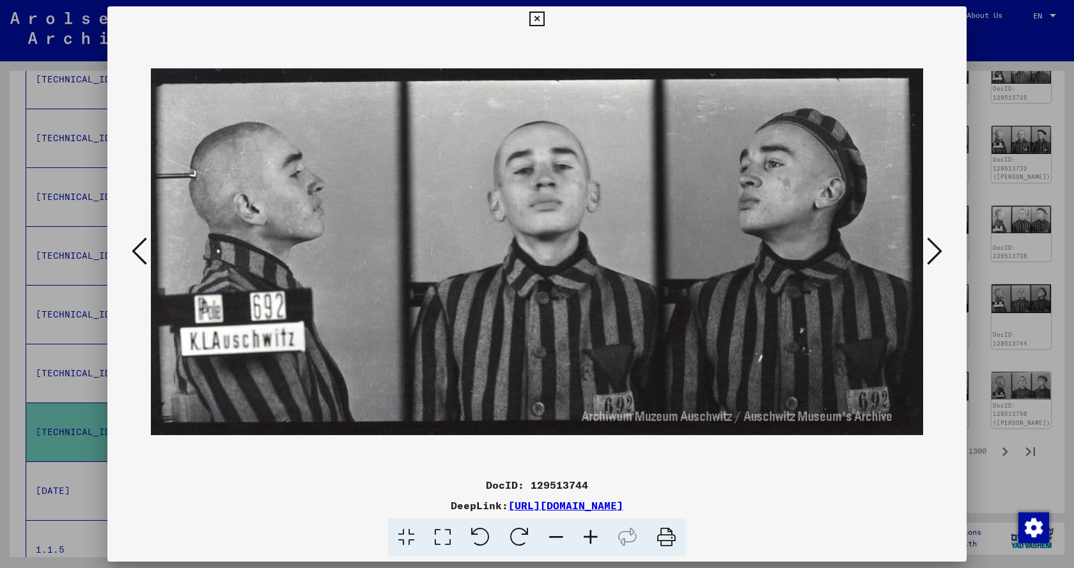
click at [929, 254] on icon at bounding box center [934, 251] width 15 height 31
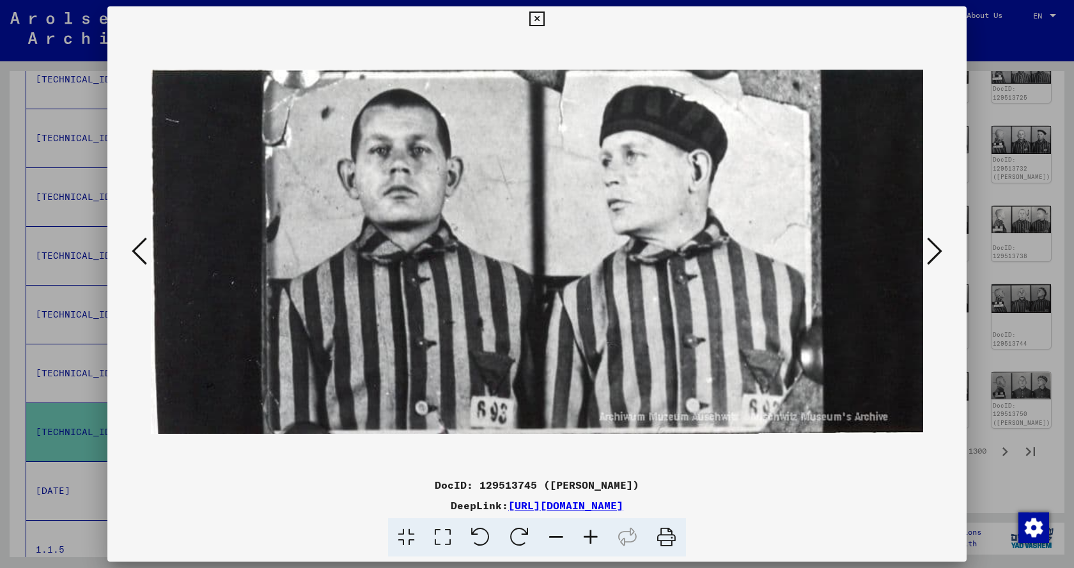
click at [929, 254] on icon at bounding box center [934, 251] width 15 height 31
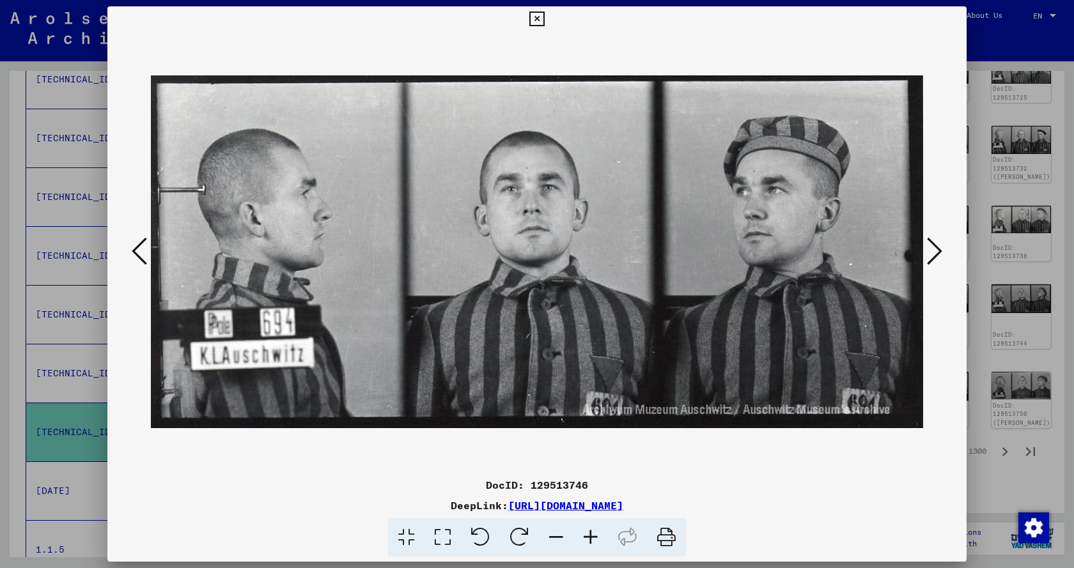
click at [929, 254] on icon at bounding box center [934, 251] width 15 height 31
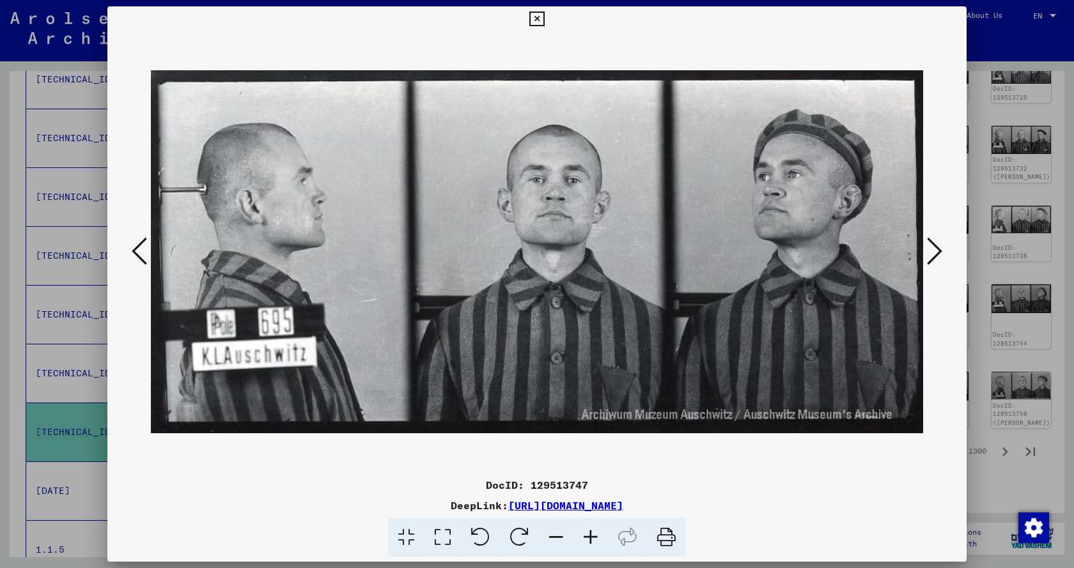
click at [929, 254] on icon at bounding box center [934, 251] width 15 height 31
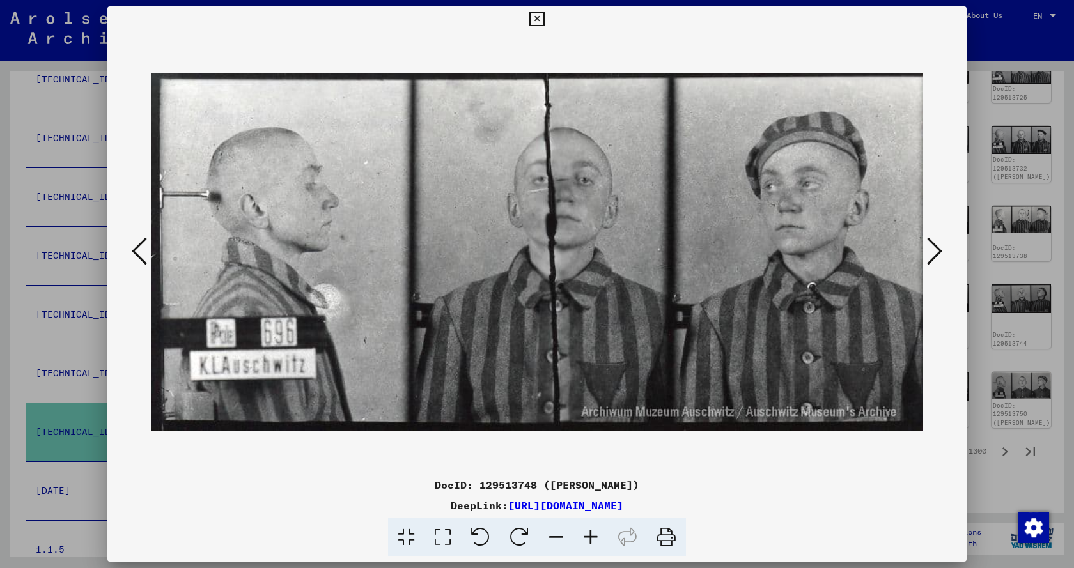
click at [929, 254] on icon at bounding box center [934, 251] width 15 height 31
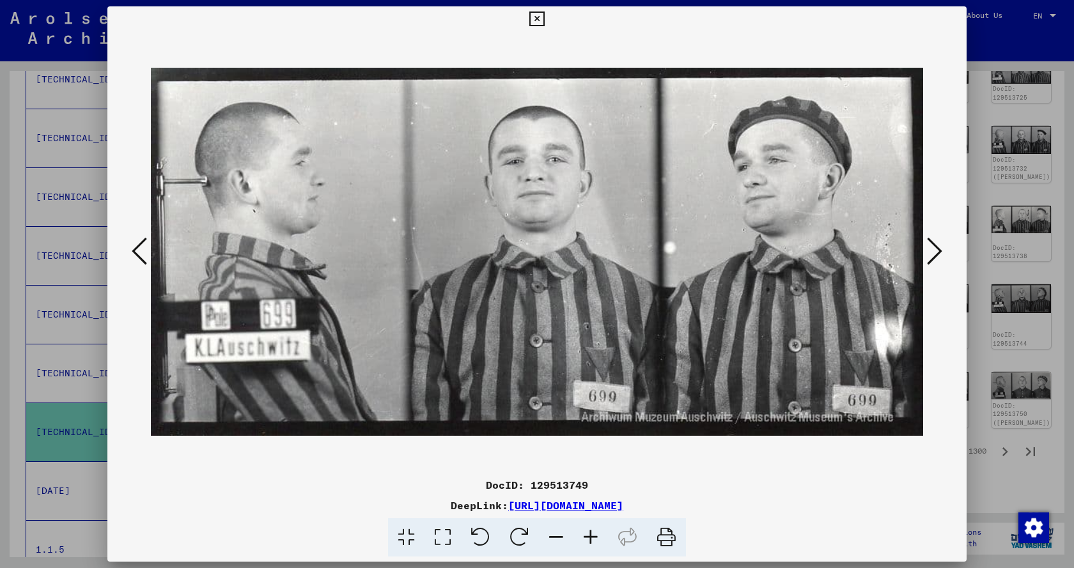
click at [929, 254] on icon at bounding box center [934, 251] width 15 height 31
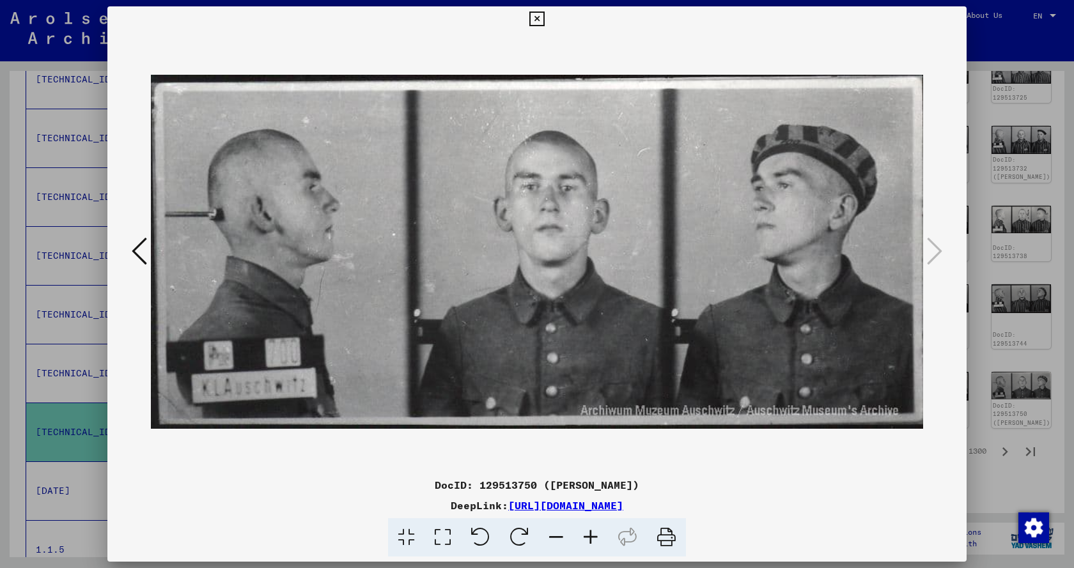
click at [532, 17] on icon at bounding box center [536, 19] width 15 height 15
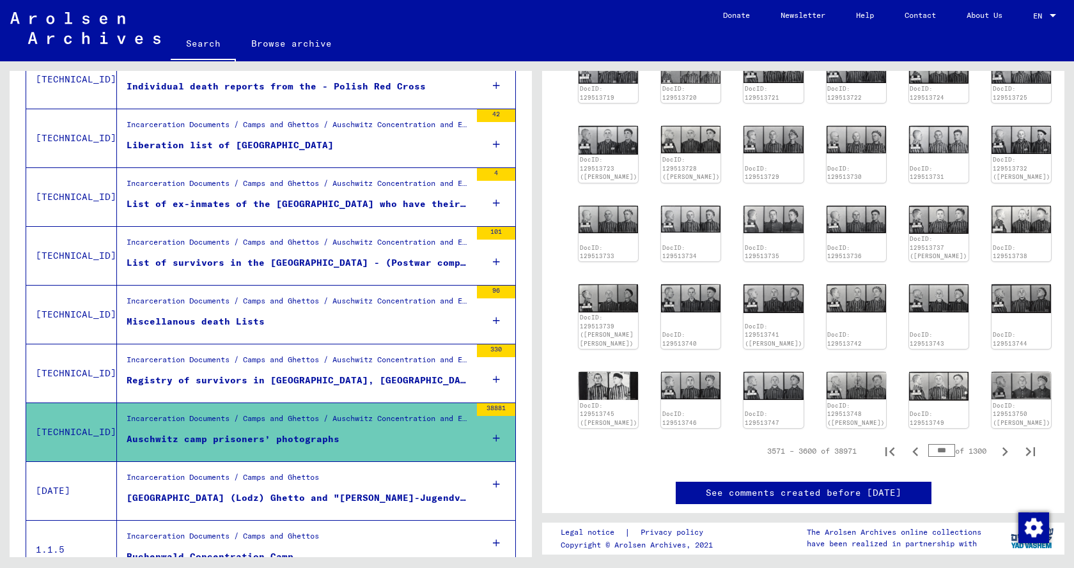
click at [938, 457] on input "***" at bounding box center [941, 450] width 27 height 13
type input "****"
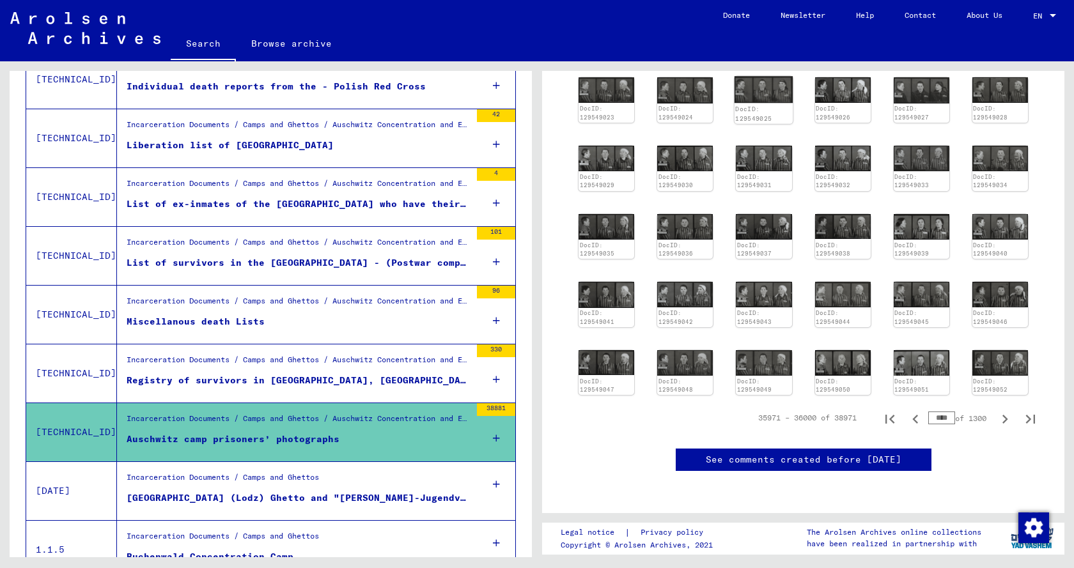
click at [747, 88] on img at bounding box center [763, 89] width 59 height 27
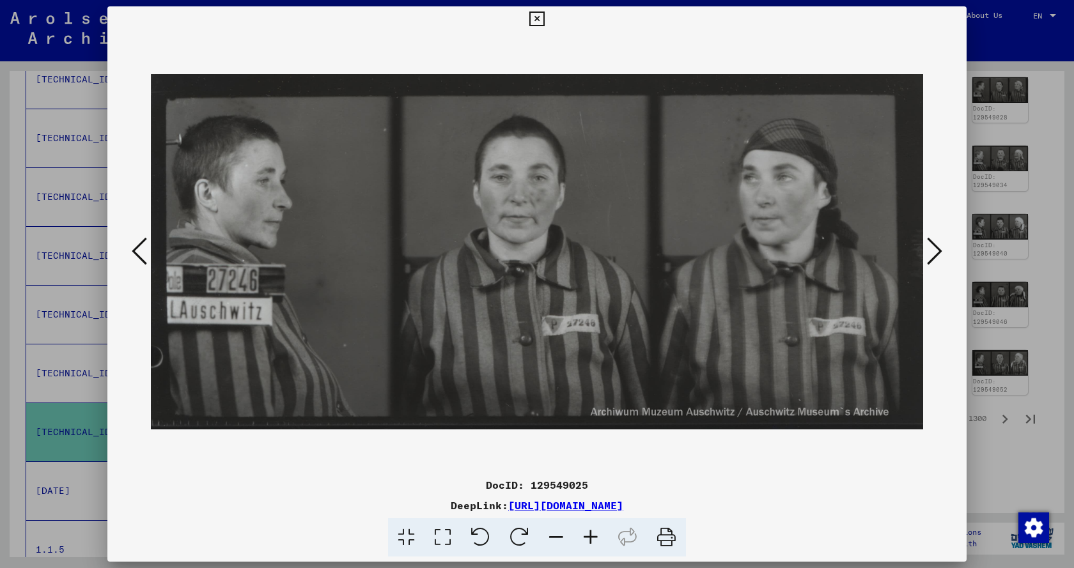
click at [936, 251] on icon at bounding box center [934, 251] width 15 height 31
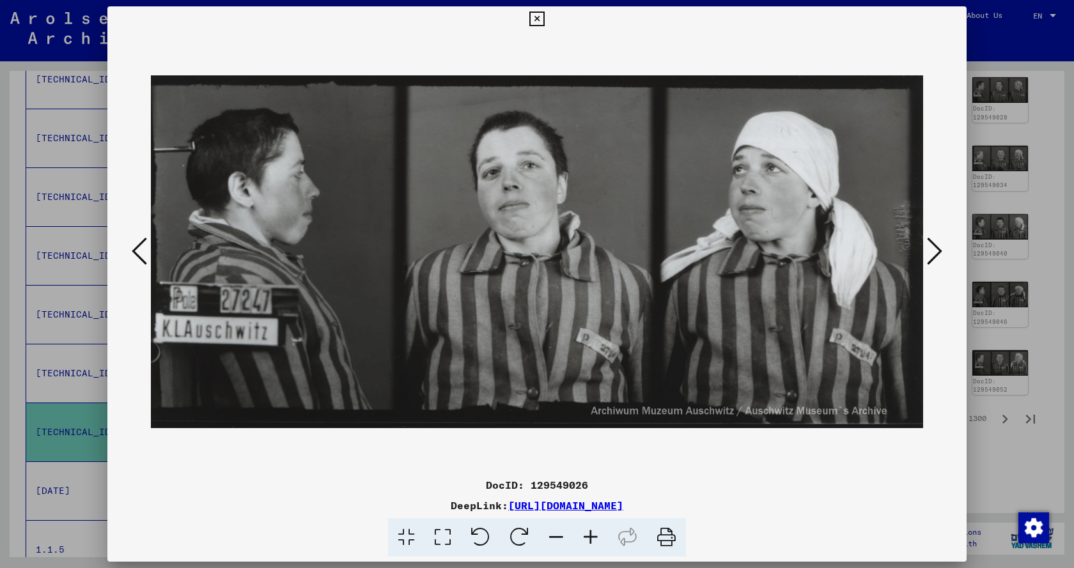
click at [936, 251] on icon at bounding box center [934, 251] width 15 height 31
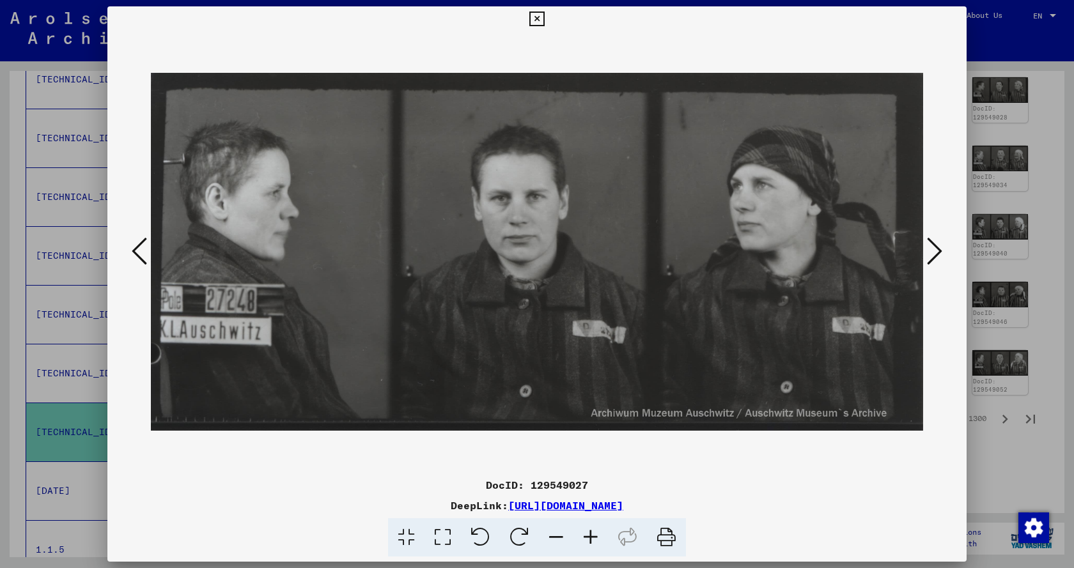
click at [936, 251] on icon at bounding box center [934, 251] width 15 height 31
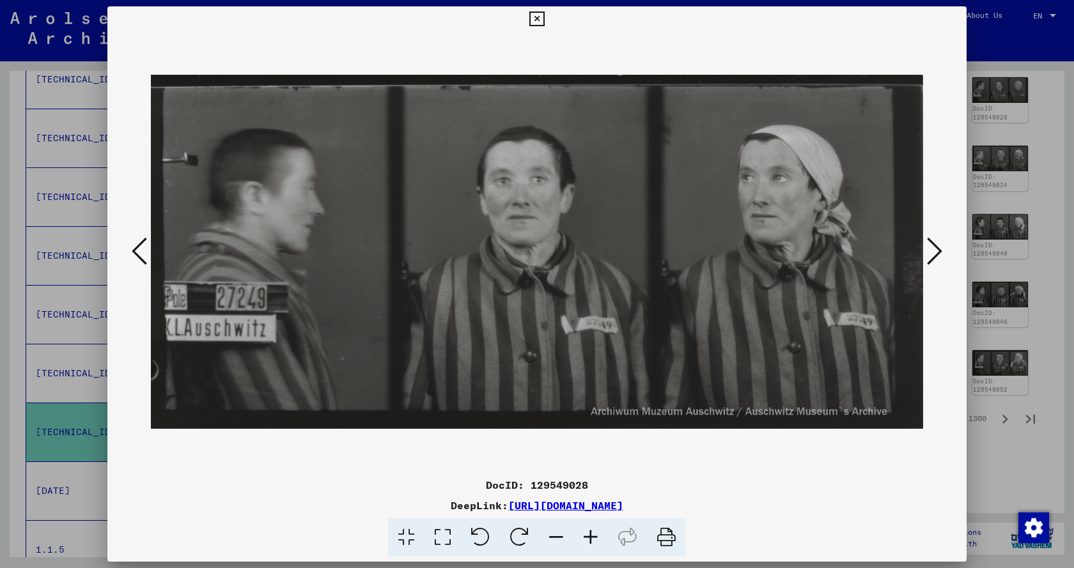
click at [936, 251] on icon at bounding box center [934, 251] width 15 height 31
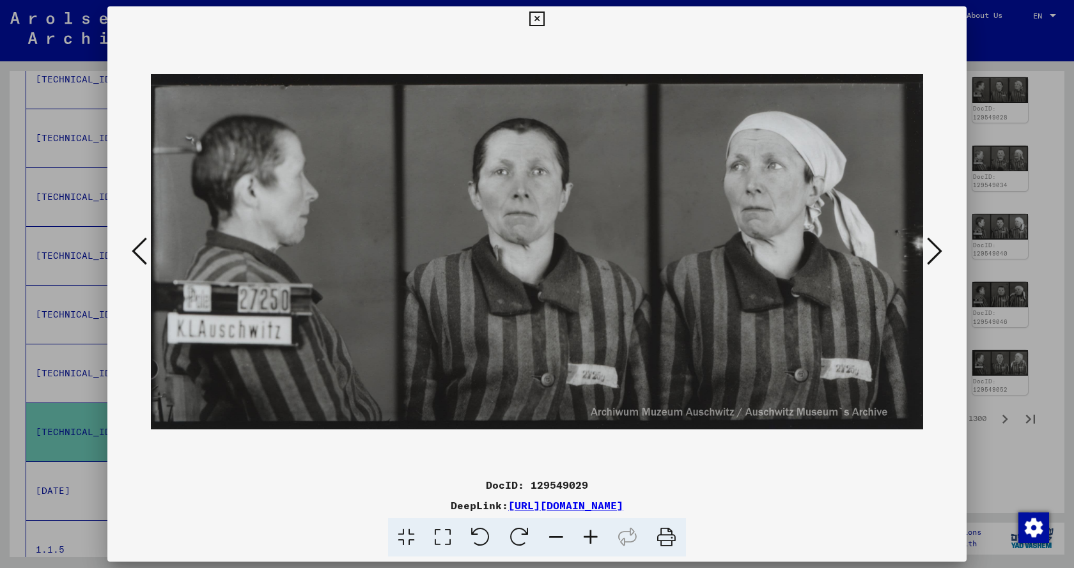
click at [936, 251] on icon at bounding box center [934, 251] width 15 height 31
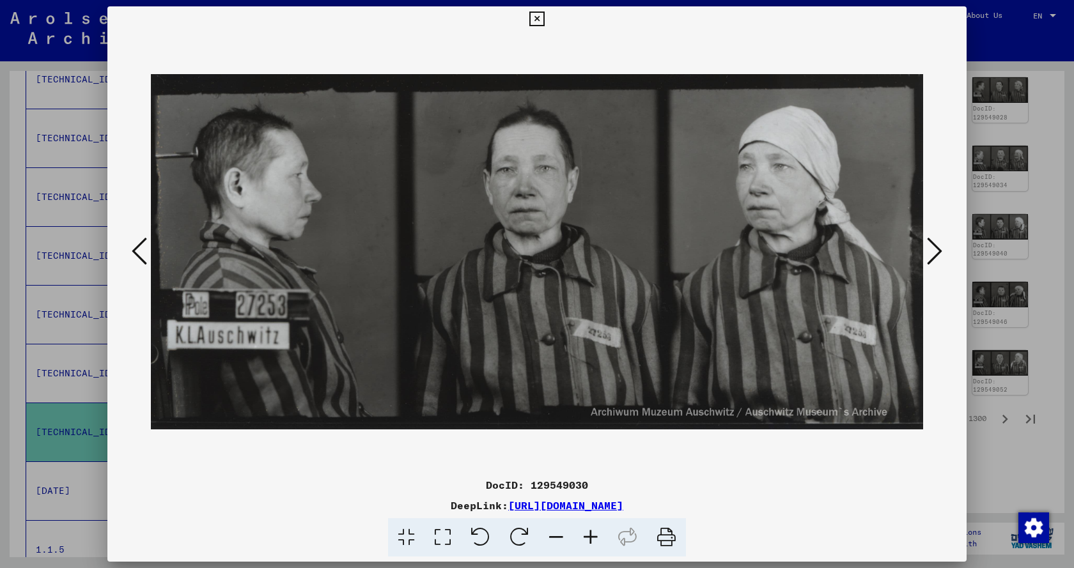
click at [936, 251] on icon at bounding box center [934, 251] width 15 height 31
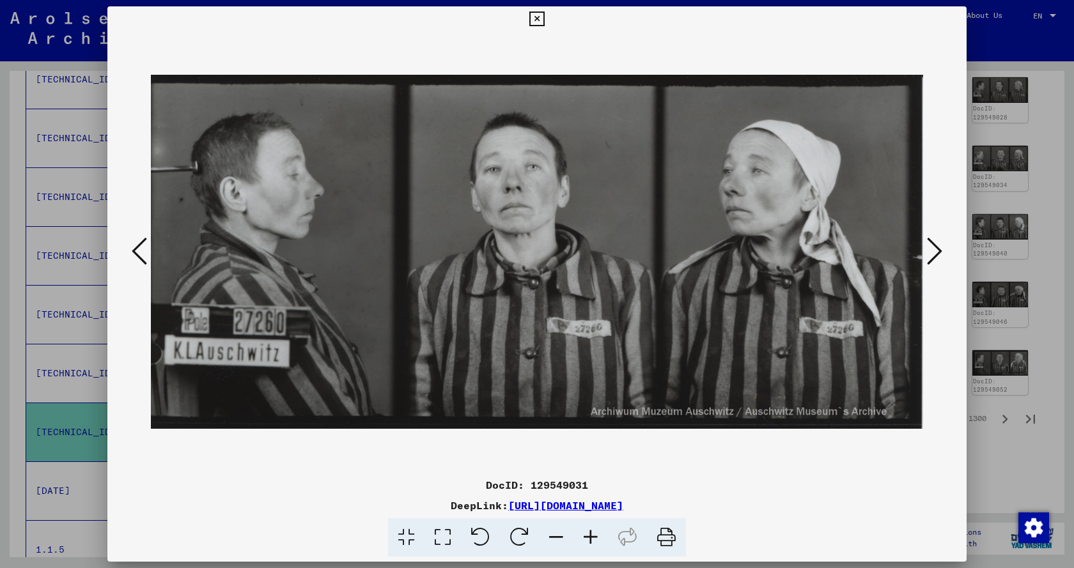
click at [936, 251] on icon at bounding box center [934, 251] width 15 height 31
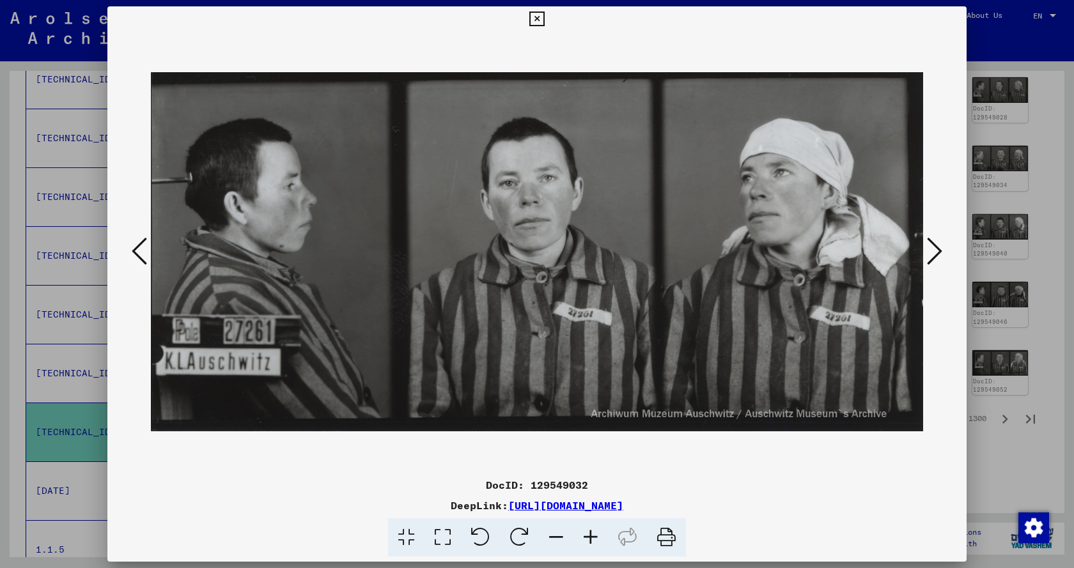
click at [936, 251] on icon at bounding box center [934, 251] width 15 height 31
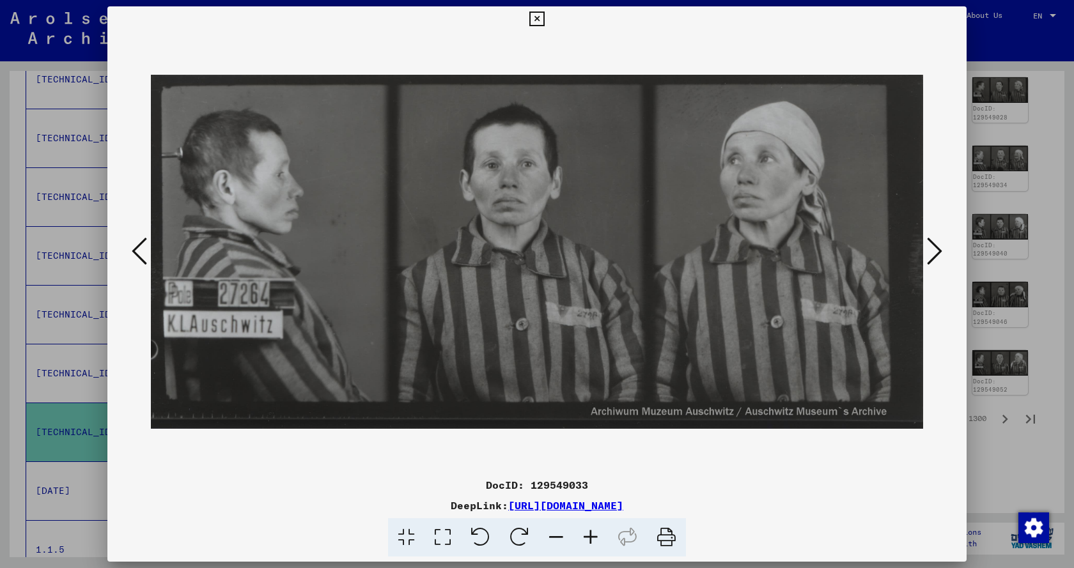
click at [936, 251] on icon at bounding box center [934, 251] width 15 height 31
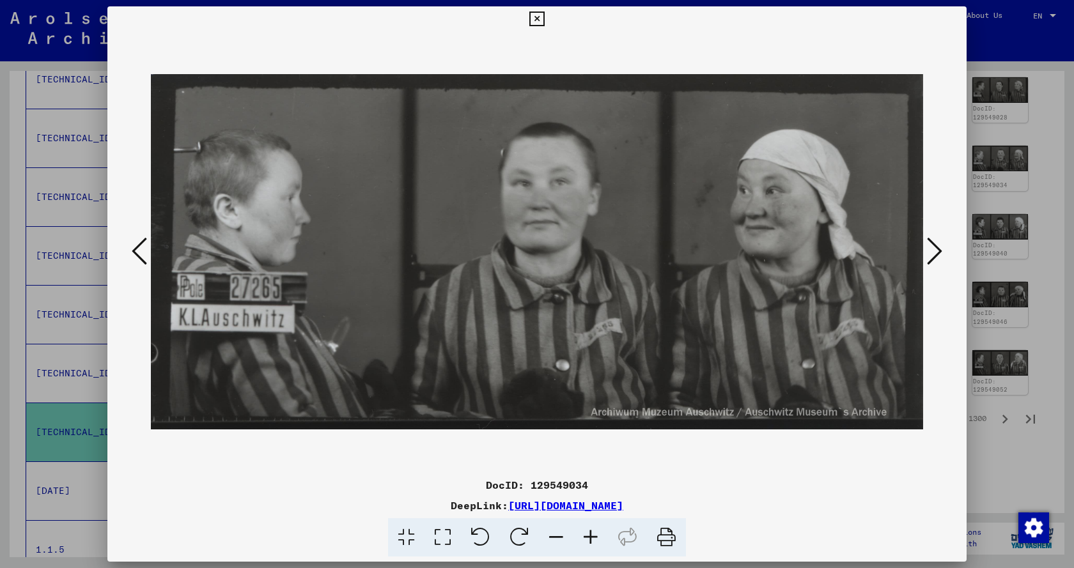
click at [936, 251] on icon at bounding box center [934, 251] width 15 height 31
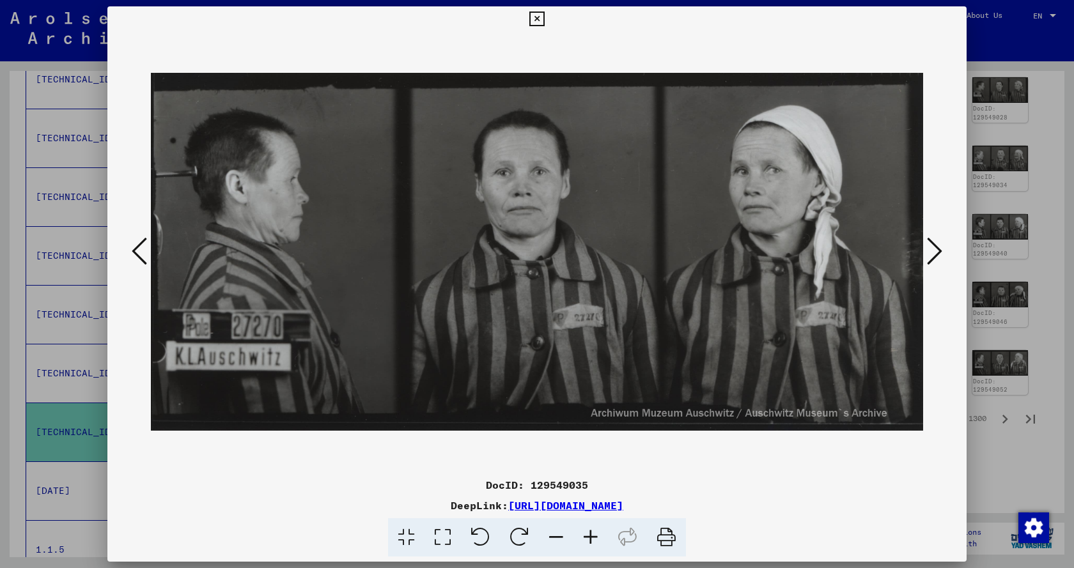
click at [936, 251] on icon at bounding box center [934, 251] width 15 height 31
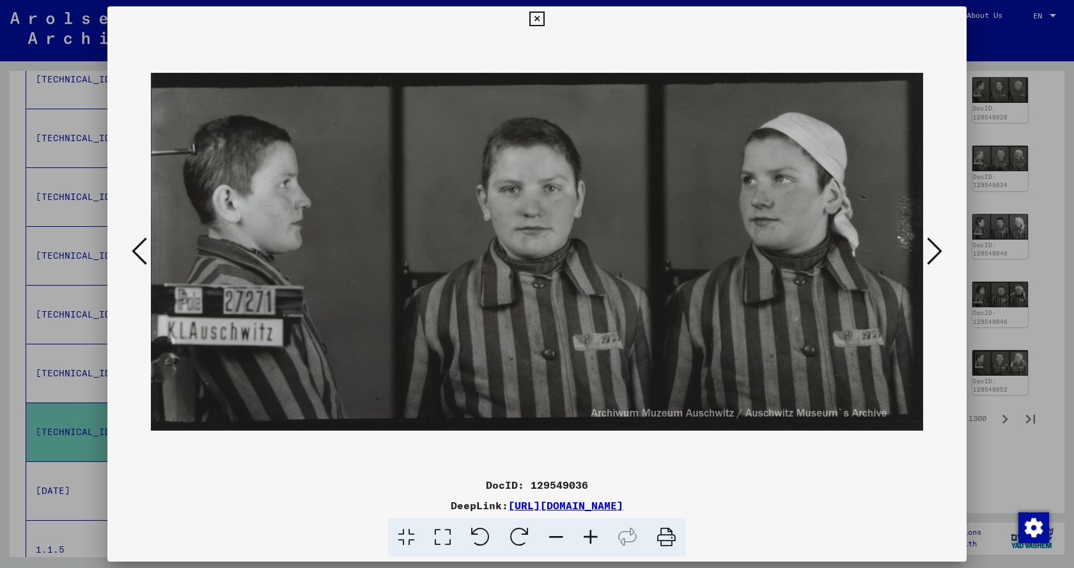
click at [936, 251] on icon at bounding box center [934, 251] width 15 height 31
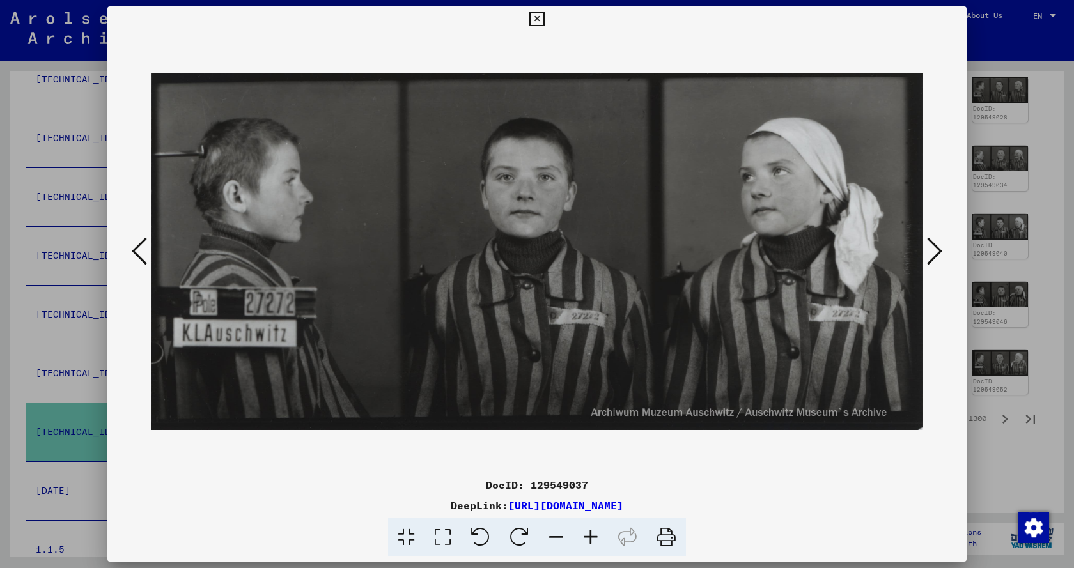
click at [936, 251] on icon at bounding box center [934, 251] width 15 height 31
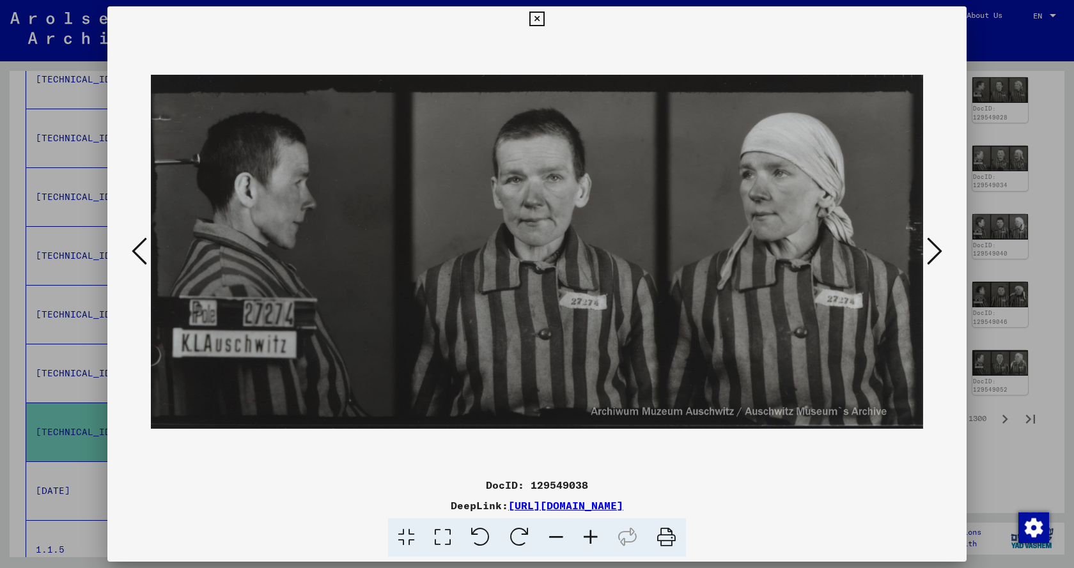
click at [936, 251] on icon at bounding box center [934, 251] width 15 height 31
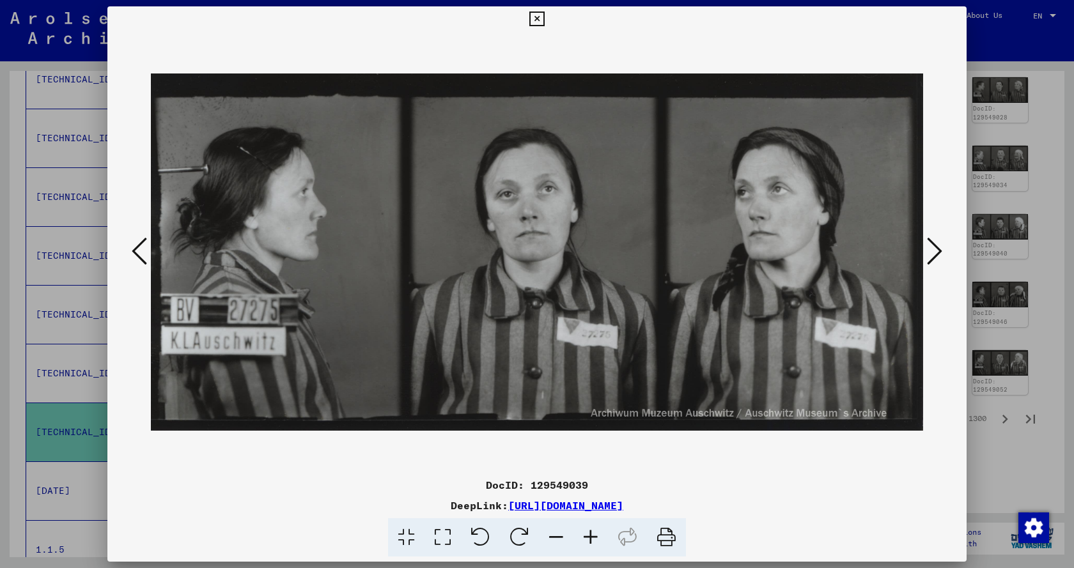
click at [936, 251] on icon at bounding box center [934, 251] width 15 height 31
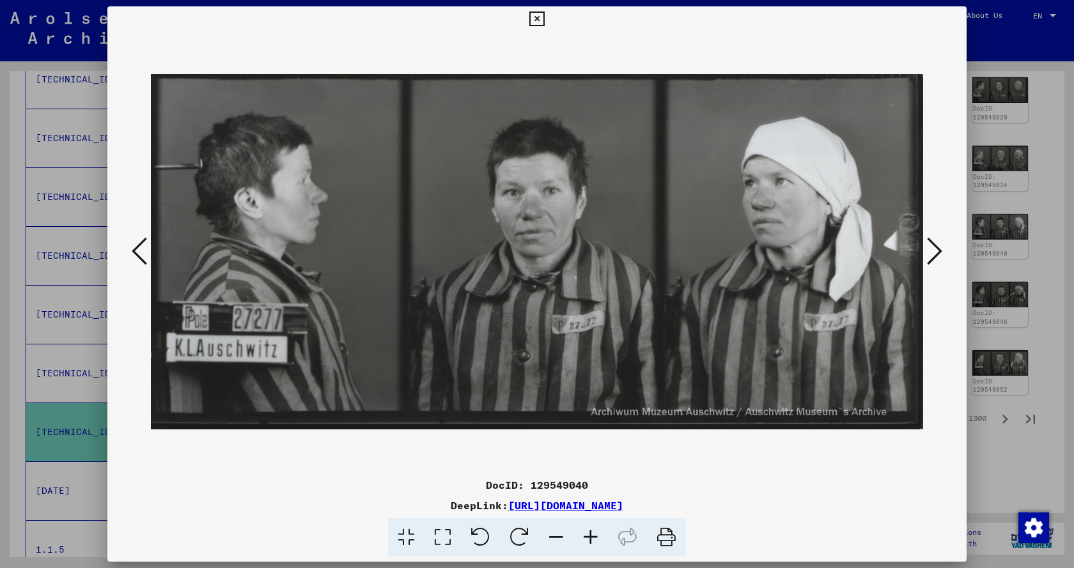
click at [141, 251] on icon at bounding box center [139, 251] width 15 height 31
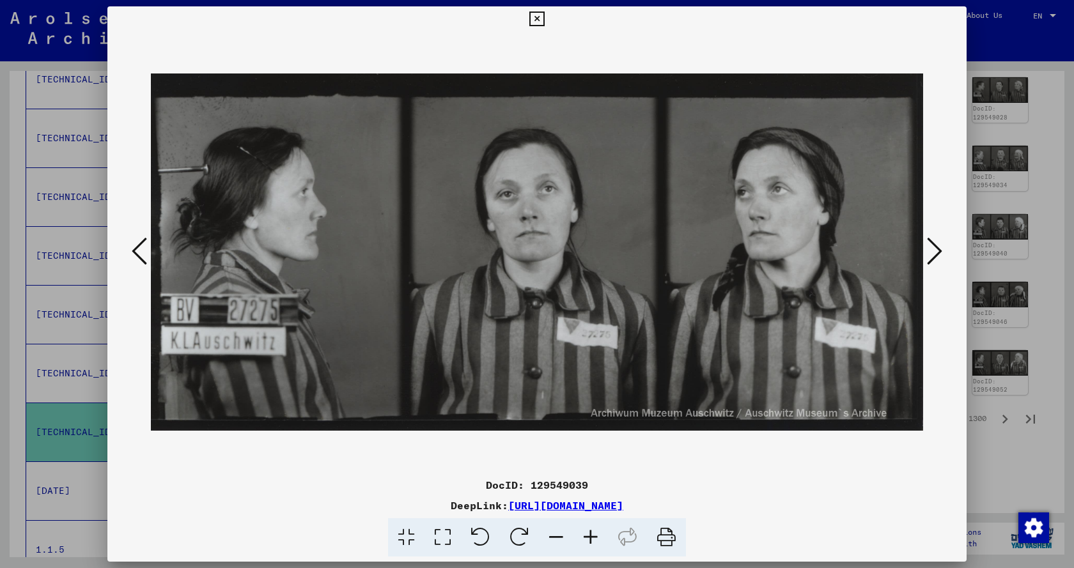
click at [929, 256] on icon at bounding box center [934, 251] width 15 height 31
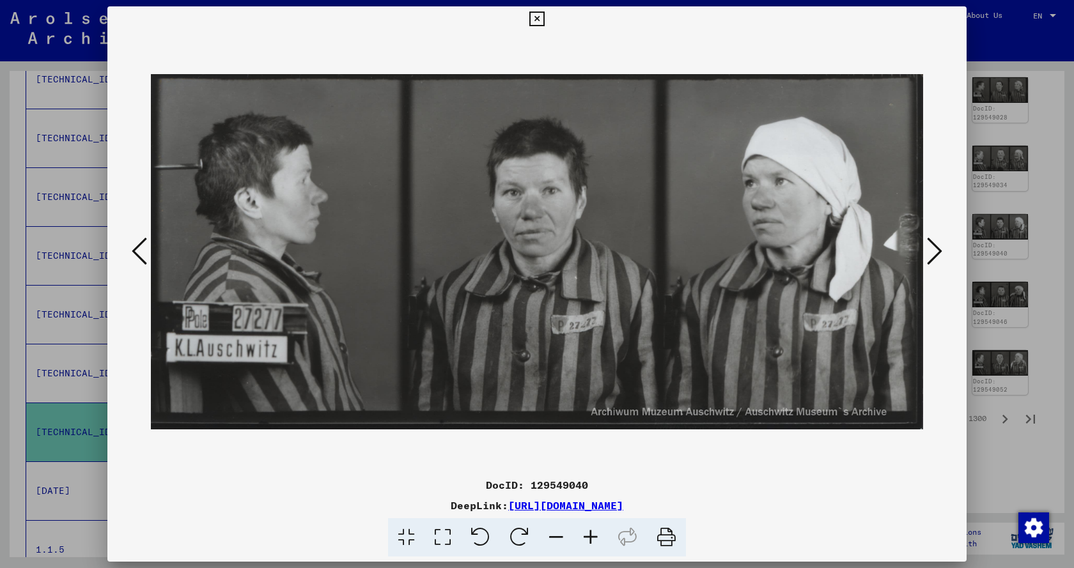
click at [929, 256] on icon at bounding box center [934, 251] width 15 height 31
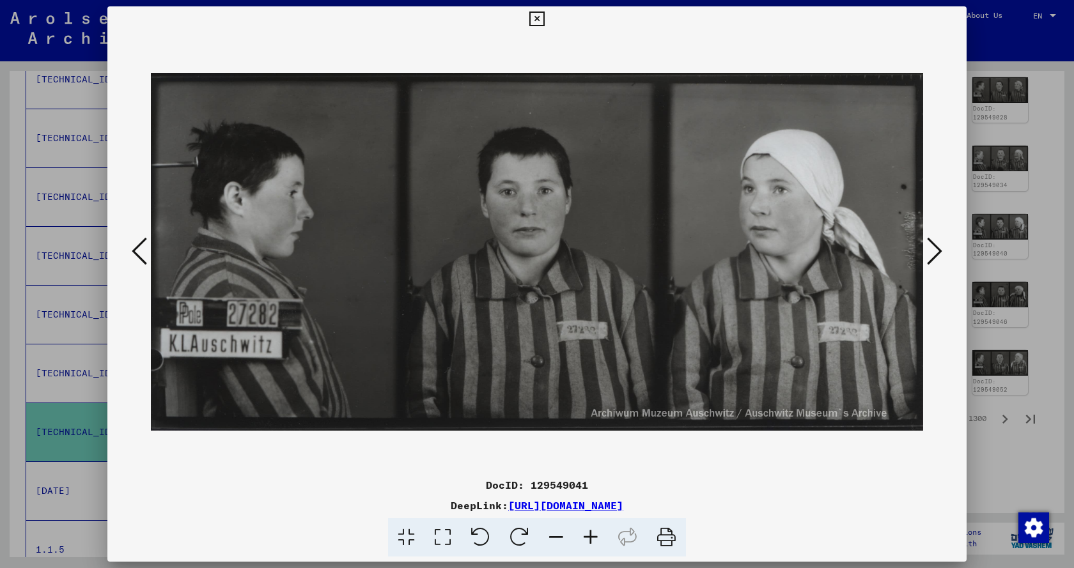
click at [929, 256] on icon at bounding box center [934, 251] width 15 height 31
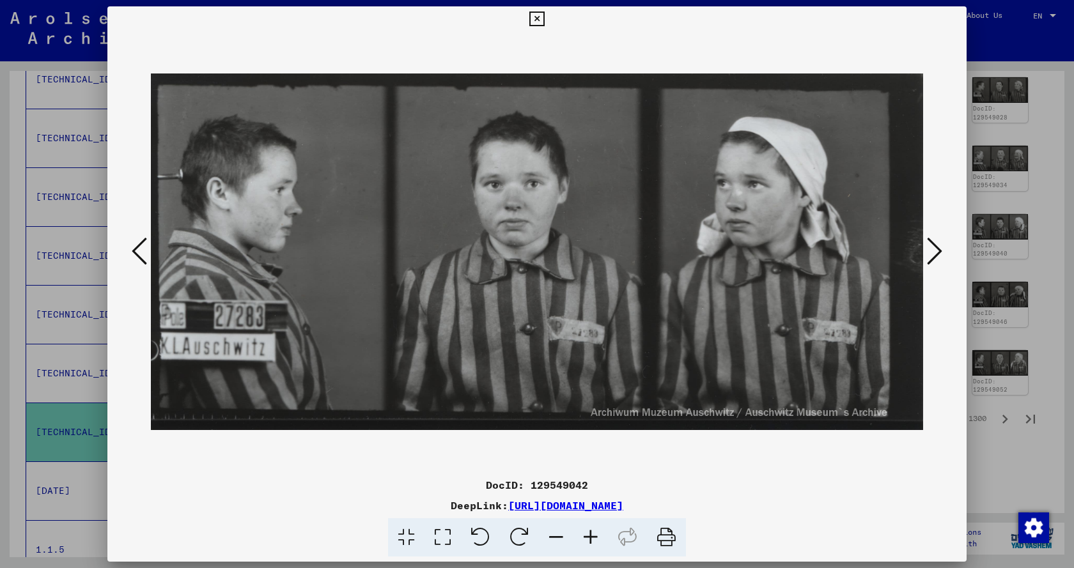
click at [929, 256] on icon at bounding box center [934, 251] width 15 height 31
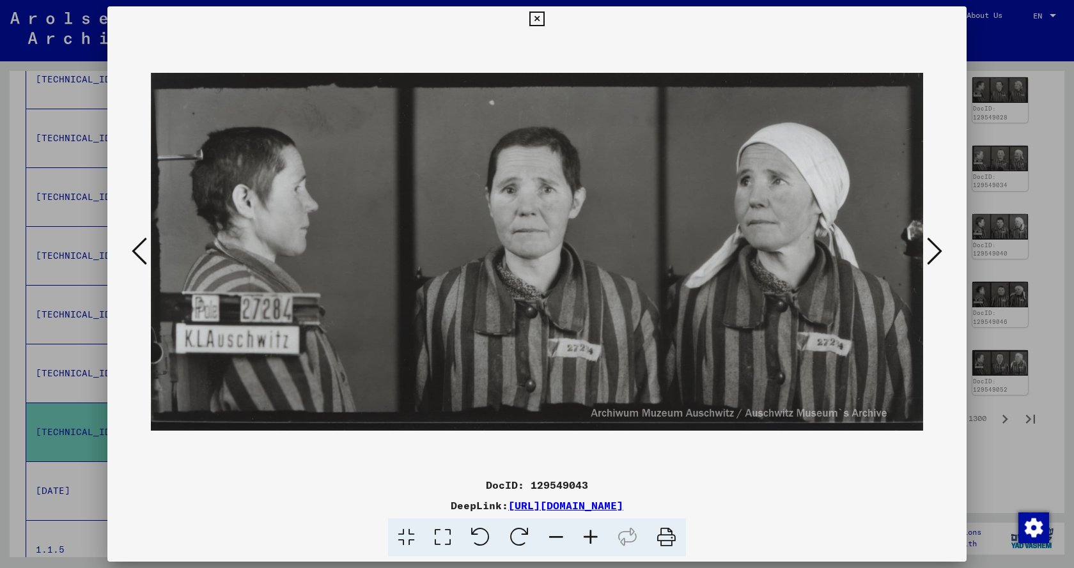
click at [929, 256] on icon at bounding box center [934, 251] width 15 height 31
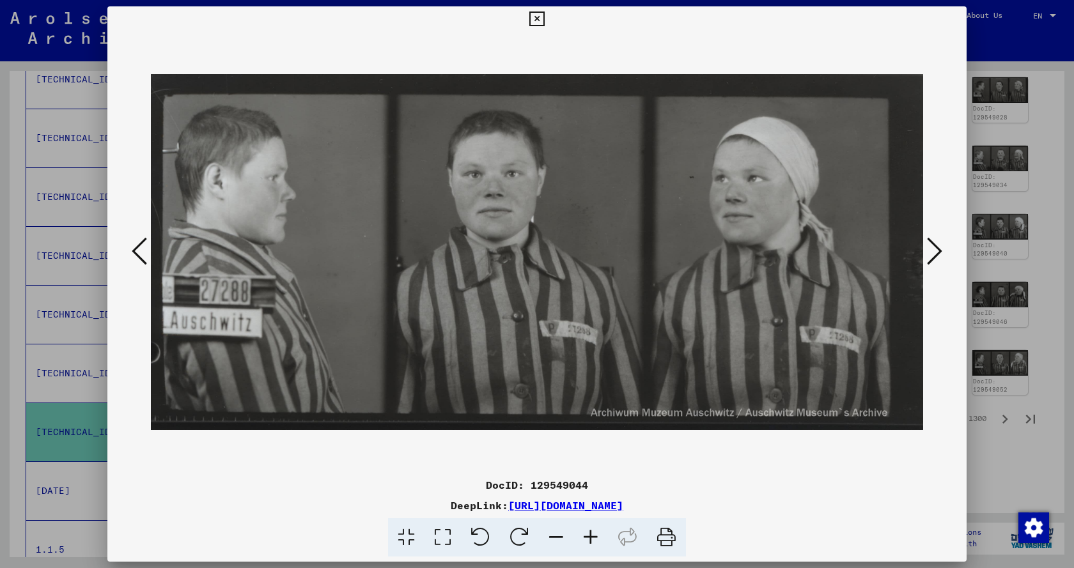
click at [929, 256] on icon at bounding box center [934, 251] width 15 height 31
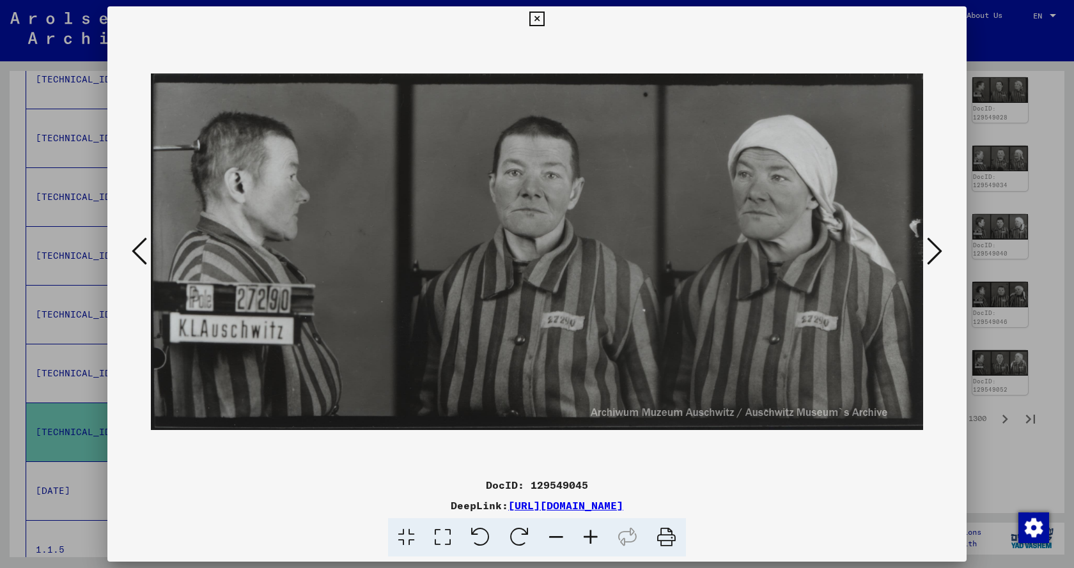
click at [929, 256] on icon at bounding box center [934, 251] width 15 height 31
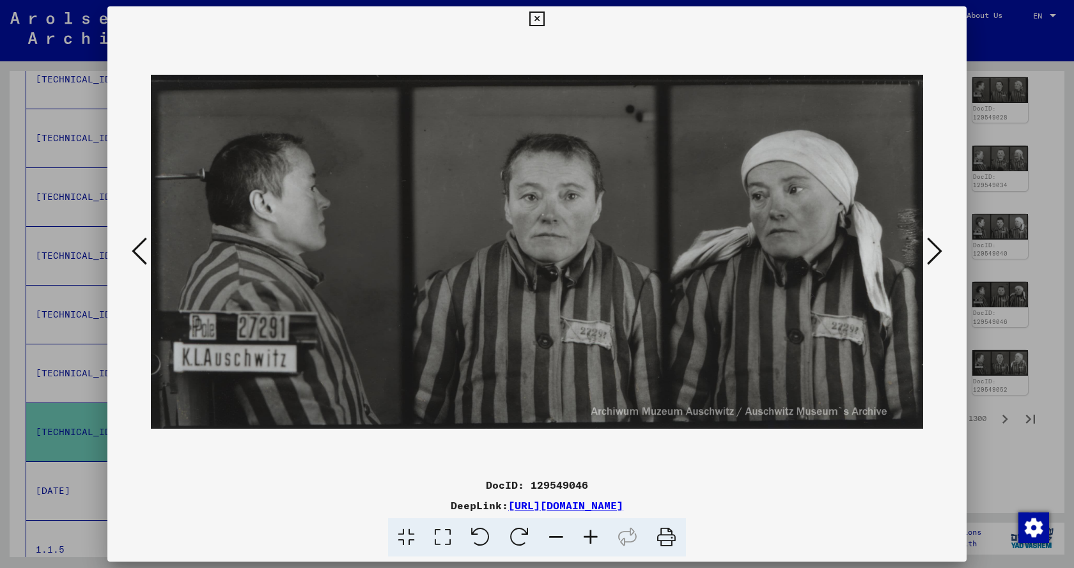
click at [929, 256] on icon at bounding box center [934, 251] width 15 height 31
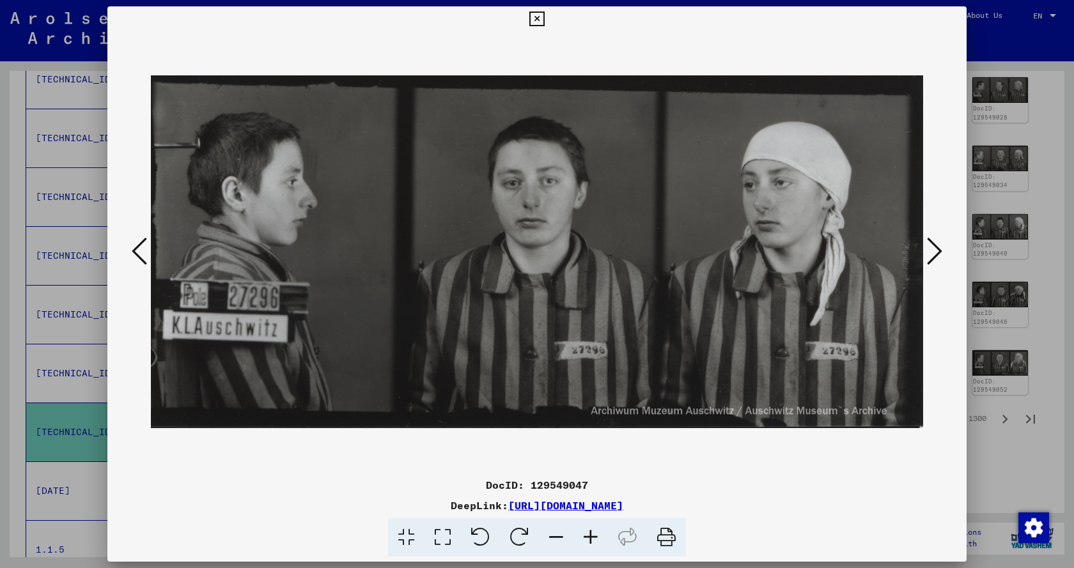
click at [929, 256] on icon at bounding box center [934, 251] width 15 height 31
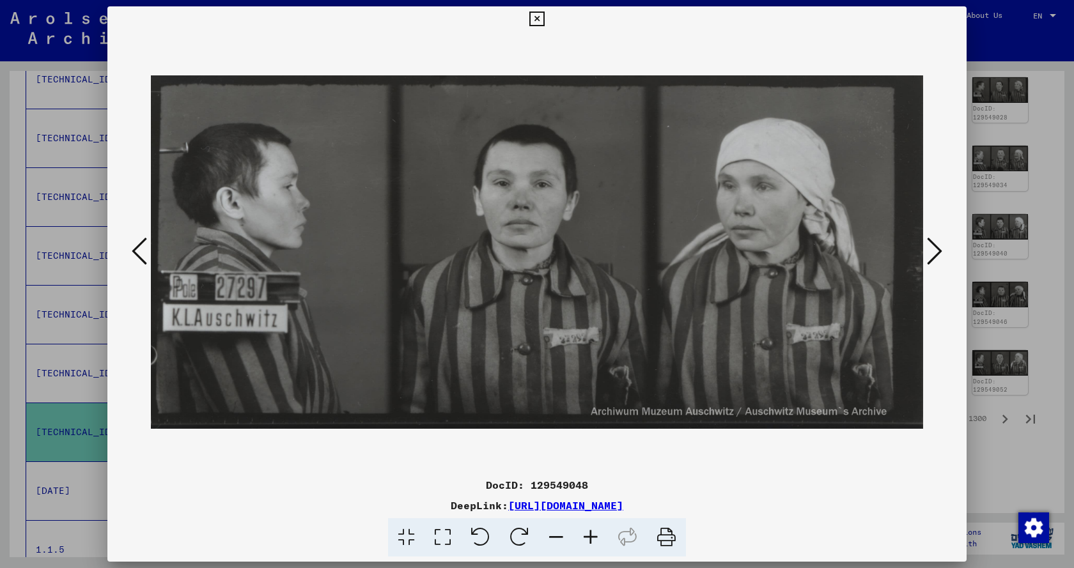
click at [929, 256] on icon at bounding box center [934, 251] width 15 height 31
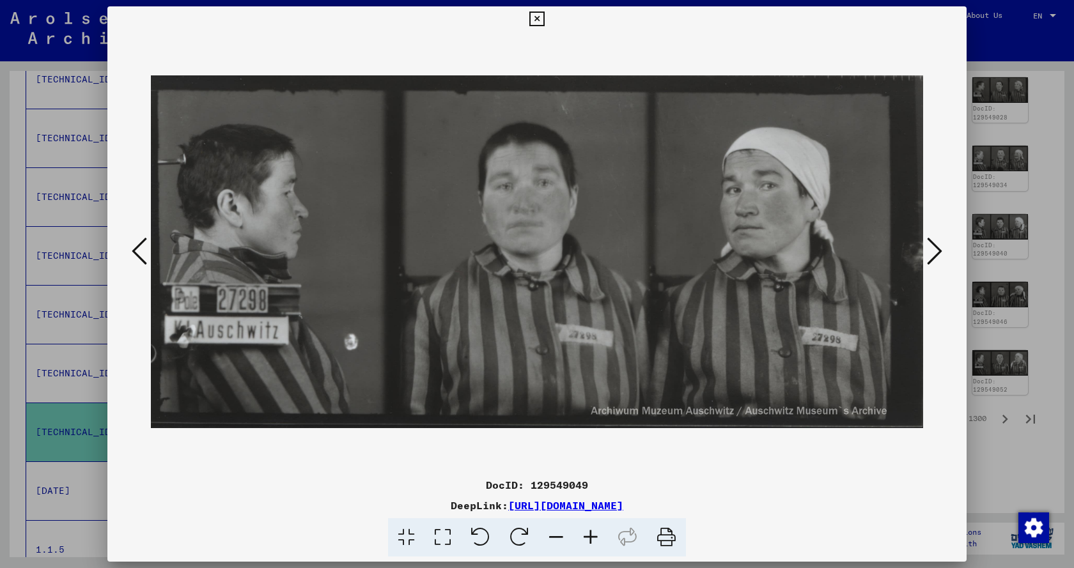
click at [929, 256] on icon at bounding box center [934, 251] width 15 height 31
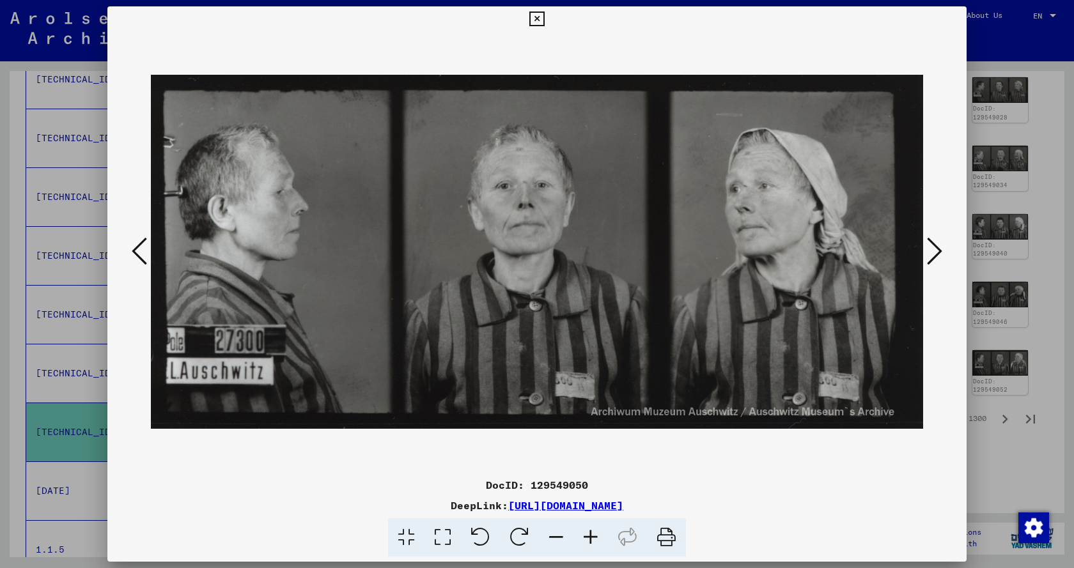
click at [929, 256] on icon at bounding box center [934, 251] width 15 height 31
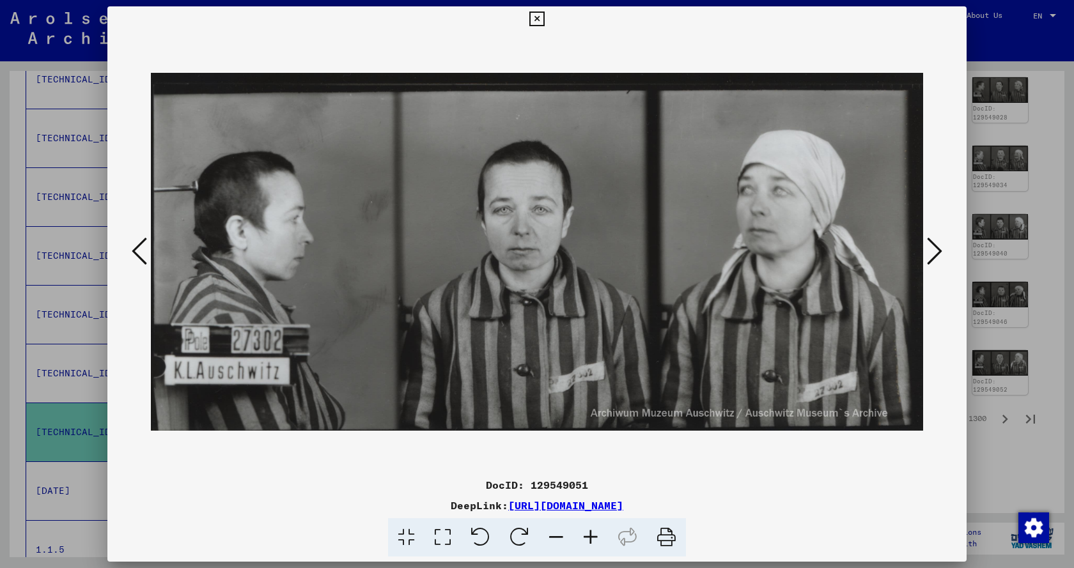
click at [929, 256] on icon at bounding box center [934, 251] width 15 height 31
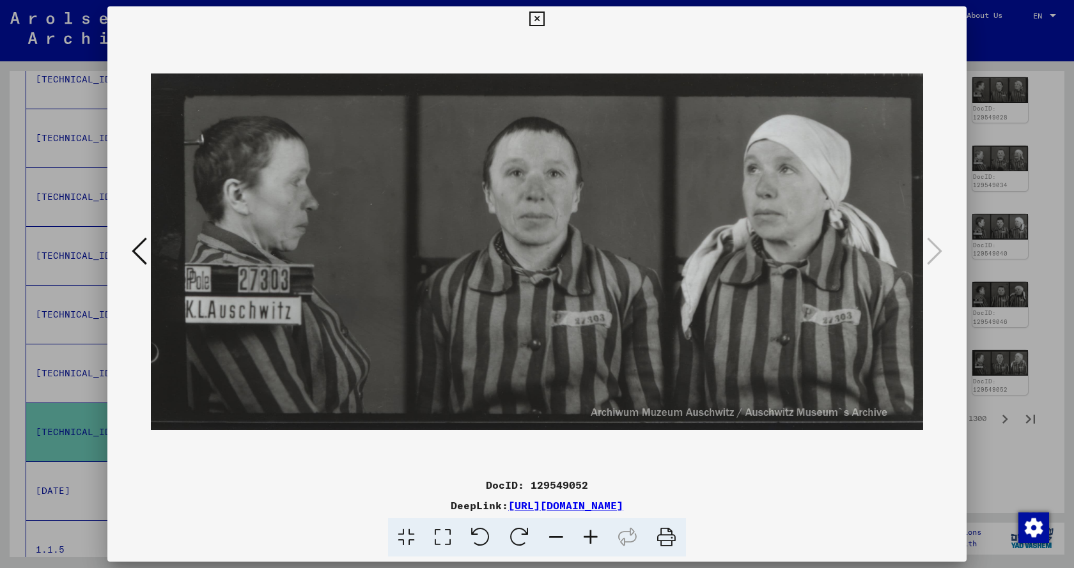
click at [534, 17] on icon at bounding box center [536, 19] width 15 height 15
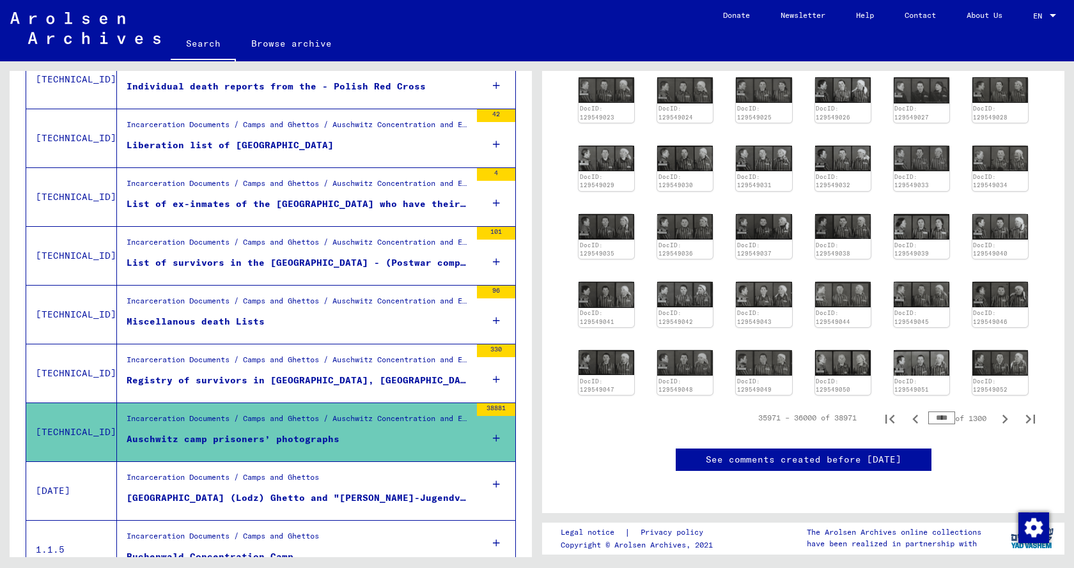
click at [929, 412] on input "****" at bounding box center [941, 418] width 27 height 13
click at [934, 412] on input "****" at bounding box center [941, 418] width 27 height 13
type input "****"
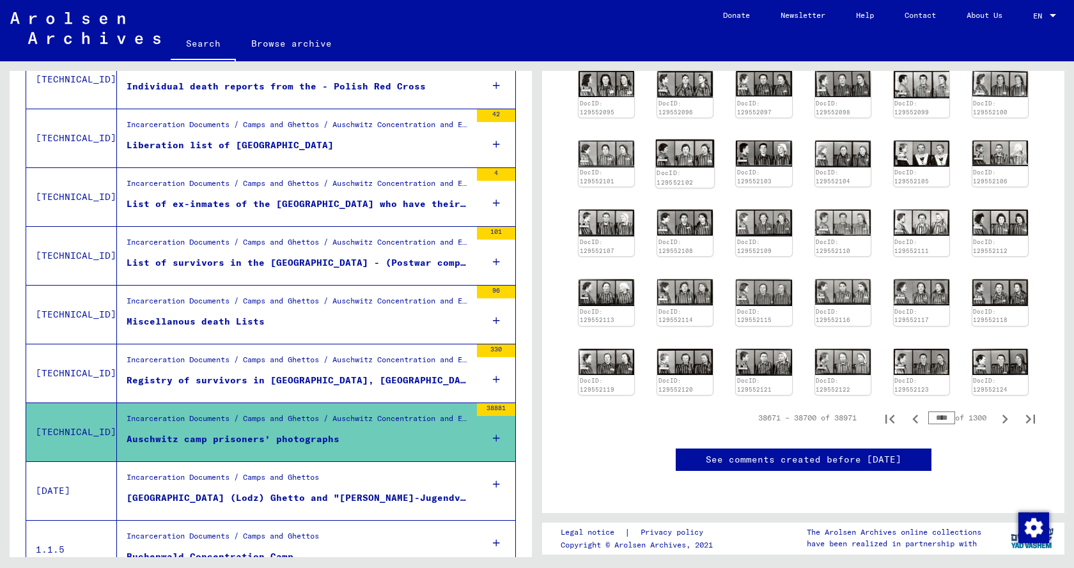
click at [690, 150] on img at bounding box center [685, 153] width 59 height 28
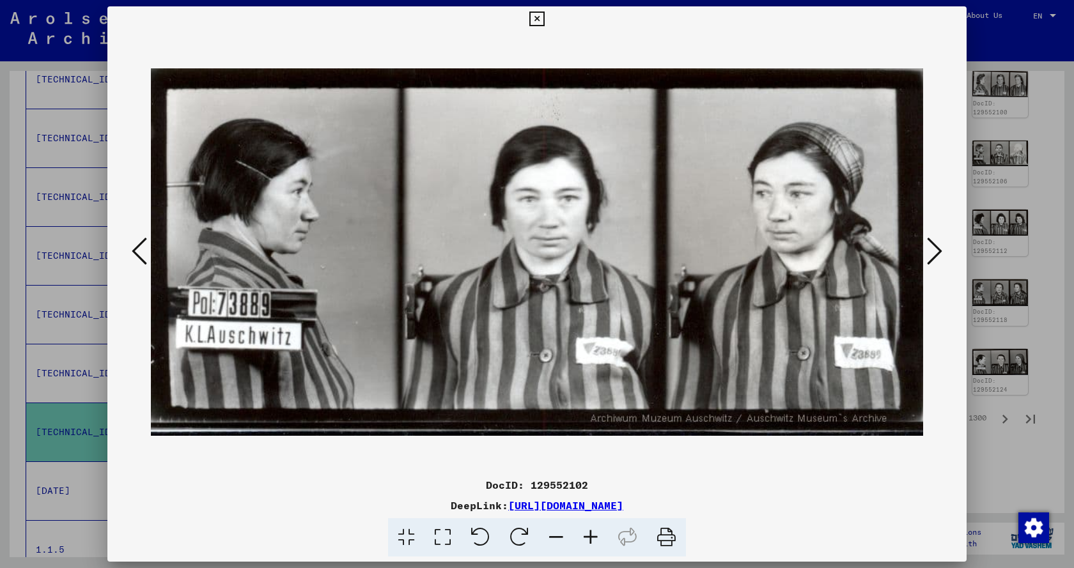
click at [935, 255] on icon at bounding box center [934, 251] width 15 height 31
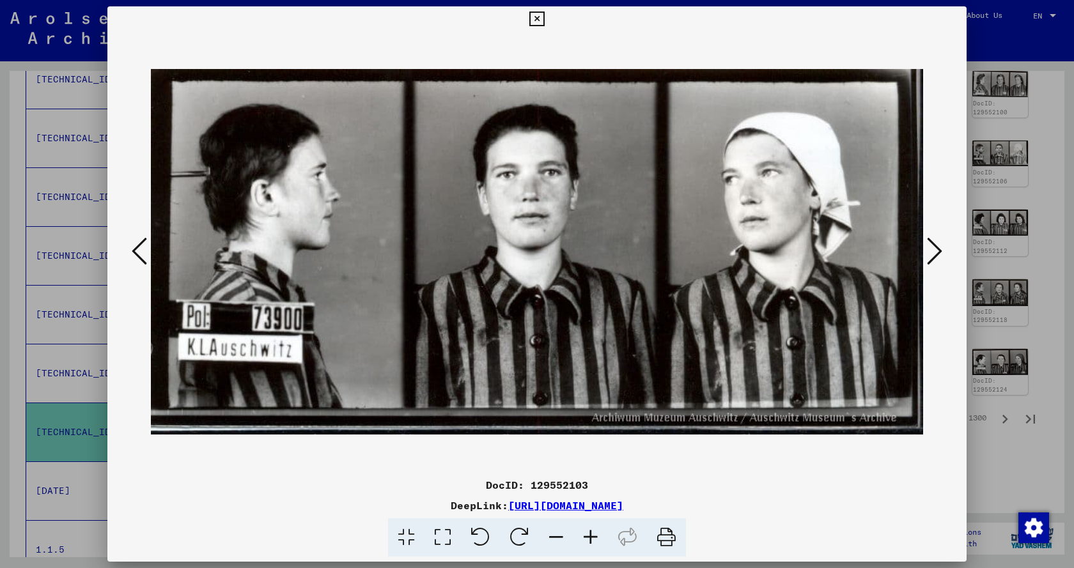
click at [935, 255] on icon at bounding box center [934, 251] width 15 height 31
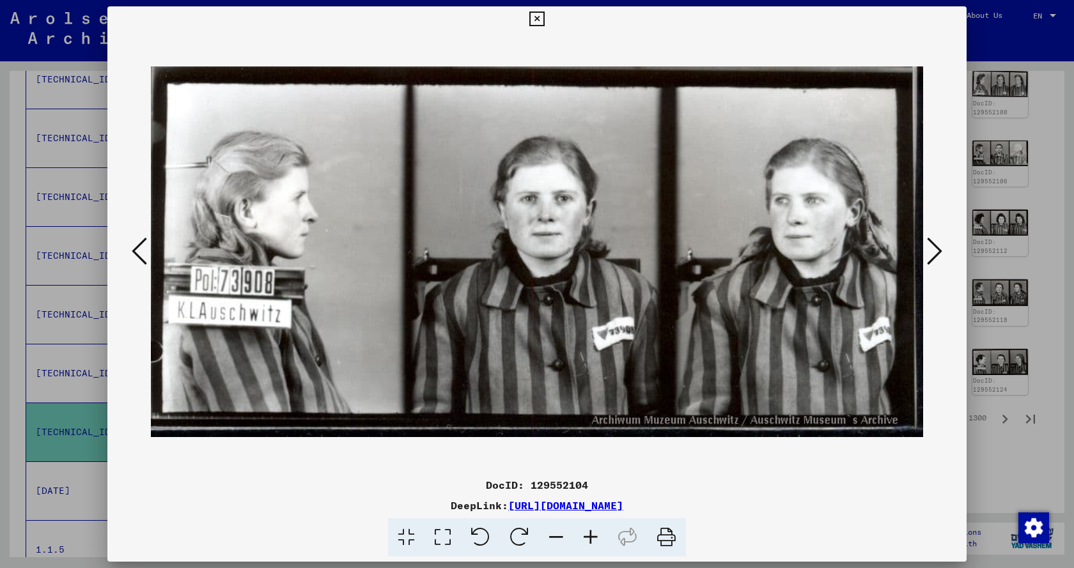
click at [935, 255] on icon at bounding box center [934, 251] width 15 height 31
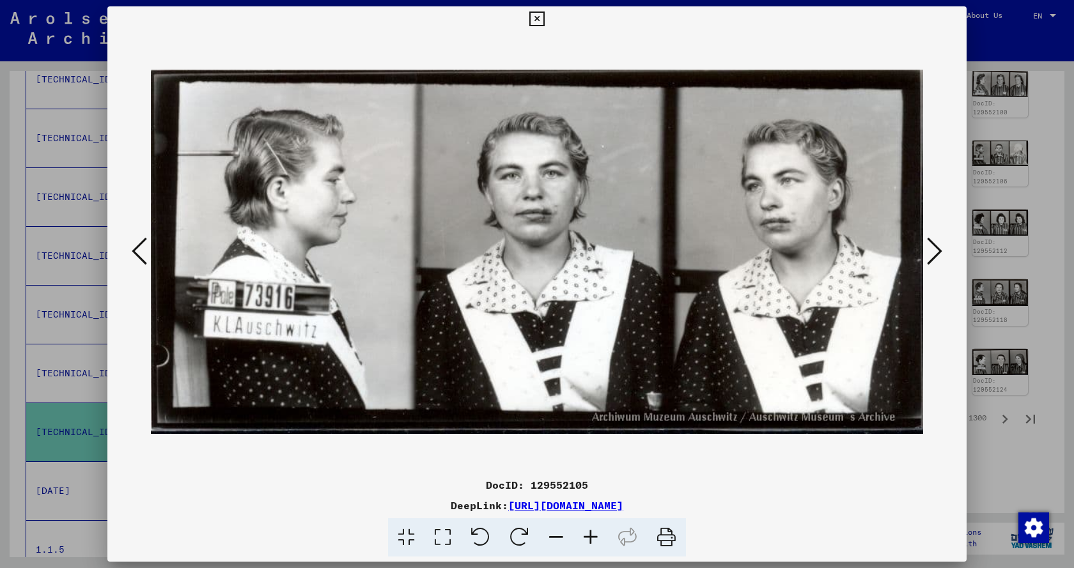
click at [935, 255] on icon at bounding box center [934, 251] width 15 height 31
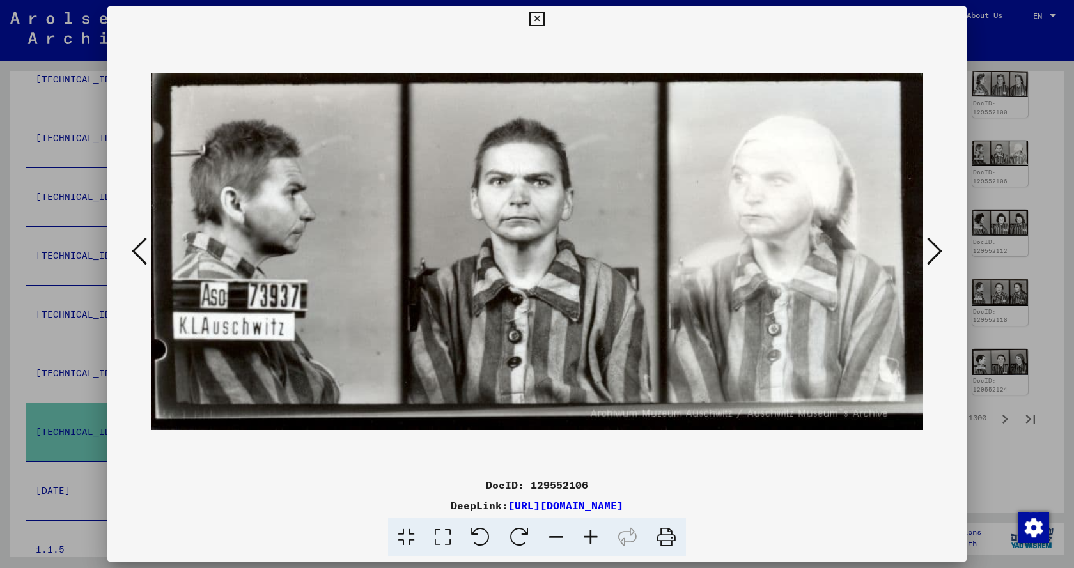
click at [935, 255] on icon at bounding box center [934, 251] width 15 height 31
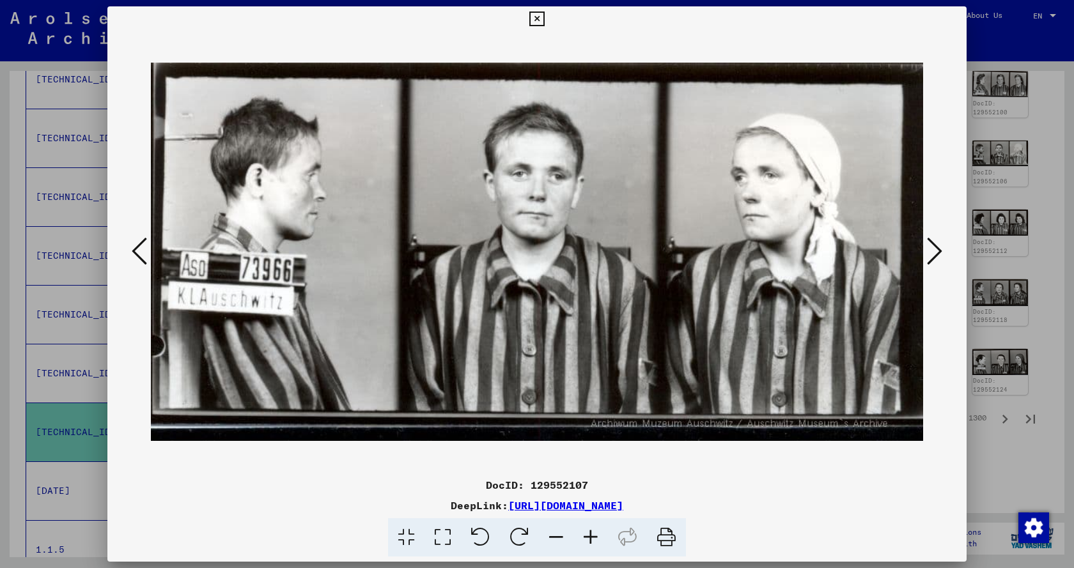
click at [935, 255] on icon at bounding box center [934, 251] width 15 height 31
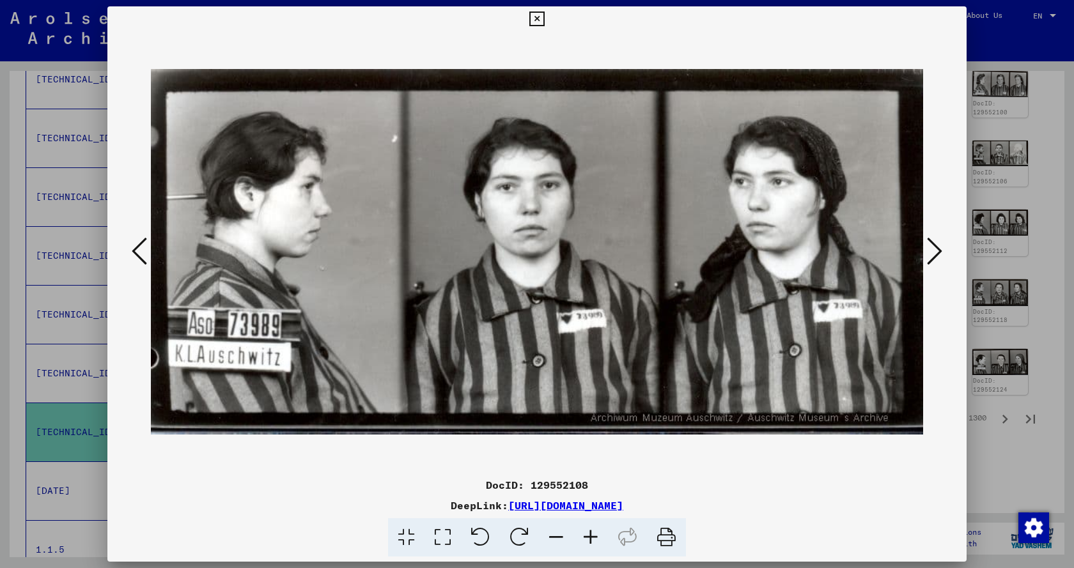
click at [935, 255] on icon at bounding box center [934, 251] width 15 height 31
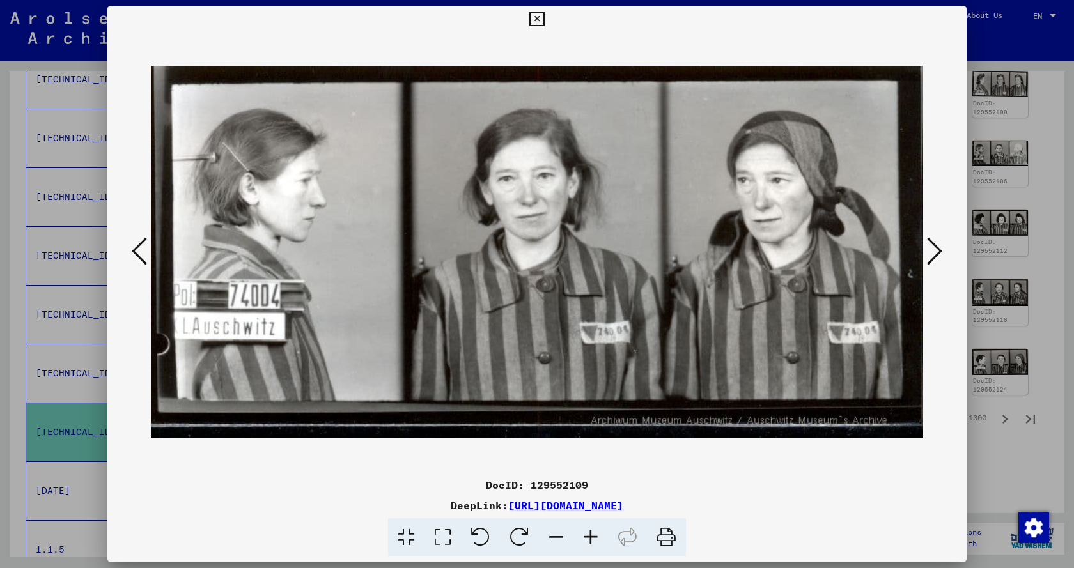
click at [935, 255] on icon at bounding box center [934, 251] width 15 height 31
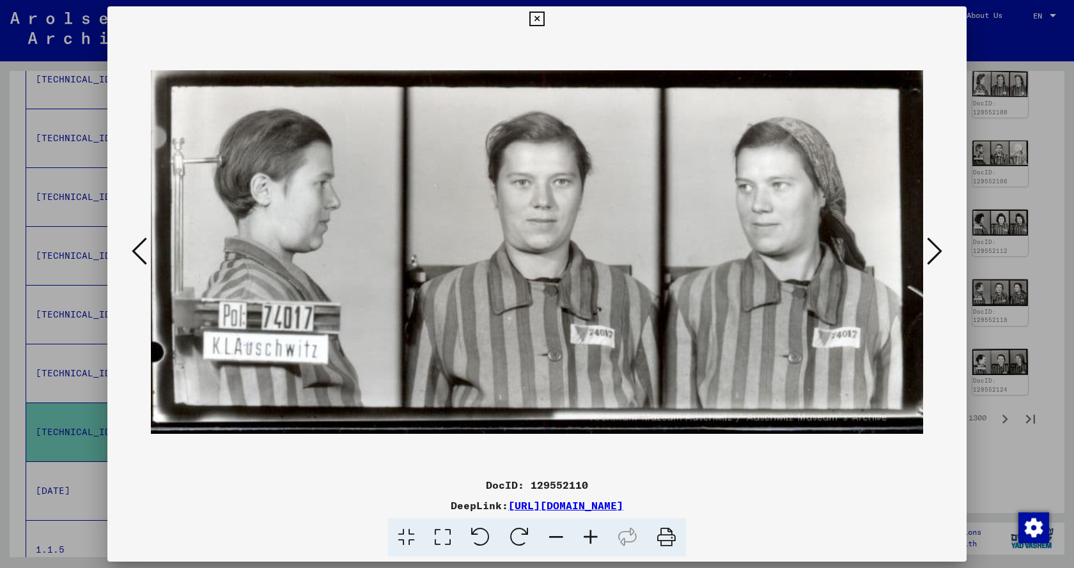
click at [935, 255] on icon at bounding box center [934, 251] width 15 height 31
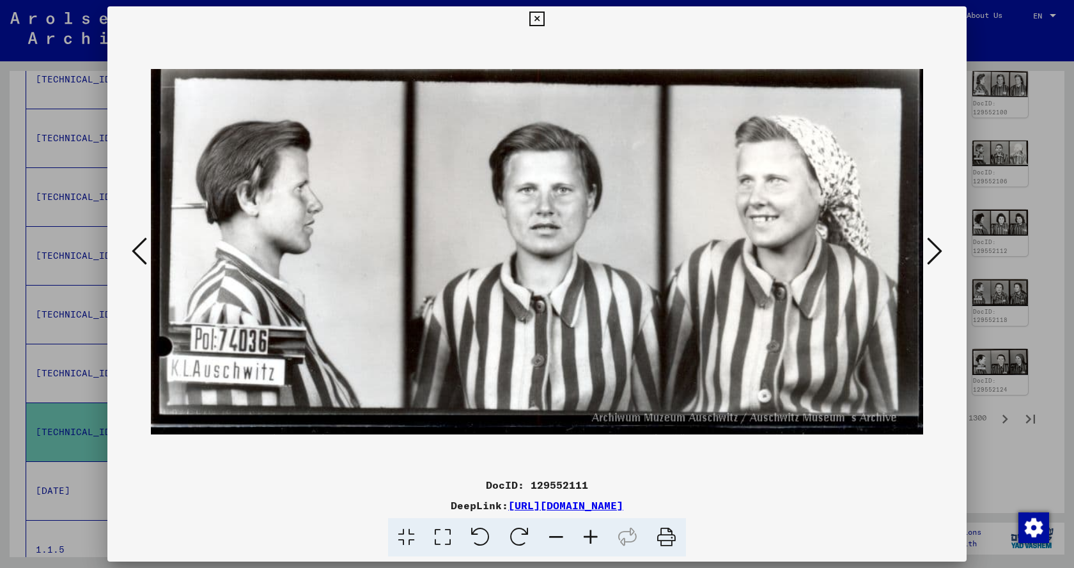
click at [935, 255] on icon at bounding box center [934, 251] width 15 height 31
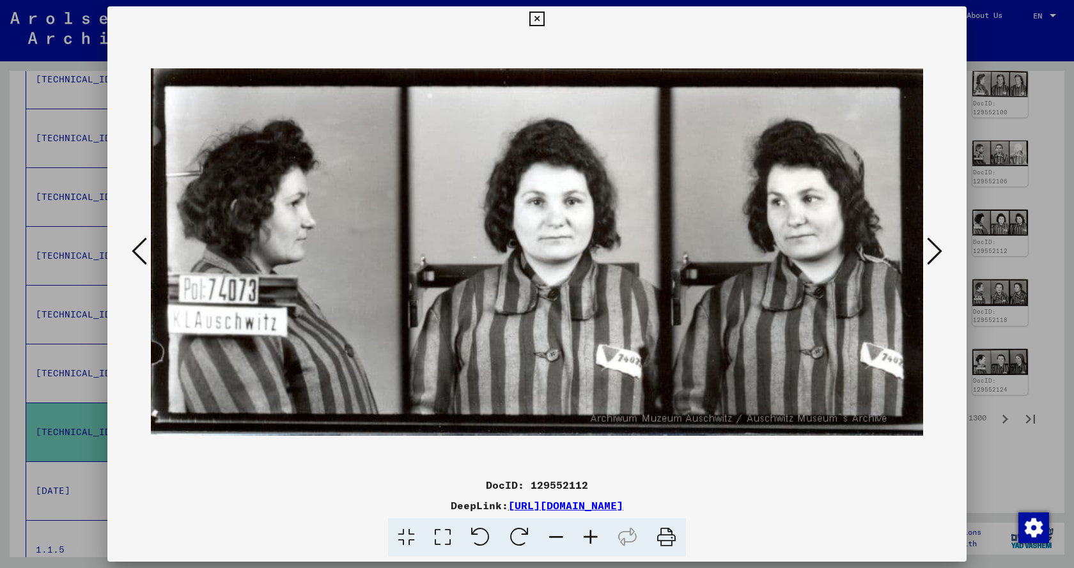
click at [935, 255] on icon at bounding box center [934, 251] width 15 height 31
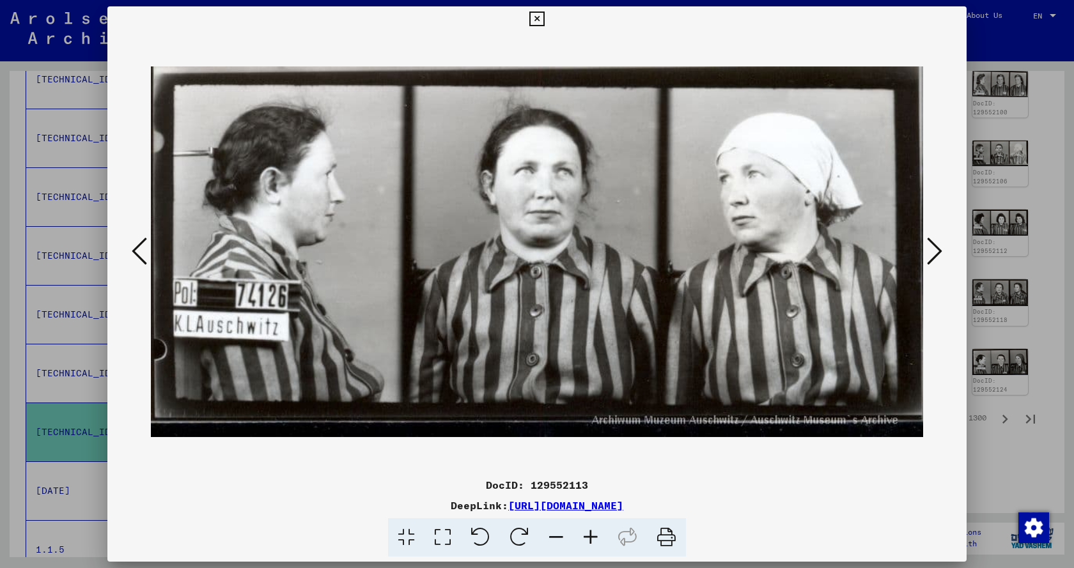
click at [935, 255] on icon at bounding box center [934, 251] width 15 height 31
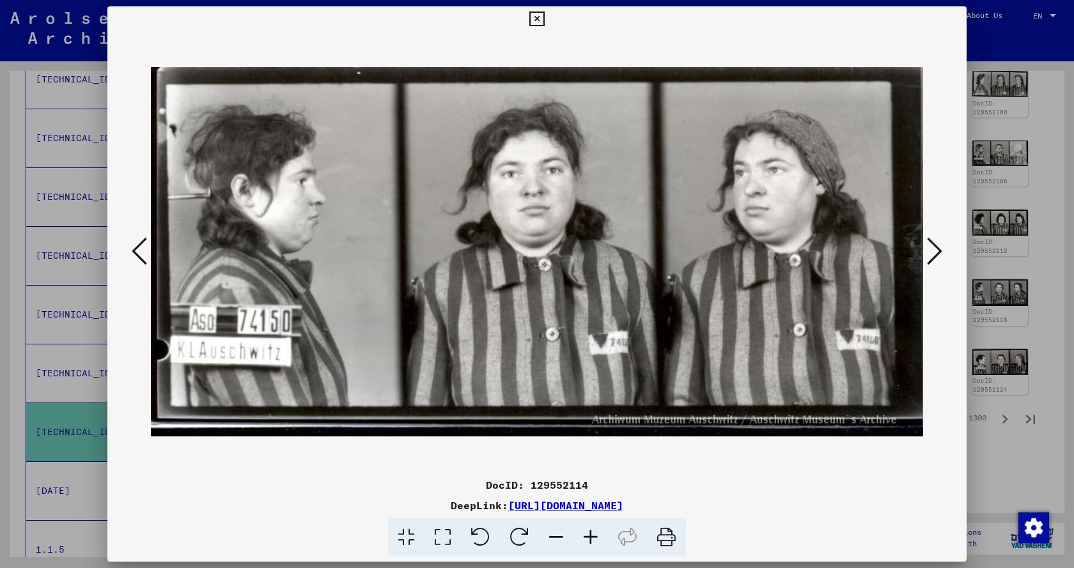
click at [935, 255] on icon at bounding box center [934, 251] width 15 height 31
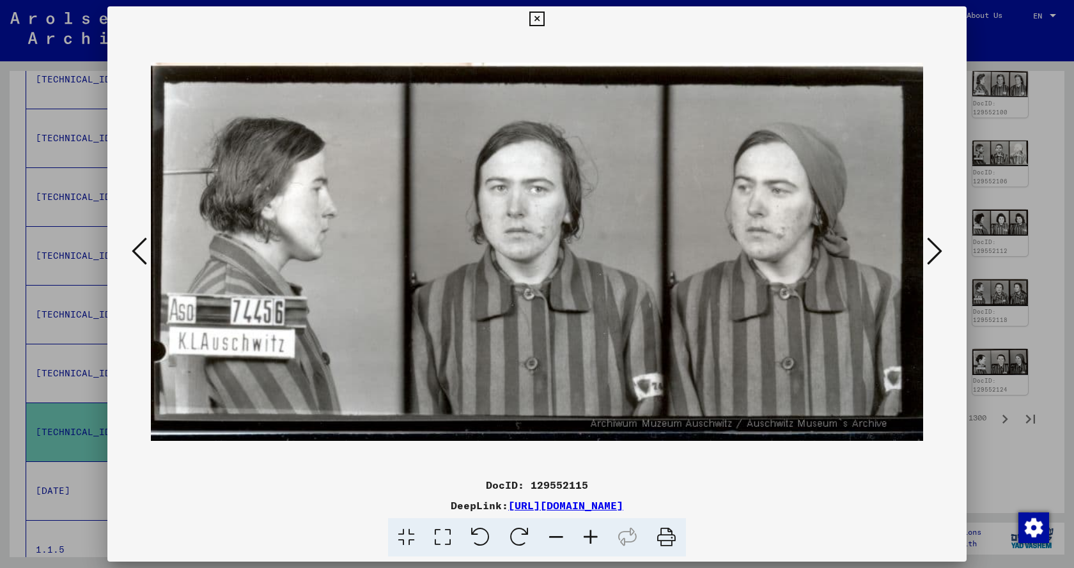
click at [935, 255] on icon at bounding box center [934, 251] width 15 height 31
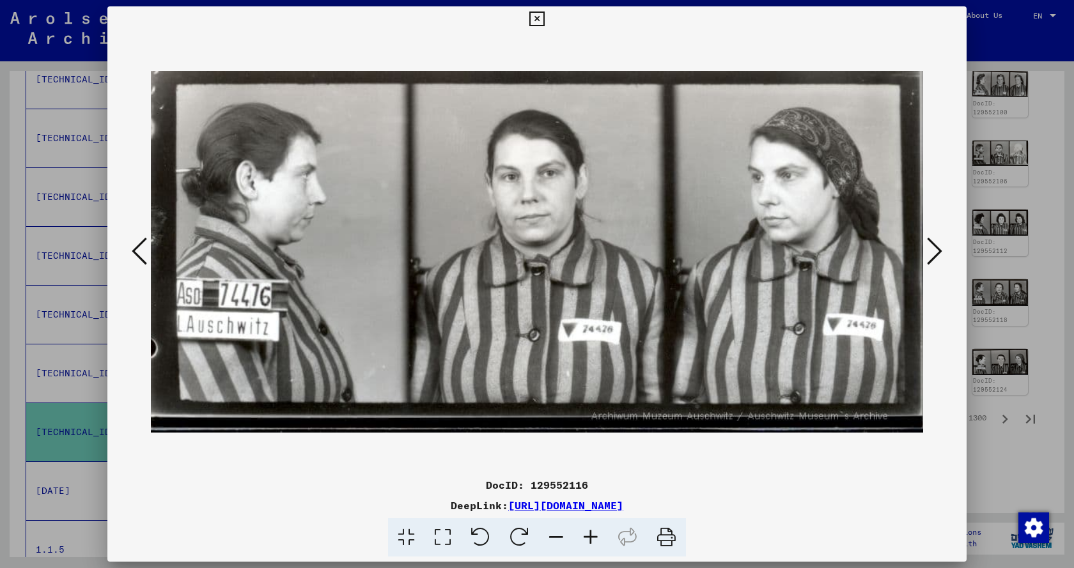
click at [935, 255] on icon at bounding box center [934, 251] width 15 height 31
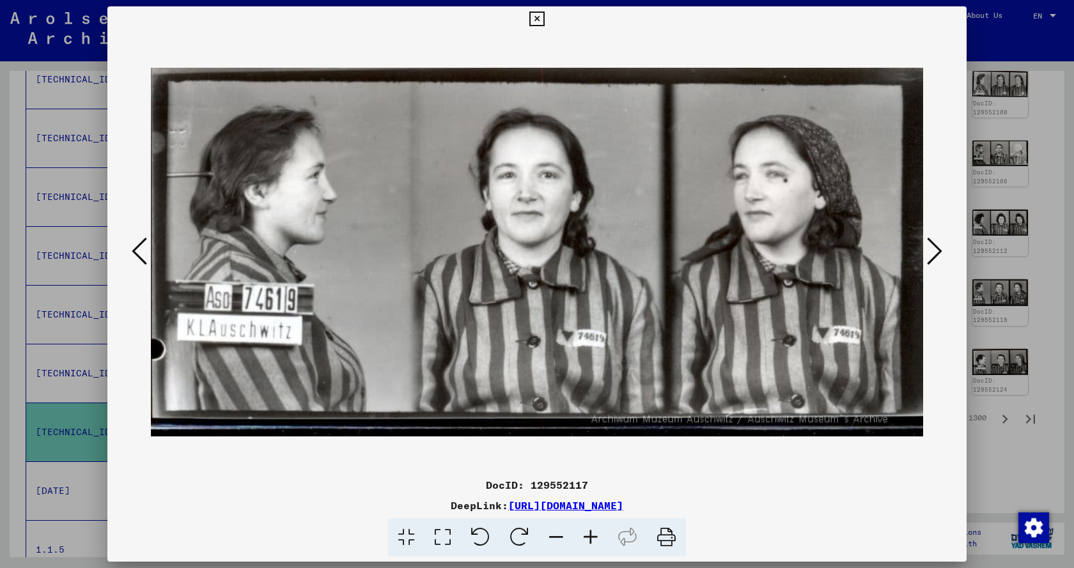
click at [935, 255] on icon at bounding box center [934, 251] width 15 height 31
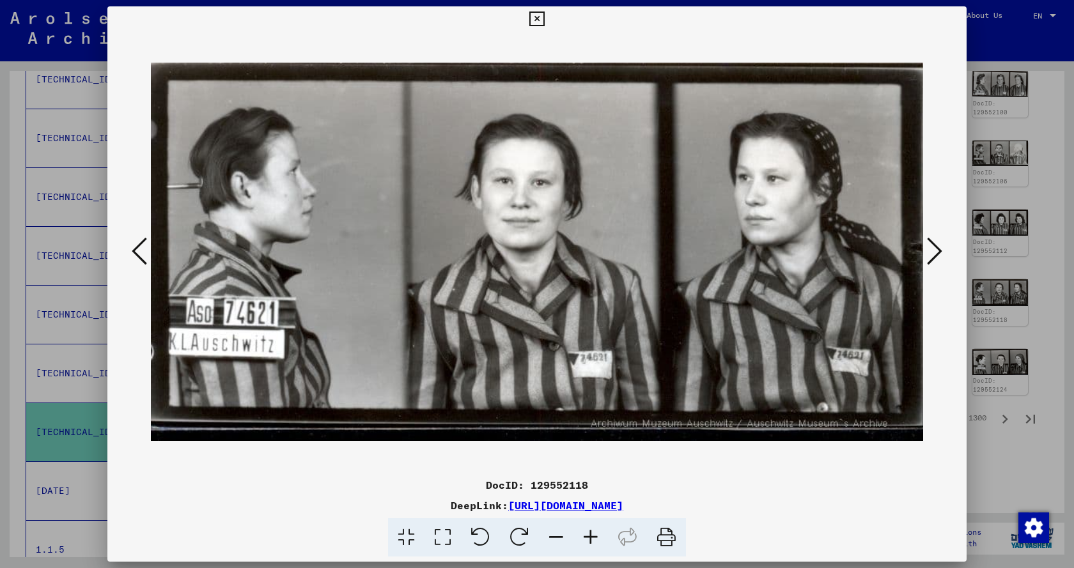
click at [935, 255] on icon at bounding box center [934, 251] width 15 height 31
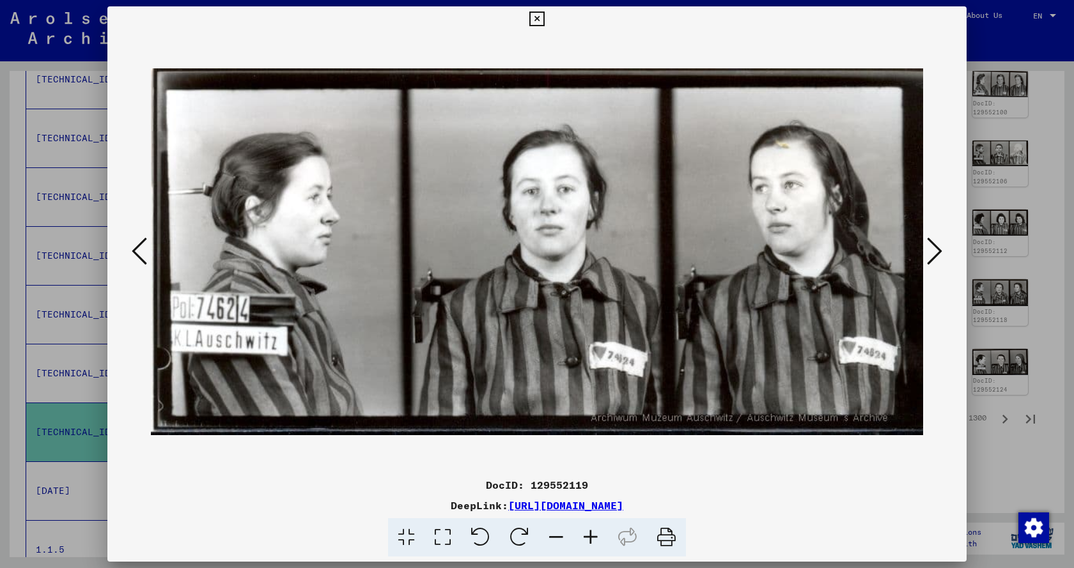
click at [935, 255] on icon at bounding box center [934, 251] width 15 height 31
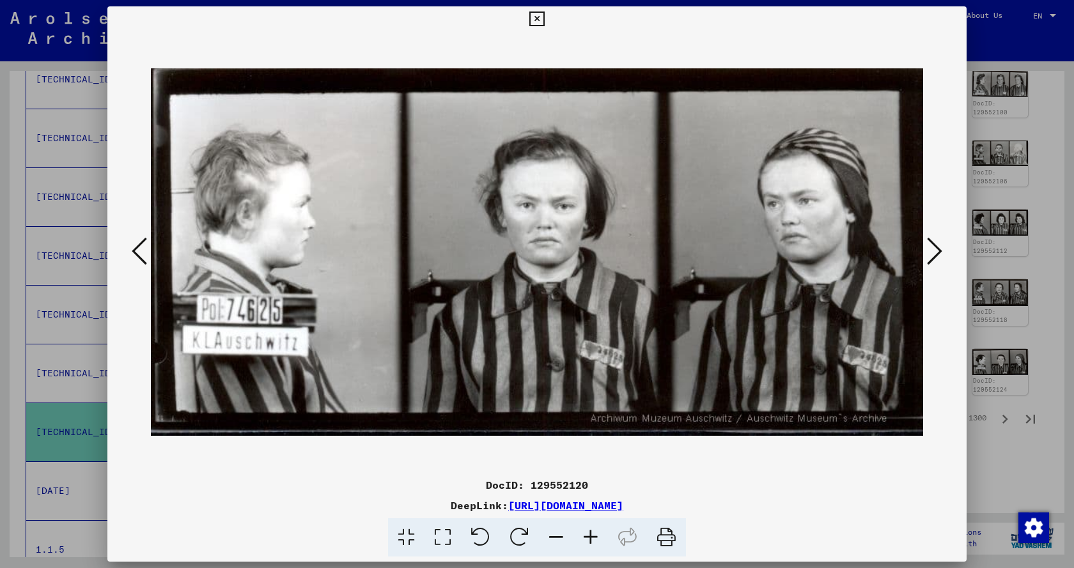
click at [935, 255] on icon at bounding box center [934, 251] width 15 height 31
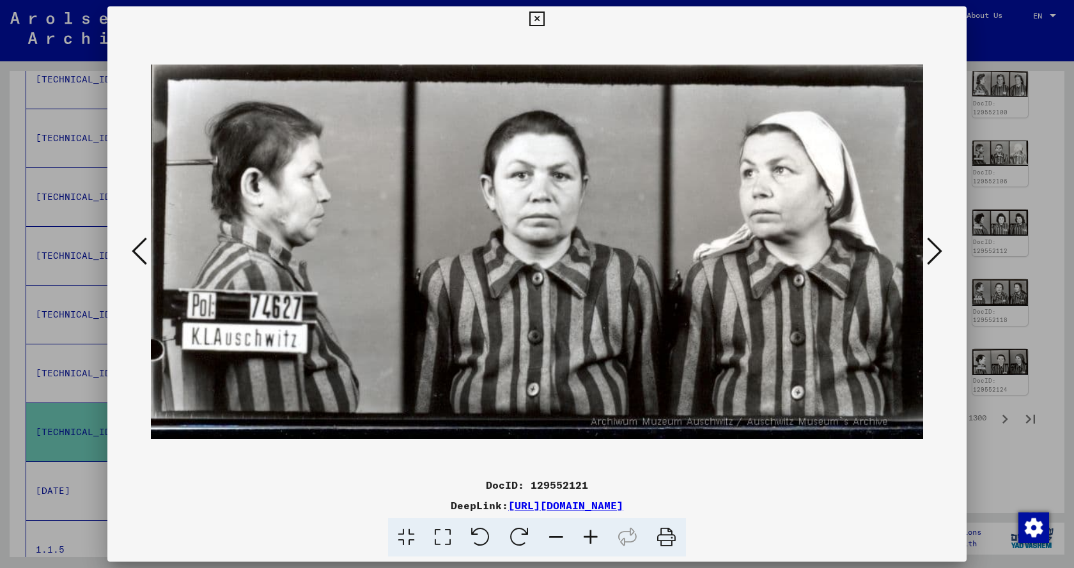
click at [935, 255] on icon at bounding box center [934, 251] width 15 height 31
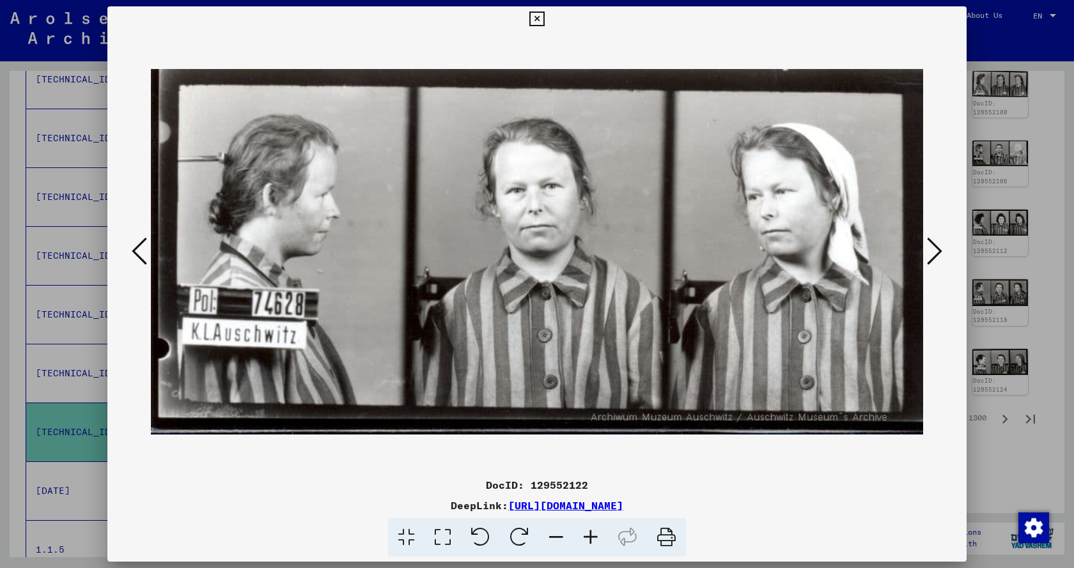
click at [935, 255] on icon at bounding box center [934, 251] width 15 height 31
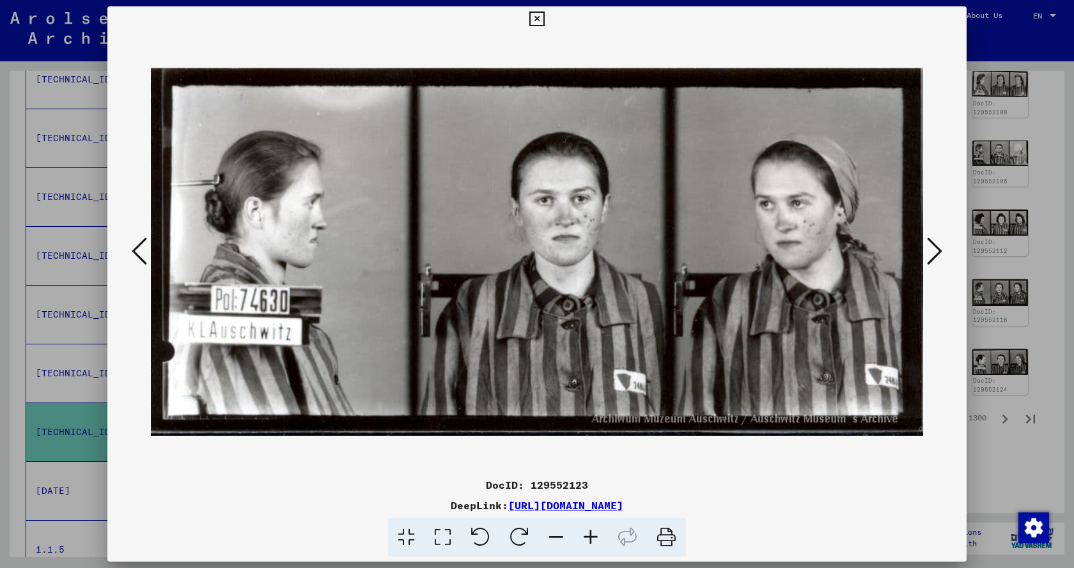
click at [935, 255] on icon at bounding box center [934, 251] width 15 height 31
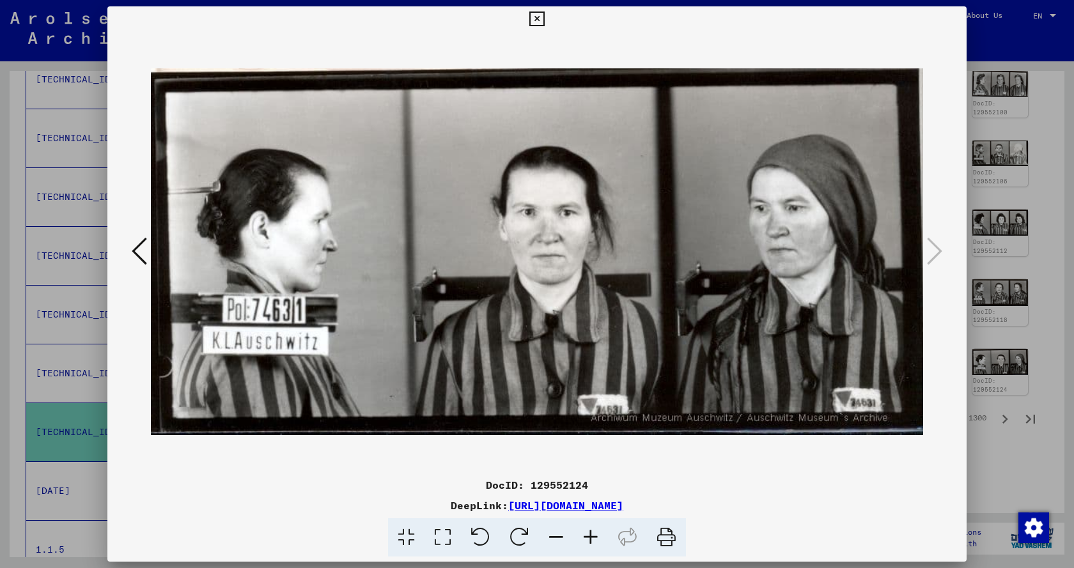
click at [539, 12] on icon at bounding box center [536, 19] width 15 height 15
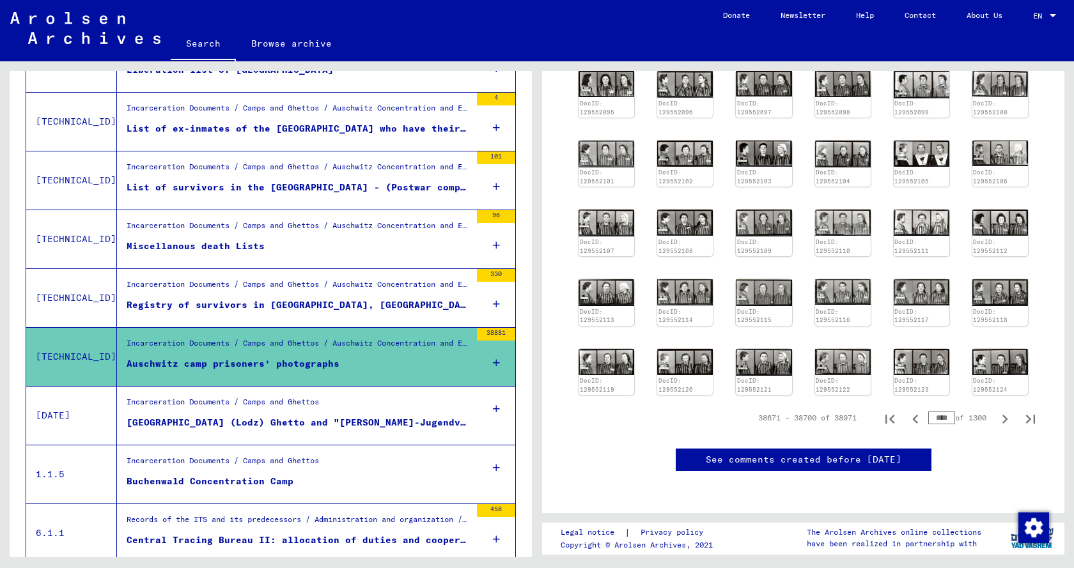
scroll to position [336, 0]
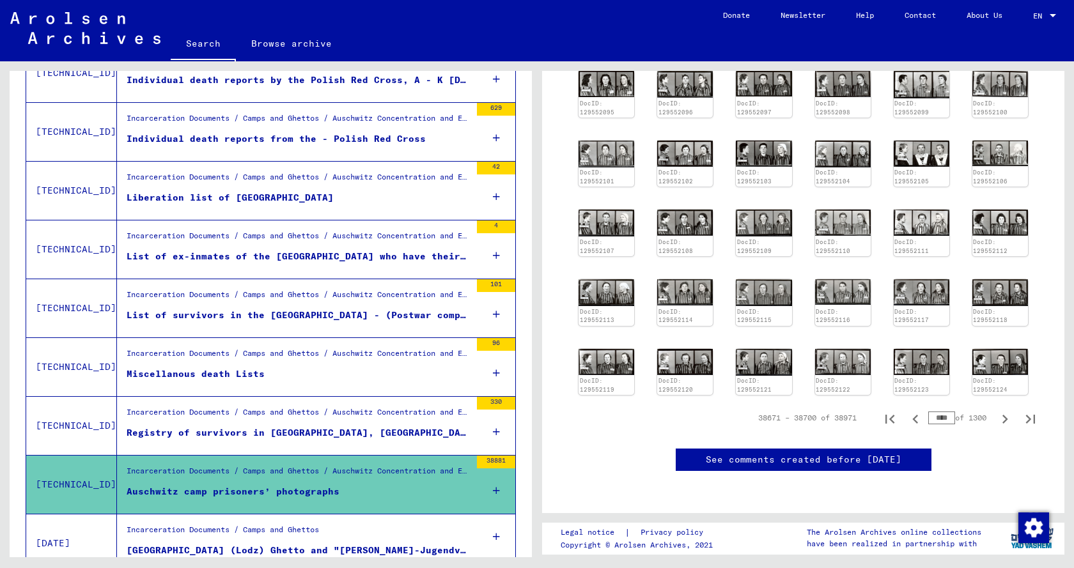
click at [327, 247] on div "Incarceration Documents / Camps and Ghettos / Auschwitz Concentration and Exter…" at bounding box center [299, 239] width 344 height 18
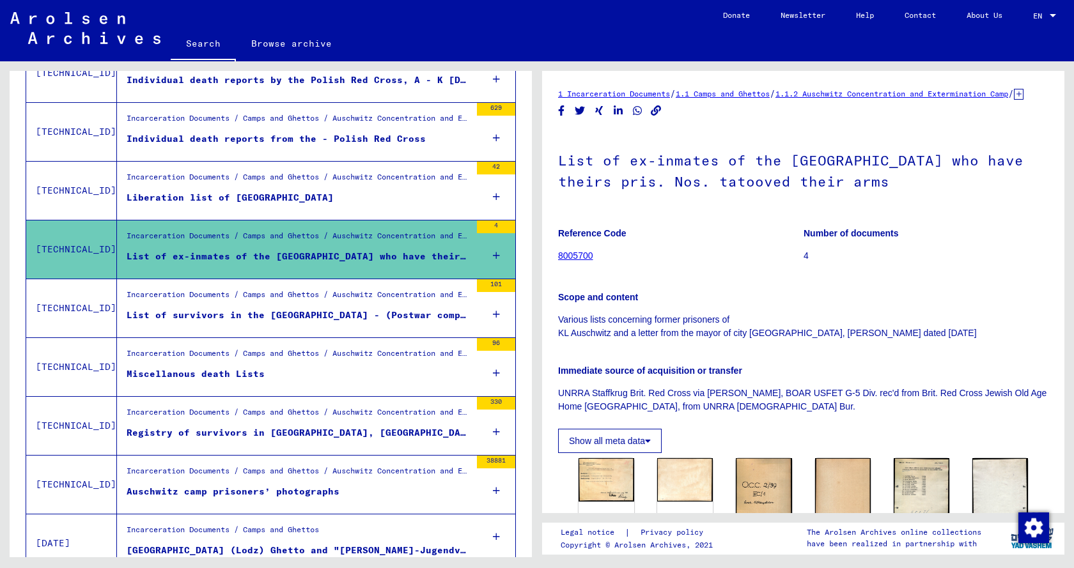
click at [313, 319] on div "List of survivors in the [GEOGRAPHIC_DATA] - (Postwar compilation)" at bounding box center [299, 315] width 344 height 13
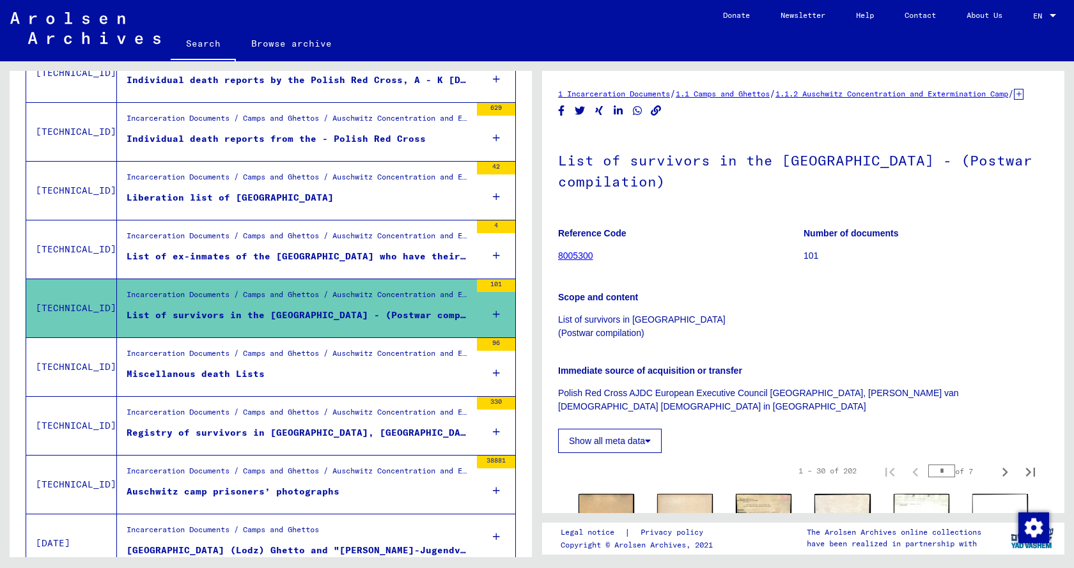
click at [307, 369] on figure "Miscellanous death Lists" at bounding box center [299, 377] width 344 height 19
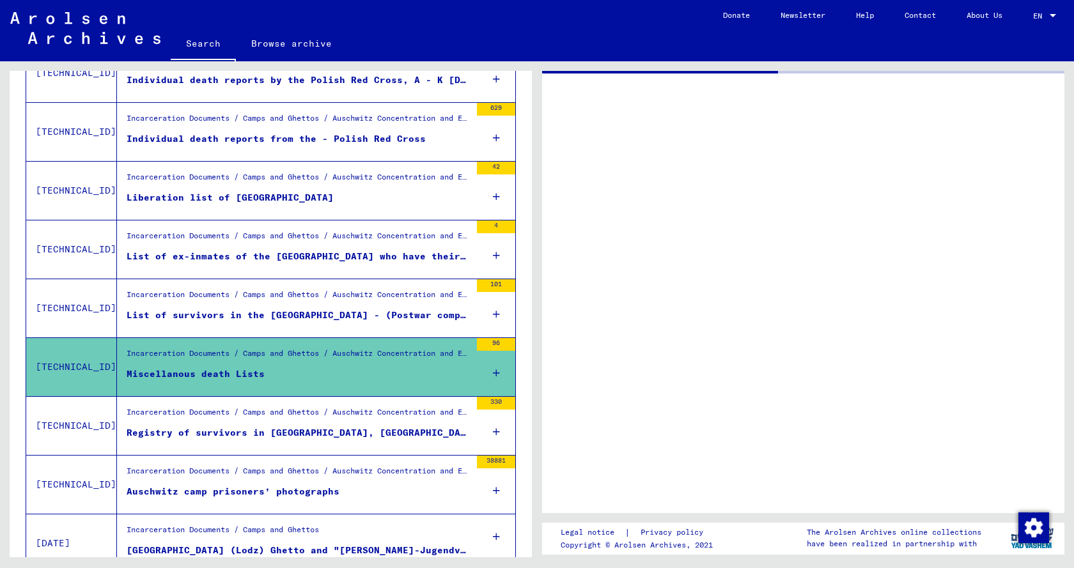
click at [310, 437] on div "Registry of survivors in [GEOGRAPHIC_DATA], [GEOGRAPHIC_DATA] and - Monowitz an…" at bounding box center [299, 432] width 344 height 13
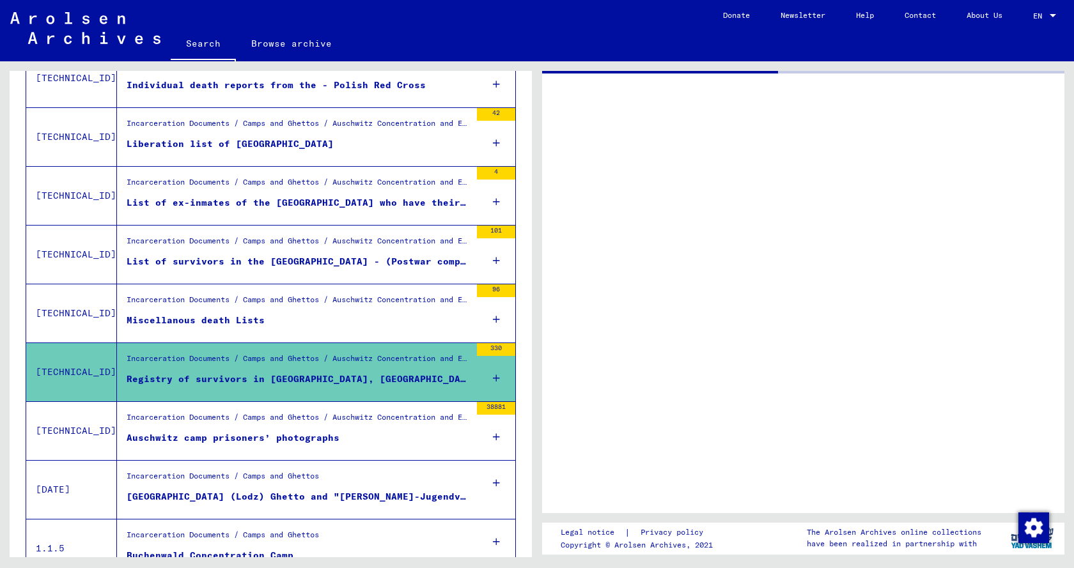
scroll to position [463, 0]
